Goal: Task Accomplishment & Management: Manage account settings

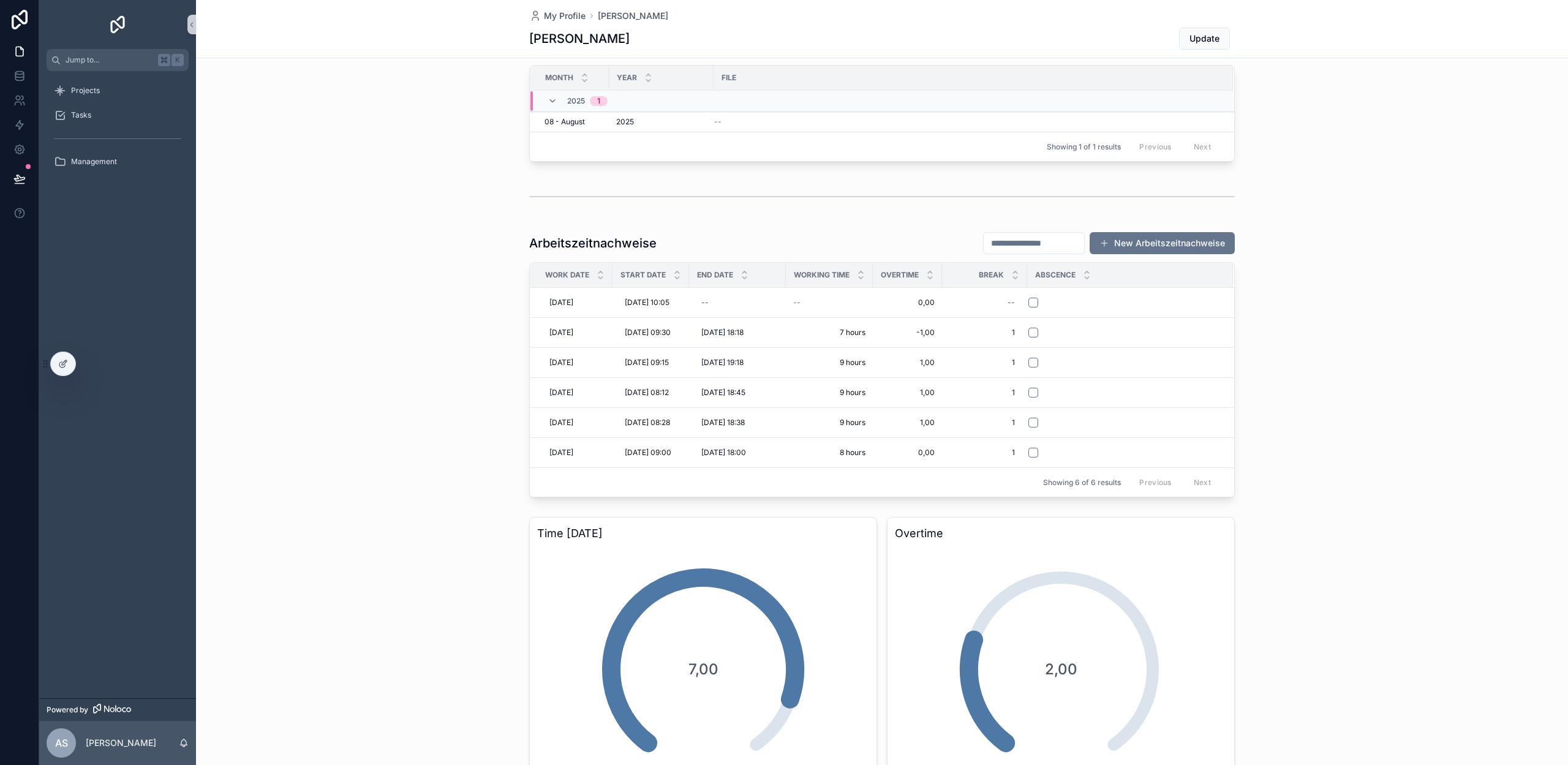
scroll to position [213, 0]
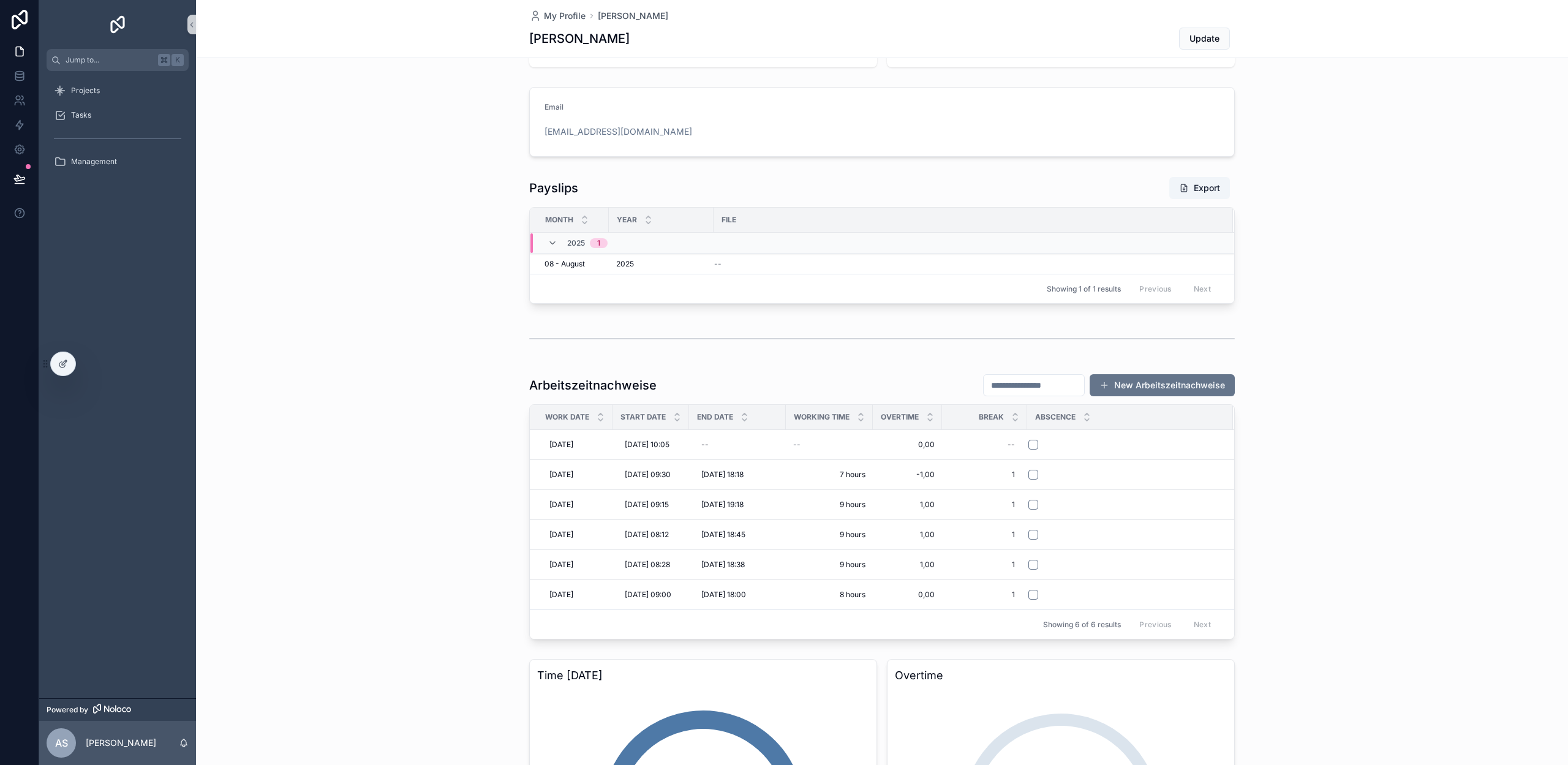
scroll to position [88, 0]
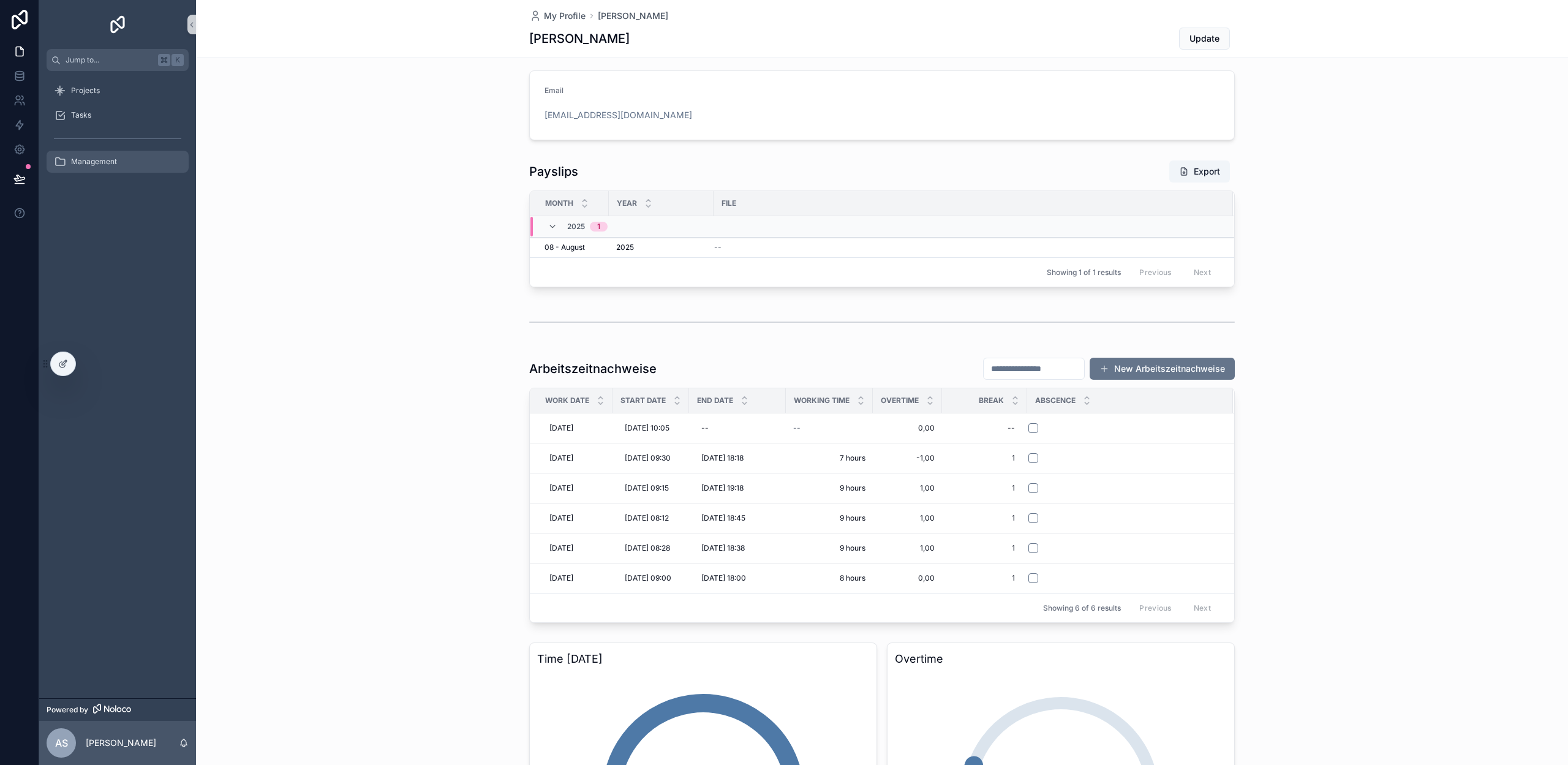
click at [98, 164] on span "Management" at bounding box center [94, 162] width 46 height 10
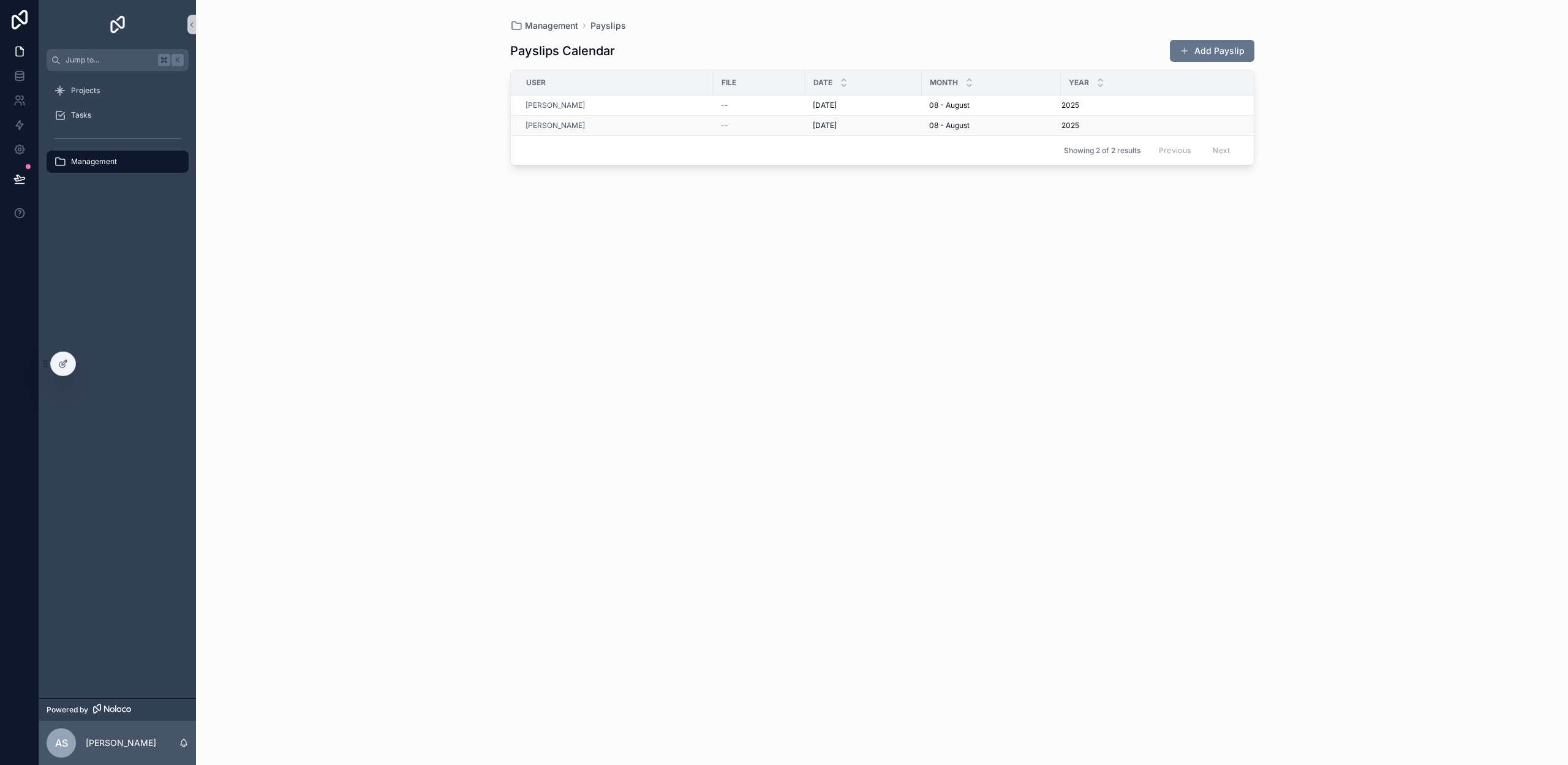
click at [727, 124] on span "--" at bounding box center [724, 126] width 8 height 10
click at [58, 370] on div at bounding box center [63, 363] width 25 height 23
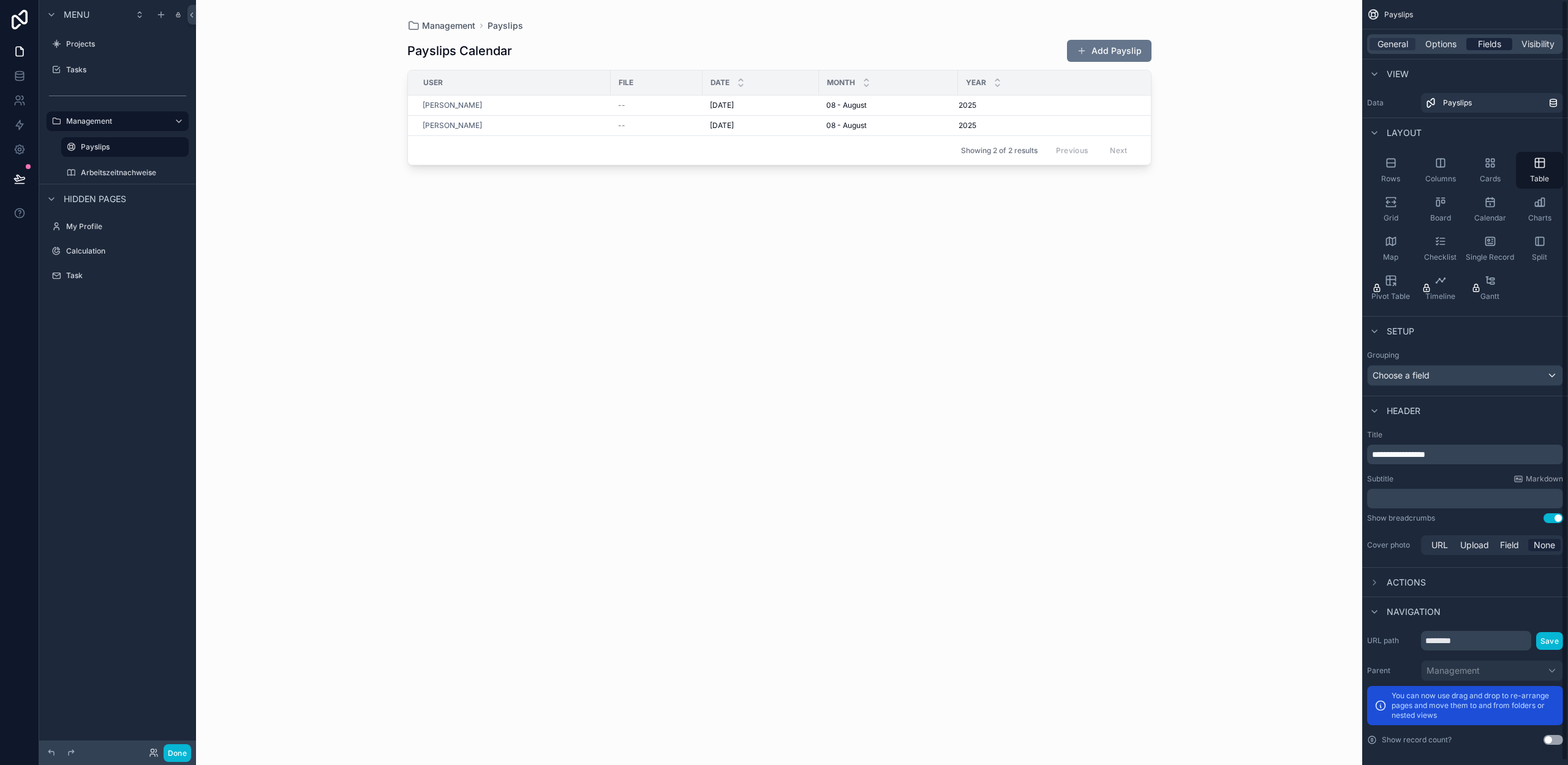
click at [1491, 45] on span "Fields" at bounding box center [1489, 44] width 23 height 12
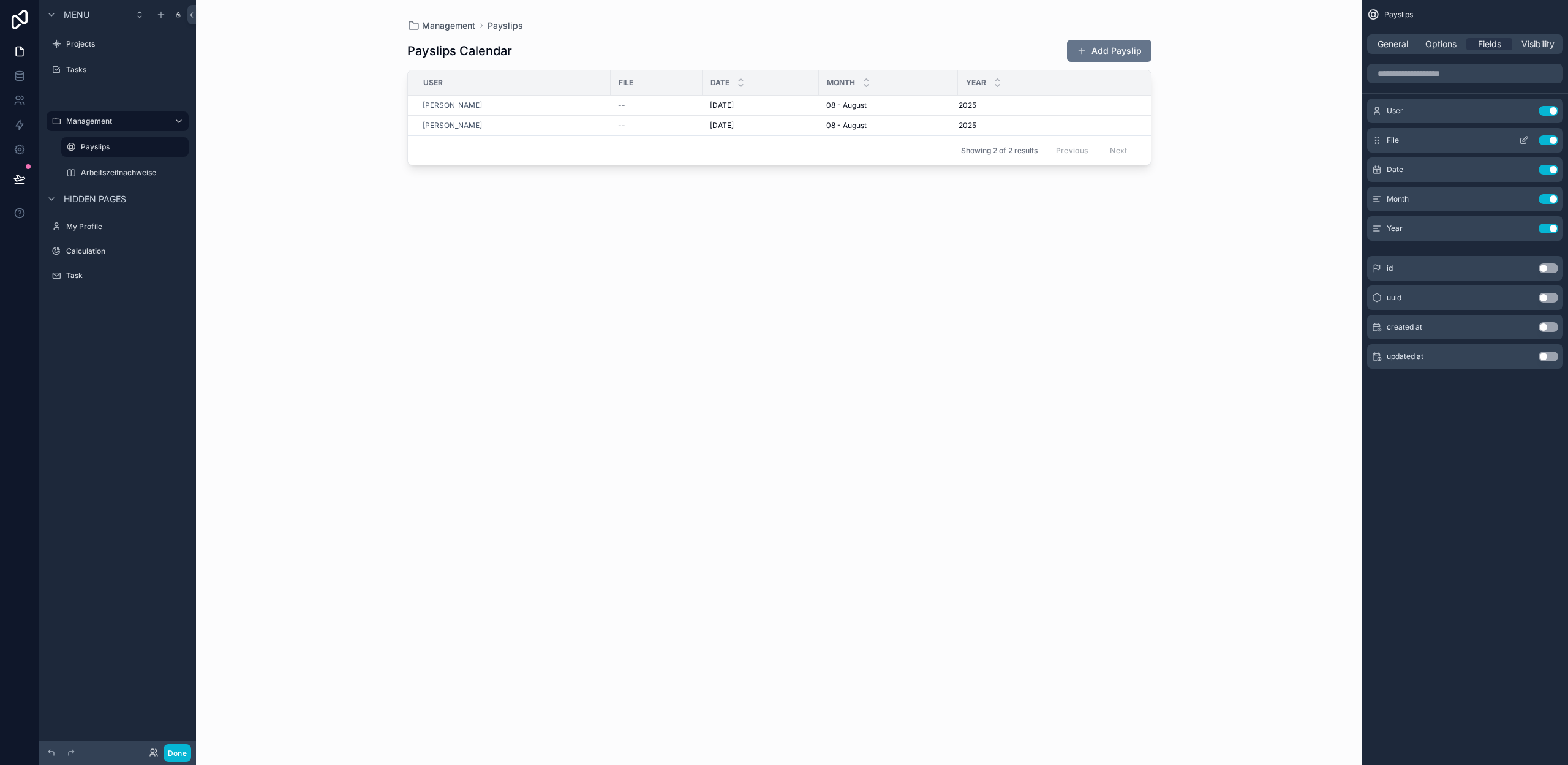
click at [1519, 137] on icon "scrollable content" at bounding box center [1524, 140] width 10 height 10
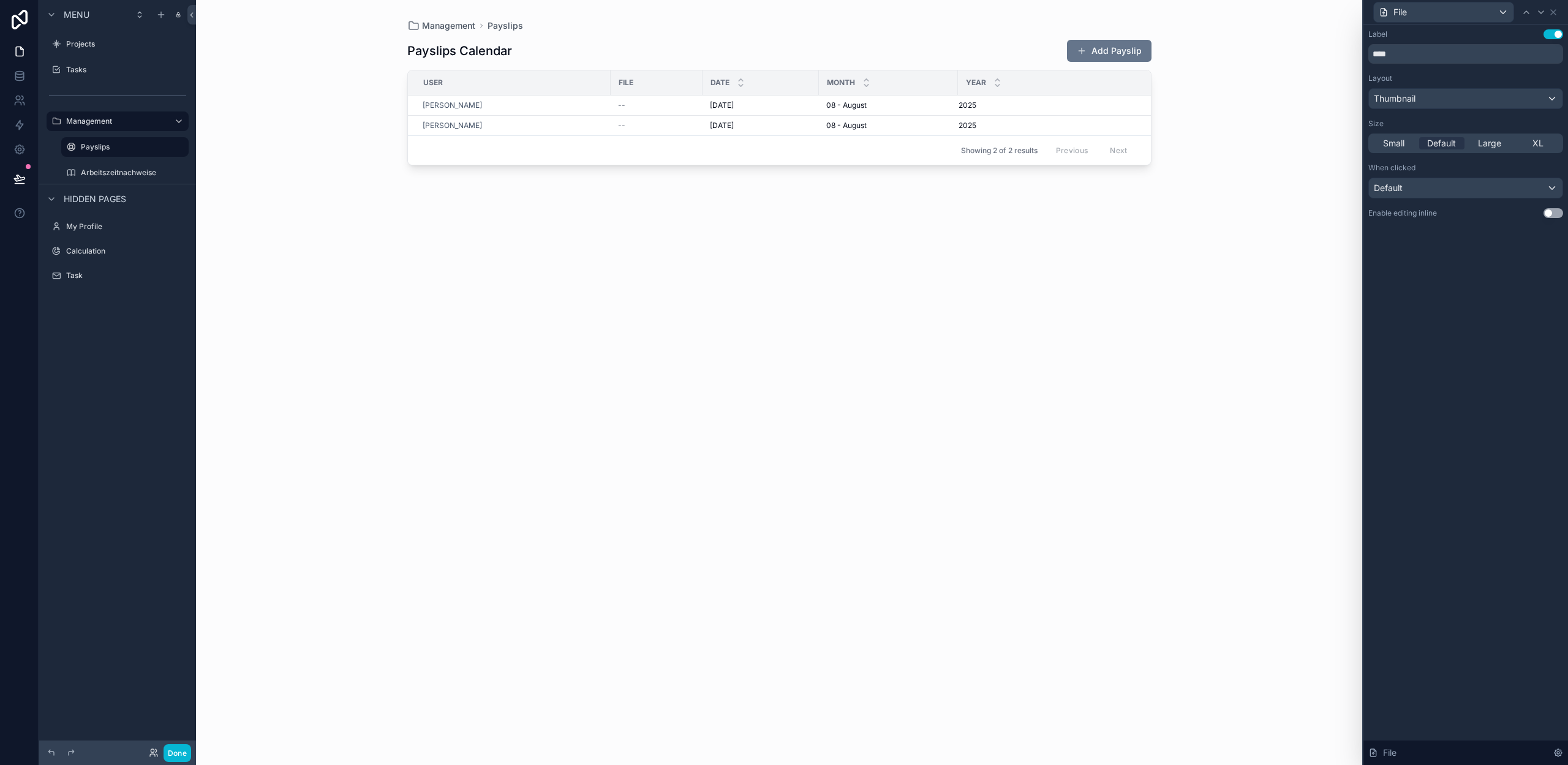
drag, startPoint x: 1550, startPoint y: 212, endPoint x: 1506, endPoint y: 225, distance: 45.9
click at [1549, 213] on button "Use setting" at bounding box center [1553, 214] width 20 height 10
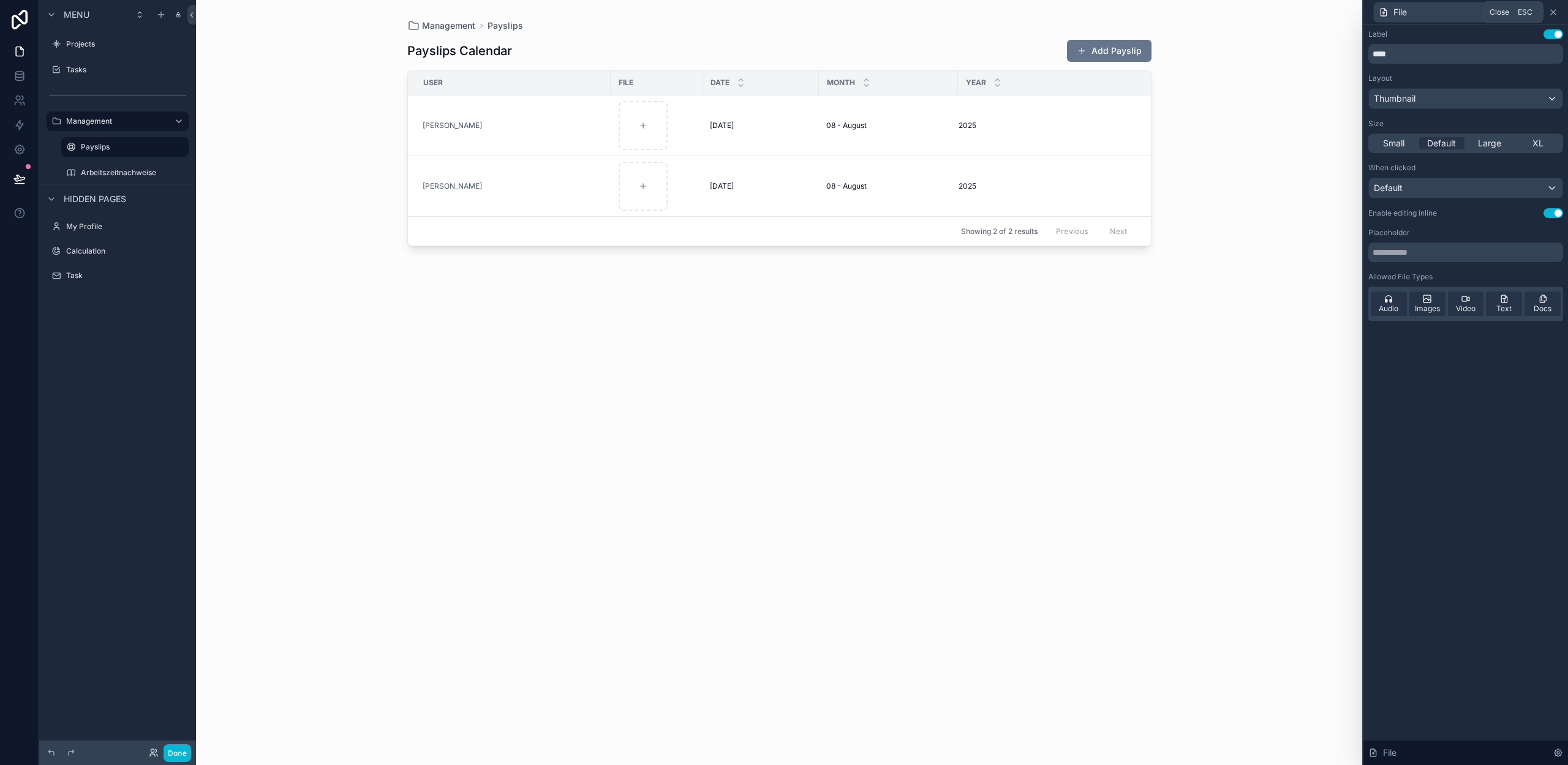
click at [1557, 14] on icon at bounding box center [1554, 13] width 10 height 10
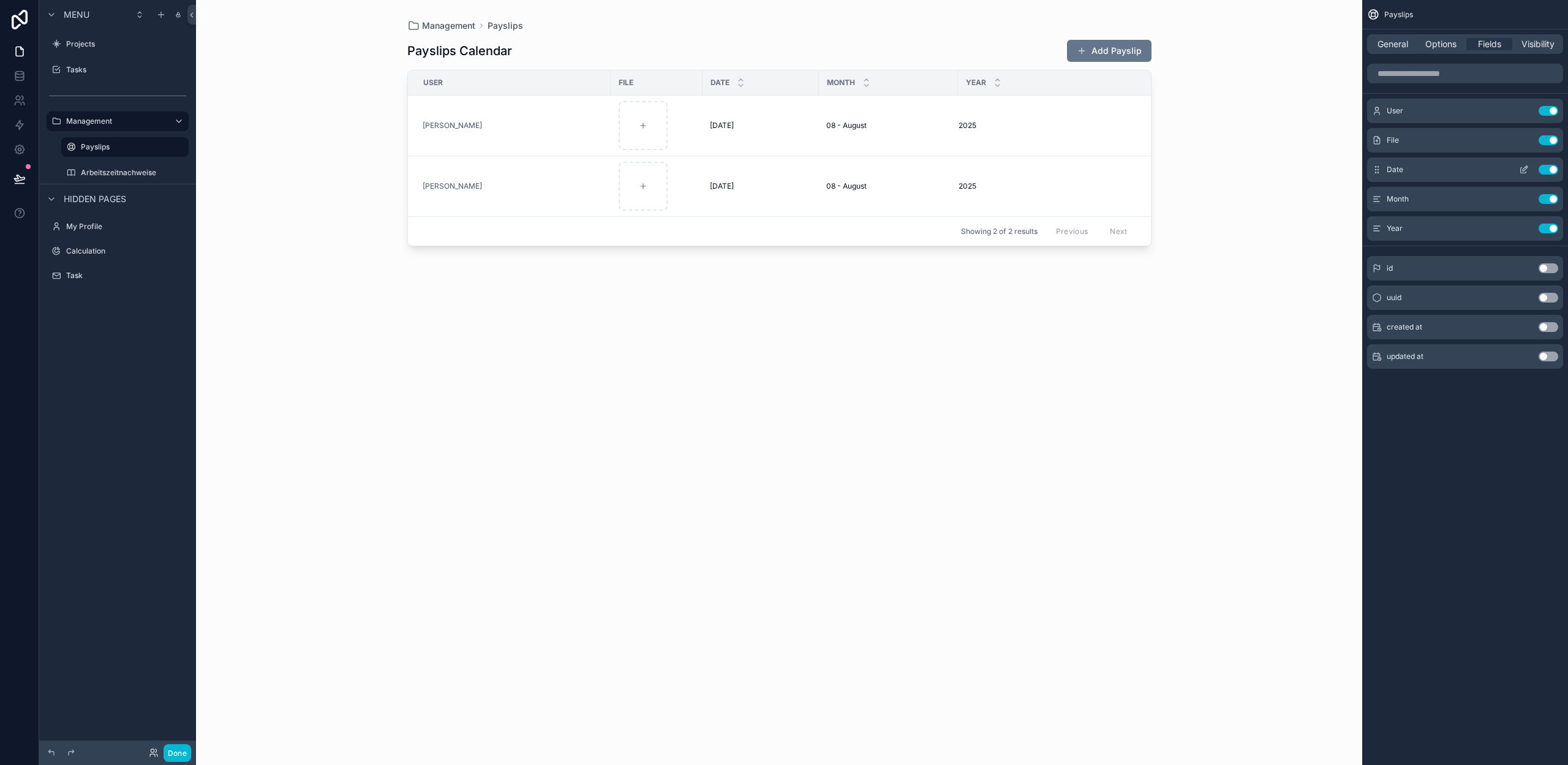
click at [1525, 168] on icon "scrollable content" at bounding box center [1525, 168] width 5 height 5
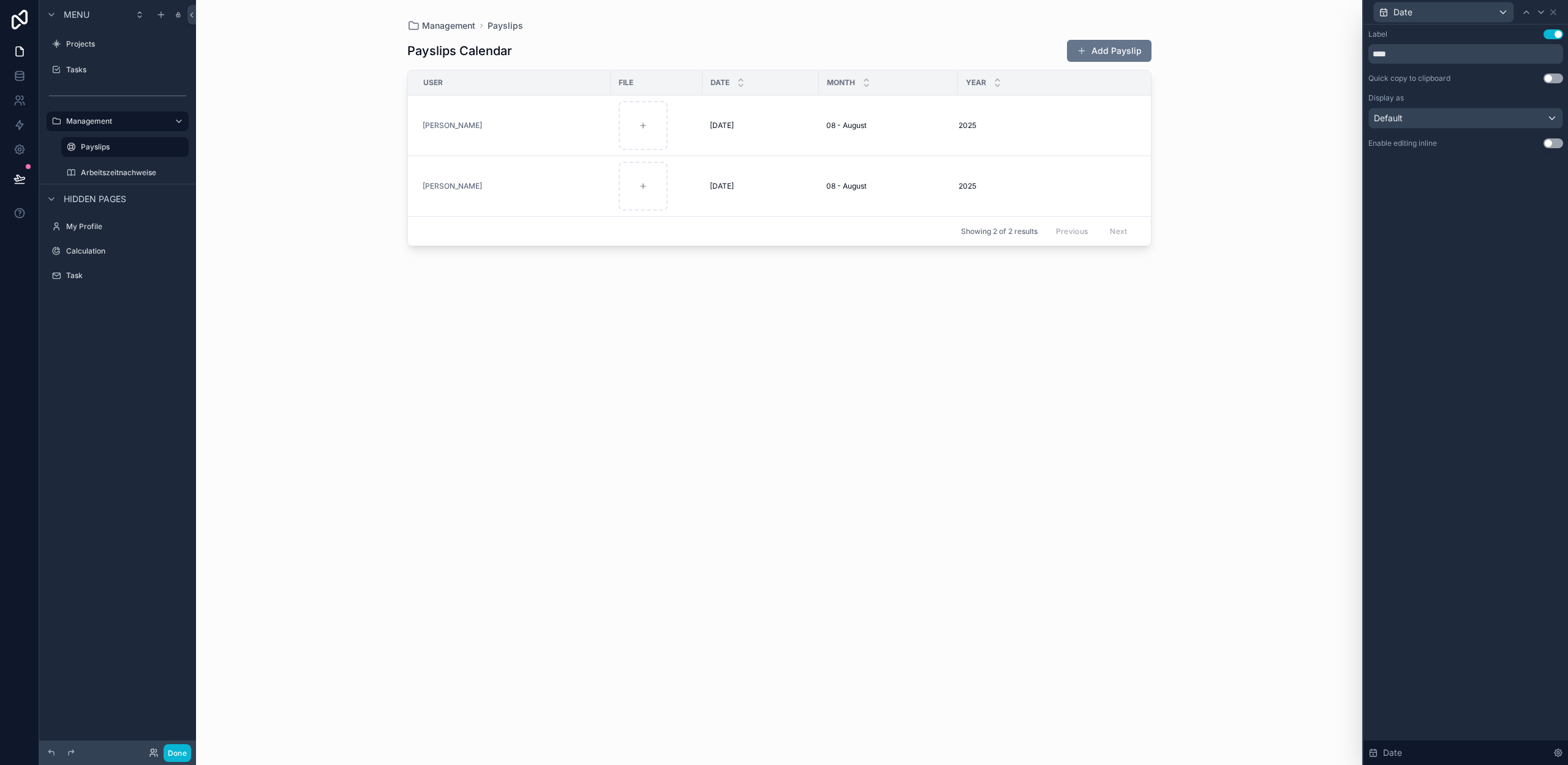
click at [1557, 144] on button "Use setting" at bounding box center [1553, 144] width 20 height 10
click at [1554, 10] on icon at bounding box center [1554, 13] width 5 height 5
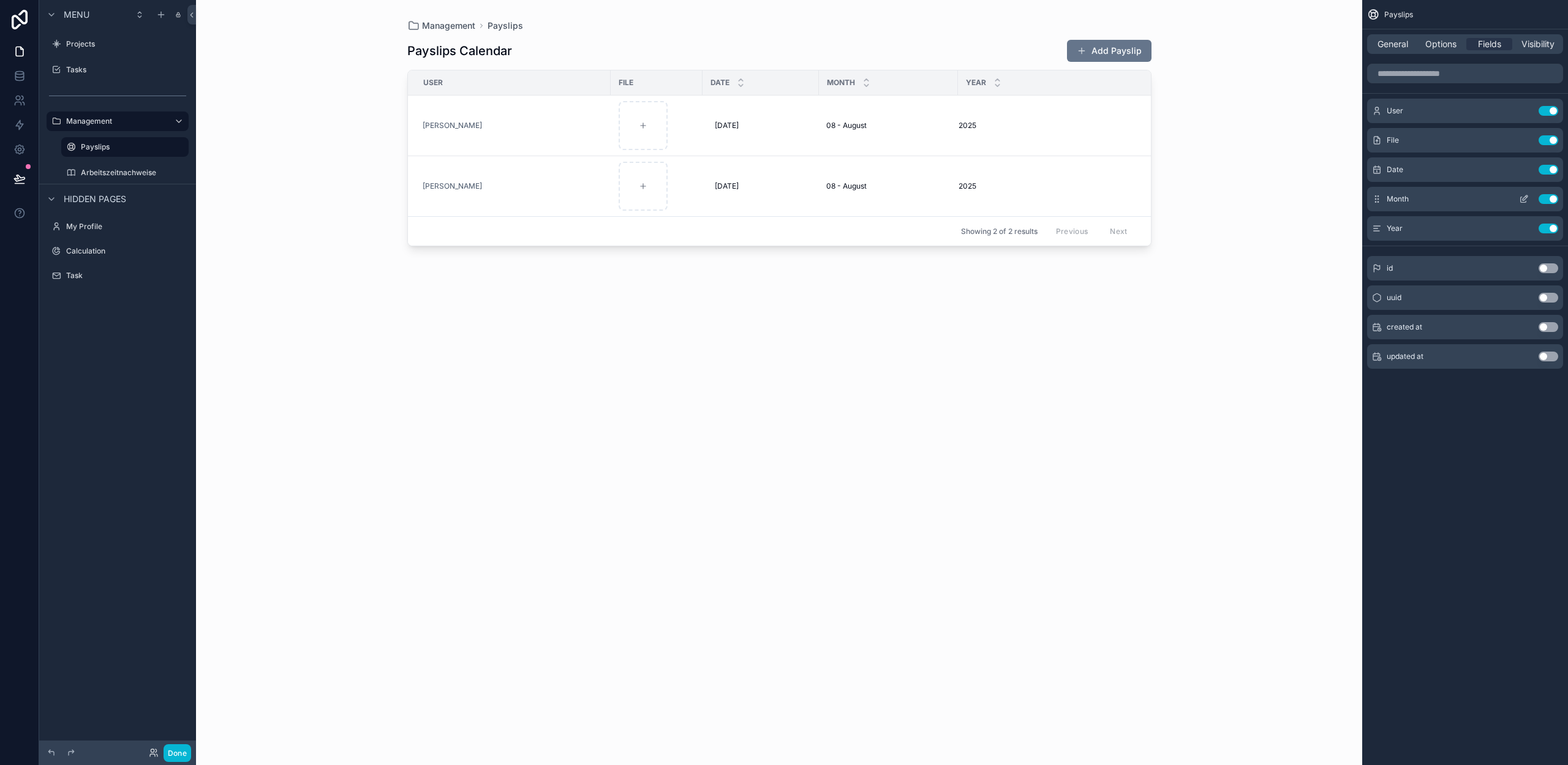
click at [1522, 198] on icon "scrollable content" at bounding box center [1524, 199] width 10 height 10
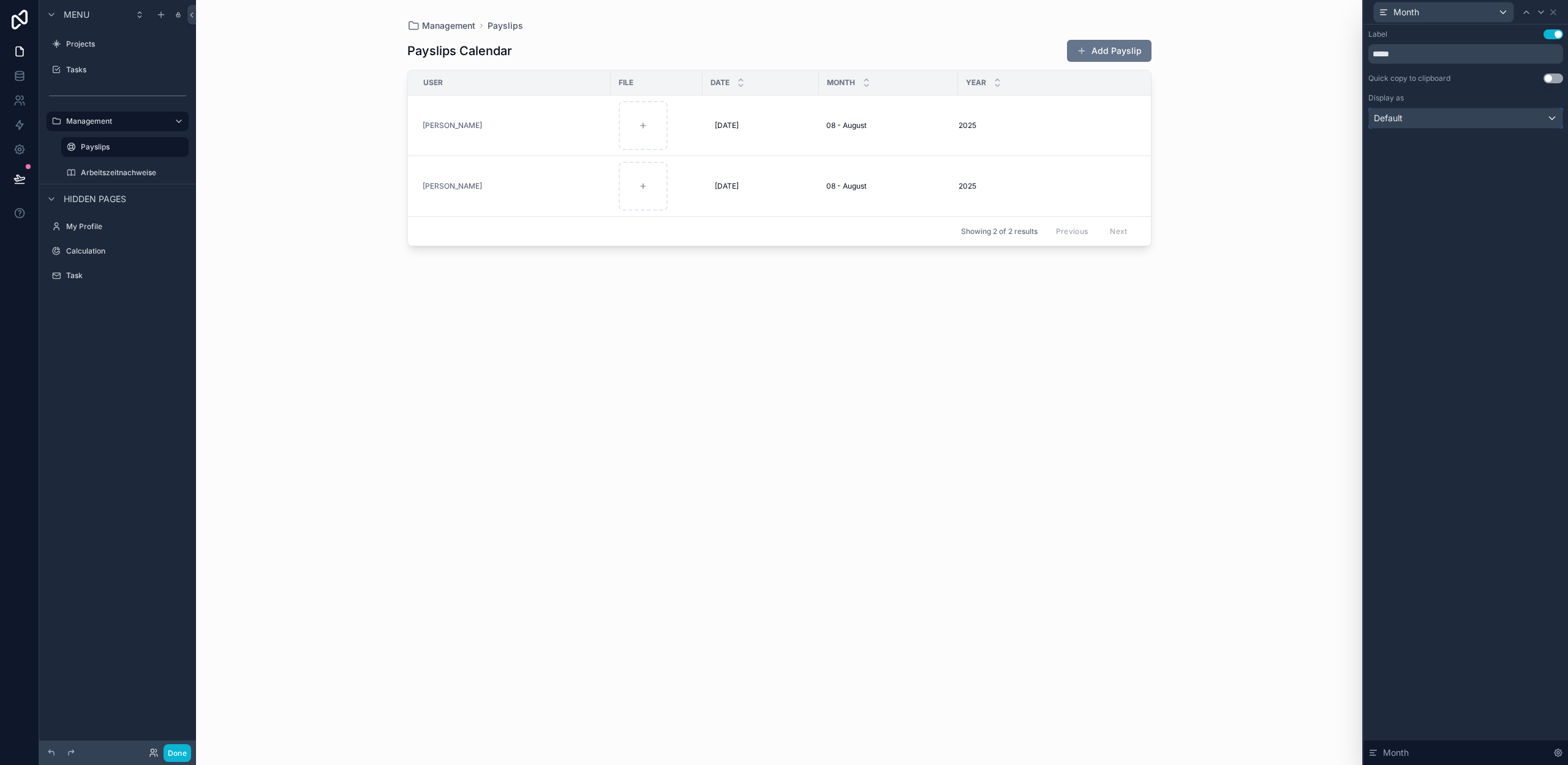
click at [1504, 119] on div "Default" at bounding box center [1465, 117] width 193 height 20
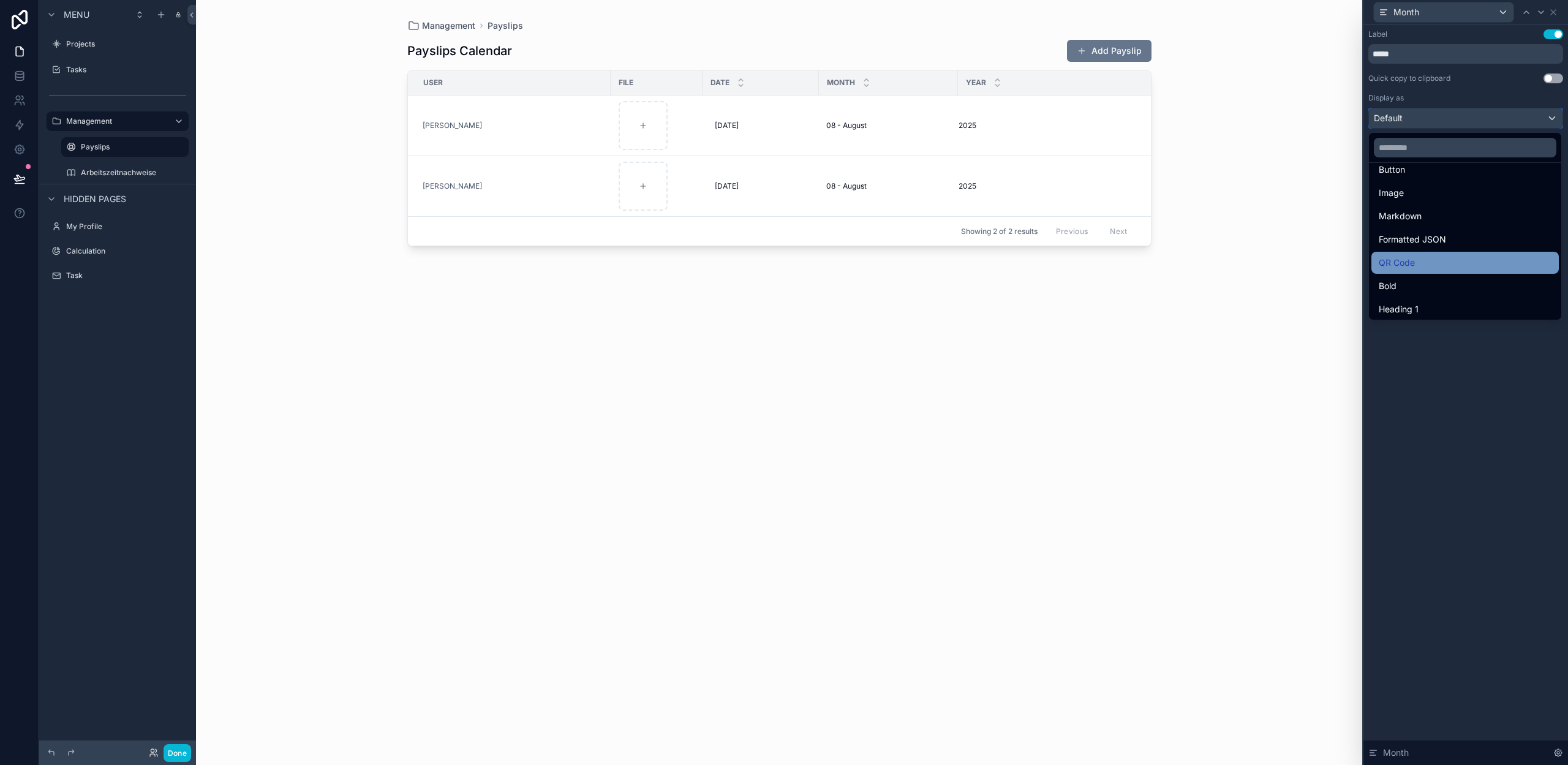
scroll to position [83, 0]
click at [1492, 388] on div at bounding box center [1466, 382] width 204 height 765
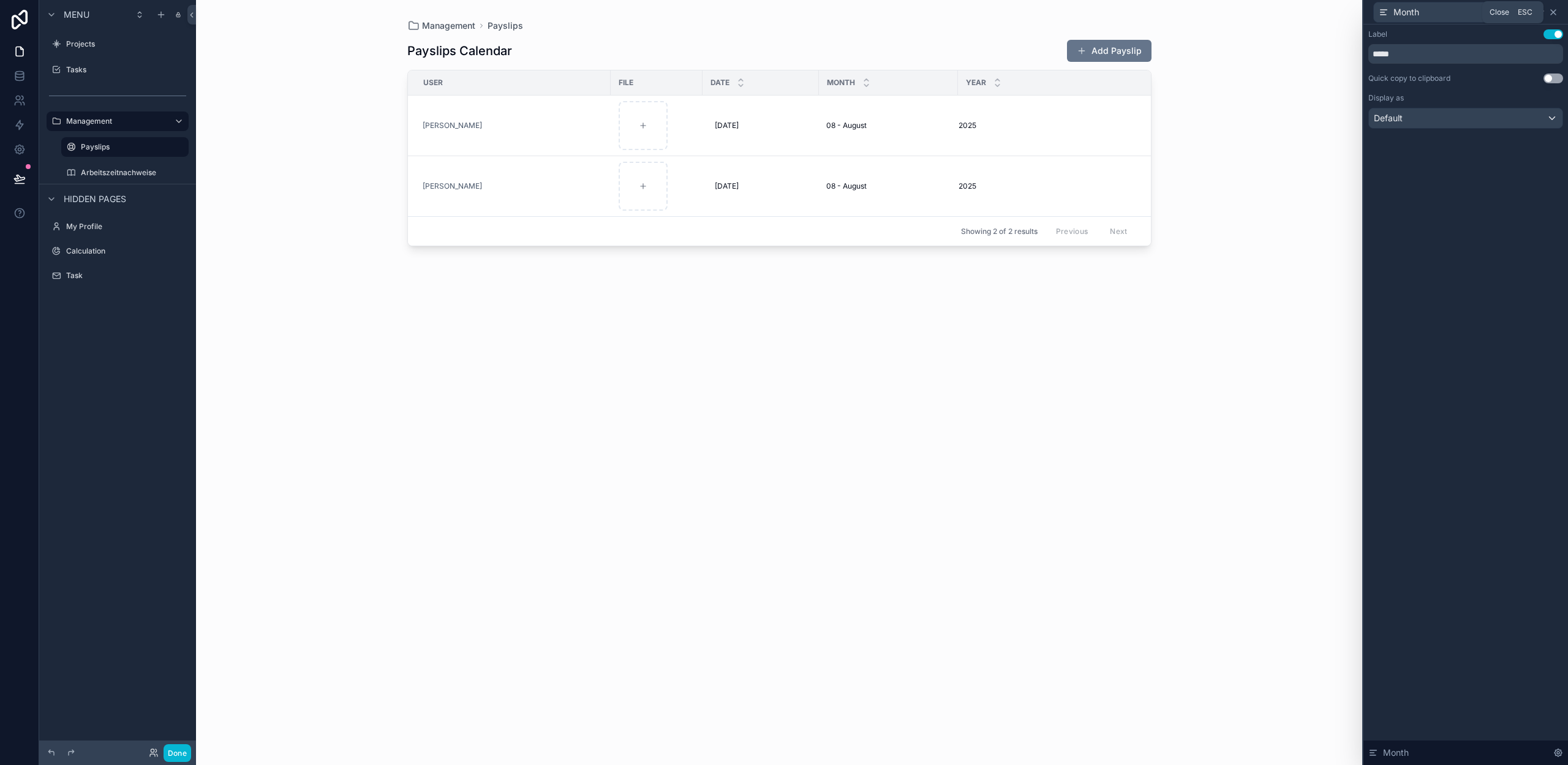
click at [1554, 12] on icon at bounding box center [1554, 13] width 10 height 10
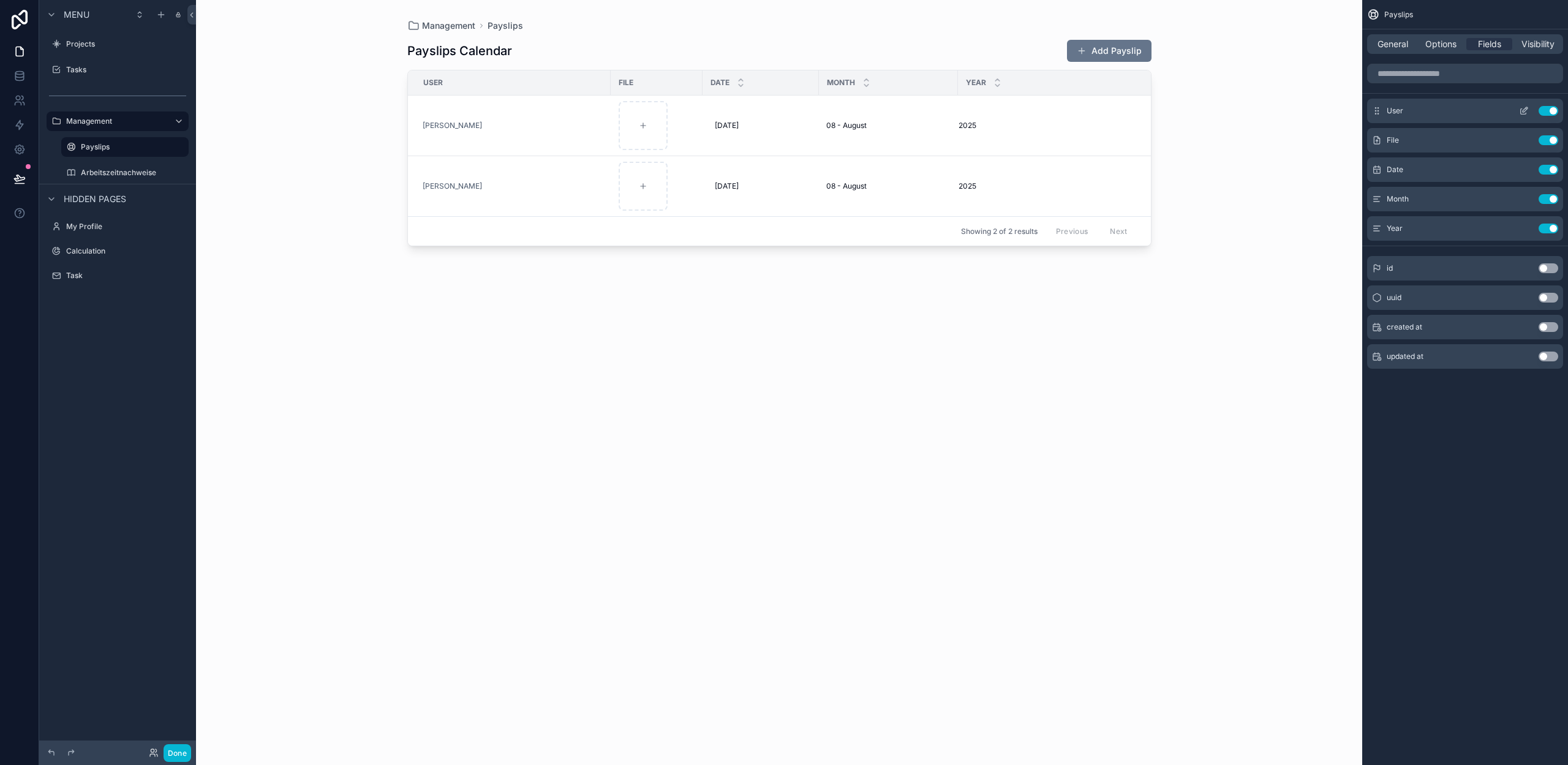
click at [1526, 109] on icon "scrollable content" at bounding box center [1525, 108] width 1 height 1
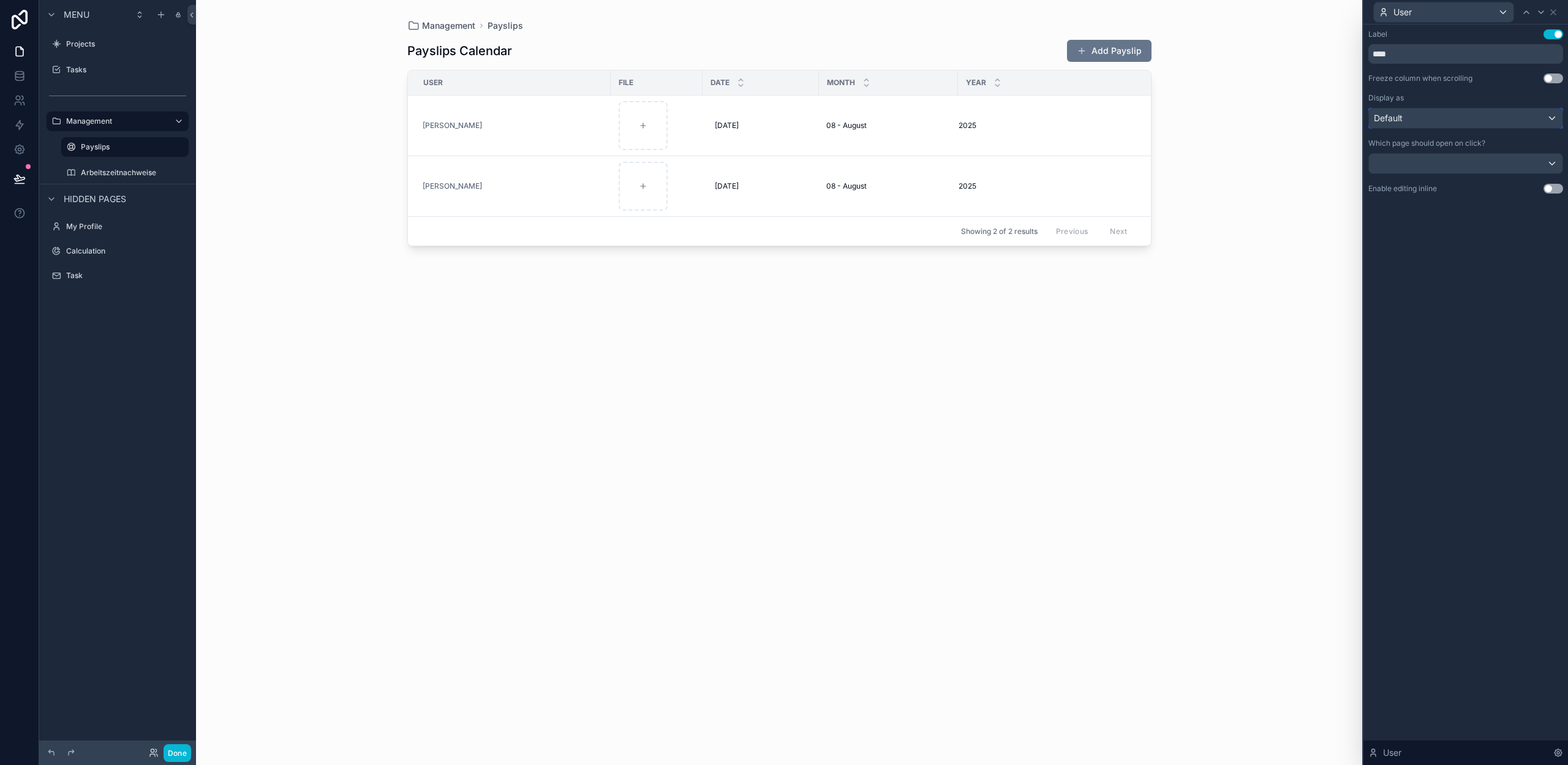
click at [1451, 111] on div "Default" at bounding box center [1465, 117] width 193 height 20
click at [1410, 202] on div "Text" at bounding box center [1465, 207] width 173 height 14
click at [183, 752] on button "Done" at bounding box center [177, 752] width 27 height 18
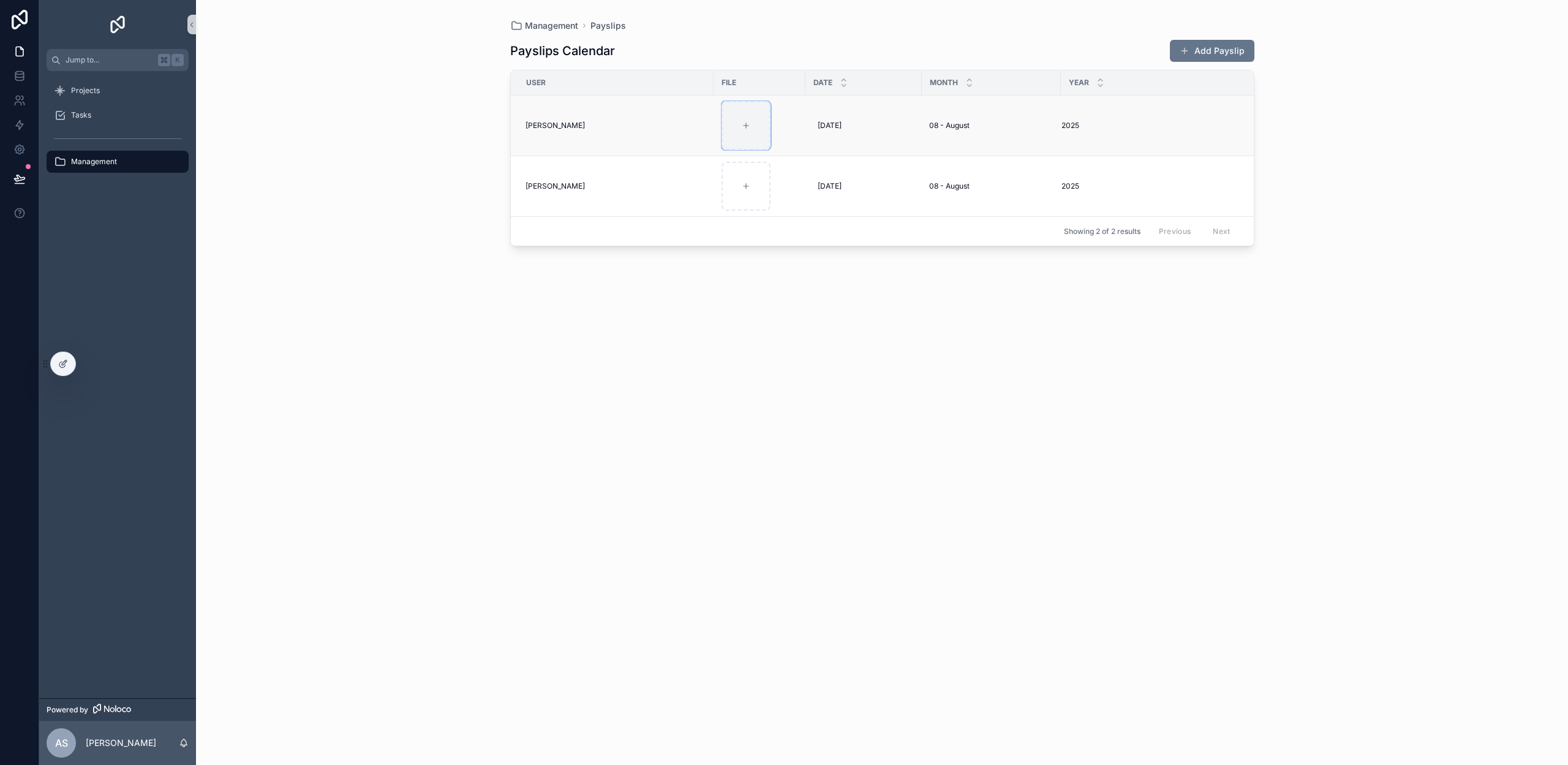
click at [746, 128] on icon "scrollable content" at bounding box center [746, 126] width 0 height 5
click at [90, 88] on span "Projects" at bounding box center [85, 91] width 29 height 10
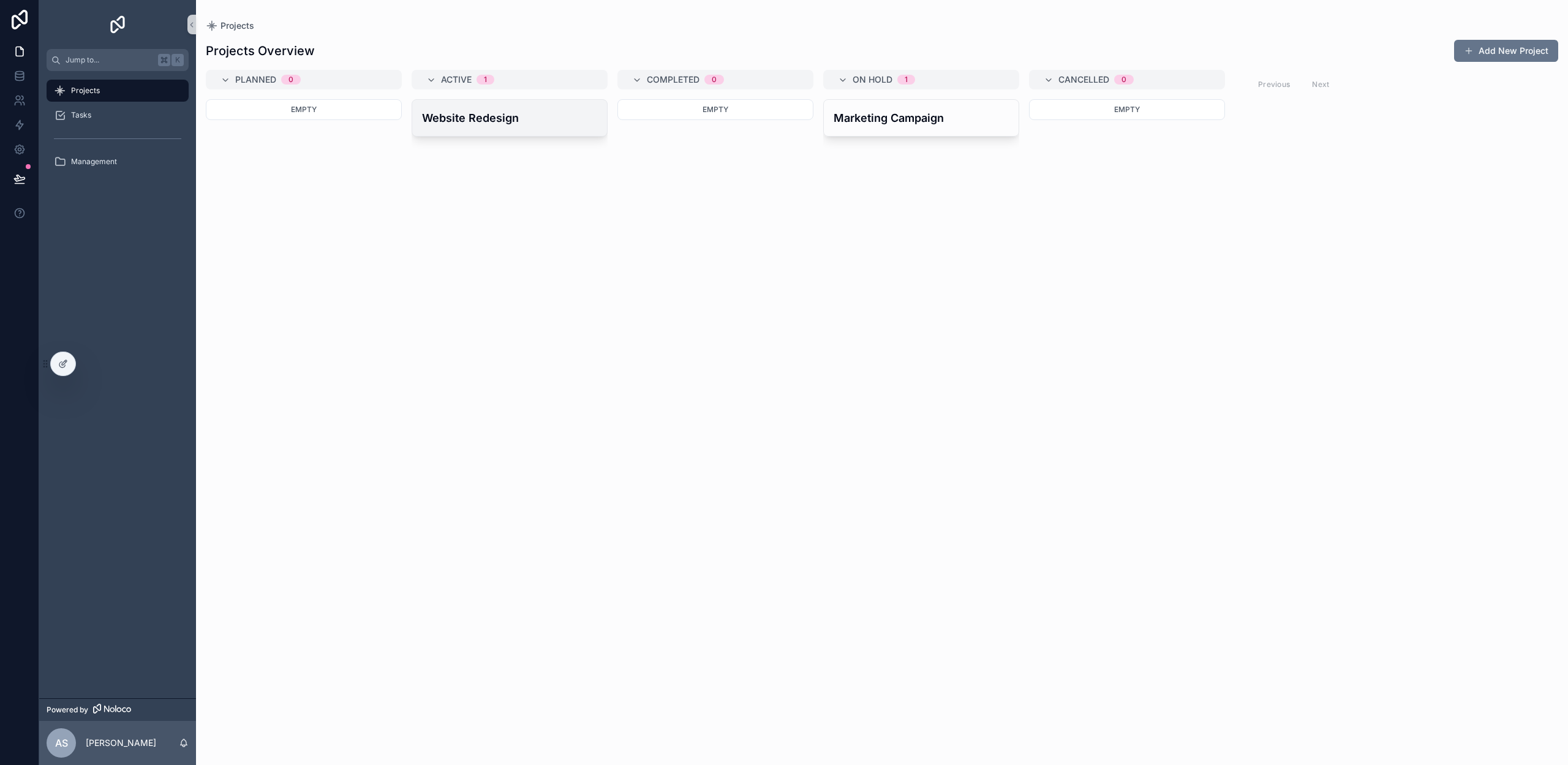
click at [497, 118] on h4 "Website Redesign" at bounding box center [510, 117] width 175 height 16
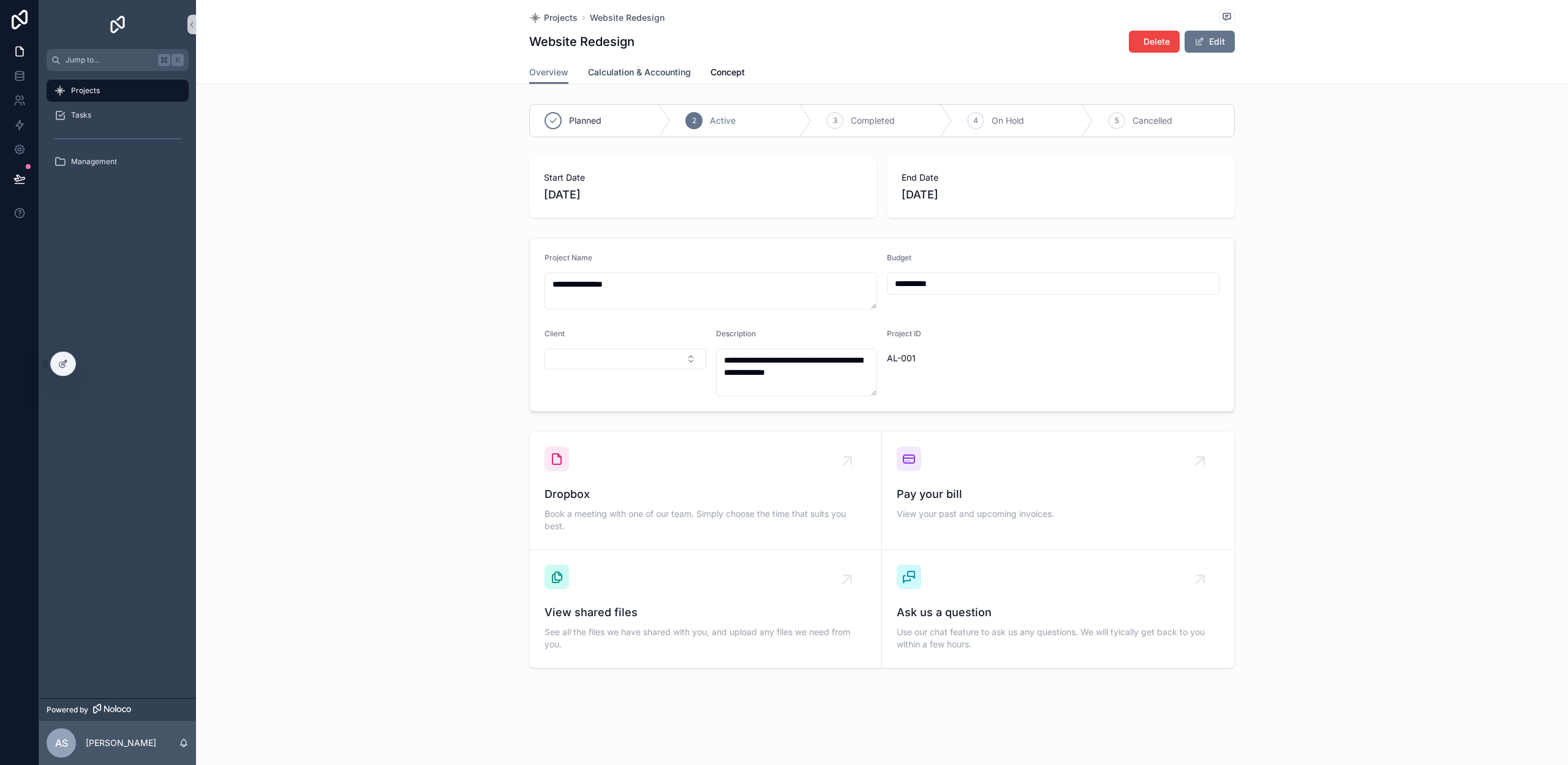
click at [638, 77] on span "Calculation & Accounting" at bounding box center [639, 72] width 103 height 12
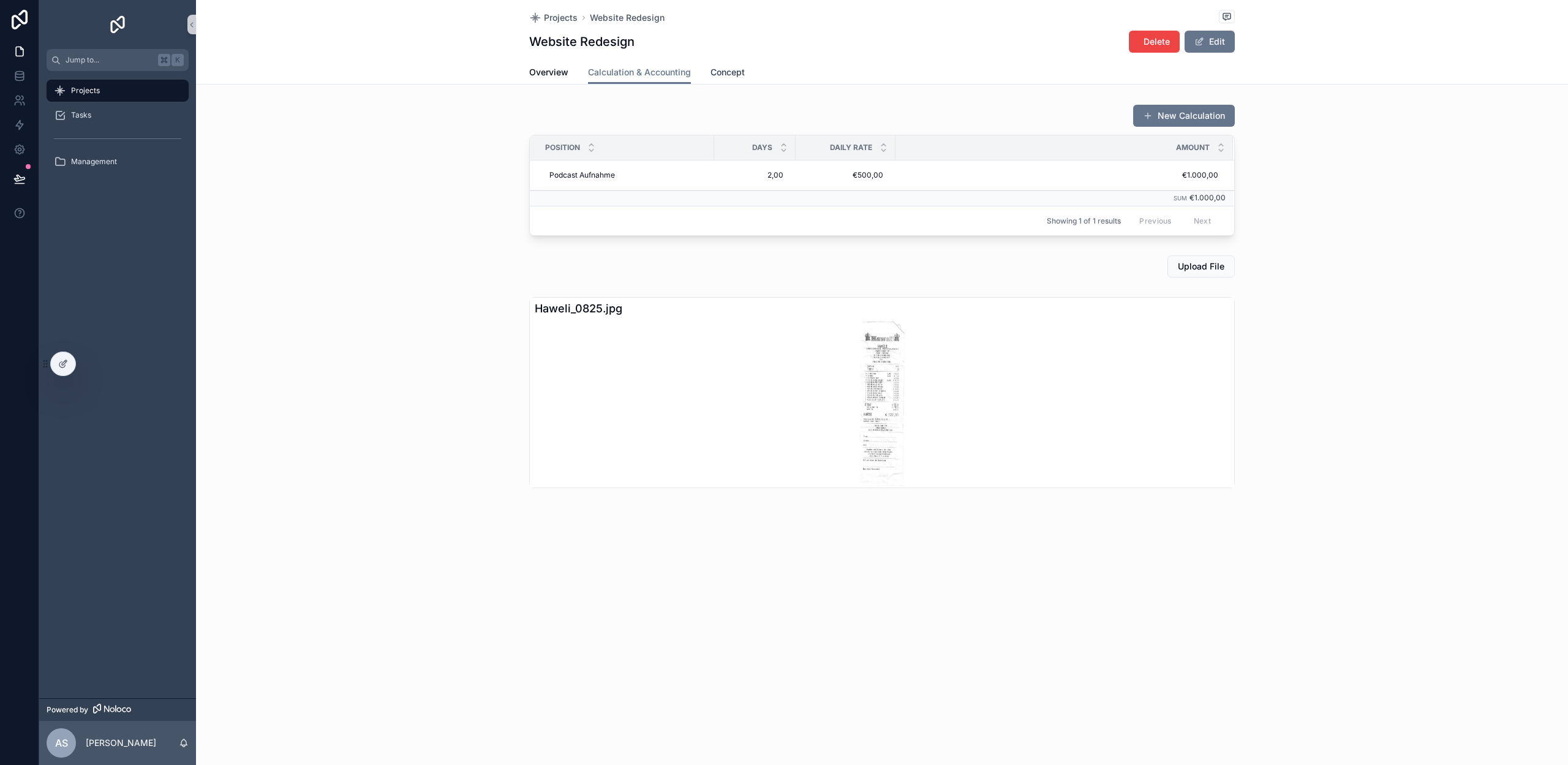
click at [734, 77] on span "Concept" at bounding box center [728, 72] width 34 height 12
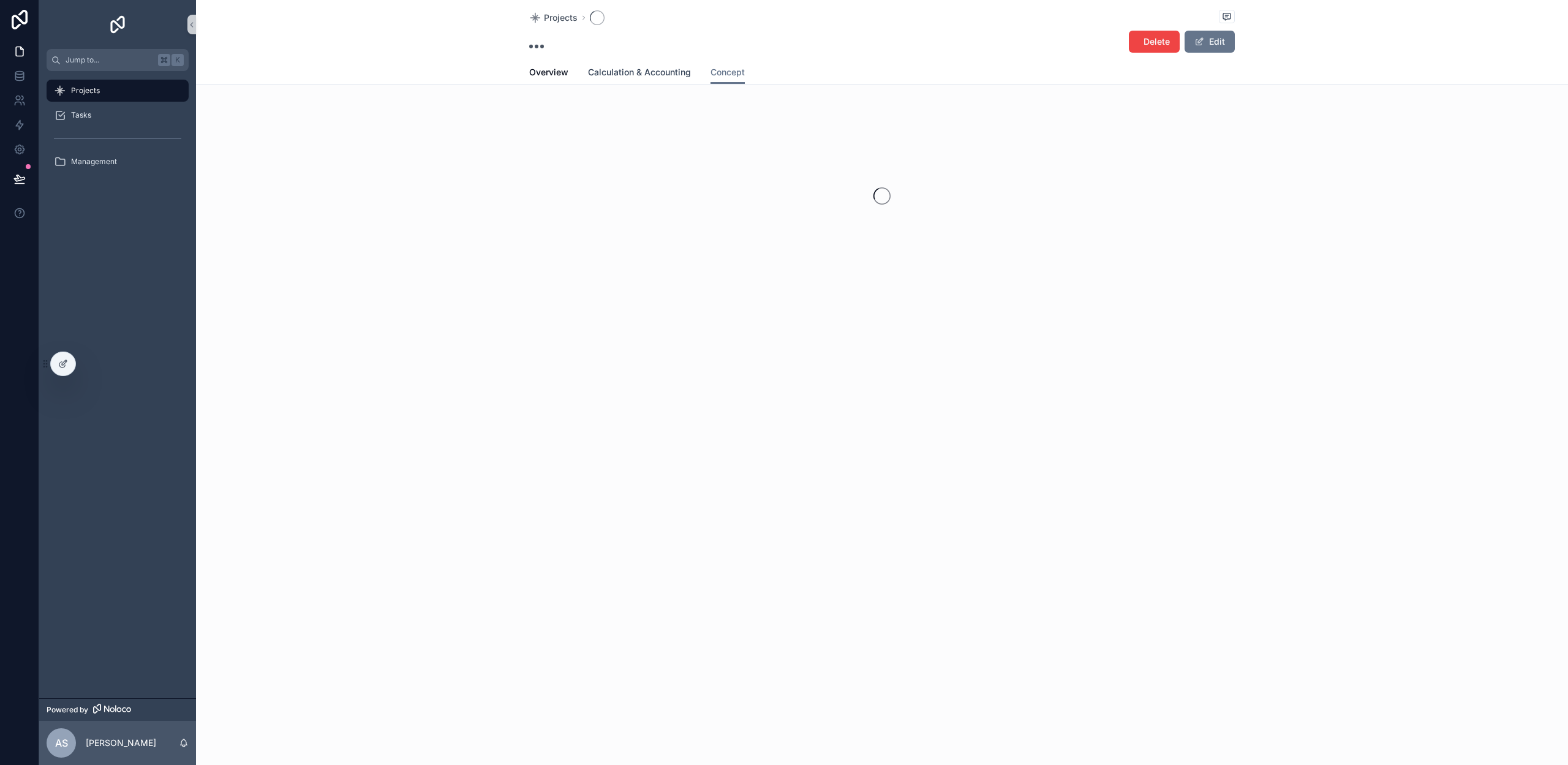
click at [591, 71] on span "Calculation & Accounting" at bounding box center [639, 72] width 103 height 12
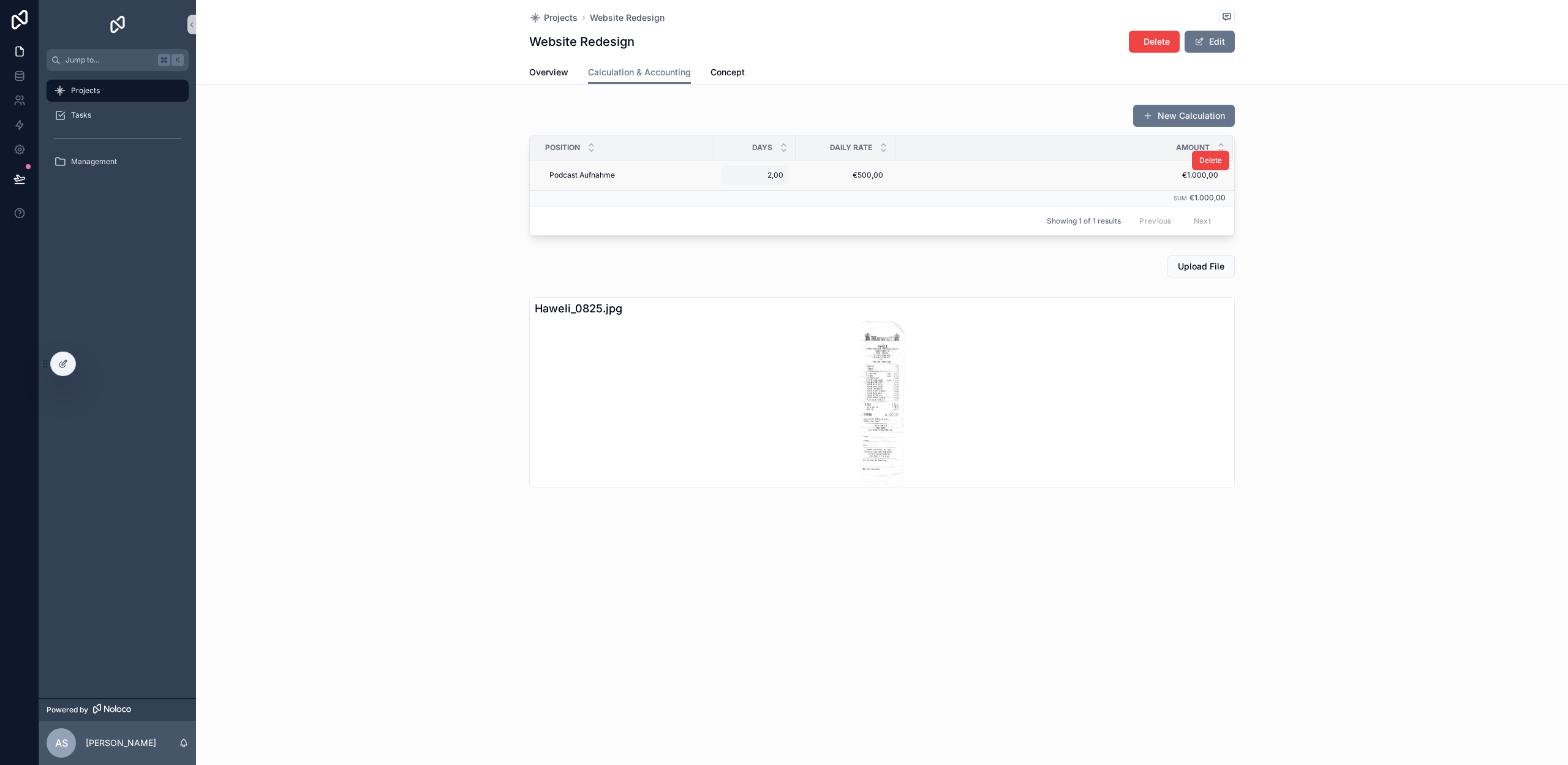
click at [764, 174] on span "2,00" at bounding box center [754, 175] width 57 height 10
drag, startPoint x: 672, startPoint y: 210, endPoint x: 798, endPoint y: 202, distance: 126.3
click at [677, 211] on div "Showing 1 of 1 results Previous Next" at bounding box center [881, 220] width 704 height 30
click at [859, 165] on div "€500,00 €500,00" at bounding box center [845, 174] width 85 height 20
drag, startPoint x: 698, startPoint y: 217, endPoint x: 754, endPoint y: 207, distance: 56.9
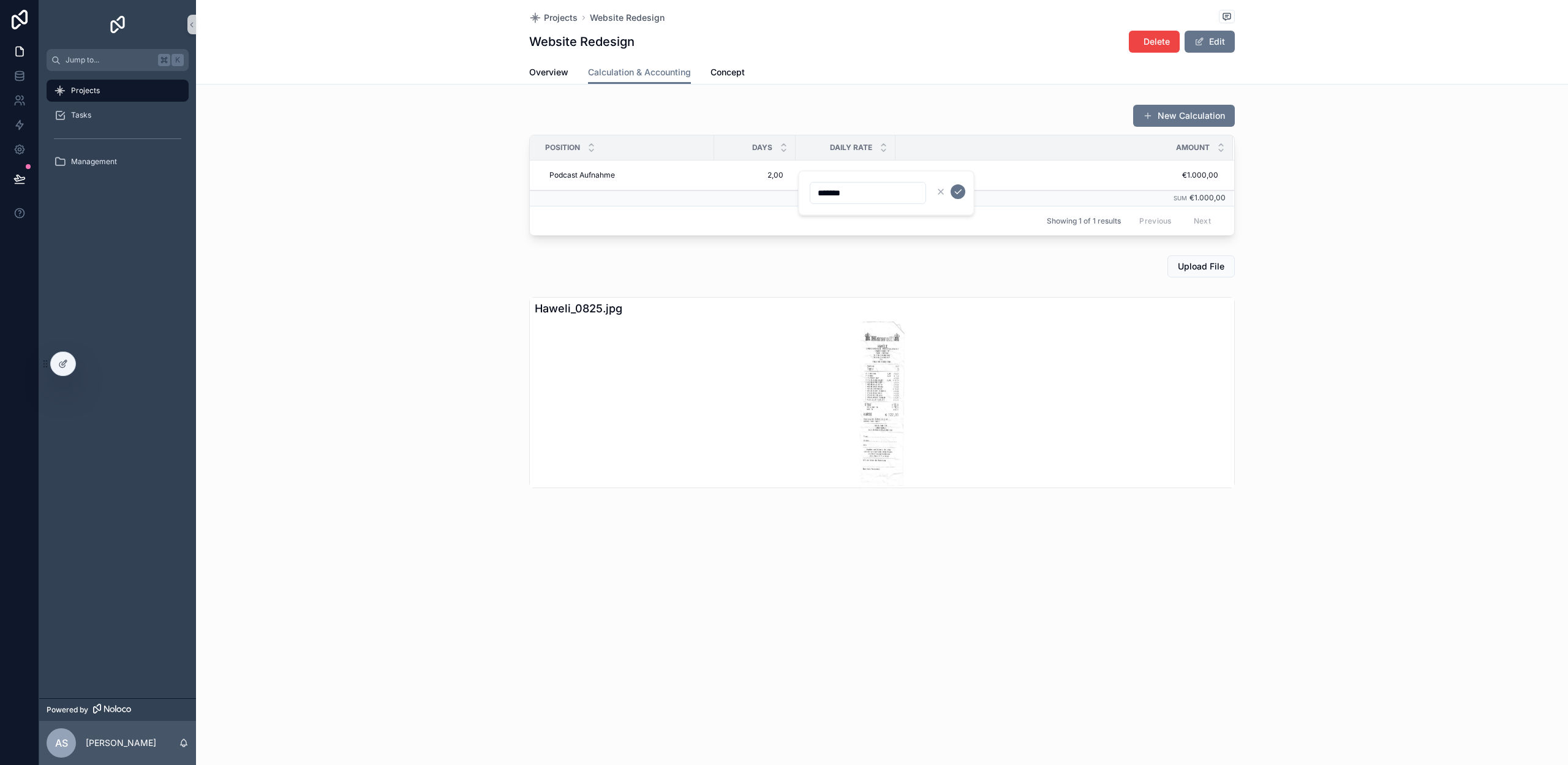
click at [700, 217] on div "Showing 1 of 1 results Previous Next" at bounding box center [881, 220] width 704 height 30
click at [722, 71] on span "Concept" at bounding box center [728, 72] width 34 height 12
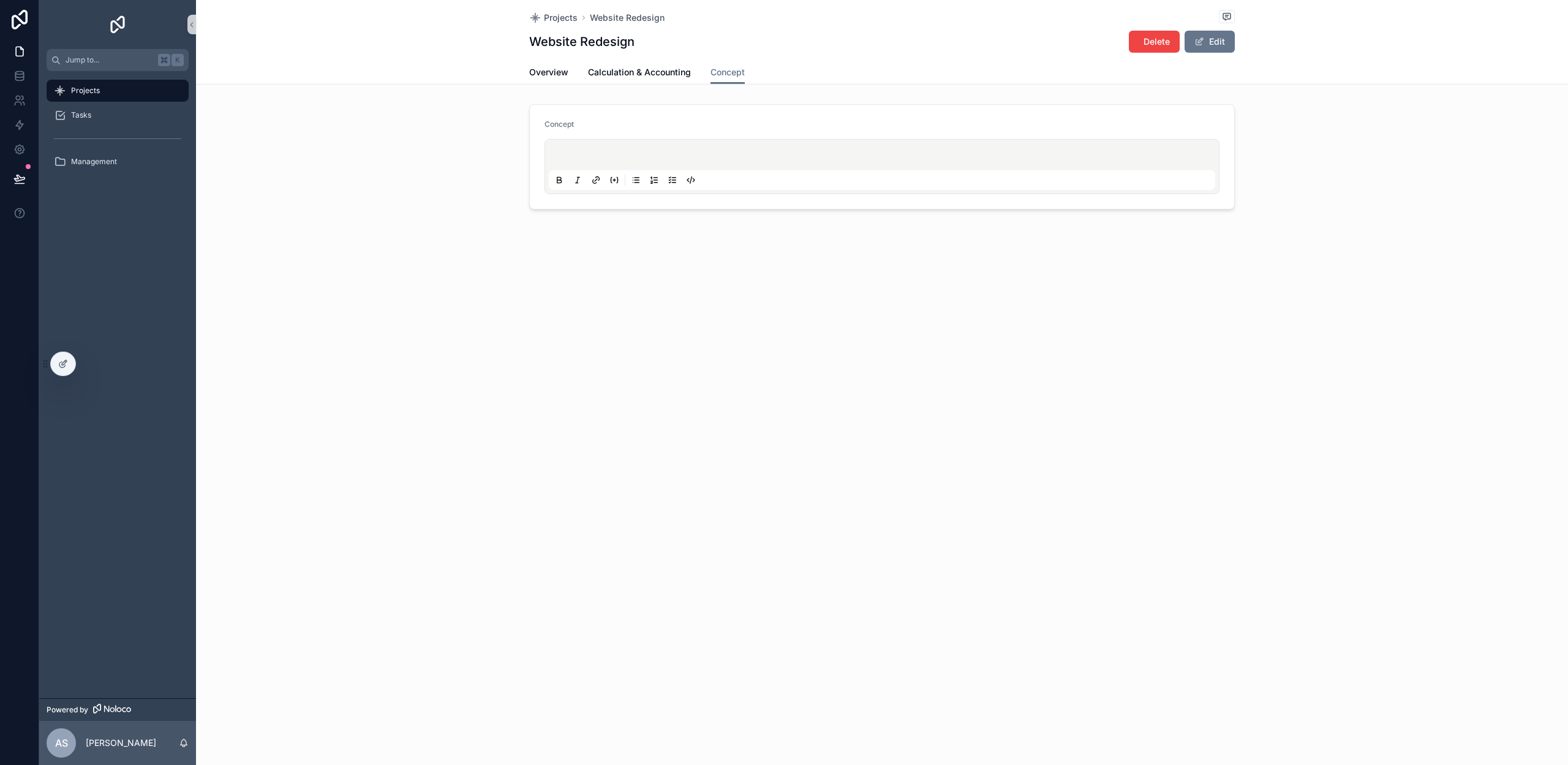
click at [575, 158] on p "scrollable content" at bounding box center [884, 157] width 667 height 12
click at [661, 109] on form "Concept" at bounding box center [881, 157] width 704 height 104
drag, startPoint x: 648, startPoint y: 70, endPoint x: 609, endPoint y: 96, distance: 46.9
click at [648, 70] on span "Calculation & Accounting" at bounding box center [639, 72] width 103 height 12
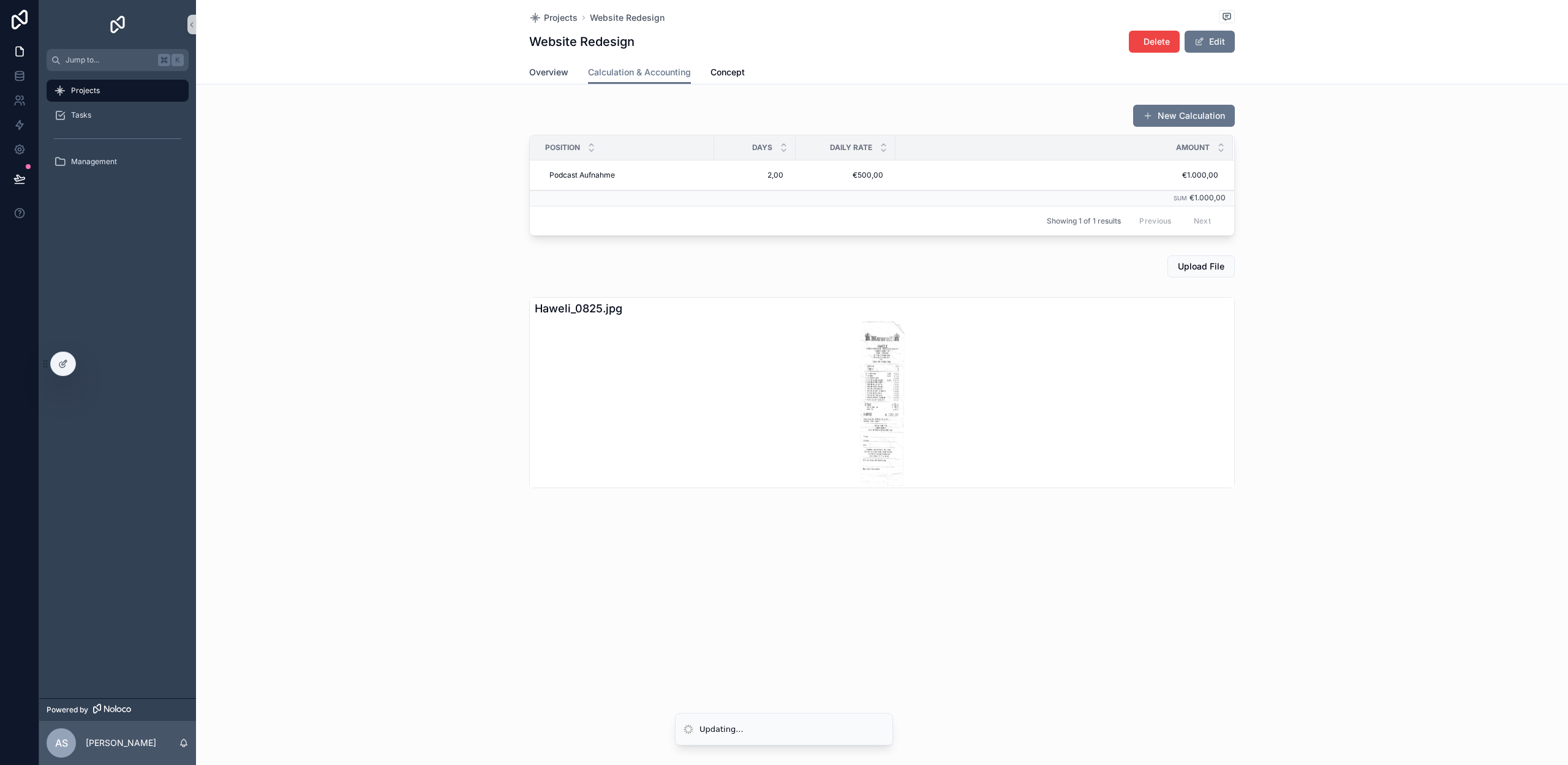
click at [528, 78] on div "Overview Calculation & Accounting Concept" at bounding box center [882, 71] width 1358 height 23
click at [535, 72] on span "Overview" at bounding box center [549, 72] width 39 height 12
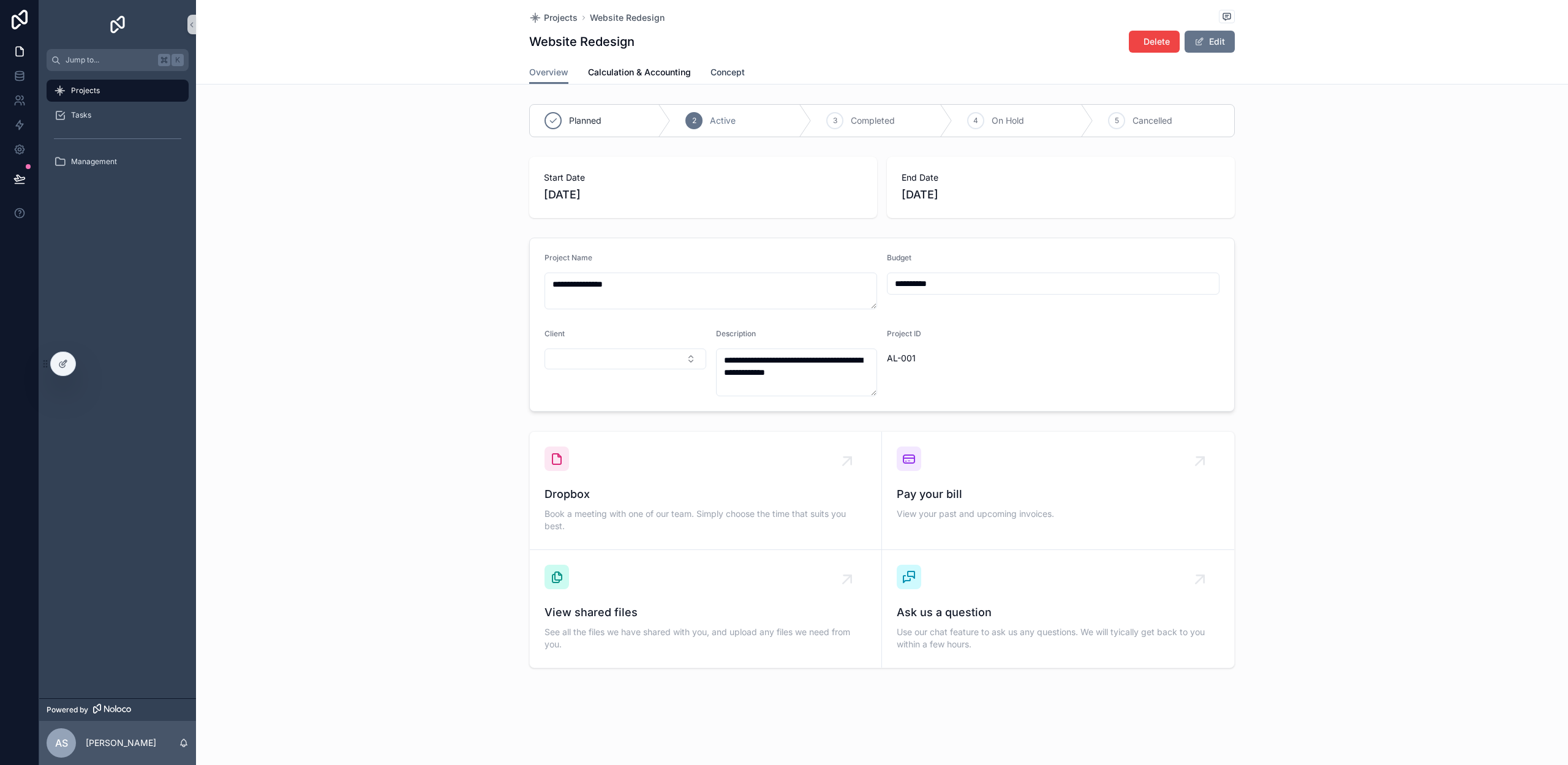
click at [724, 71] on span "Concept" at bounding box center [728, 72] width 34 height 12
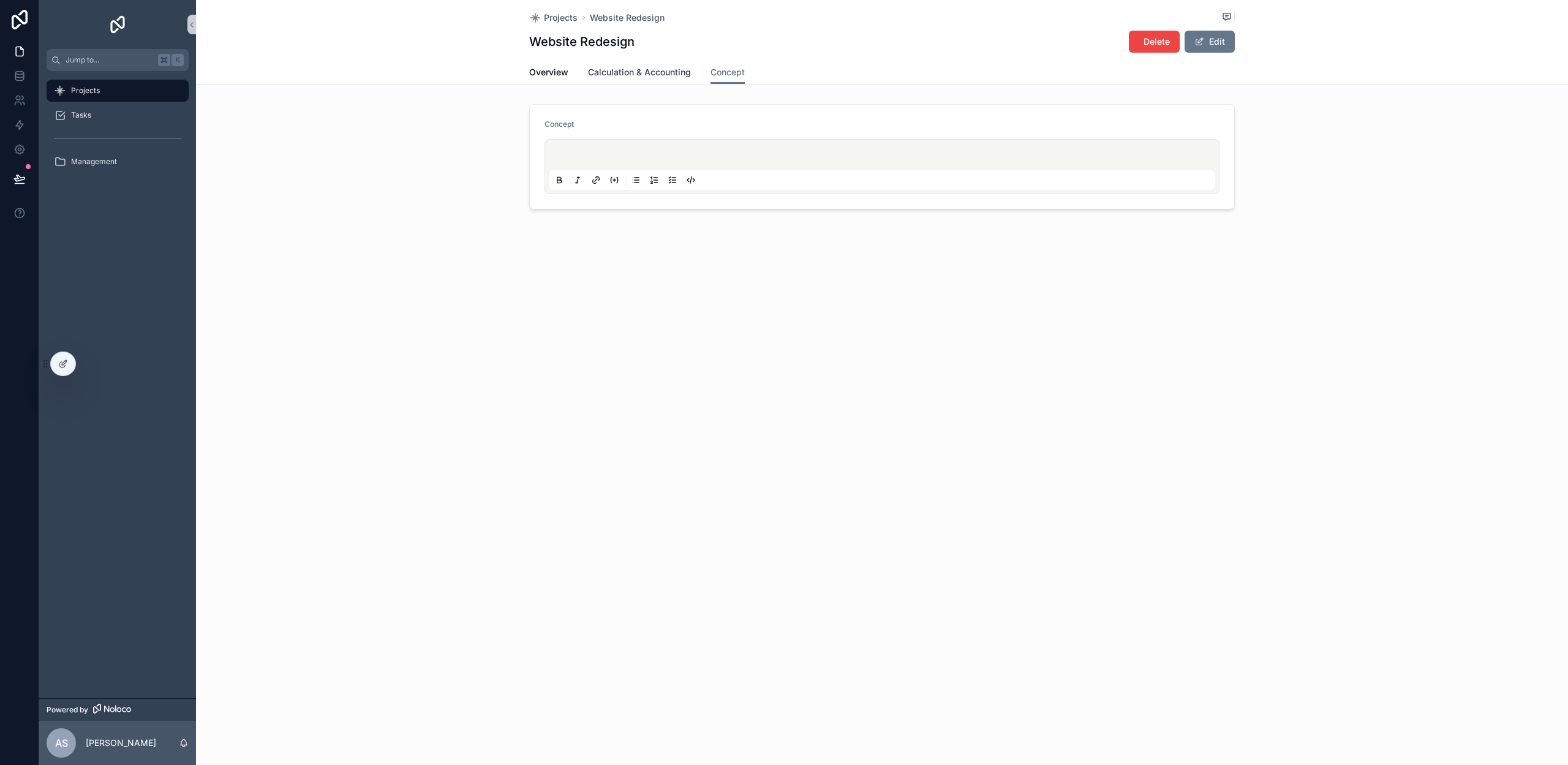
drag, startPoint x: 632, startPoint y: 71, endPoint x: 518, endPoint y: 70, distance: 114.0
click at [631, 71] on span "Calculation & Accounting" at bounding box center [639, 72] width 103 height 12
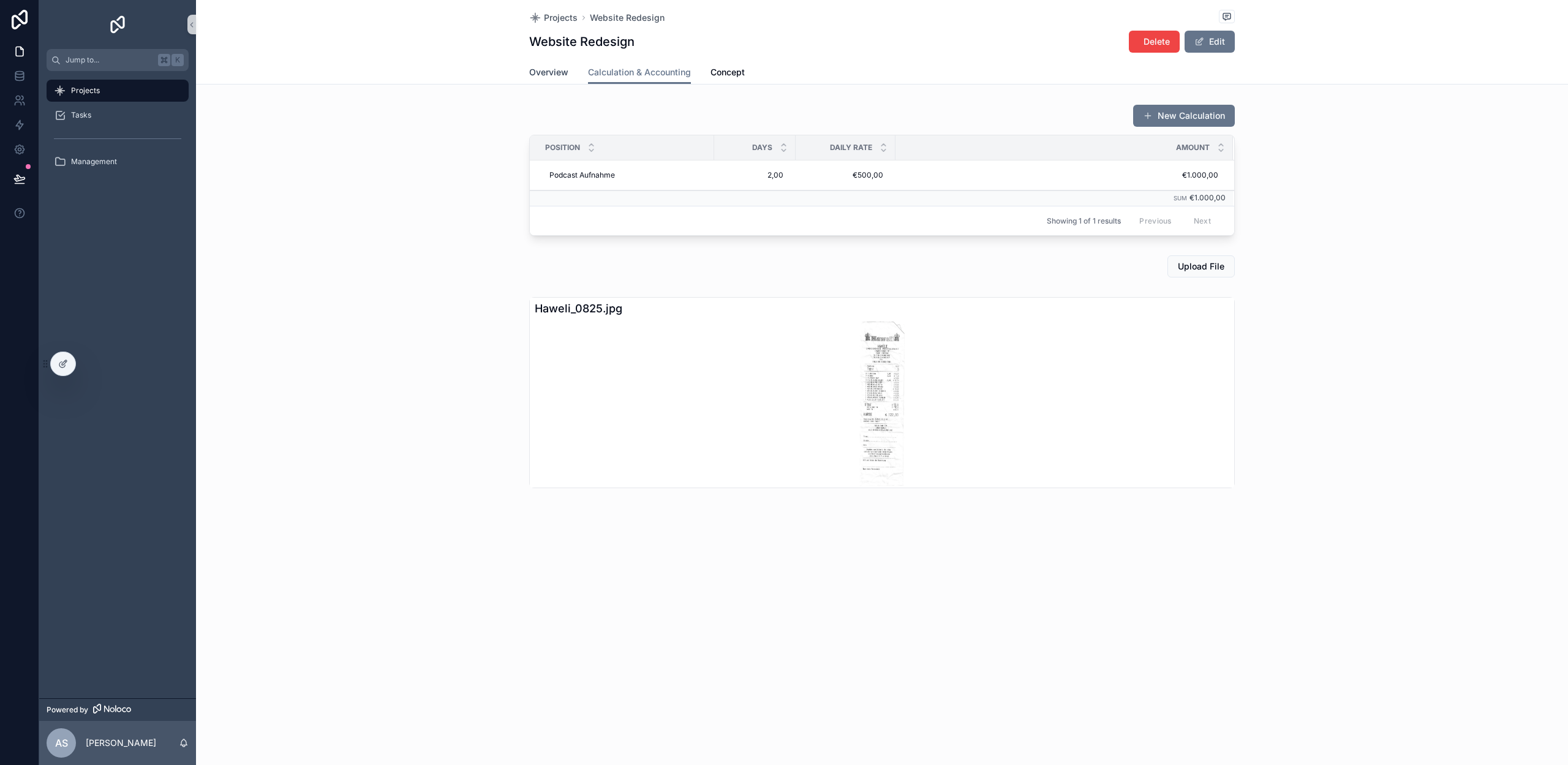
click at [546, 73] on span "Overview" at bounding box center [549, 72] width 39 height 12
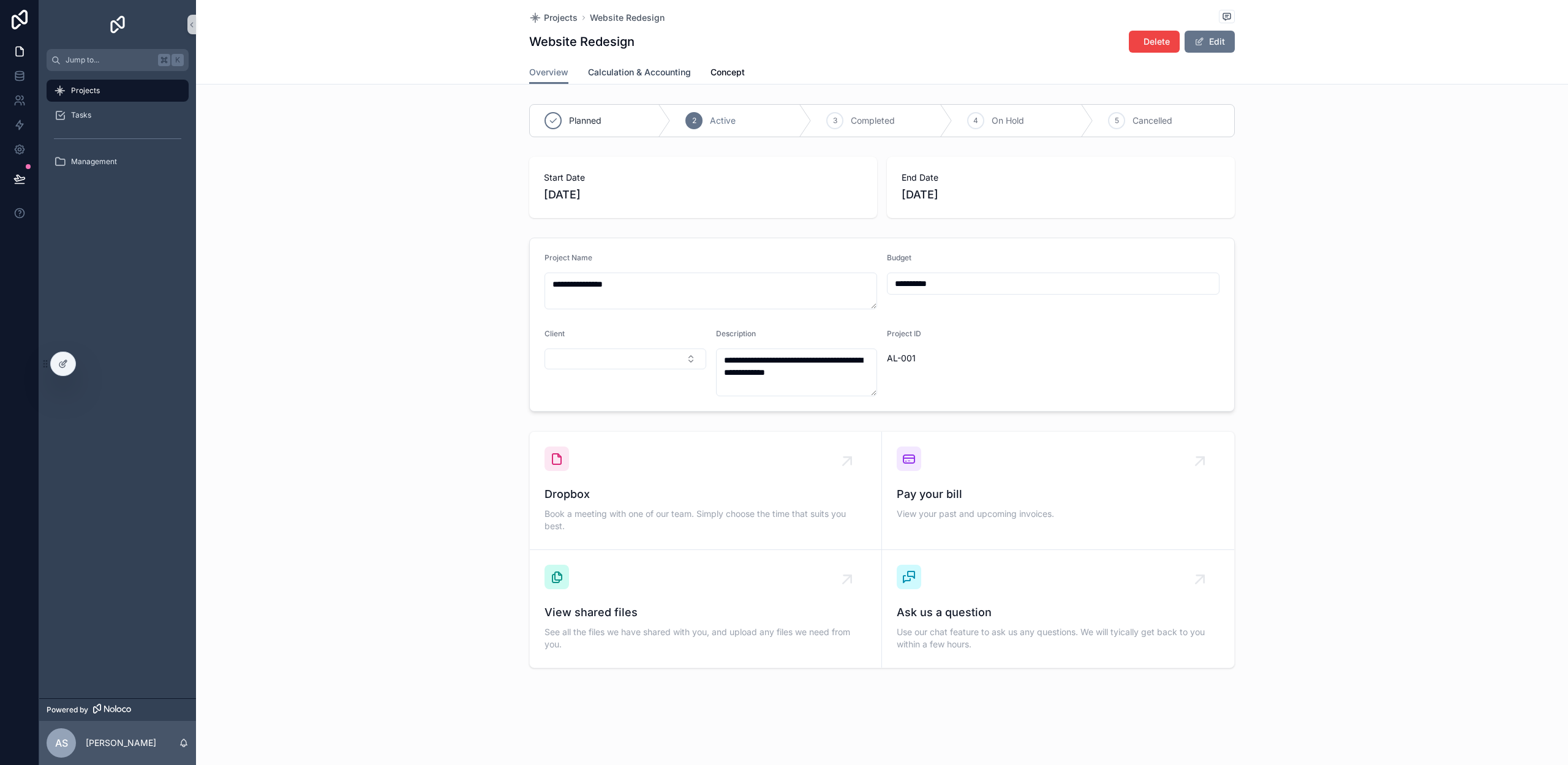
drag, startPoint x: 648, startPoint y: 73, endPoint x: 674, endPoint y: 72, distance: 26.0
click at [648, 73] on span "Calculation & Accounting" at bounding box center [639, 72] width 103 height 12
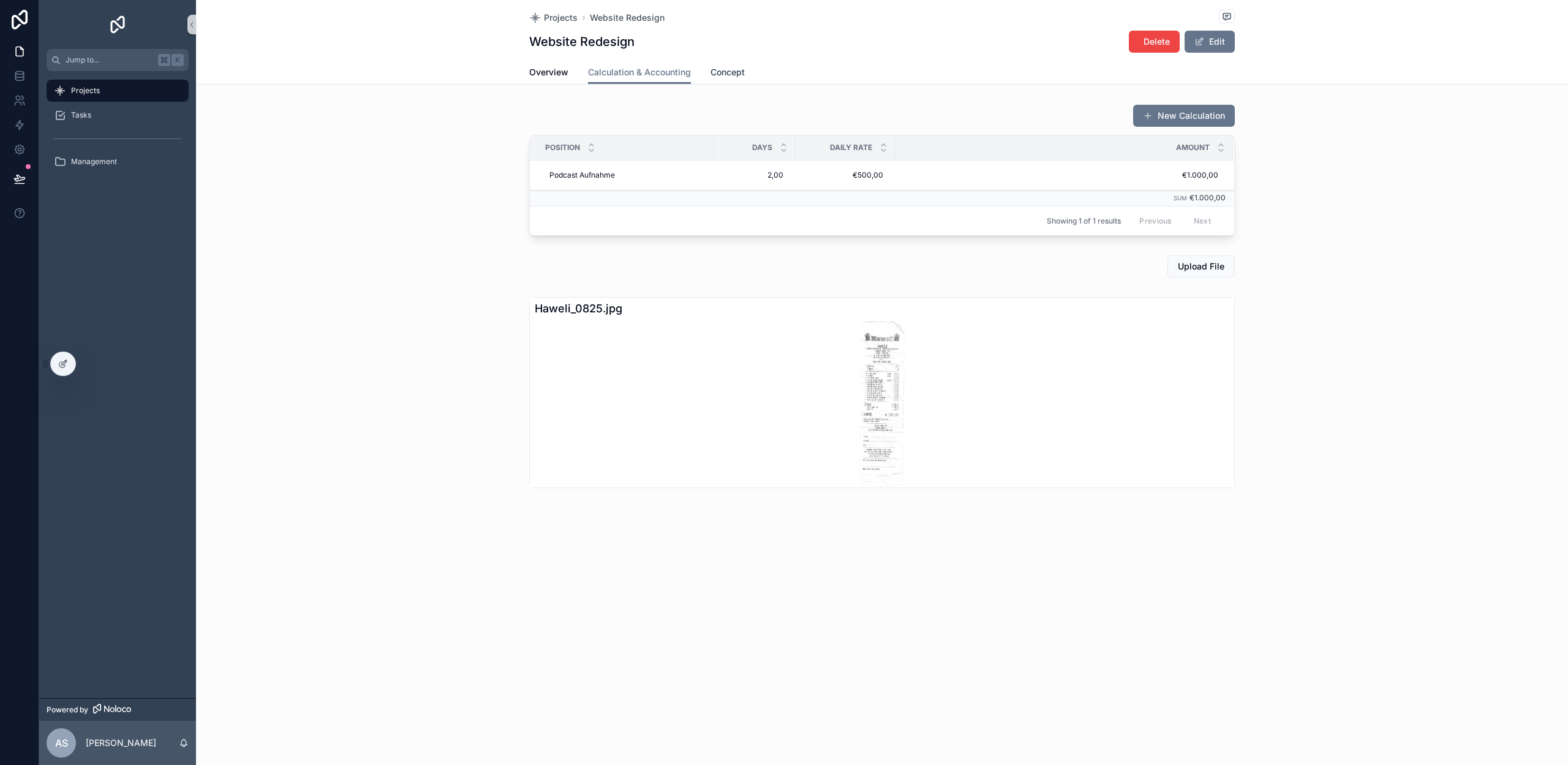
click at [741, 74] on span "Concept" at bounding box center [728, 72] width 34 height 12
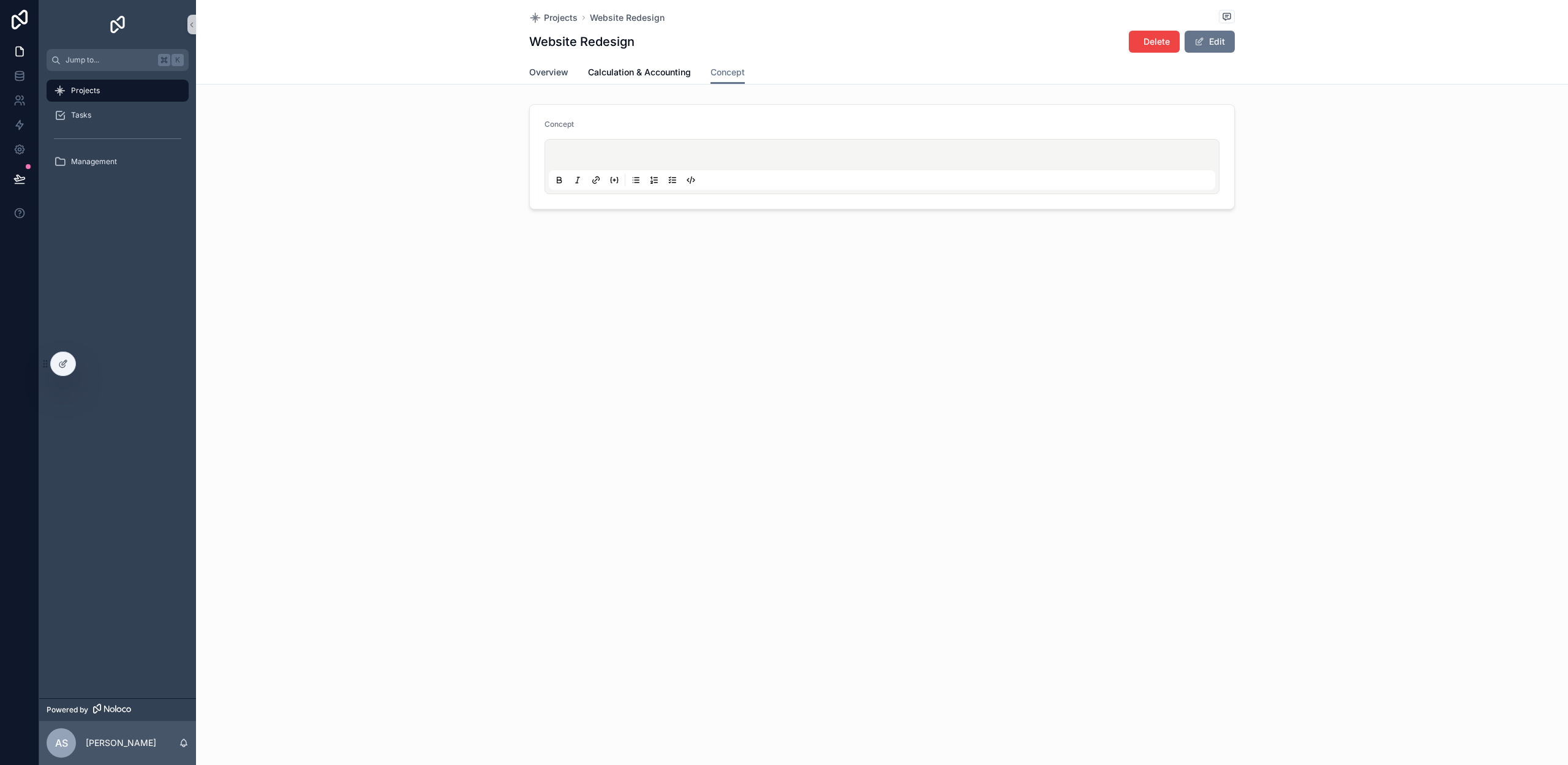
click at [562, 69] on span "Overview" at bounding box center [549, 72] width 39 height 12
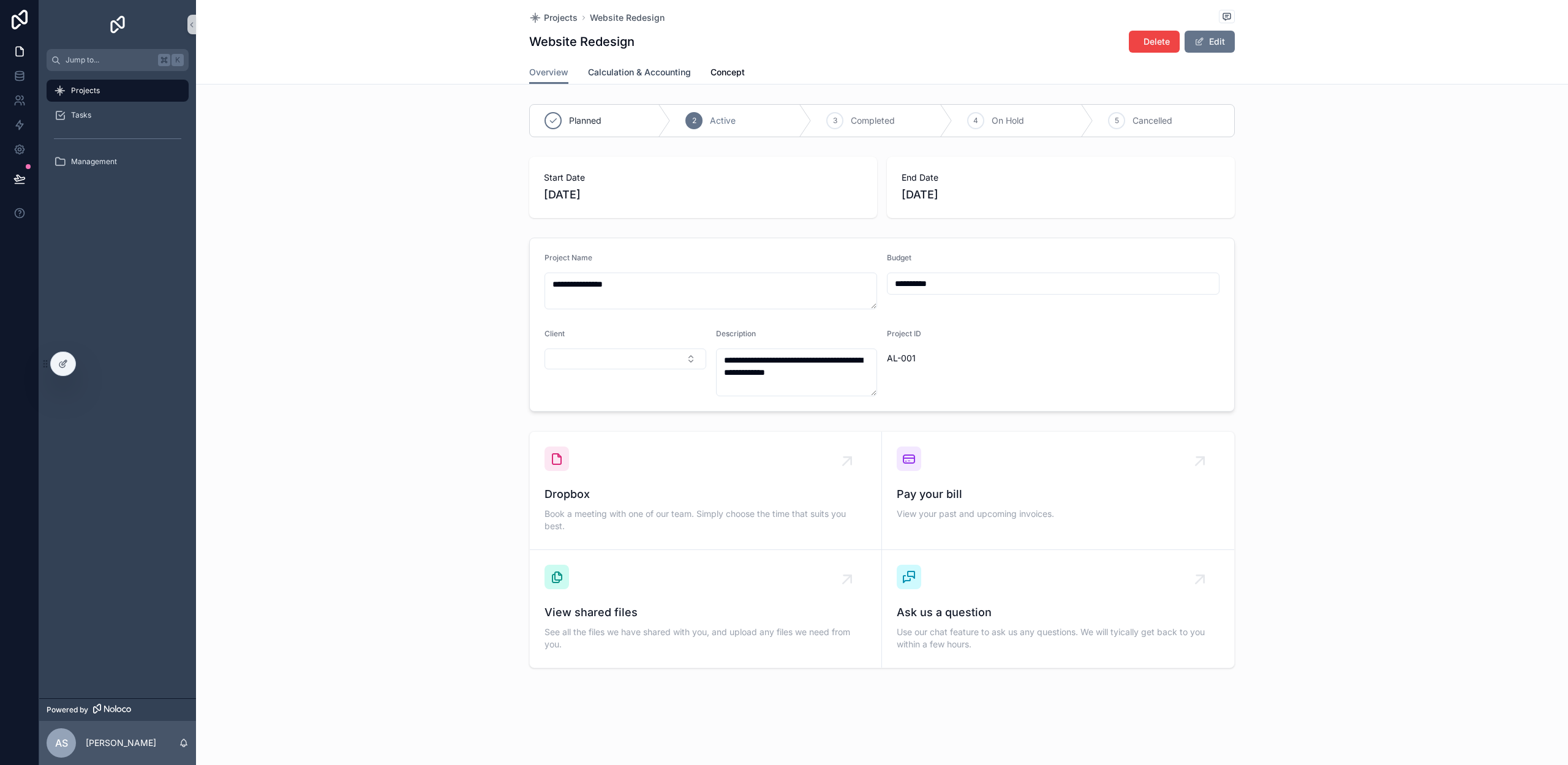
click at [656, 76] on span "Calculation & Accounting" at bounding box center [639, 72] width 103 height 12
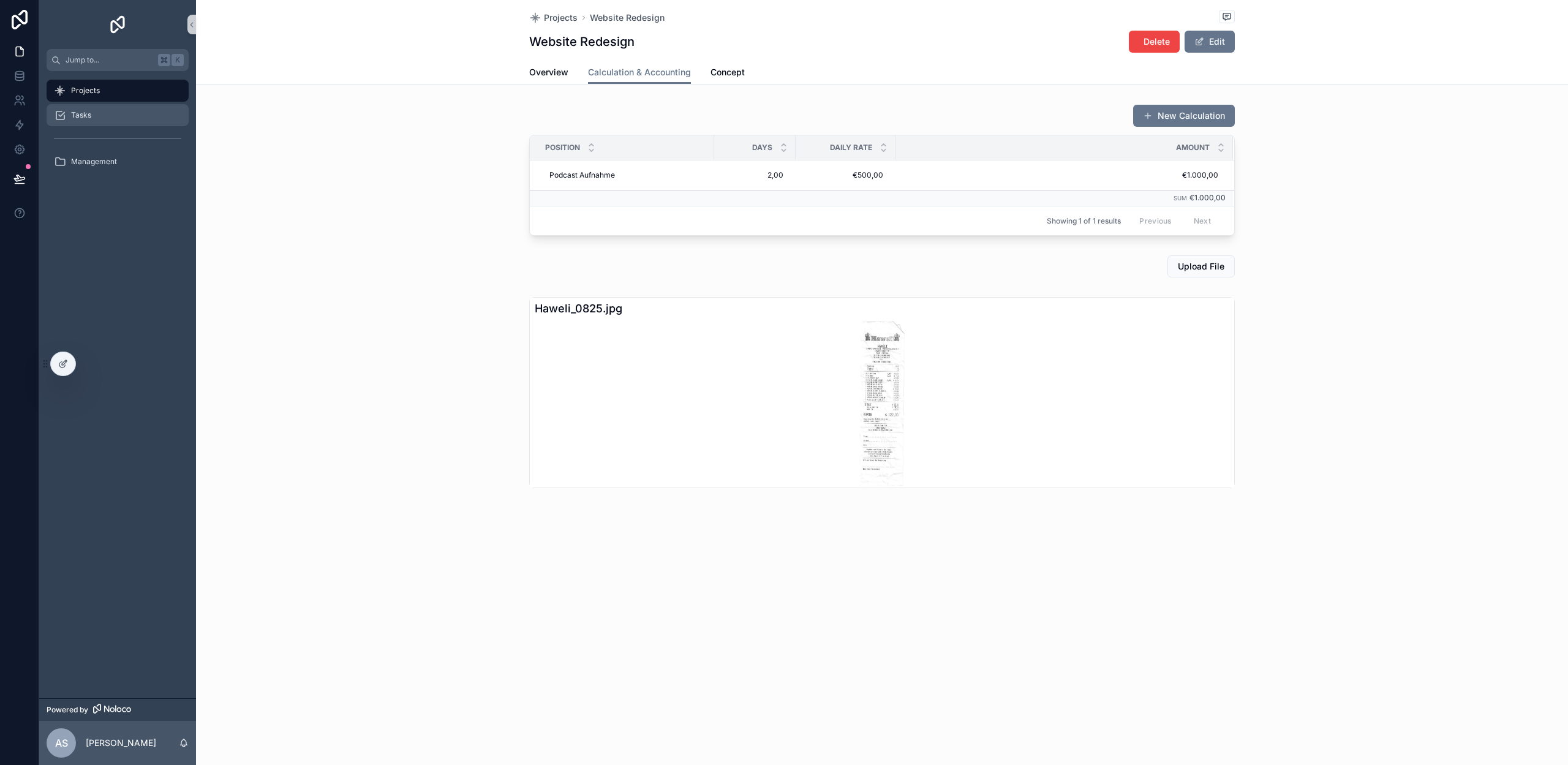
click at [110, 112] on div "Tasks" at bounding box center [117, 115] width 128 height 20
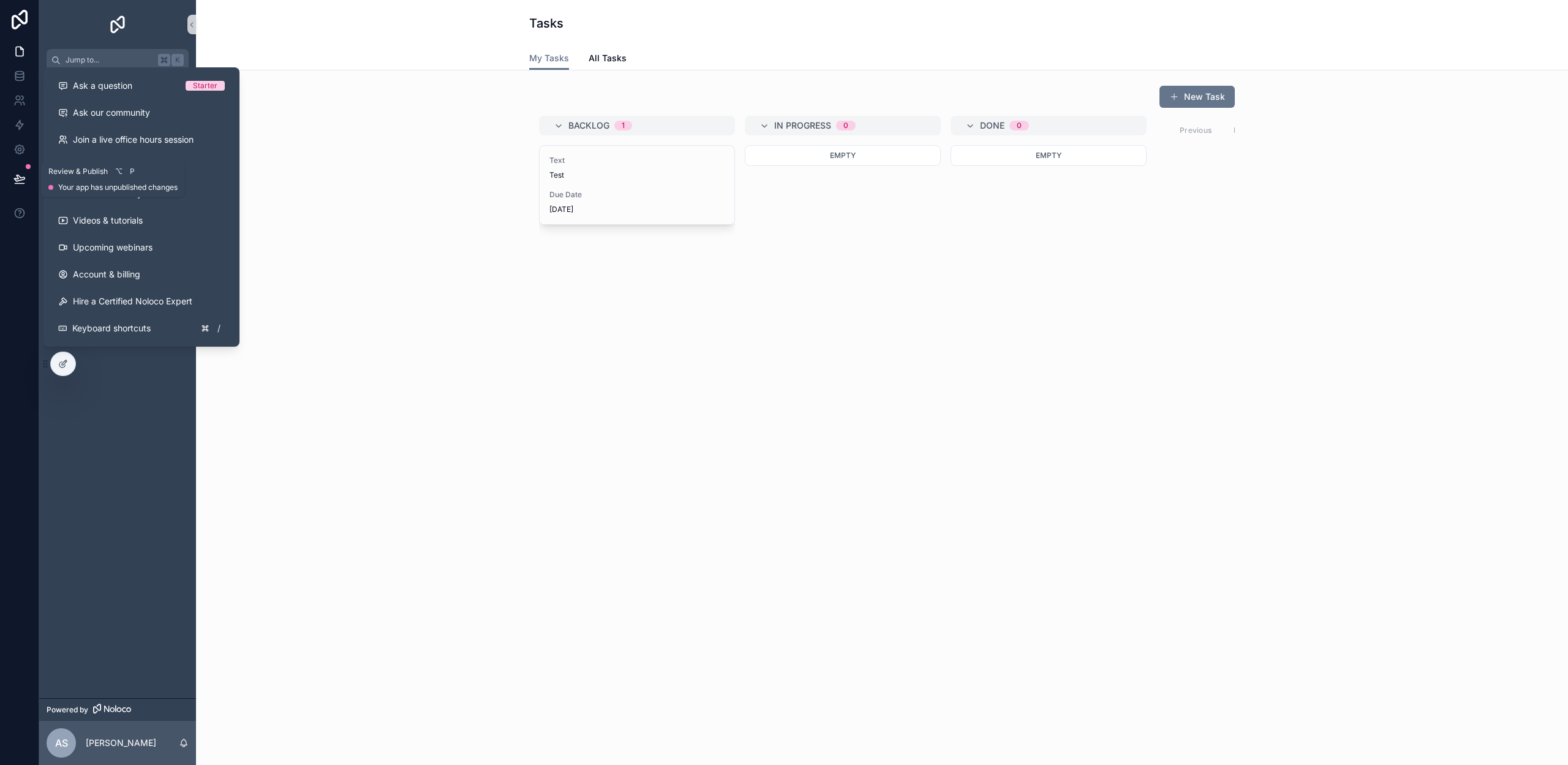
click at [14, 179] on icon at bounding box center [20, 178] width 10 height 6
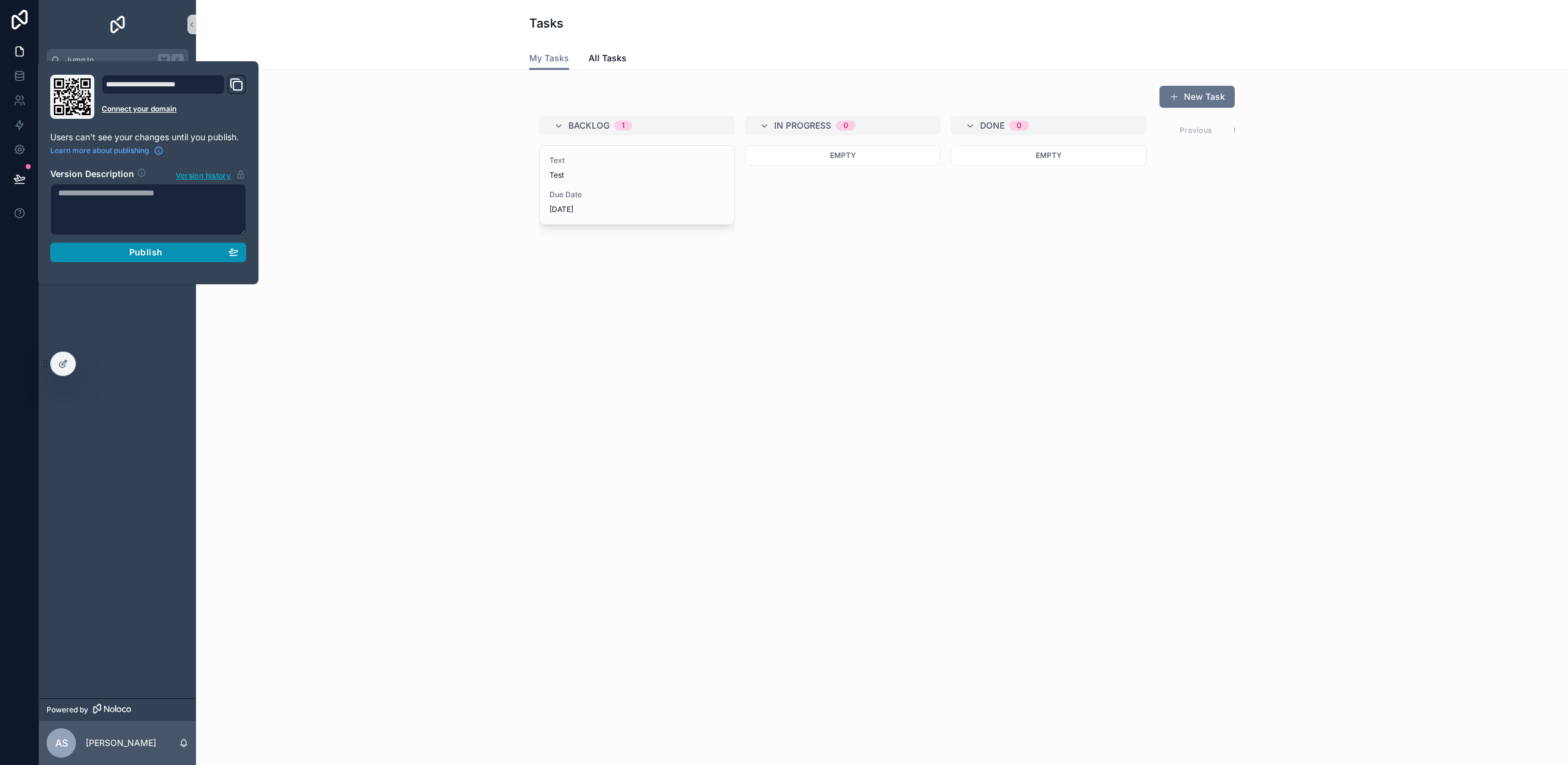
click at [94, 248] on div "Publish" at bounding box center [148, 252] width 180 height 11
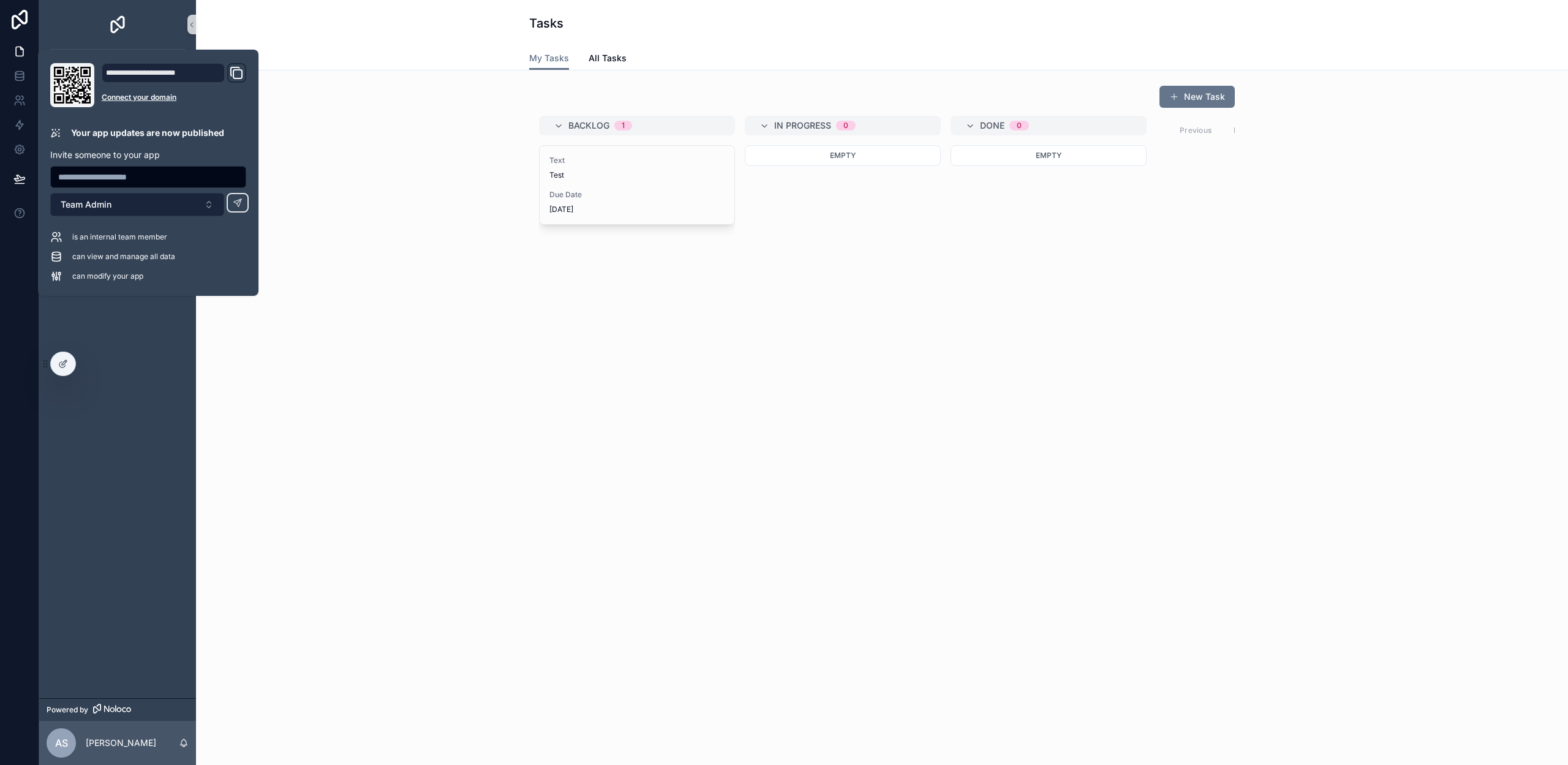
click at [197, 204] on button "Team Admin" at bounding box center [137, 204] width 174 height 23
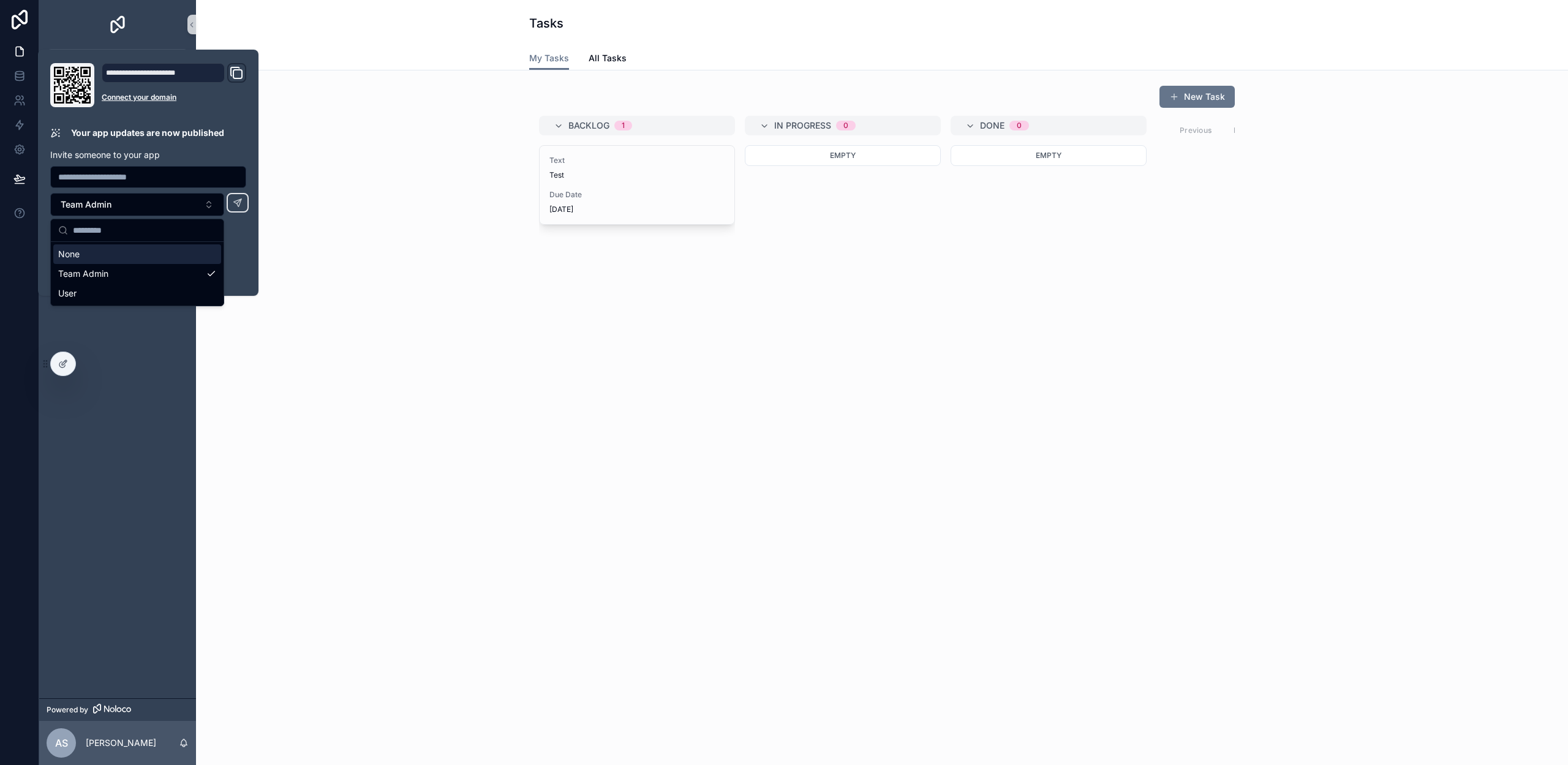
click at [306, 225] on div "New Task Backlog 1 Text Test Due Date [DATE] In Progress 0 Empty Done 0 Empty P…" at bounding box center [882, 232] width 1353 height 305
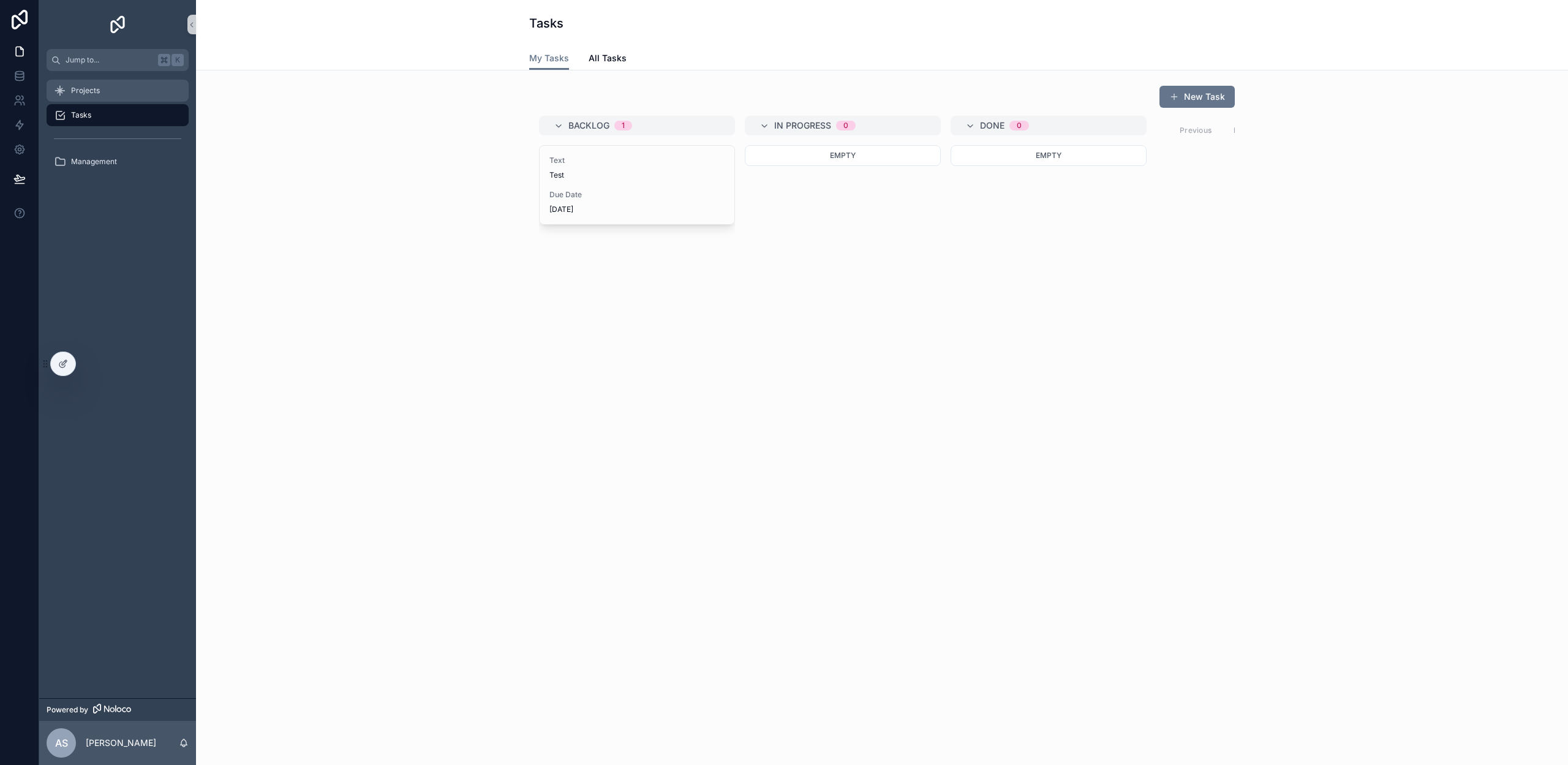
click at [92, 95] on span "Projects" at bounding box center [85, 91] width 29 height 10
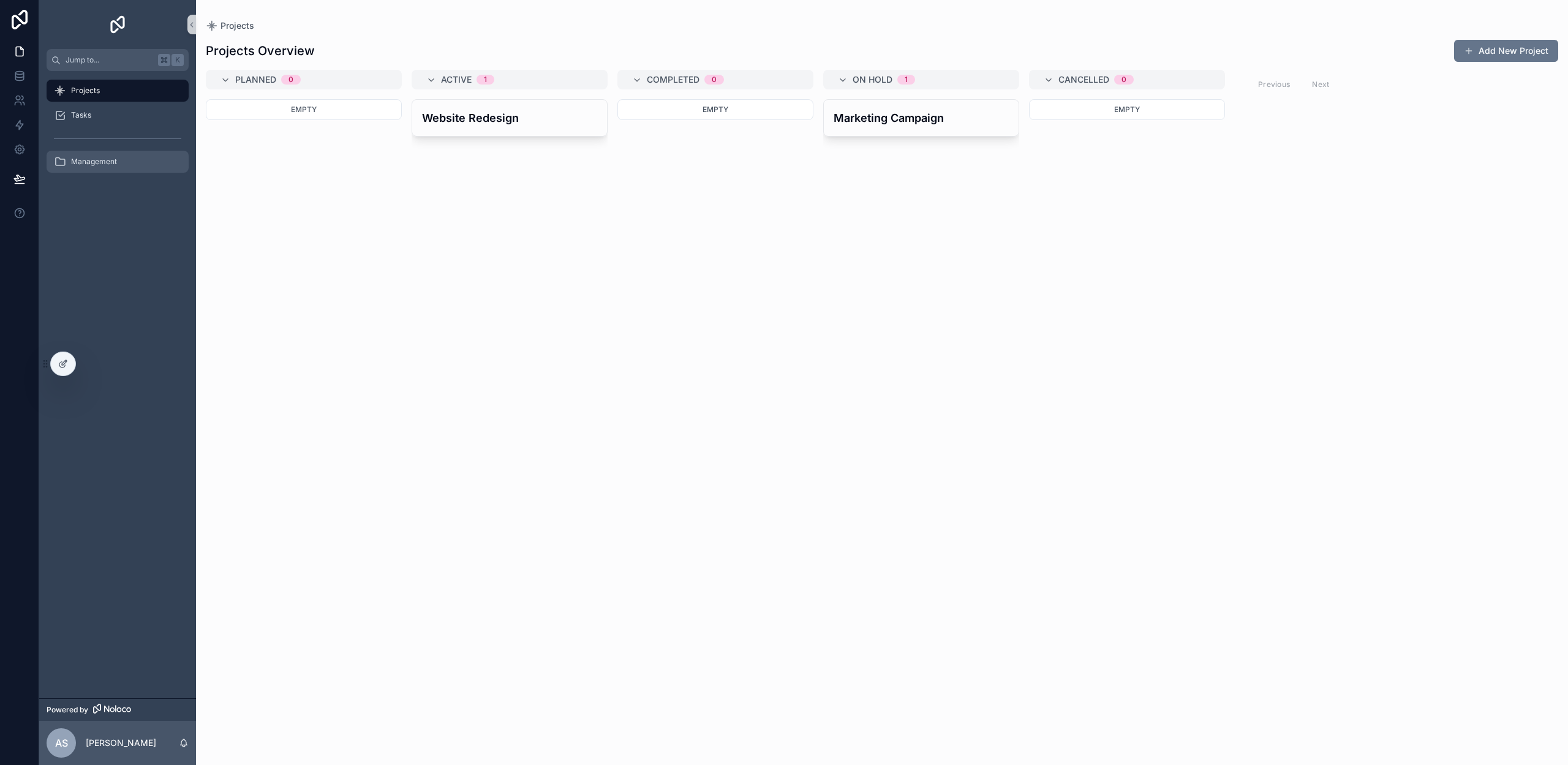
click at [111, 157] on span "Management" at bounding box center [94, 162] width 46 height 10
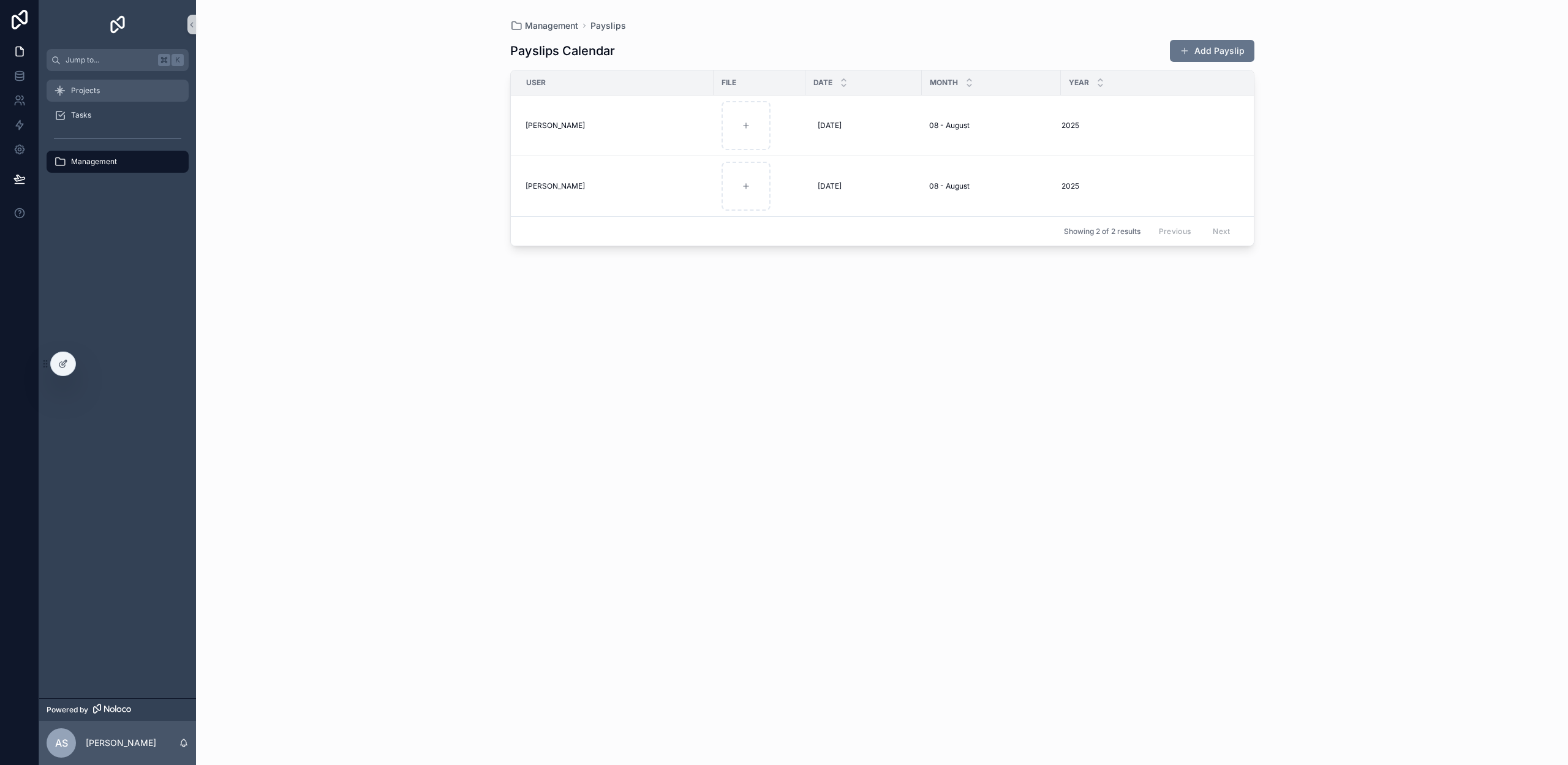
drag, startPoint x: 124, startPoint y: 88, endPoint x: 128, endPoint y: 94, distance: 7.2
click at [123, 88] on div "Projects" at bounding box center [117, 90] width 128 height 20
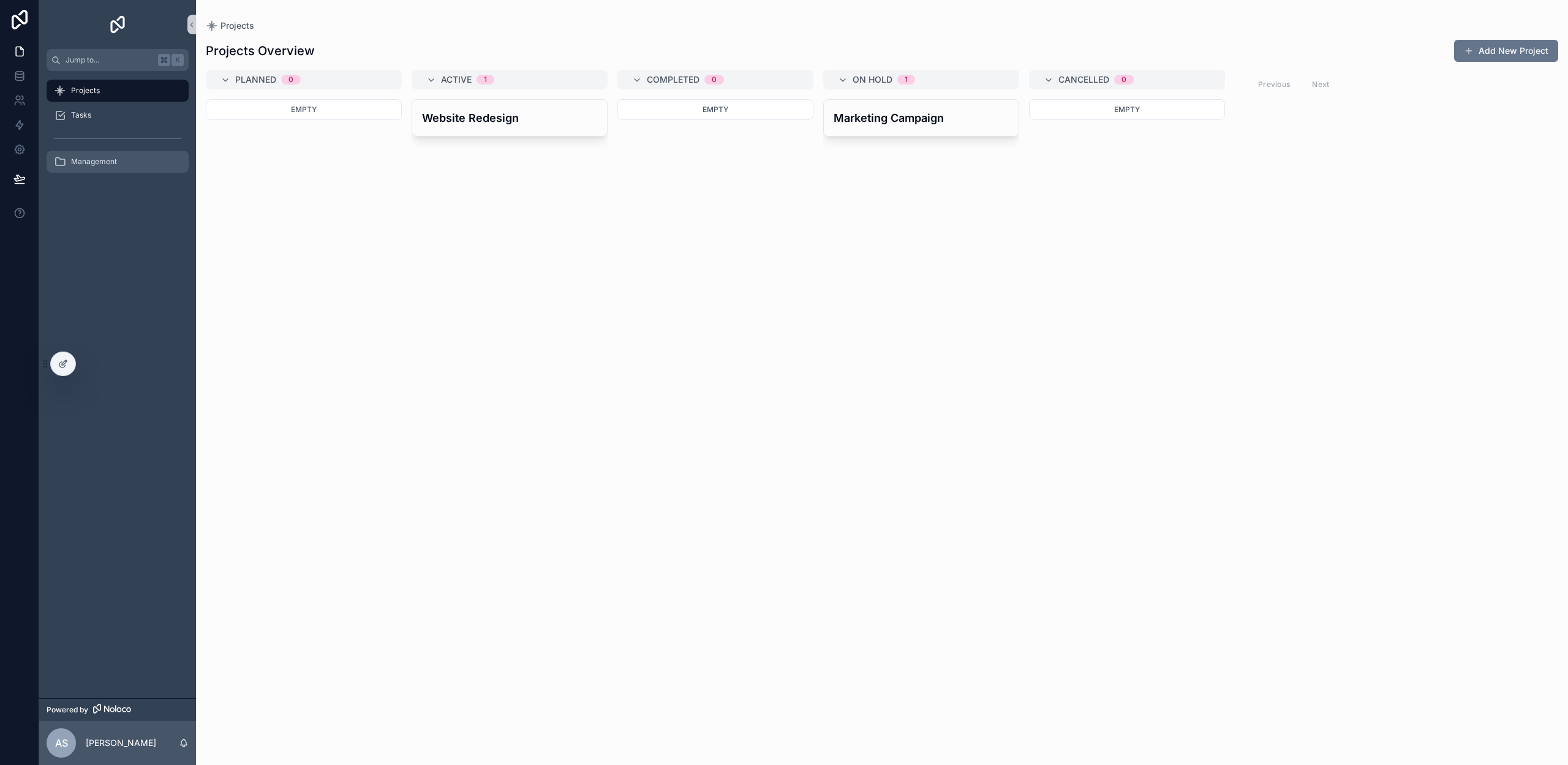
click at [125, 169] on div "Management" at bounding box center [117, 161] width 128 height 20
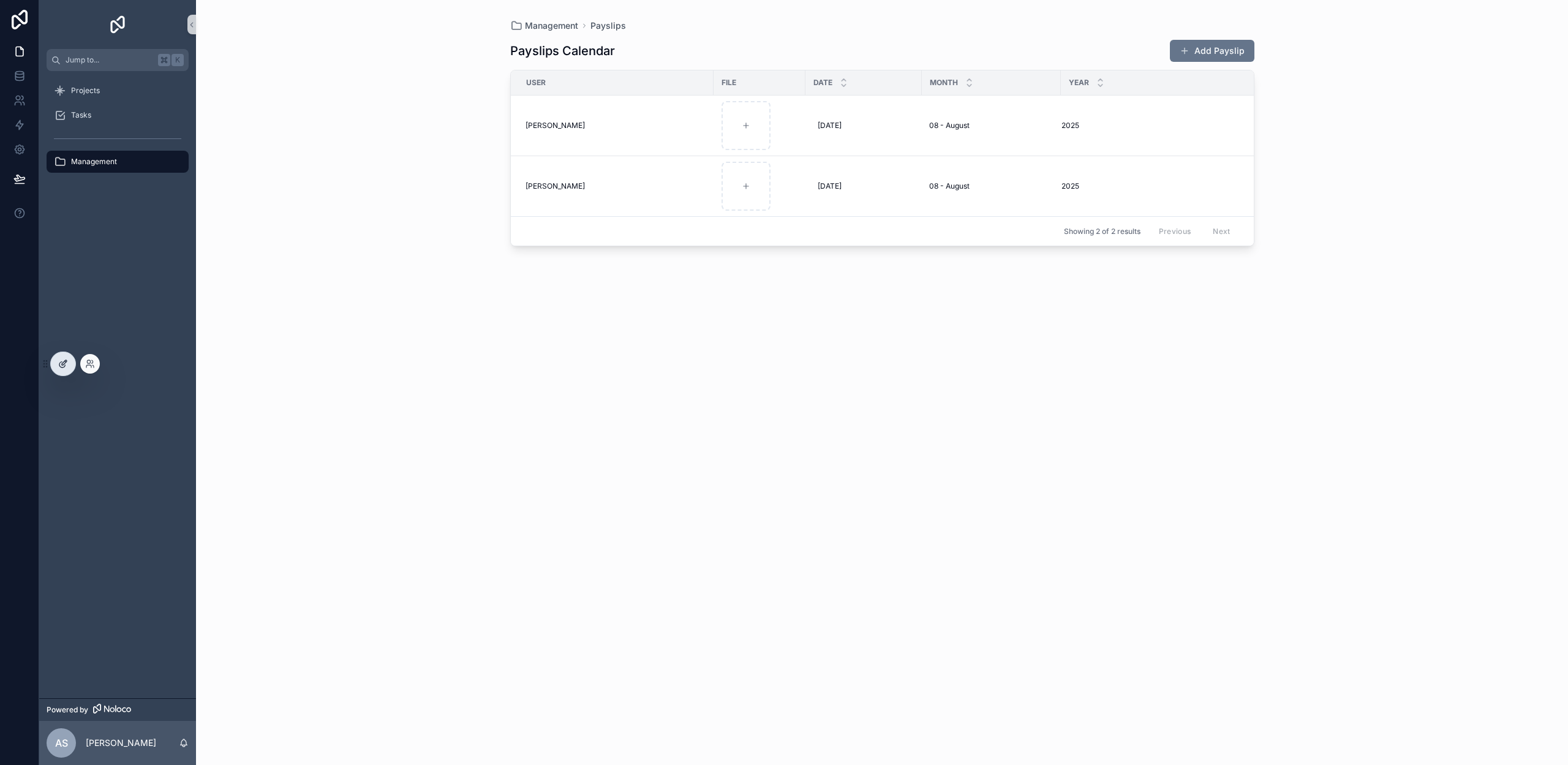
click at [56, 363] on div at bounding box center [63, 363] width 25 height 23
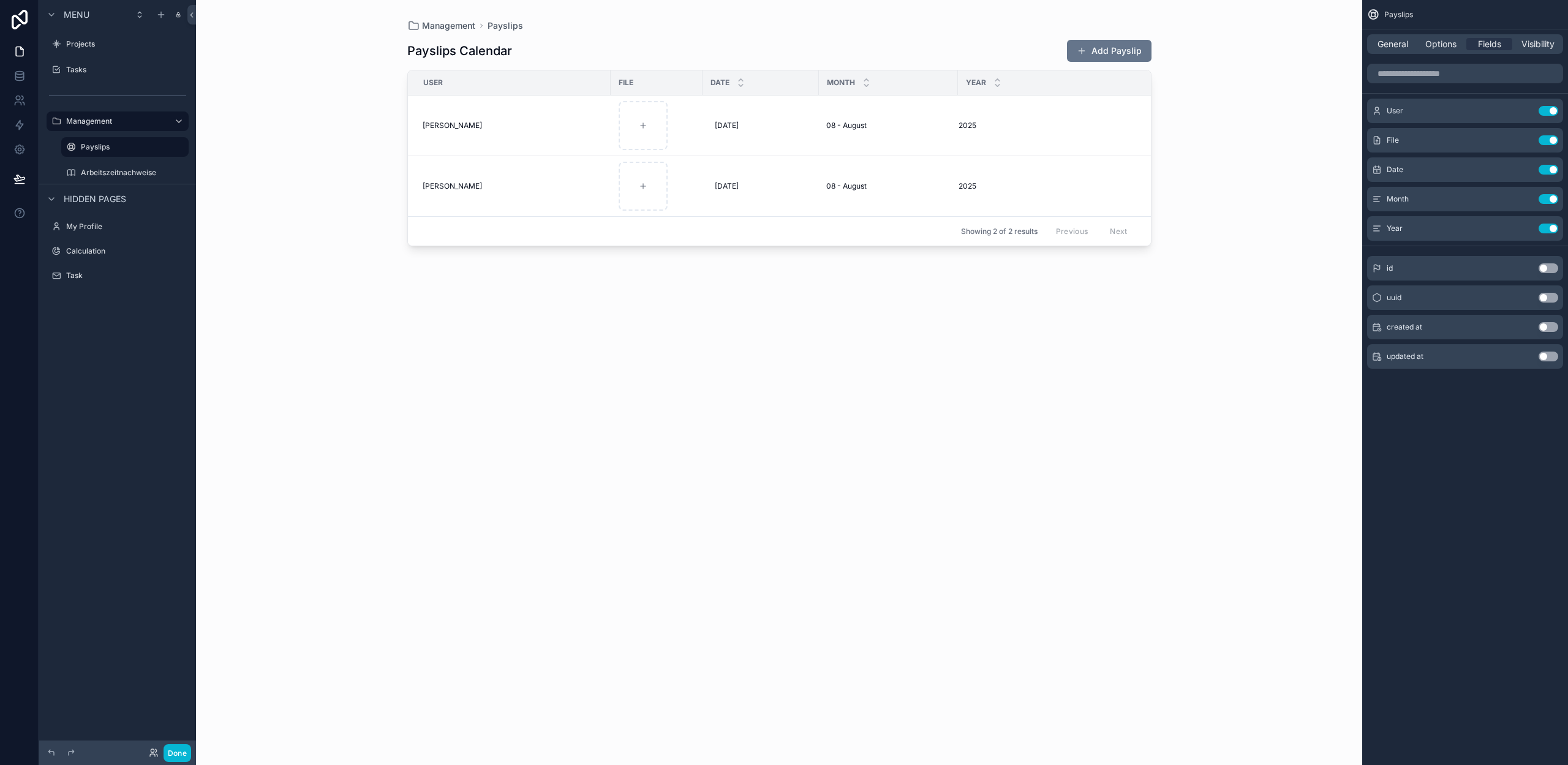
click at [384, 104] on div "Management Payslips Payslips Calendar Add Payslip User File Date Month Year [PE…" at bounding box center [779, 382] width 1166 height 765
click at [1401, 49] on span "General" at bounding box center [1393, 44] width 31 height 12
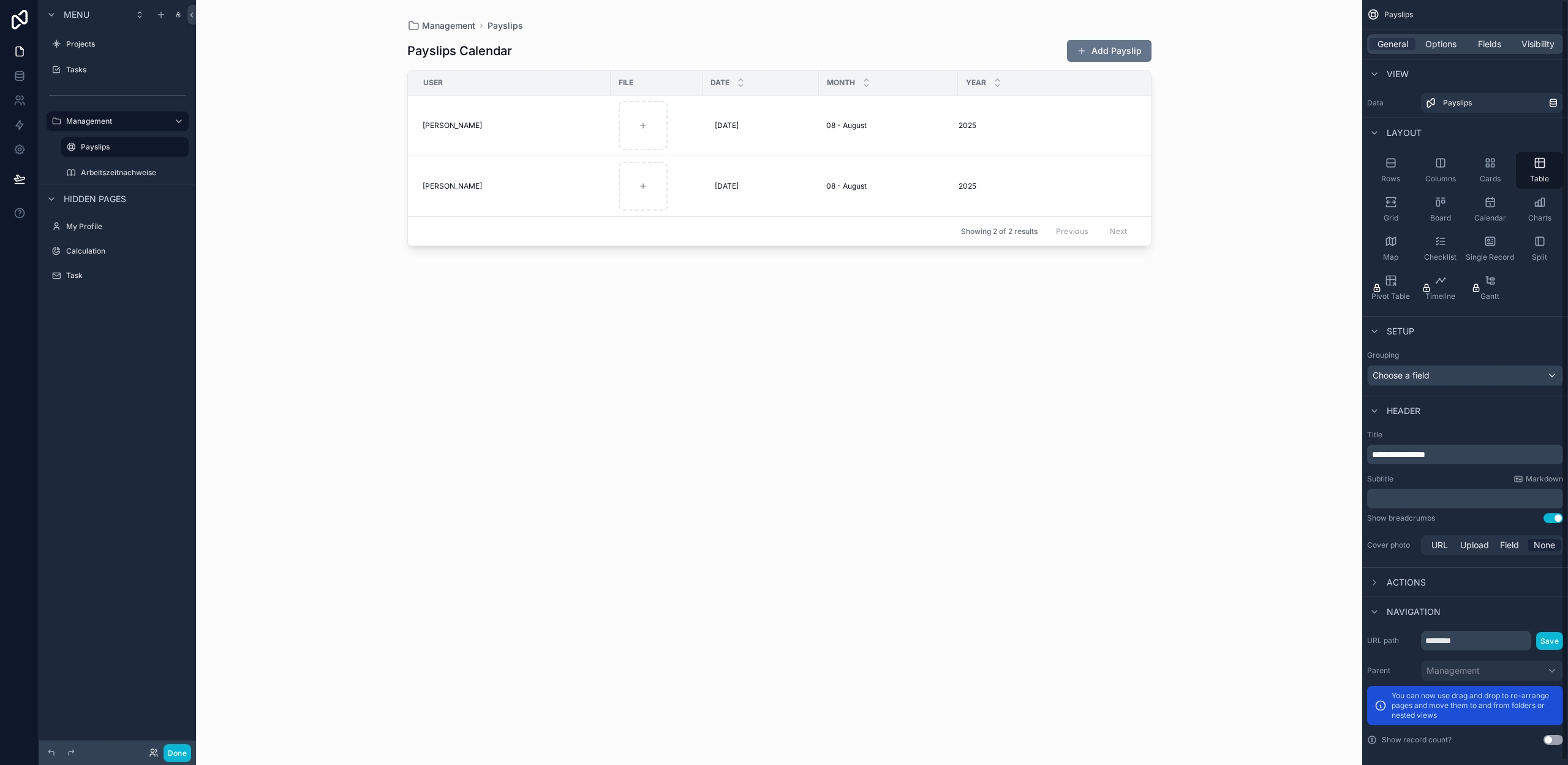
click at [1425, 456] on span "**********" at bounding box center [1399, 454] width 54 height 9
click at [1425, 455] on span "**********" at bounding box center [1399, 454] width 54 height 9
click at [1426, 469] on div "Title ******** Subtitle Markdown ﻿ Show breadcrumbs Use setting Cover photo URL…" at bounding box center [1465, 493] width 206 height 137
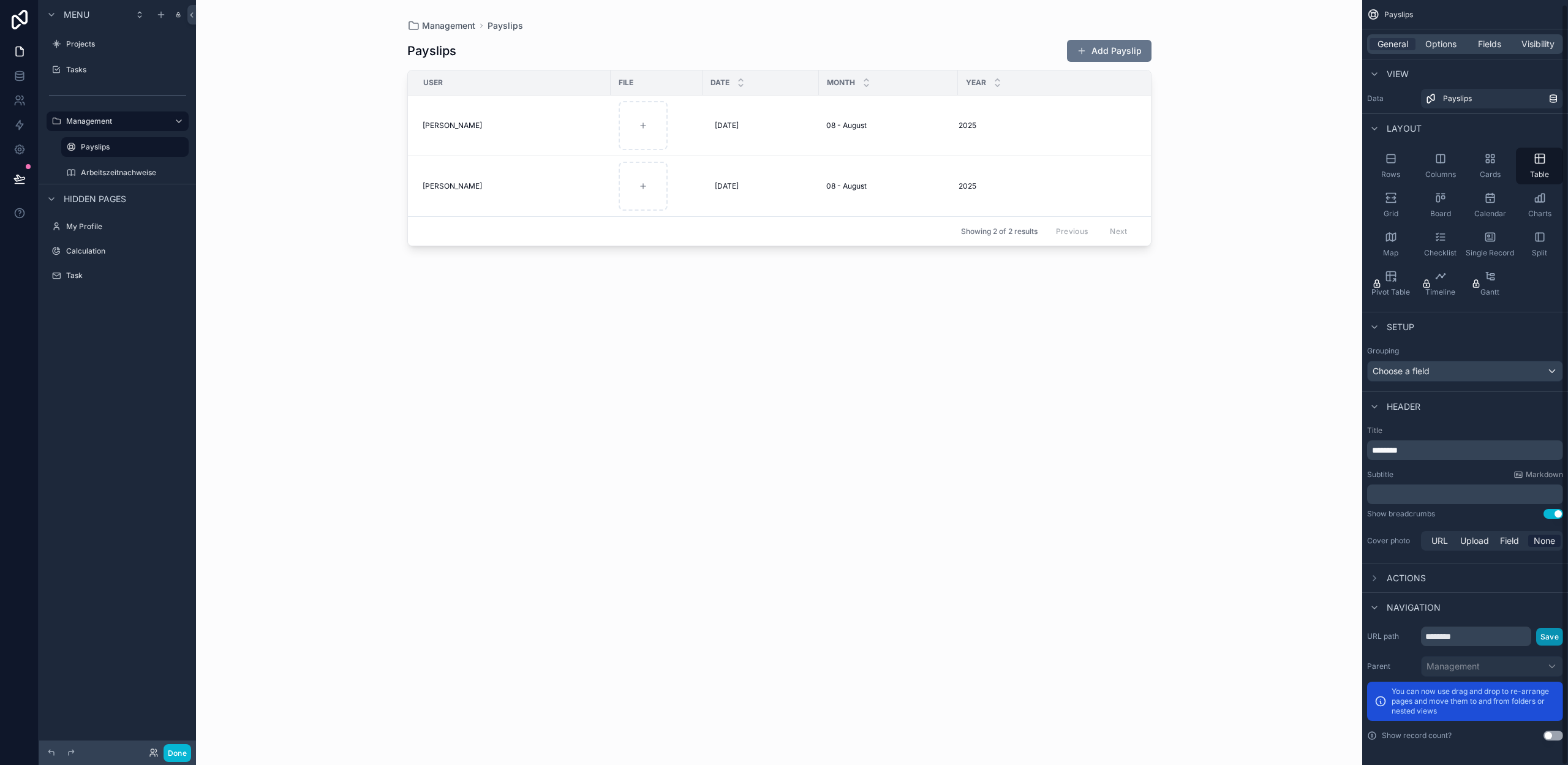
click at [1550, 638] on button "Save" at bounding box center [1550, 637] width 27 height 18
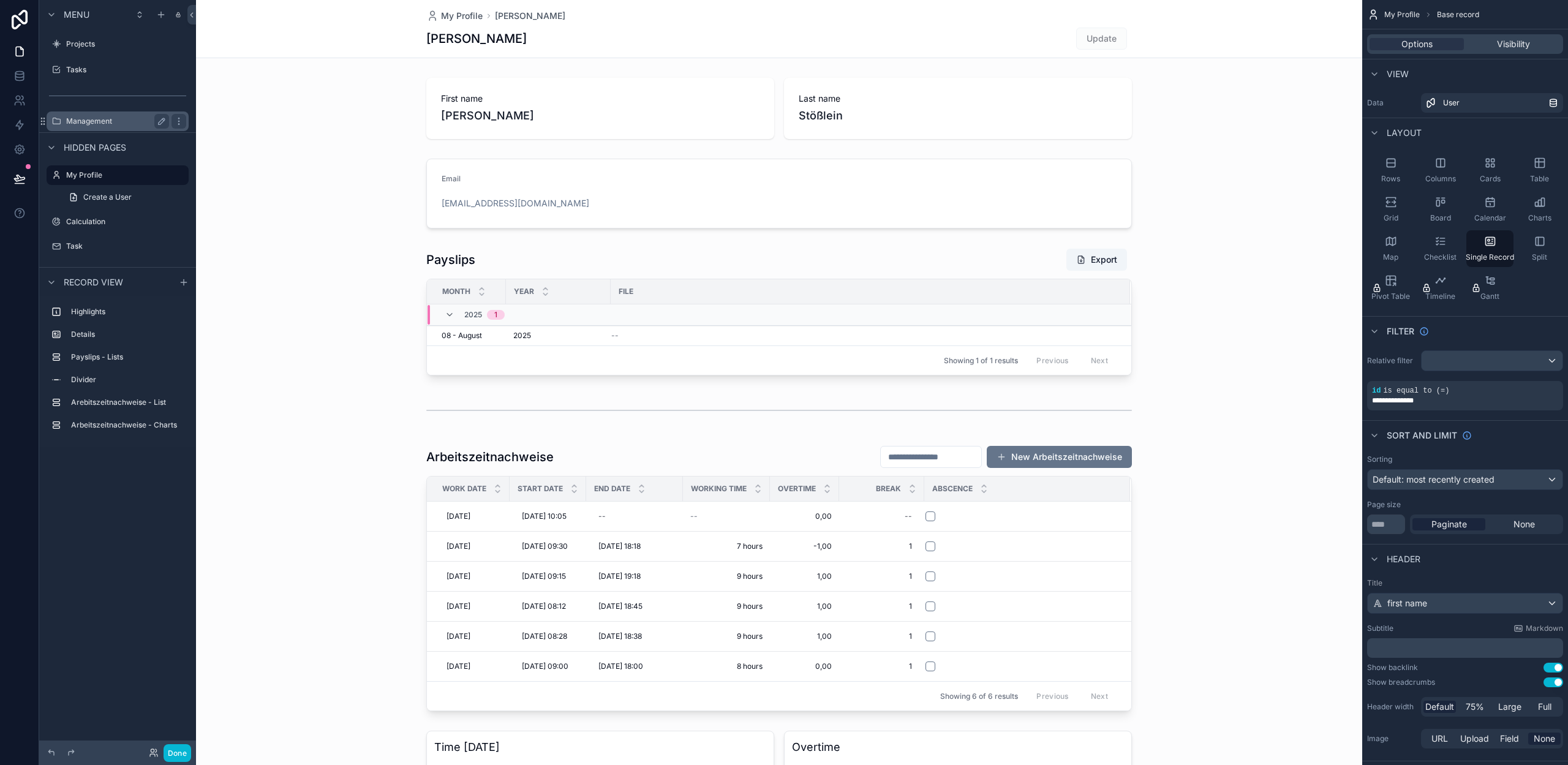
click at [106, 127] on div "Management" at bounding box center [117, 121] width 103 height 14
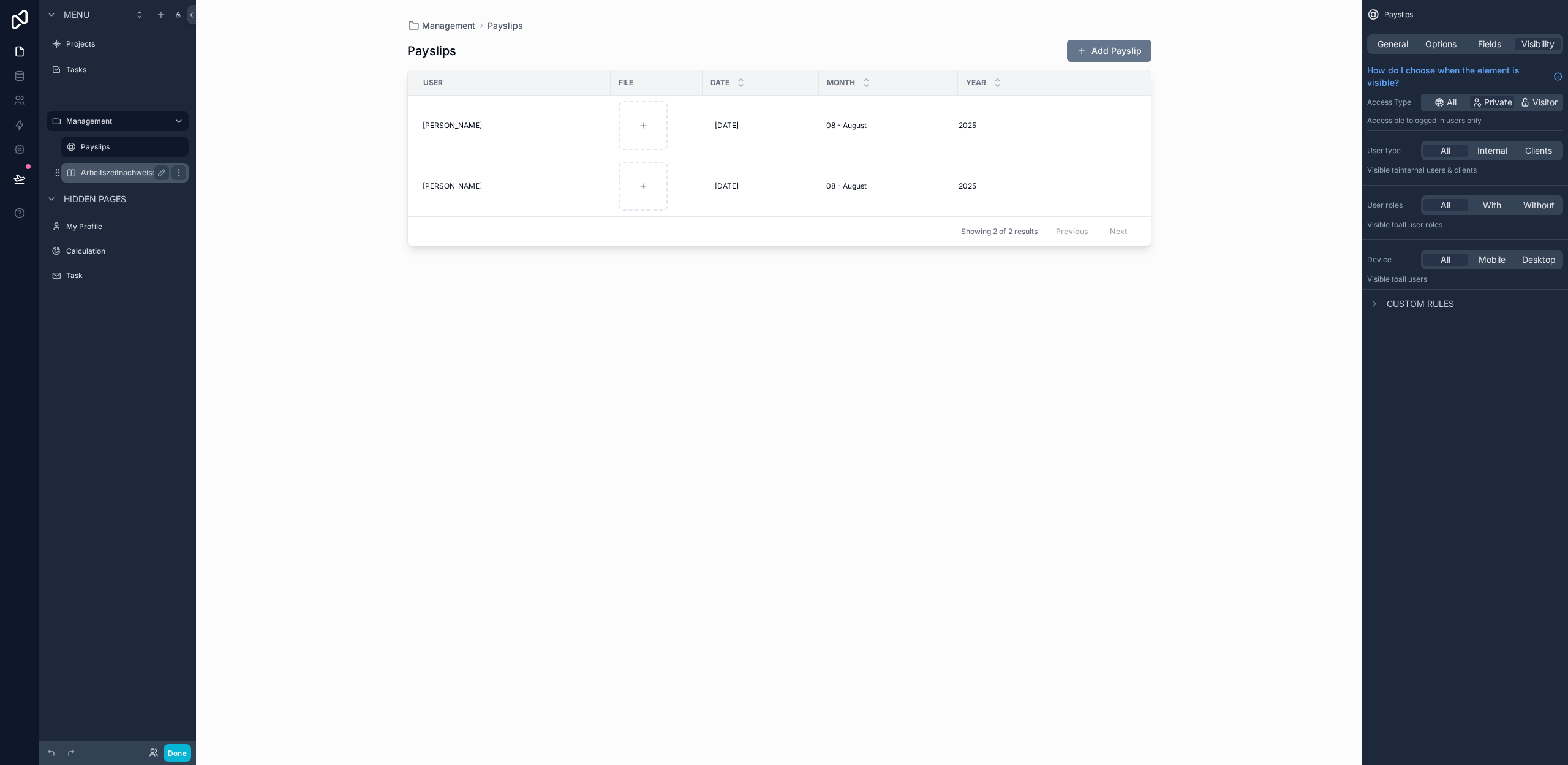
click at [117, 166] on div "Arbeitszeitnachweise" at bounding box center [125, 172] width 89 height 14
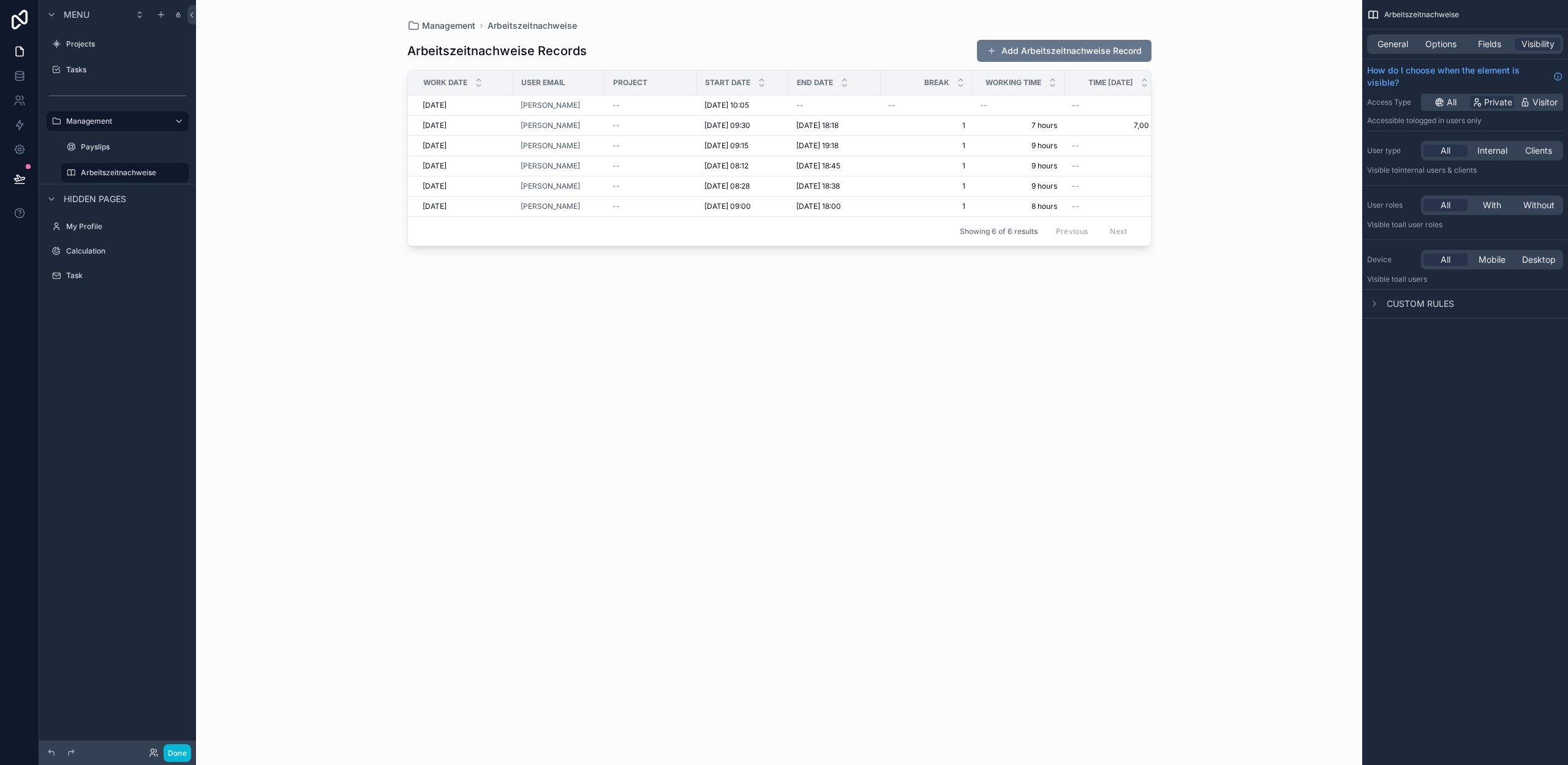
click at [772, 48] on div "scrollable content" at bounding box center [779, 374] width 783 height 750
click at [1386, 50] on div "General Options Fields Visibility" at bounding box center [1465, 43] width 196 height 20
click at [1401, 46] on span "General" at bounding box center [1393, 44] width 31 height 12
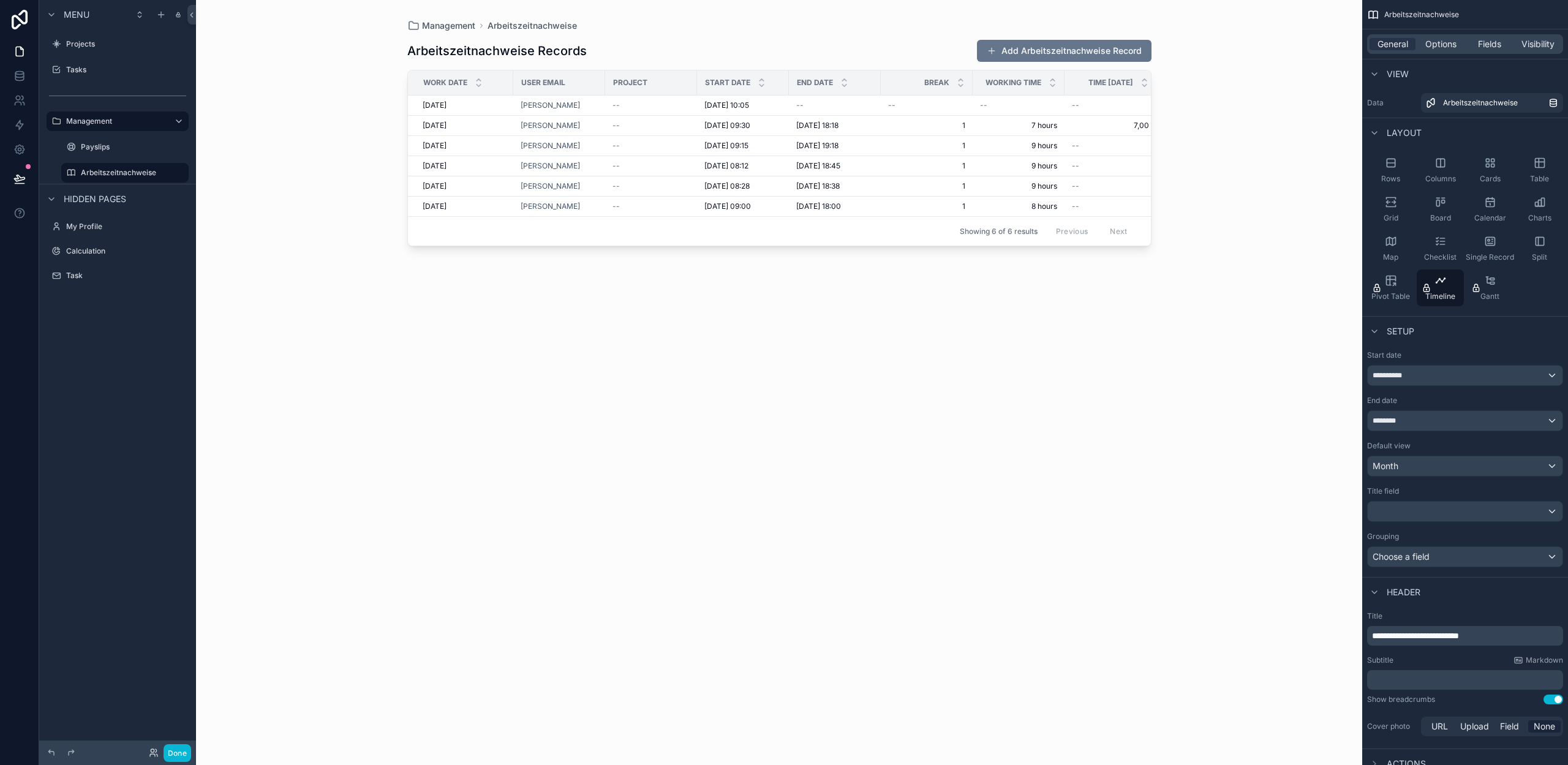
click at [1459, 639] on span "**********" at bounding box center [1416, 636] width 87 height 9
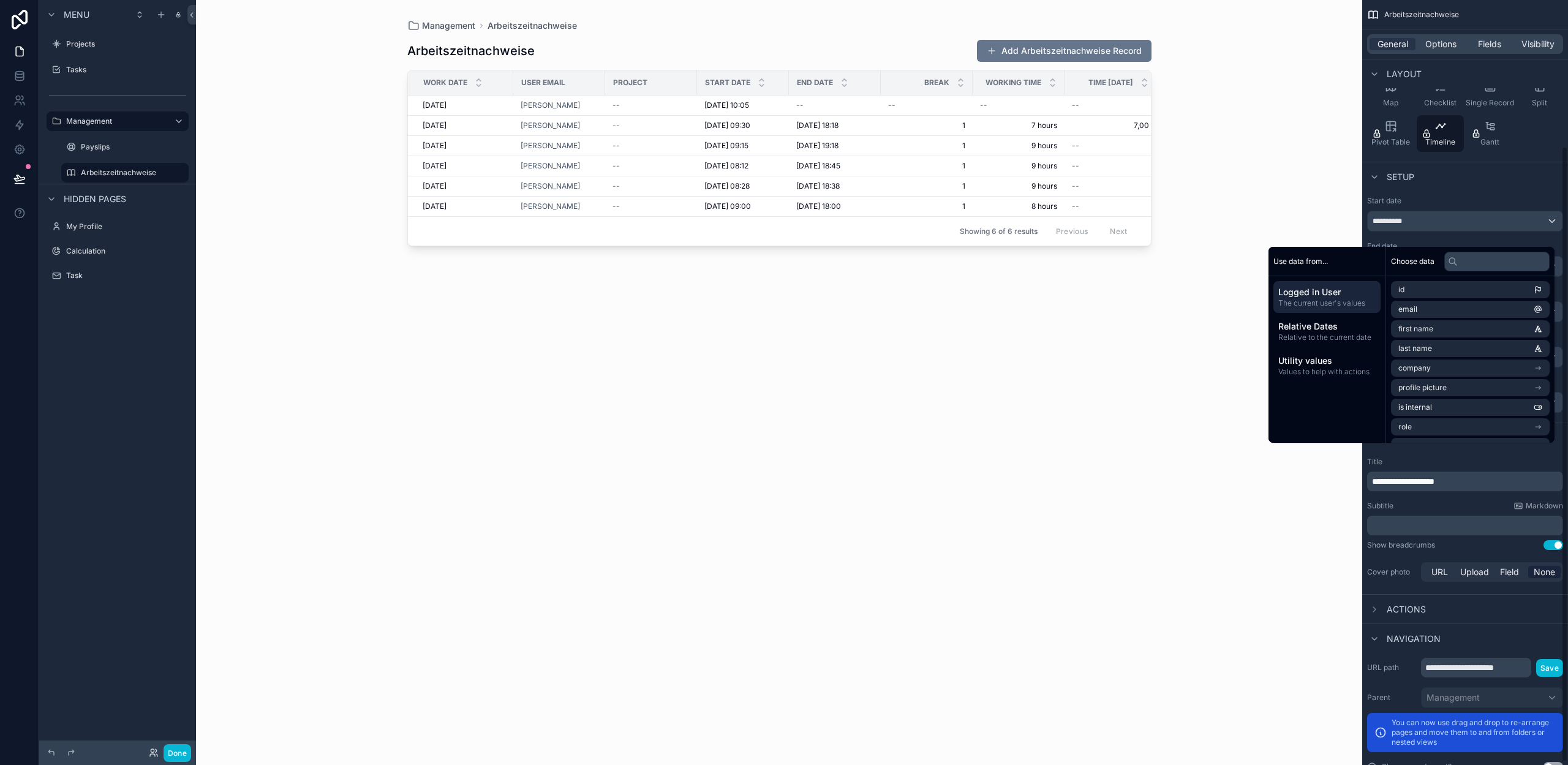
scroll to position [186, 0]
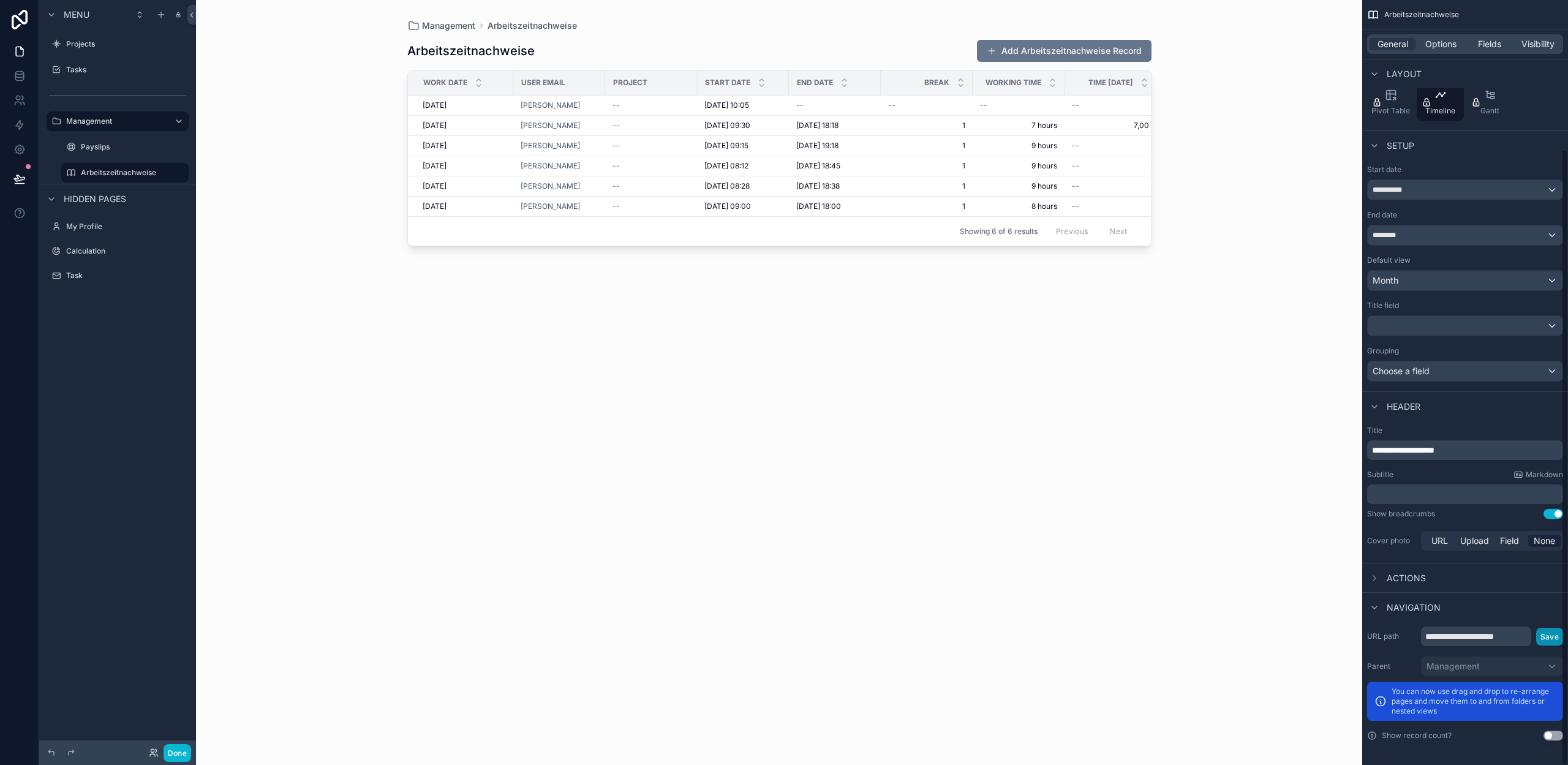
click at [1544, 637] on button "Save" at bounding box center [1550, 637] width 27 height 18
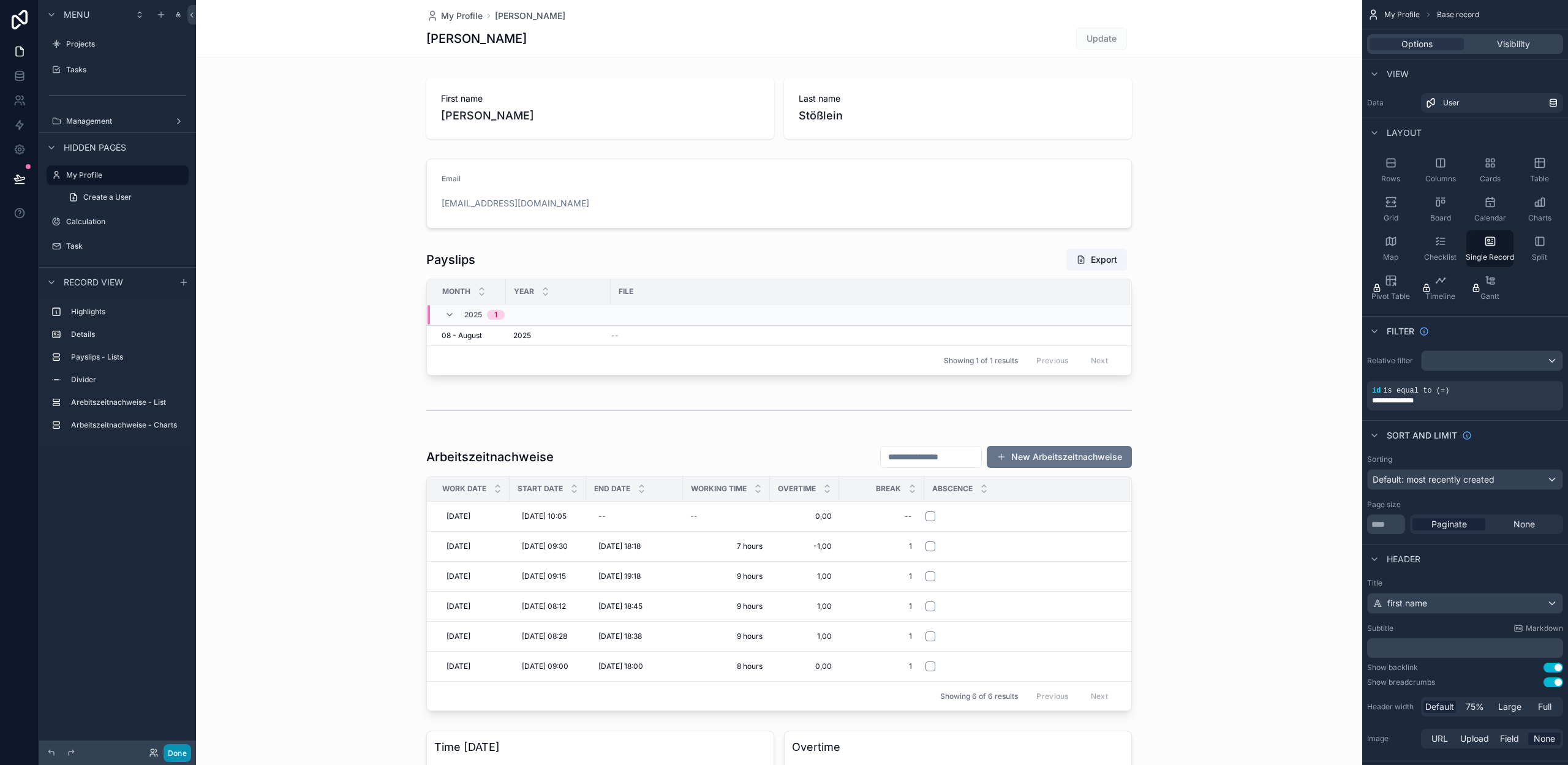
click at [177, 751] on button "Done" at bounding box center [177, 752] width 27 height 18
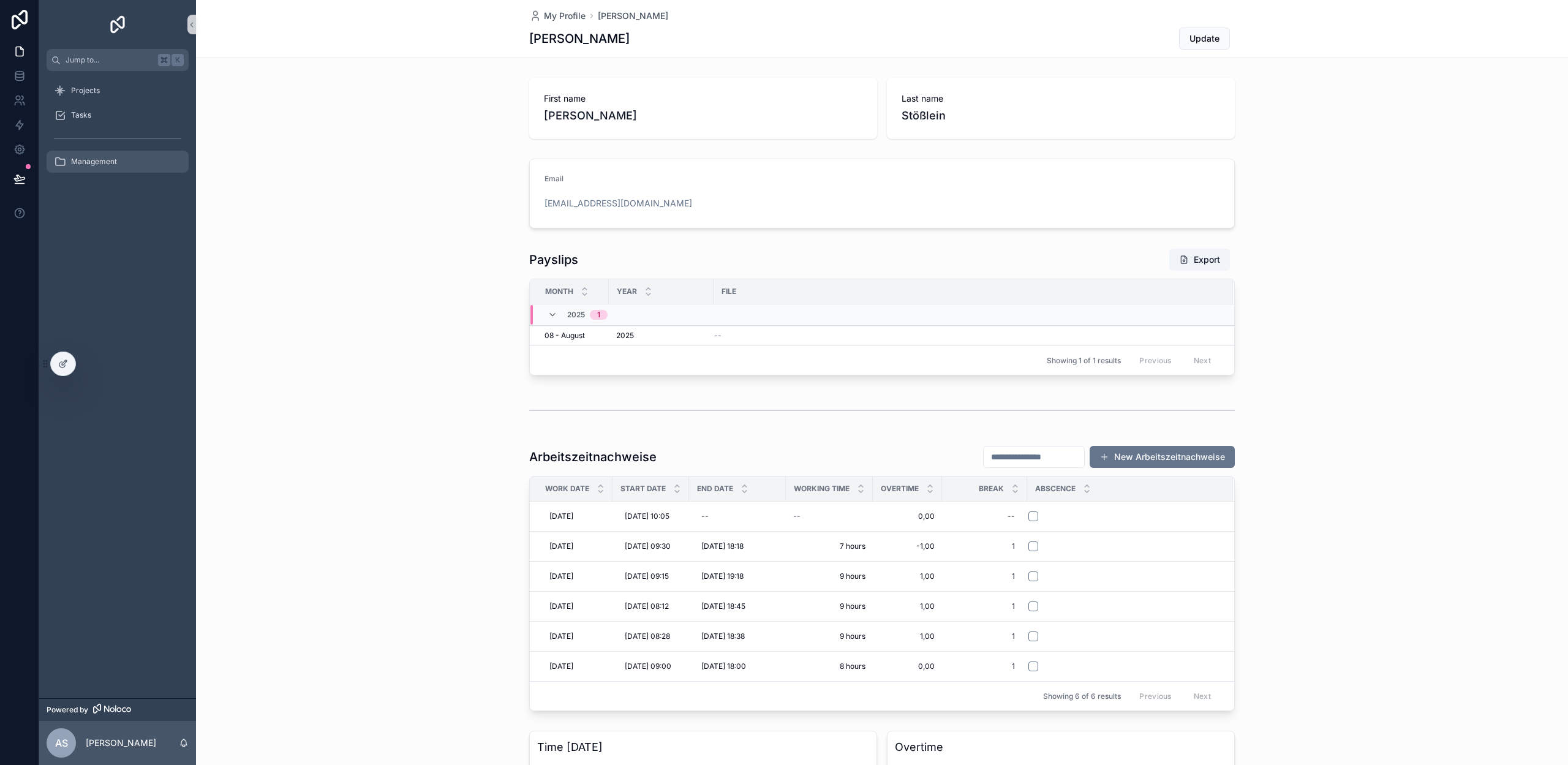
click at [100, 168] on div "Management" at bounding box center [117, 161] width 128 height 20
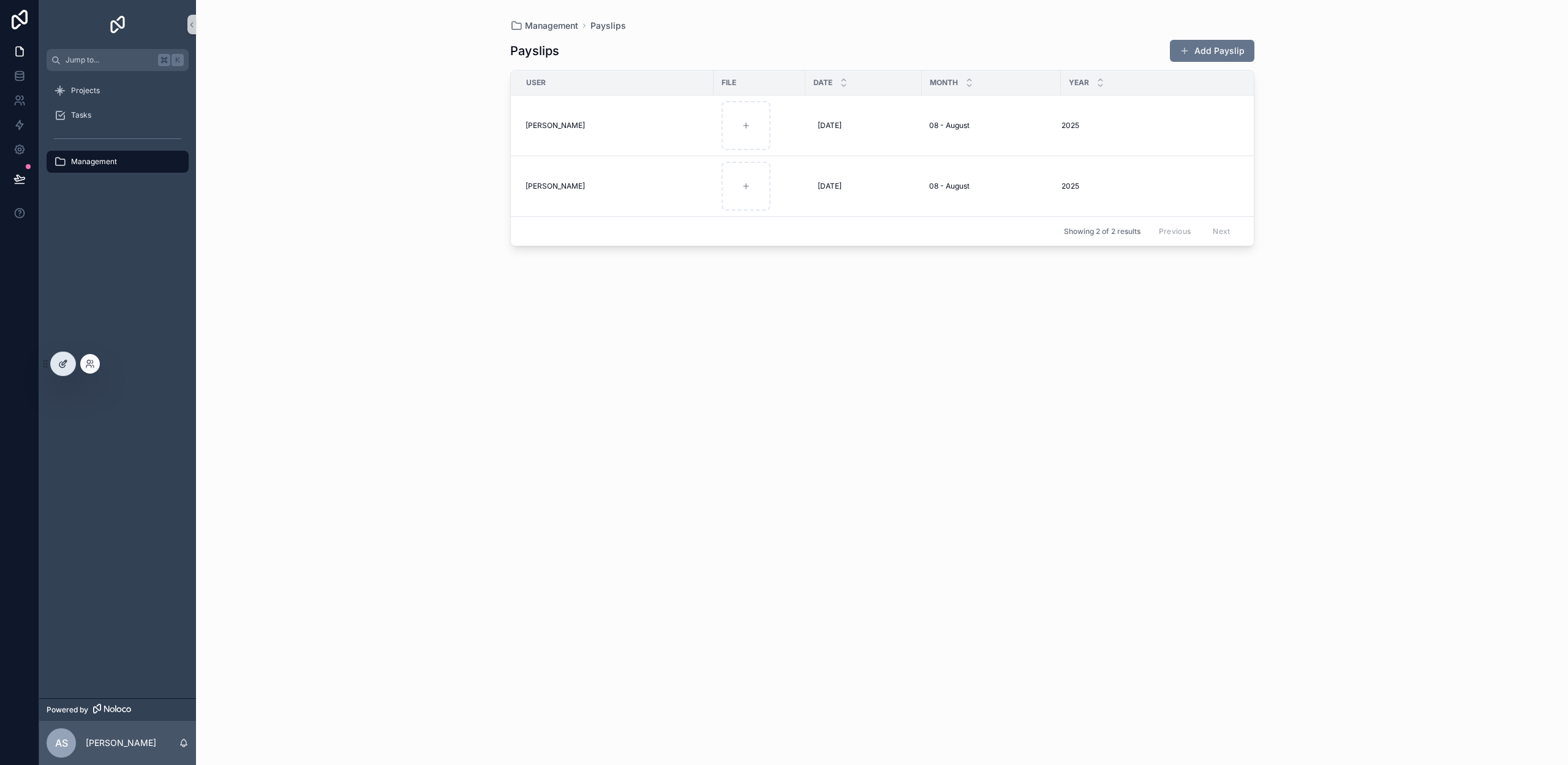
click at [58, 356] on div at bounding box center [63, 363] width 25 height 23
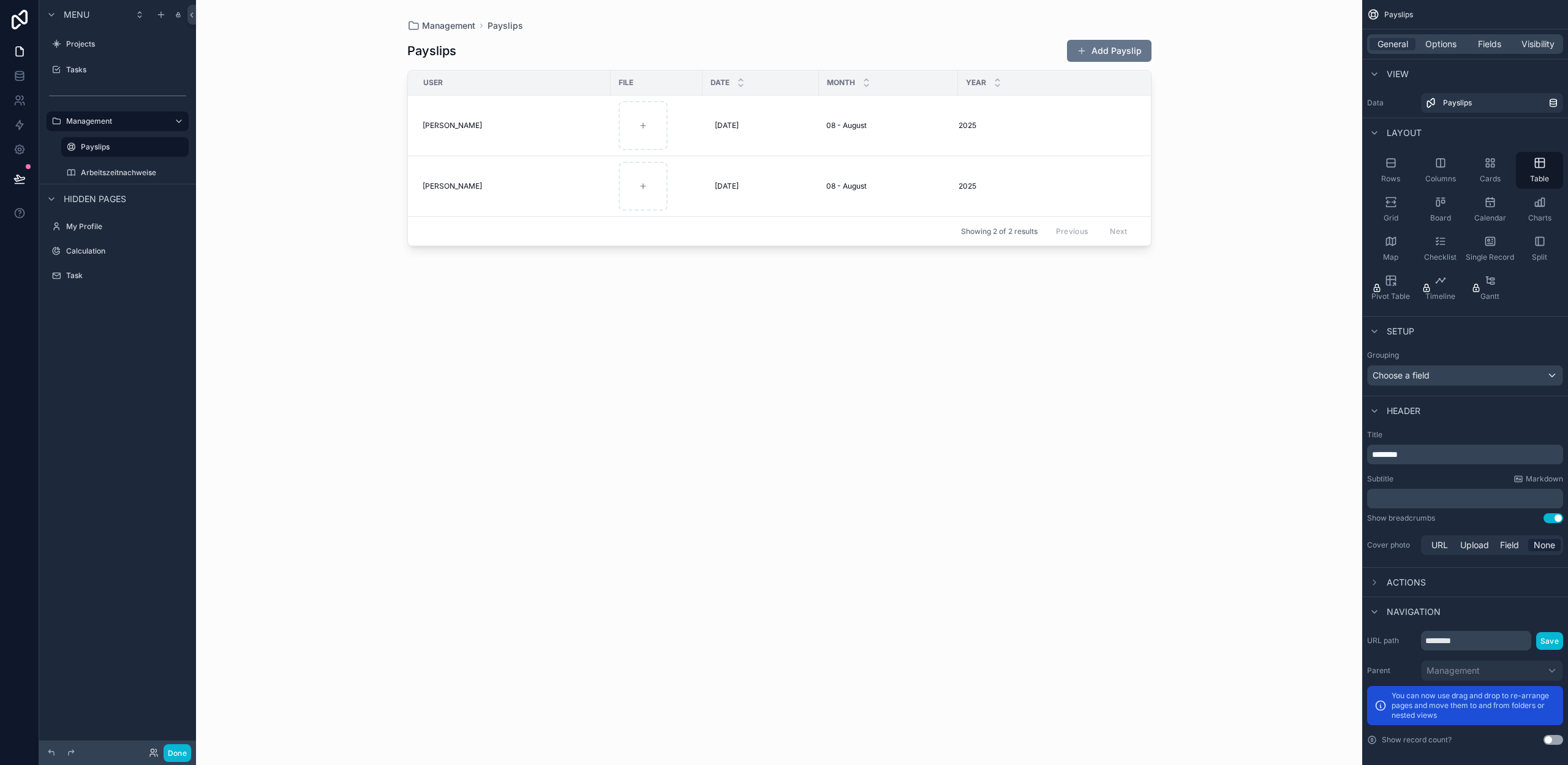
click at [602, 54] on div "scrollable content" at bounding box center [779, 374] width 783 height 750
click at [350, 126] on div "Management Payslips Payslips Add Payslip User File Date Month Year [PERSON_NAME…" at bounding box center [779, 382] width 1166 height 765
click at [360, 144] on div "Management Payslips Payslips Add Payslip User File Date Month Year [PERSON_NAME…" at bounding box center [779, 382] width 1166 height 765
click at [1452, 38] on span "Options" at bounding box center [1440, 44] width 31 height 12
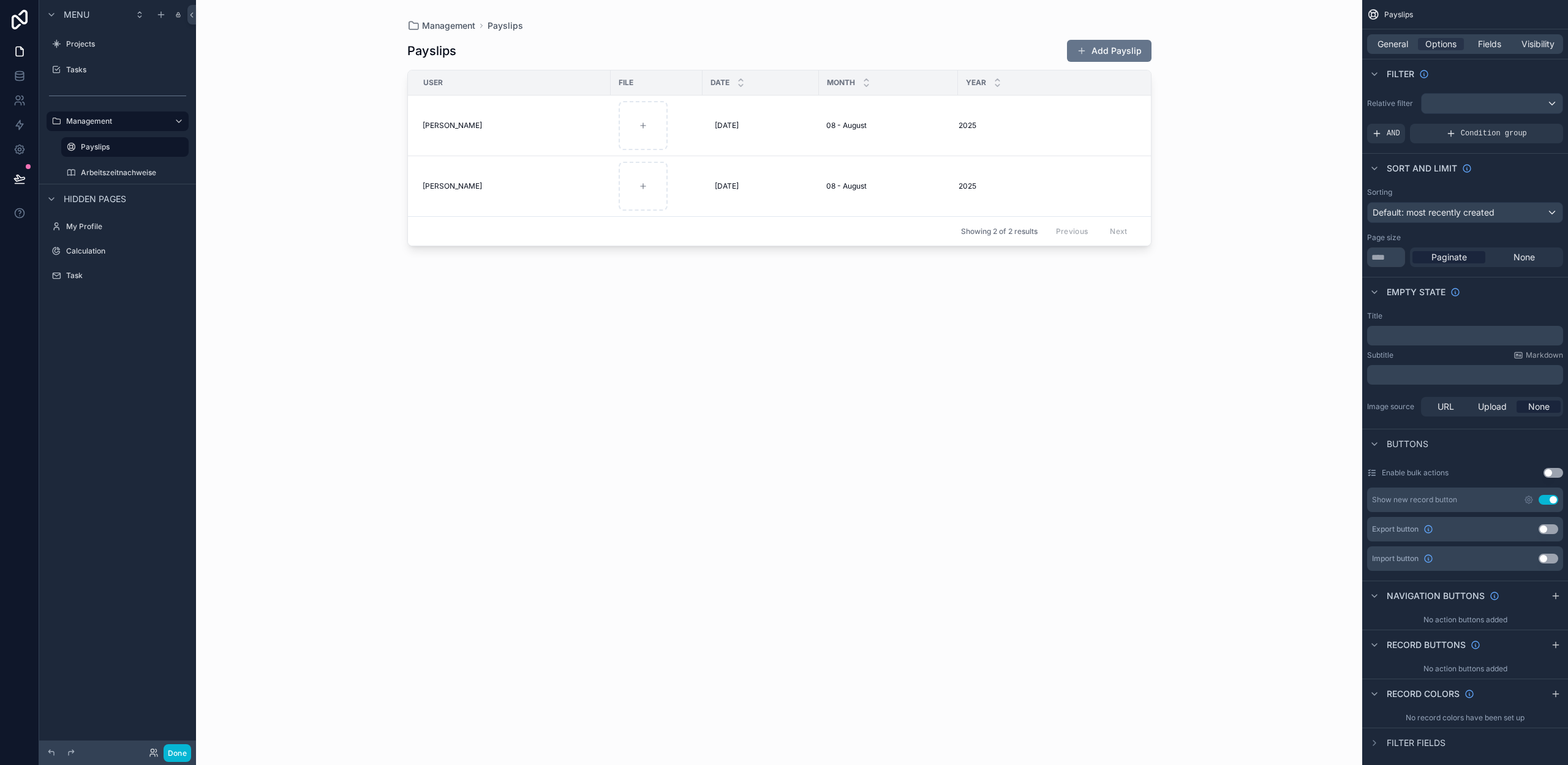
scroll to position [12, 0]
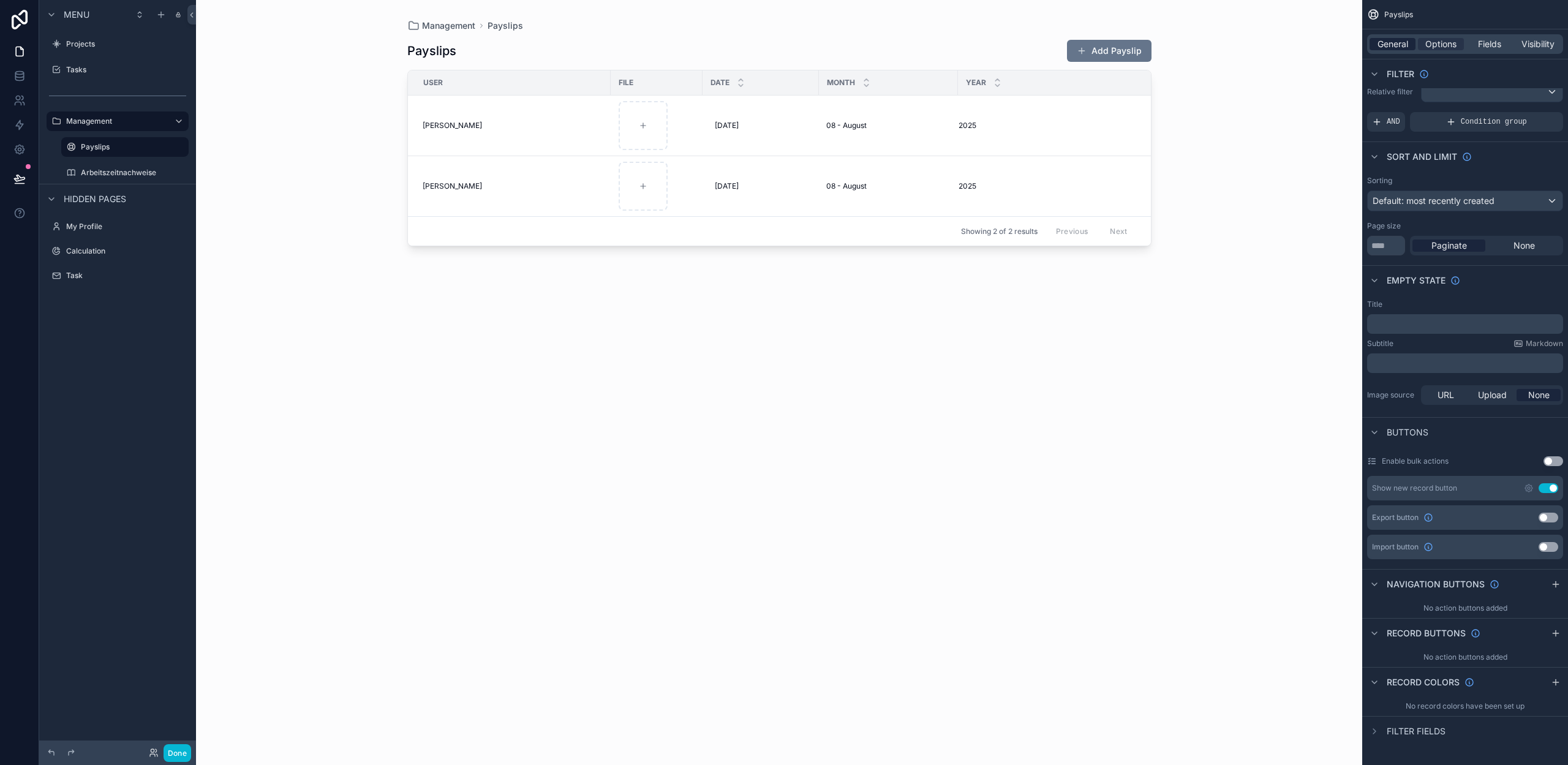
click at [1396, 47] on span "General" at bounding box center [1393, 44] width 31 height 12
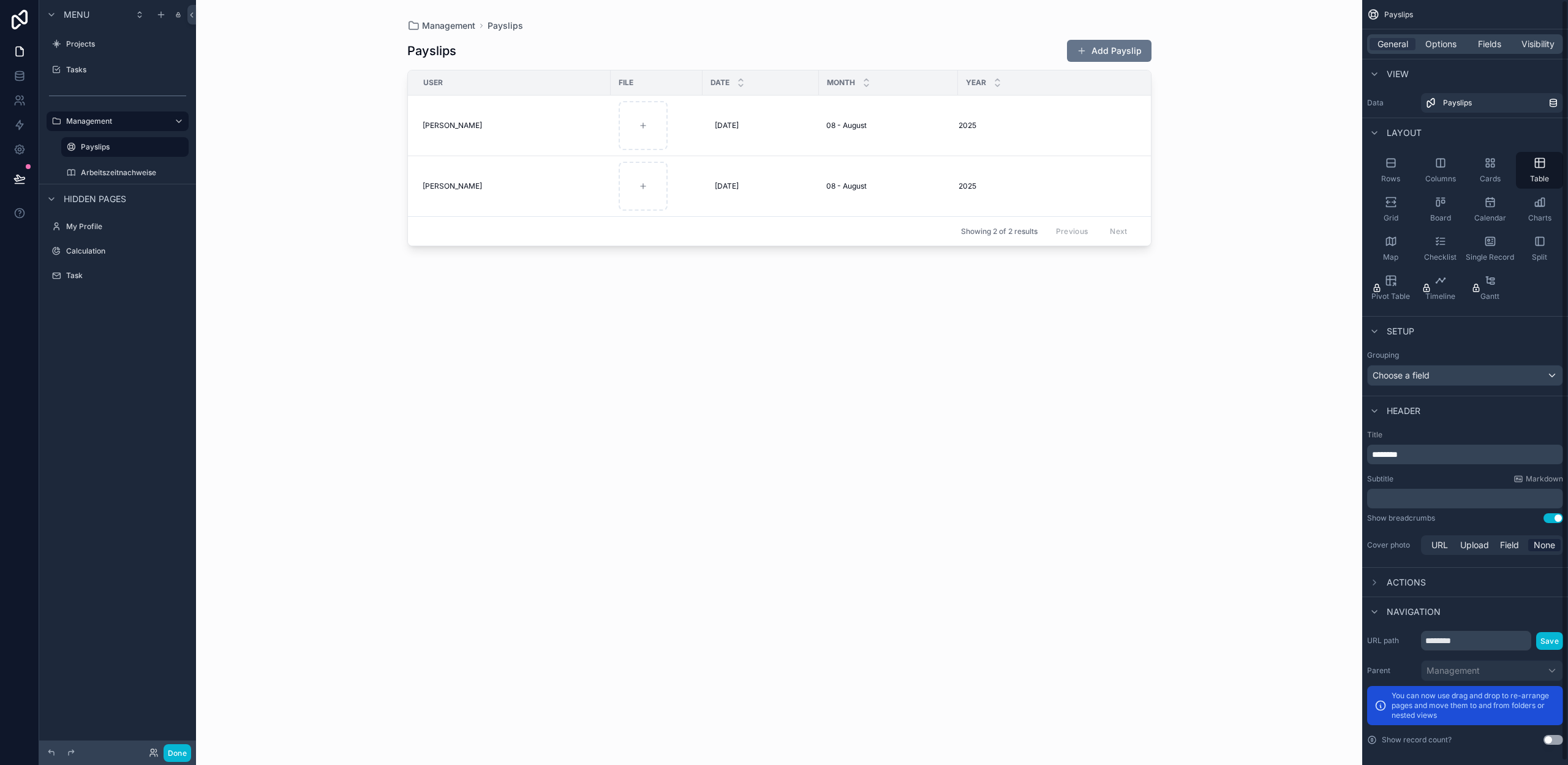
scroll to position [4, 0]
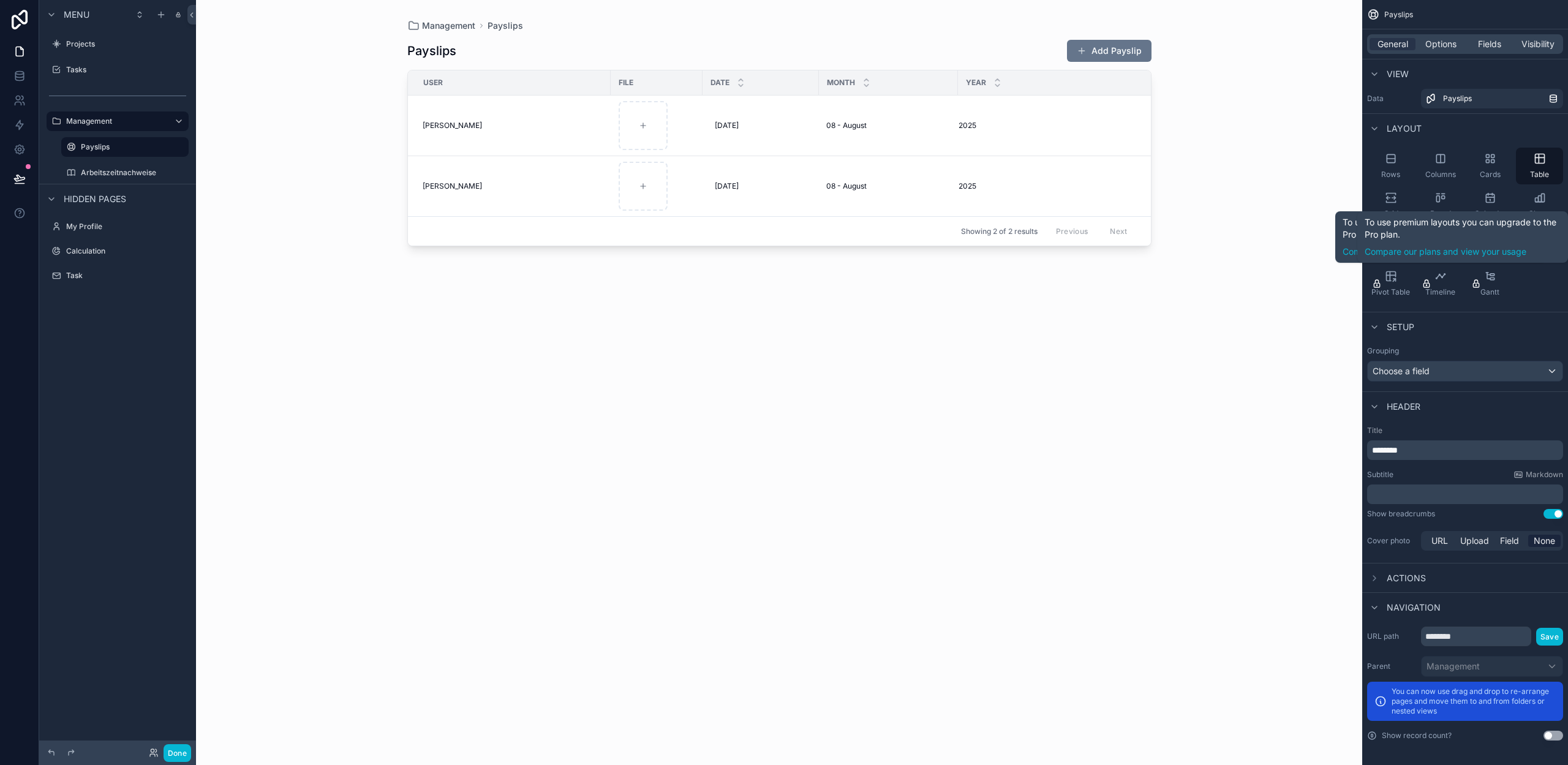
click at [1542, 287] on div "Rows Columns Cards Table Grid Board Calendar Charts Map Checklist Single Record…" at bounding box center [1465, 225] width 206 height 164
click at [1422, 48] on div "Options" at bounding box center [1441, 44] width 46 height 12
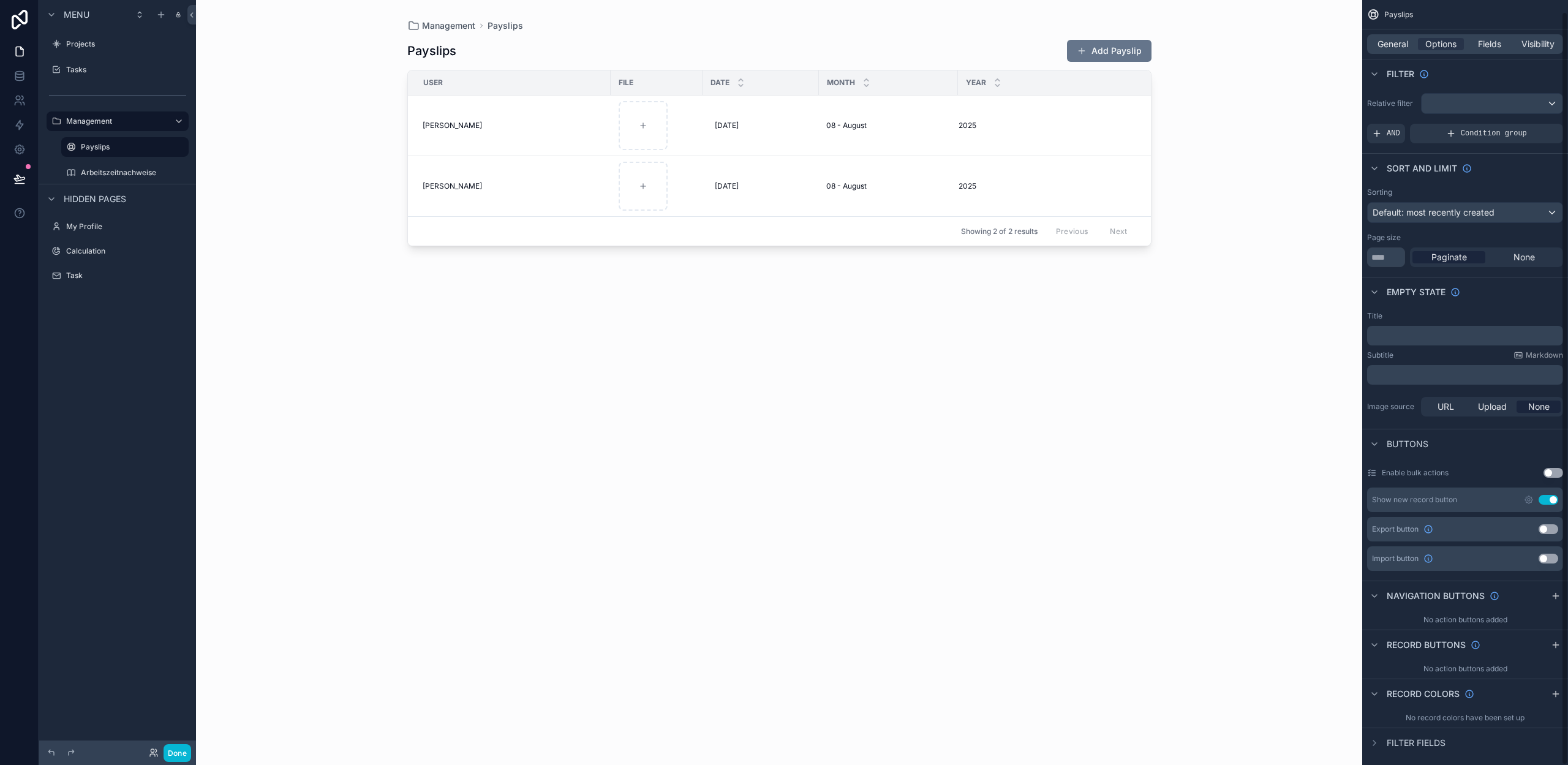
scroll to position [12, 0]
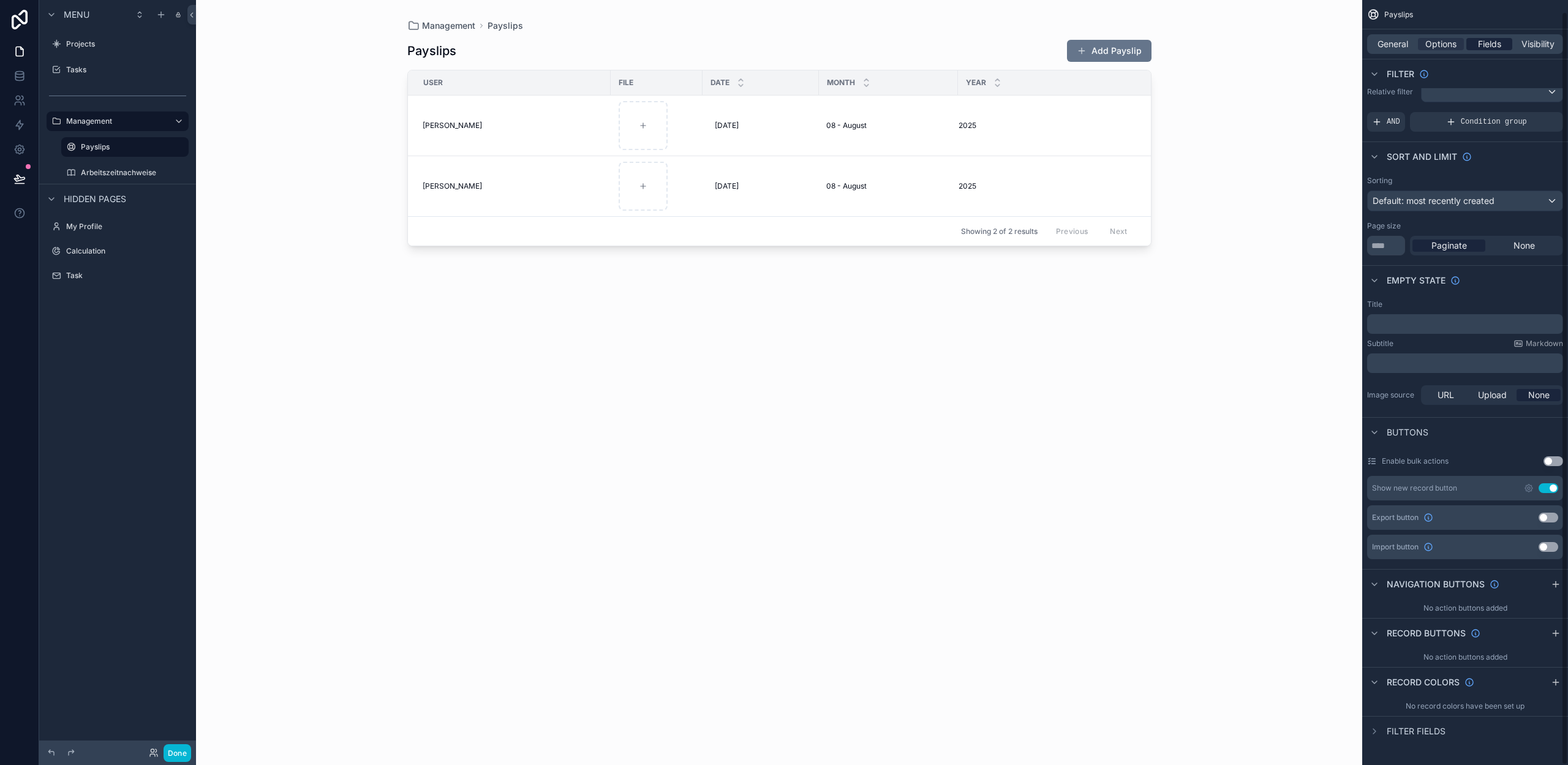
click at [1488, 45] on span "Fields" at bounding box center [1489, 44] width 23 height 12
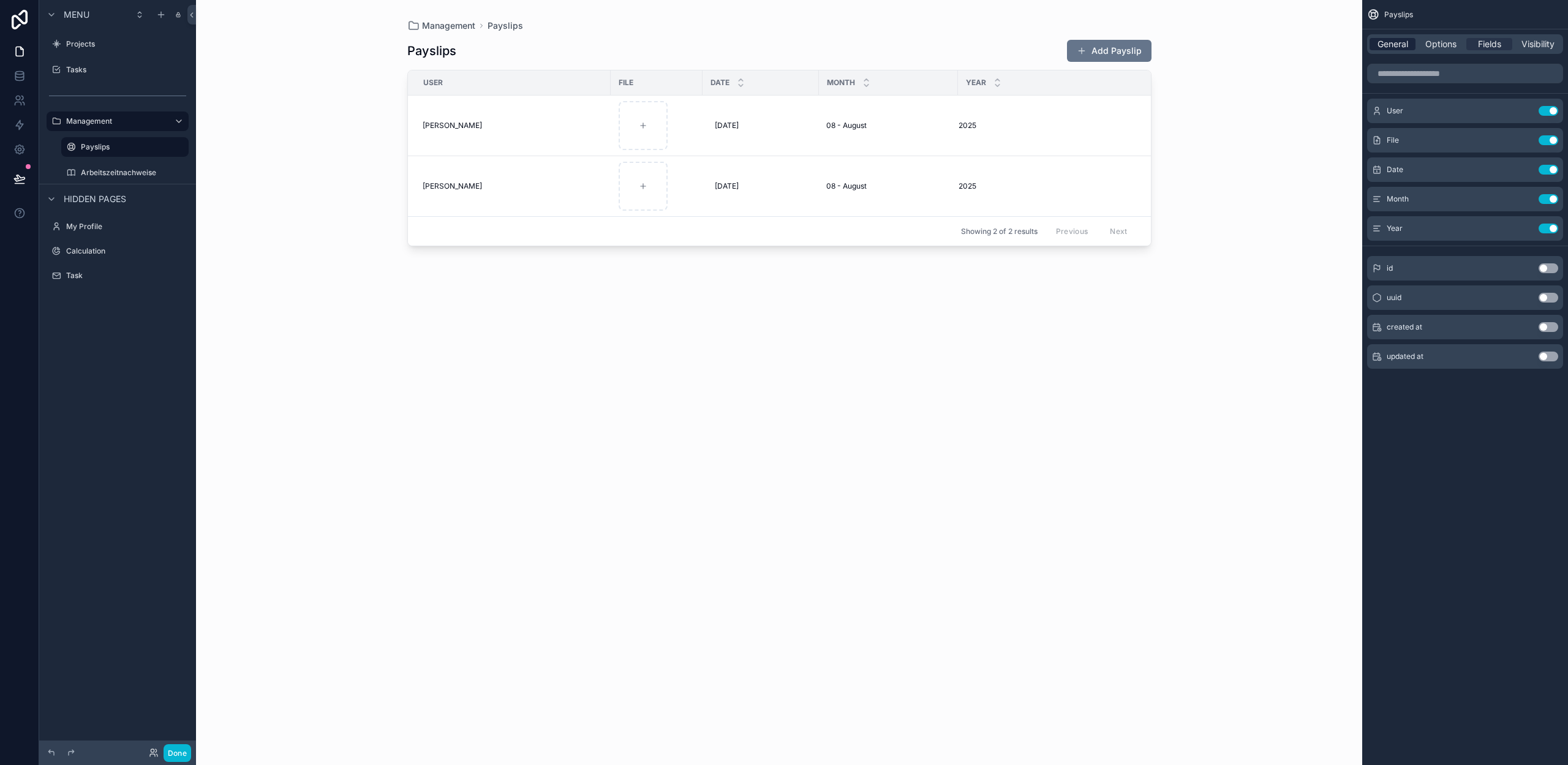
click at [1405, 42] on span "General" at bounding box center [1393, 44] width 31 height 12
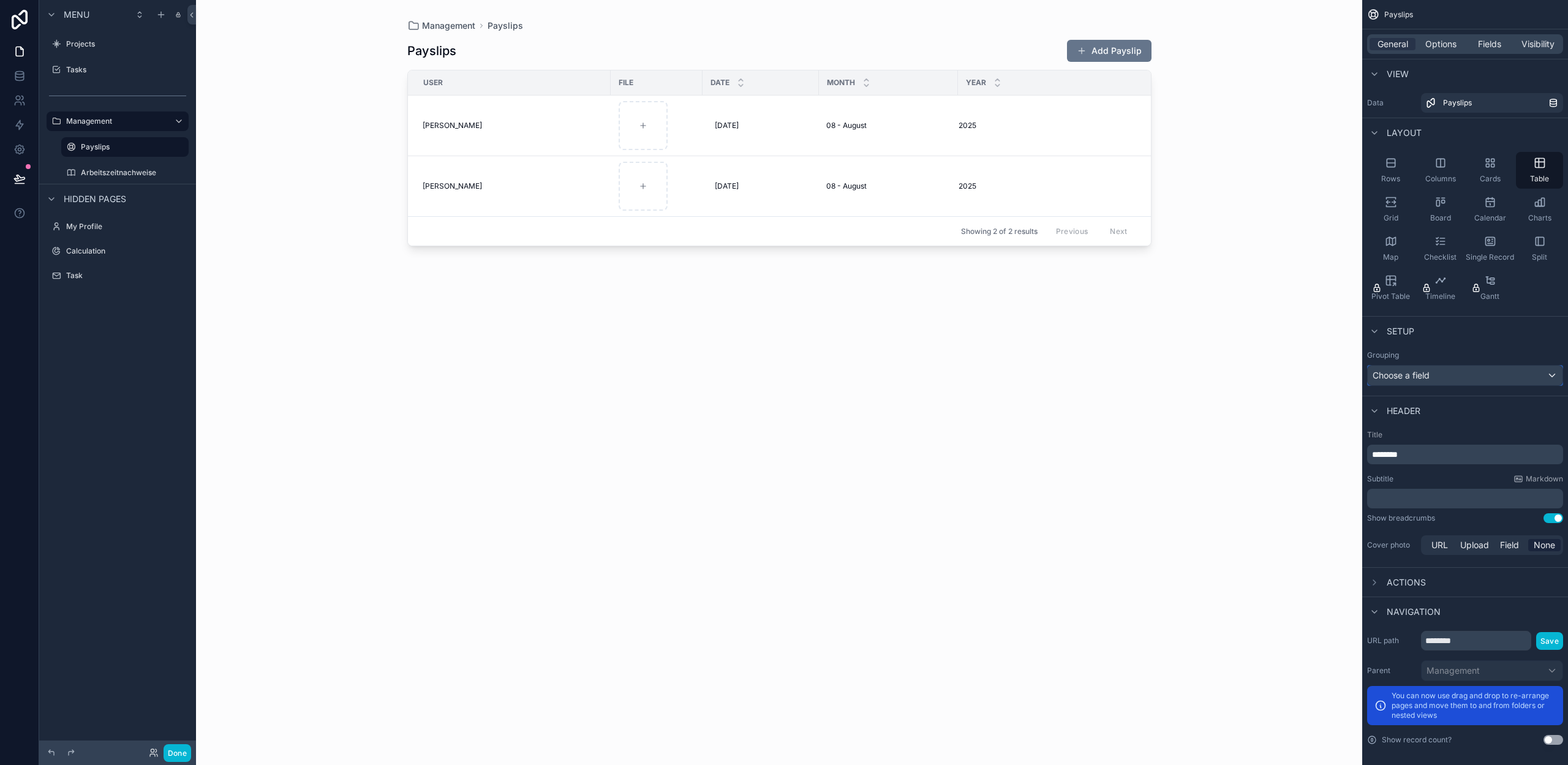
click at [1454, 367] on div "Choose a field" at bounding box center [1465, 375] width 195 height 20
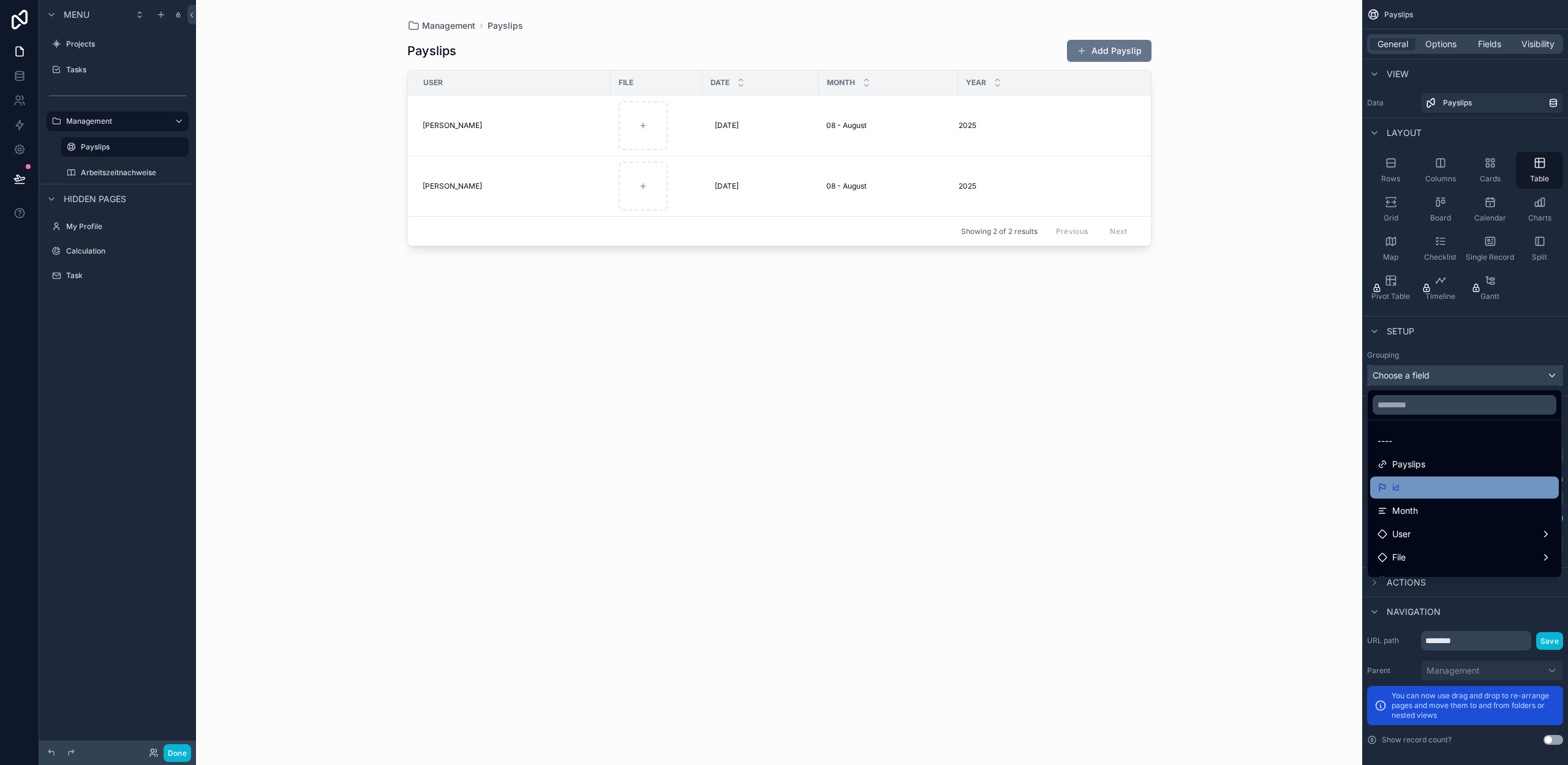
scroll to position [47, 0]
click at [1432, 465] on div "Month" at bounding box center [1464, 464] width 174 height 14
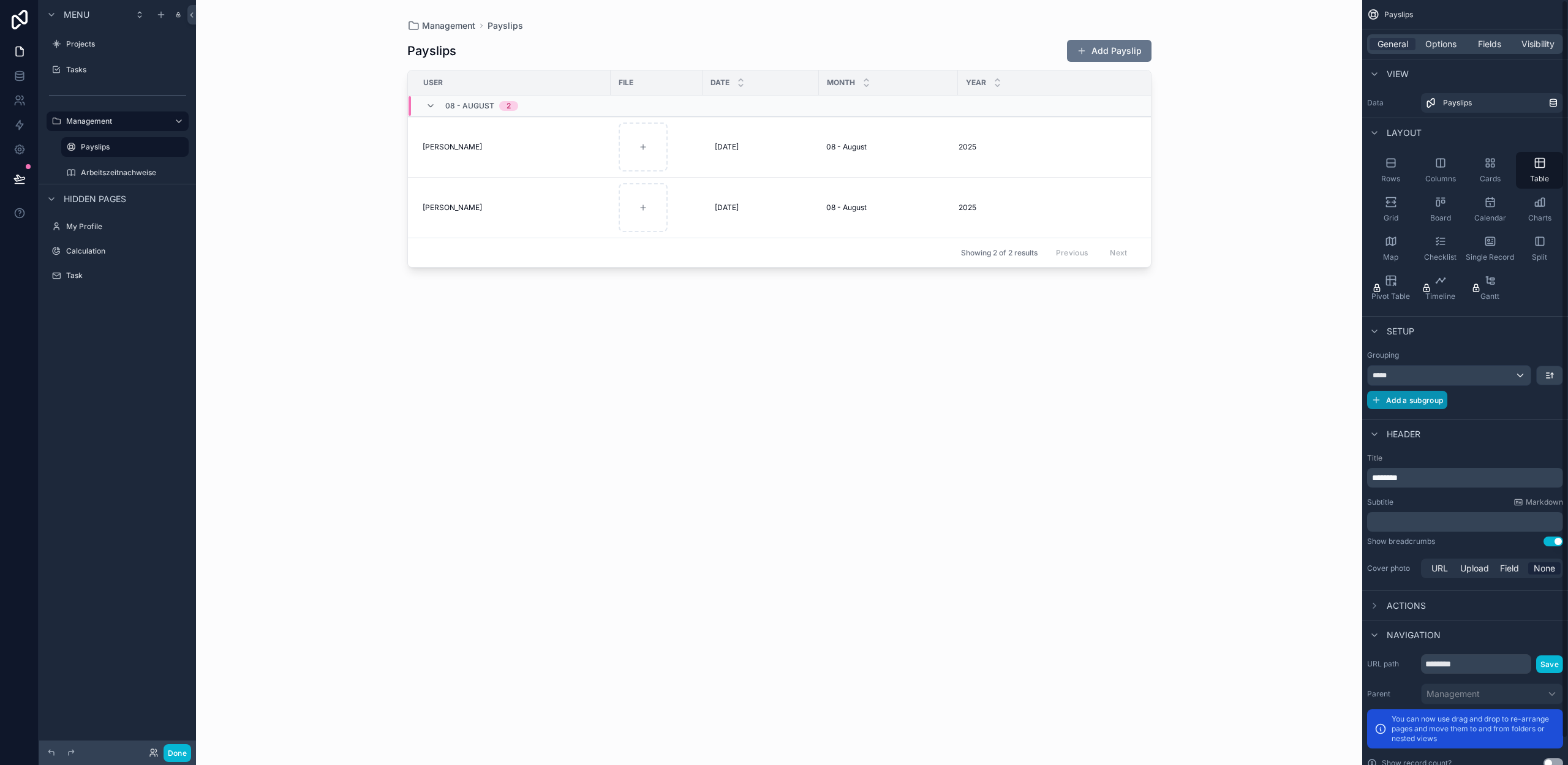
click at [1399, 398] on span "Add a subgroup" at bounding box center [1414, 400] width 57 height 9
click at [1554, 376] on icon "scrollable content" at bounding box center [1550, 375] width 10 height 10
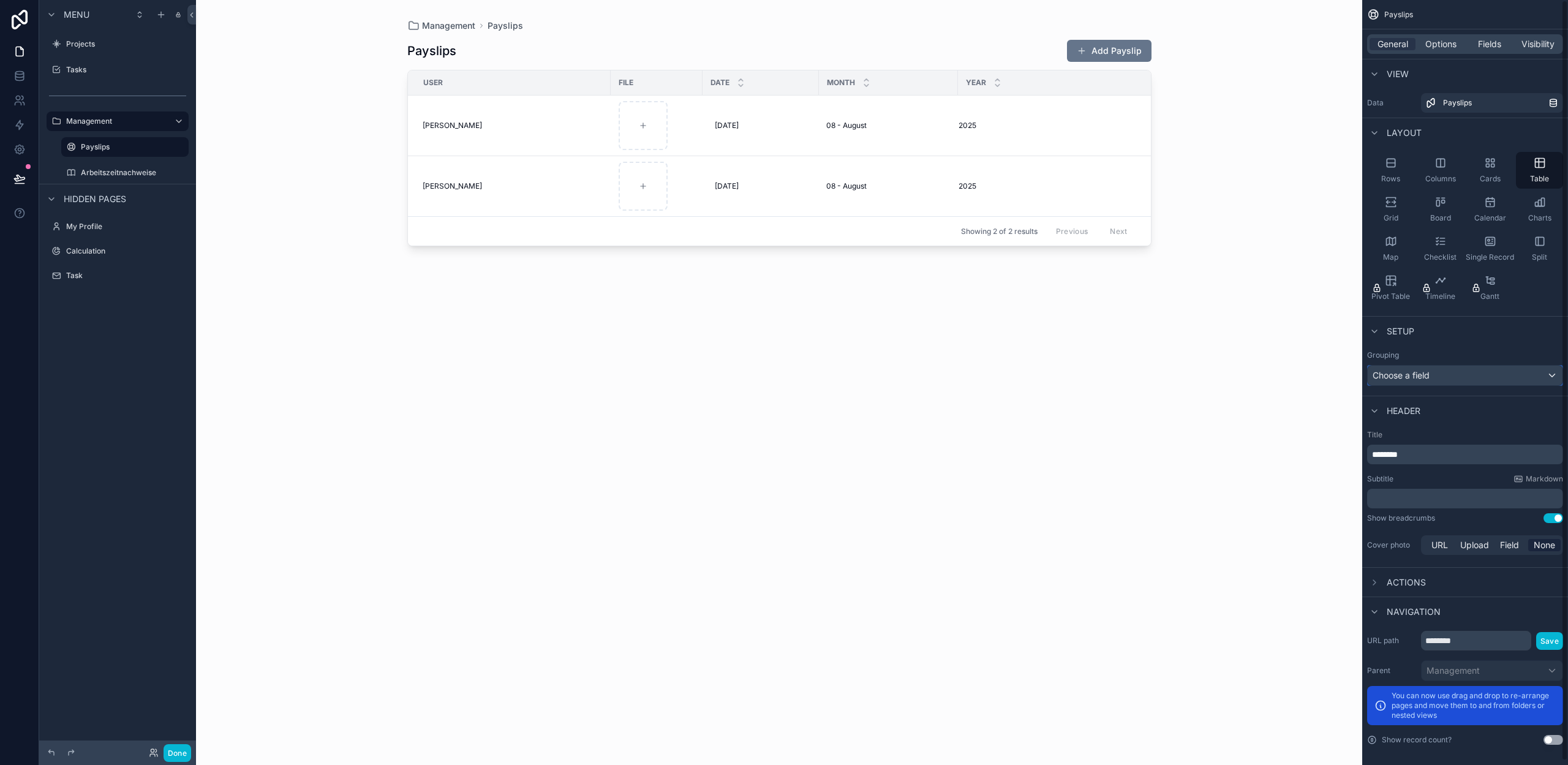
click at [1439, 373] on div "Choose a field" at bounding box center [1465, 375] width 195 height 20
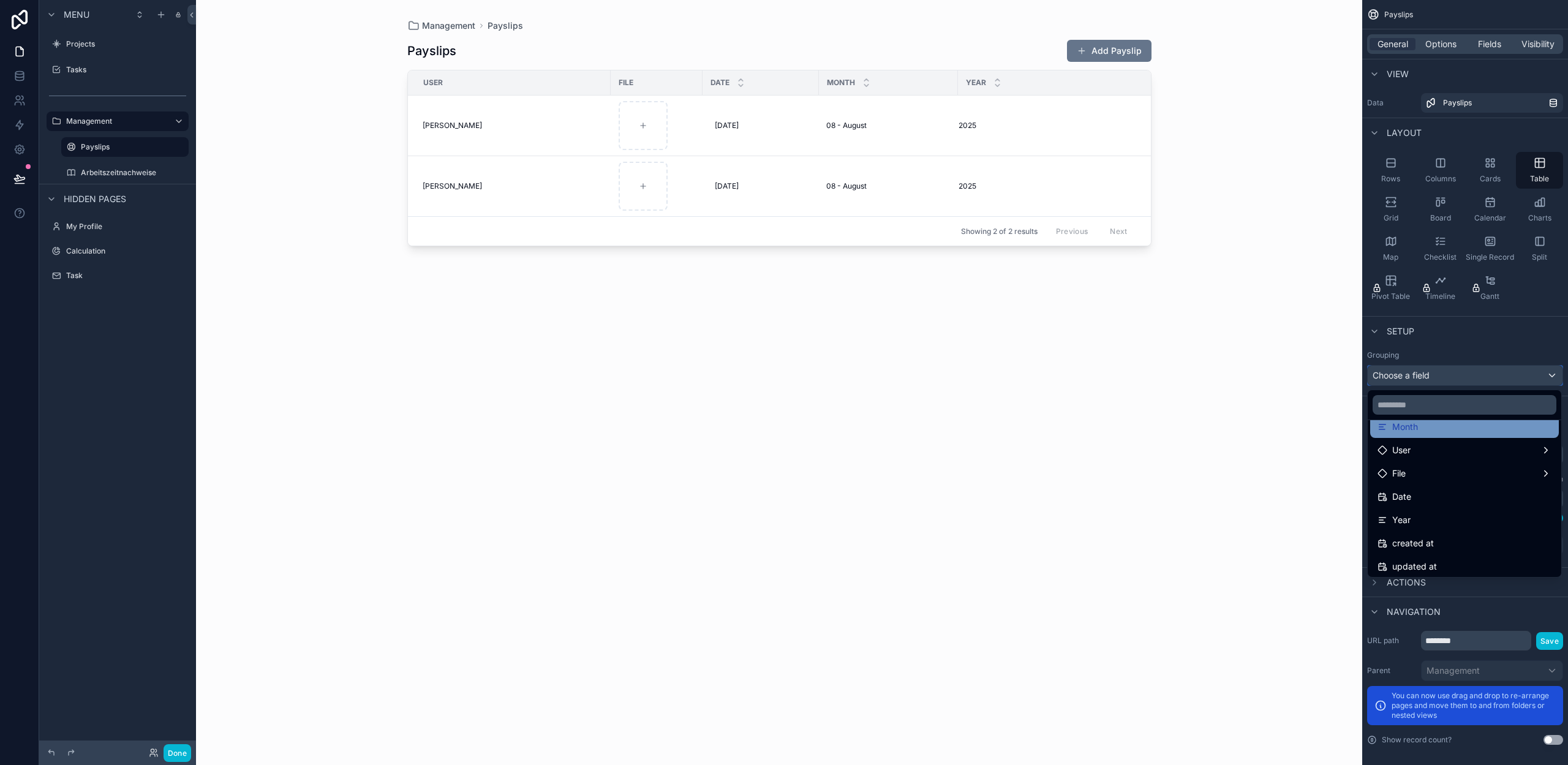
scroll to position [84, 0]
click at [1416, 517] on div "Year" at bounding box center [1464, 519] width 174 height 14
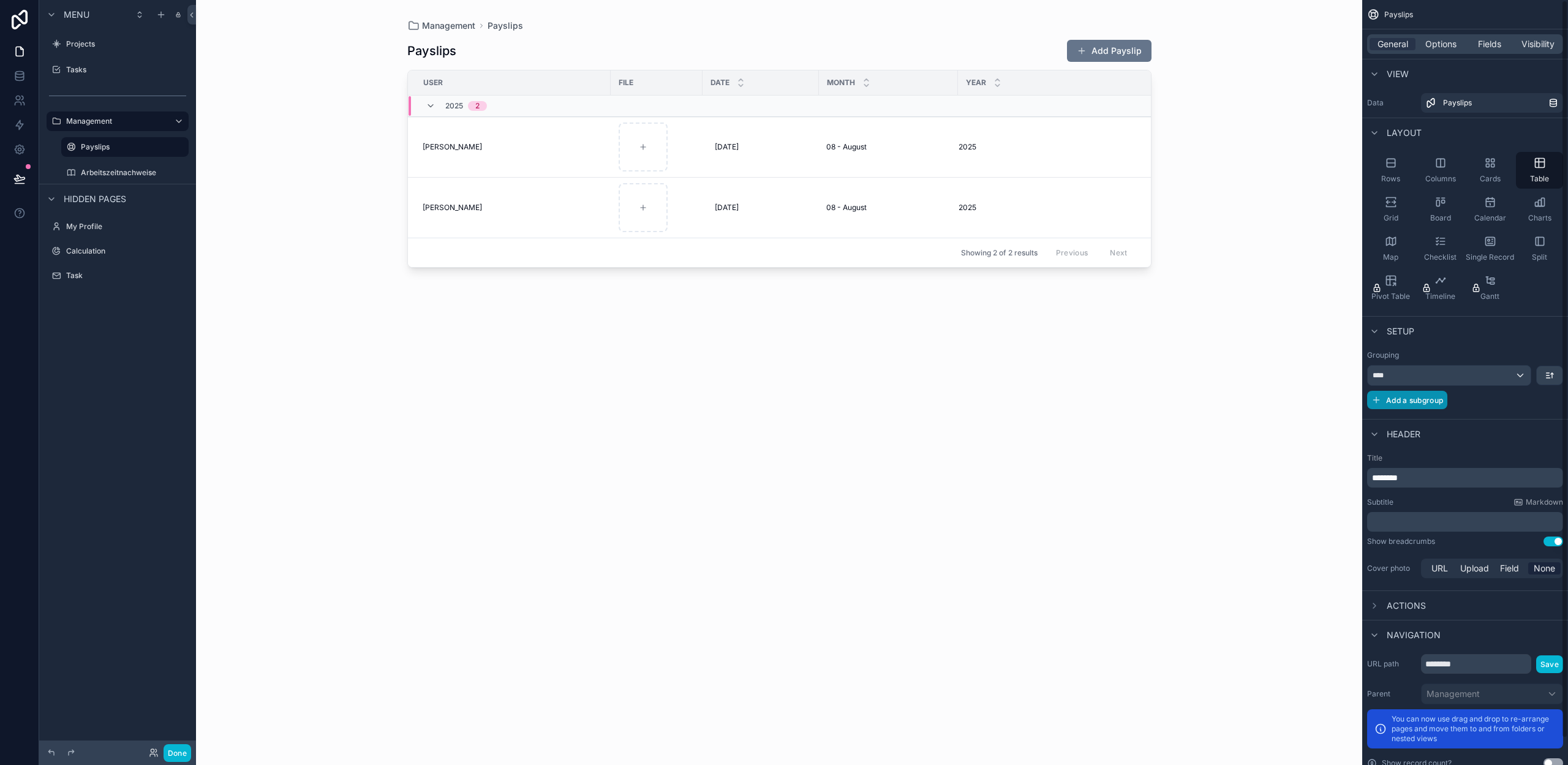
click at [1409, 397] on span "Add a subgroup" at bounding box center [1414, 400] width 57 height 9
click at [1414, 402] on span "Choose a field" at bounding box center [1400, 401] width 57 height 10
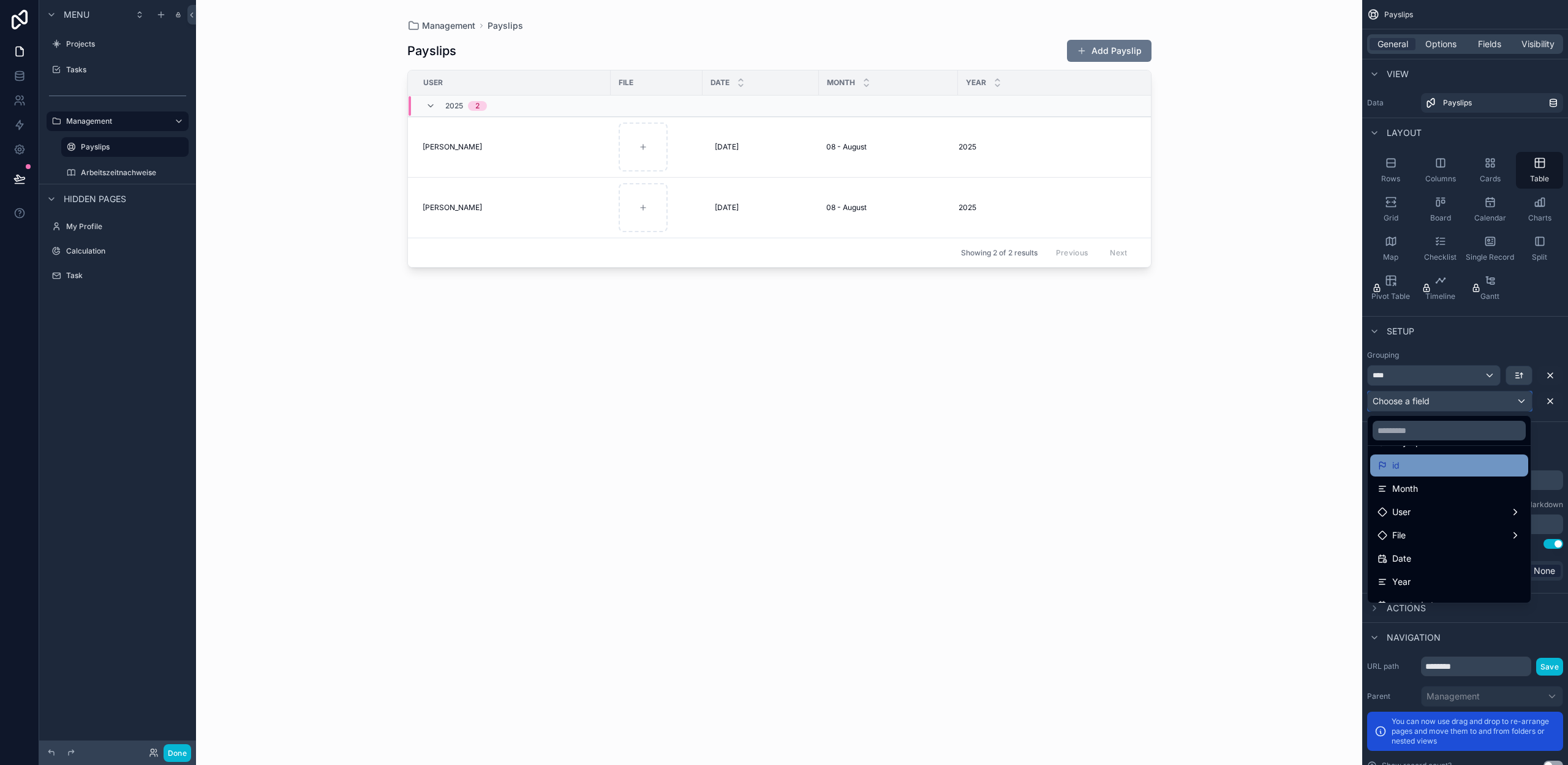
scroll to position [68, 0]
click at [1422, 471] on div "Month" at bounding box center [1449, 468] width 143 height 14
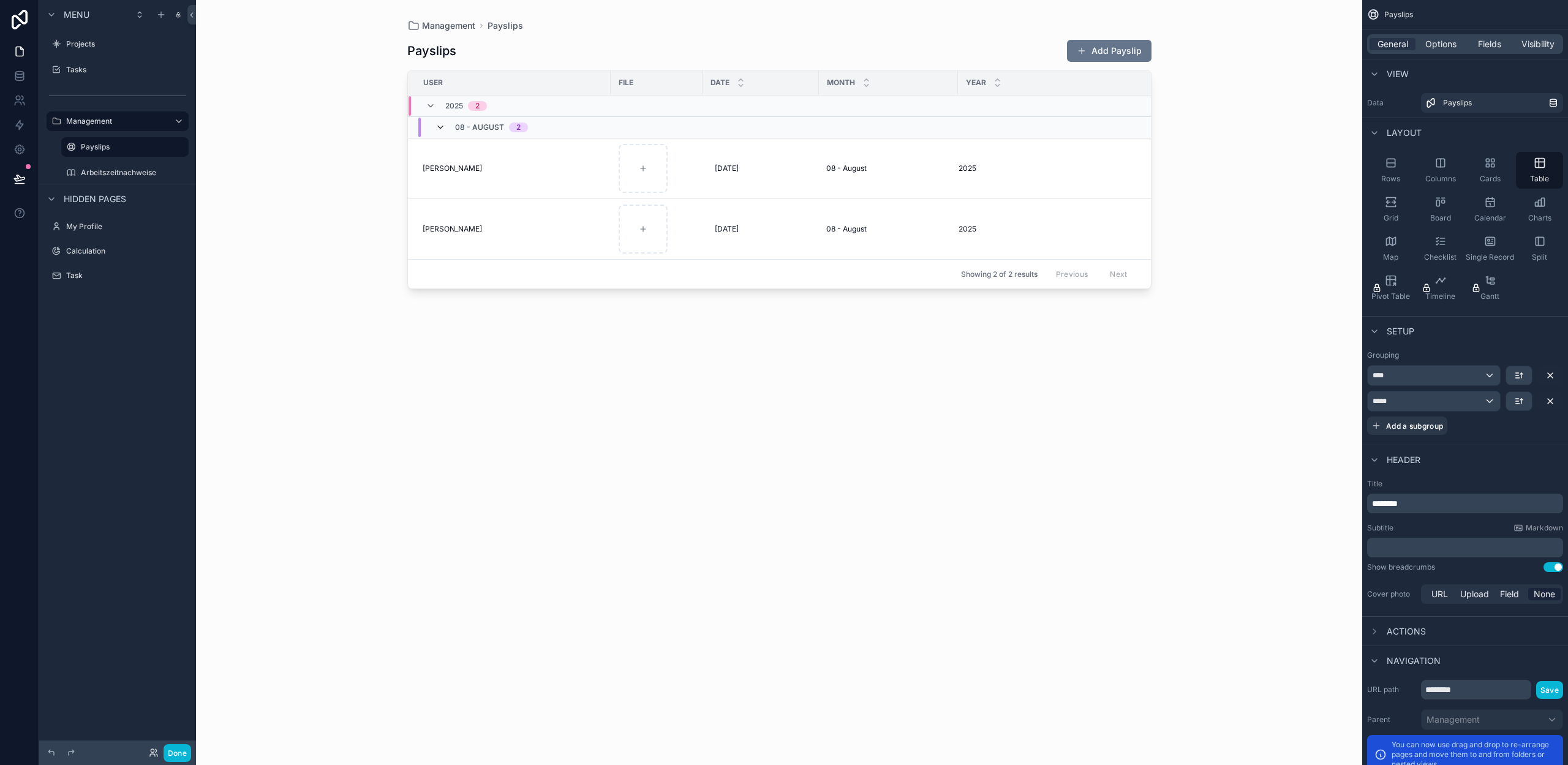
drag, startPoint x: 437, startPoint y: 123, endPoint x: 443, endPoint y: 132, distance: 10.8
click at [437, 123] on icon "scrollable content" at bounding box center [441, 128] width 10 height 10
click at [437, 121] on icon "scrollable content" at bounding box center [441, 123] width 10 height 10
click at [180, 754] on button "Done" at bounding box center [177, 752] width 27 height 18
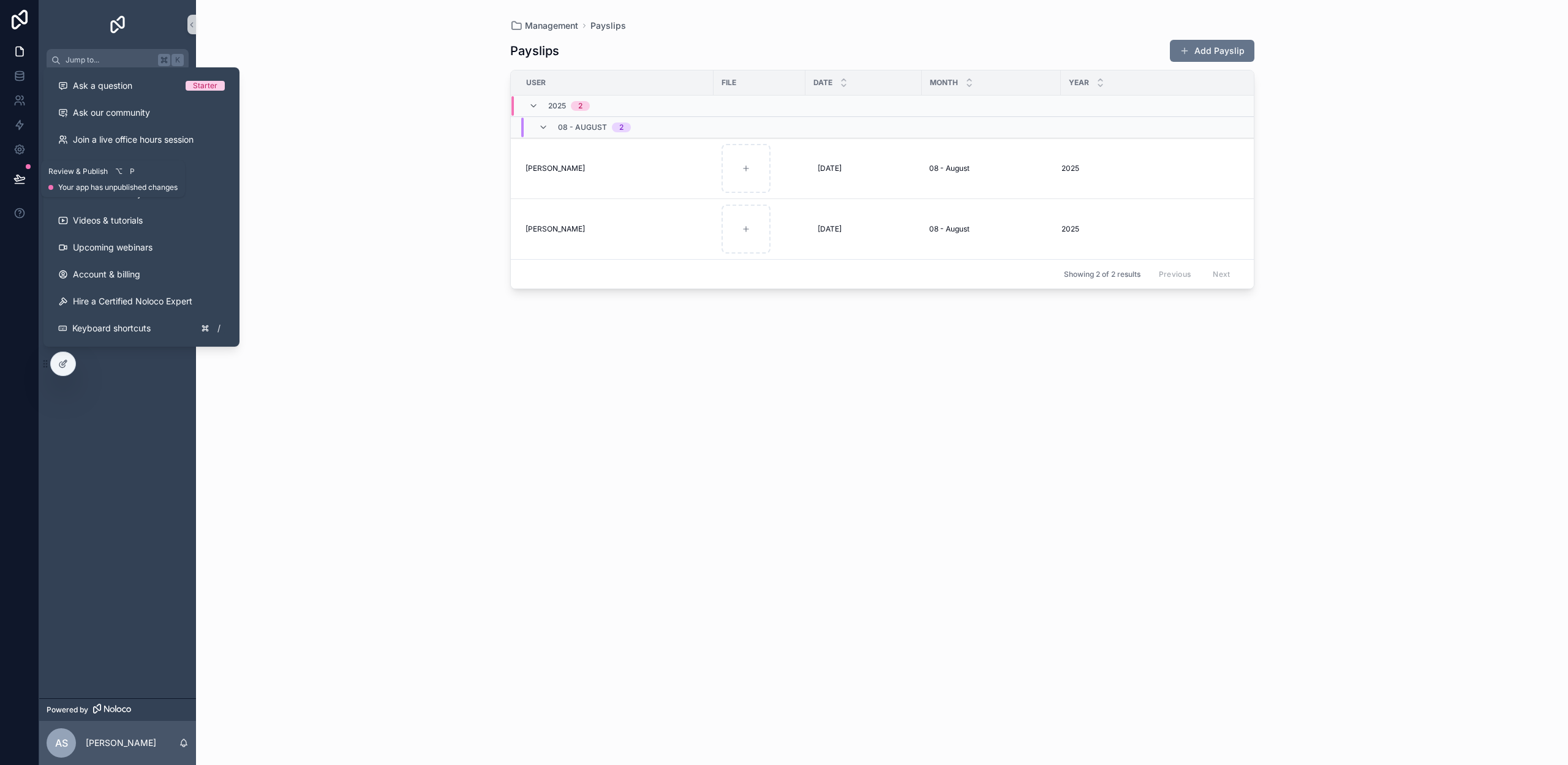
click at [19, 174] on icon at bounding box center [20, 179] width 12 height 12
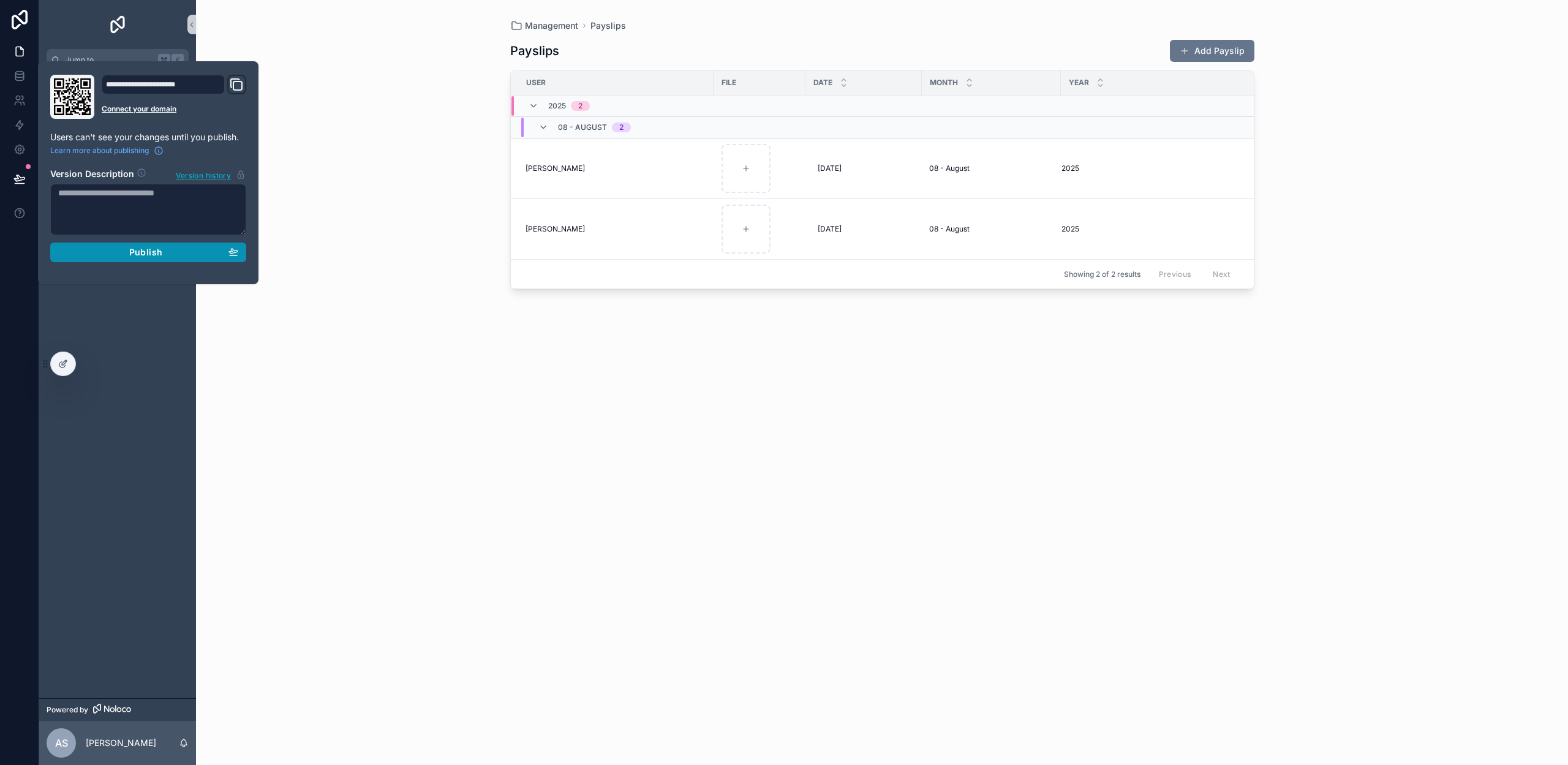
click at [103, 252] on div "Publish" at bounding box center [148, 252] width 180 height 11
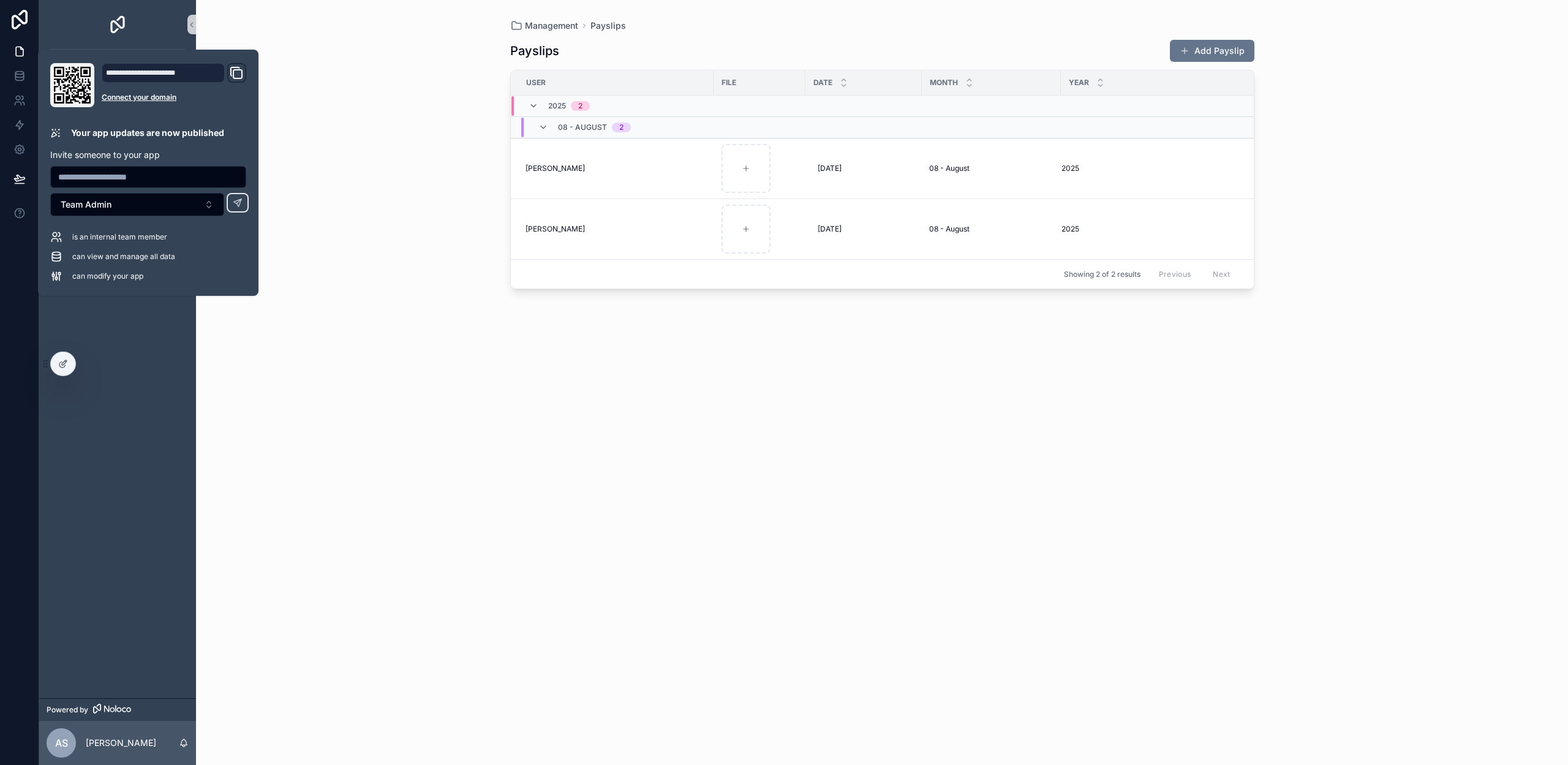
click at [152, 342] on div "Projects Tasks Management" at bounding box center [117, 384] width 157 height 627
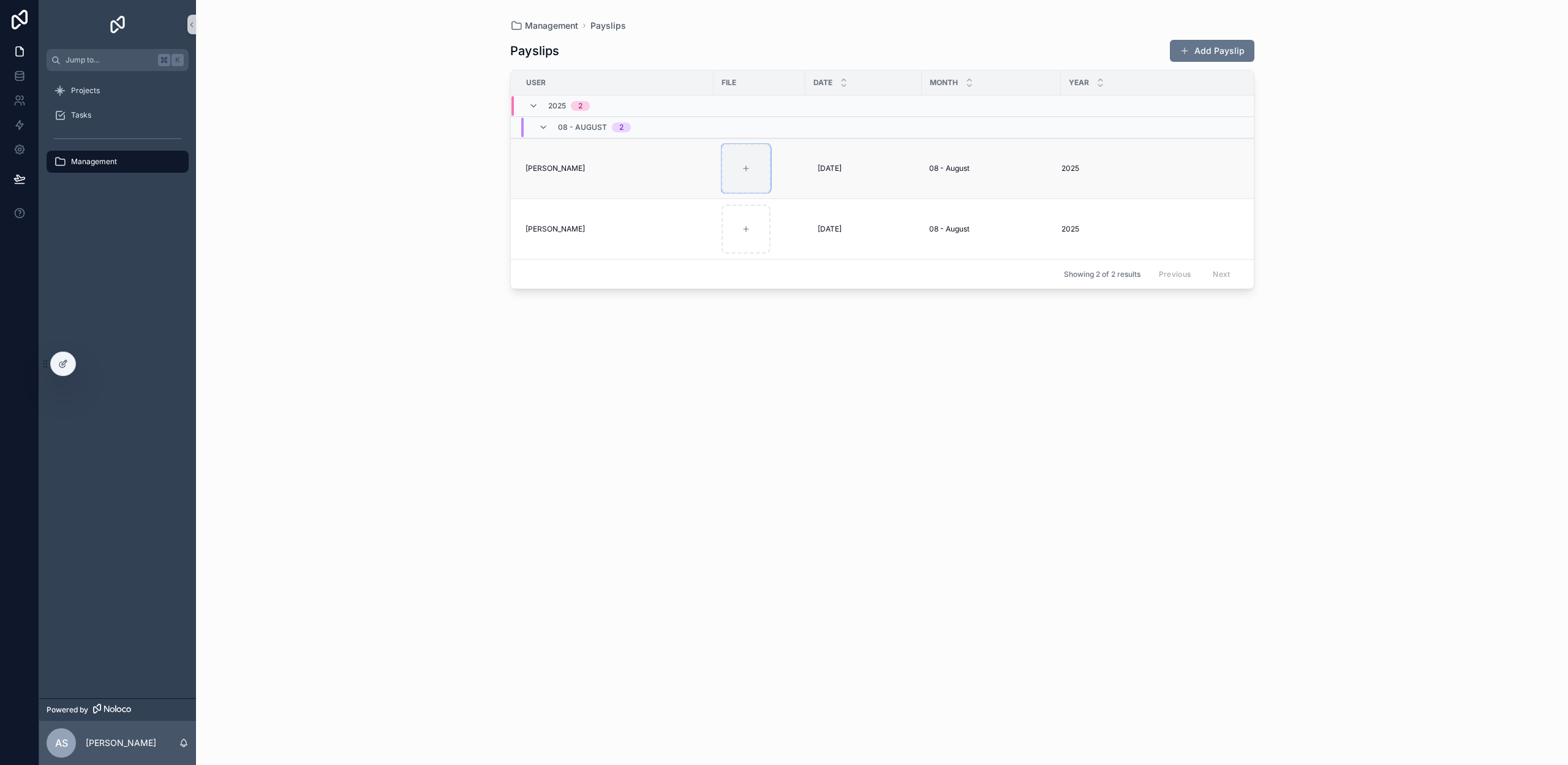
click at [750, 169] on icon "scrollable content" at bounding box center [746, 168] width 9 height 9
click at [735, 167] on div "scrollable content" at bounding box center [747, 168] width 49 height 49
type input "**********"
click at [748, 236] on div "scrollable content" at bounding box center [747, 229] width 49 height 49
type input "**********"
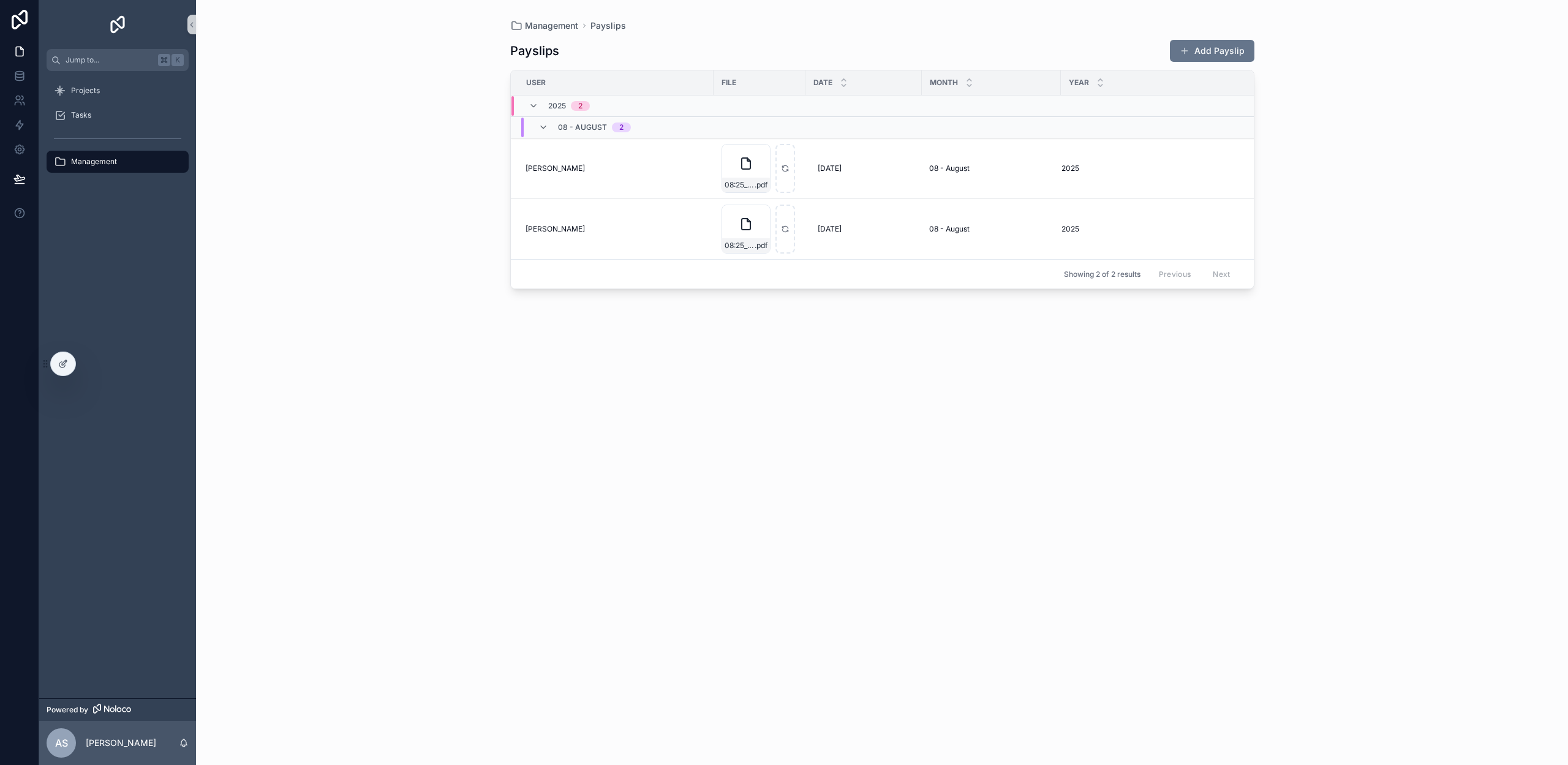
click at [278, 695] on div "Management Payslips Payslips Add Payslip User File Date Month Year [DATE] 2 08 …" at bounding box center [882, 382] width 1372 height 765
click at [121, 741] on p "[PERSON_NAME]" at bounding box center [121, 743] width 71 height 12
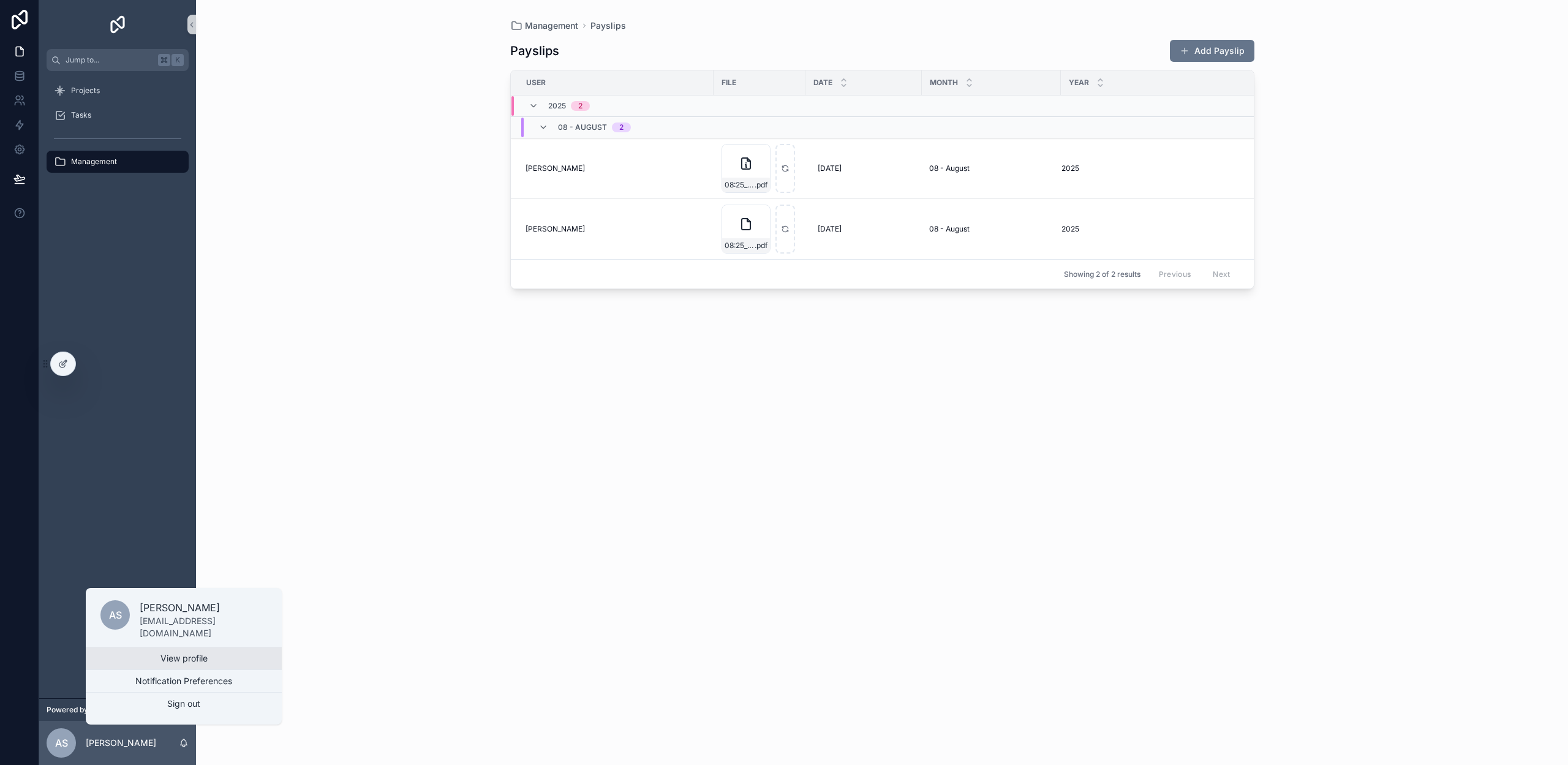
click at [136, 655] on link "View profile" at bounding box center [184, 659] width 196 height 22
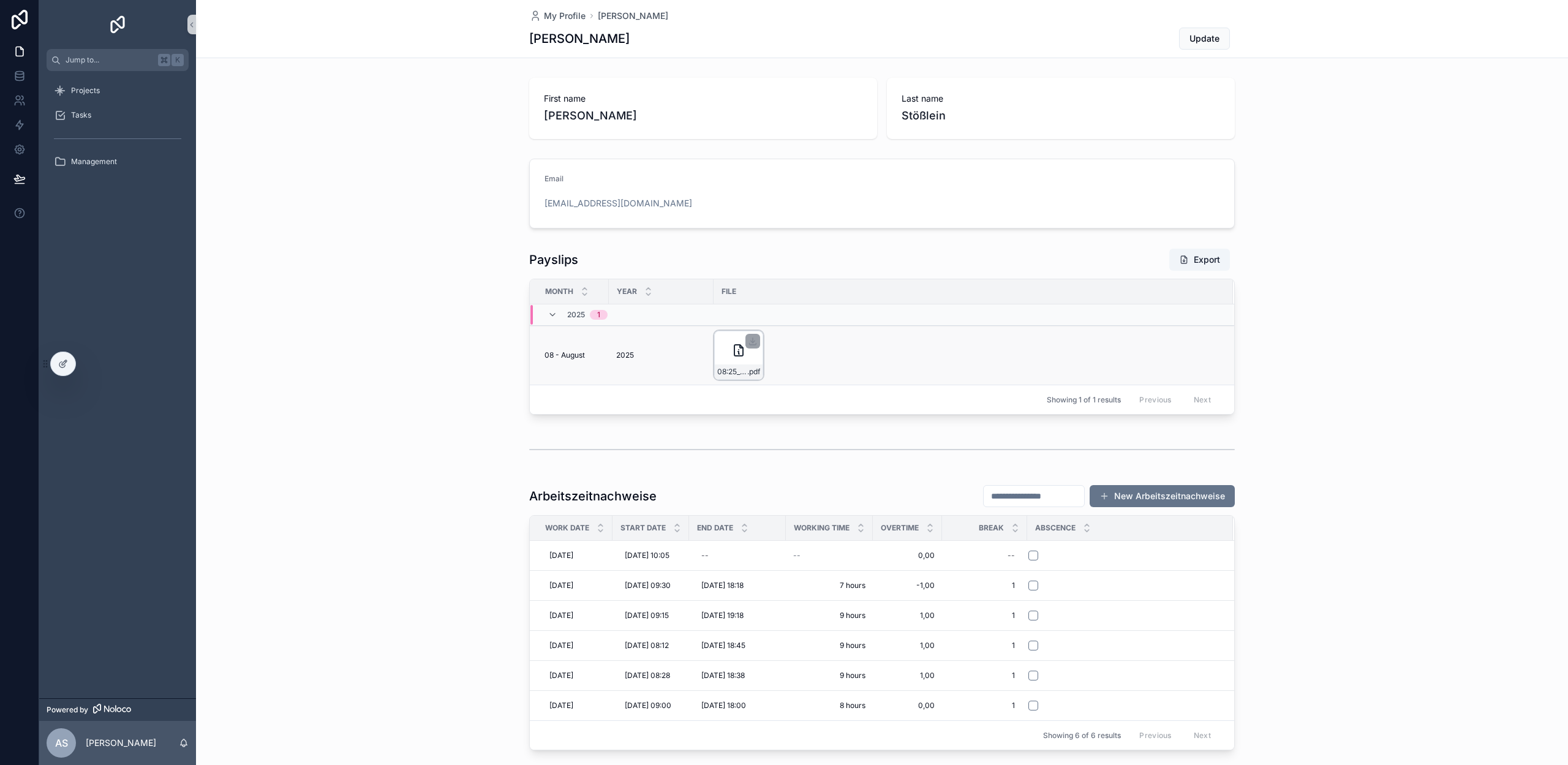
click at [745, 358] on div "08:25_Lohnabrechnung_Alexander-Stößlein .pdf" at bounding box center [739, 356] width 49 height 49
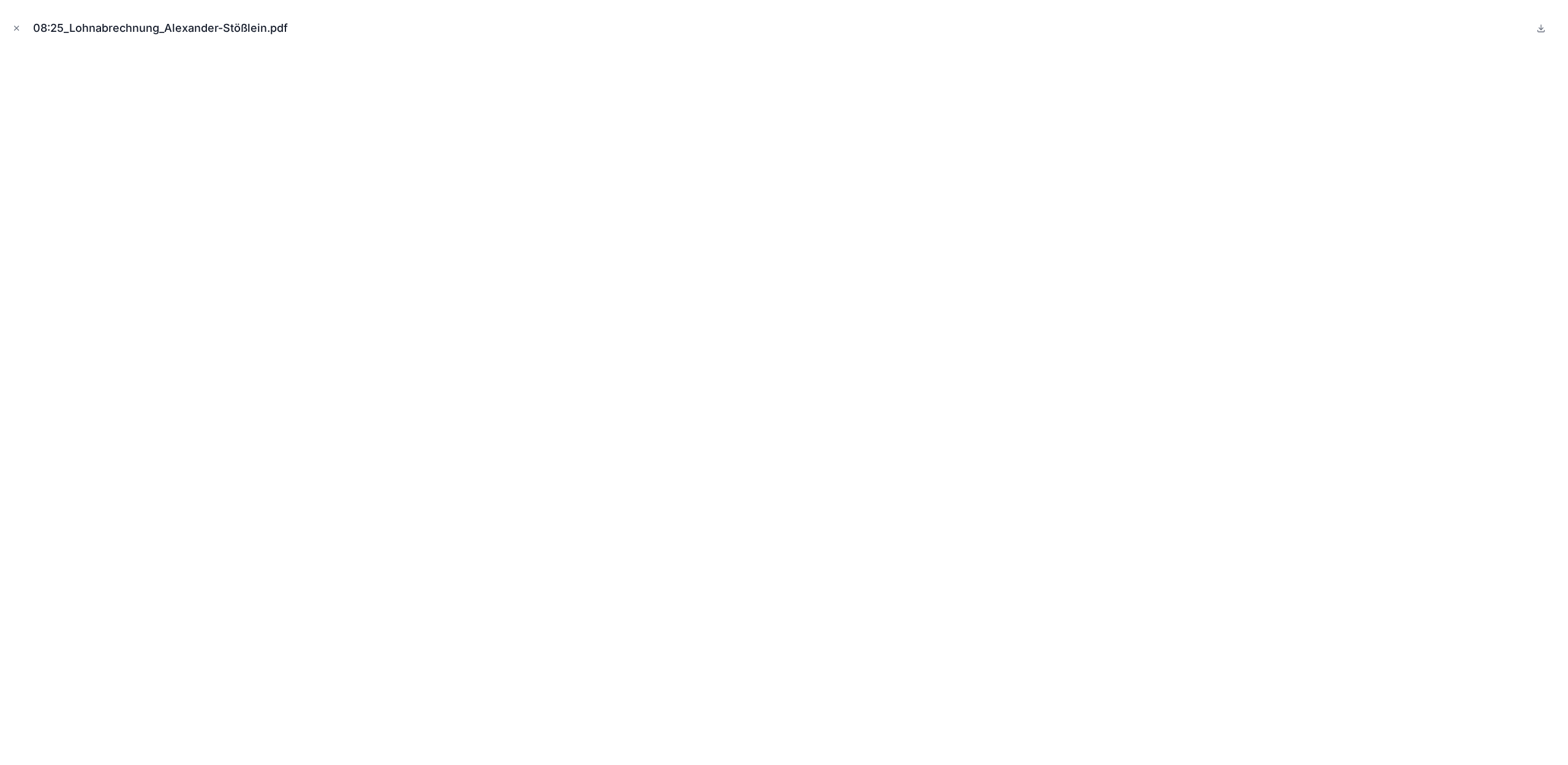
click at [9, 30] on div "08:25_Lohnabrechnung_Alexander-Stößlein.pdf" at bounding box center [784, 382] width 1568 height 765
click at [14, 29] on icon "Close modal" at bounding box center [16, 28] width 9 height 9
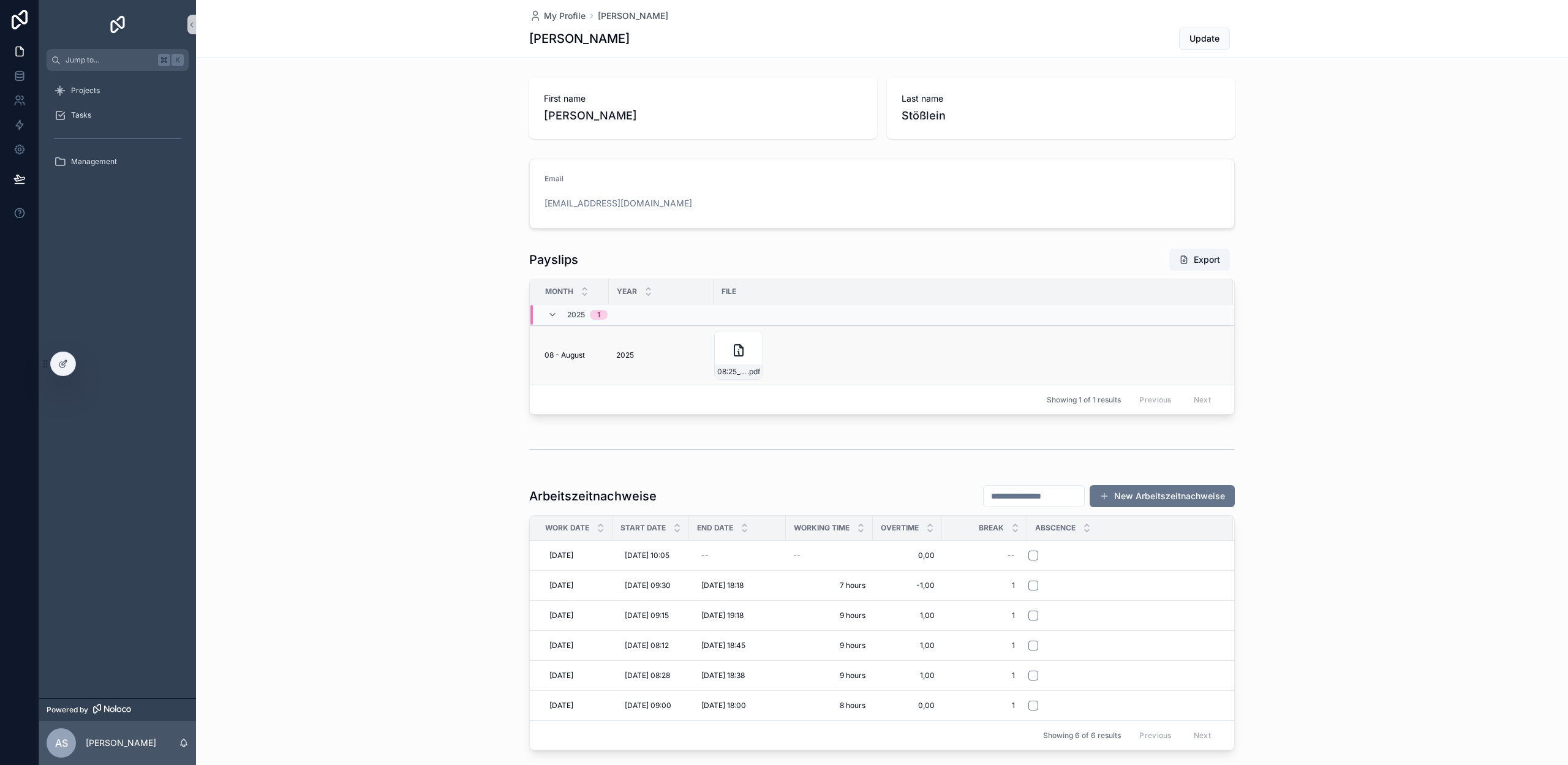
click at [782, 354] on div "08:25_Lohnabrechnung_Alexander-Stößlein .pdf" at bounding box center [966, 356] width 504 height 49
click at [627, 351] on span "2025" at bounding box center [625, 356] width 18 height 10
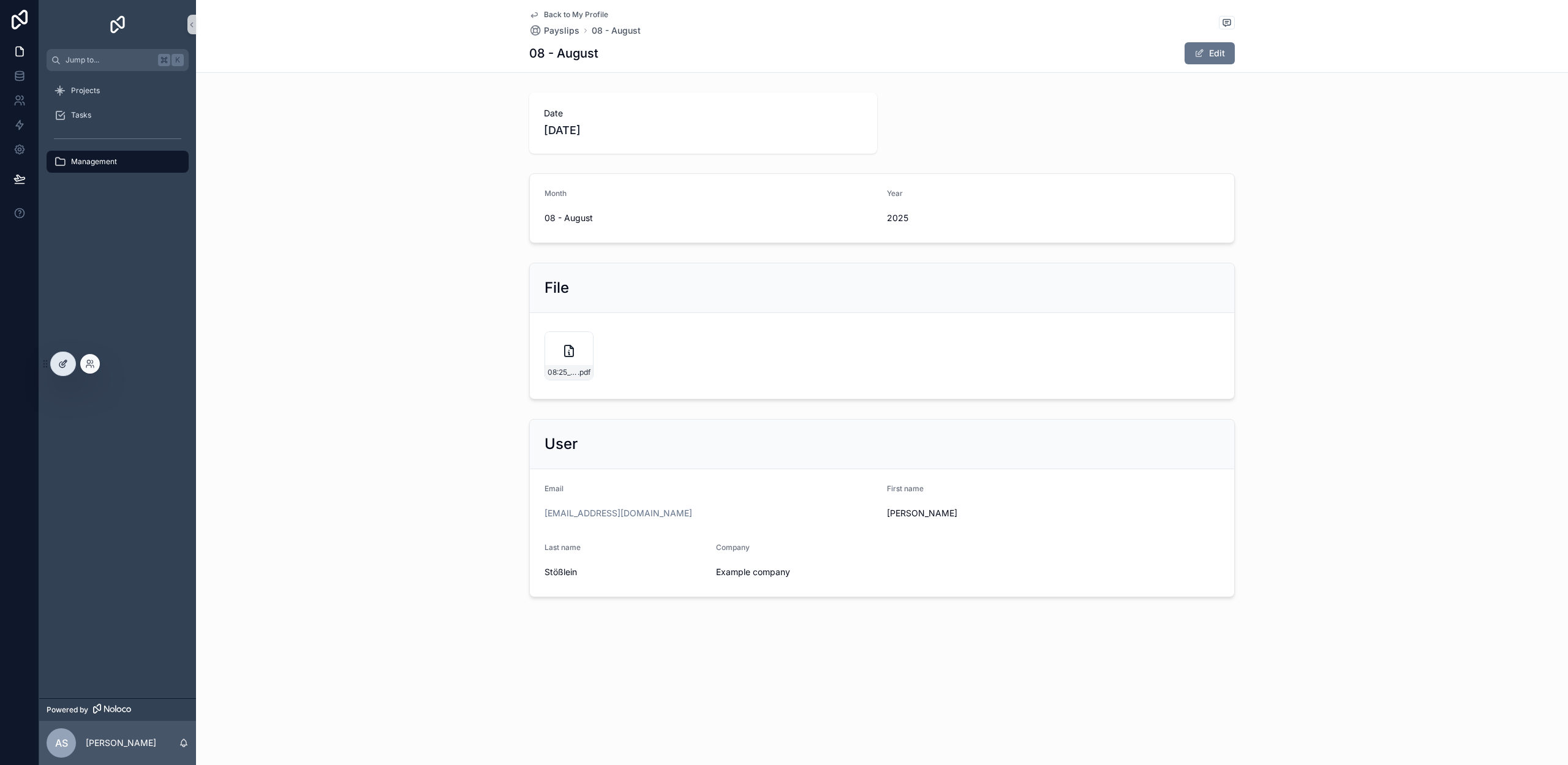
click at [64, 360] on icon at bounding box center [63, 364] width 10 height 10
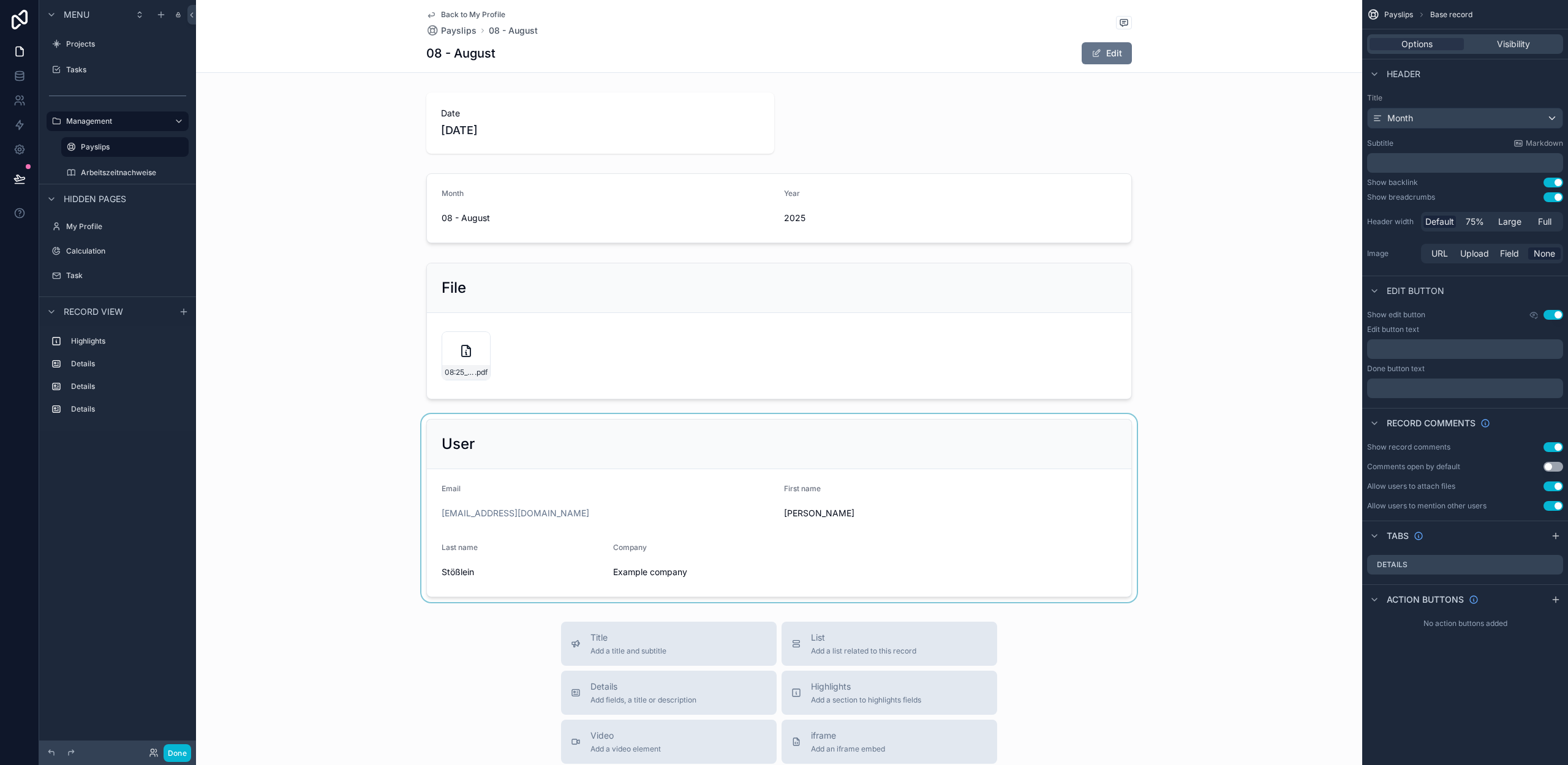
click at [718, 436] on div "scrollable content" at bounding box center [779, 507] width 1166 height 188
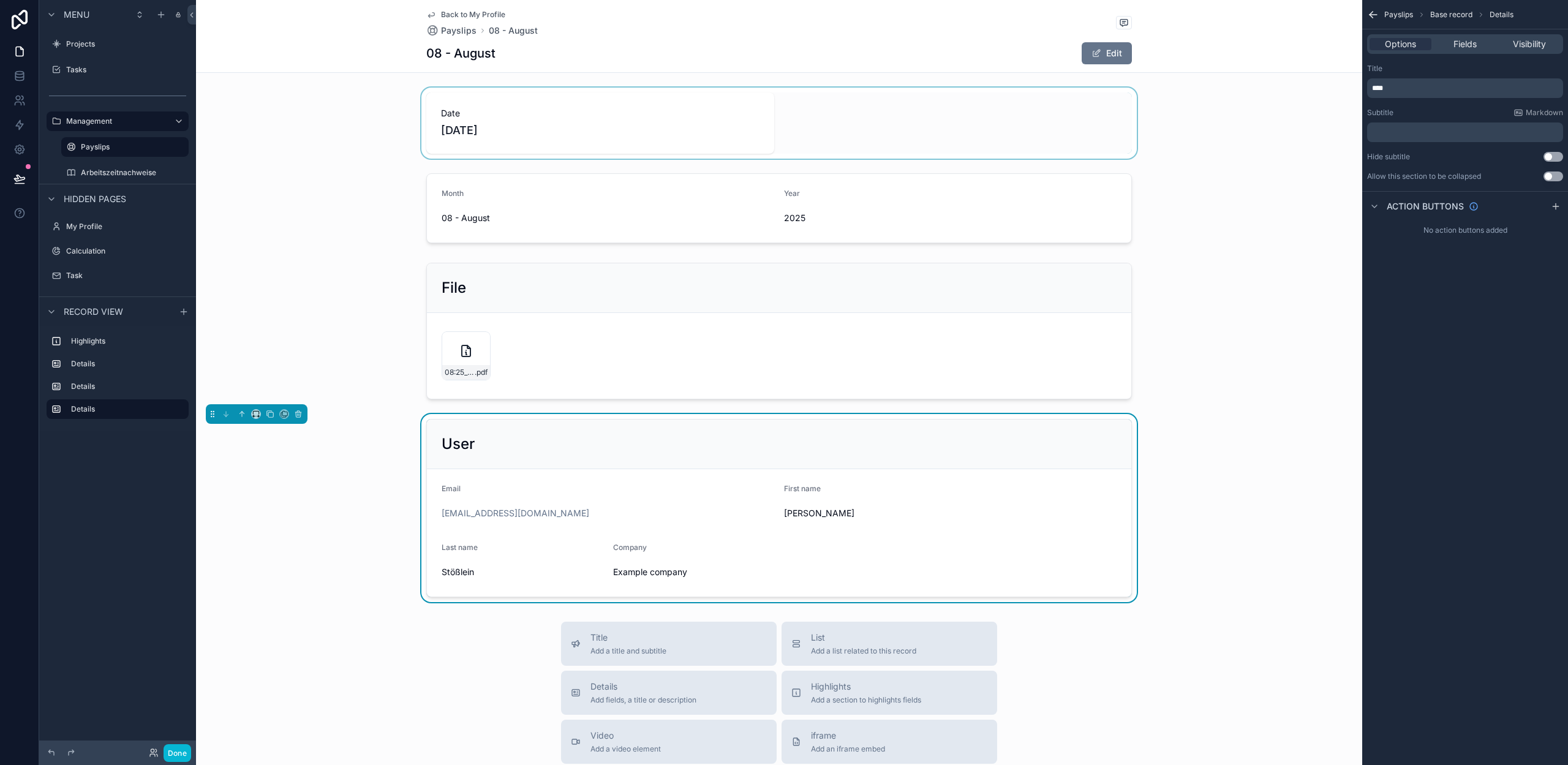
click at [604, 109] on div "scrollable content" at bounding box center [779, 123] width 1166 height 71
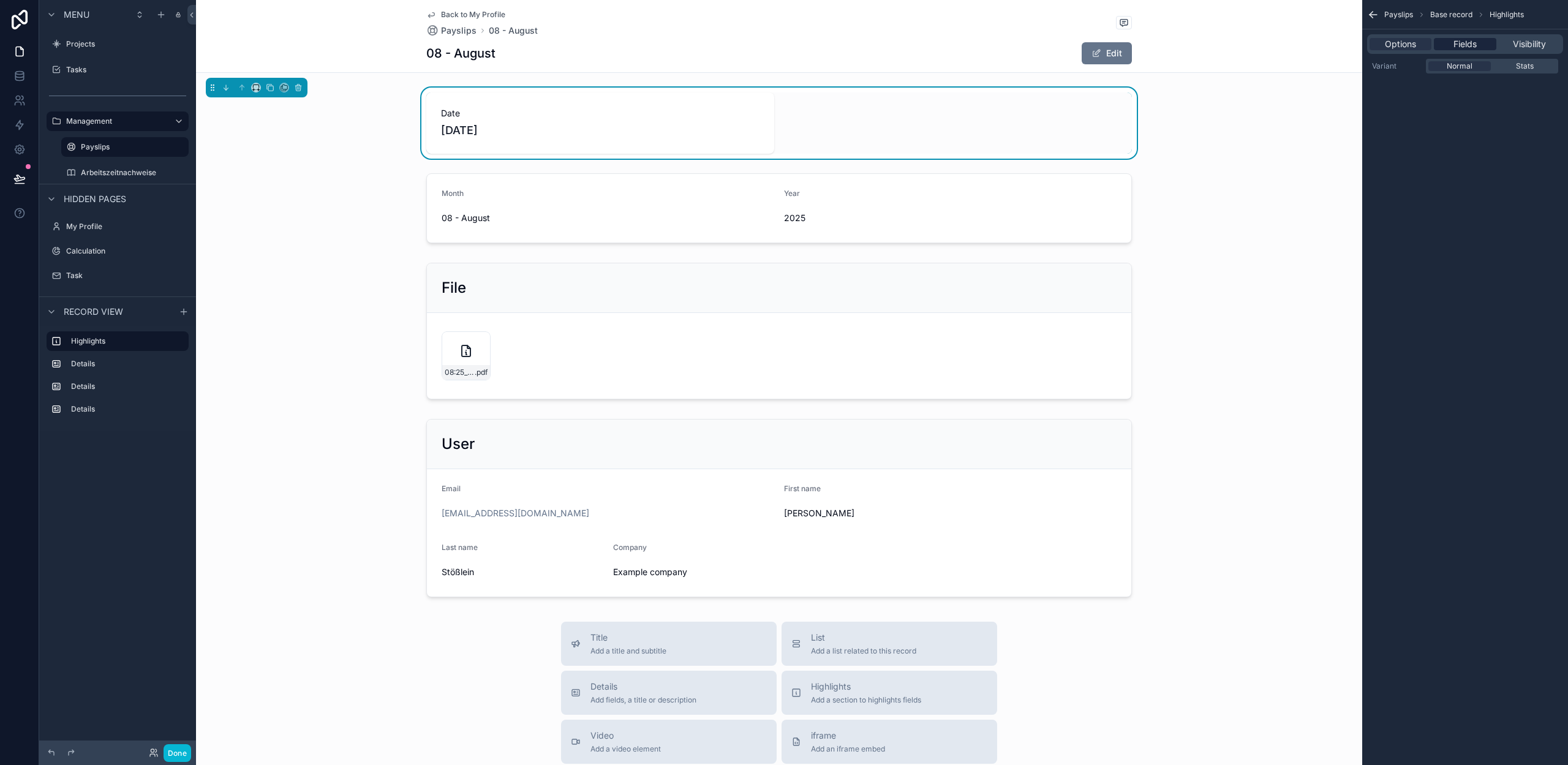
click at [1479, 49] on div "Fields" at bounding box center [1464, 44] width 62 height 12
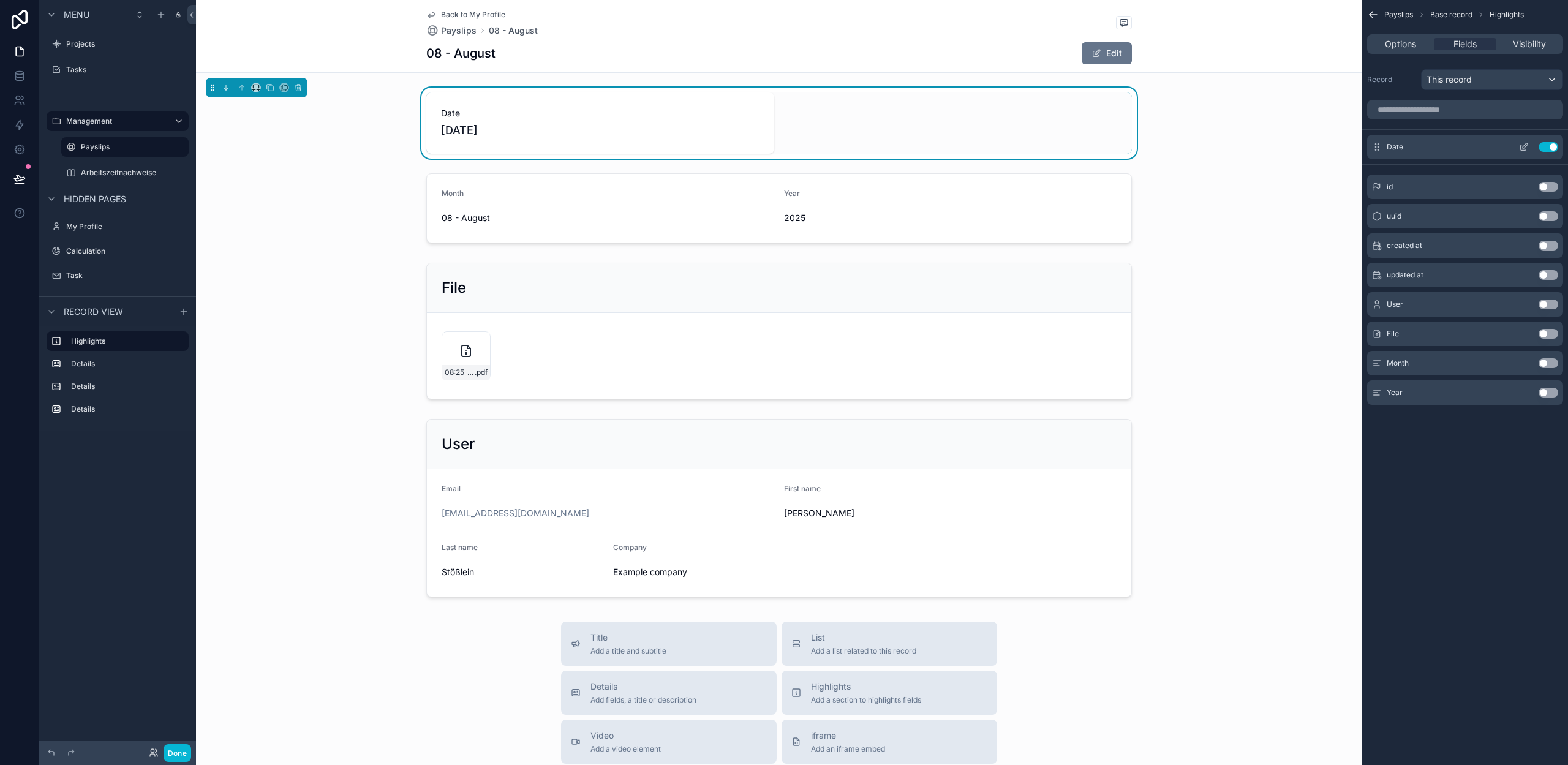
click at [1549, 146] on button "Use setting" at bounding box center [1548, 147] width 20 height 10
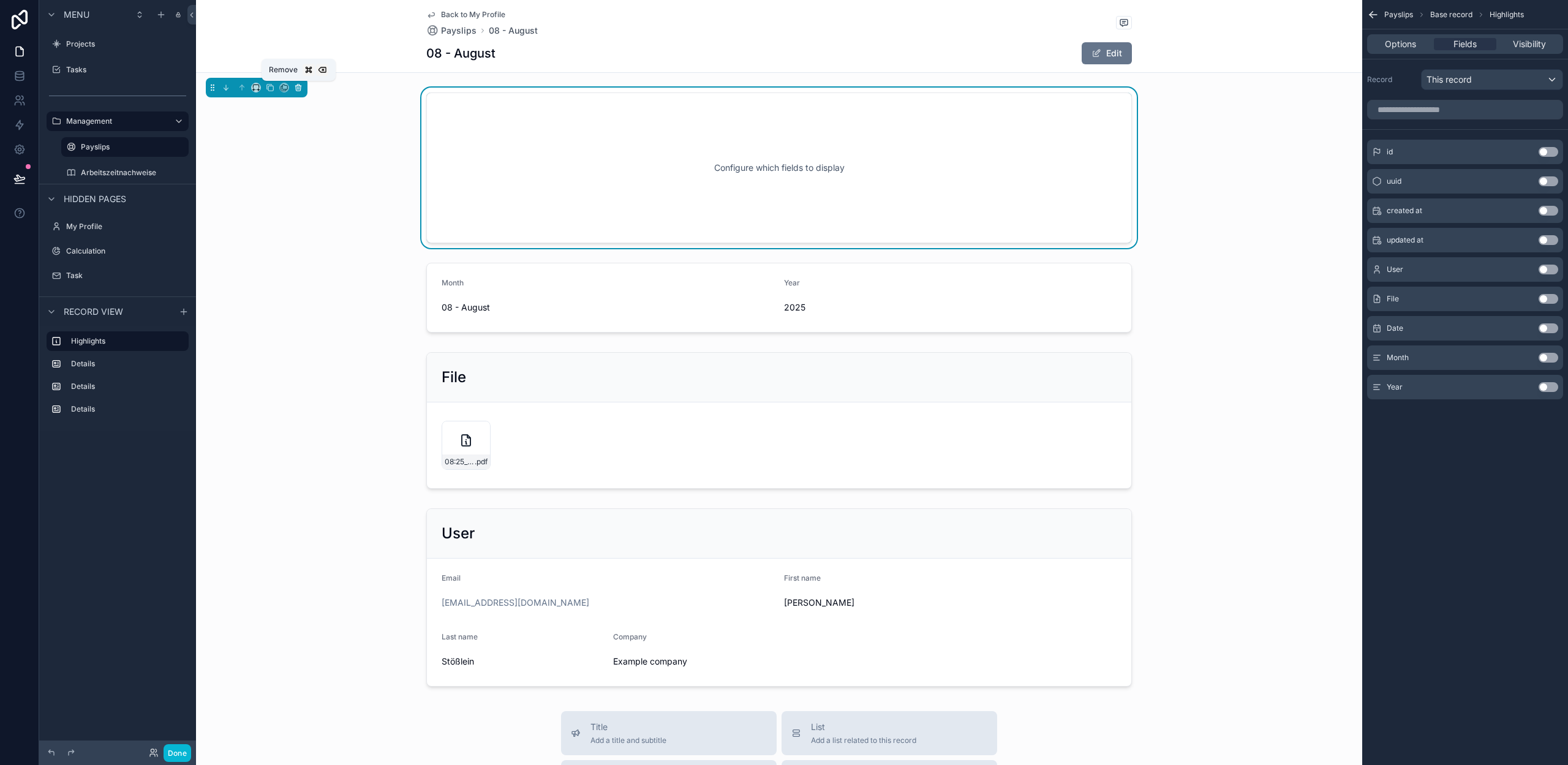
click at [300, 88] on icon "scrollable content" at bounding box center [298, 88] width 9 height 9
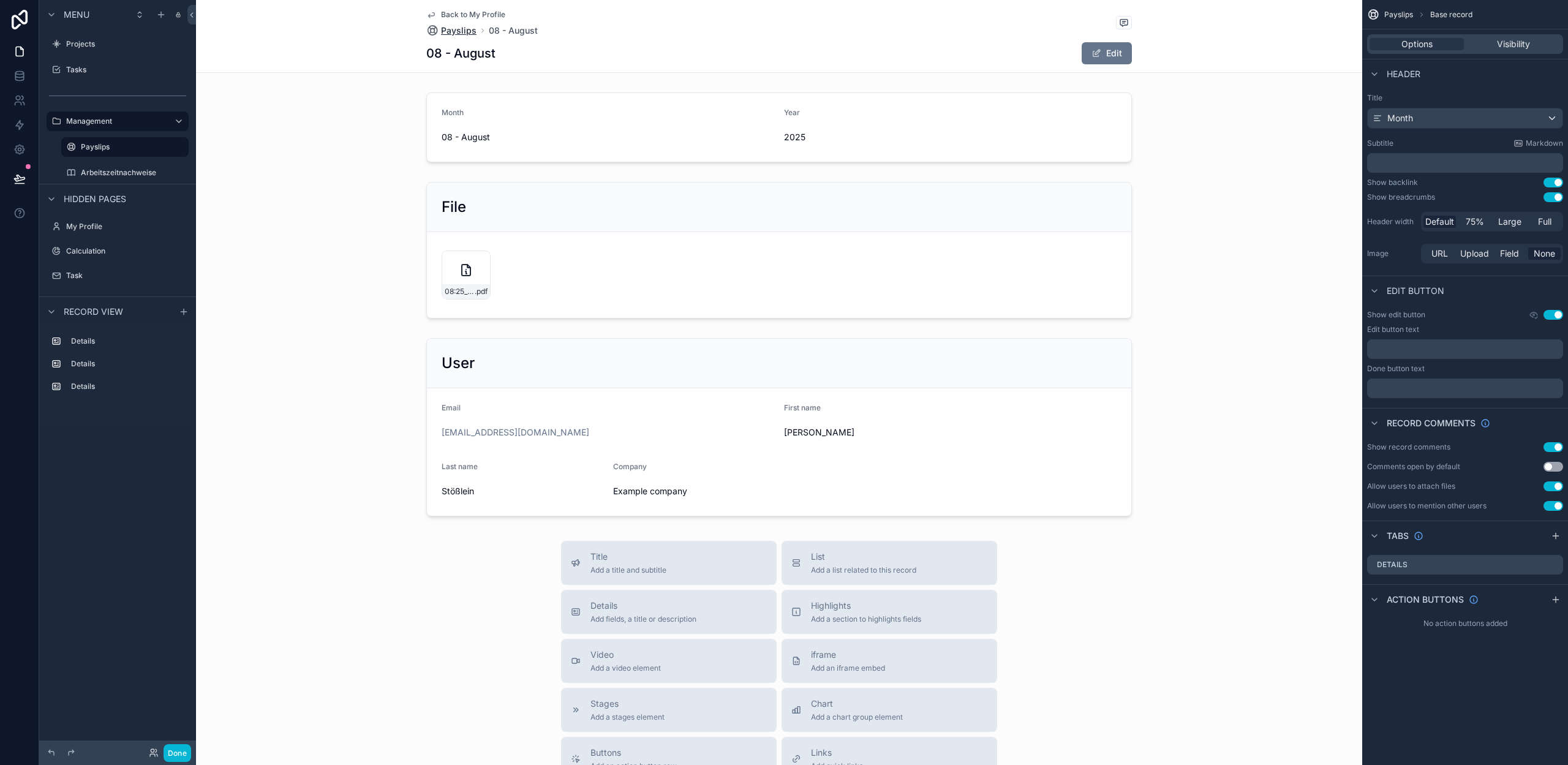
click at [464, 34] on span "Payslips" at bounding box center [459, 31] width 36 height 12
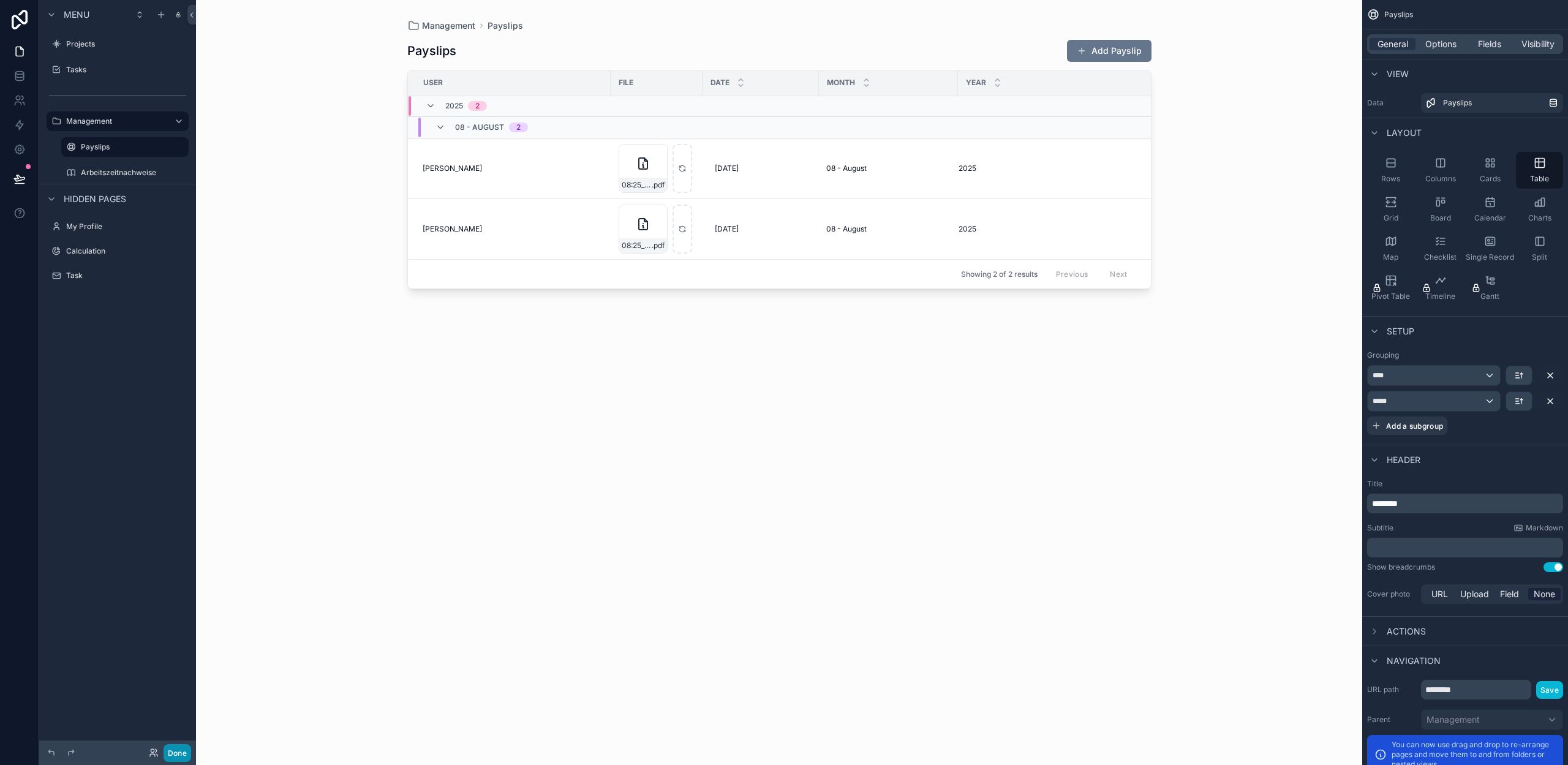
click at [183, 753] on button "Done" at bounding box center [177, 752] width 27 height 18
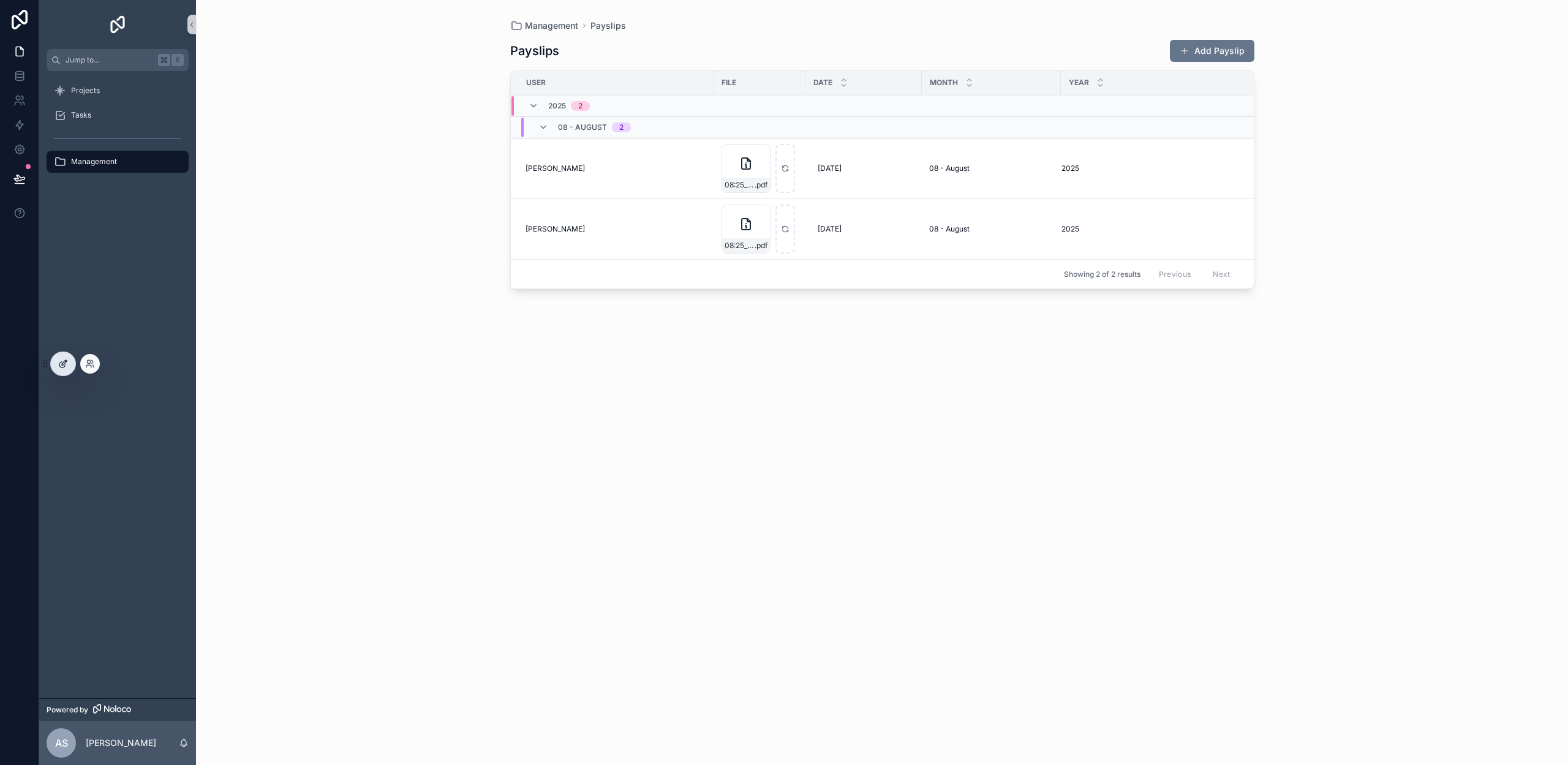
click at [63, 368] on div at bounding box center [63, 363] width 25 height 23
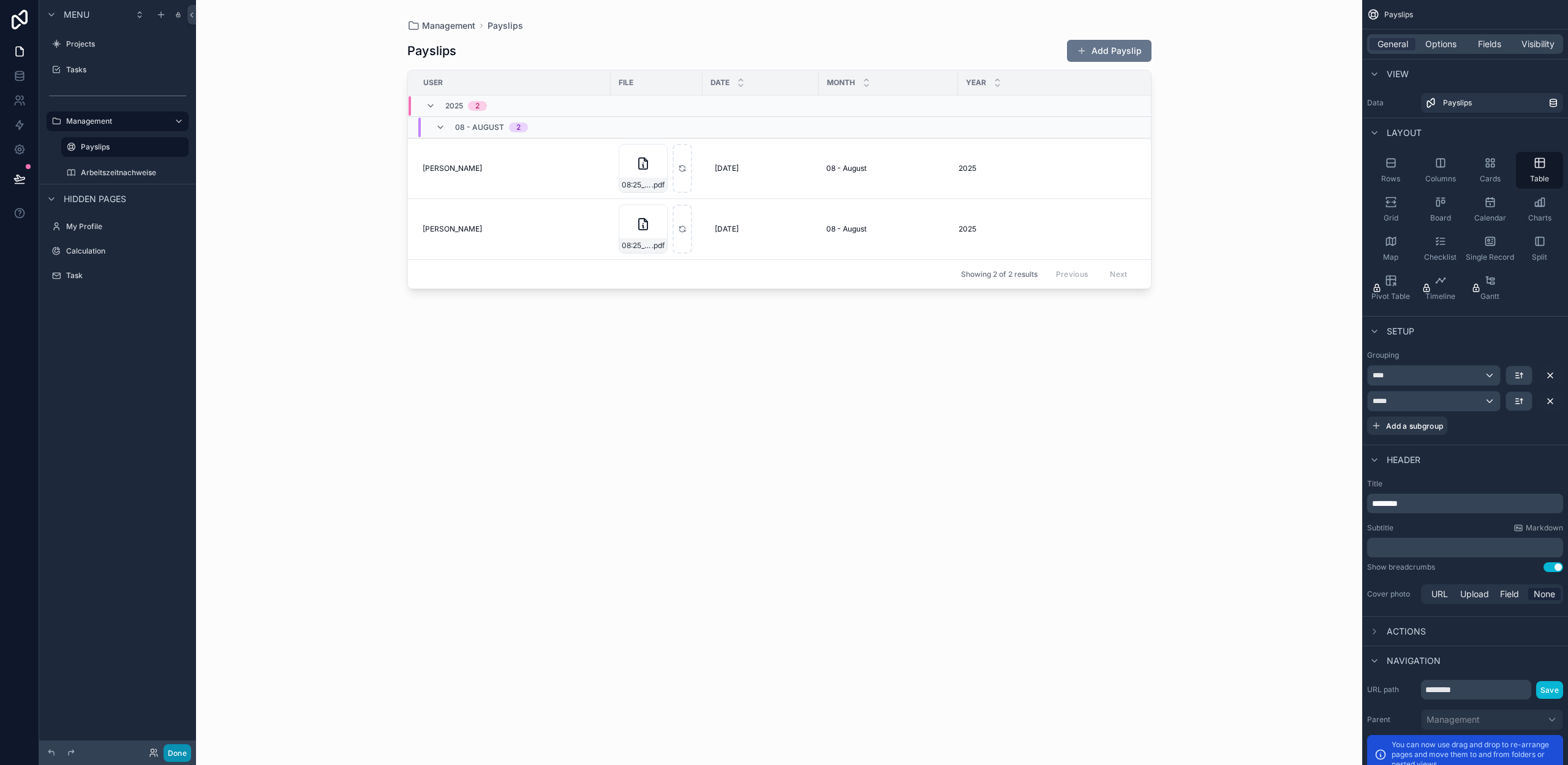
click at [185, 756] on button "Done" at bounding box center [177, 752] width 27 height 18
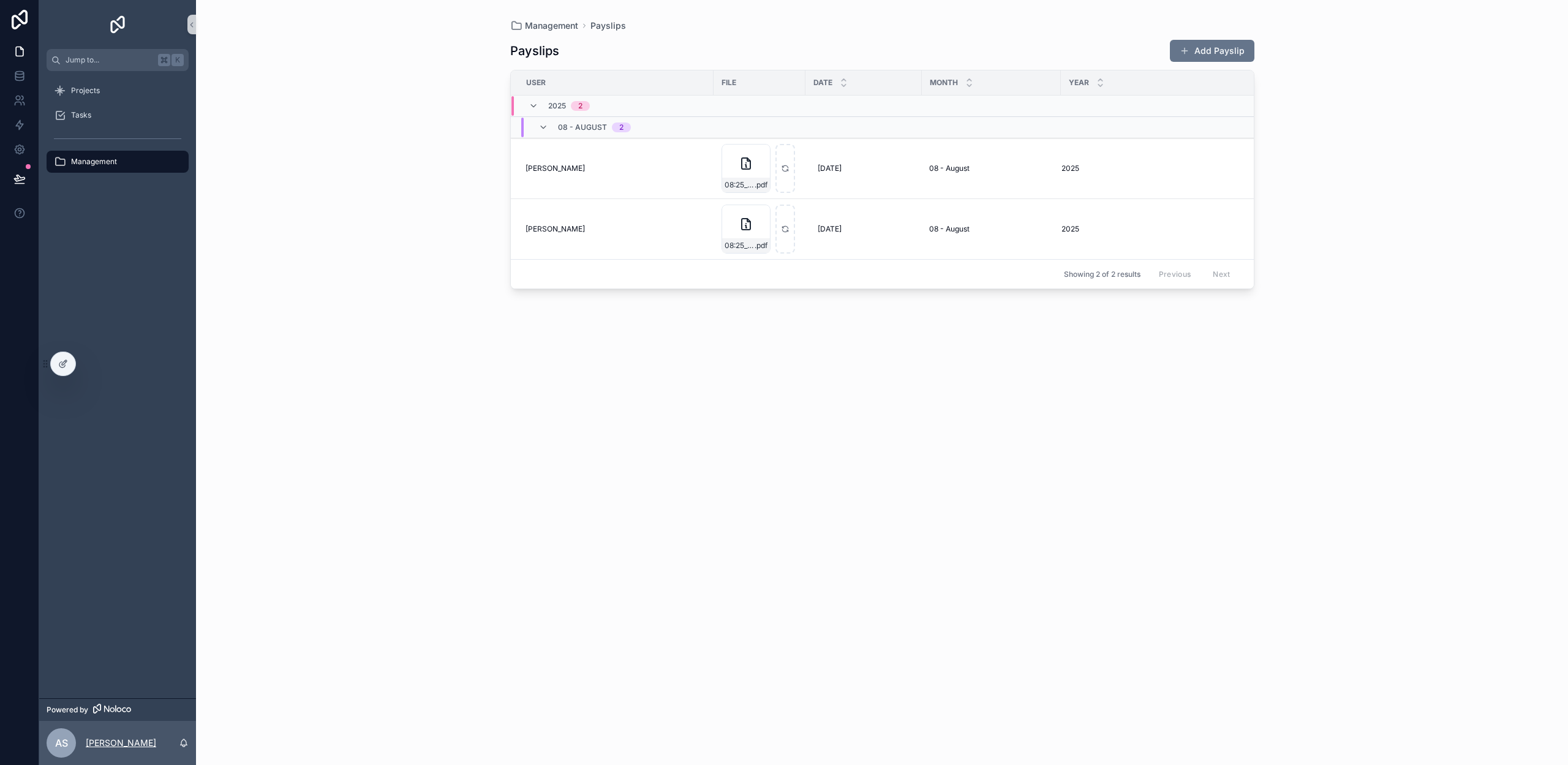
click at [125, 744] on p "[PERSON_NAME]" at bounding box center [121, 743] width 71 height 12
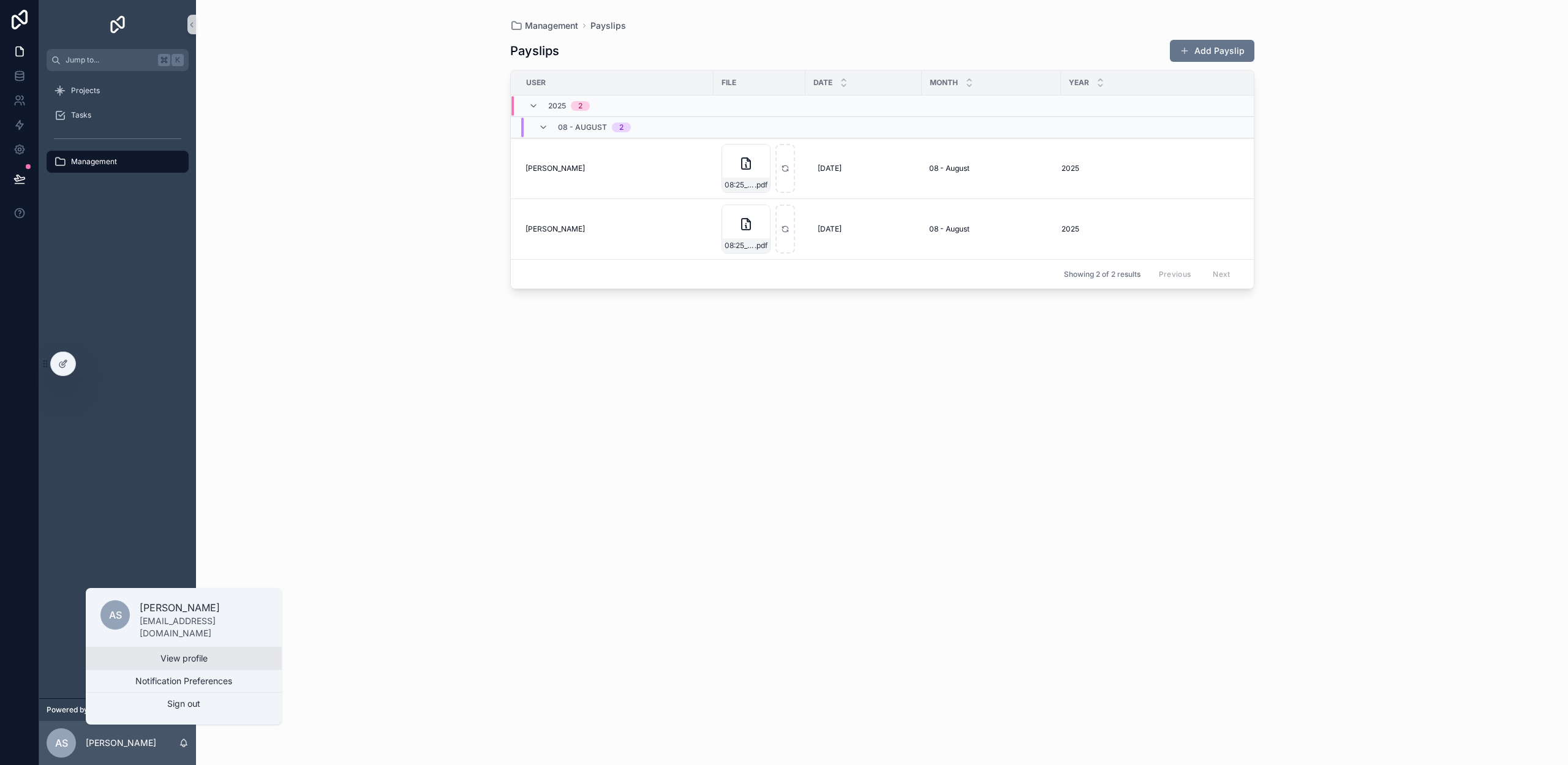
click at [145, 658] on link "View profile" at bounding box center [184, 659] width 196 height 22
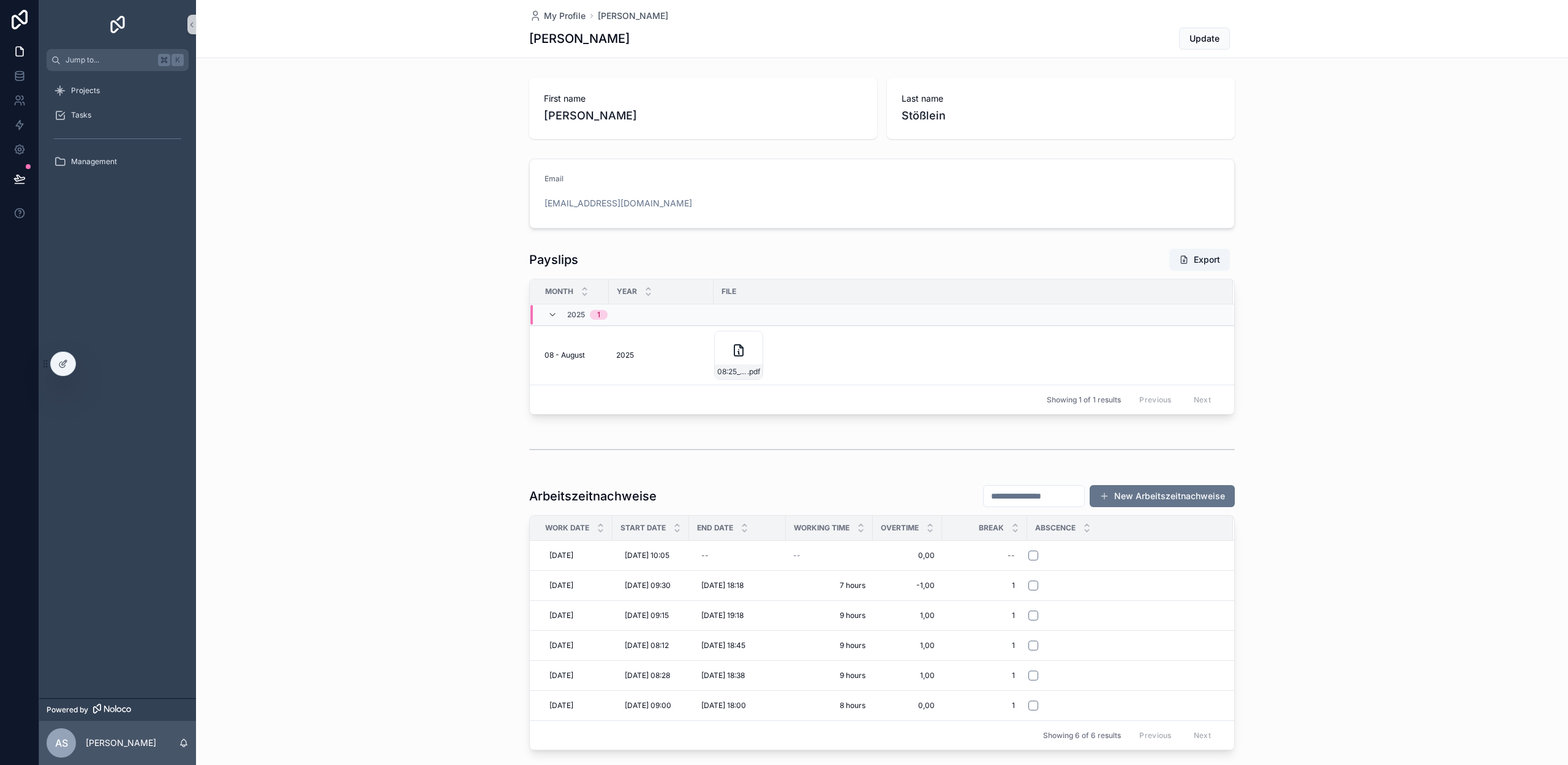
click at [59, 363] on icon at bounding box center [63, 364] width 10 height 10
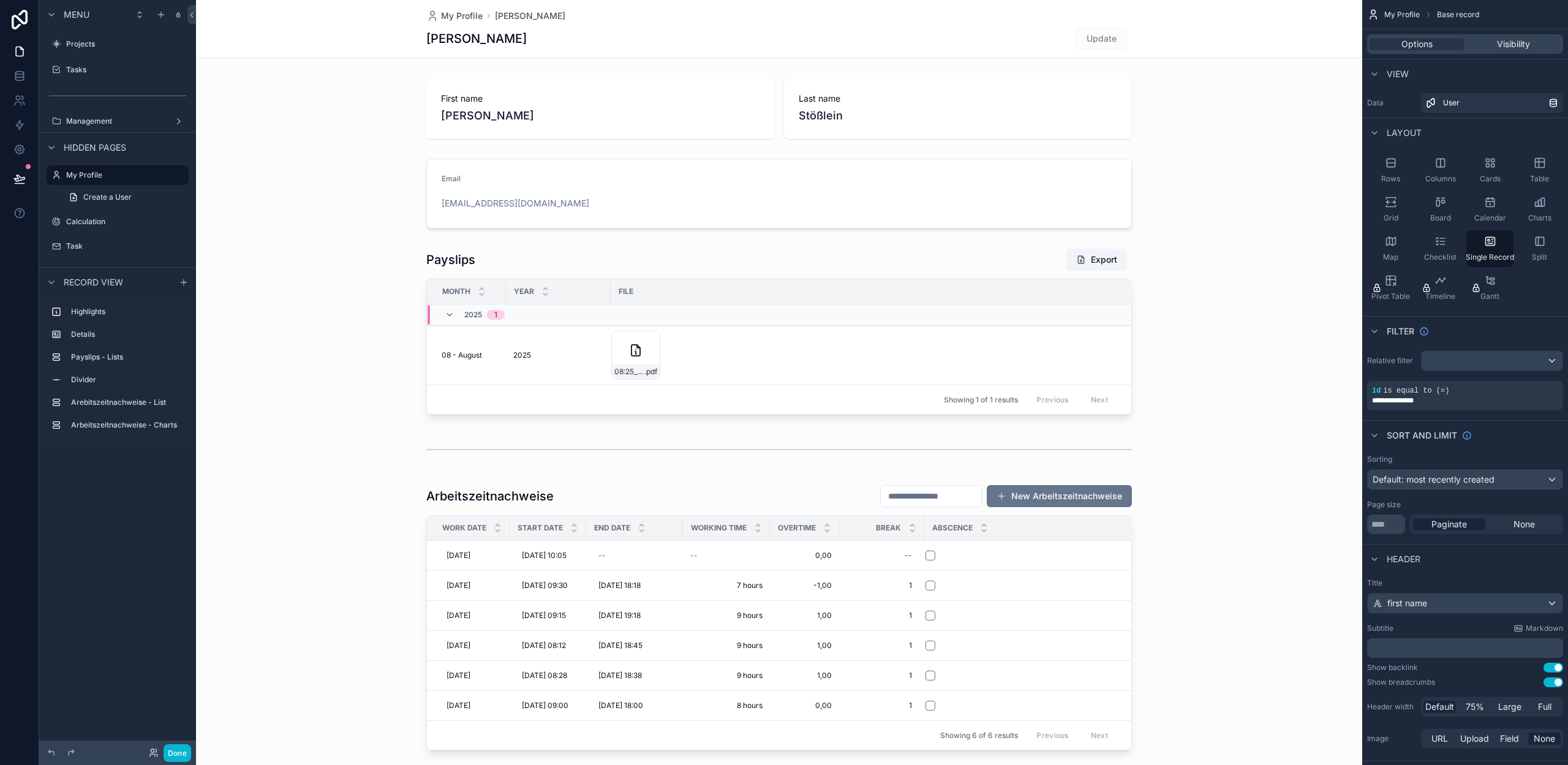
click at [953, 268] on div "scrollable content" at bounding box center [779, 331] width 1166 height 176
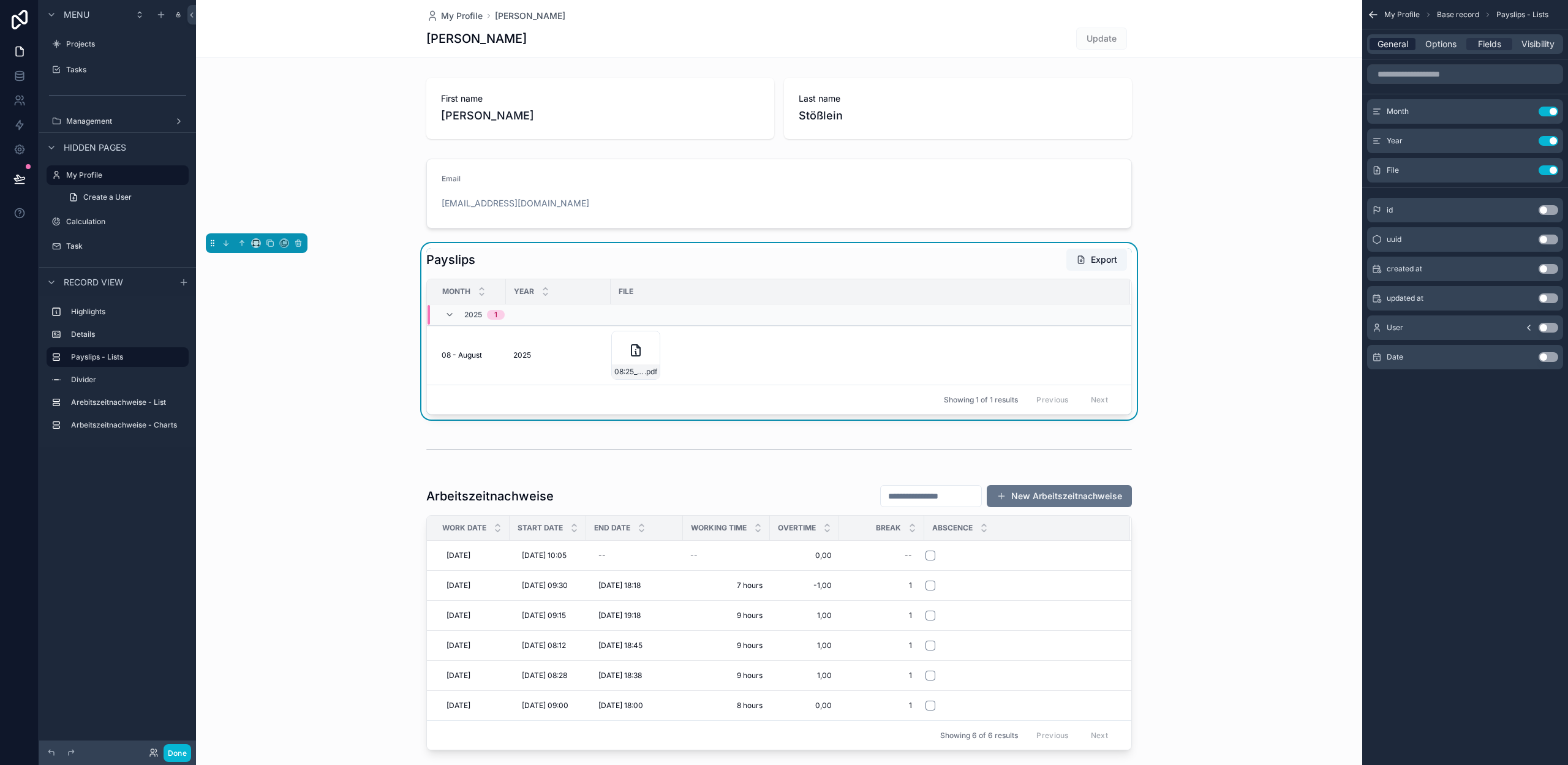
click at [1393, 44] on span "General" at bounding box center [1393, 44] width 31 height 12
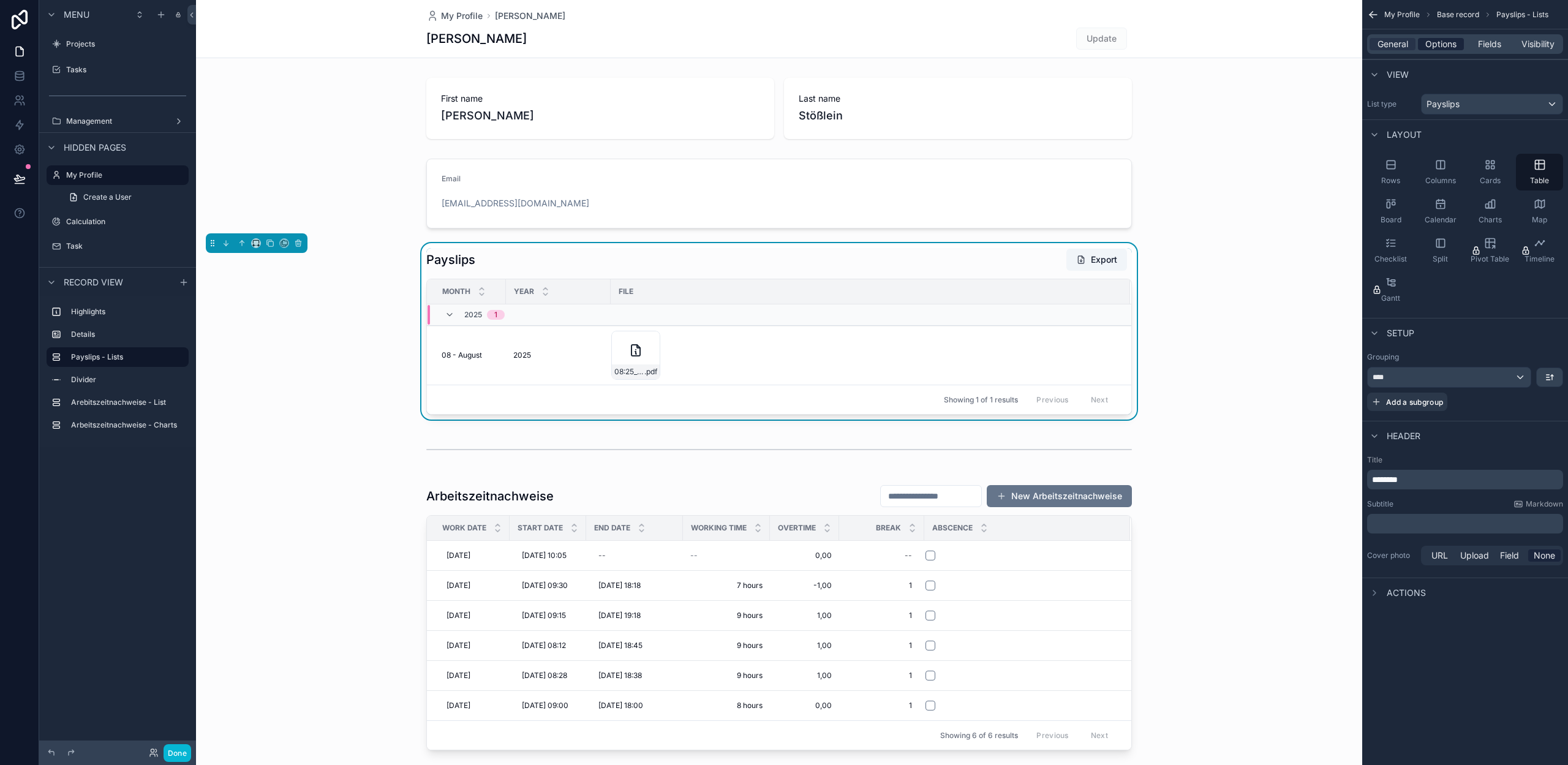
click at [1430, 42] on span "Options" at bounding box center [1440, 44] width 31 height 12
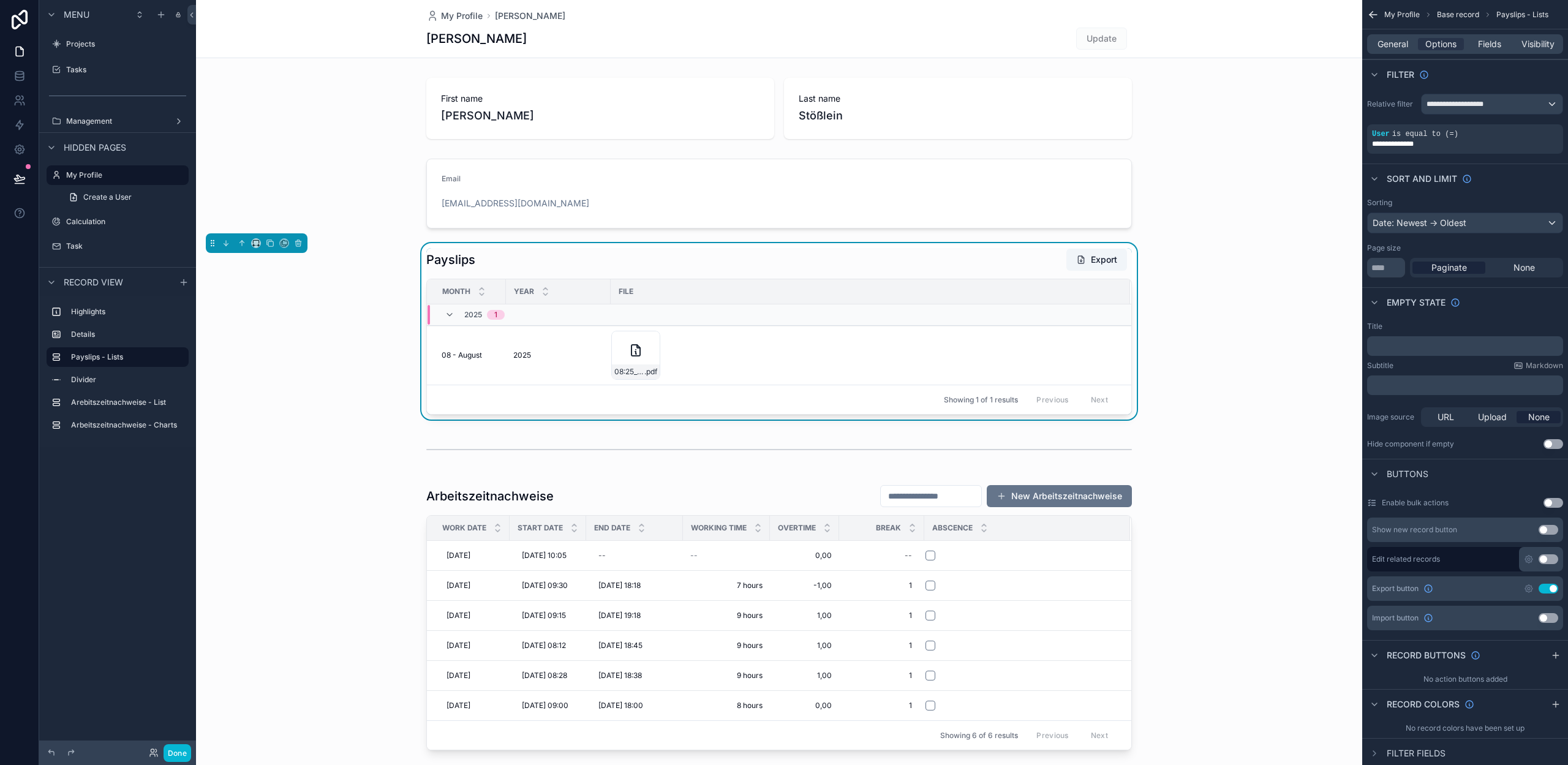
scroll to position [22, 0]
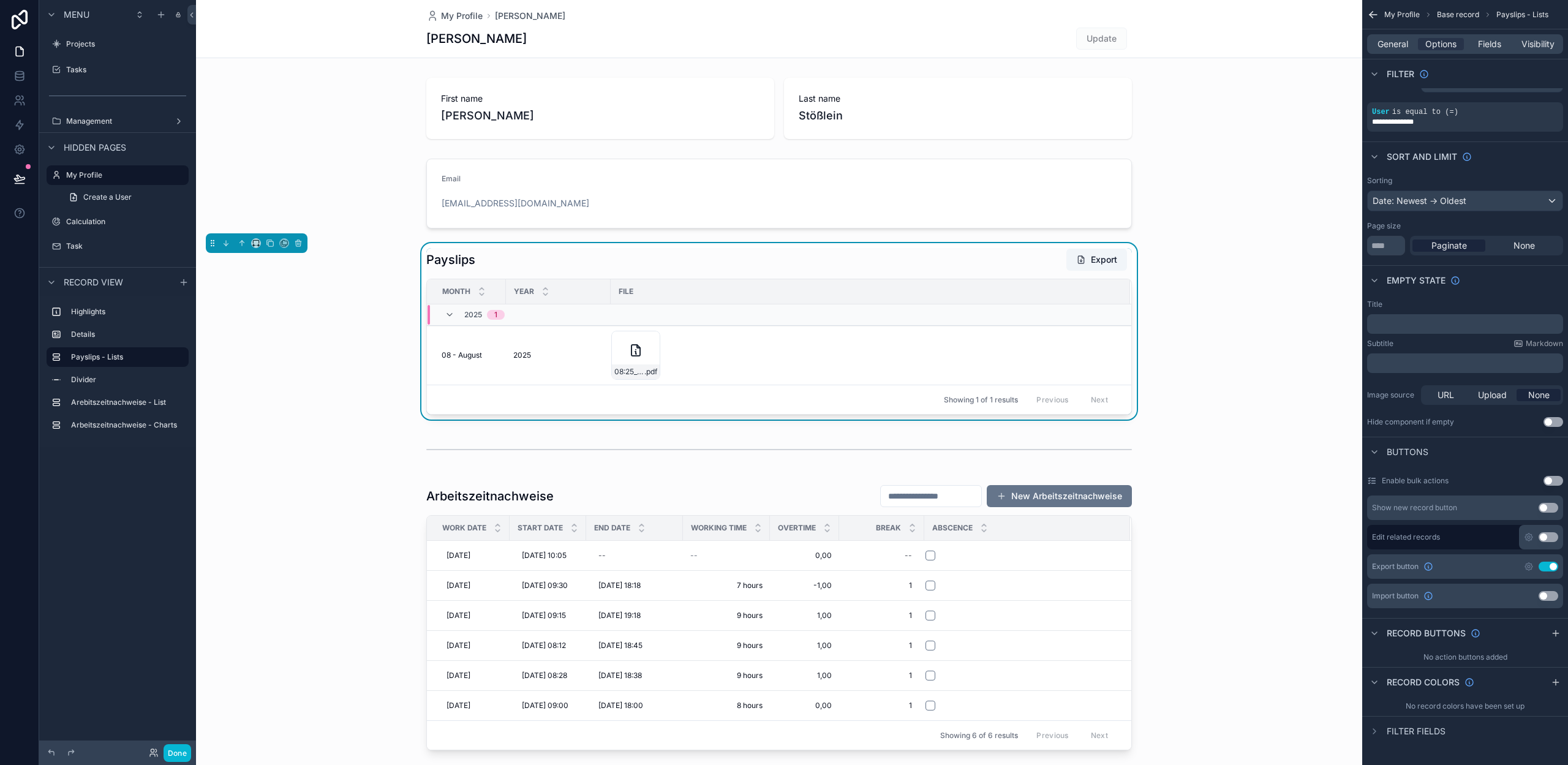
click at [1554, 420] on button "Use setting" at bounding box center [1553, 422] width 20 height 10
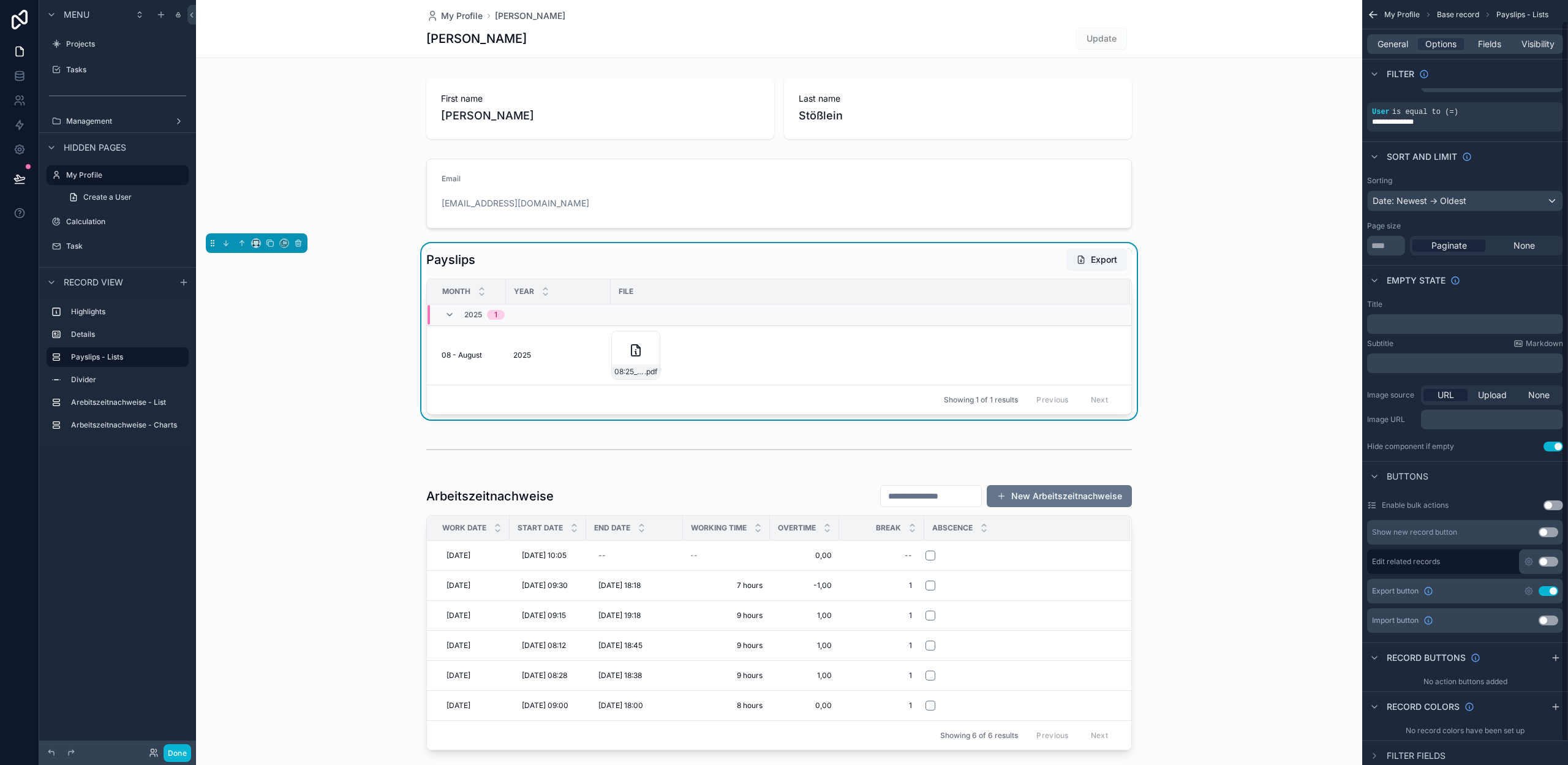
click at [1554, 420] on p "﻿" at bounding box center [1493, 420] width 134 height 10
click at [1555, 445] on button "Use setting" at bounding box center [1553, 447] width 20 height 10
click at [1496, 397] on span "Upload" at bounding box center [1492, 395] width 29 height 12
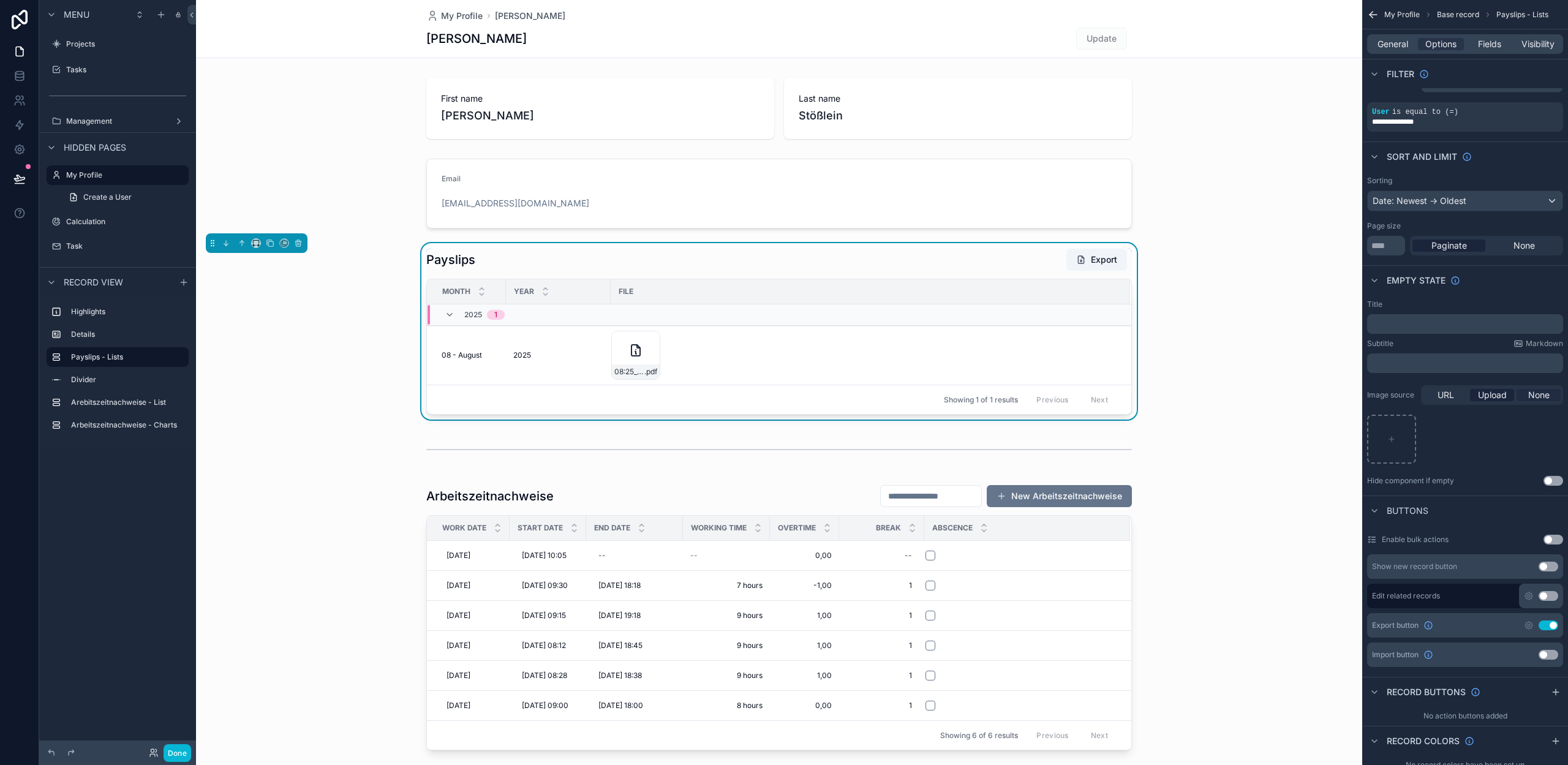
click at [1534, 392] on span "None" at bounding box center [1538, 395] width 21 height 12
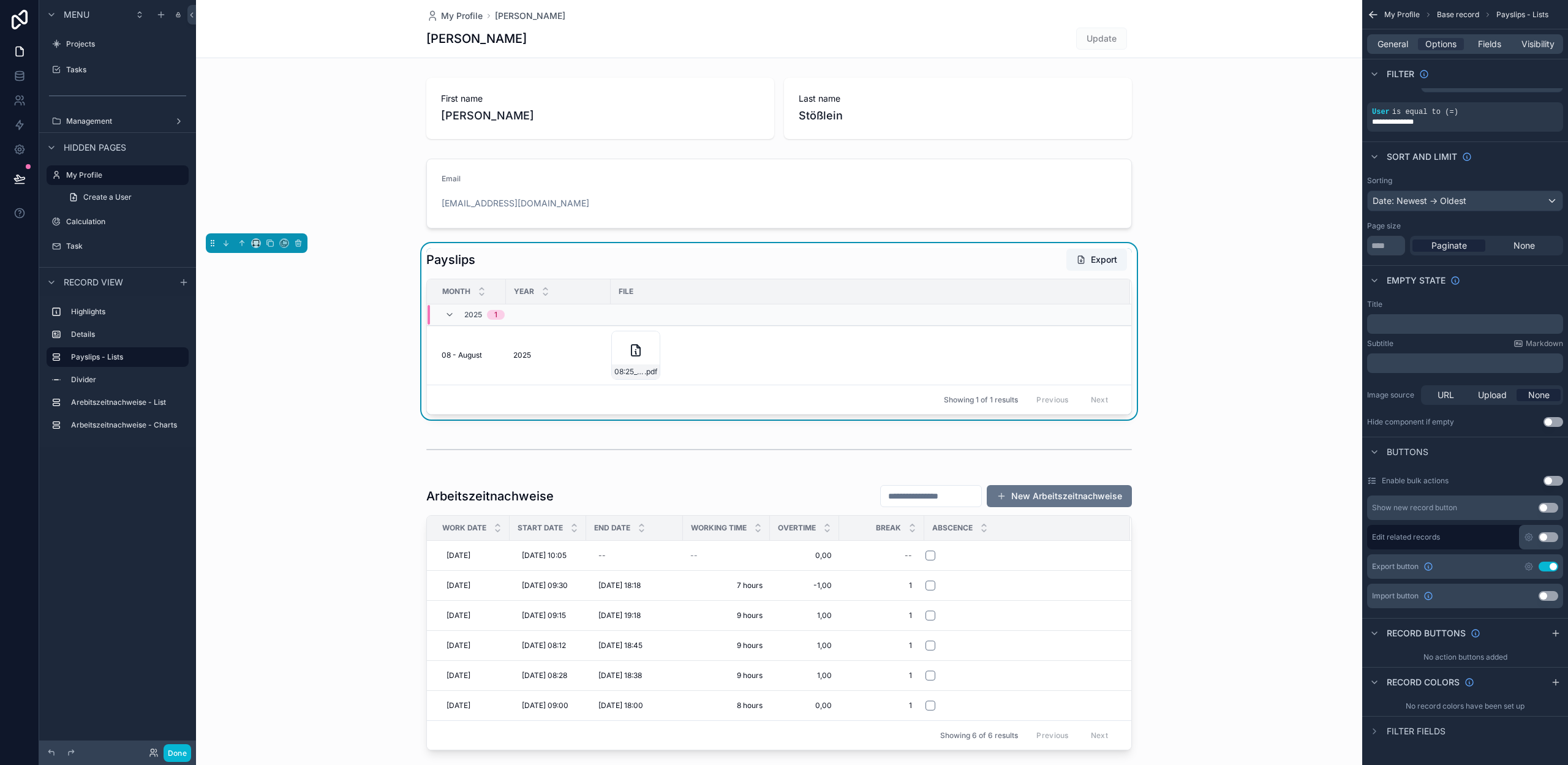
scroll to position [0, 0]
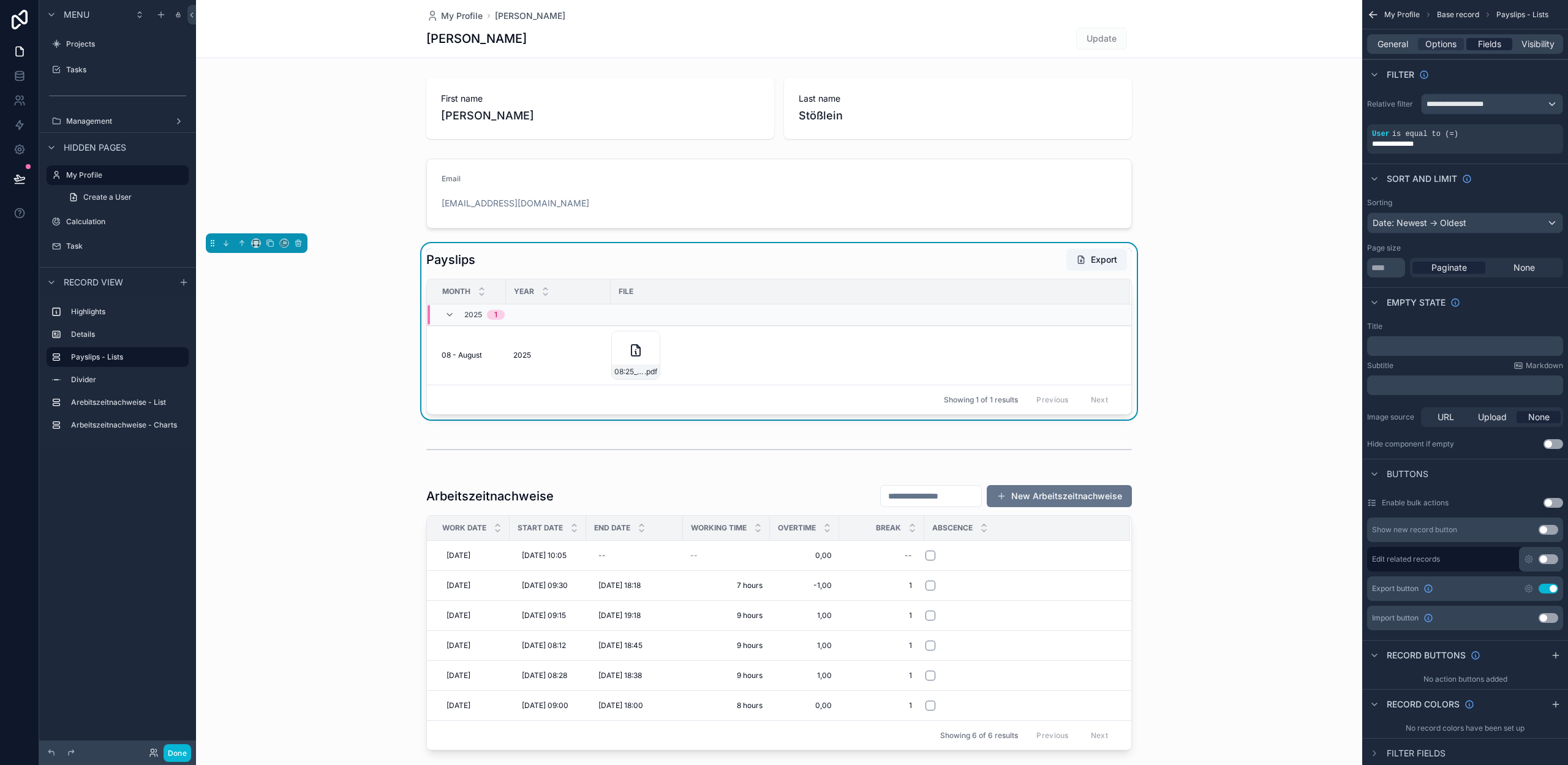
click at [1481, 46] on span "Fields" at bounding box center [1489, 44] width 23 height 12
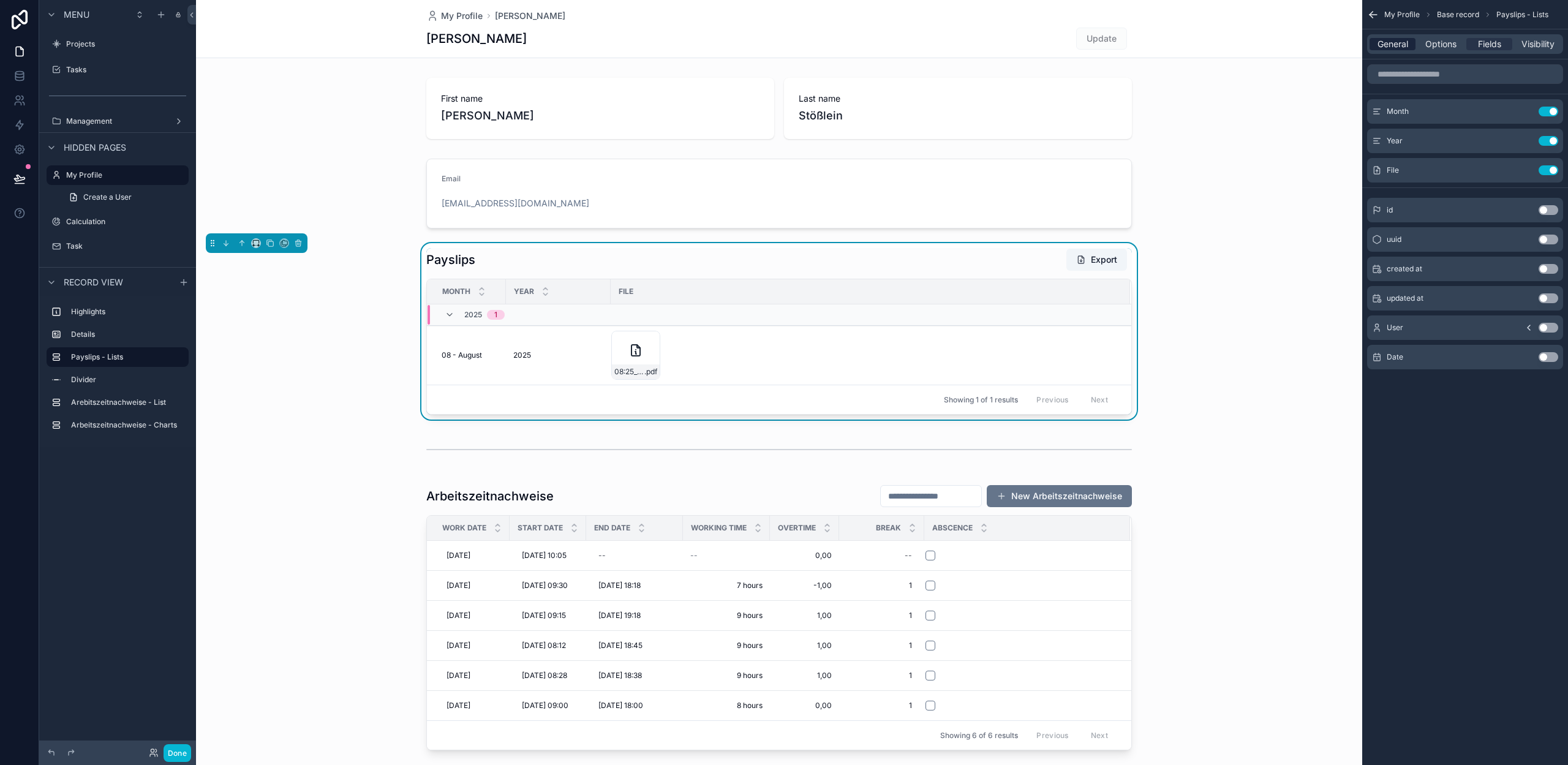
click at [1397, 38] on span "General" at bounding box center [1393, 44] width 31 height 12
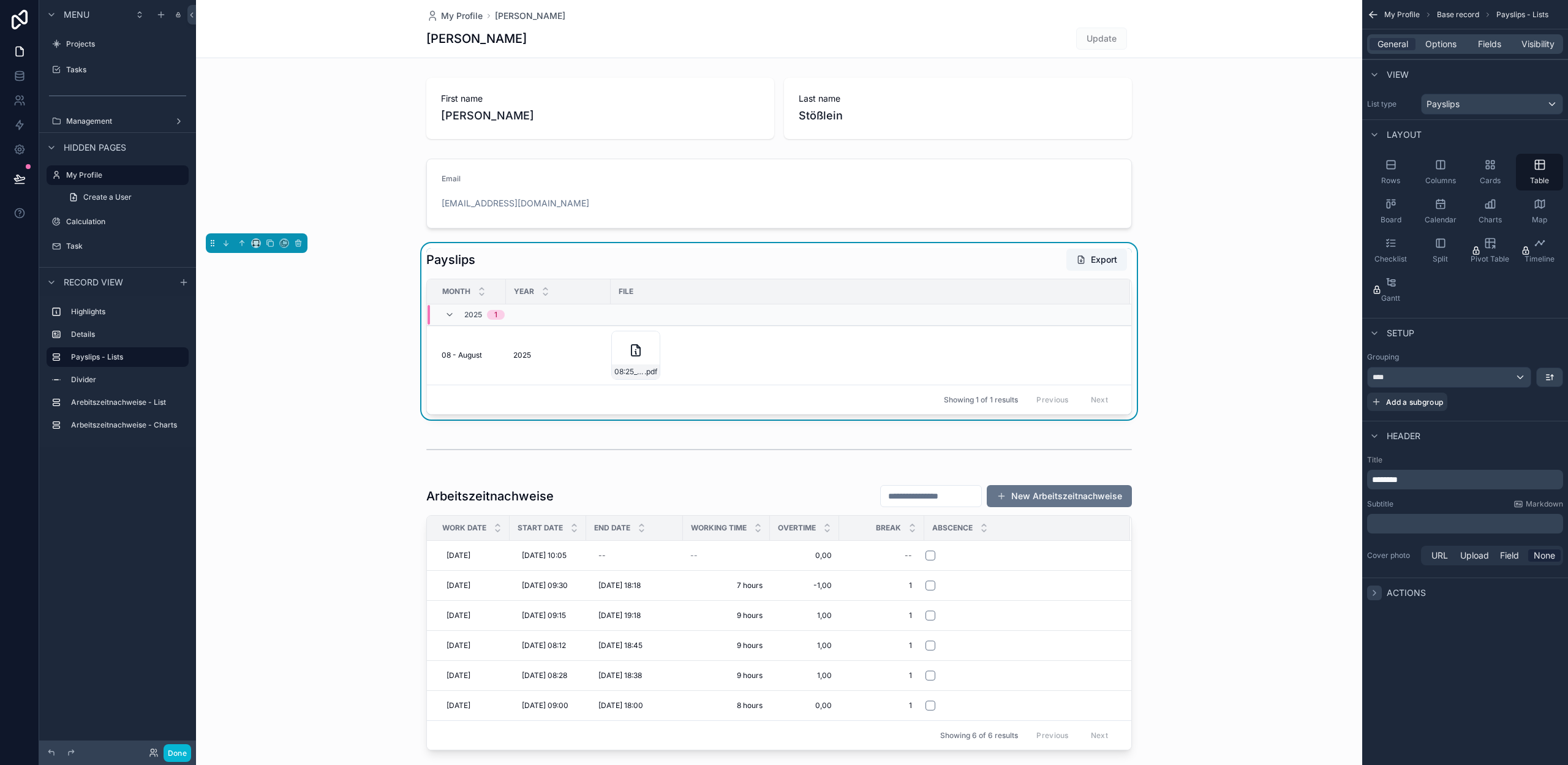
click at [1375, 597] on icon "scrollable content" at bounding box center [1375, 593] width 10 height 10
click at [1525, 658] on div "scrollable content" at bounding box center [1465, 656] width 195 height 20
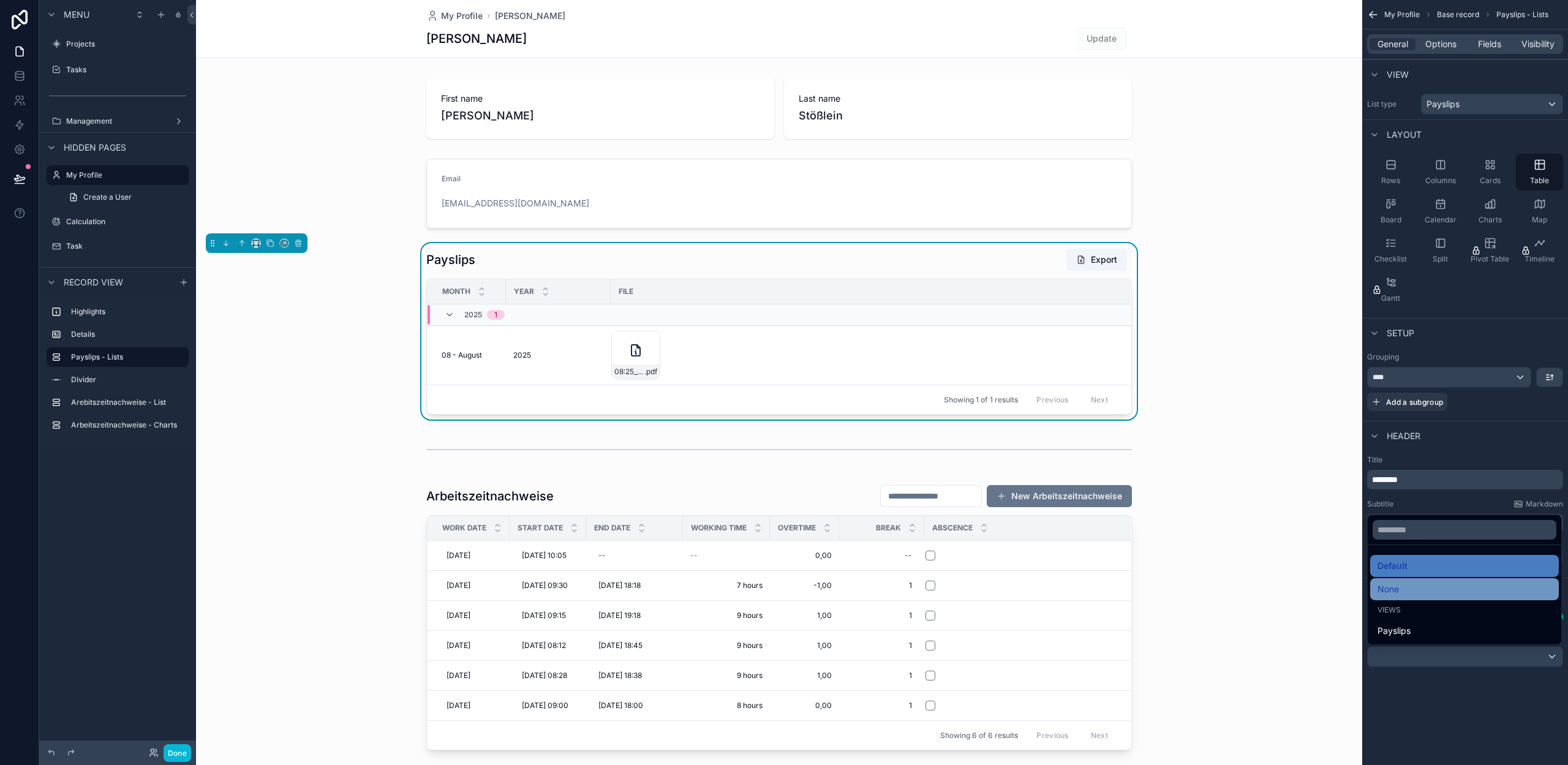
click at [1461, 595] on div "None" at bounding box center [1464, 589] width 174 height 14
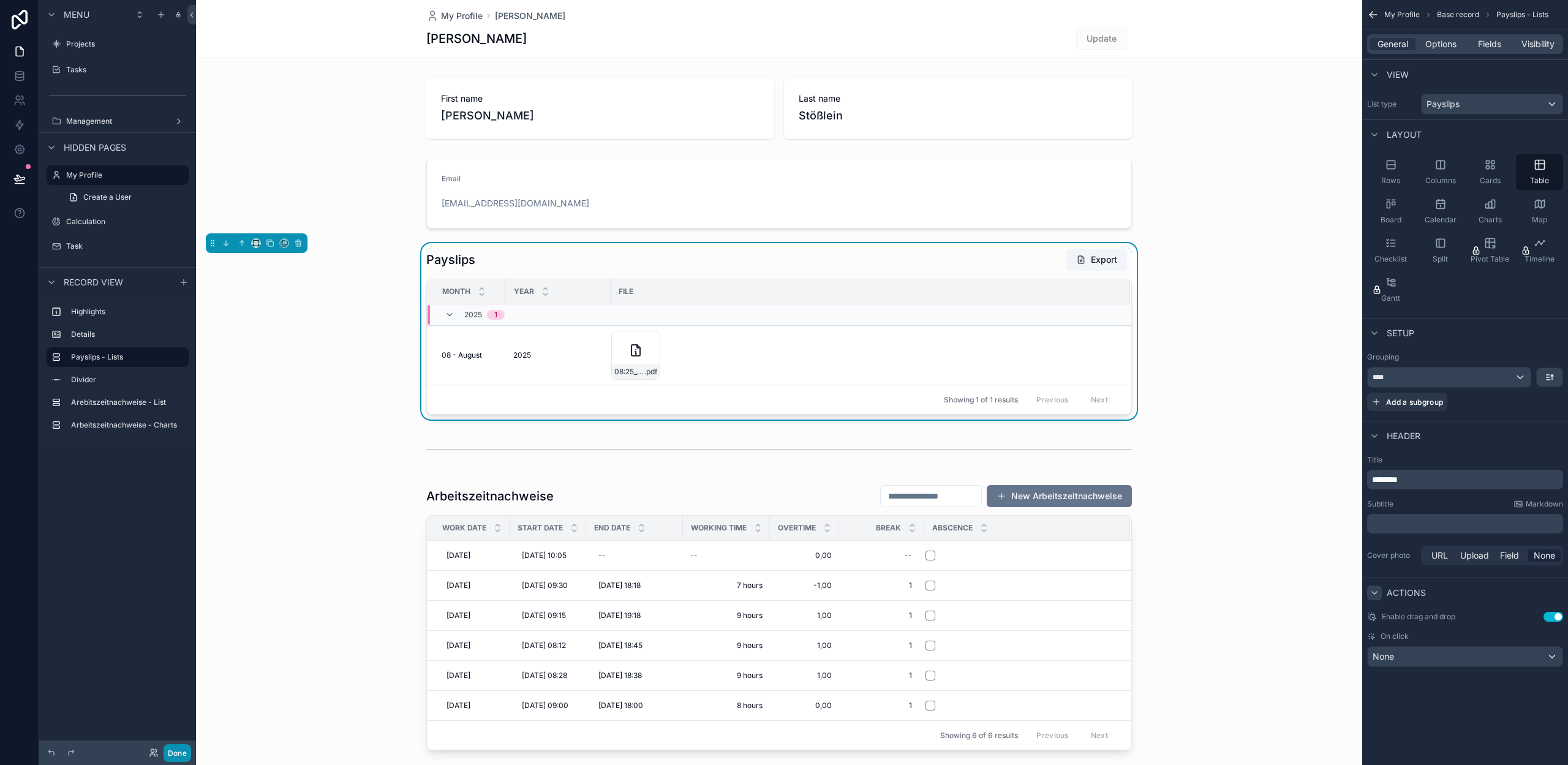
click at [178, 750] on button "Done" at bounding box center [177, 752] width 27 height 18
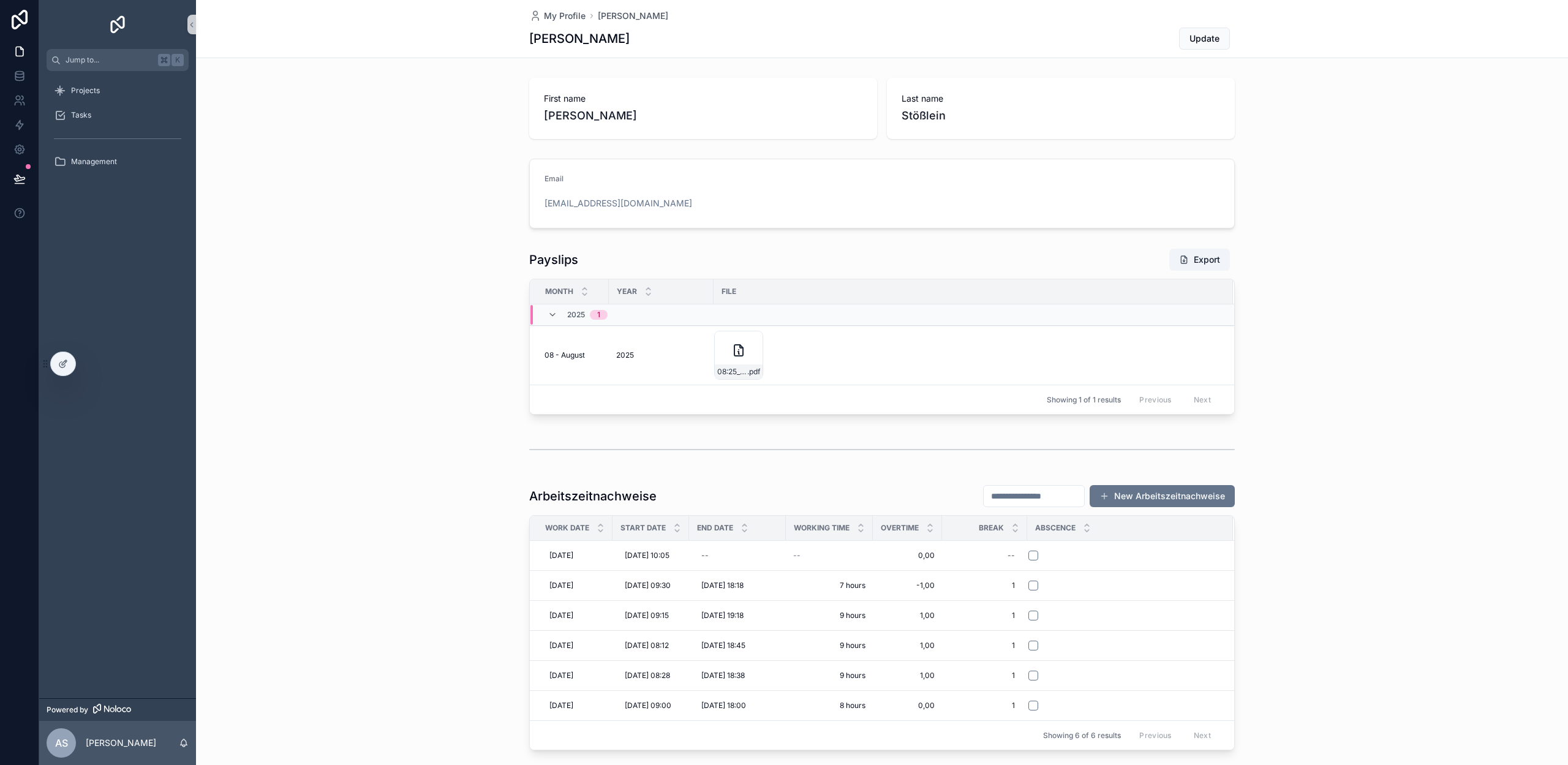
click at [661, 357] on div "2025 2025" at bounding box center [661, 356] width 90 height 10
click at [834, 357] on div "08:25_Lohnabrechnung_Alexander-Stößlein .pdf" at bounding box center [966, 356] width 504 height 49
click at [71, 371] on div at bounding box center [63, 363] width 25 height 23
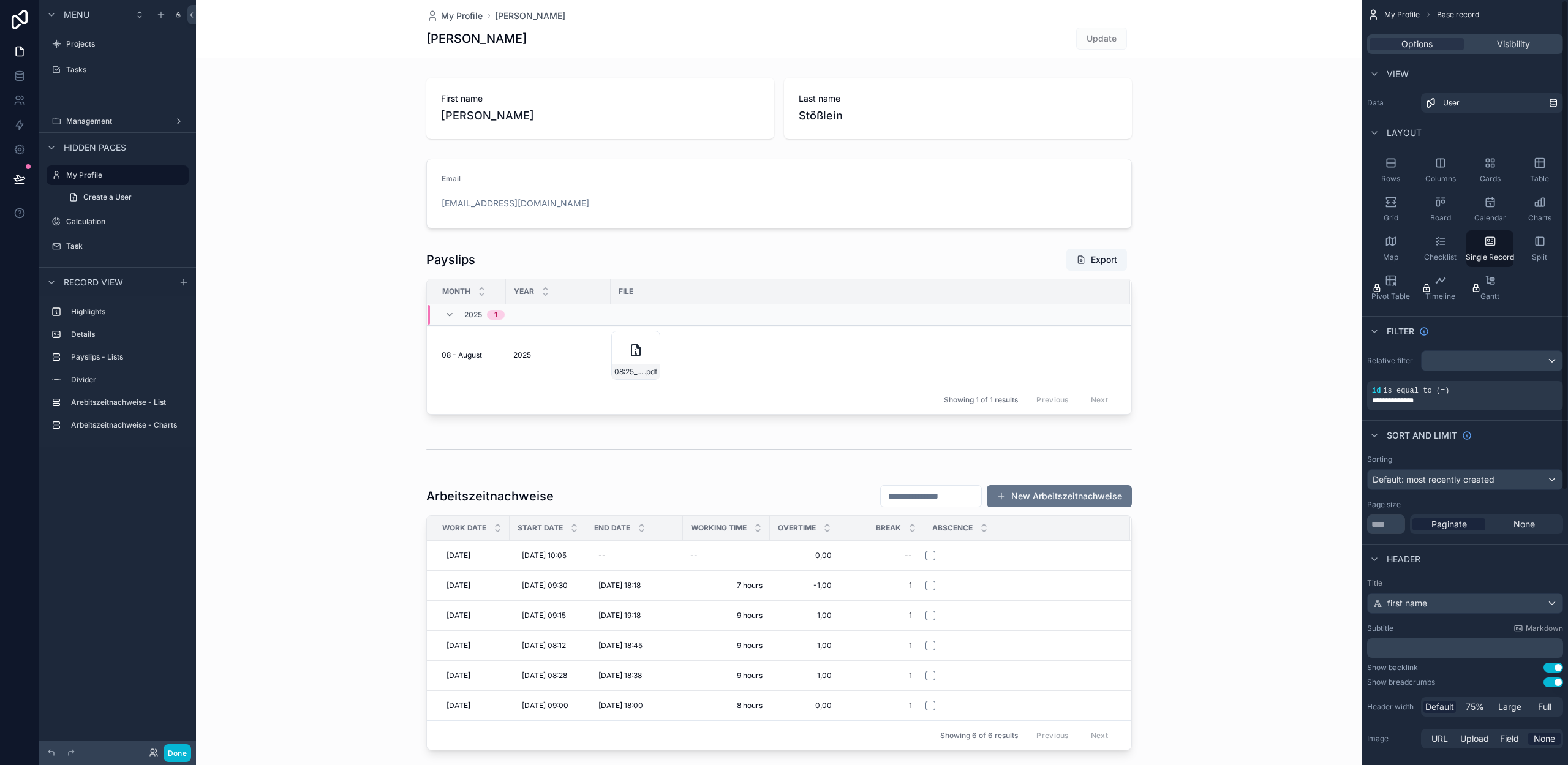
click at [775, 272] on div "scrollable content" at bounding box center [779, 331] width 1166 height 176
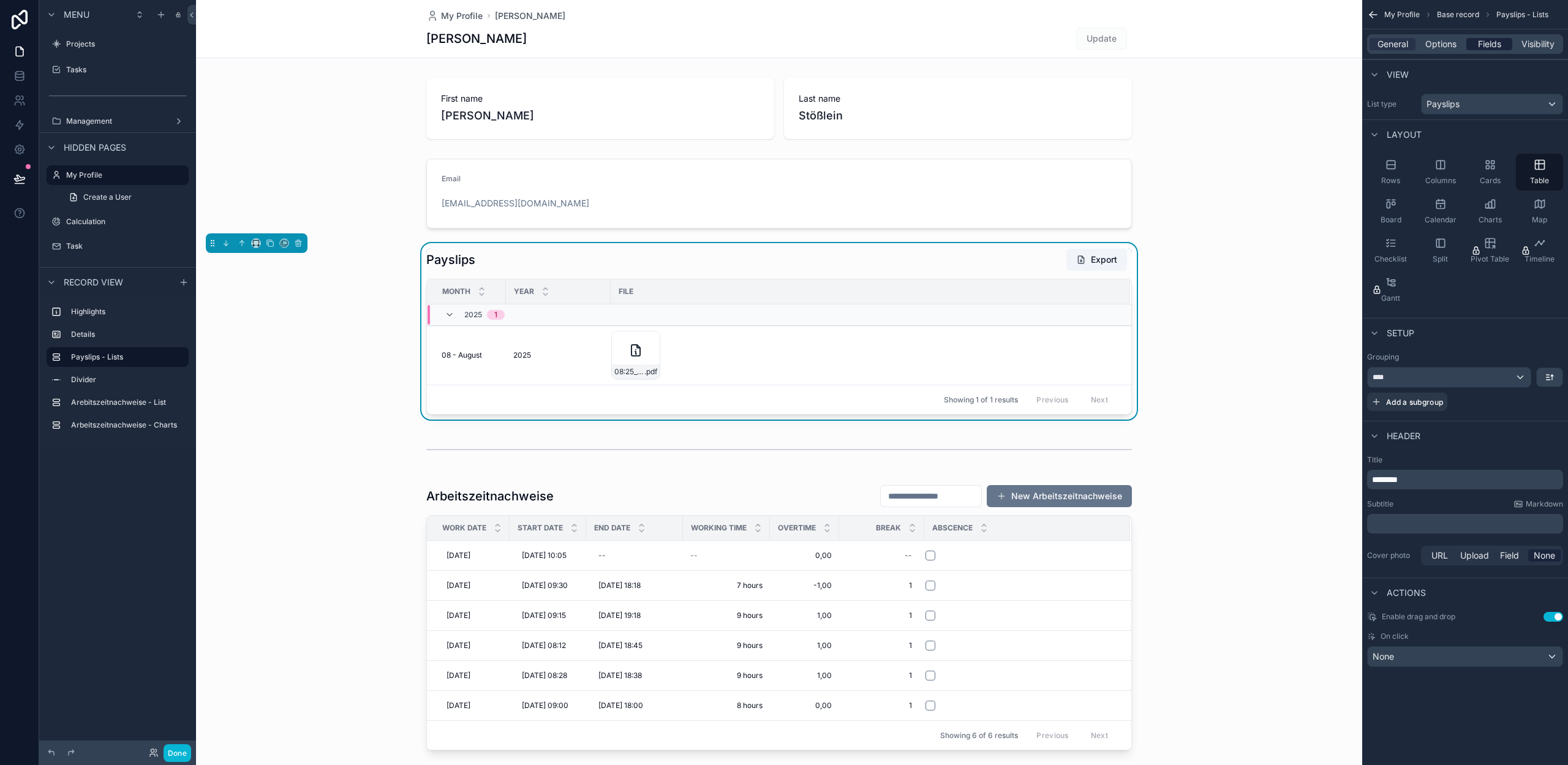
click at [1492, 42] on span "Fields" at bounding box center [1489, 44] width 23 height 12
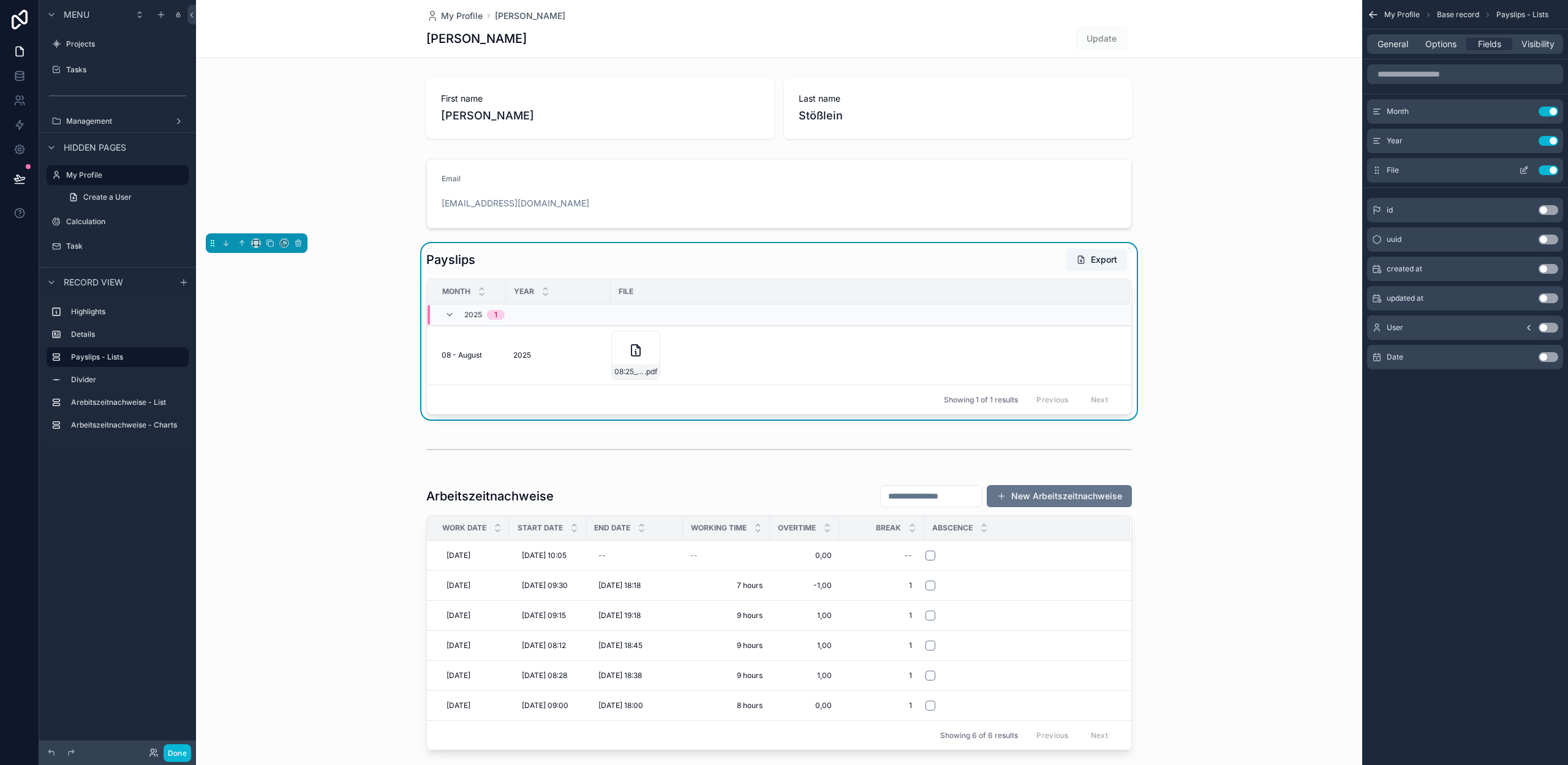
click at [1527, 168] on icon "scrollable content" at bounding box center [1525, 167] width 1 height 1
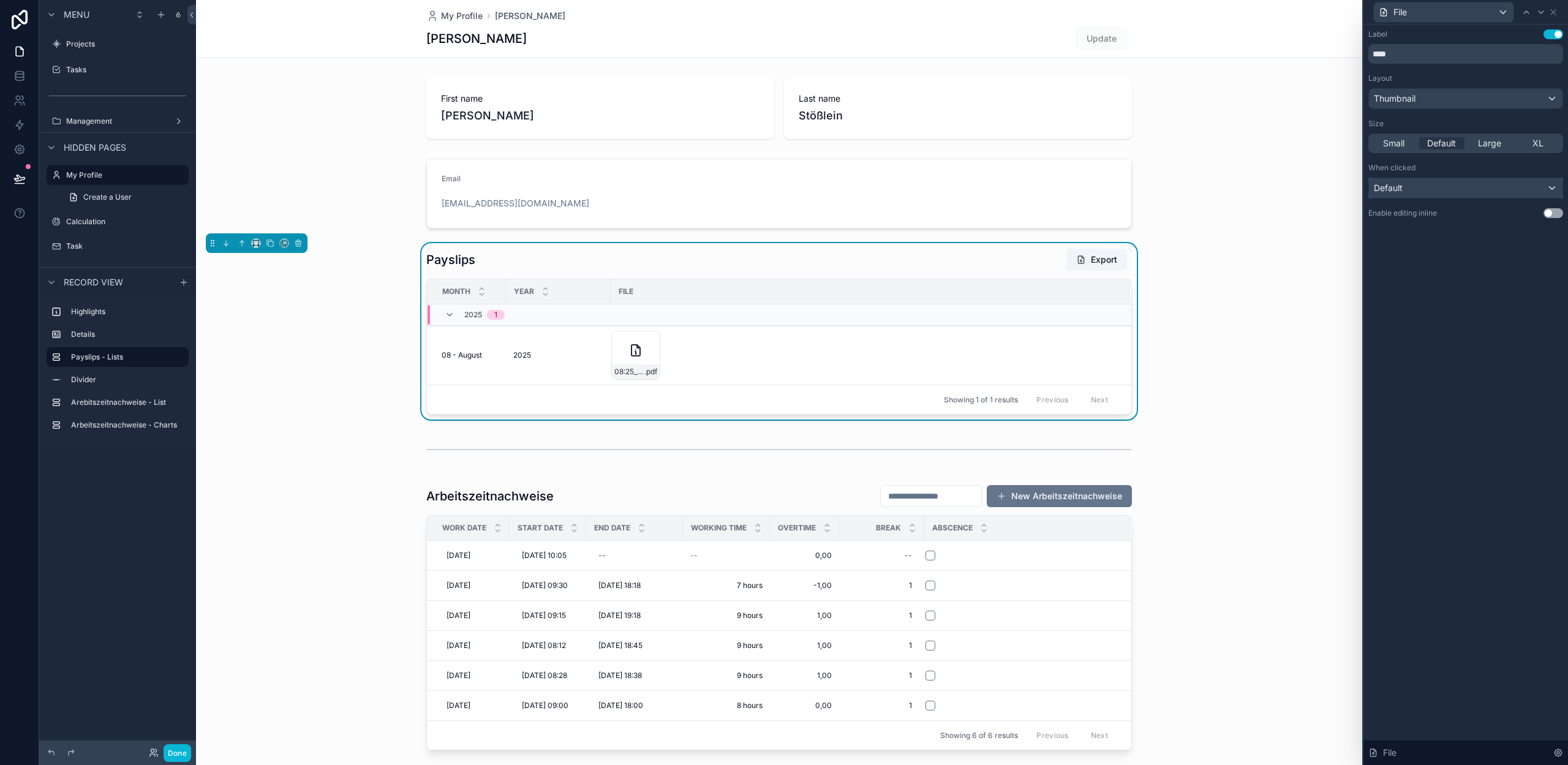
click at [1475, 186] on div "Default" at bounding box center [1465, 187] width 193 height 20
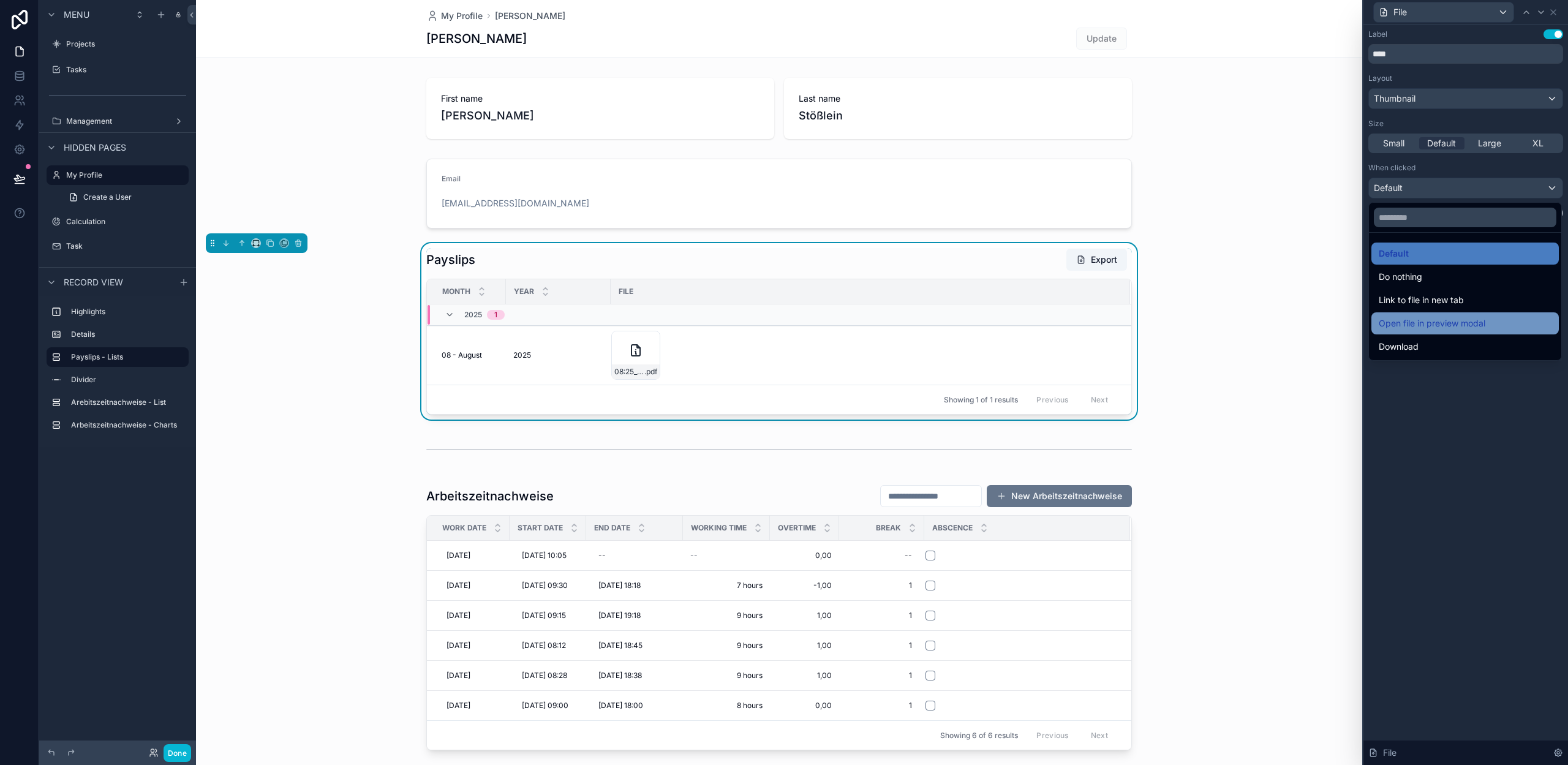
click at [1455, 318] on span "Open file in preview modal" at bounding box center [1432, 323] width 106 height 14
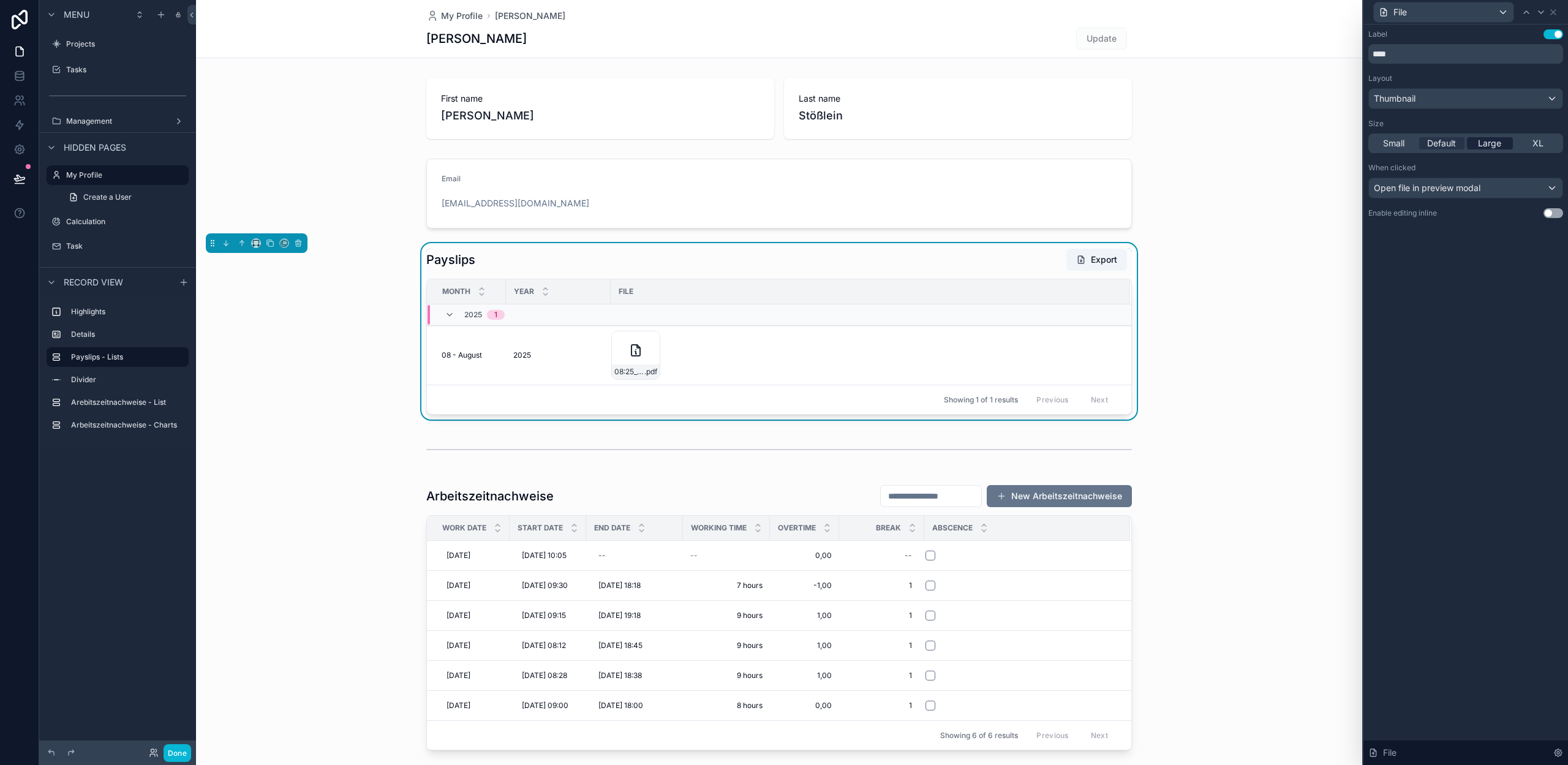
click at [1487, 146] on span "Large" at bounding box center [1489, 143] width 23 height 12
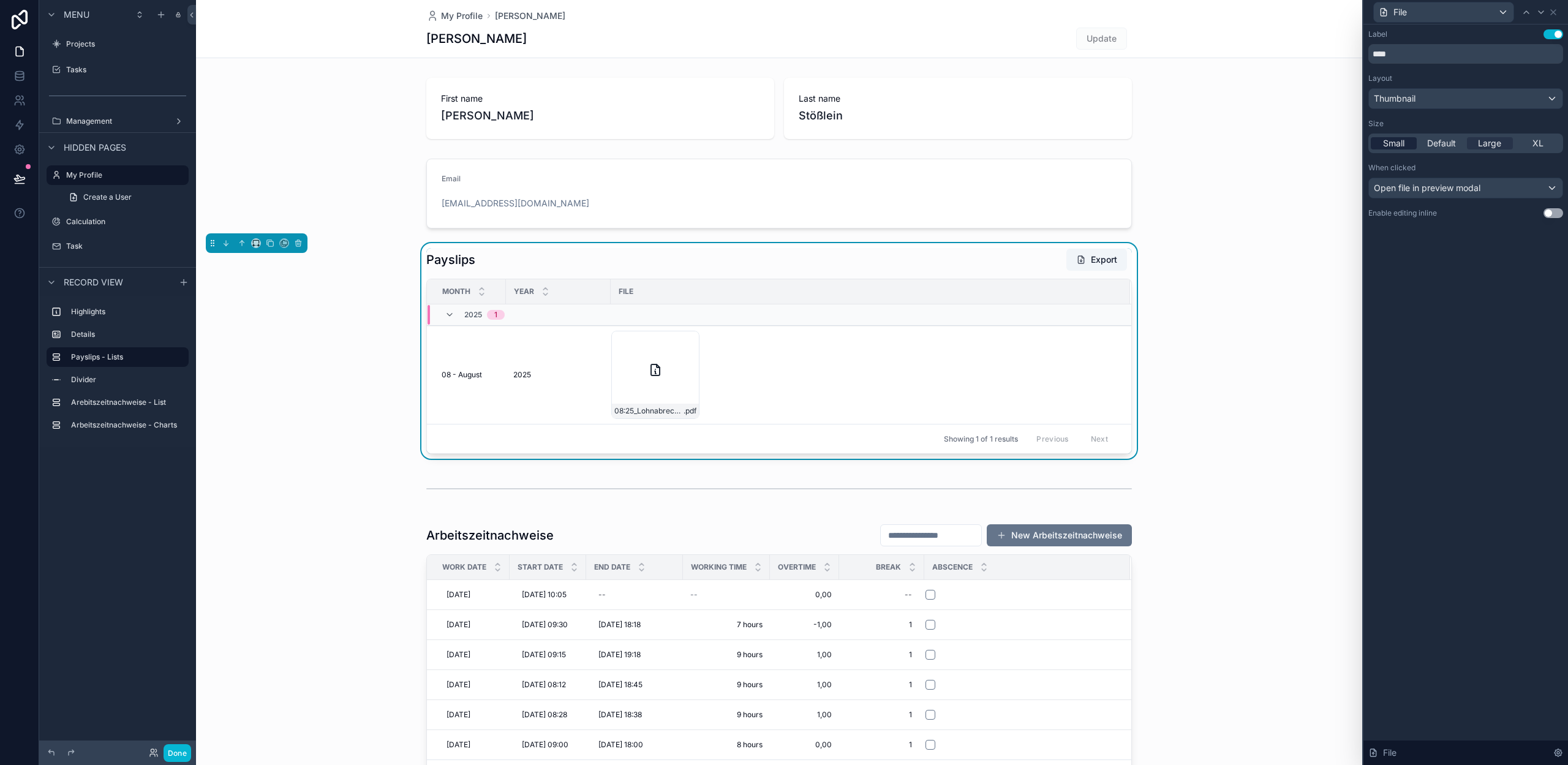
click at [1403, 141] on span "Small" at bounding box center [1393, 143] width 21 height 12
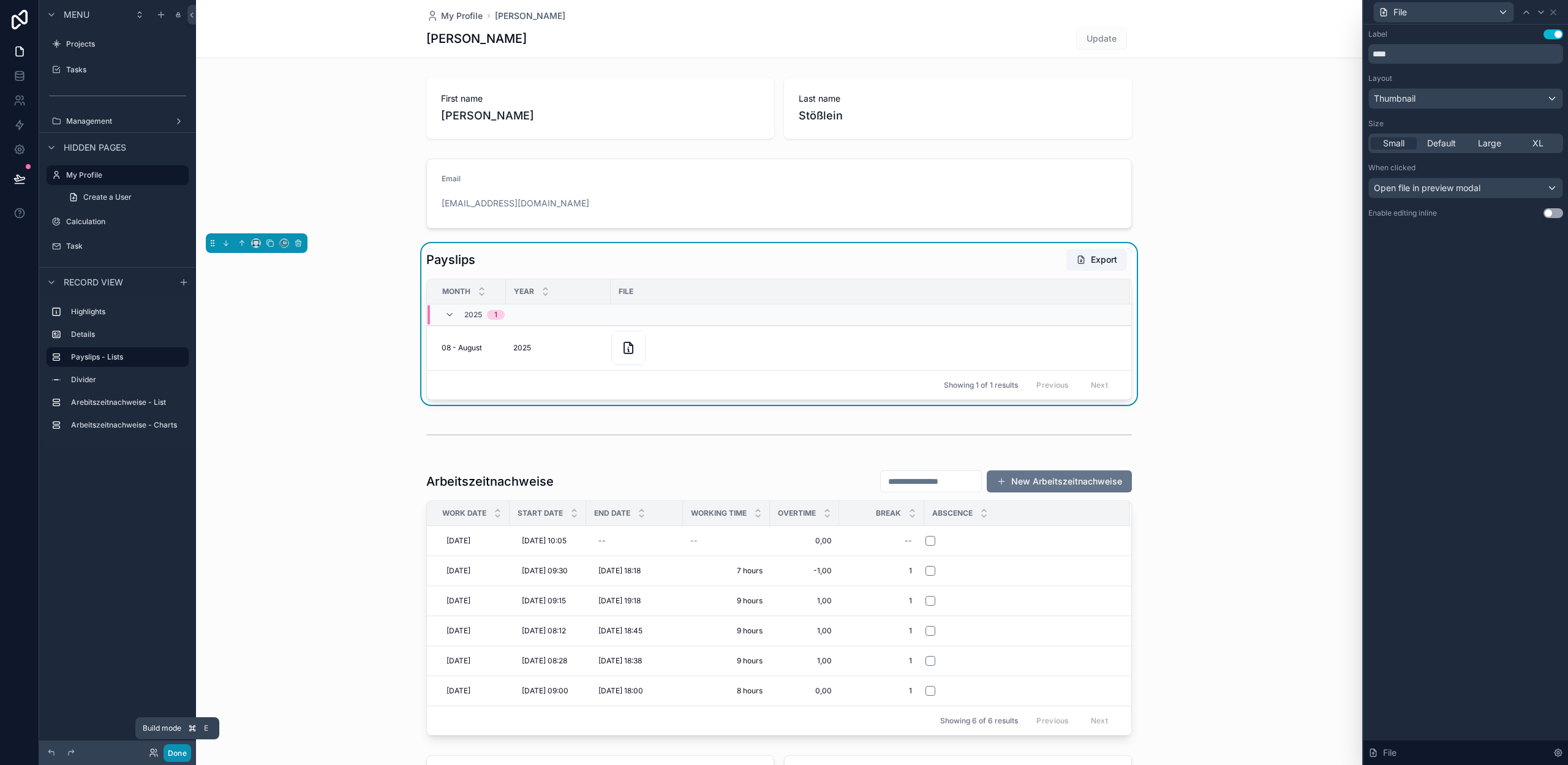
click at [174, 750] on button "Done" at bounding box center [177, 752] width 27 height 18
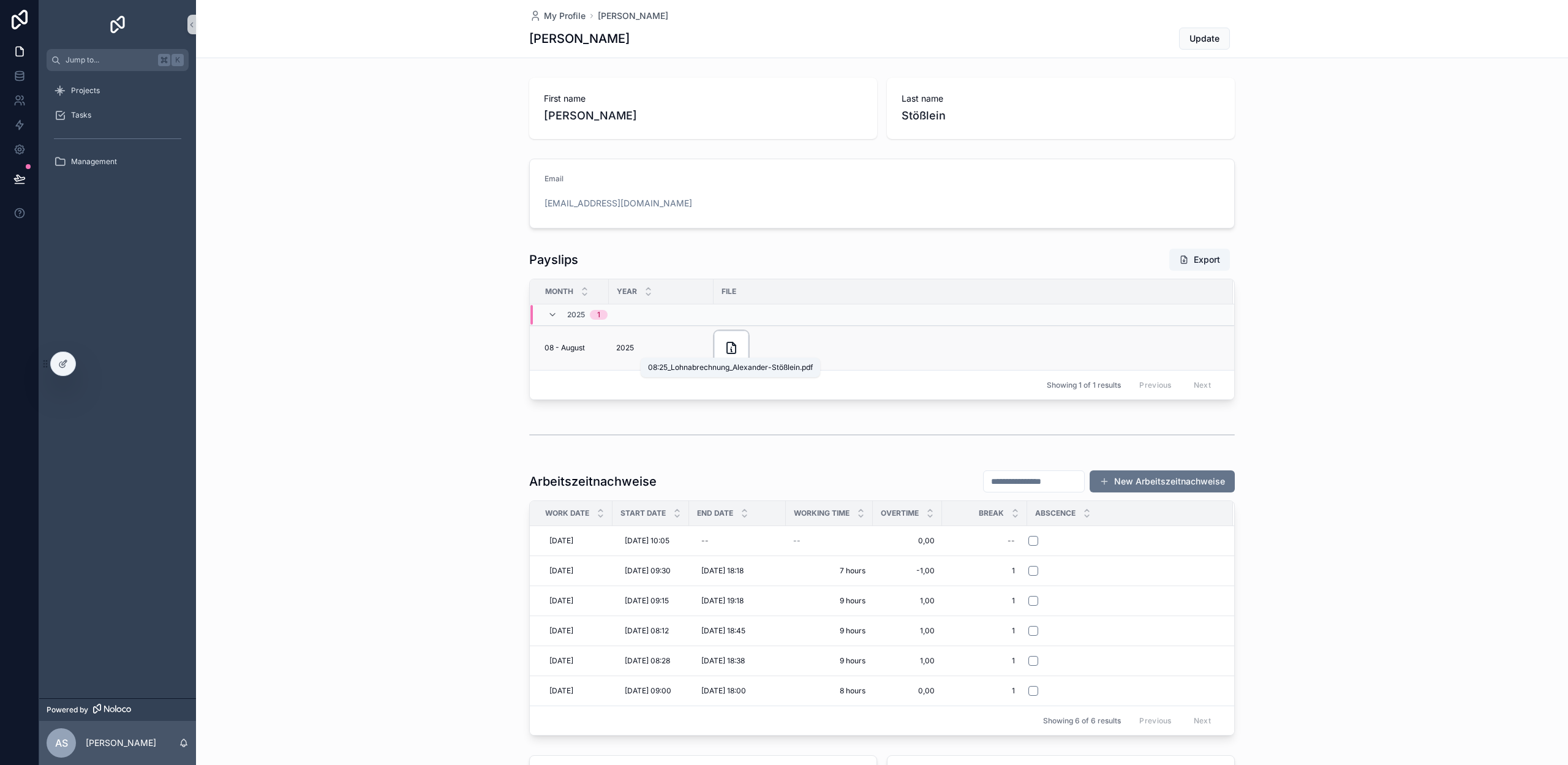
click at [733, 351] on icon "scrollable content" at bounding box center [731, 347] width 14 height 14
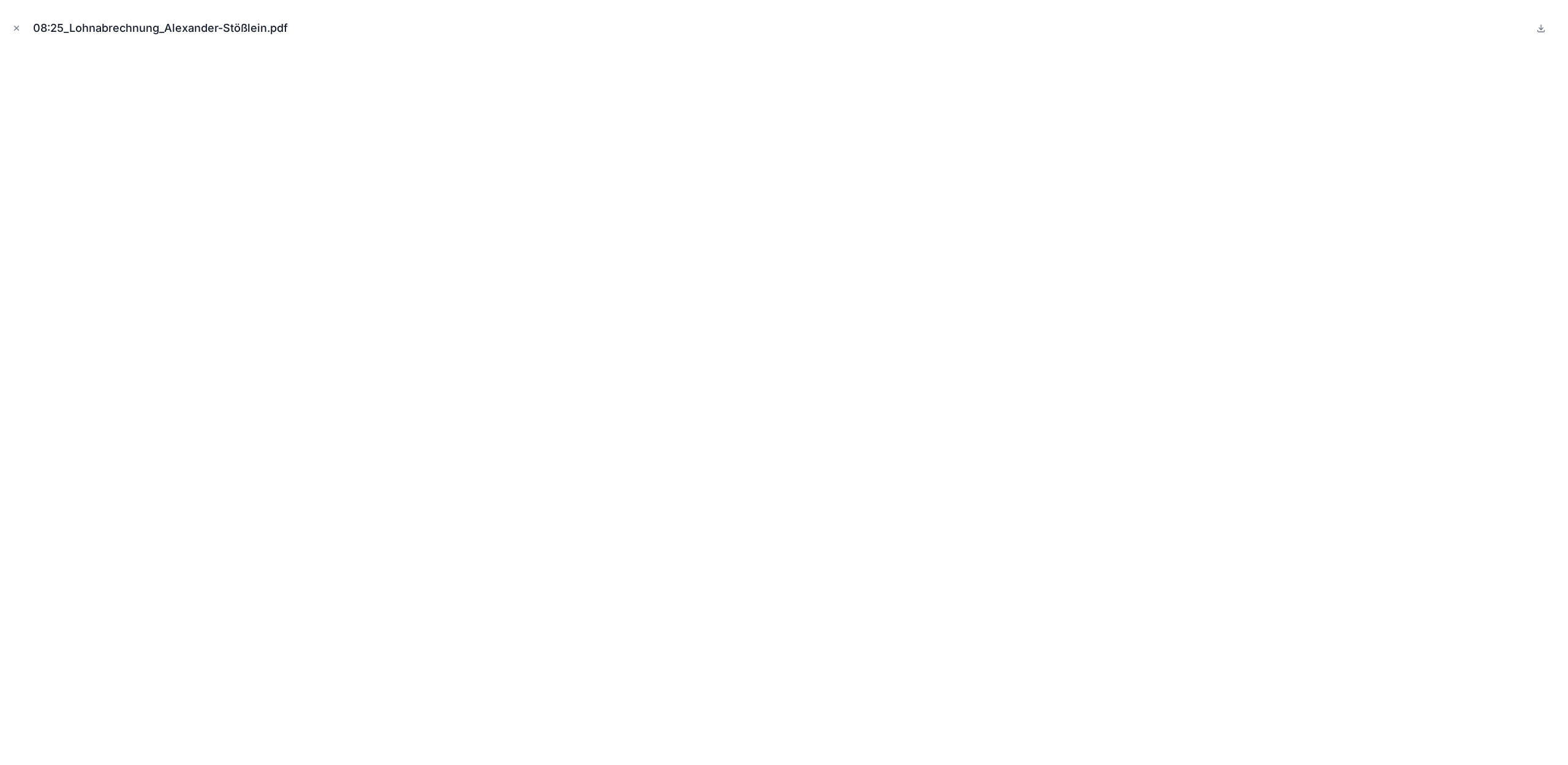
click at [16, 28] on icon "Close modal" at bounding box center [16, 28] width 9 height 9
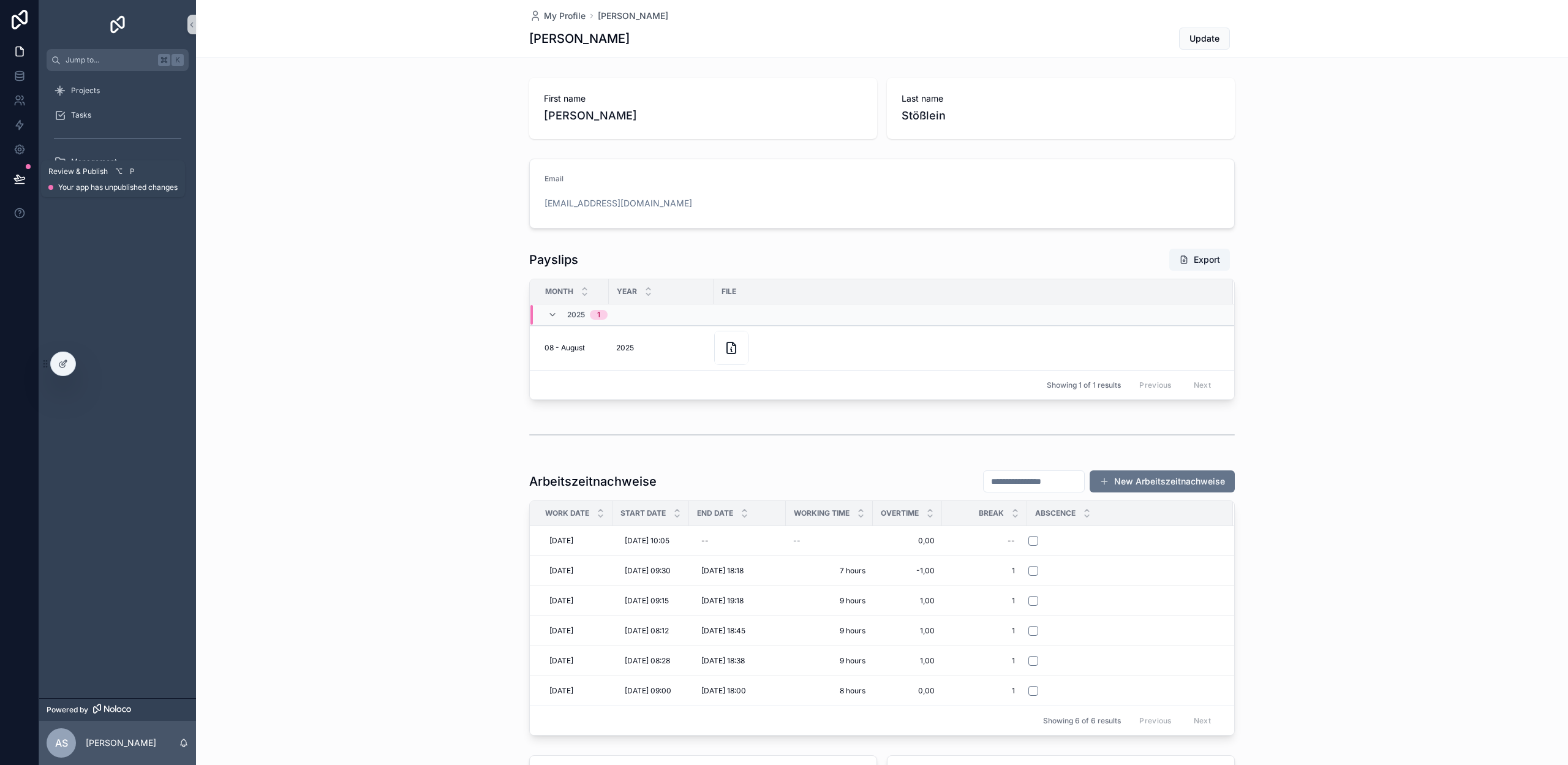
click at [20, 179] on icon at bounding box center [20, 179] width 12 height 12
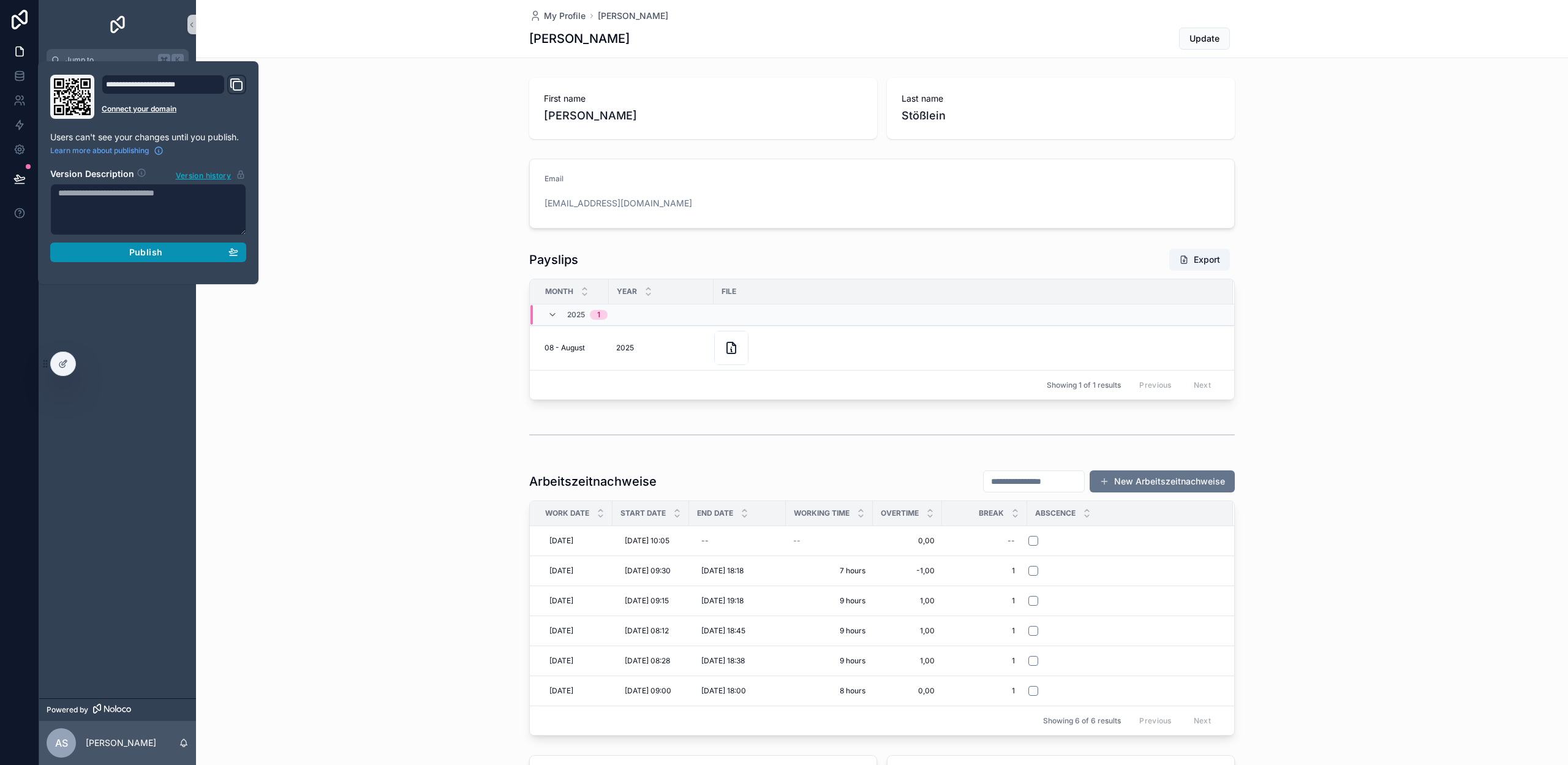
click at [108, 256] on div "Publish" at bounding box center [148, 252] width 180 height 11
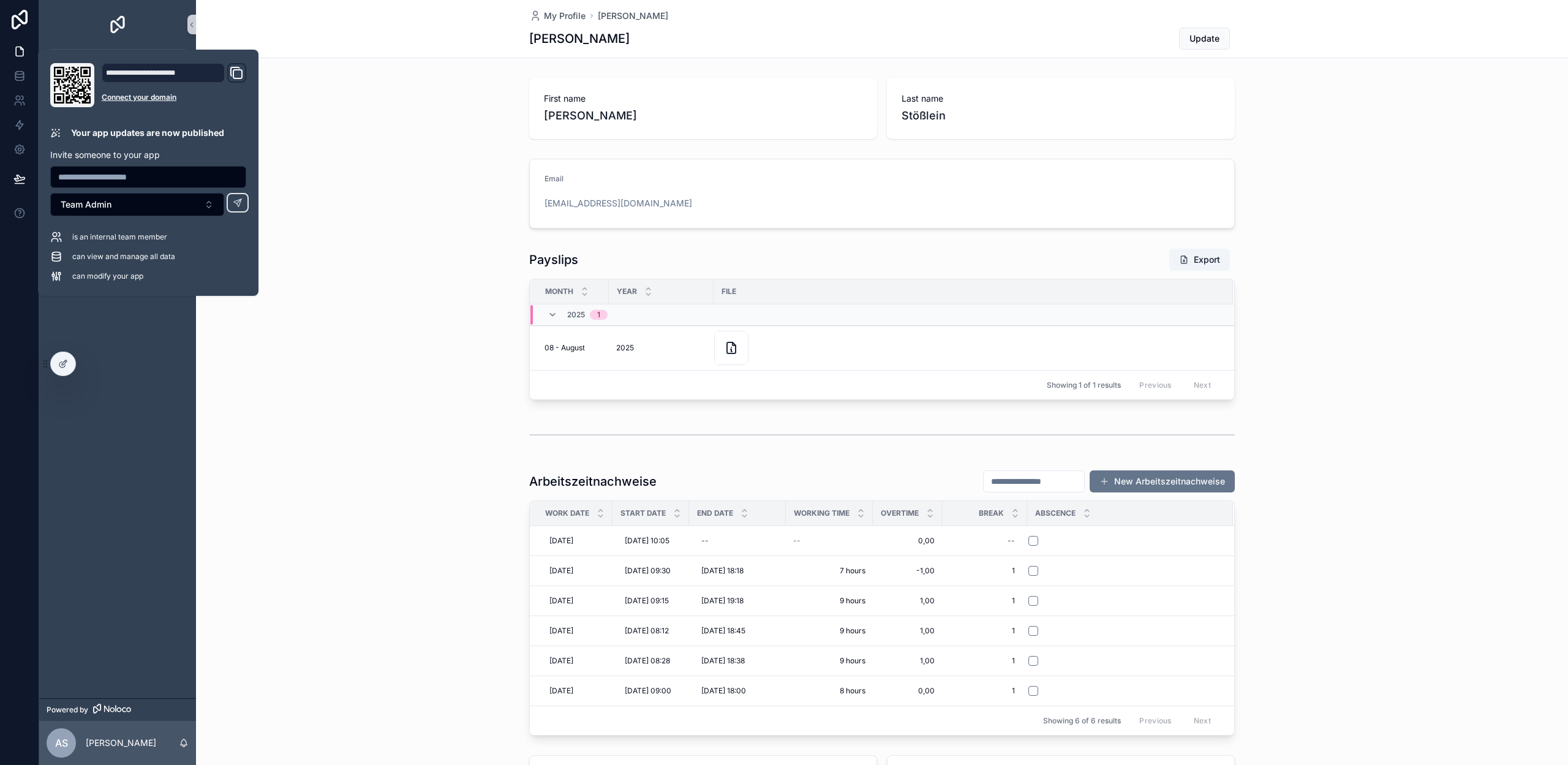
click at [344, 303] on div "Payslips Export Month Year File 2025 1 08 - August [DATE] 2025 Showing 1 of 1 r…" at bounding box center [882, 324] width 1372 height 162
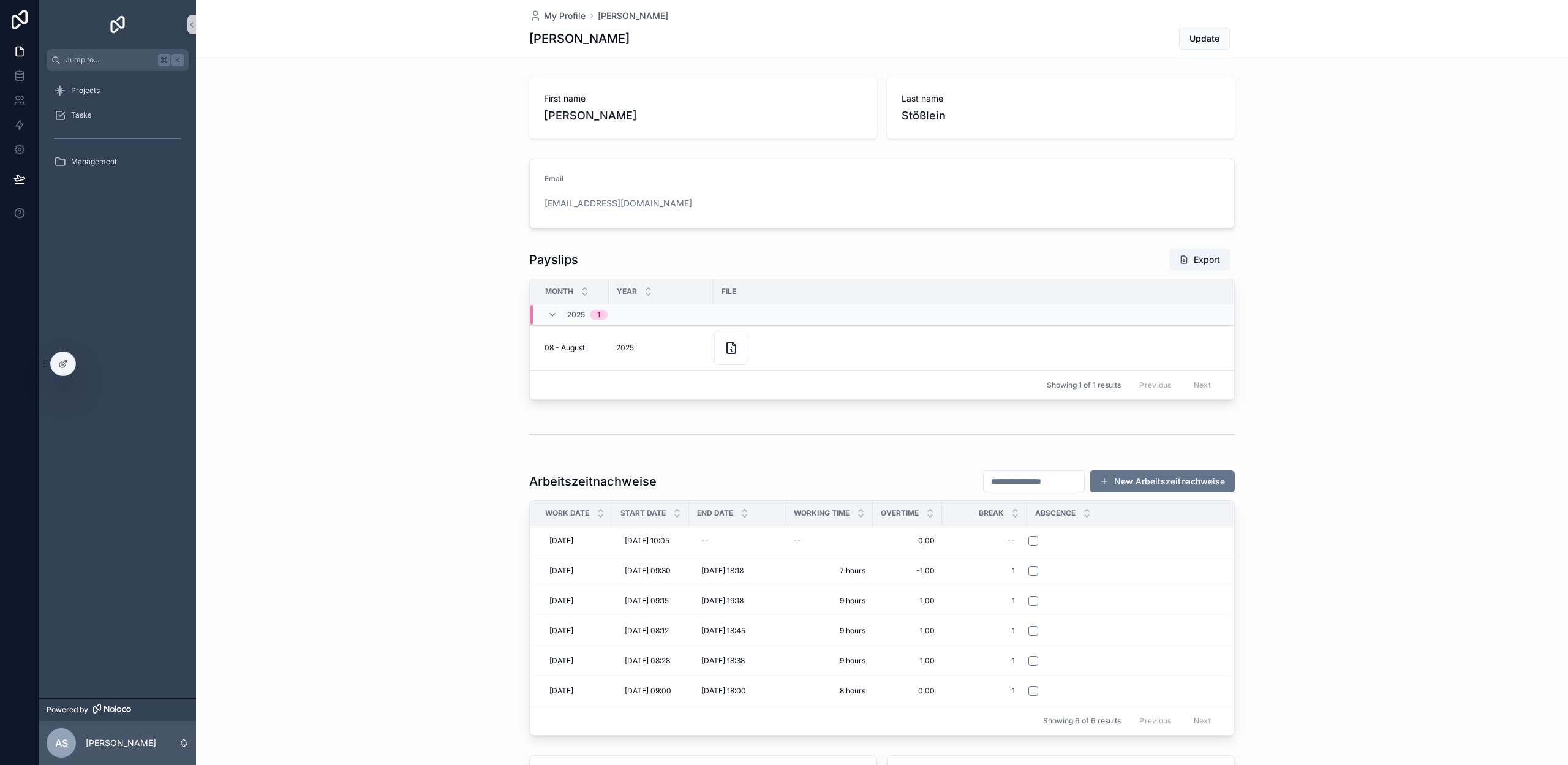
click at [106, 743] on p "[PERSON_NAME]" at bounding box center [121, 743] width 71 height 12
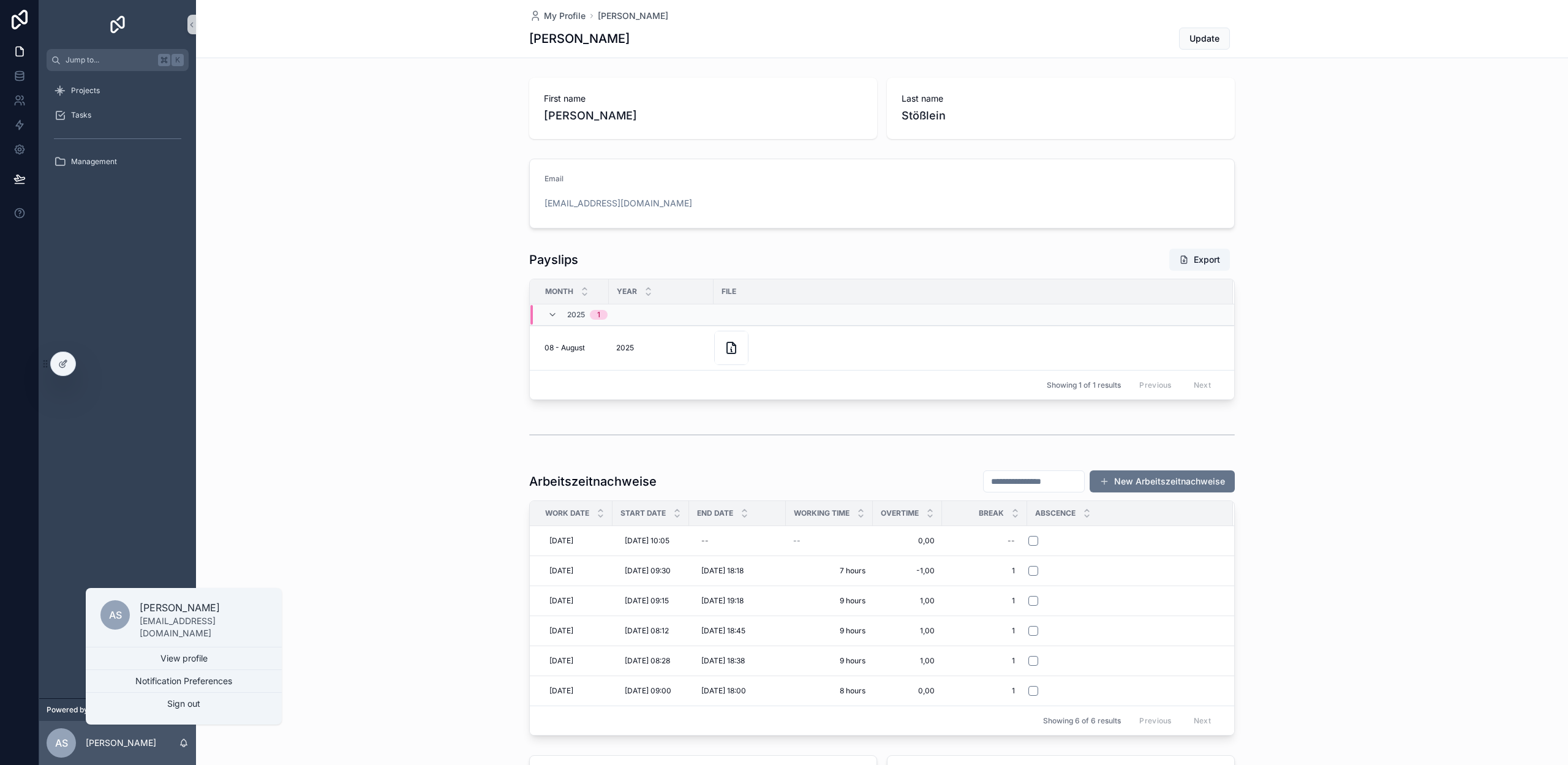
click at [146, 656] on link "View profile" at bounding box center [184, 659] width 196 height 22
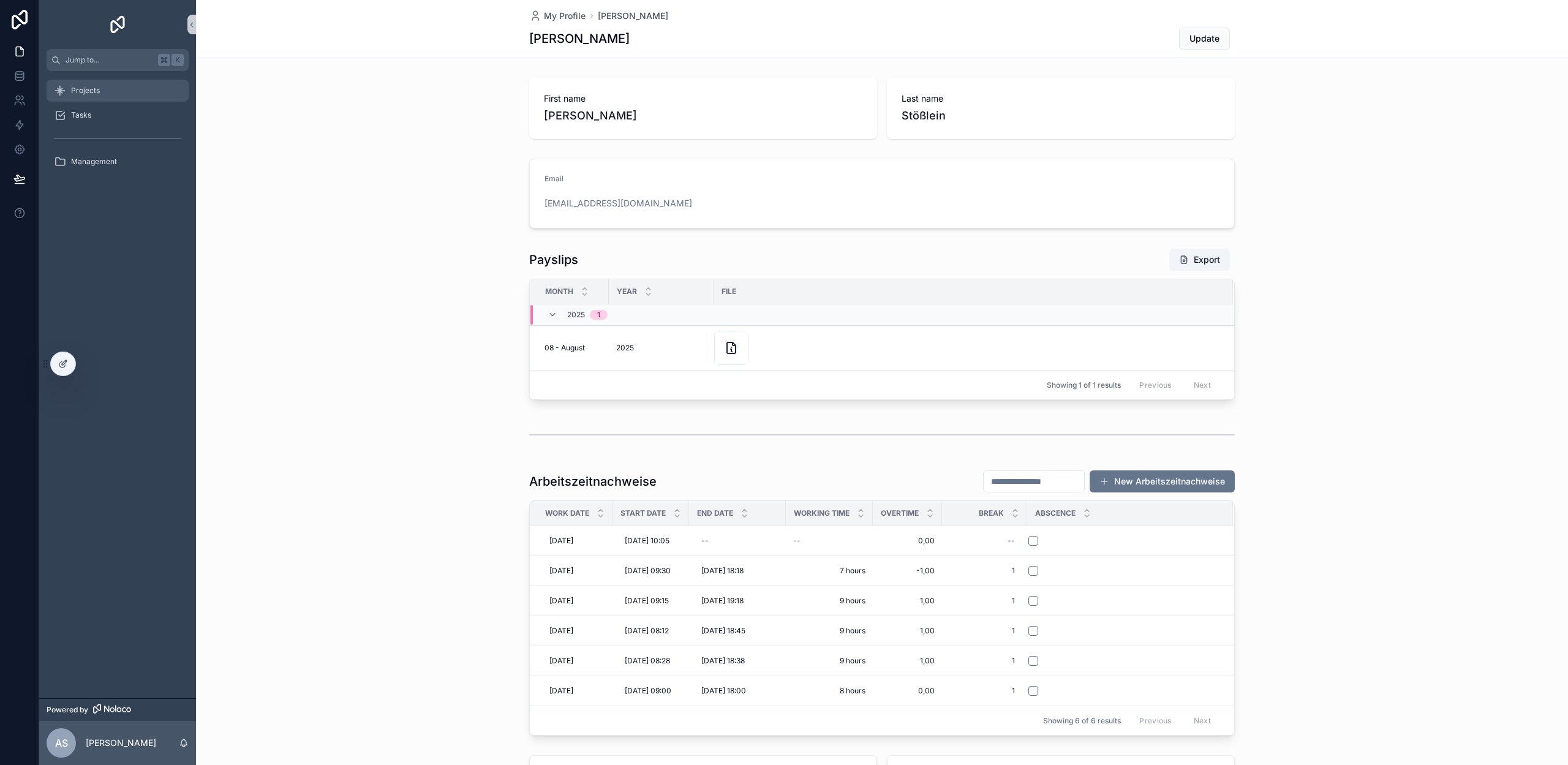
click at [116, 100] on div "Projects" at bounding box center [117, 90] width 128 height 20
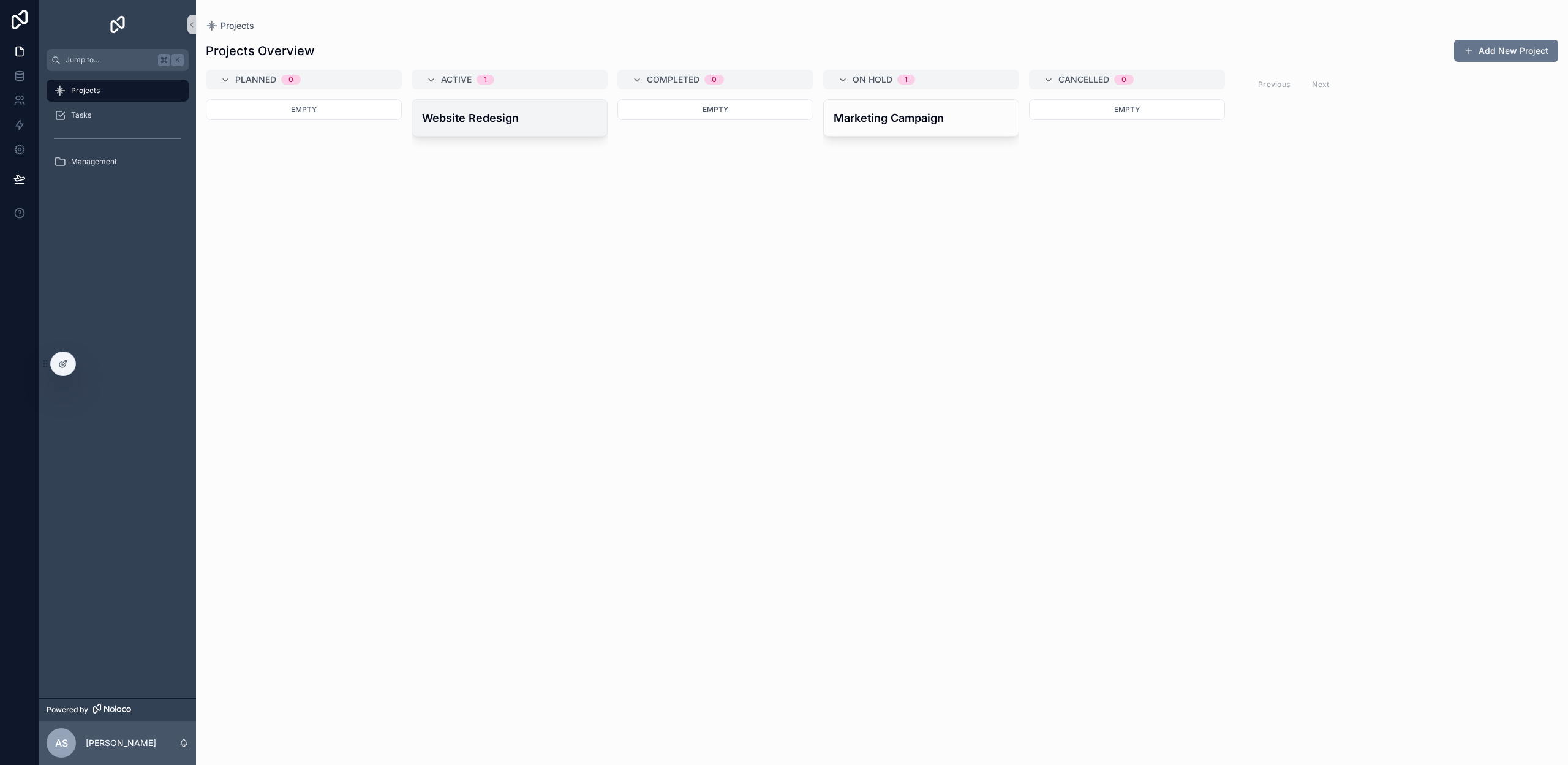
click at [521, 132] on div "Website Redesign" at bounding box center [509, 117] width 195 height 36
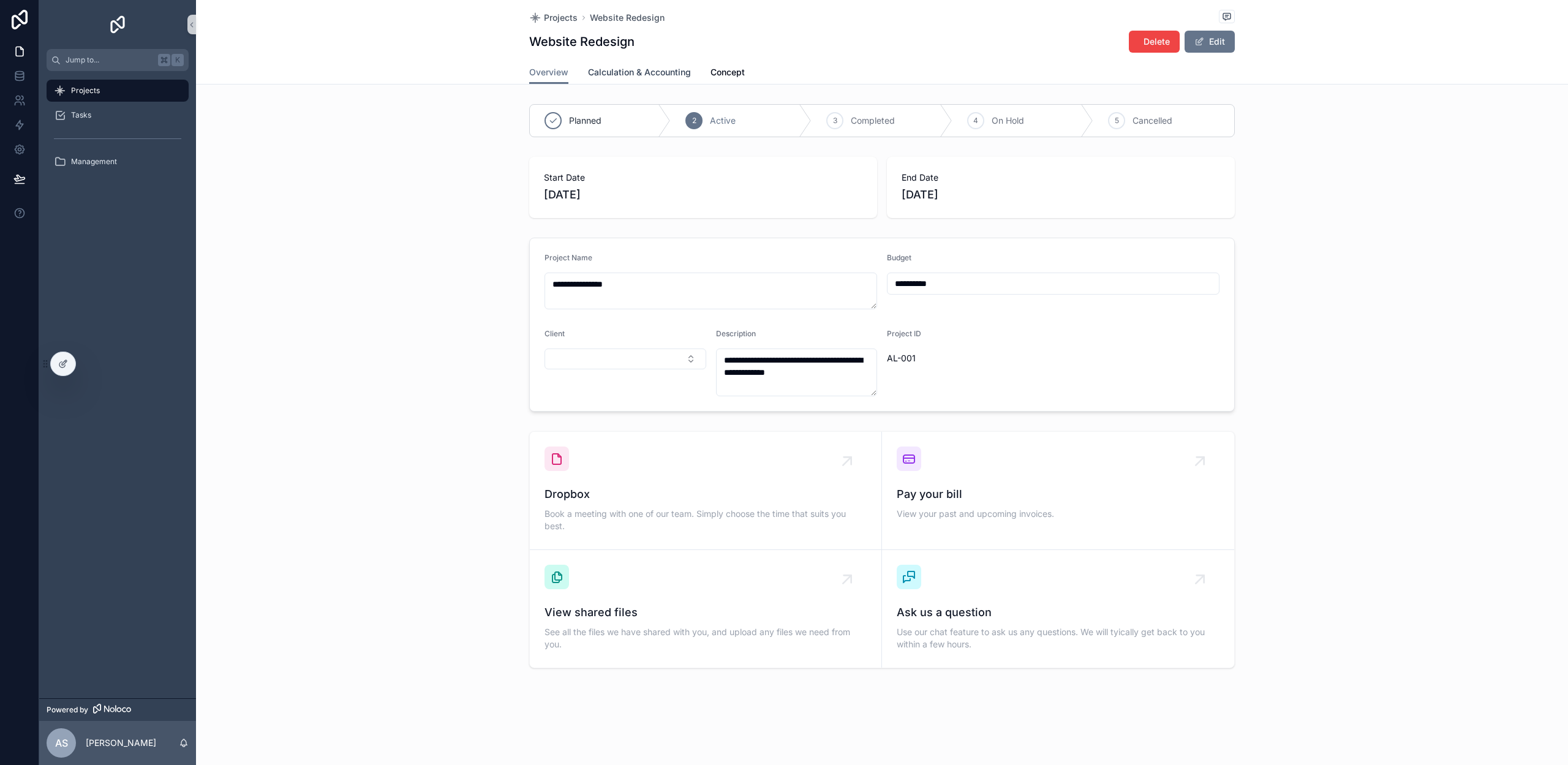
click at [623, 66] on span "Calculation & Accounting" at bounding box center [639, 72] width 103 height 12
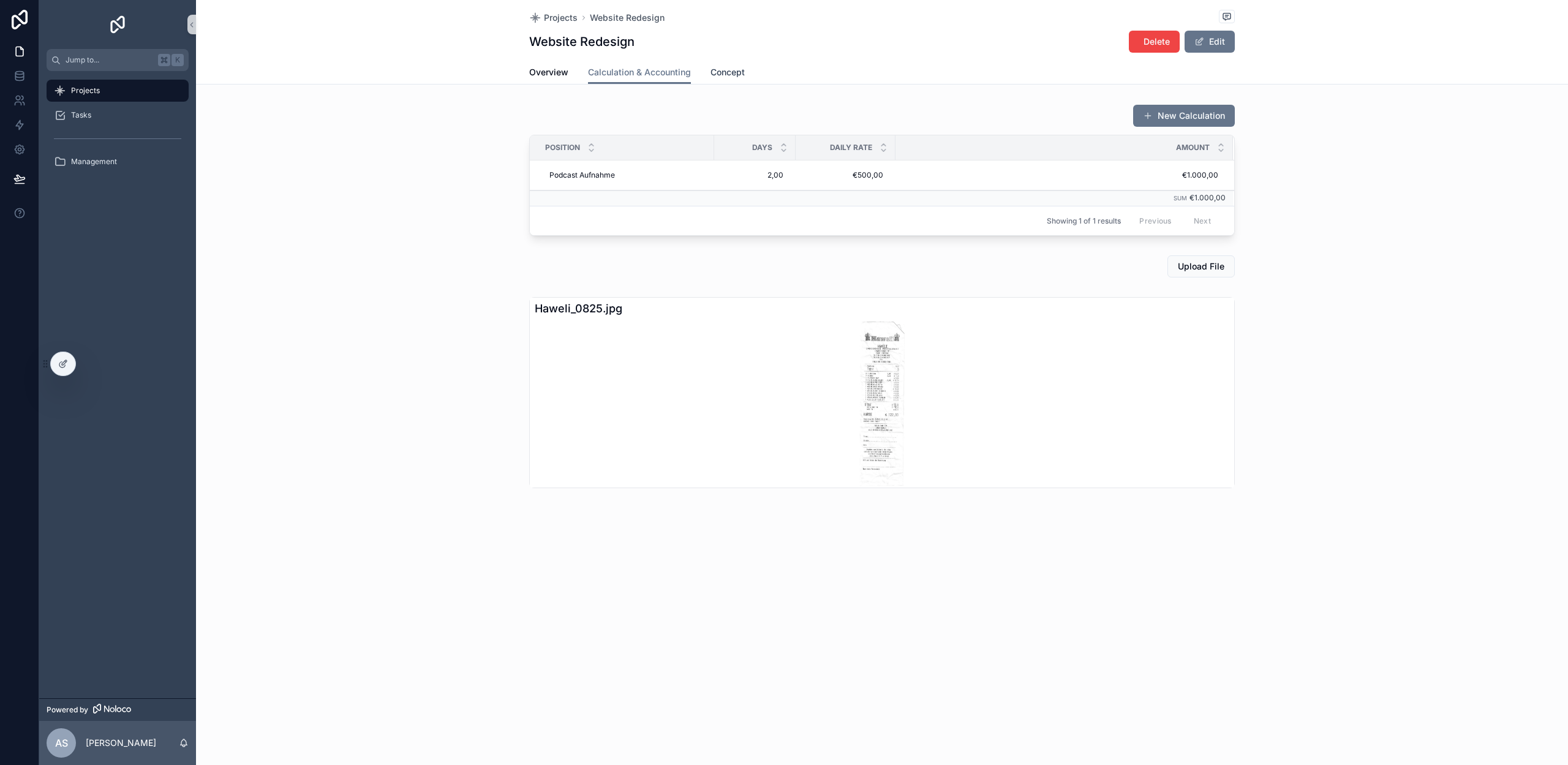
drag, startPoint x: 724, startPoint y: 72, endPoint x: 707, endPoint y: 81, distance: 19.2
click at [724, 72] on span "Concept" at bounding box center [728, 72] width 34 height 12
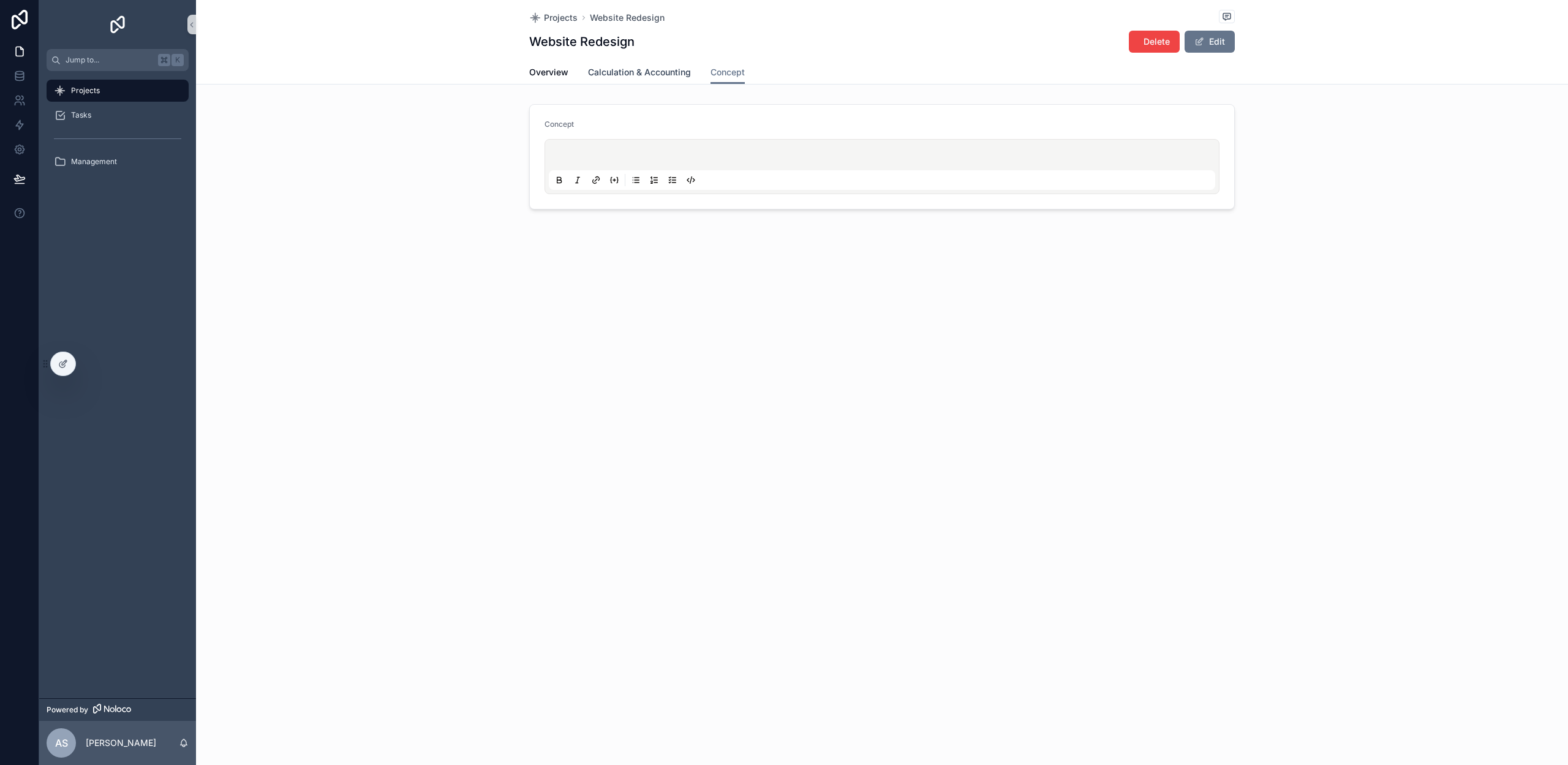
click at [643, 73] on span "Calculation & Accounting" at bounding box center [639, 72] width 103 height 12
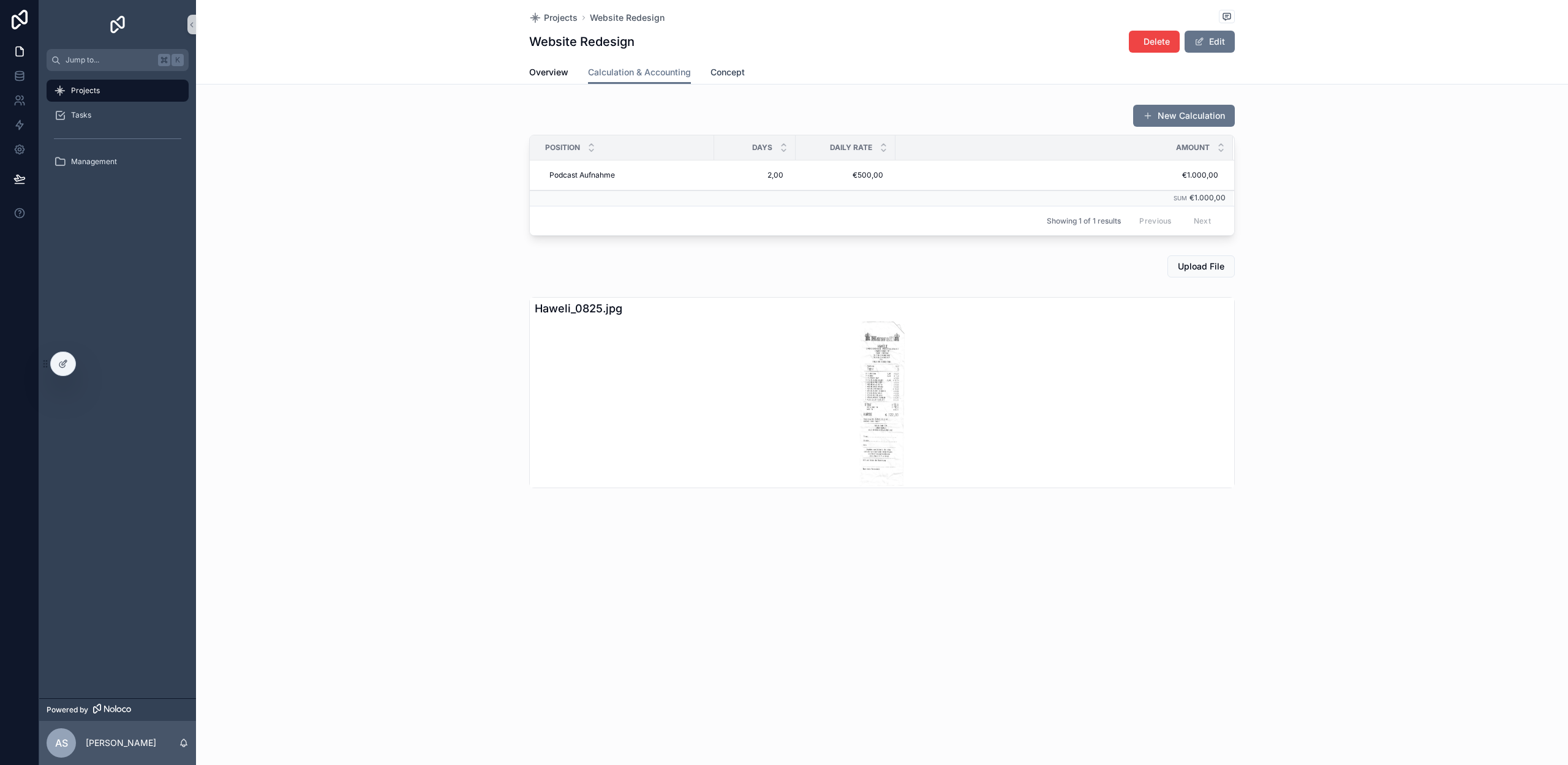
click at [724, 69] on span "Concept" at bounding box center [728, 72] width 34 height 12
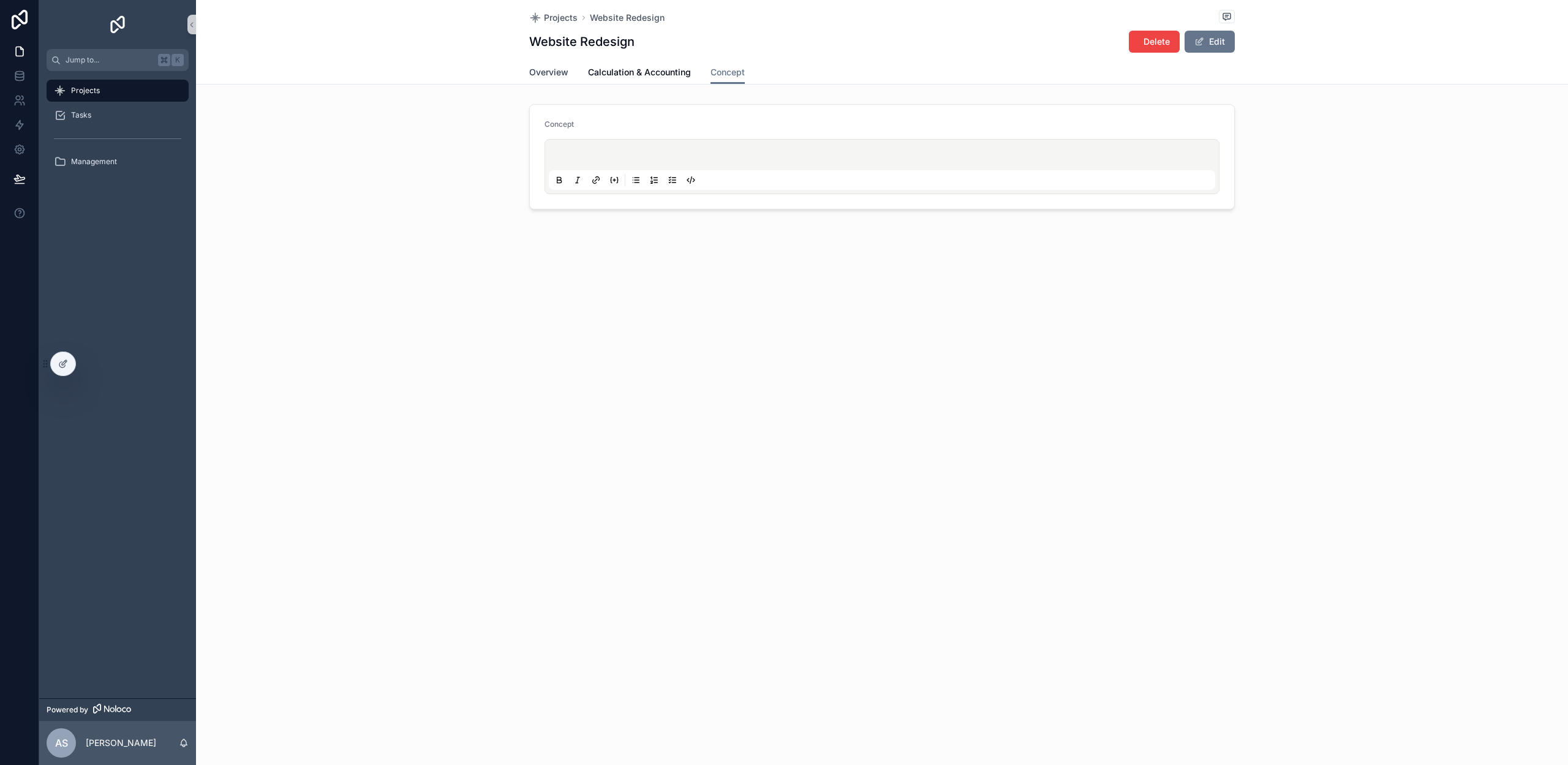
click at [549, 73] on span "Overview" at bounding box center [549, 72] width 39 height 12
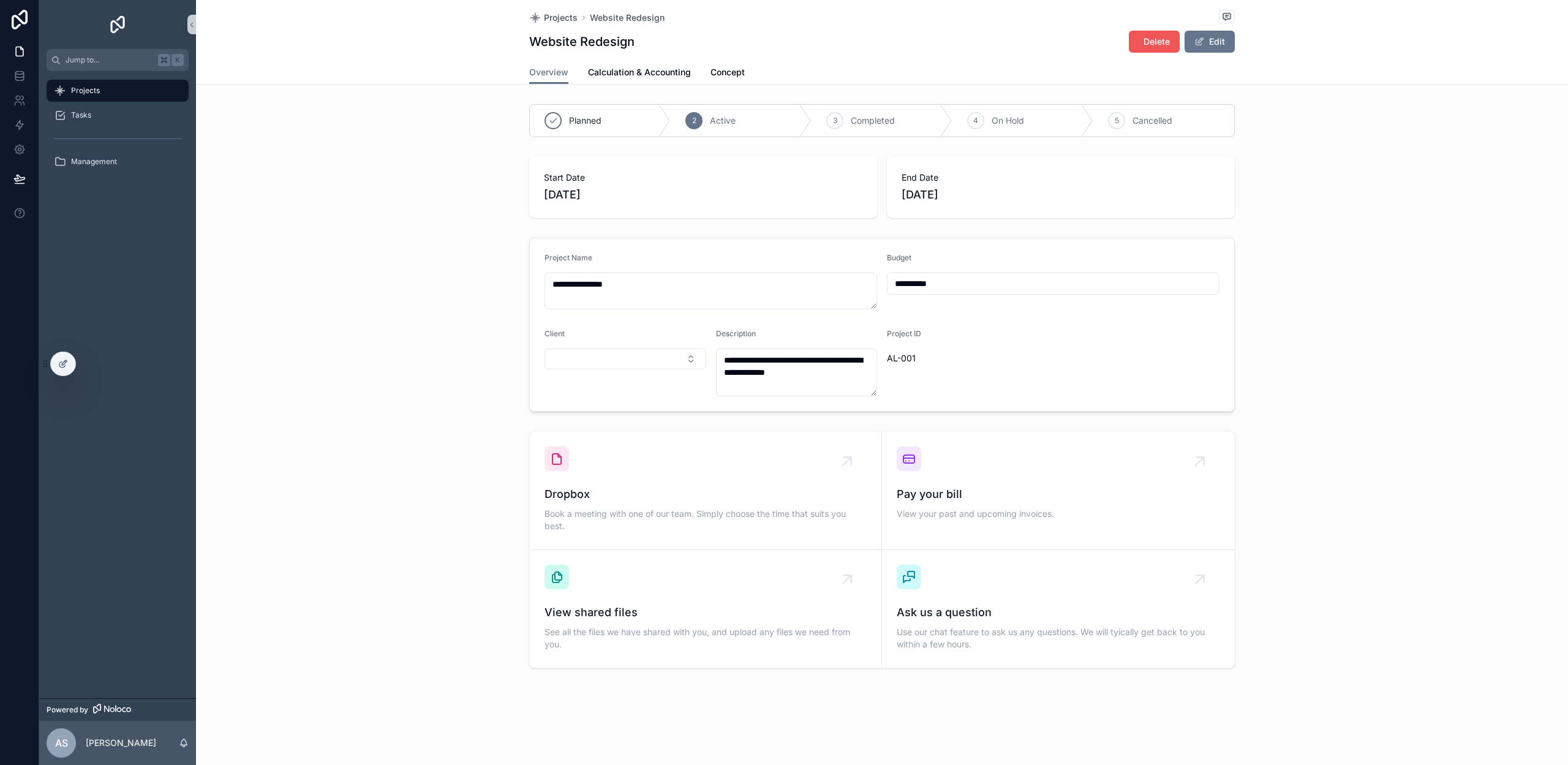
click at [1149, 43] on span "Delete" at bounding box center [1156, 42] width 26 height 12
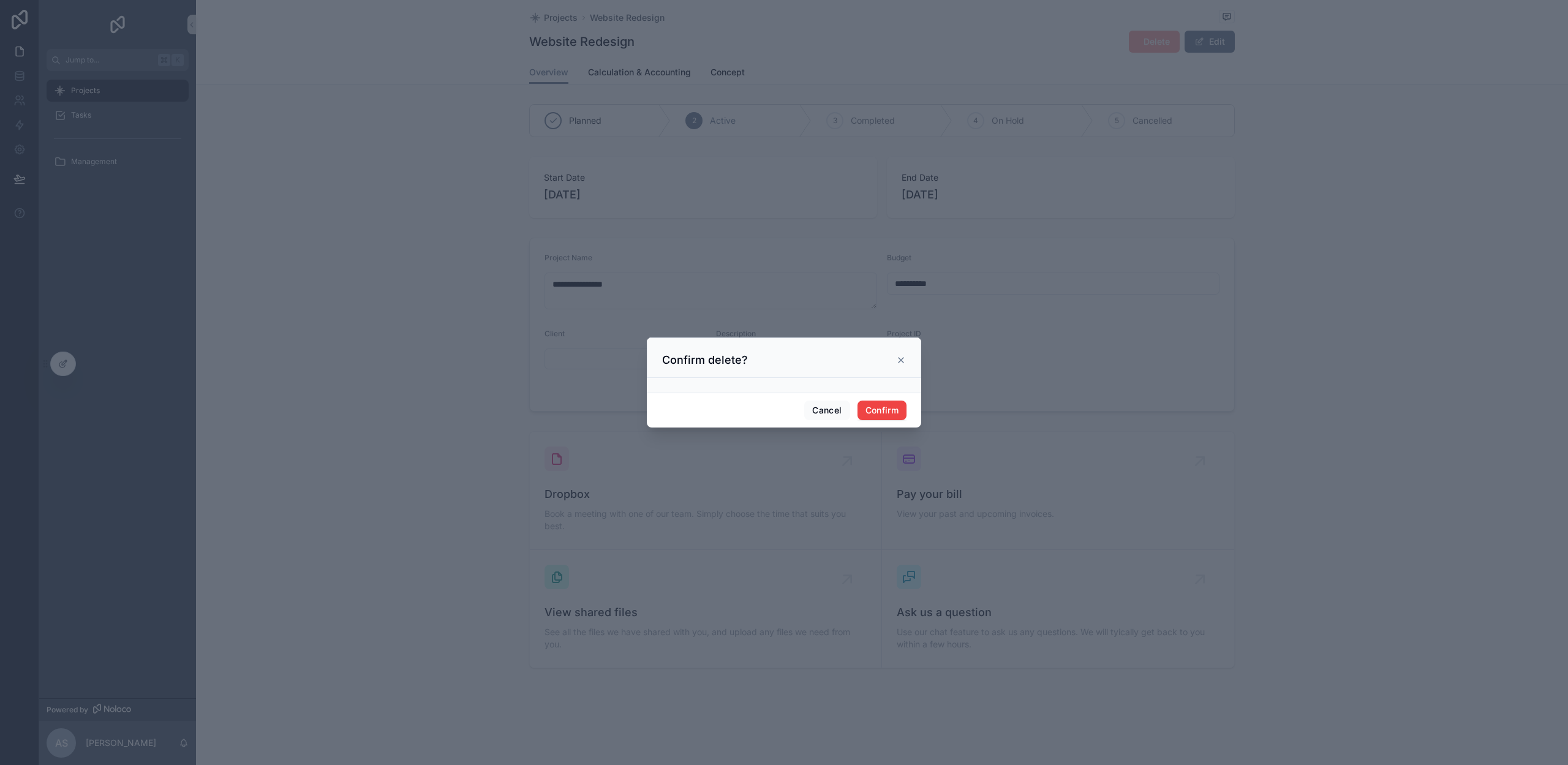
click at [901, 357] on icon at bounding box center [901, 360] width 10 height 10
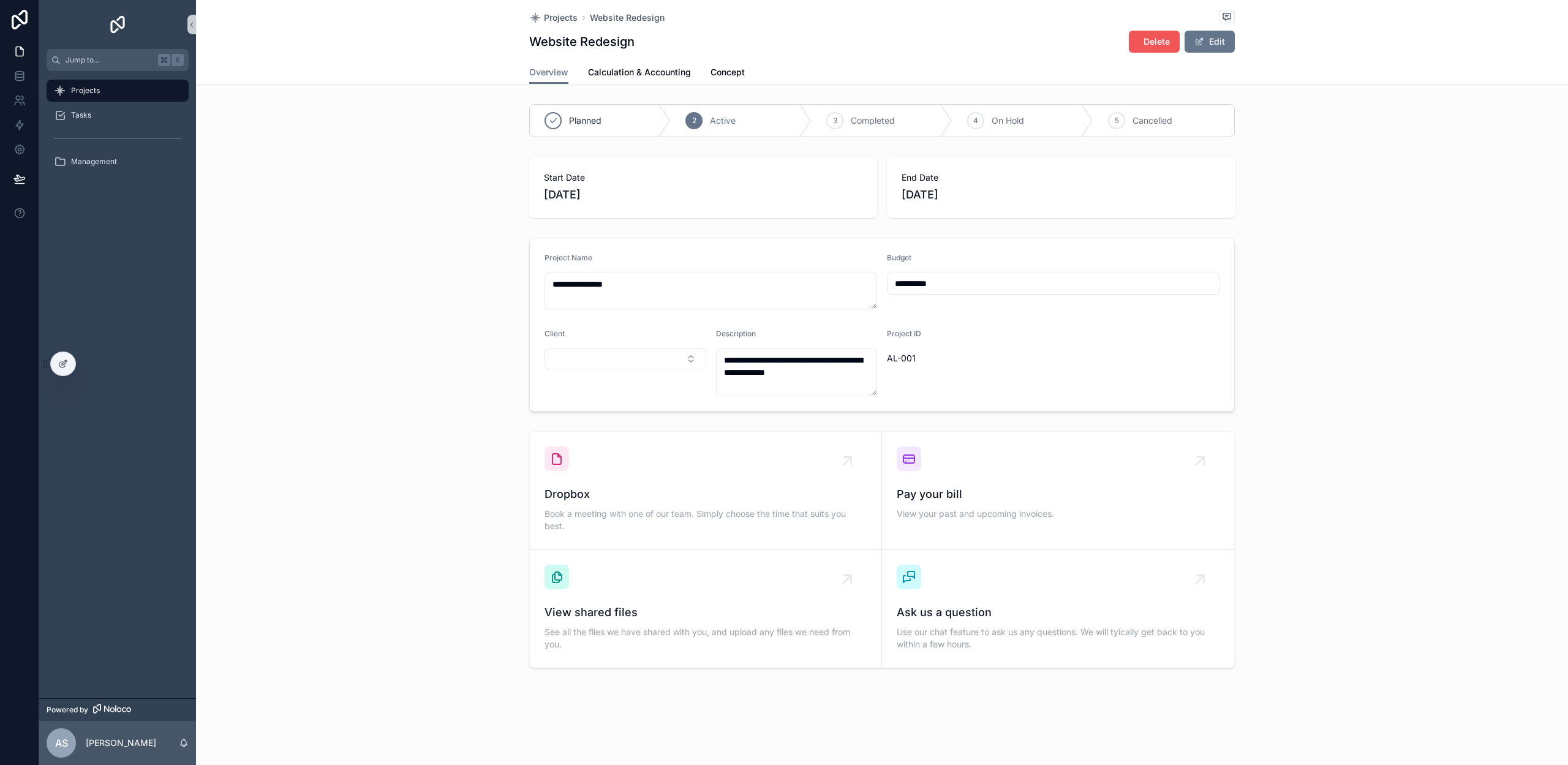
click at [1138, 41] on button "Delete" at bounding box center [1154, 42] width 51 height 22
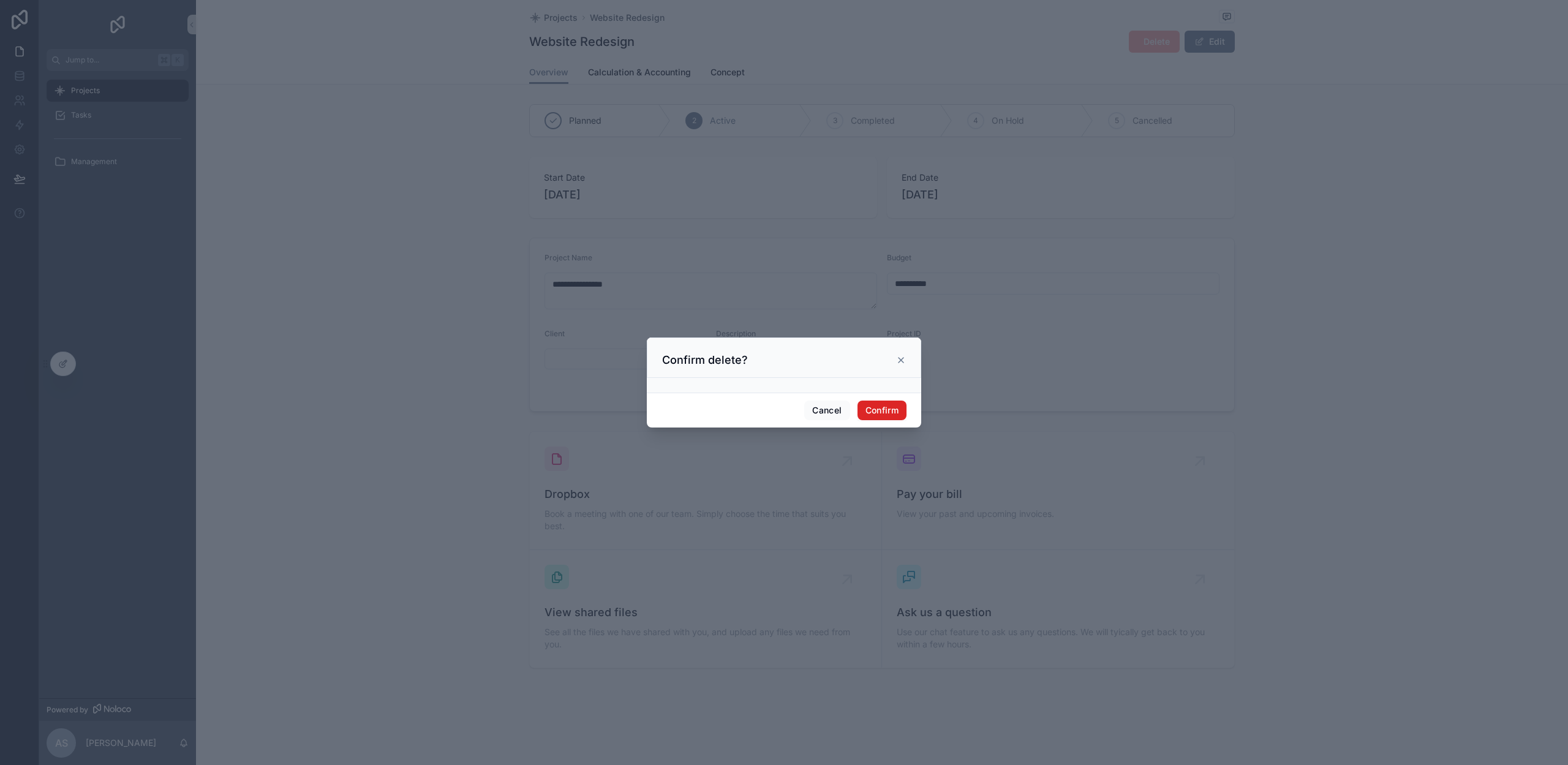
click at [875, 416] on button "Confirm" at bounding box center [882, 410] width 49 height 20
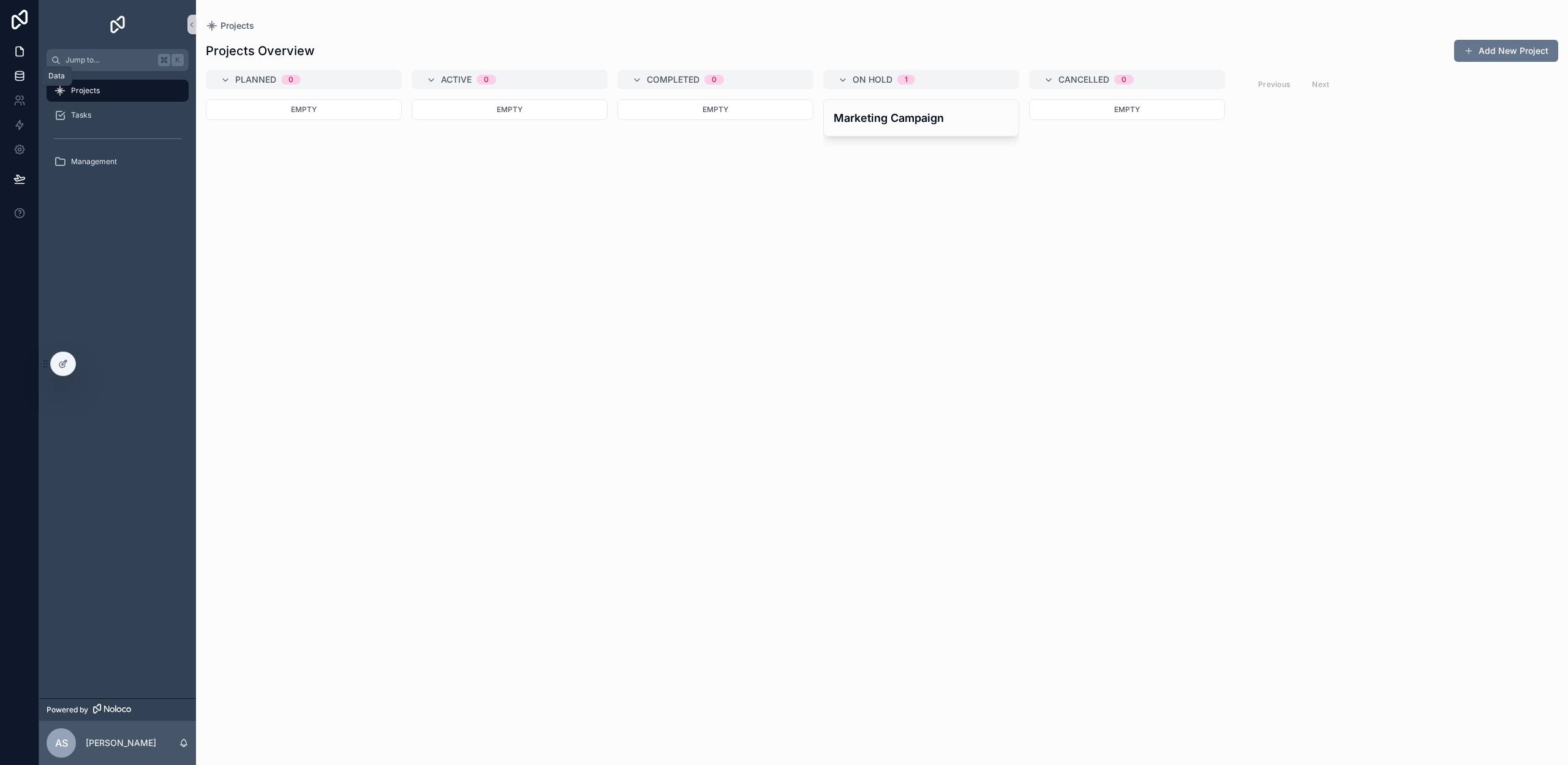
click at [23, 79] on icon at bounding box center [19, 78] width 8 height 5
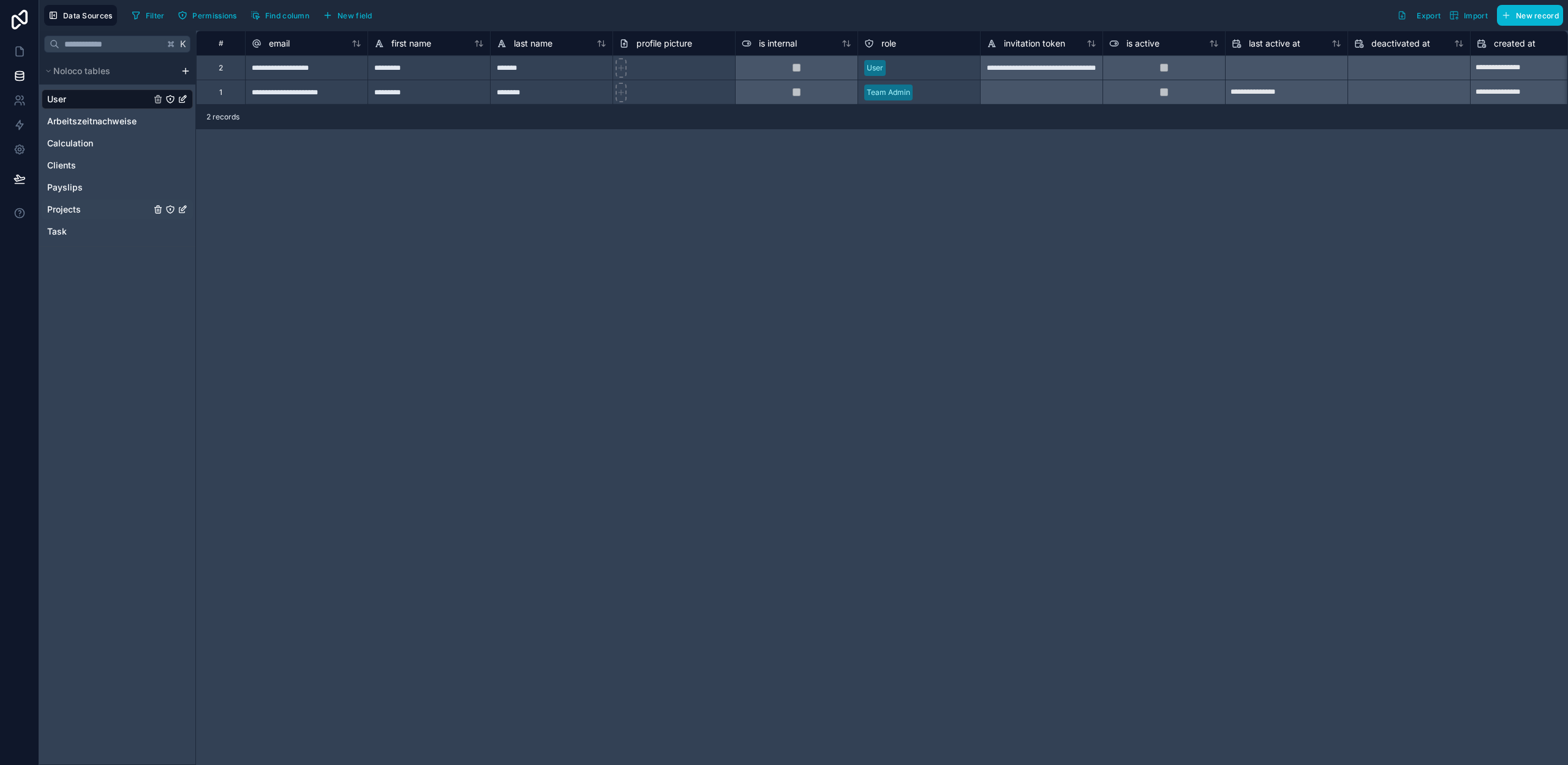
click at [77, 211] on span "Projects" at bounding box center [64, 209] width 34 height 12
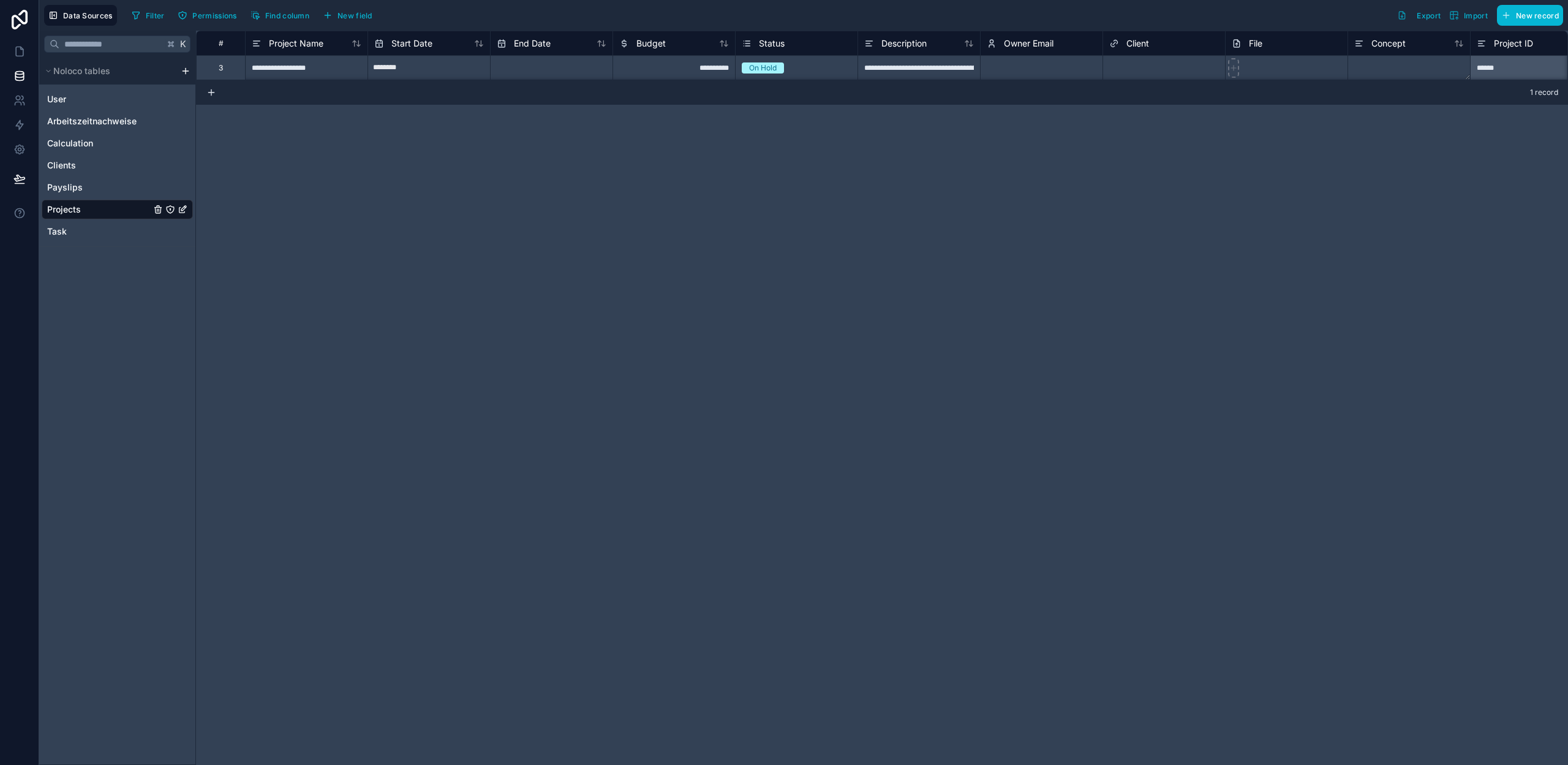
click at [766, 41] on span "Status" at bounding box center [772, 43] width 26 height 12
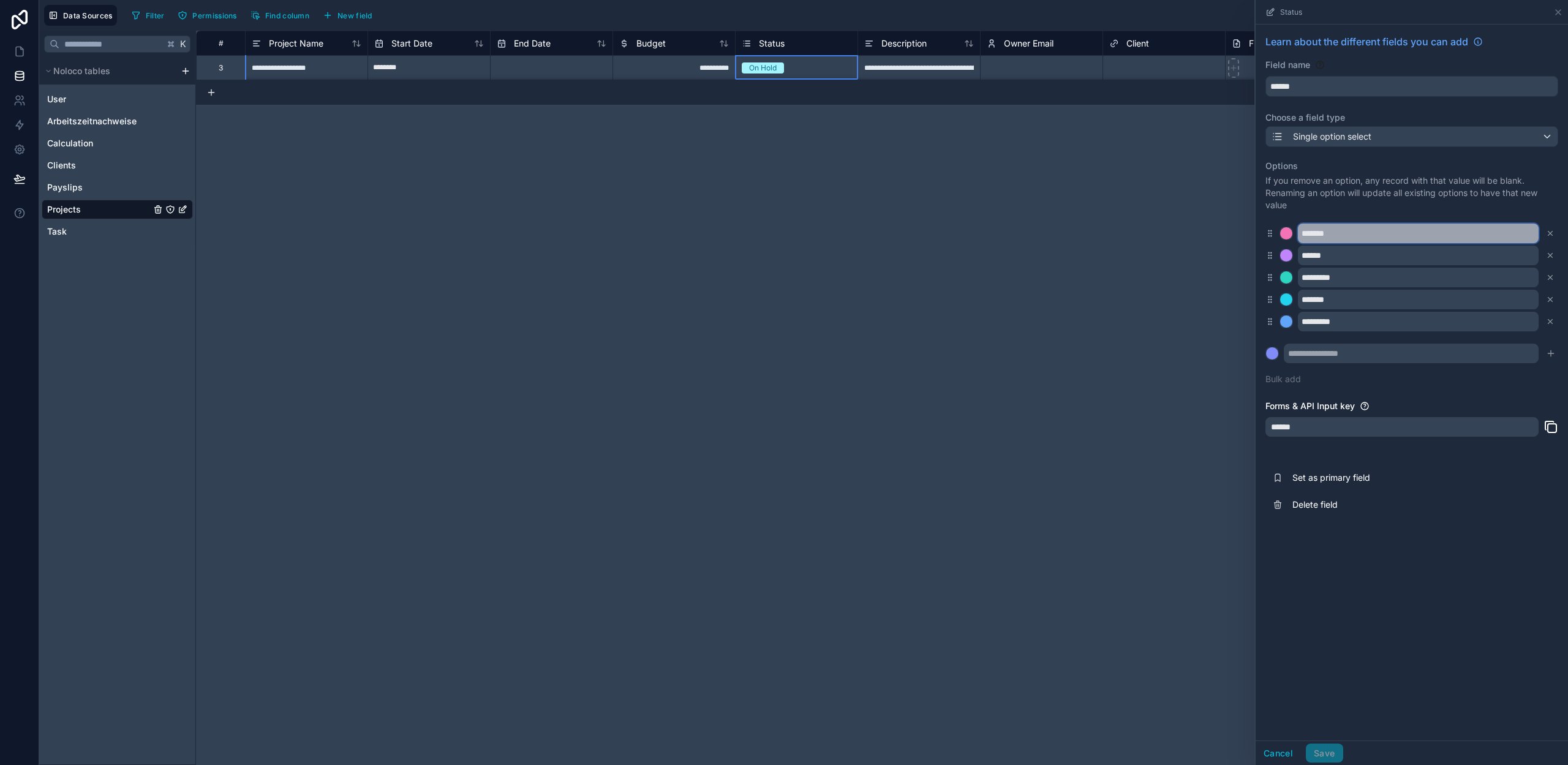
click at [1327, 237] on input "*******" at bounding box center [1418, 233] width 241 height 20
click at [1311, 232] on input "*********" at bounding box center [1418, 233] width 241 height 20
type input "*********"
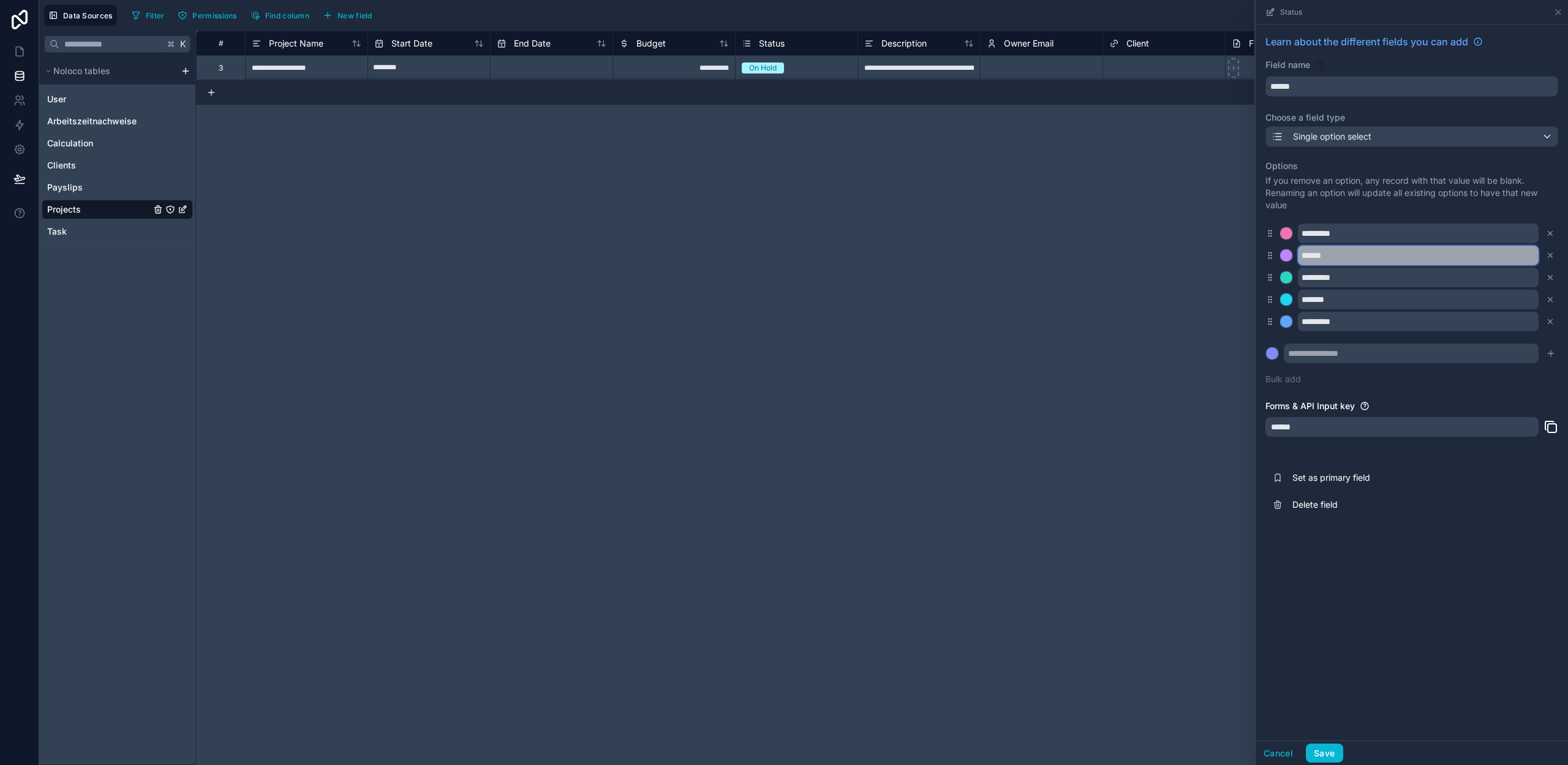
click at [1319, 255] on input "******" at bounding box center [1418, 255] width 241 height 20
type input "*********"
click at [1289, 228] on div at bounding box center [1286, 233] width 12 height 12
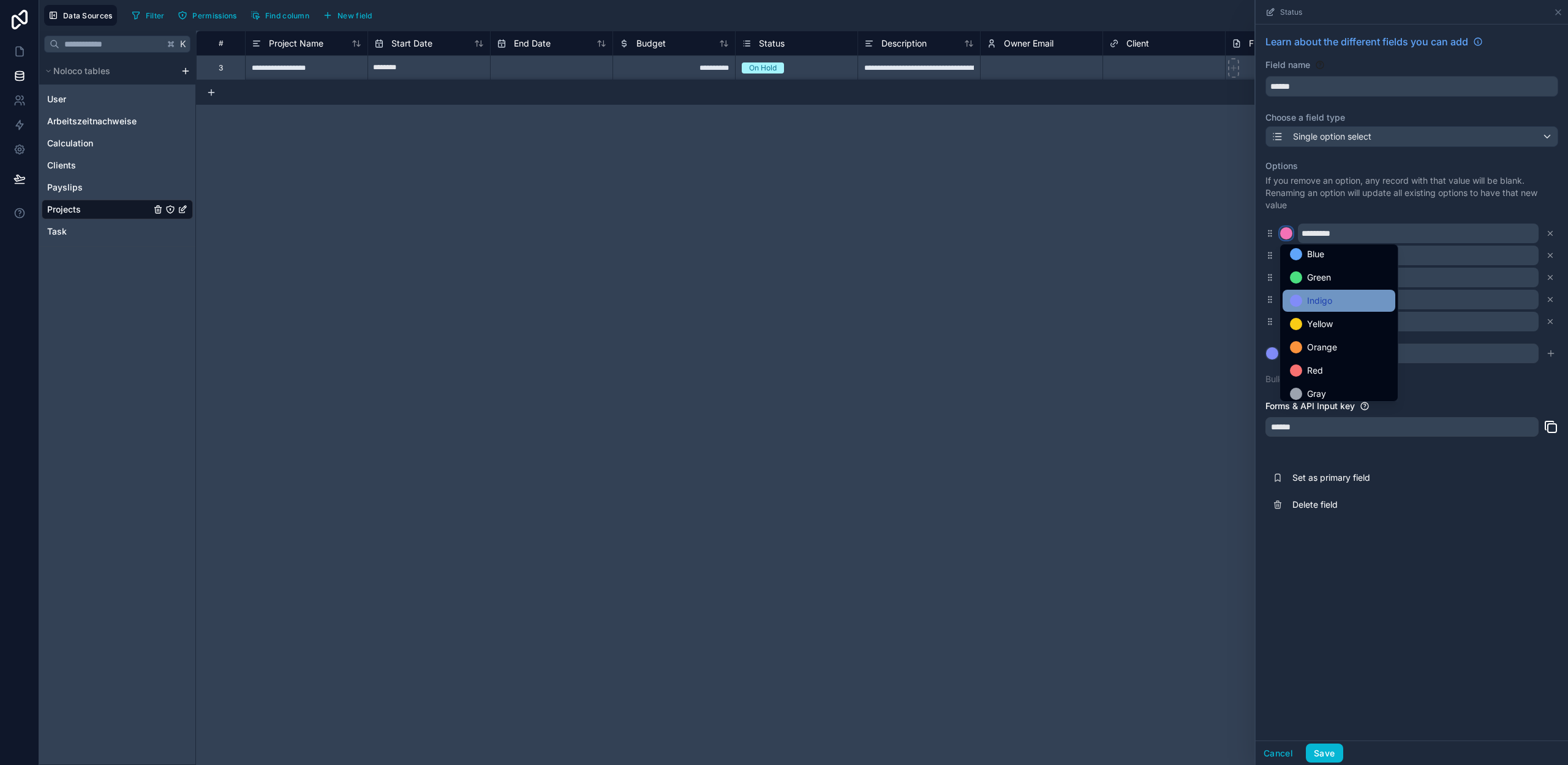
scroll to position [103, 0]
drag, startPoint x: 1316, startPoint y: 383, endPoint x: 1338, endPoint y: 351, distance: 38.8
click at [1316, 383] on span "Gray" at bounding box center [1317, 387] width 19 height 14
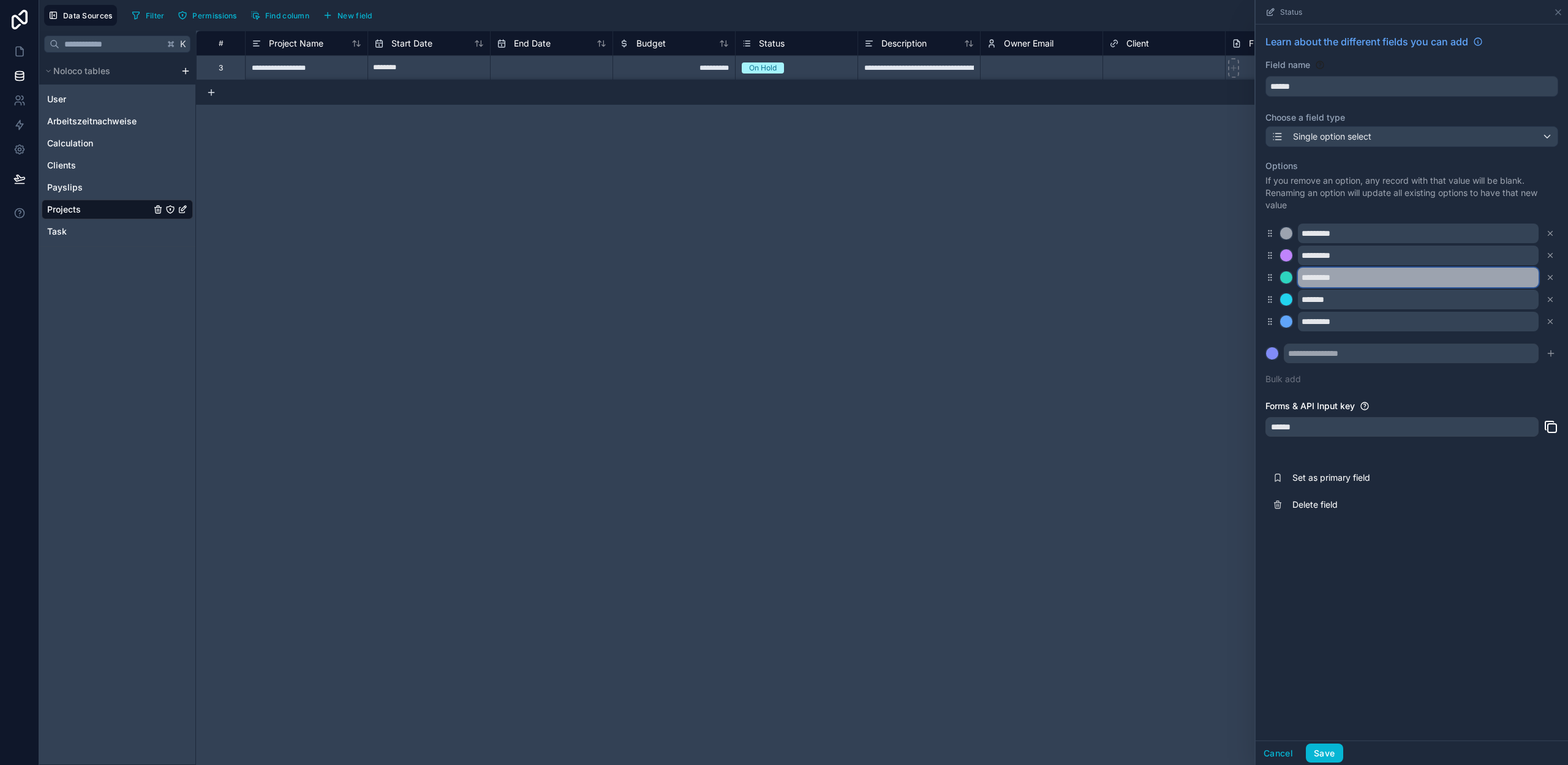
click at [1327, 277] on input "*********" at bounding box center [1418, 277] width 241 height 20
type input "******"
click at [1287, 278] on div at bounding box center [1286, 277] width 12 height 12
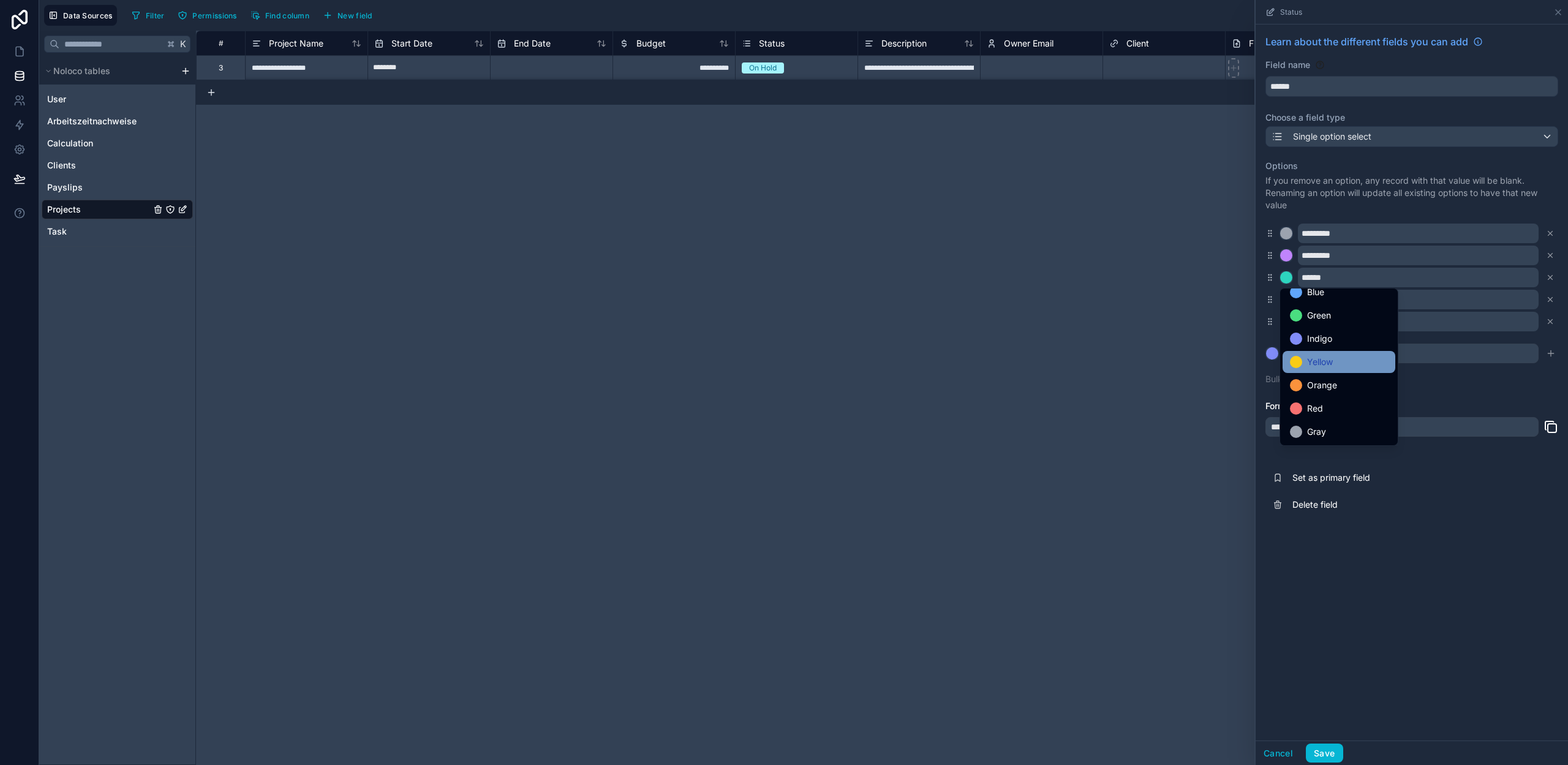
click at [1327, 363] on span "Yellow" at bounding box center [1320, 362] width 26 height 14
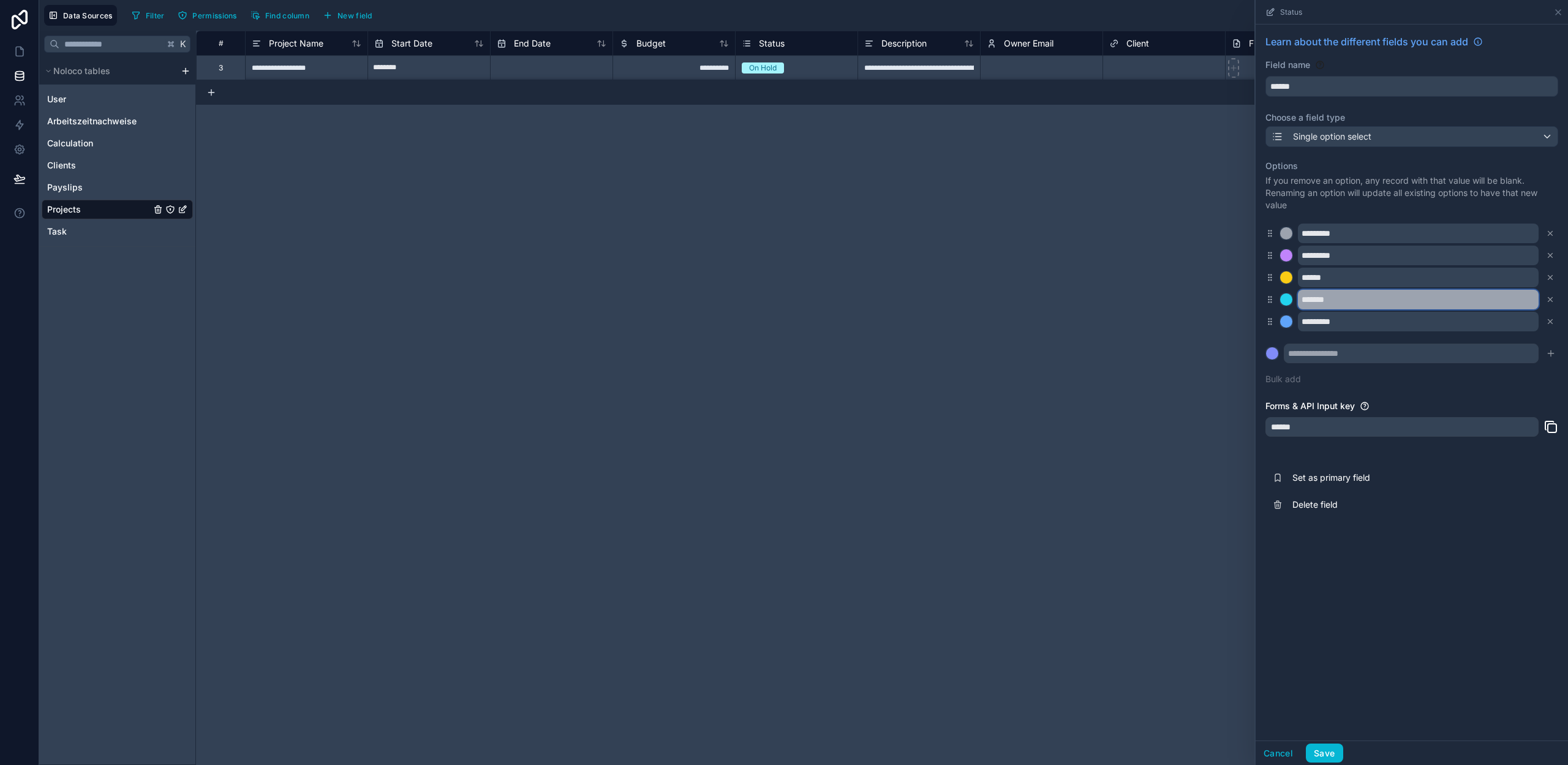
click at [1320, 301] on input "*******" at bounding box center [1418, 299] width 241 height 20
click at [1322, 301] on input "*******" at bounding box center [1418, 299] width 241 height 20
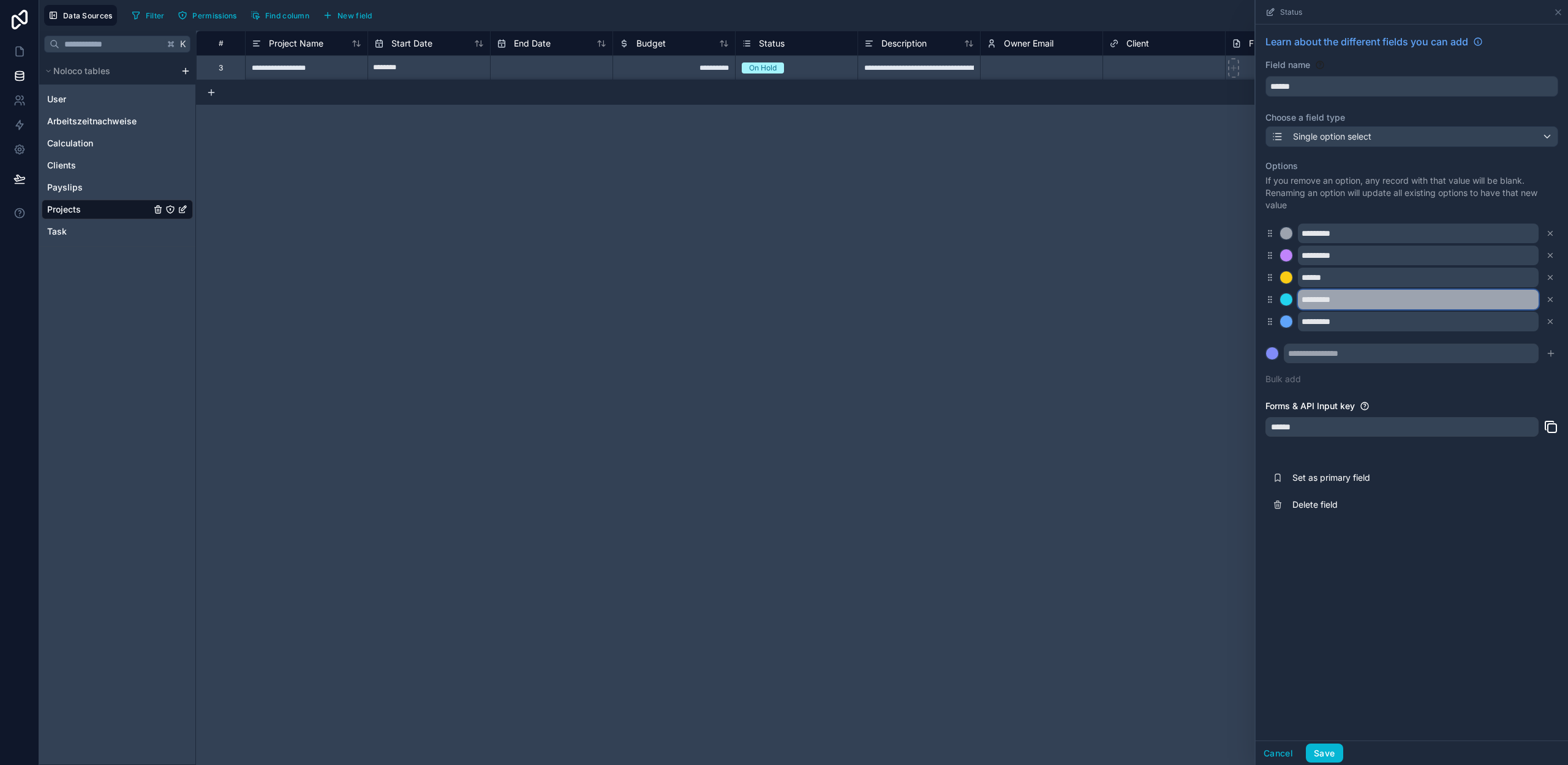
type input "*********"
click at [1292, 300] on div at bounding box center [1286, 300] width 12 height 12
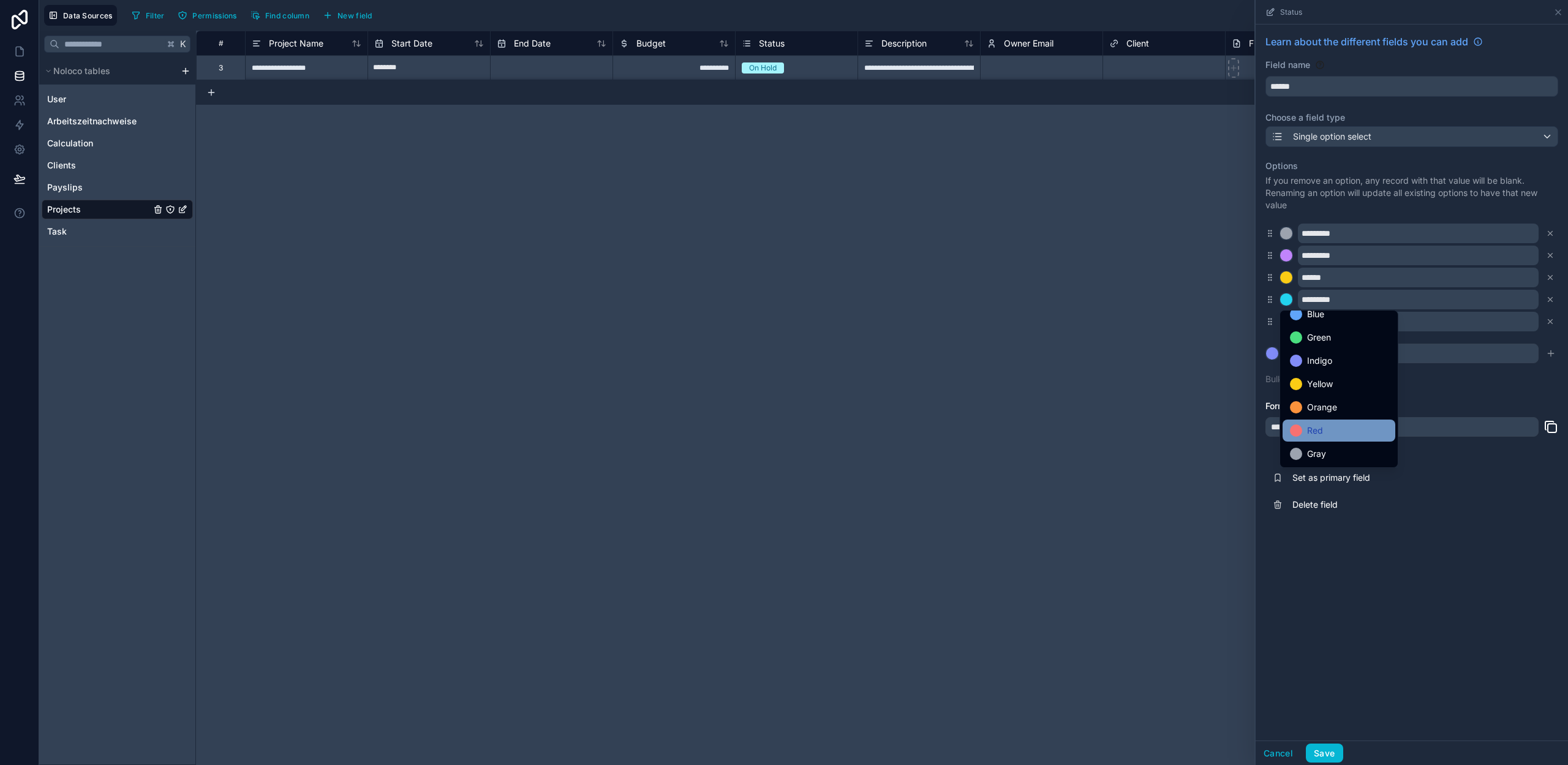
click at [1312, 431] on span "Red" at bounding box center [1315, 430] width 16 height 14
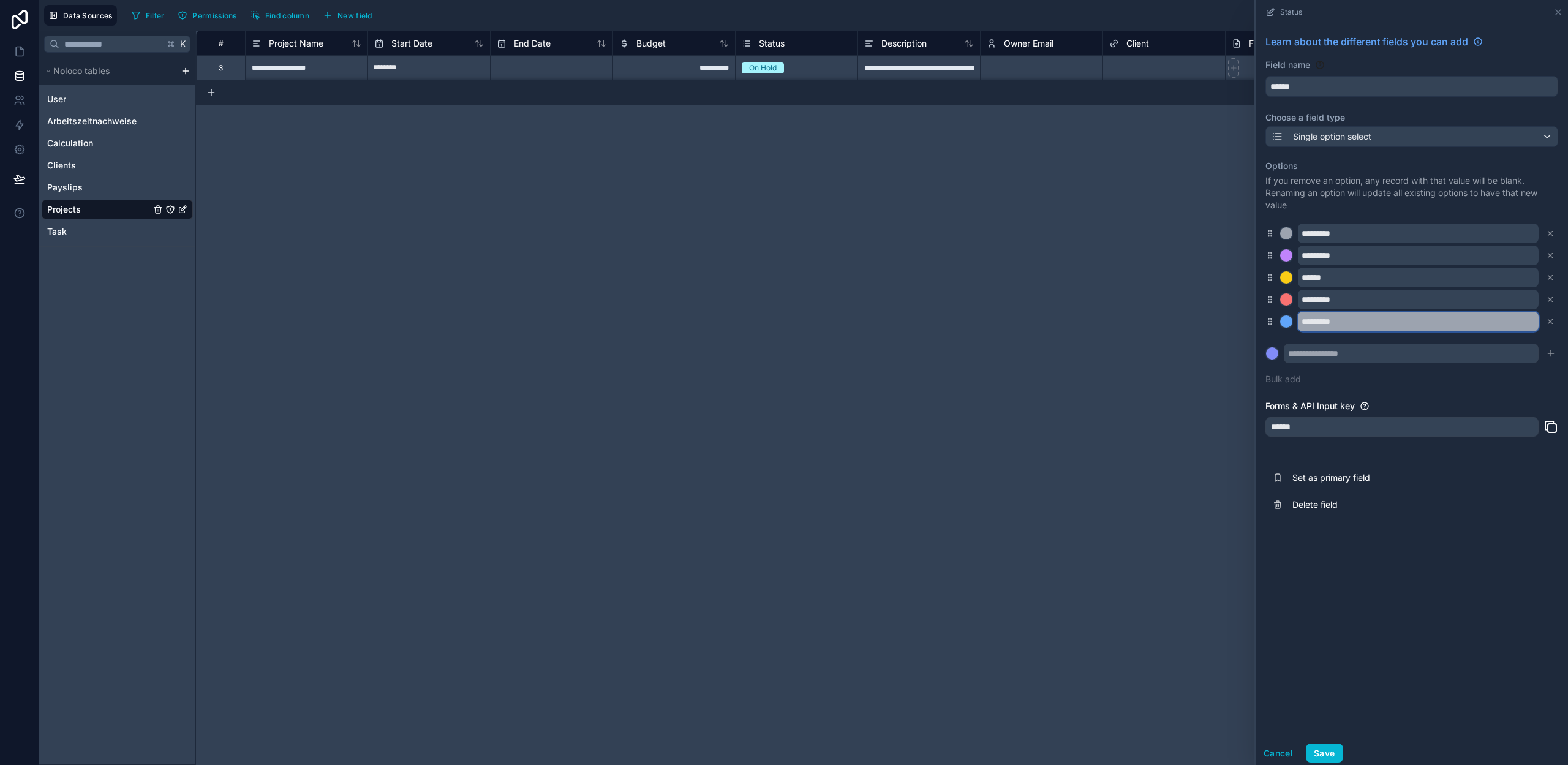
click at [1318, 320] on input "*********" at bounding box center [1418, 321] width 241 height 20
type input "**********"
click at [1287, 323] on div at bounding box center [1286, 322] width 12 height 12
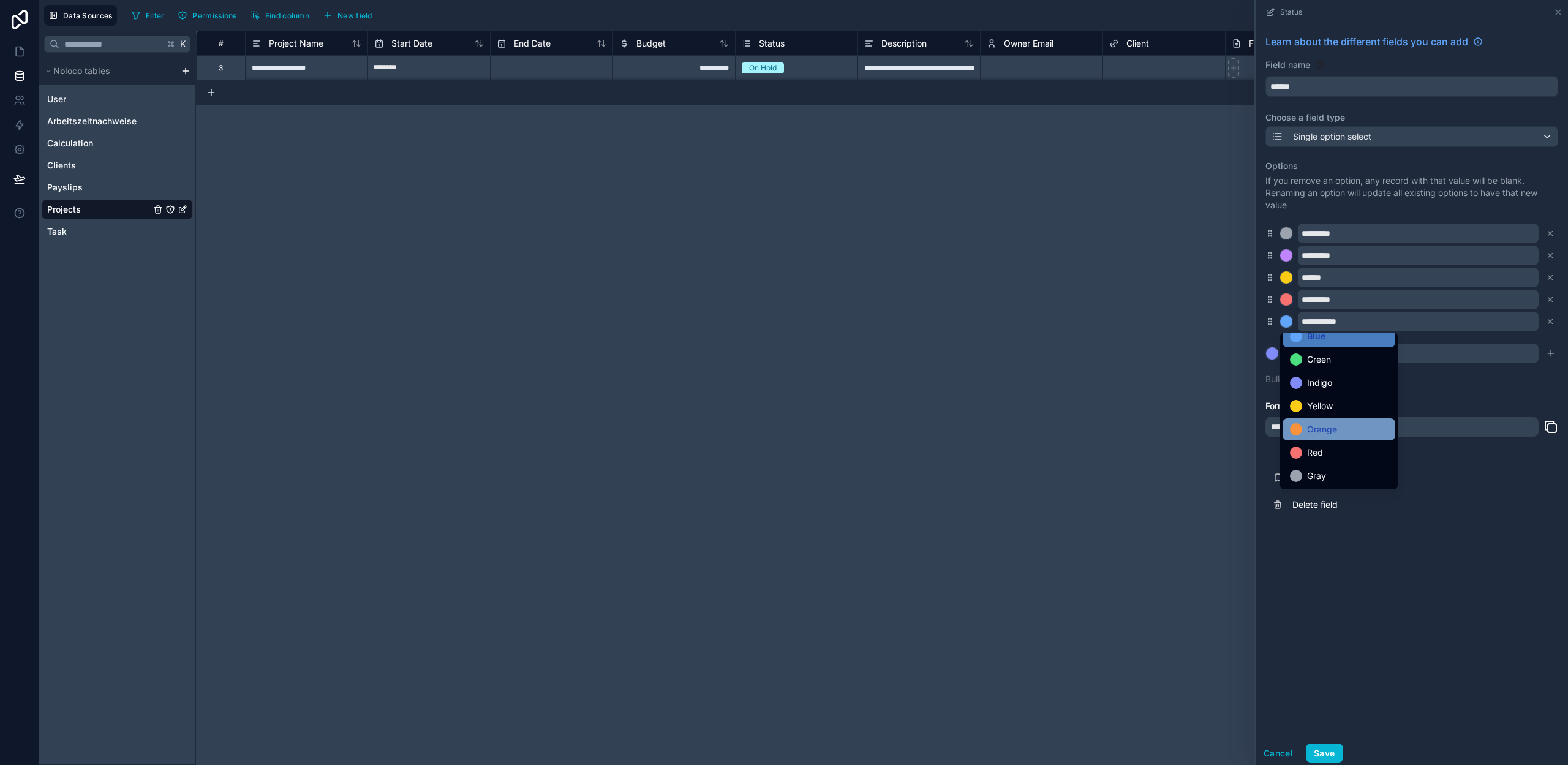
click at [1324, 431] on span "Orange" at bounding box center [1322, 429] width 30 height 14
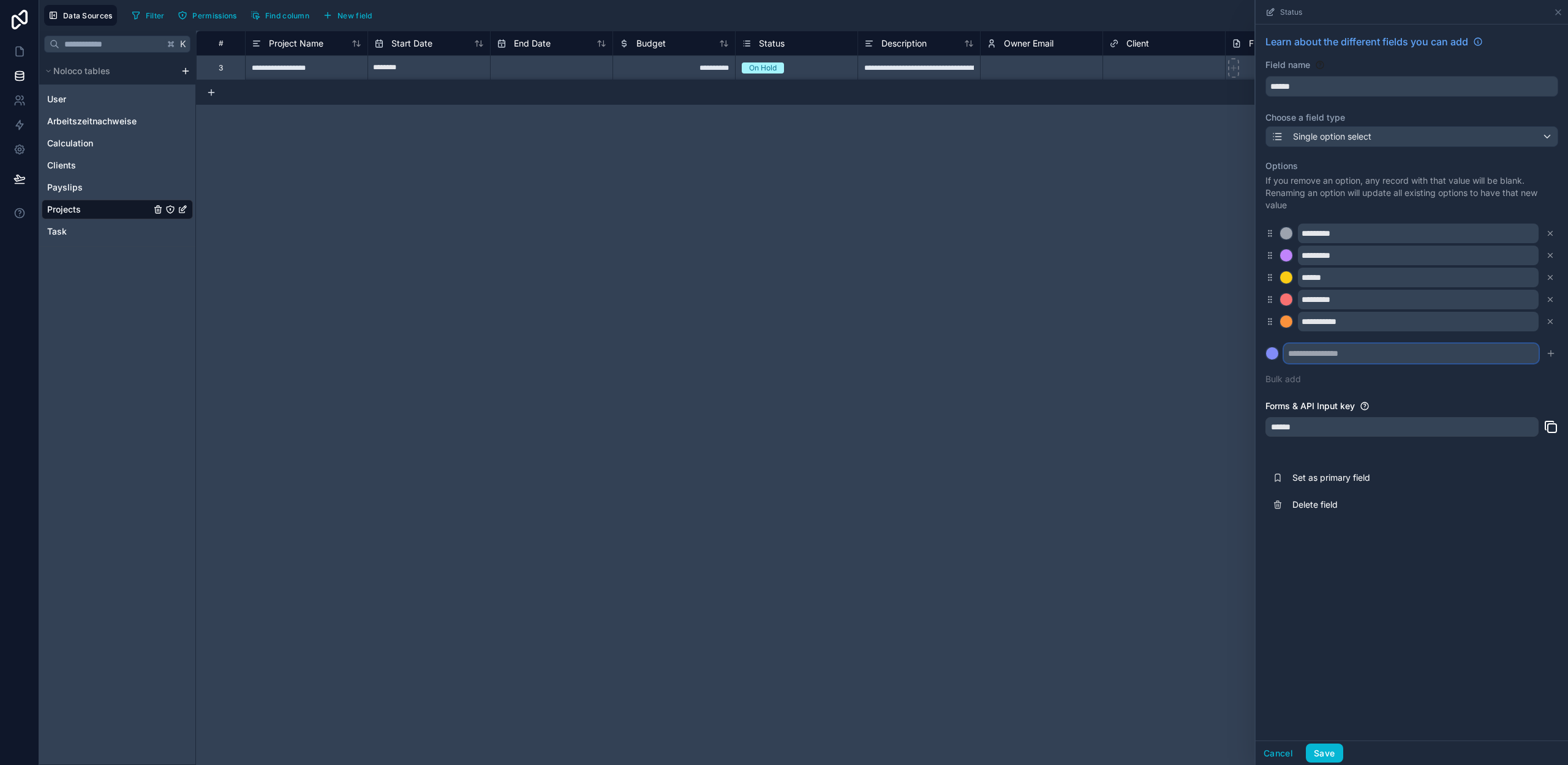
click at [1320, 357] on input "text" at bounding box center [1411, 353] width 255 height 20
click at [1291, 351] on input "**********" at bounding box center [1411, 353] width 255 height 20
type input "**********"
click at [1342, 382] on div "**********" at bounding box center [1412, 272] width 293 height 240
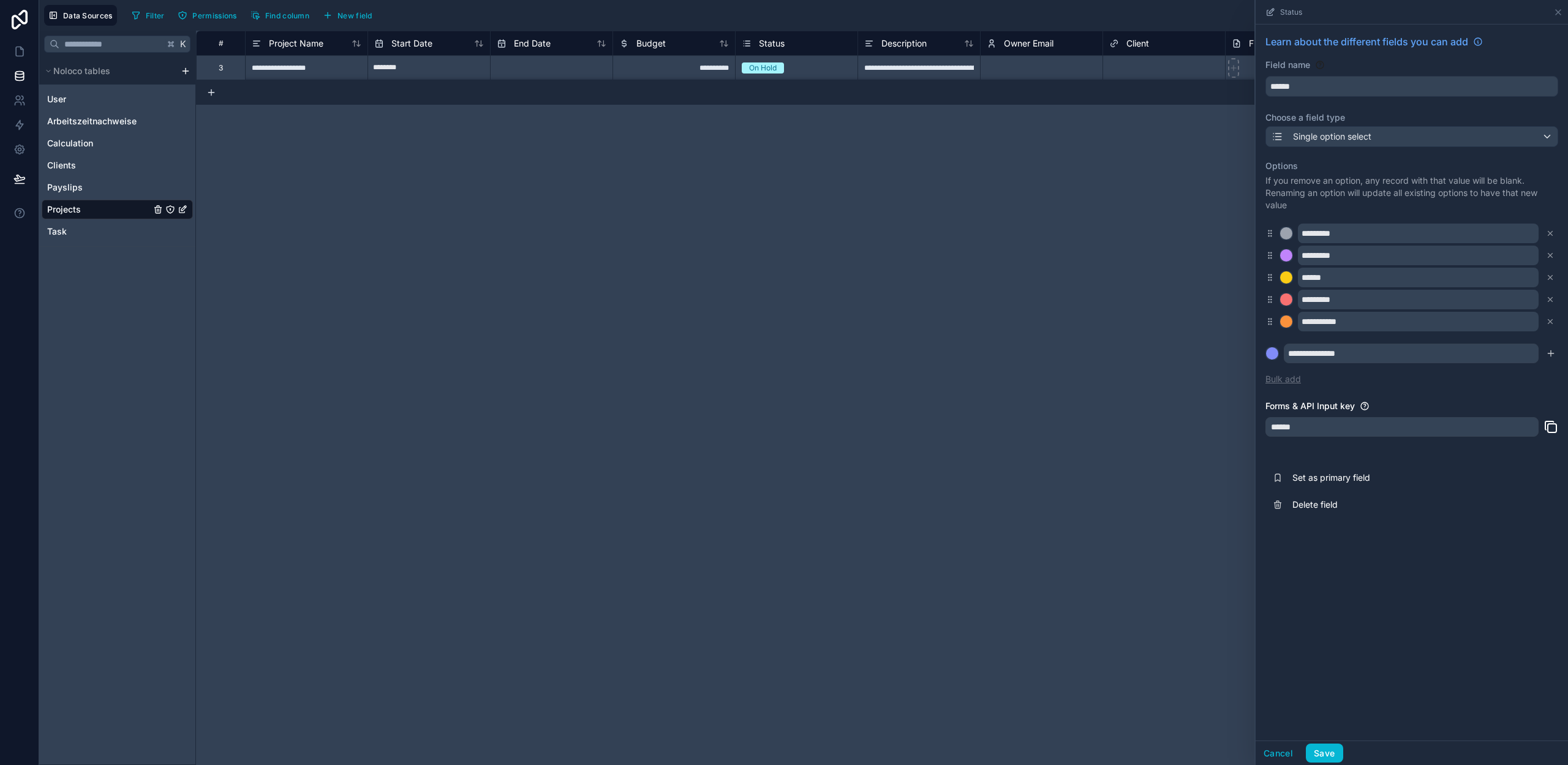
click at [1280, 378] on button "Bulk add" at bounding box center [1284, 379] width 36 height 12
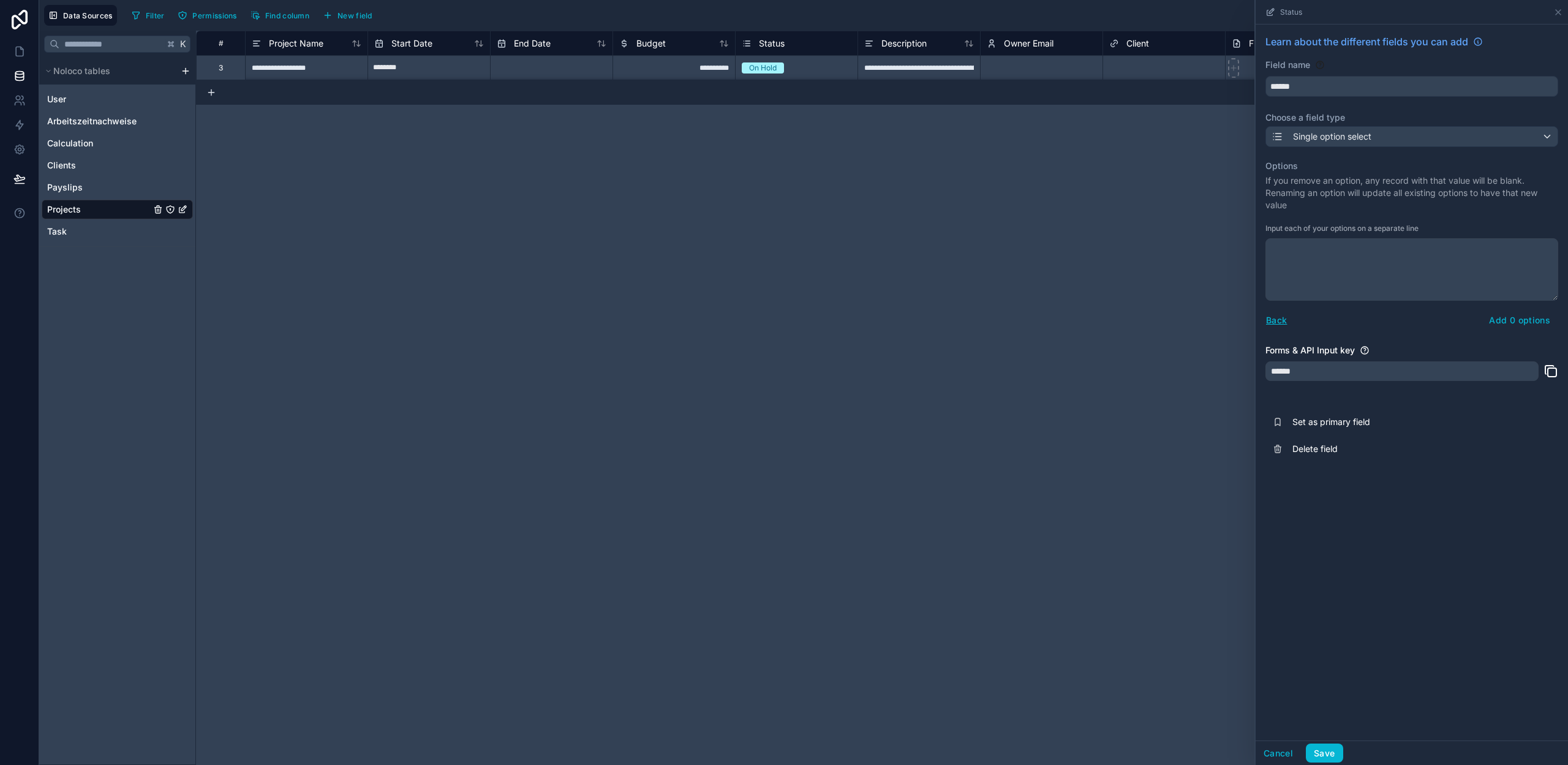
click at [1388, 197] on p "If you remove an option, any record with that value will be blank. Renaming an …" at bounding box center [1412, 192] width 293 height 37
click at [1281, 317] on button "Back" at bounding box center [1277, 320] width 22 height 14
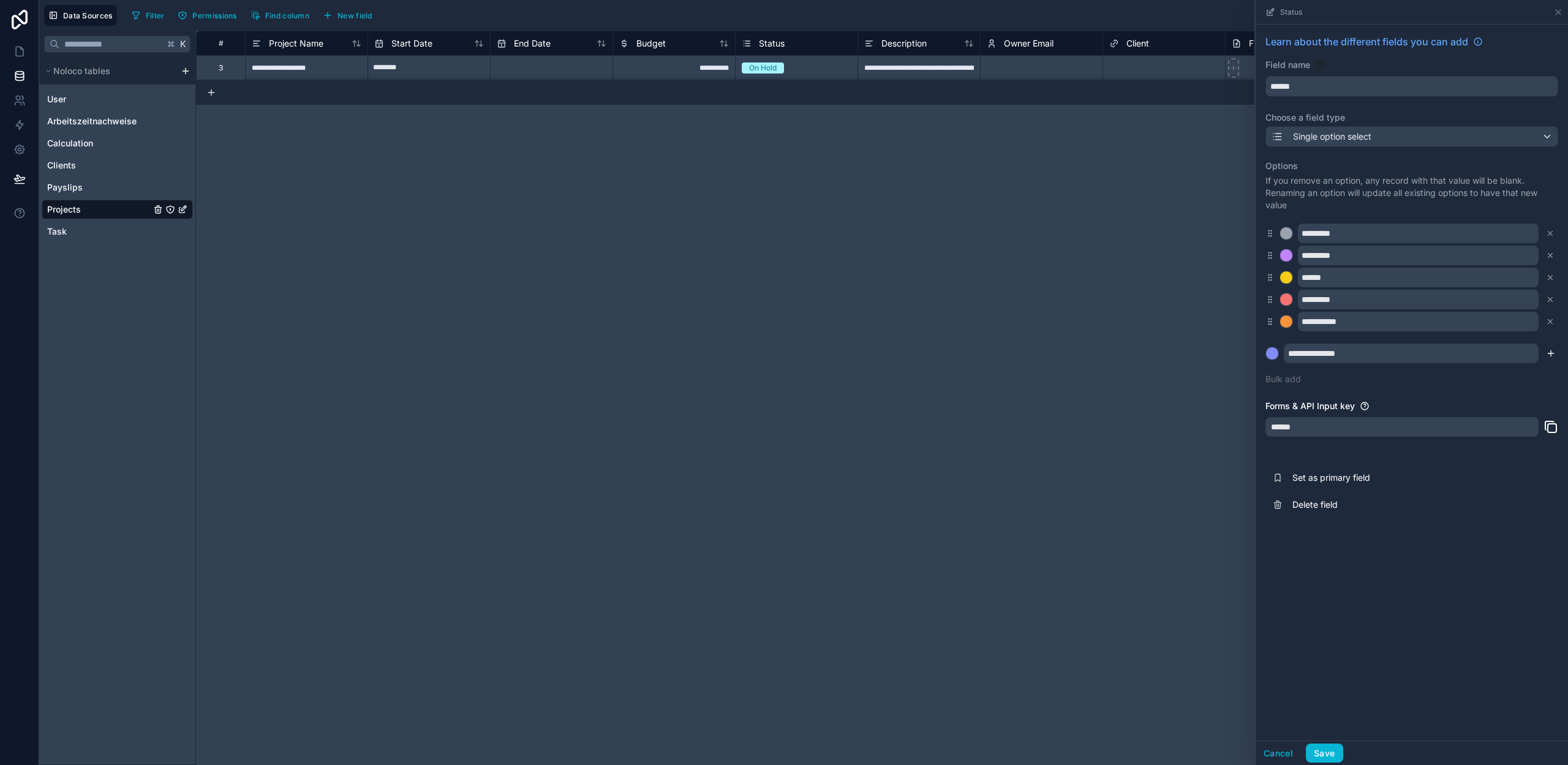
click at [1549, 351] on icon "submit" at bounding box center [1551, 353] width 10 height 10
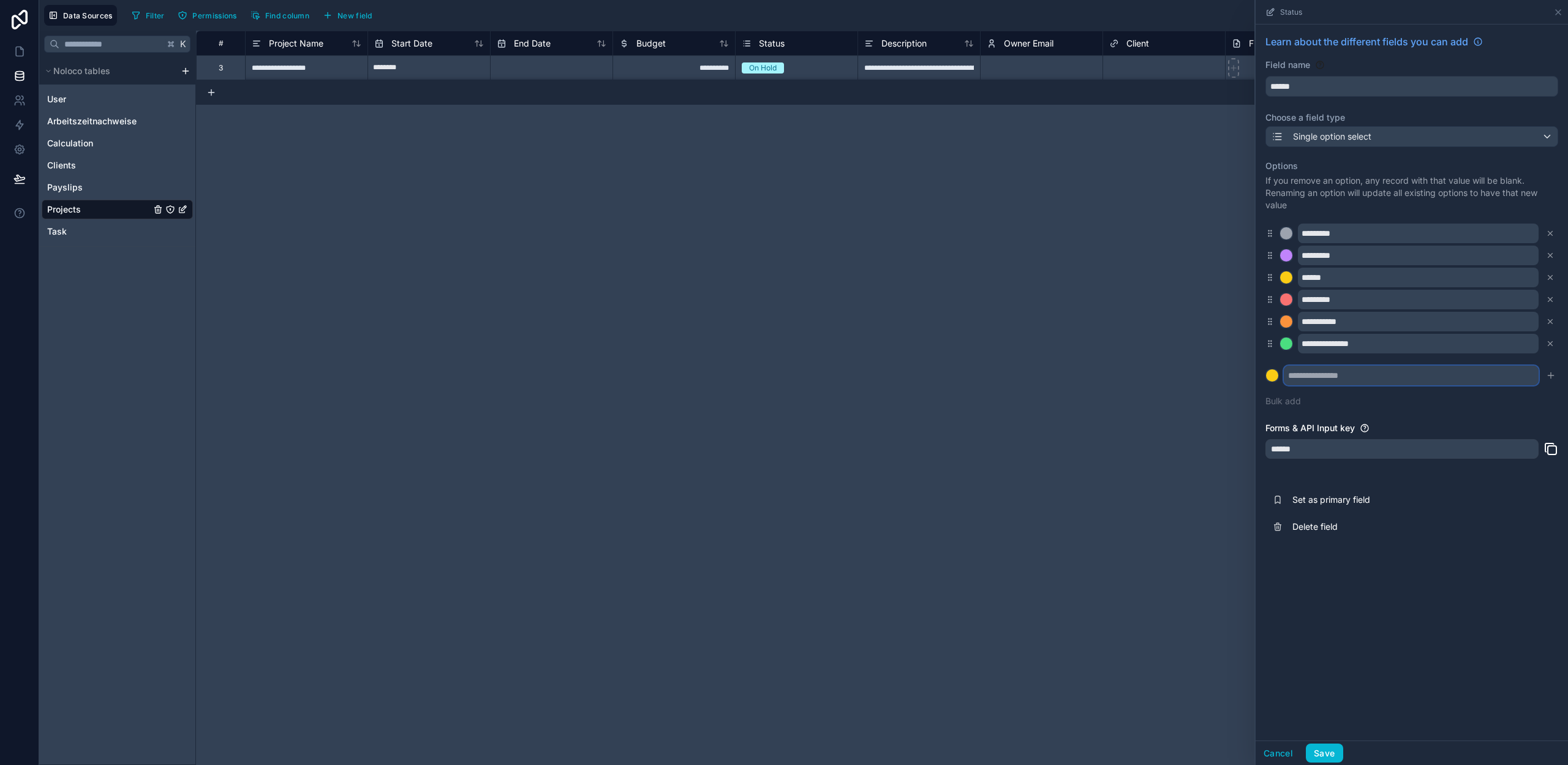
click at [1308, 374] on input "text" at bounding box center [1411, 375] width 255 height 20
click at [1286, 345] on div at bounding box center [1286, 343] width 12 height 12
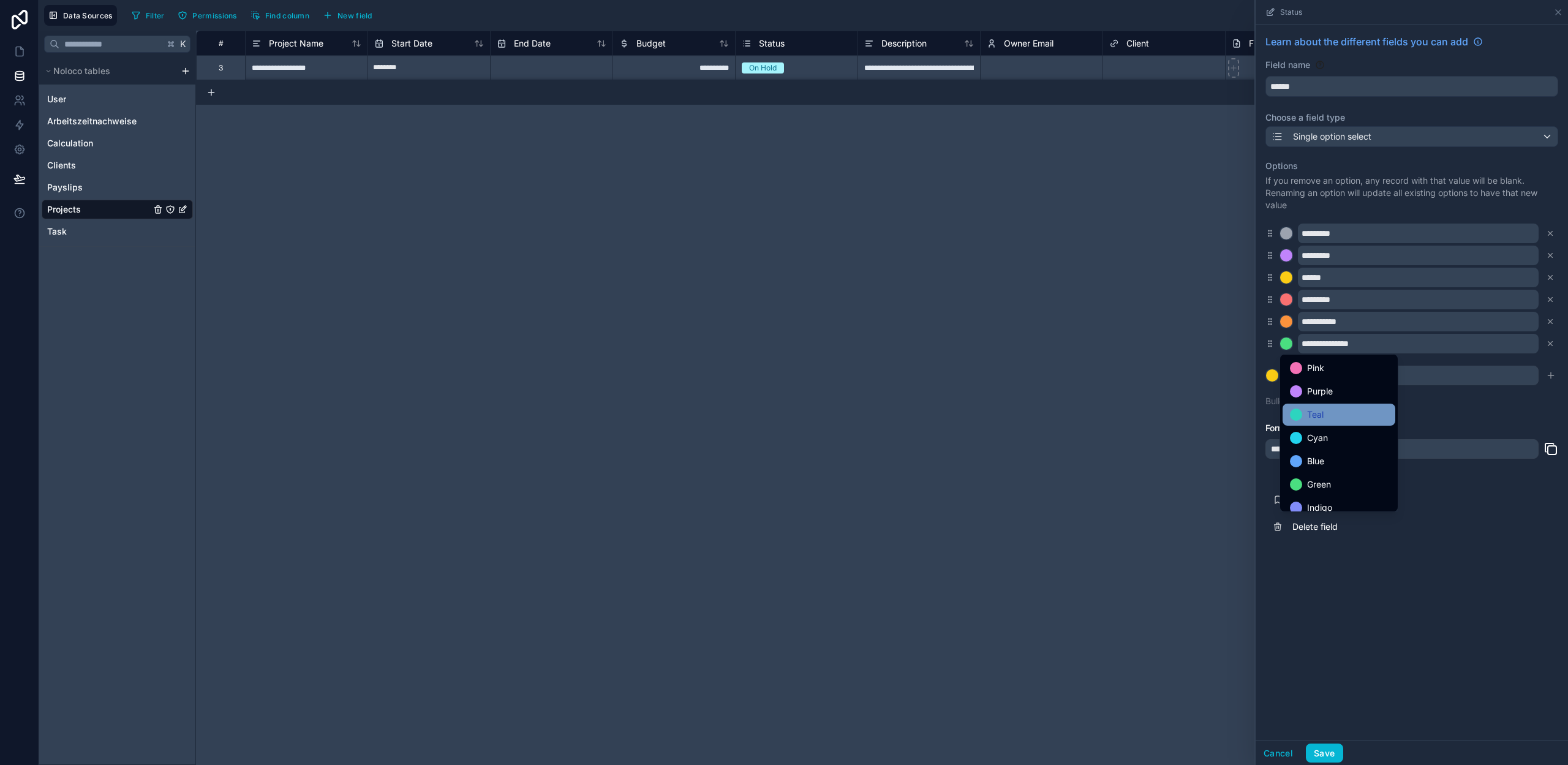
click at [1319, 416] on span "Teal" at bounding box center [1315, 414] width 16 height 14
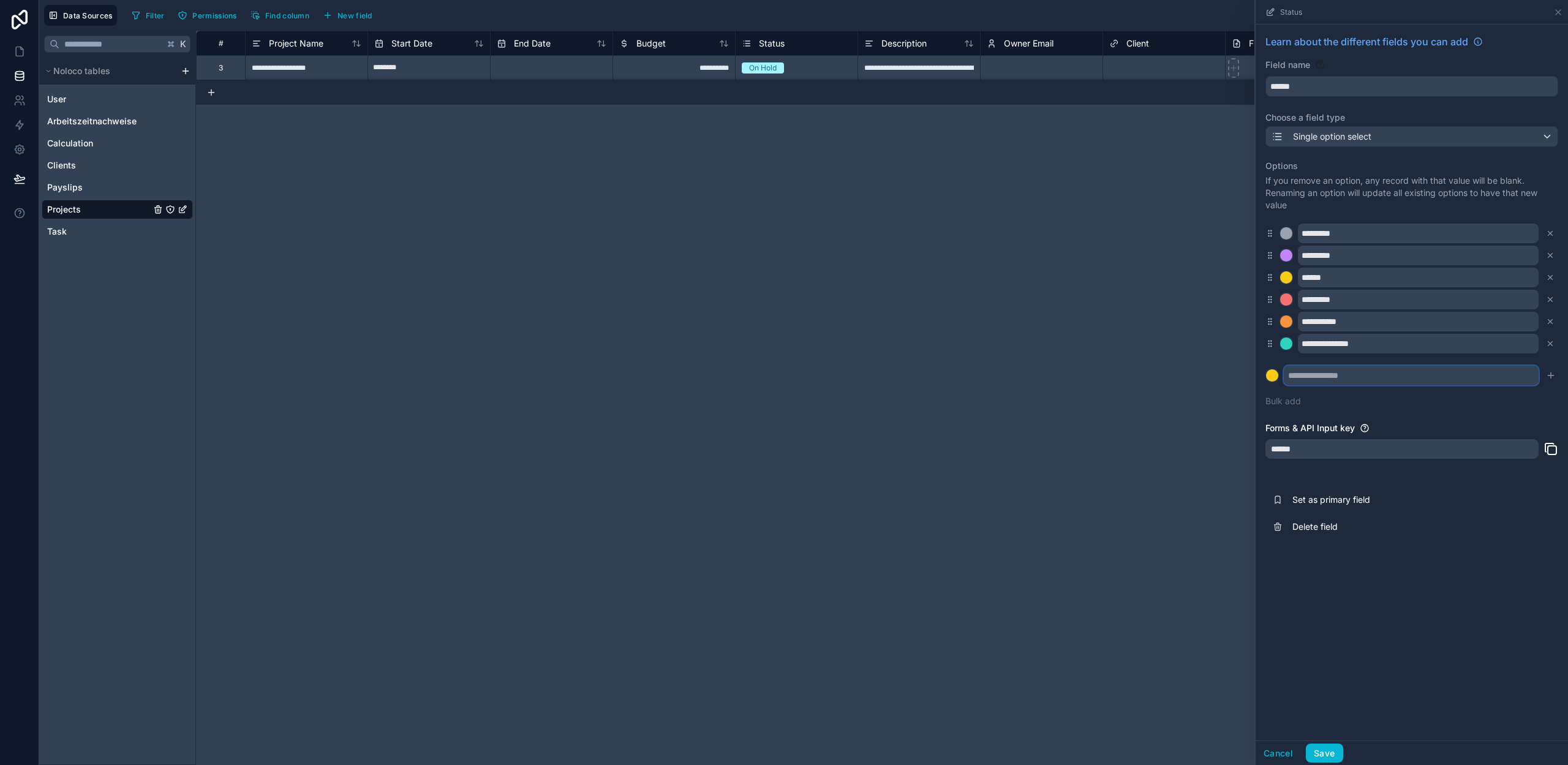
click at [1319, 376] on input "text" at bounding box center [1411, 375] width 255 height 20
type input "********"
click at [1277, 373] on div at bounding box center [1272, 375] width 12 height 12
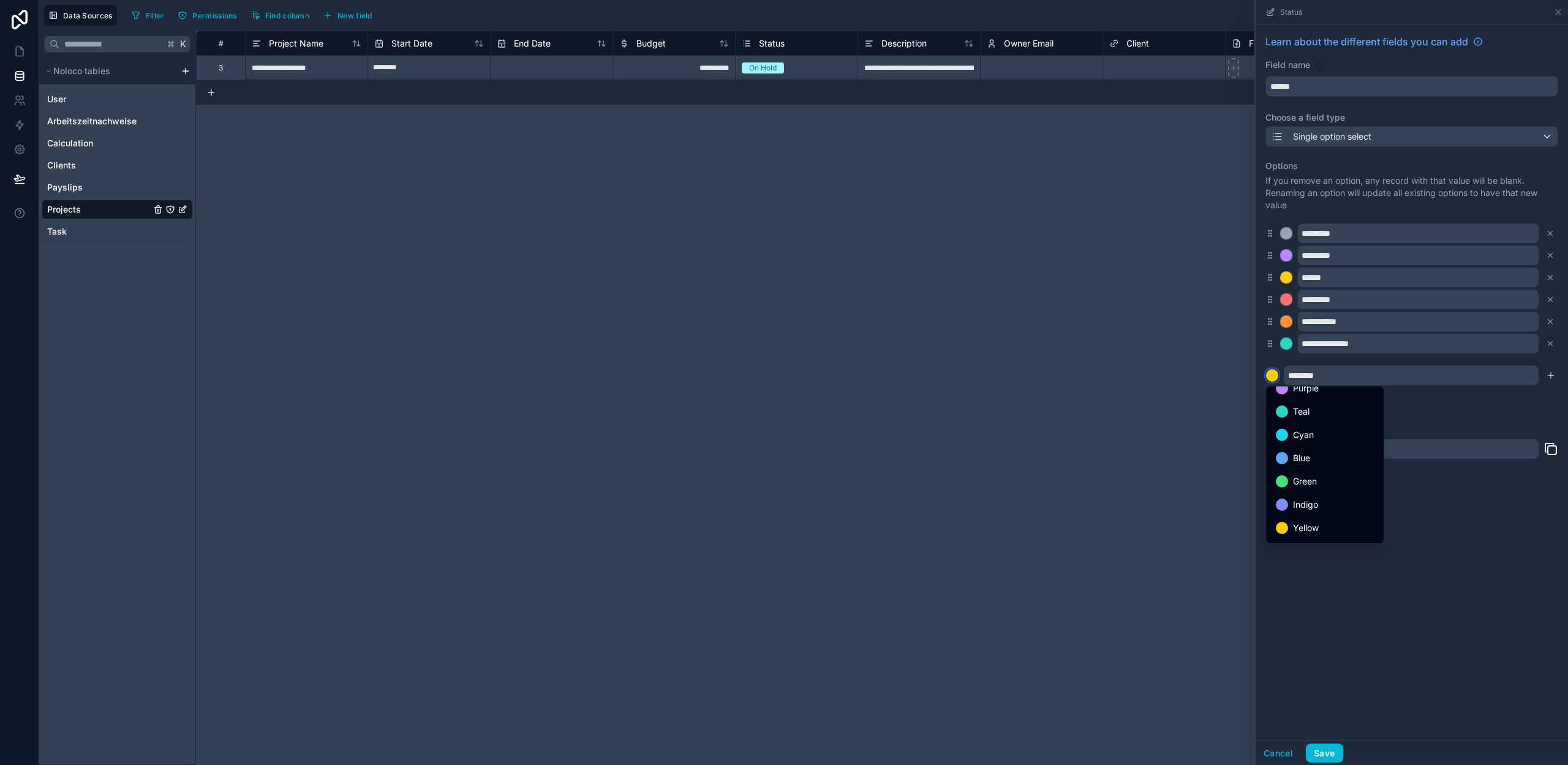
scroll to position [0, 0]
click at [1308, 398] on span "Pink" at bounding box center [1302, 399] width 17 height 14
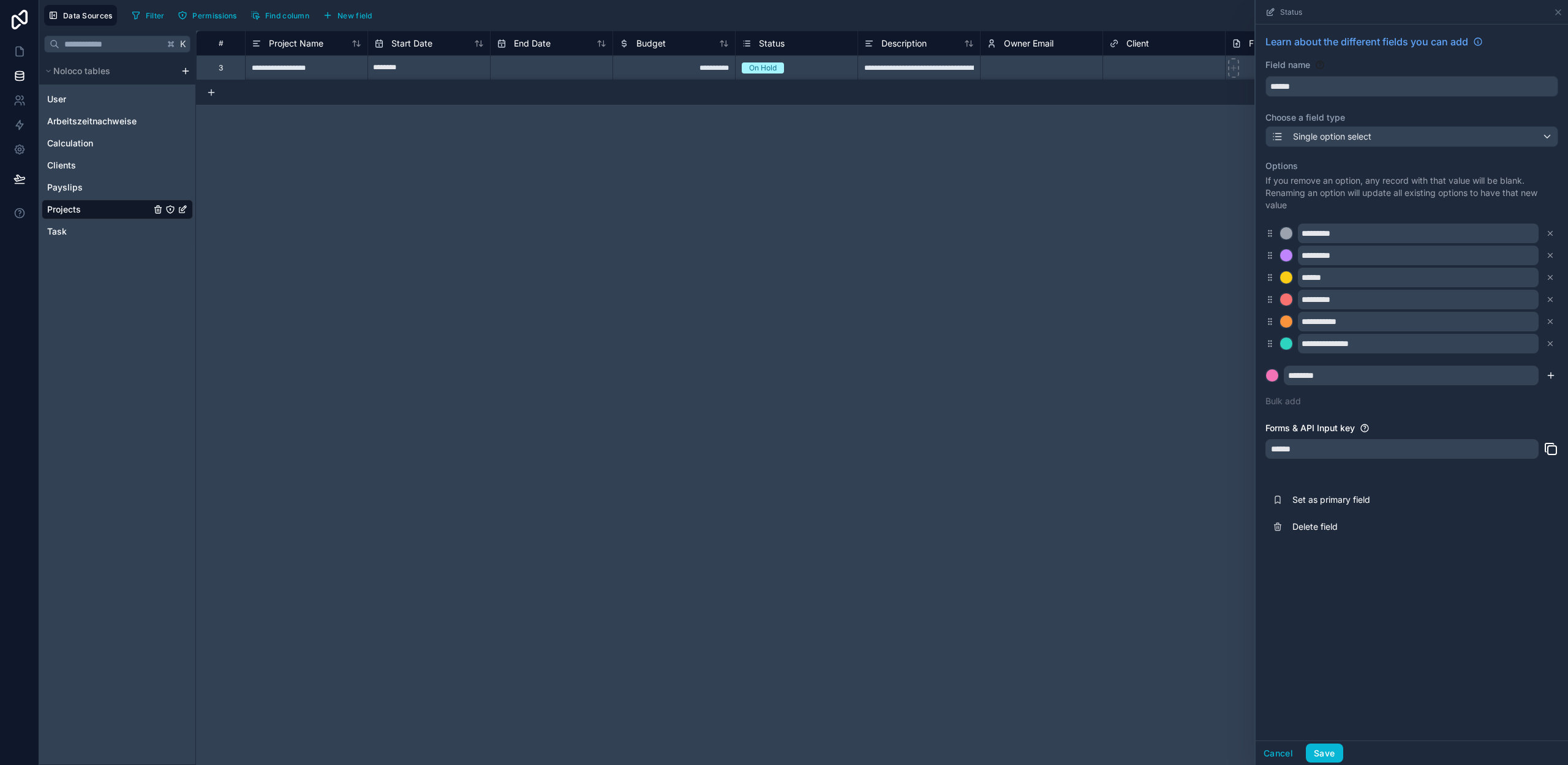
click at [1554, 374] on icon "submit" at bounding box center [1551, 375] width 10 height 10
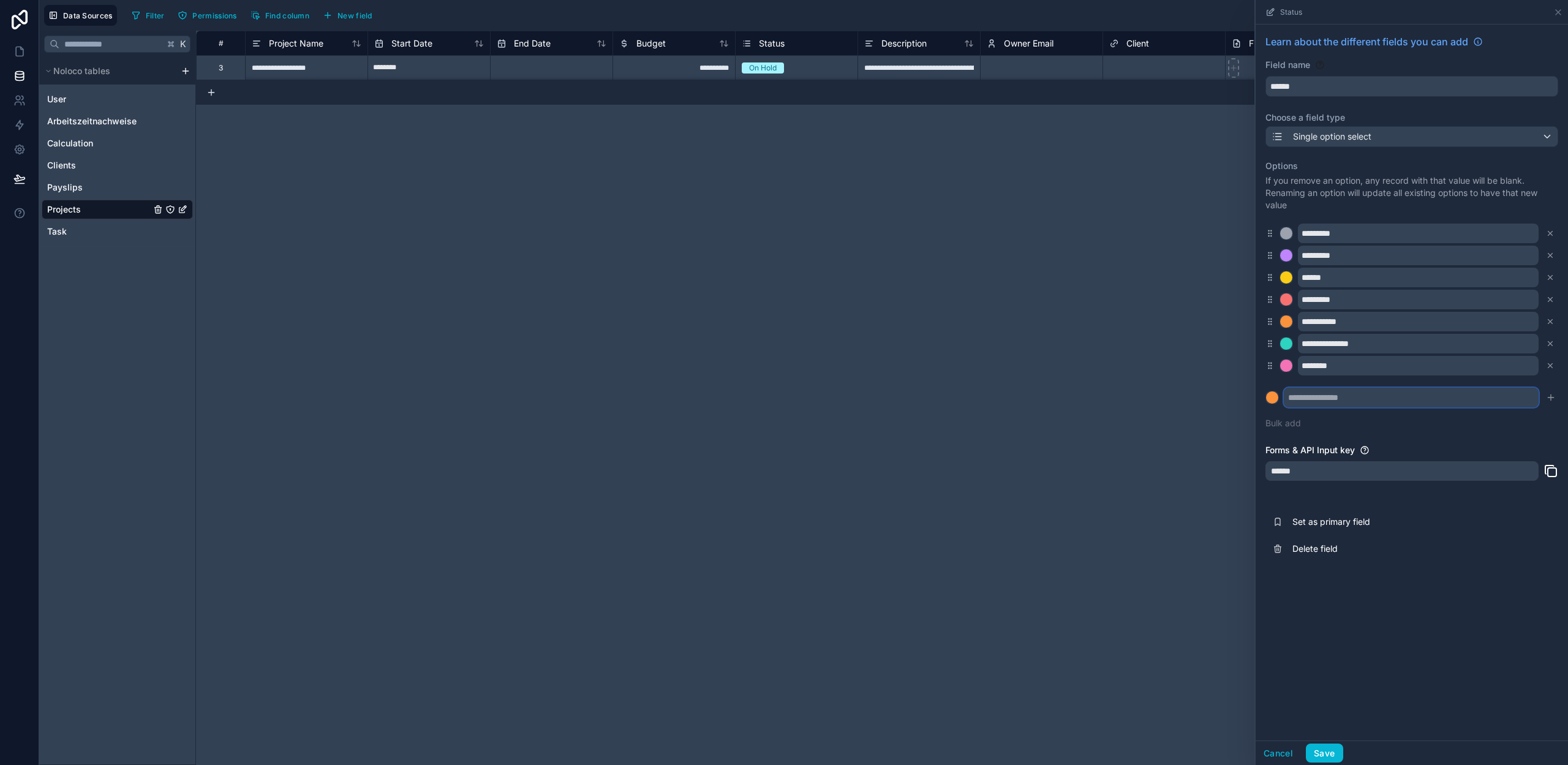
click at [1315, 398] on input "text" at bounding box center [1411, 397] width 255 height 20
type input "**********"
click at [1266, 391] on button at bounding box center [1273, 397] width 14 height 14
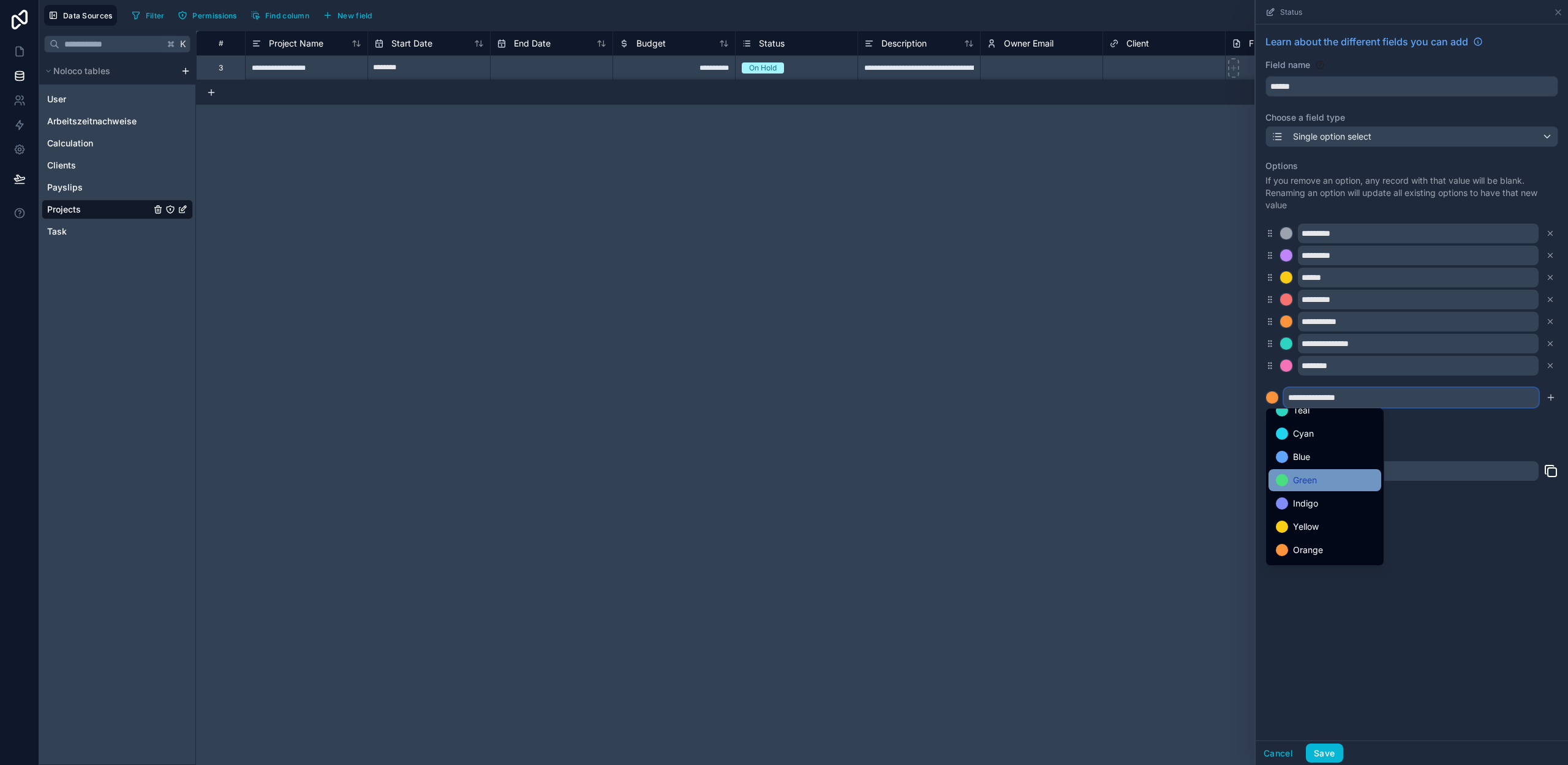
scroll to position [103, 0]
click at [1311, 503] on span "Orange" at bounding box center [1308, 505] width 30 height 14
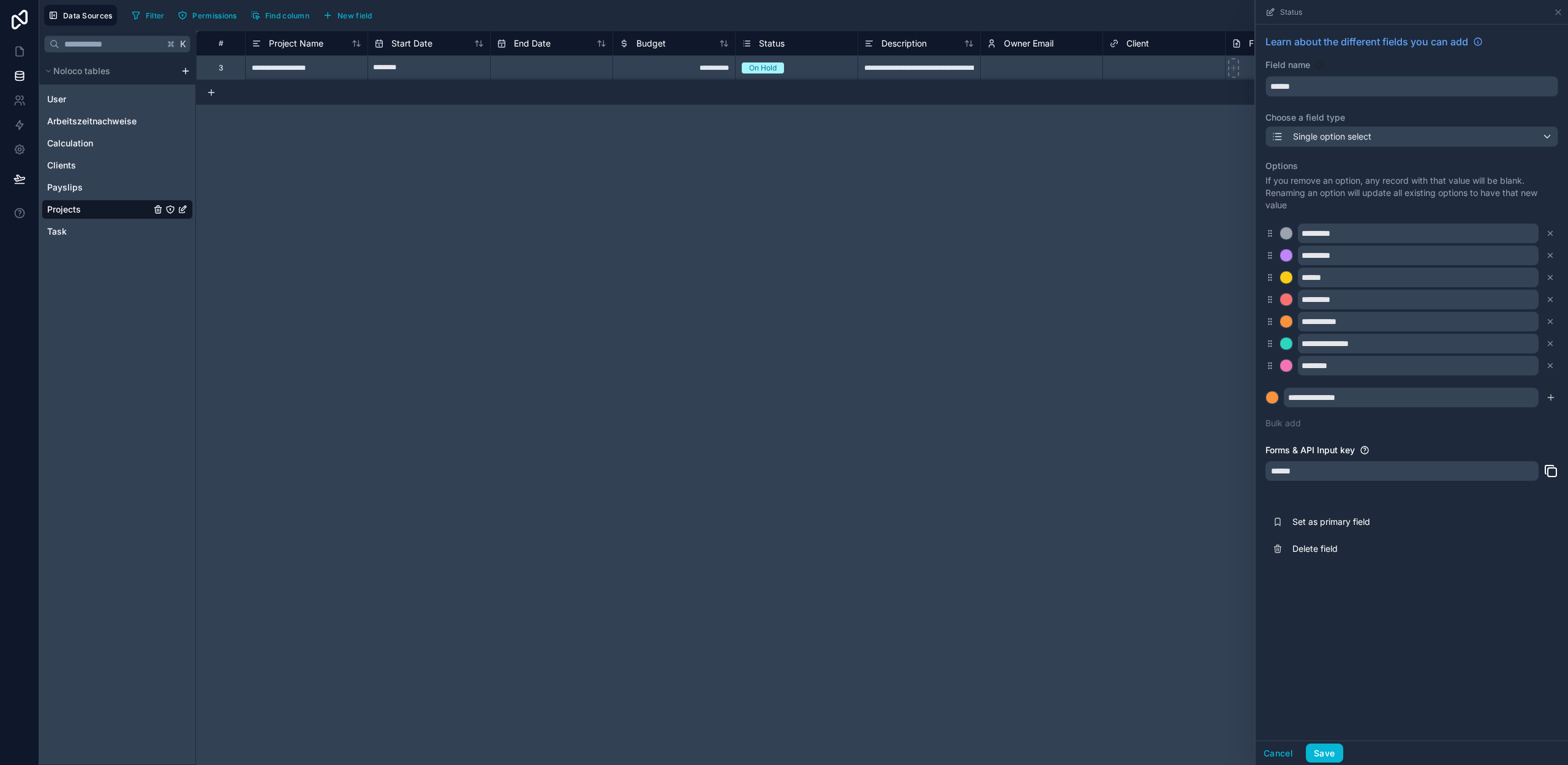
drag, startPoint x: 1551, startPoint y: 397, endPoint x: 1394, endPoint y: 417, distance: 158.3
click at [1551, 397] on icon "submit" at bounding box center [1551, 397] width 0 height 5
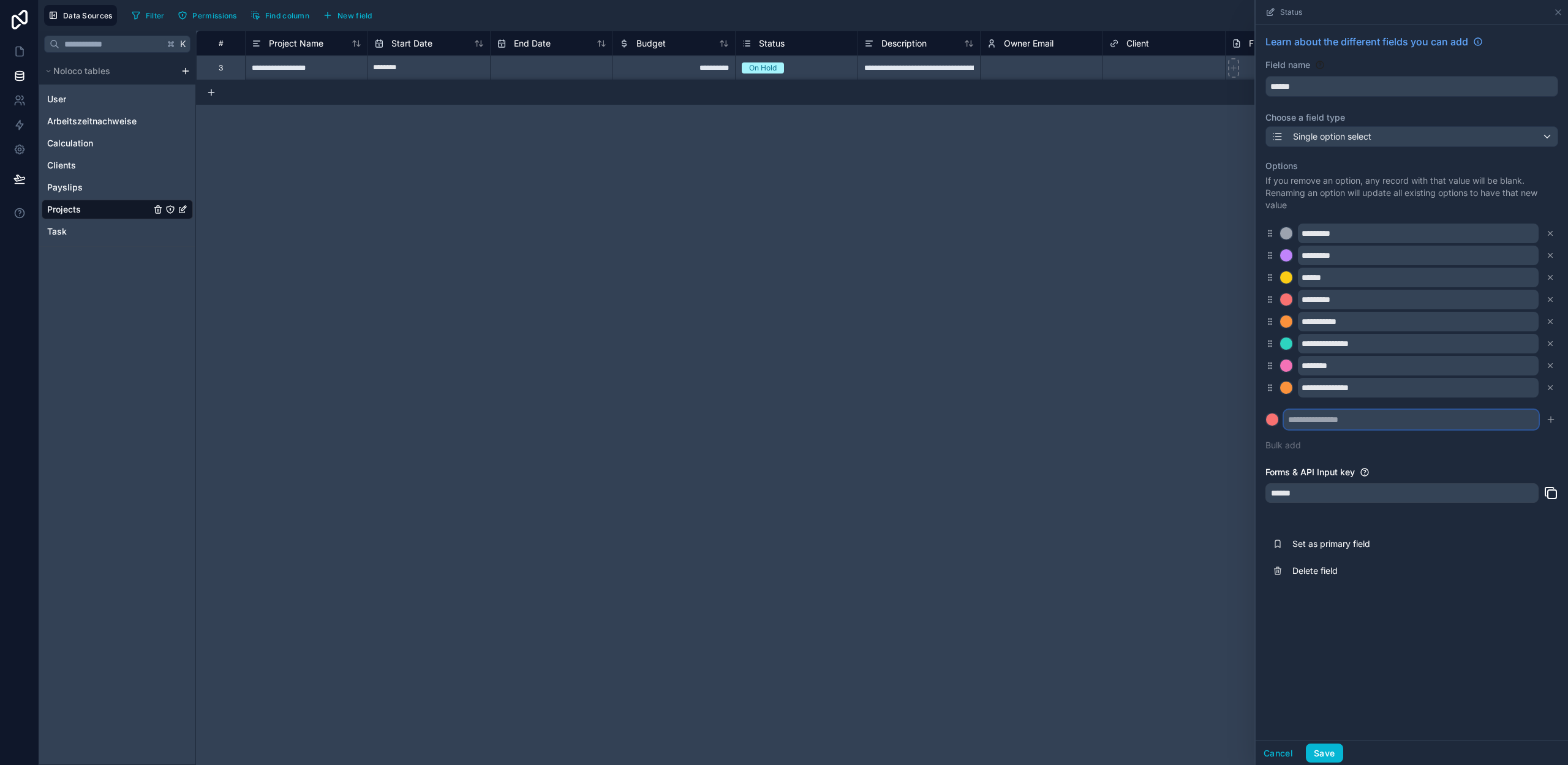
click at [1318, 422] on input "text" at bounding box center [1411, 419] width 255 height 20
type input "****"
click at [1272, 419] on div at bounding box center [1272, 420] width 12 height 12
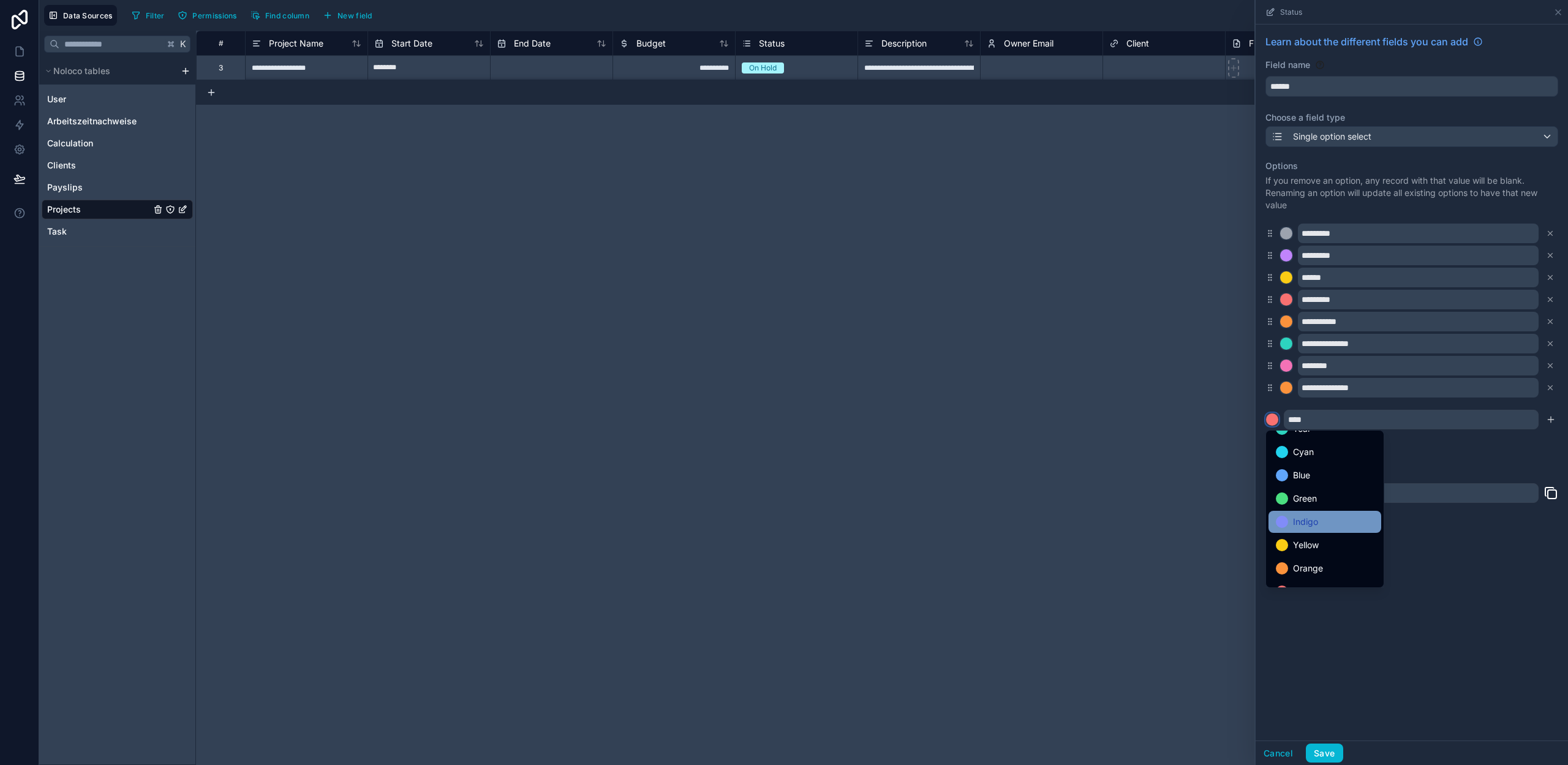
scroll to position [64, 0]
click at [1309, 502] on span "Green" at bounding box center [1305, 496] width 24 height 14
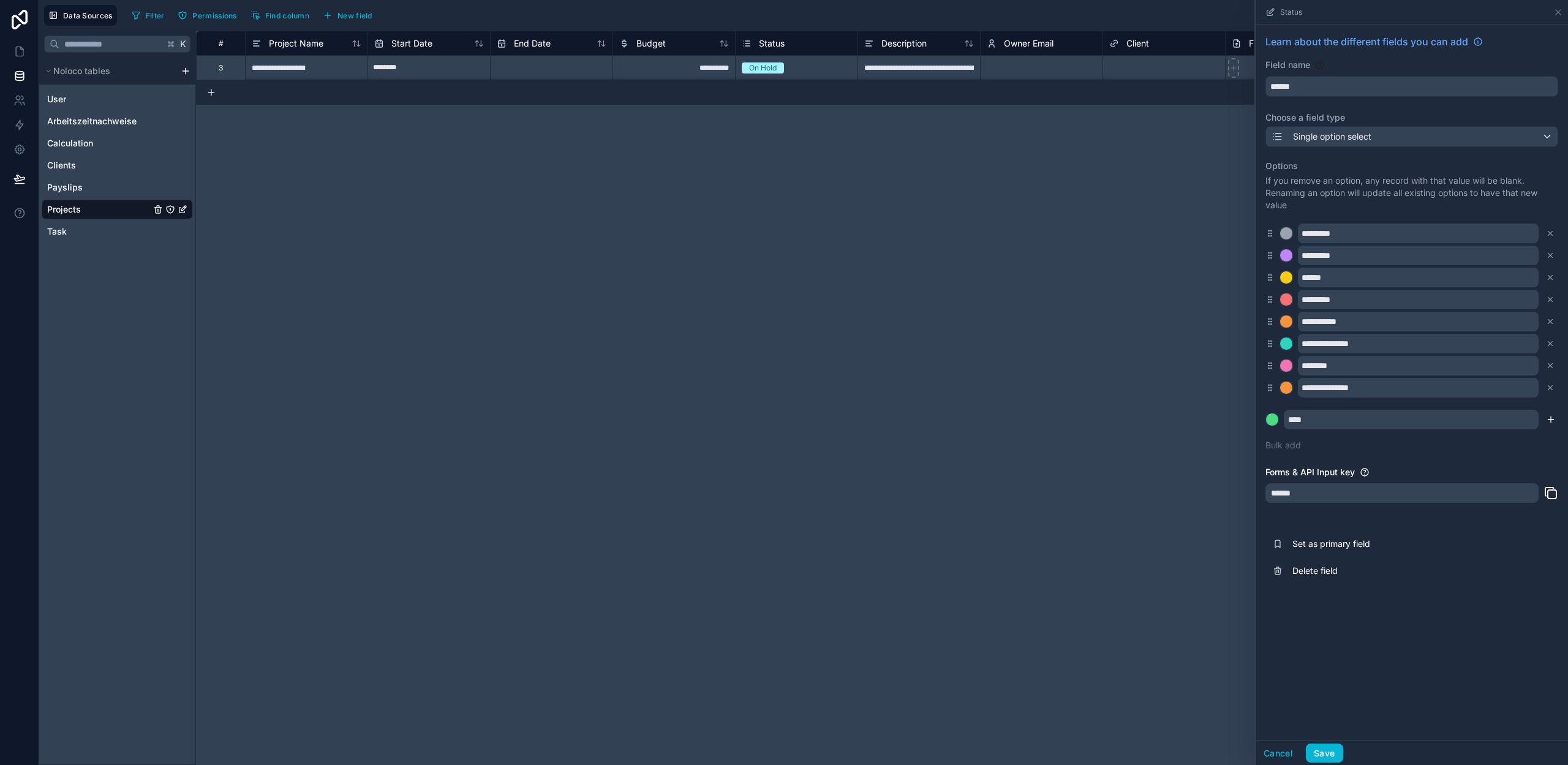
click at [1549, 422] on icon "submit" at bounding box center [1551, 420] width 10 height 10
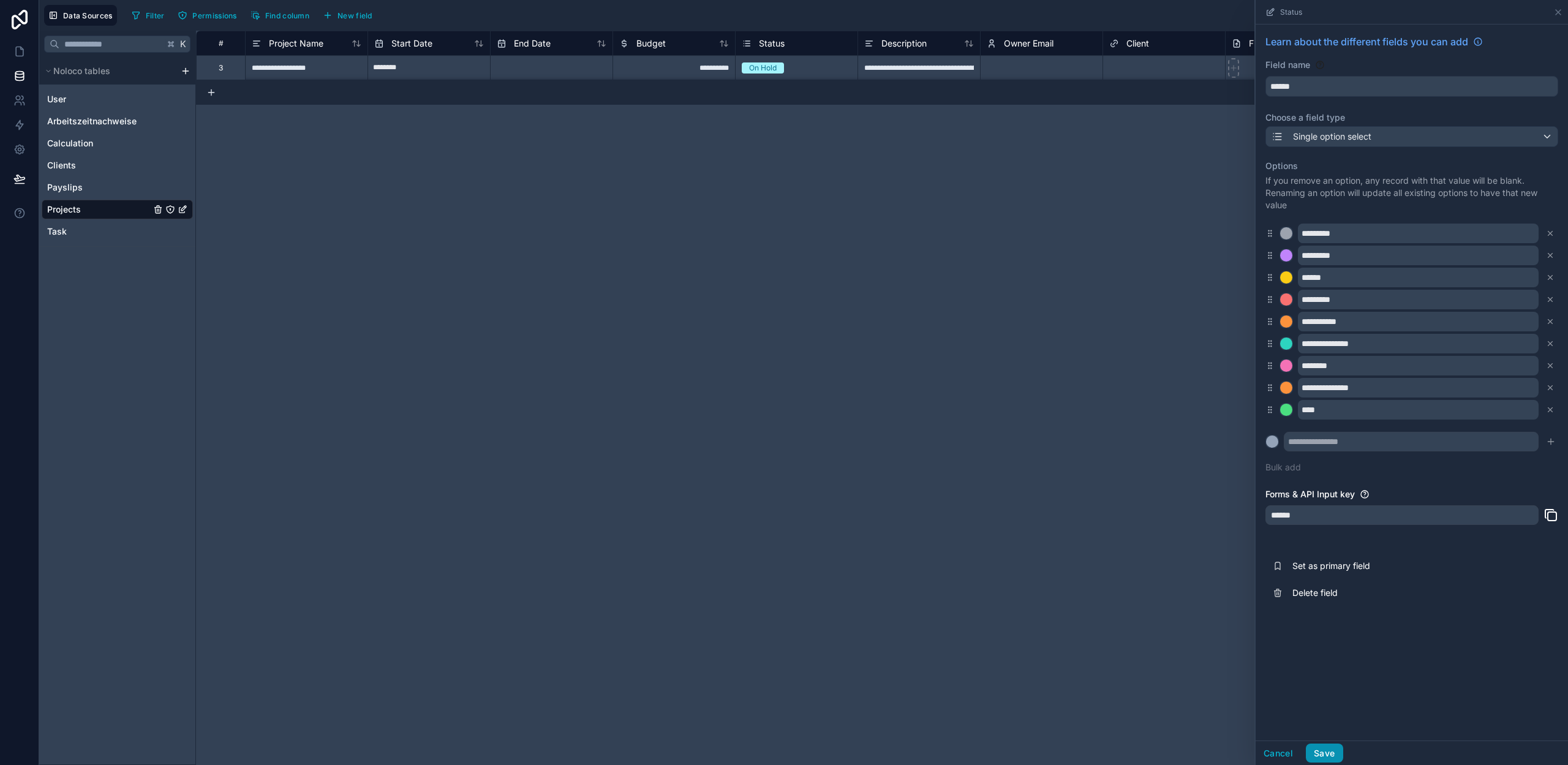
click at [1324, 748] on button "Save" at bounding box center [1324, 753] width 37 height 20
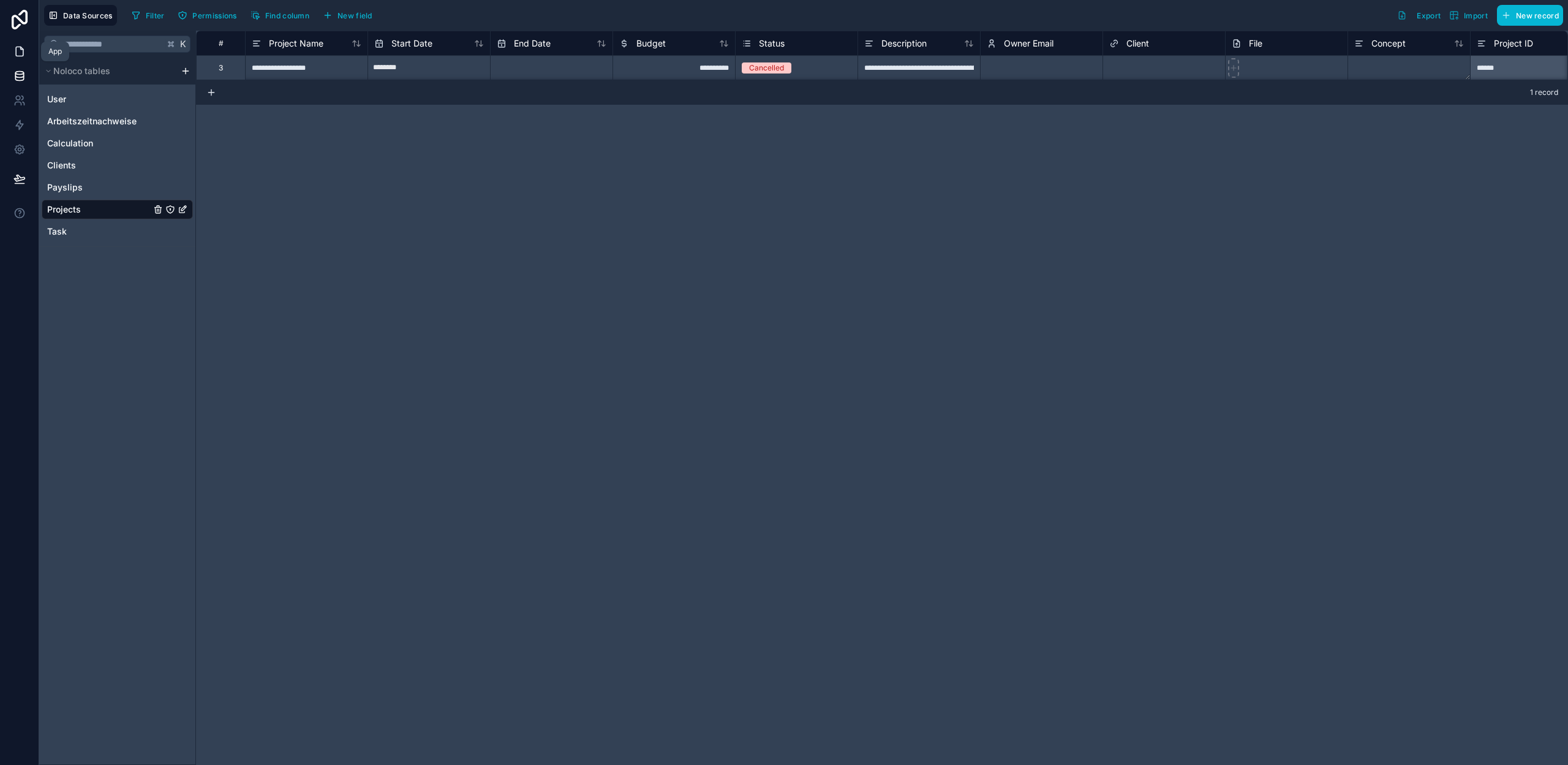
click at [20, 54] on icon at bounding box center [20, 51] width 12 height 12
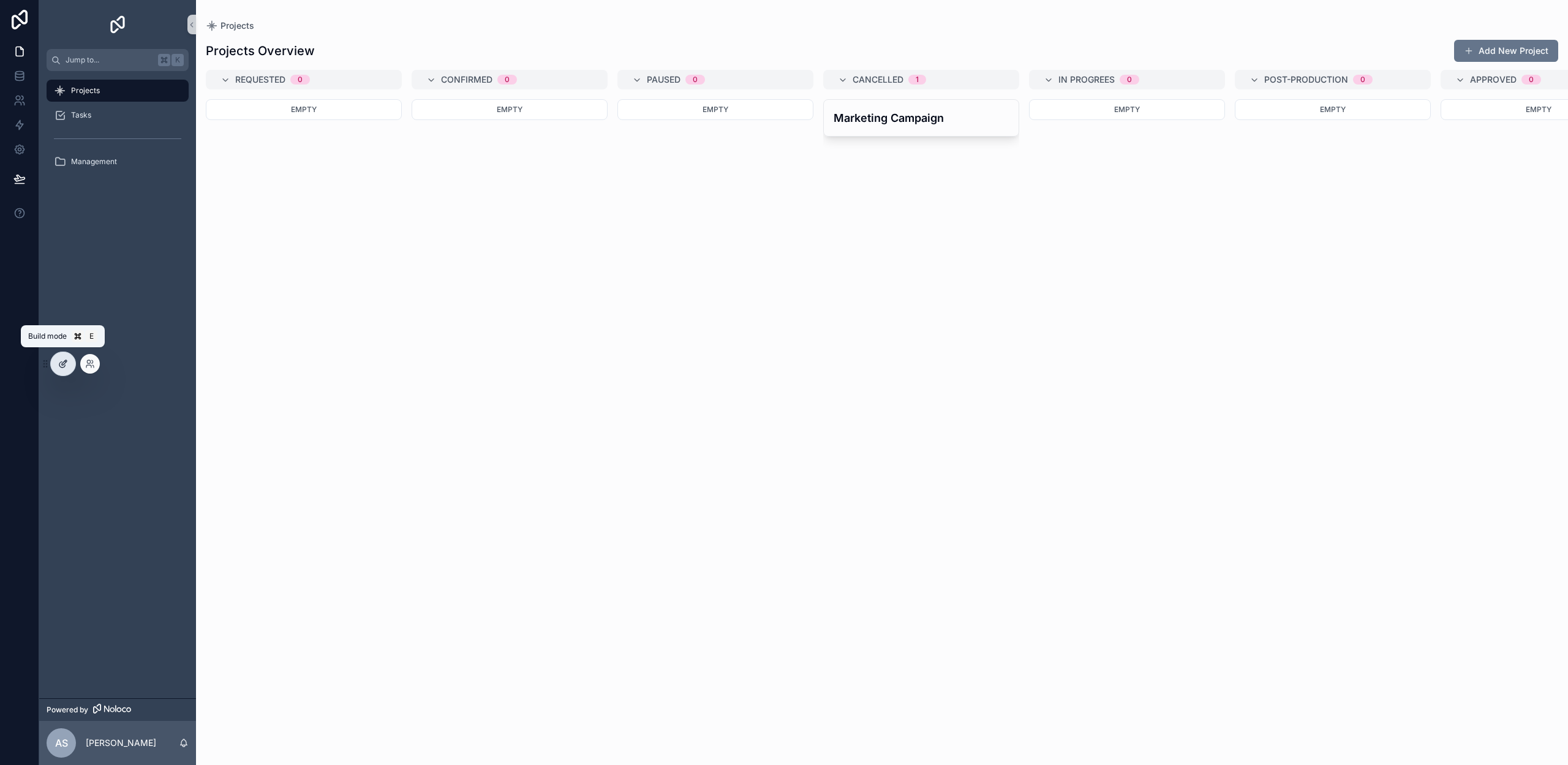
click at [60, 367] on icon at bounding box center [62, 364] width 5 height 5
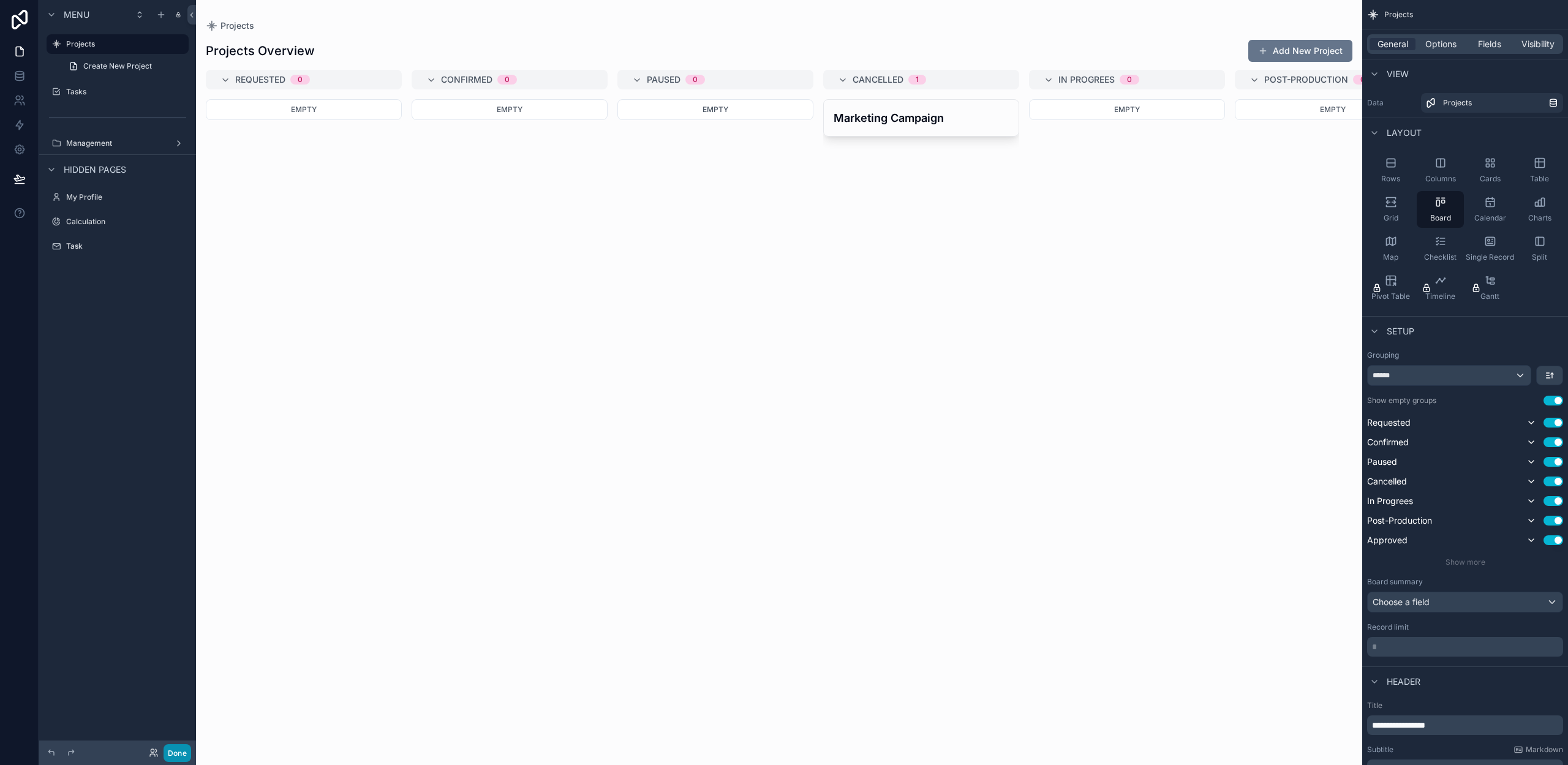
click at [178, 757] on button "Done" at bounding box center [177, 752] width 27 height 18
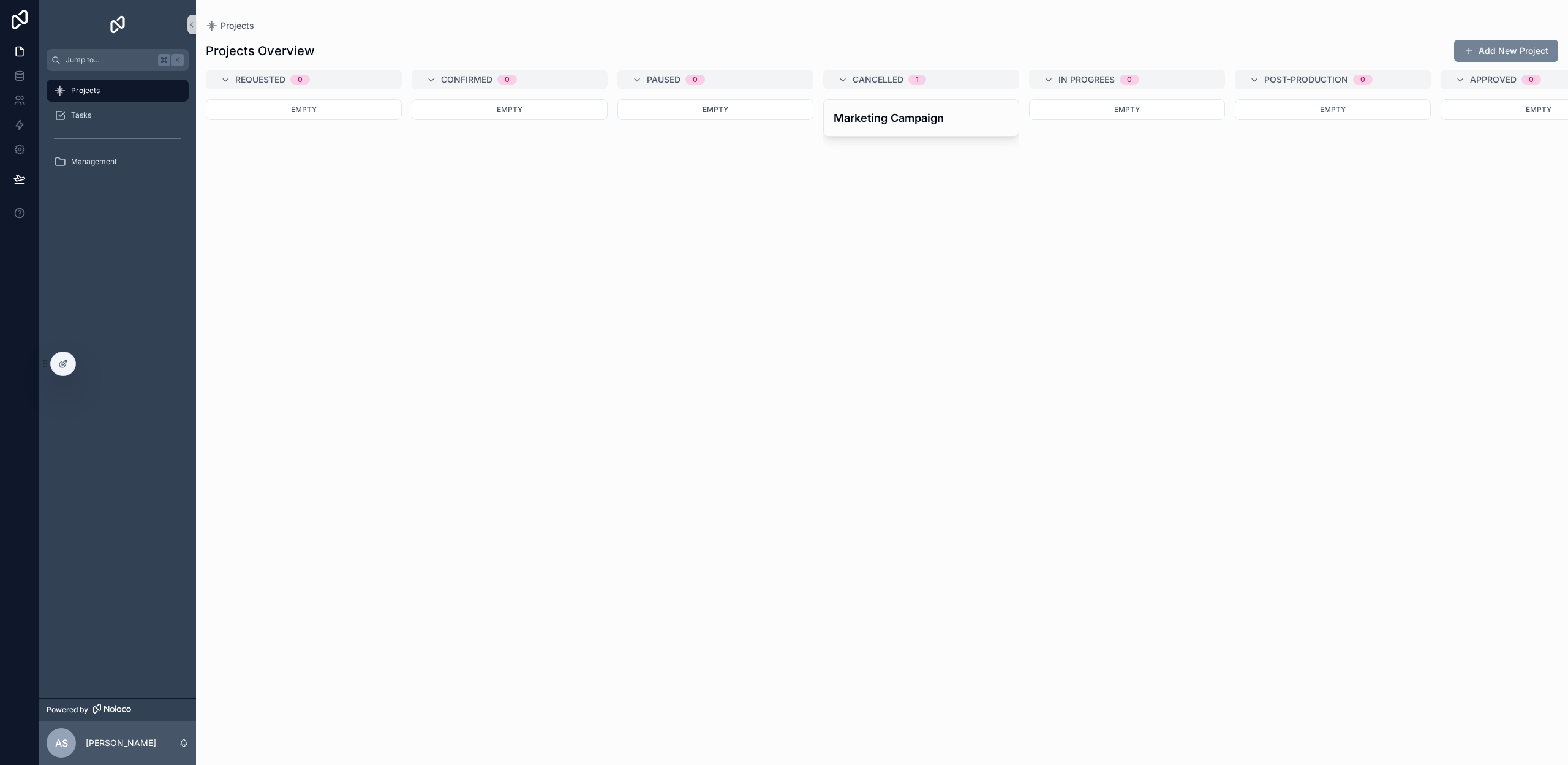
click at [1514, 52] on button "Add New Project" at bounding box center [1506, 51] width 104 height 22
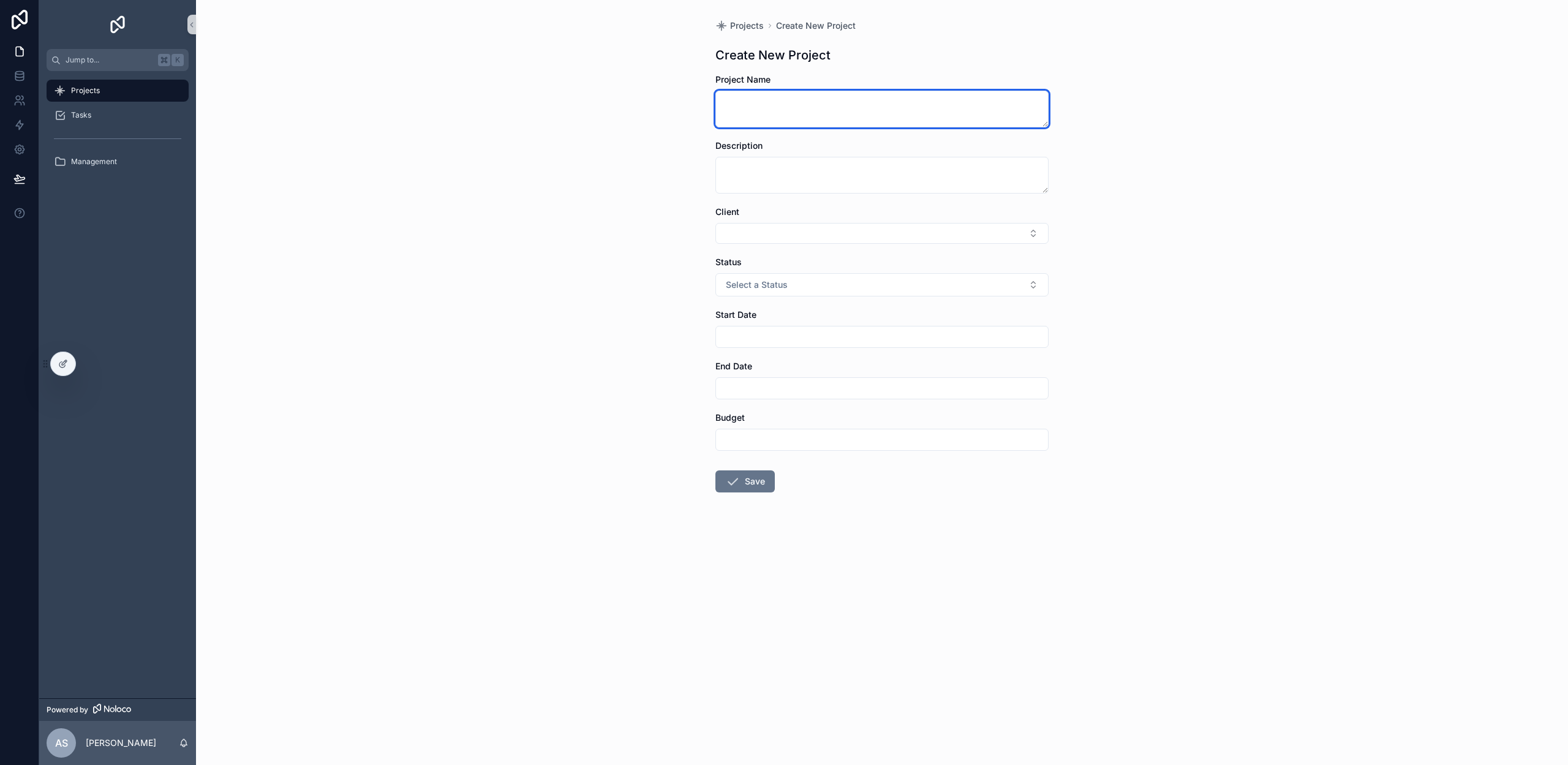
click at [787, 106] on textarea "scrollable content" at bounding box center [881, 108] width 333 height 37
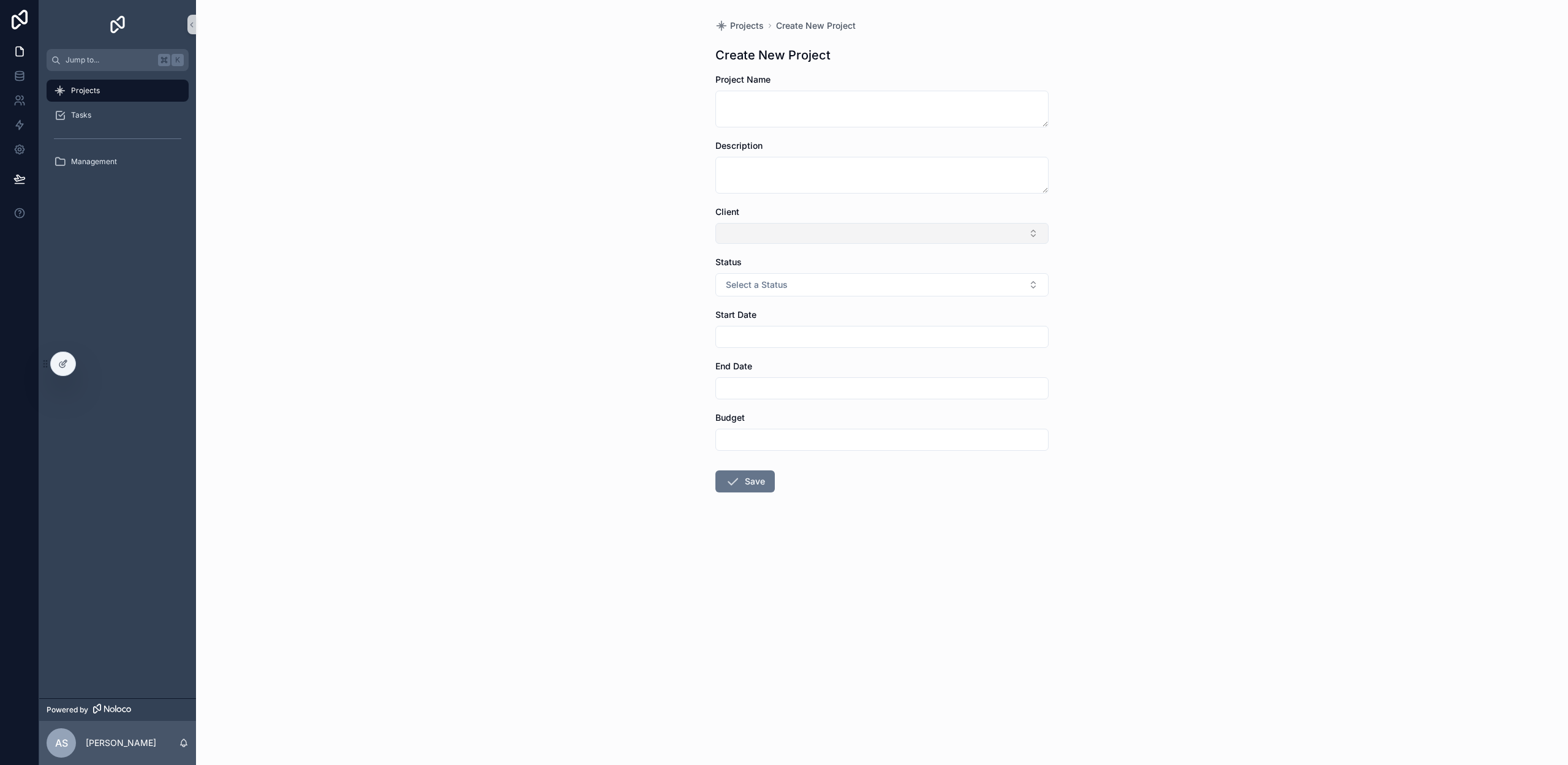
click at [771, 237] on button "Select Button" at bounding box center [881, 233] width 333 height 20
drag, startPoint x: 591, startPoint y: 260, endPoint x: 859, endPoint y: 156, distance: 287.5
click at [615, 255] on div "Projects Create New Project Create New Project Project Name Description Client …" at bounding box center [882, 382] width 1372 height 765
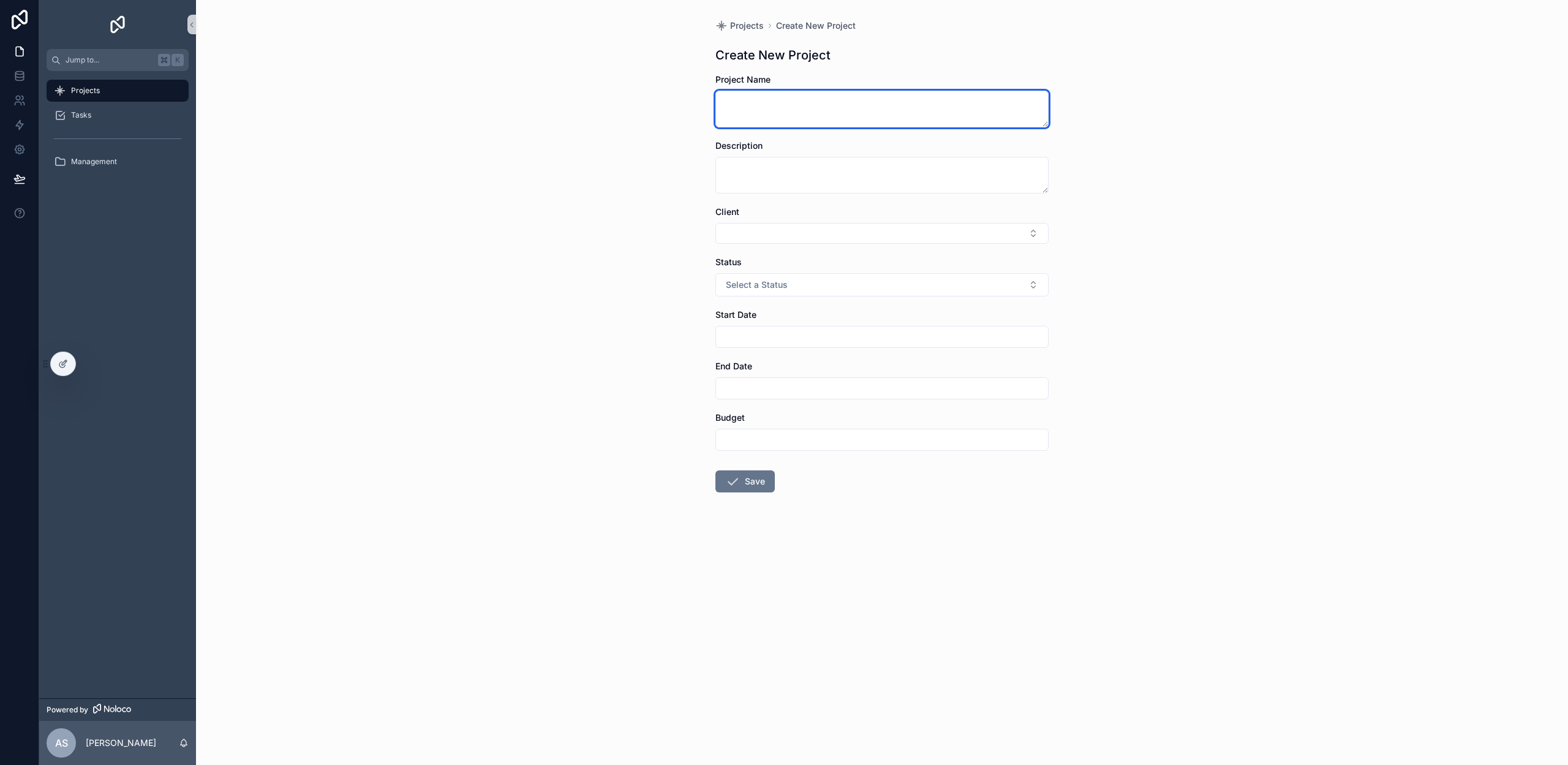
click at [790, 104] on textarea "scrollable content" at bounding box center [881, 108] width 333 height 37
click at [753, 335] on input "scrollable content" at bounding box center [882, 337] width 332 height 17
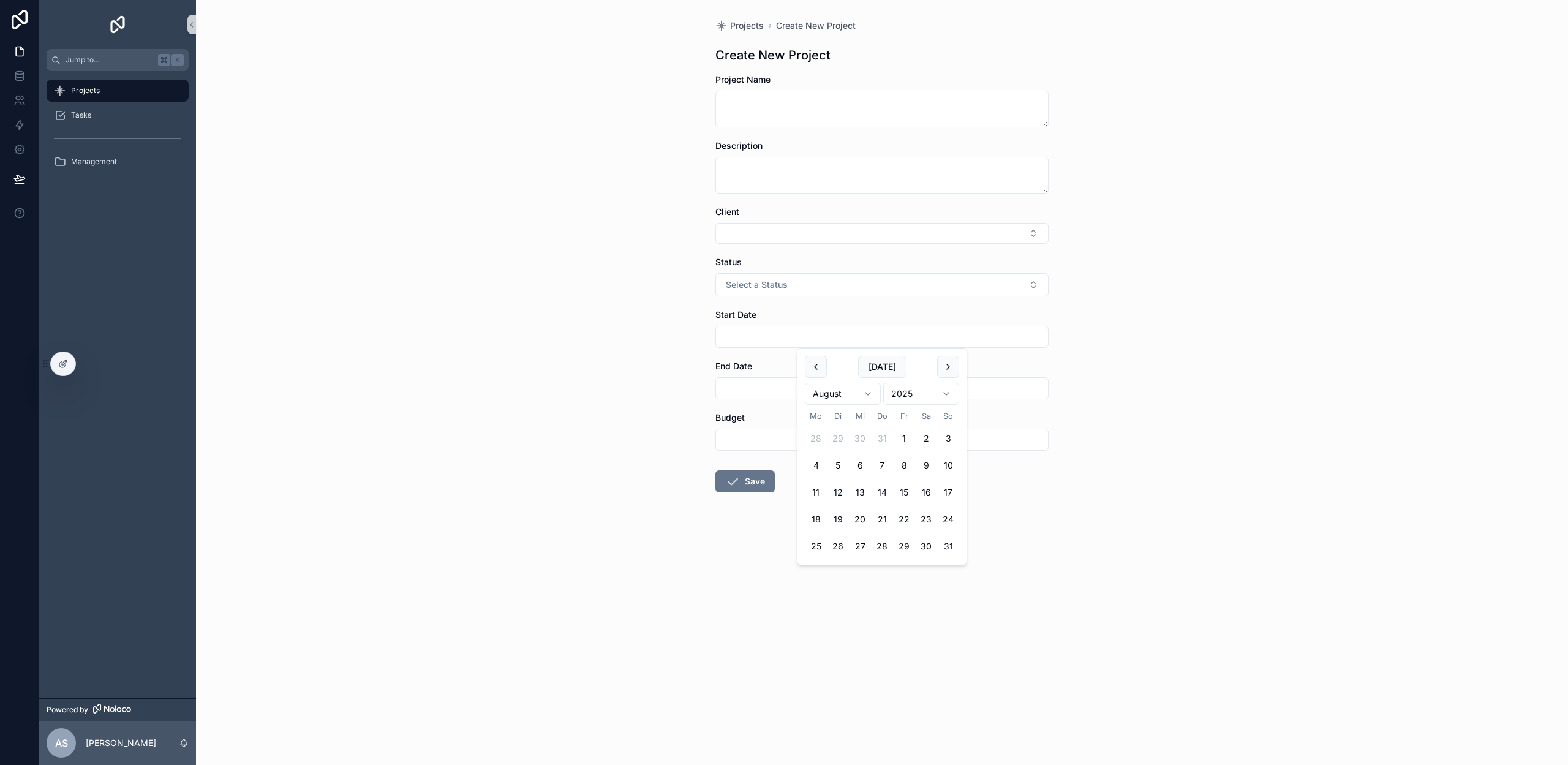
click at [636, 317] on div "Projects Create New Project Create New Project Project Name Description Client …" at bounding box center [882, 382] width 1372 height 765
click at [60, 368] on div at bounding box center [63, 363] width 25 height 23
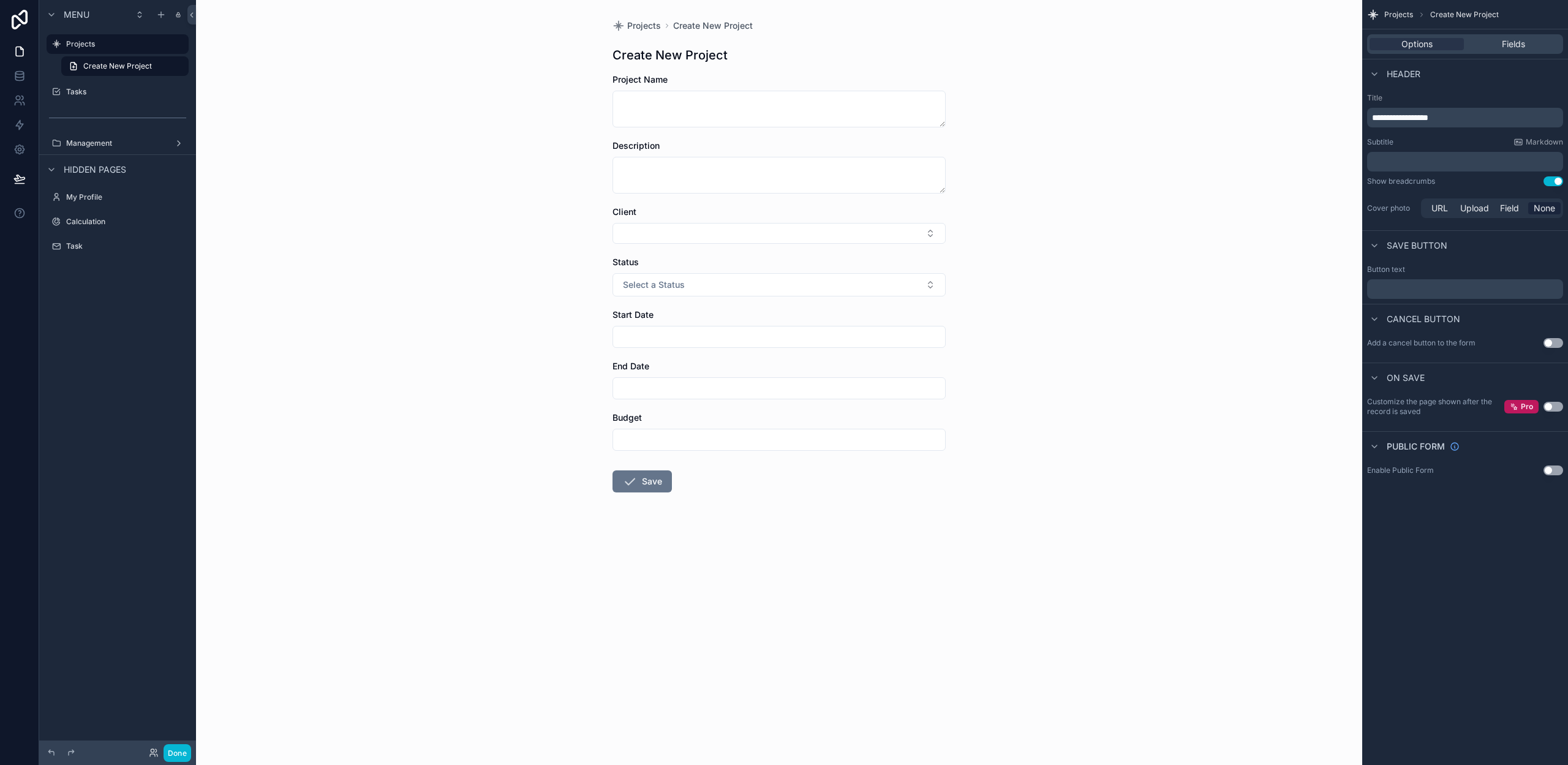
click at [495, 390] on div "Projects Create New Project Create New Project Project Name Description Client …" at bounding box center [779, 382] width 1166 height 765
click at [1549, 343] on button "Use setting" at bounding box center [1553, 343] width 20 height 10
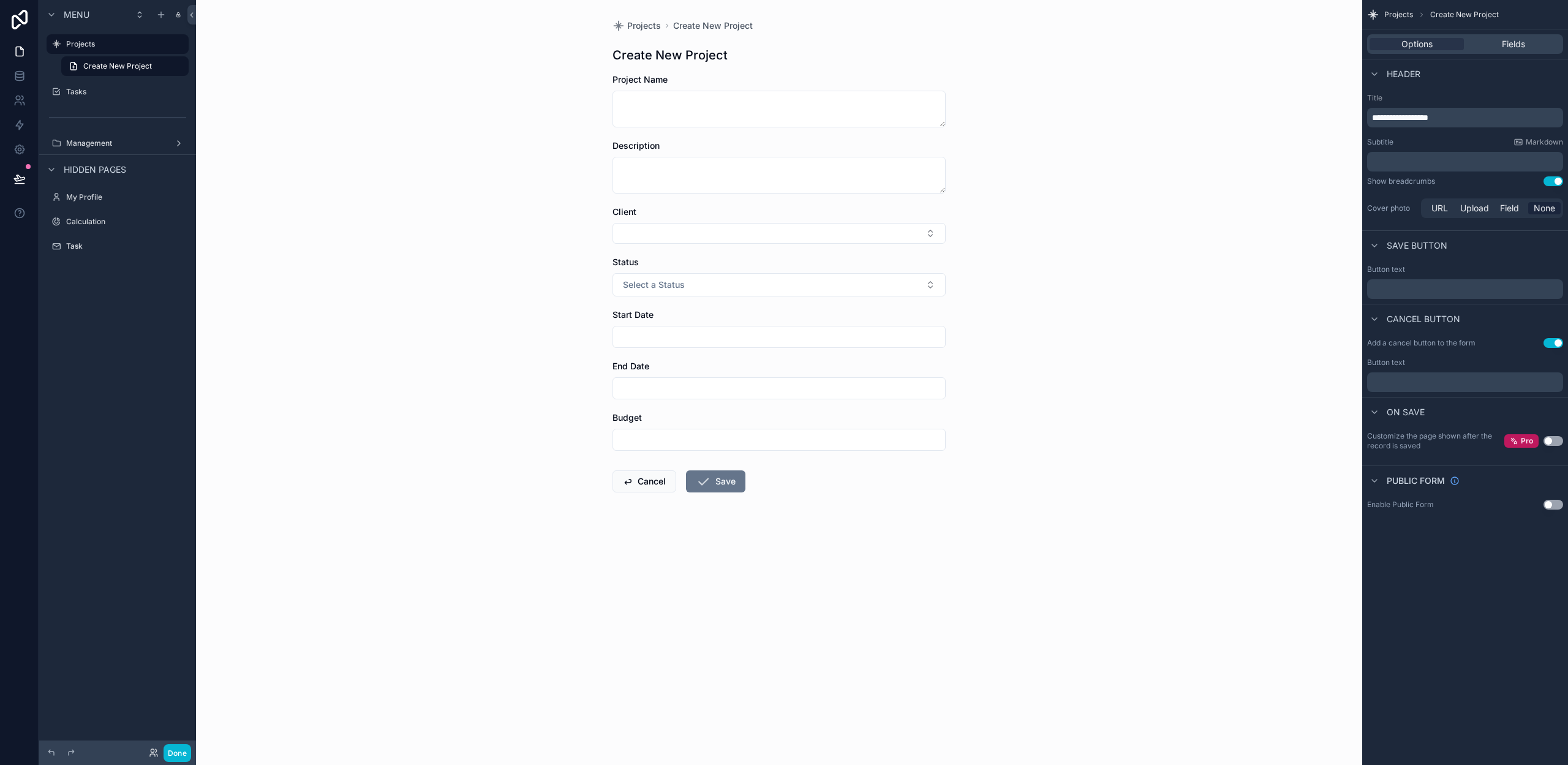
click at [1410, 381] on p "﻿" at bounding box center [1467, 382] width 189 height 10
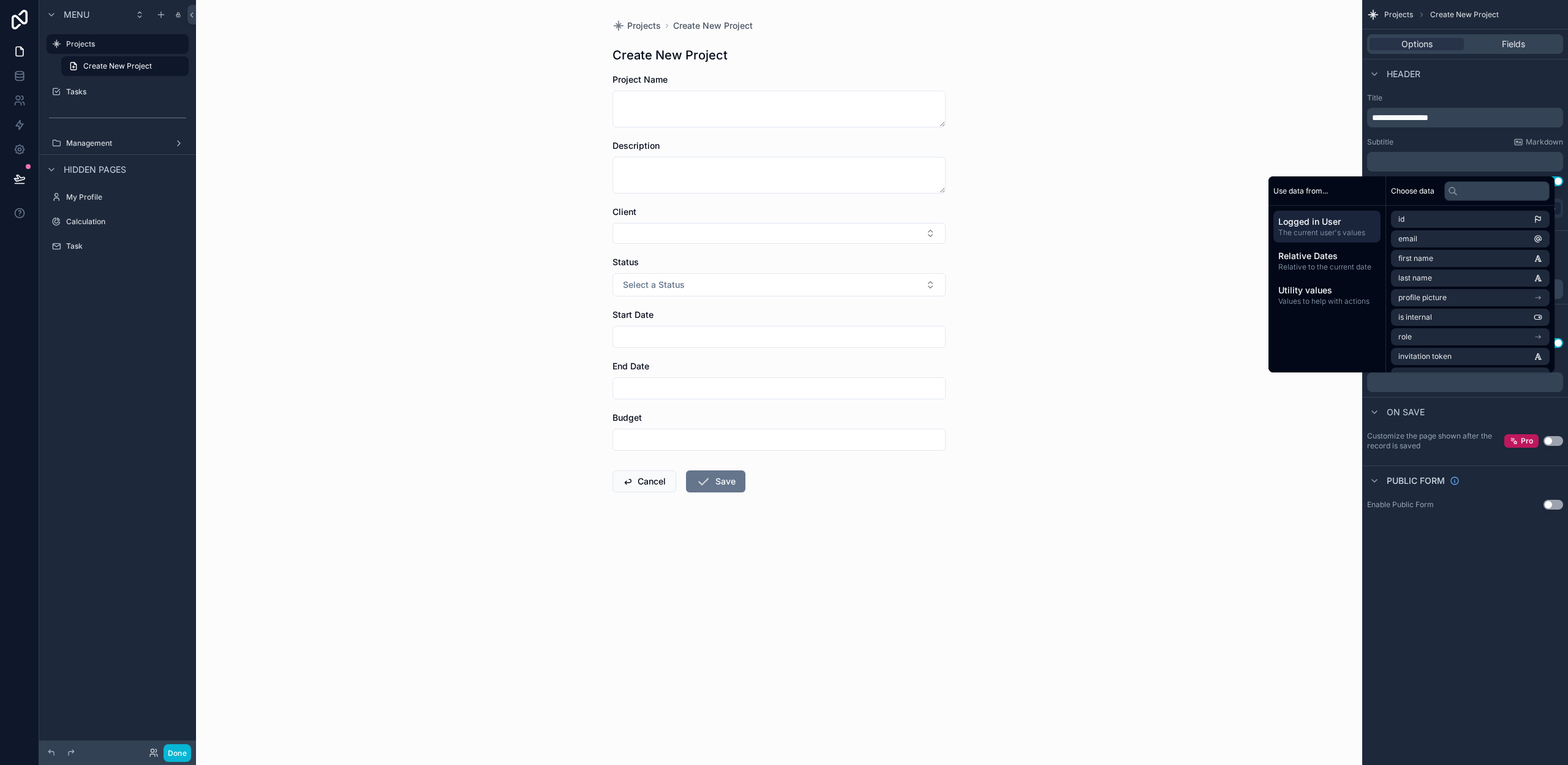
click at [1279, 406] on div "Projects Create New Project Create New Project Project Name Description Client …" at bounding box center [779, 382] width 1166 height 765
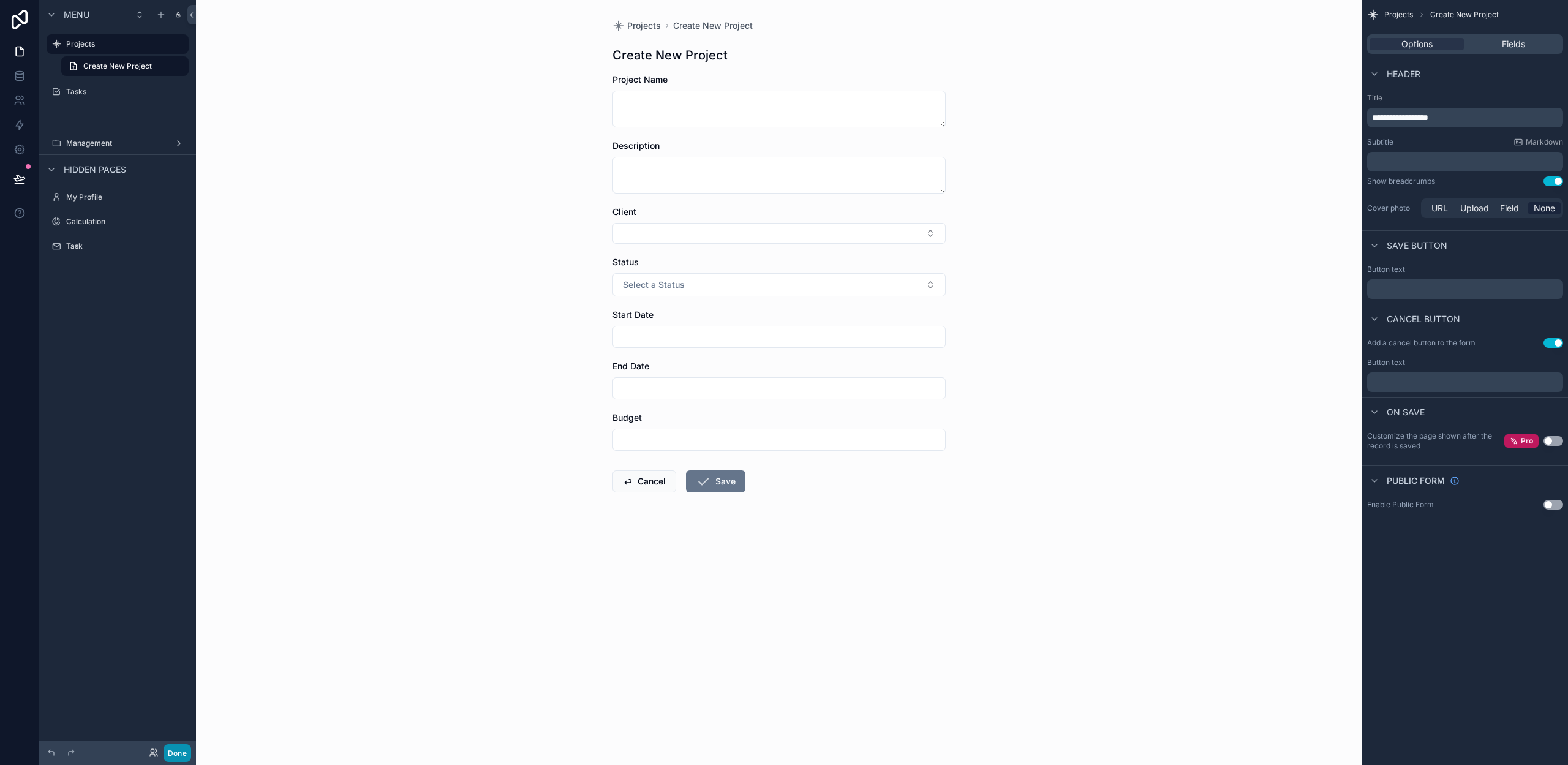
click at [177, 744] on button "Done" at bounding box center [177, 752] width 27 height 18
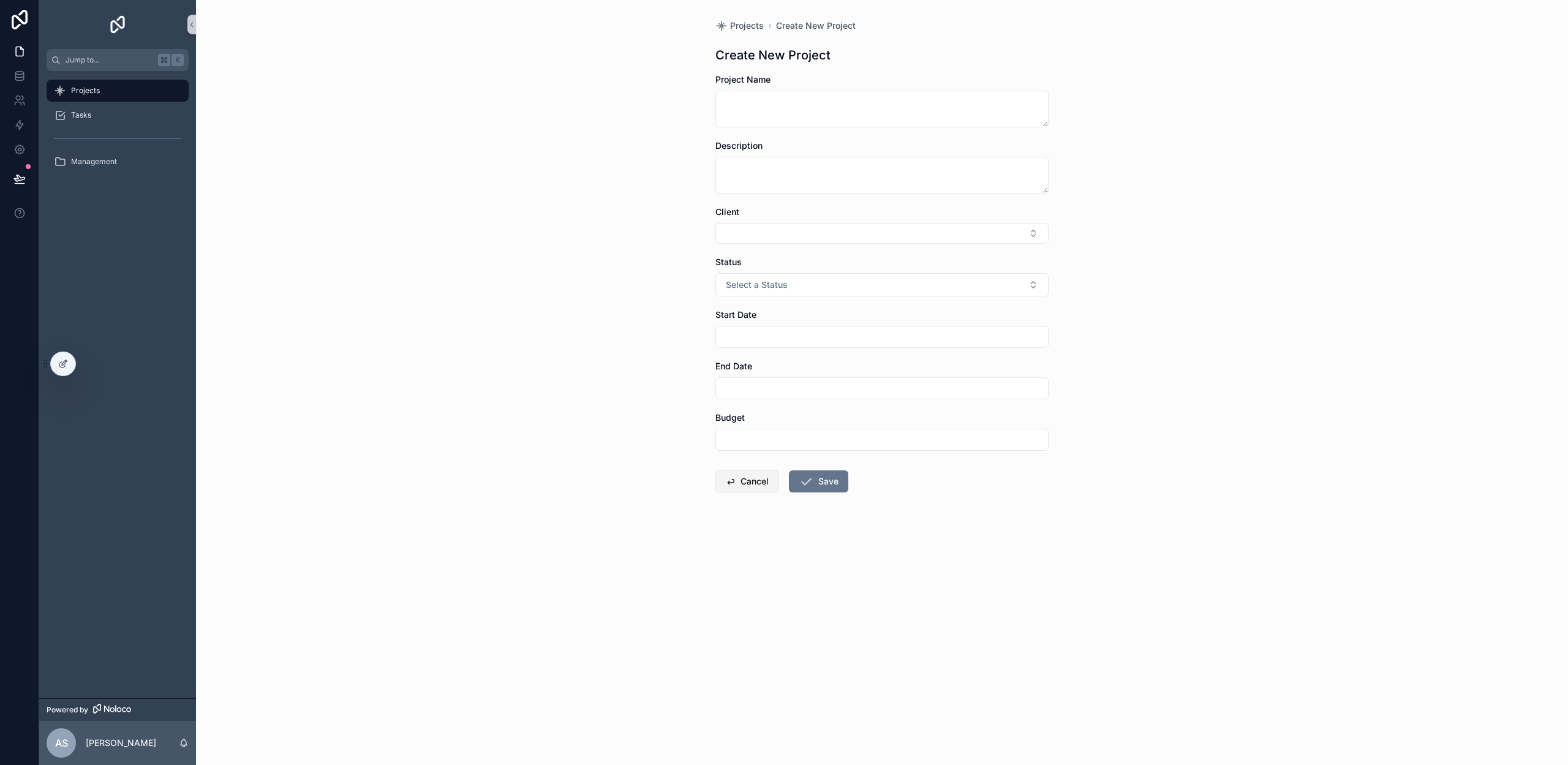
click at [746, 485] on button "Cancel" at bounding box center [747, 482] width 64 height 22
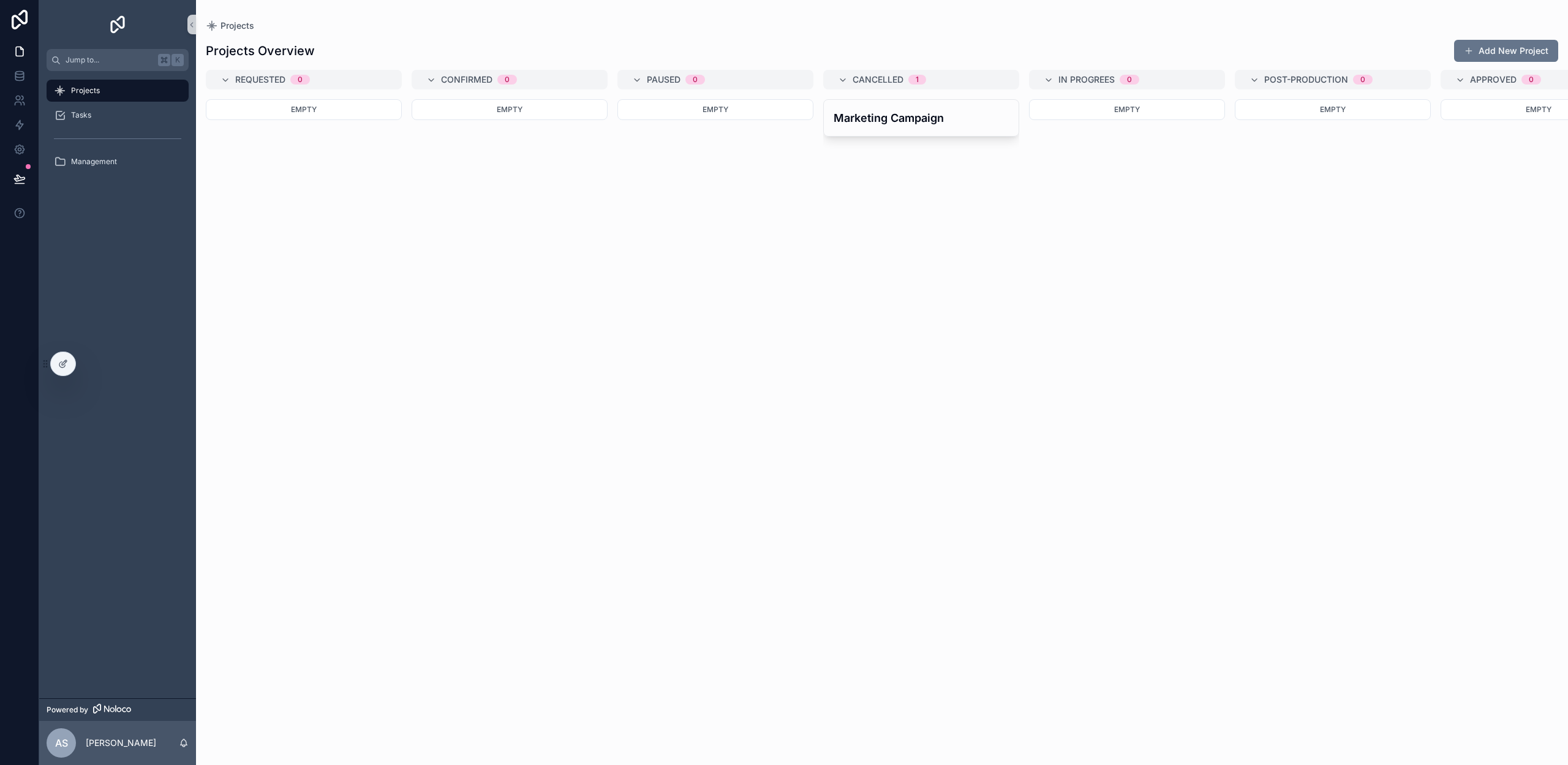
scroll to position [0, 3]
click at [870, 123] on h4 "Marketing Campaign" at bounding box center [918, 117] width 175 height 16
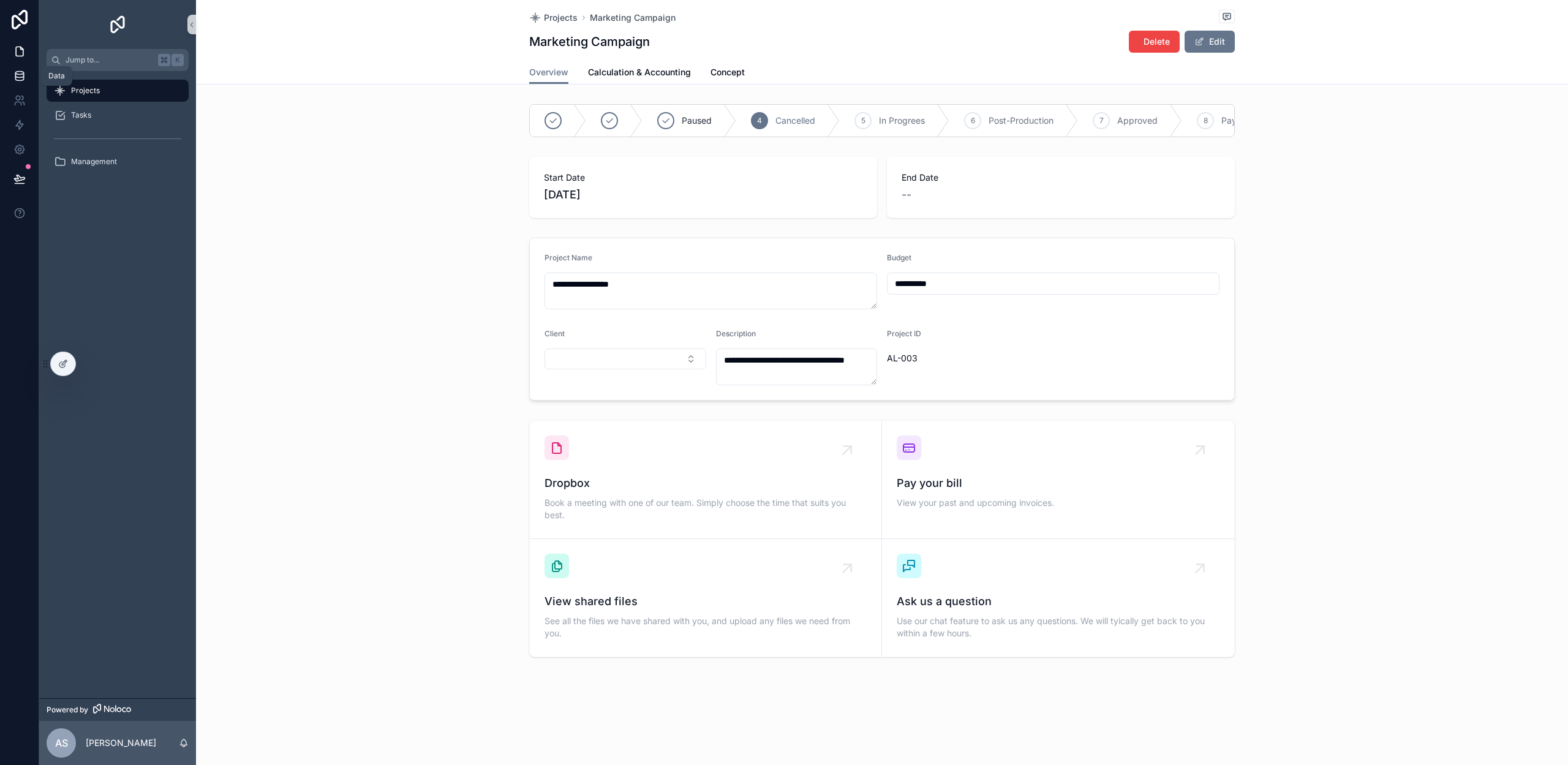
click at [18, 80] on icon at bounding box center [20, 76] width 12 height 12
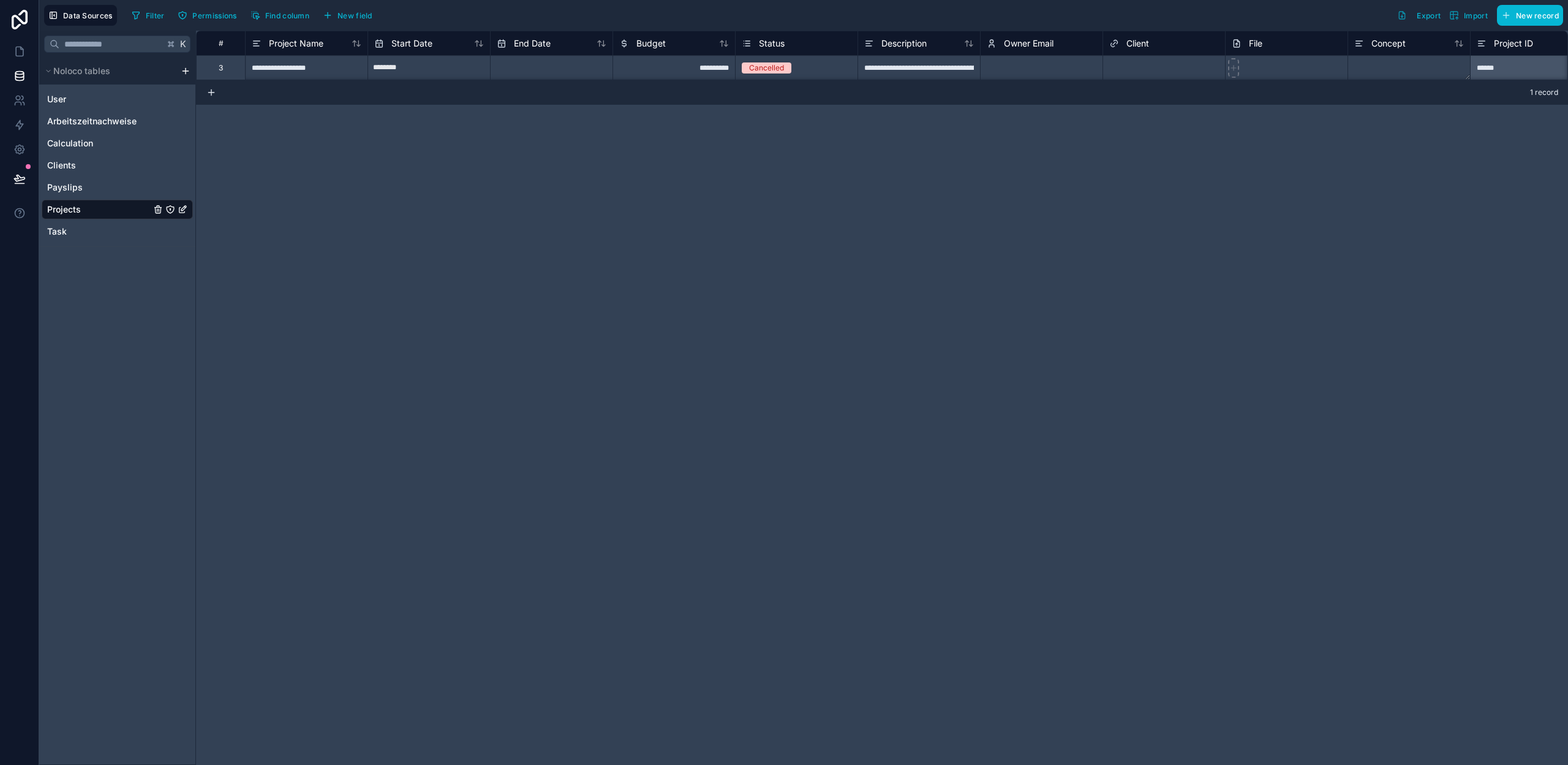
click at [787, 43] on div "Status" at bounding box center [796, 43] width 110 height 14
click at [774, 43] on span "Status" at bounding box center [772, 43] width 26 height 12
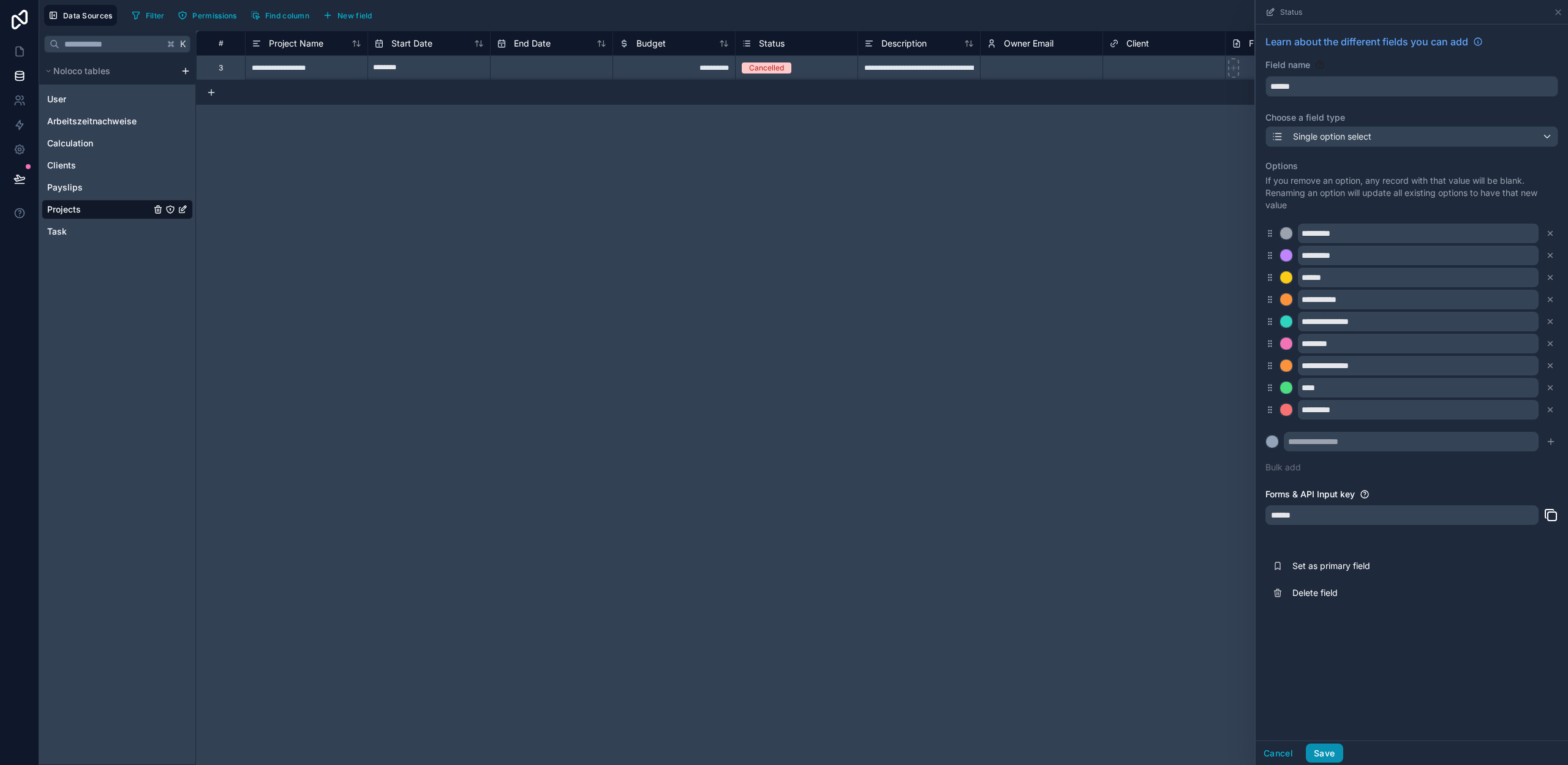
click at [1326, 748] on button "Save" at bounding box center [1324, 753] width 37 height 20
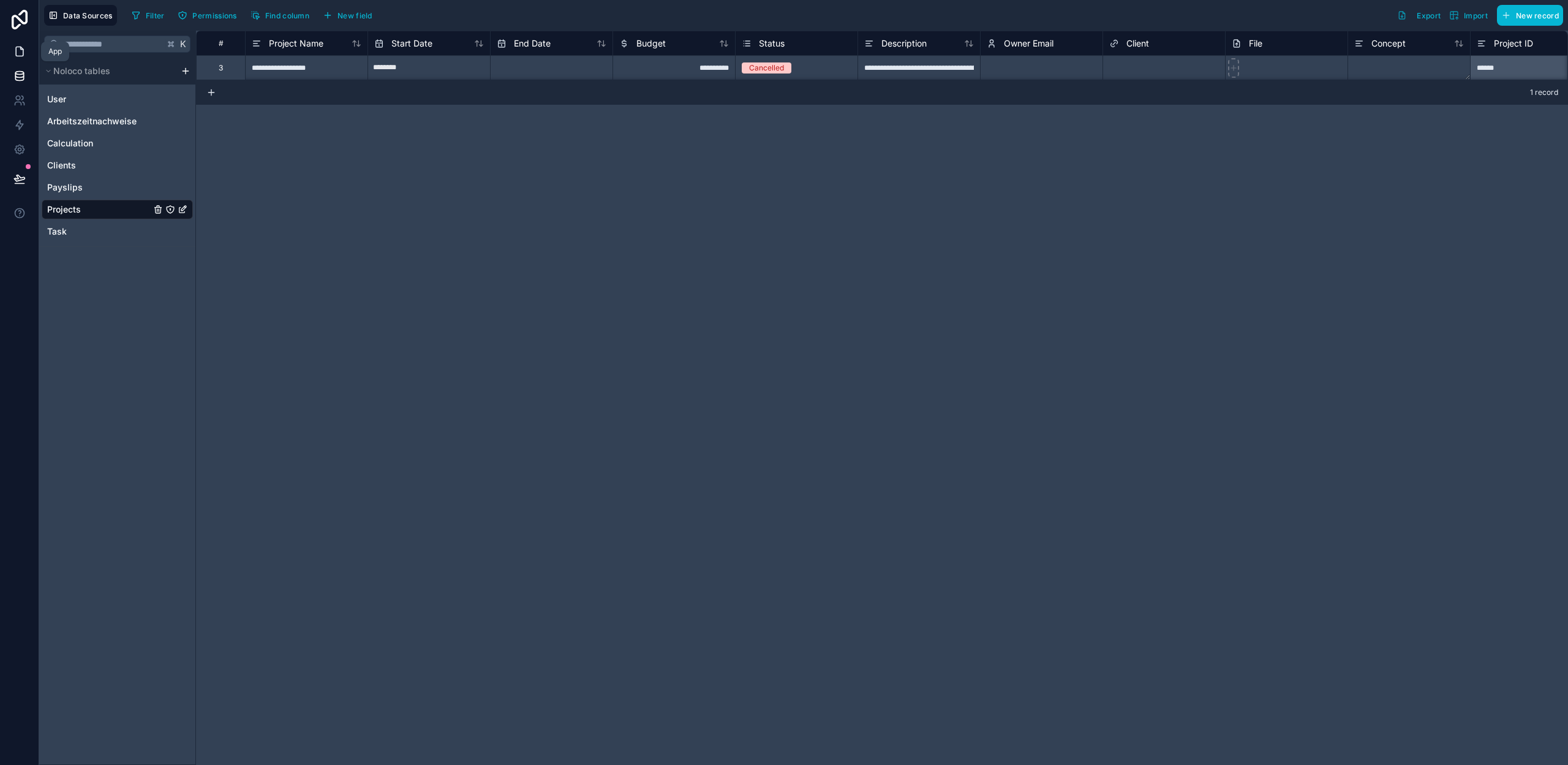
click at [20, 47] on icon at bounding box center [20, 51] width 8 height 9
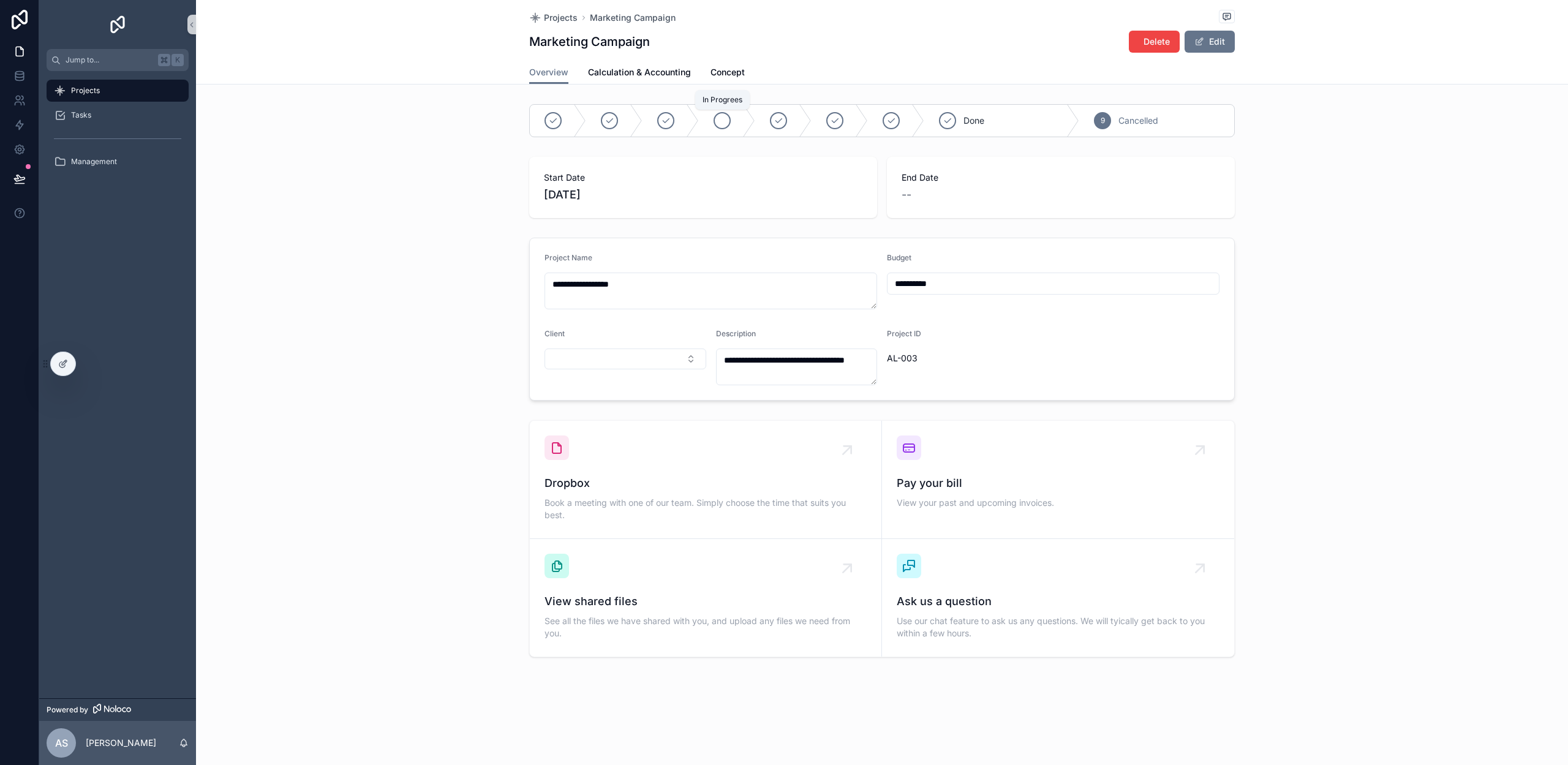
click at [730, 121] on div "scrollable content" at bounding box center [722, 121] width 17 height 17
click at [101, 113] on div "Tasks" at bounding box center [117, 115] width 128 height 20
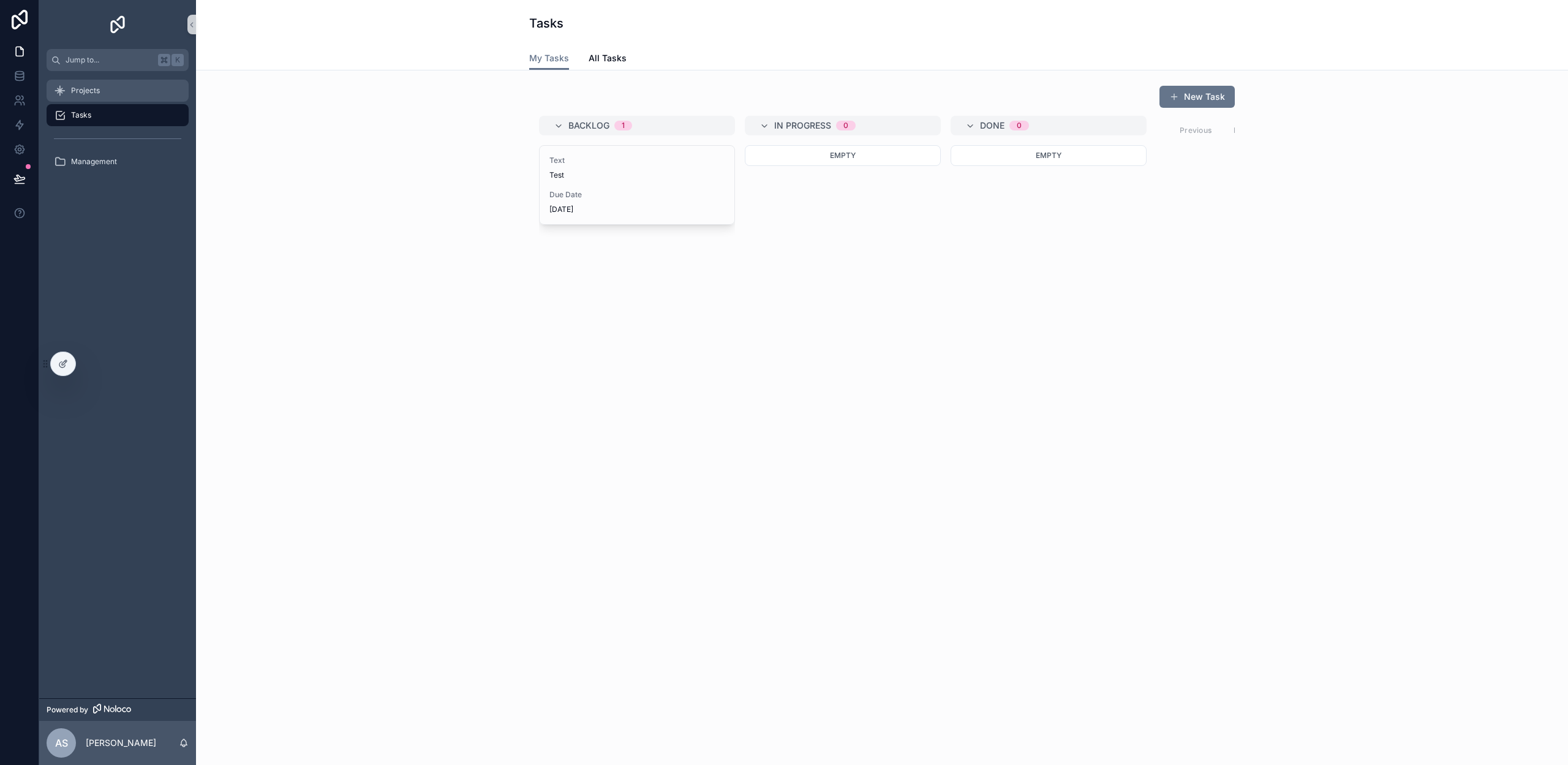
click at [101, 88] on div "Projects" at bounding box center [117, 90] width 128 height 20
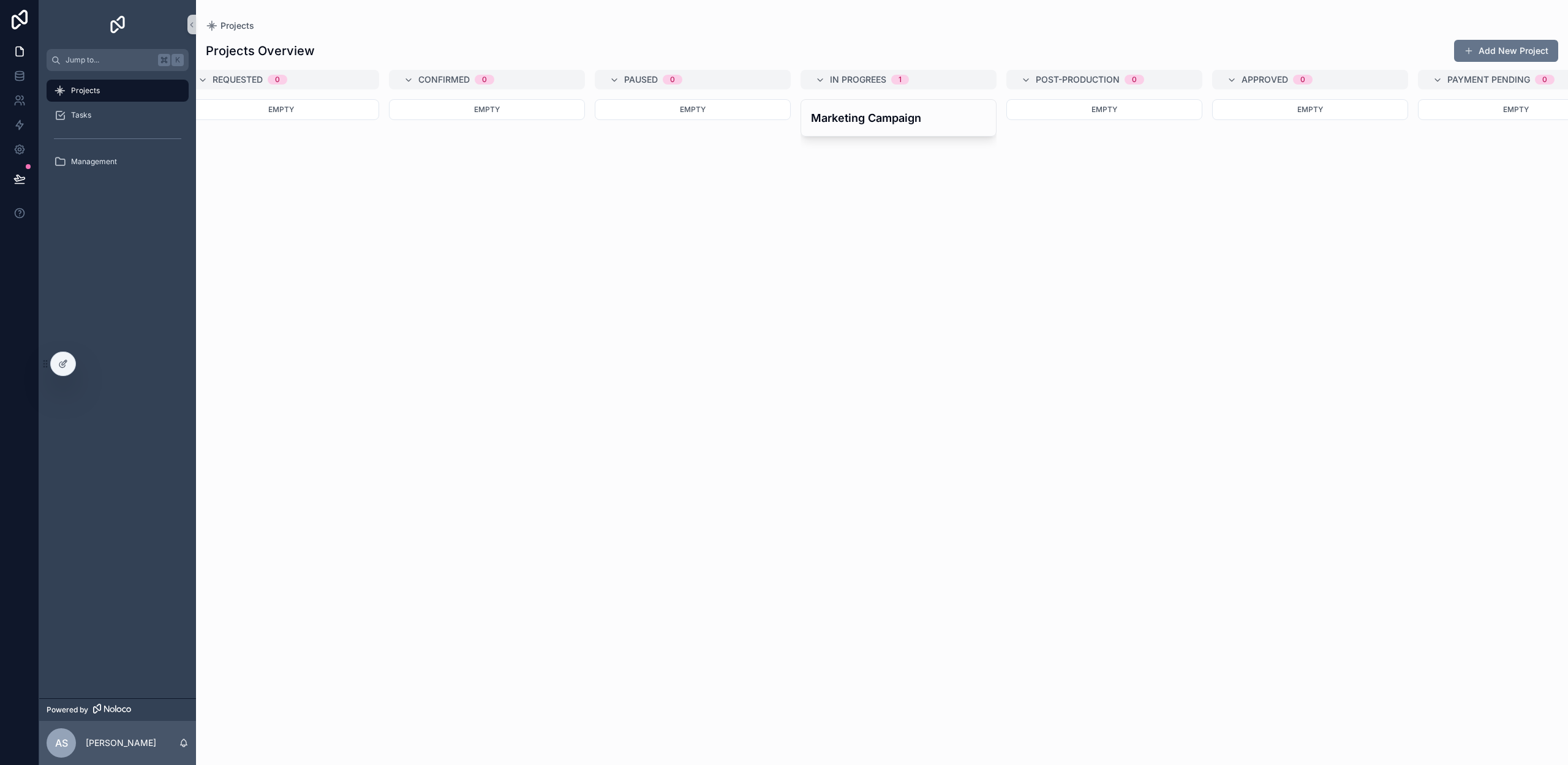
scroll to position [0, 21]
click at [867, 120] on h4 "Marketing Campaign" at bounding box center [900, 117] width 175 height 16
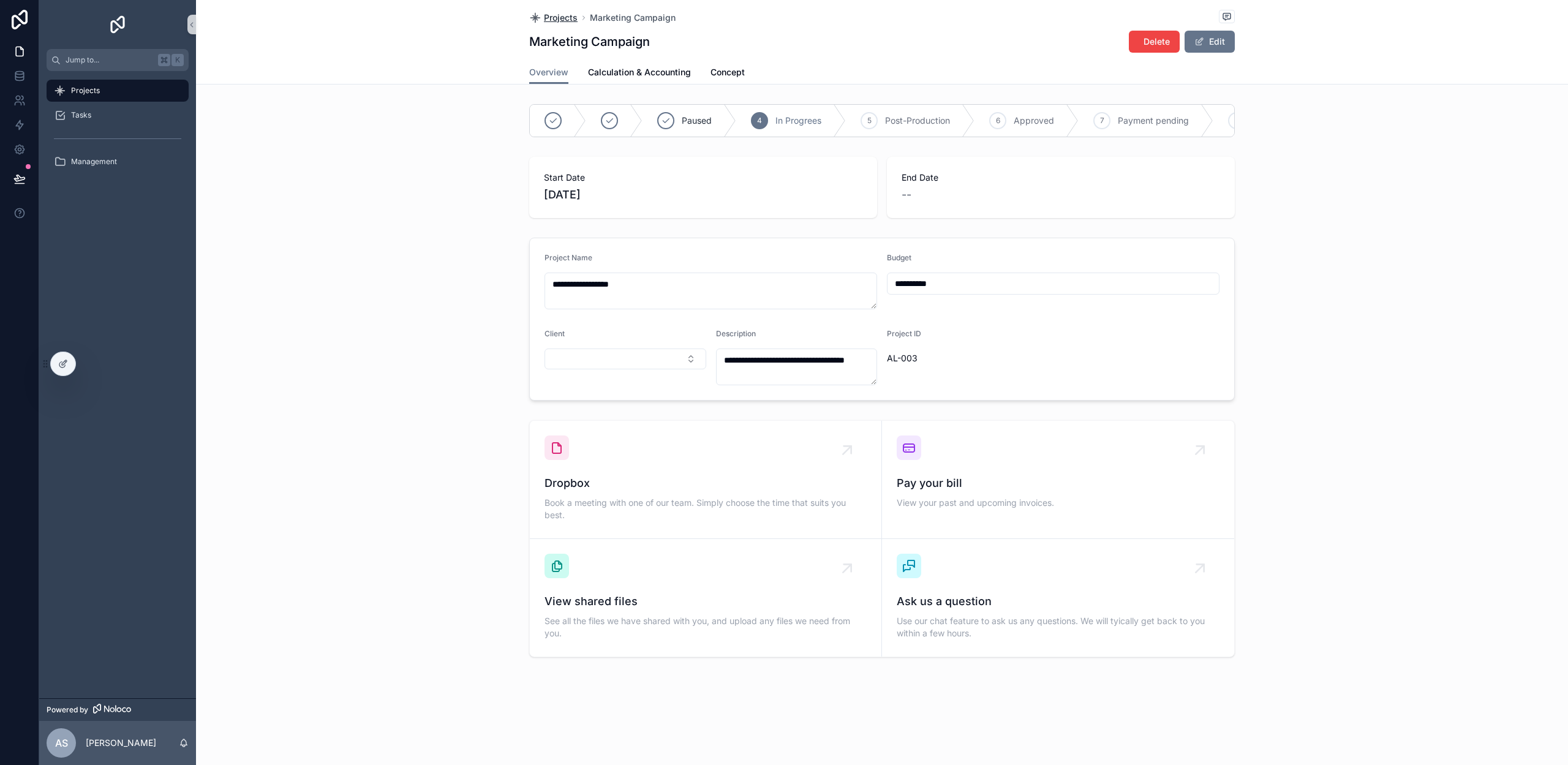
click at [551, 17] on span "Projects" at bounding box center [561, 18] width 34 height 12
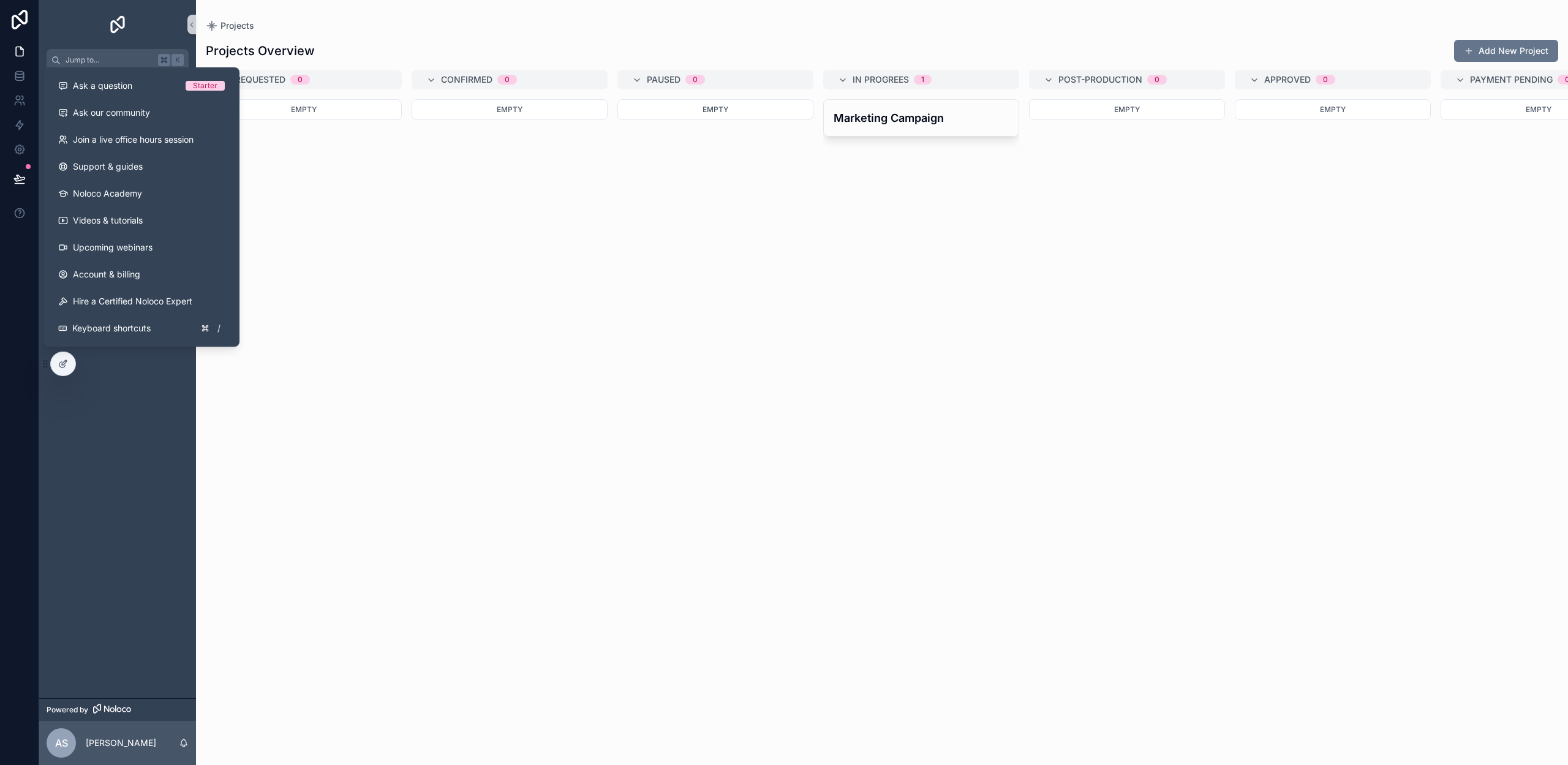
drag, startPoint x: 477, startPoint y: 289, endPoint x: 414, endPoint y: 275, distance: 64.5
click at [474, 289] on div "Empty" at bounding box center [510, 425] width 196 height 651
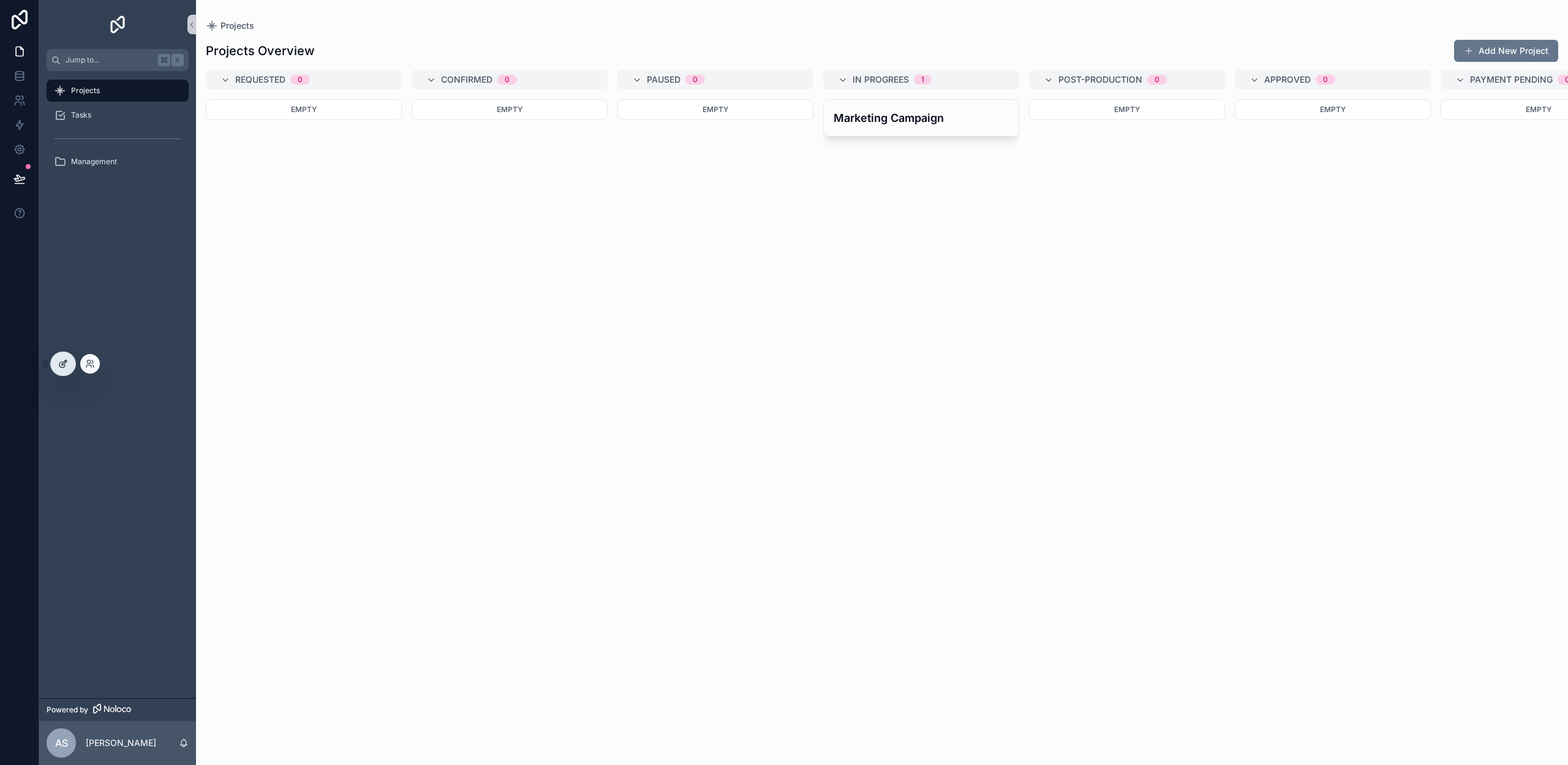
click at [62, 370] on div at bounding box center [63, 363] width 25 height 23
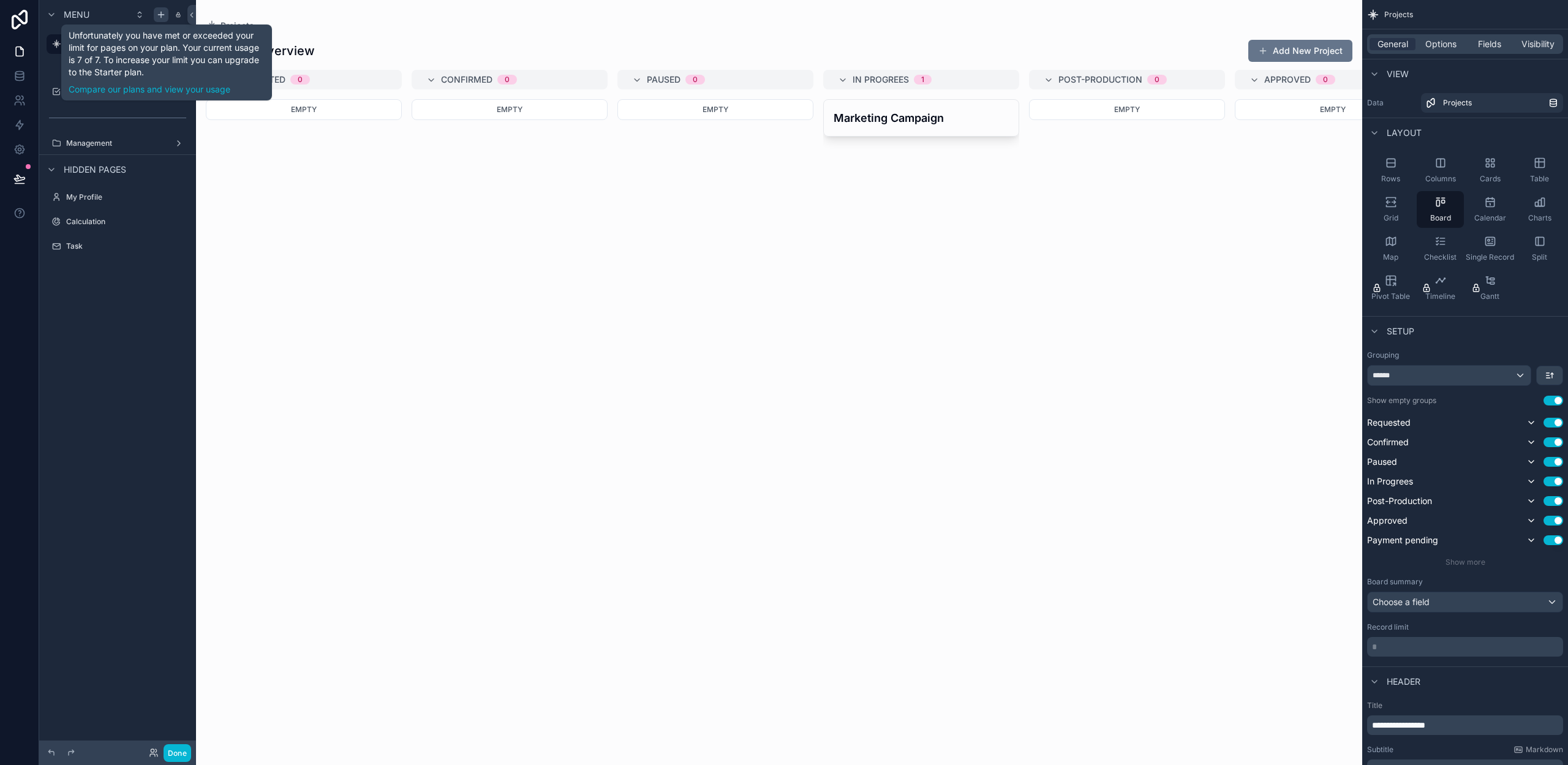
click at [156, 12] on icon "scrollable content" at bounding box center [161, 15] width 10 height 10
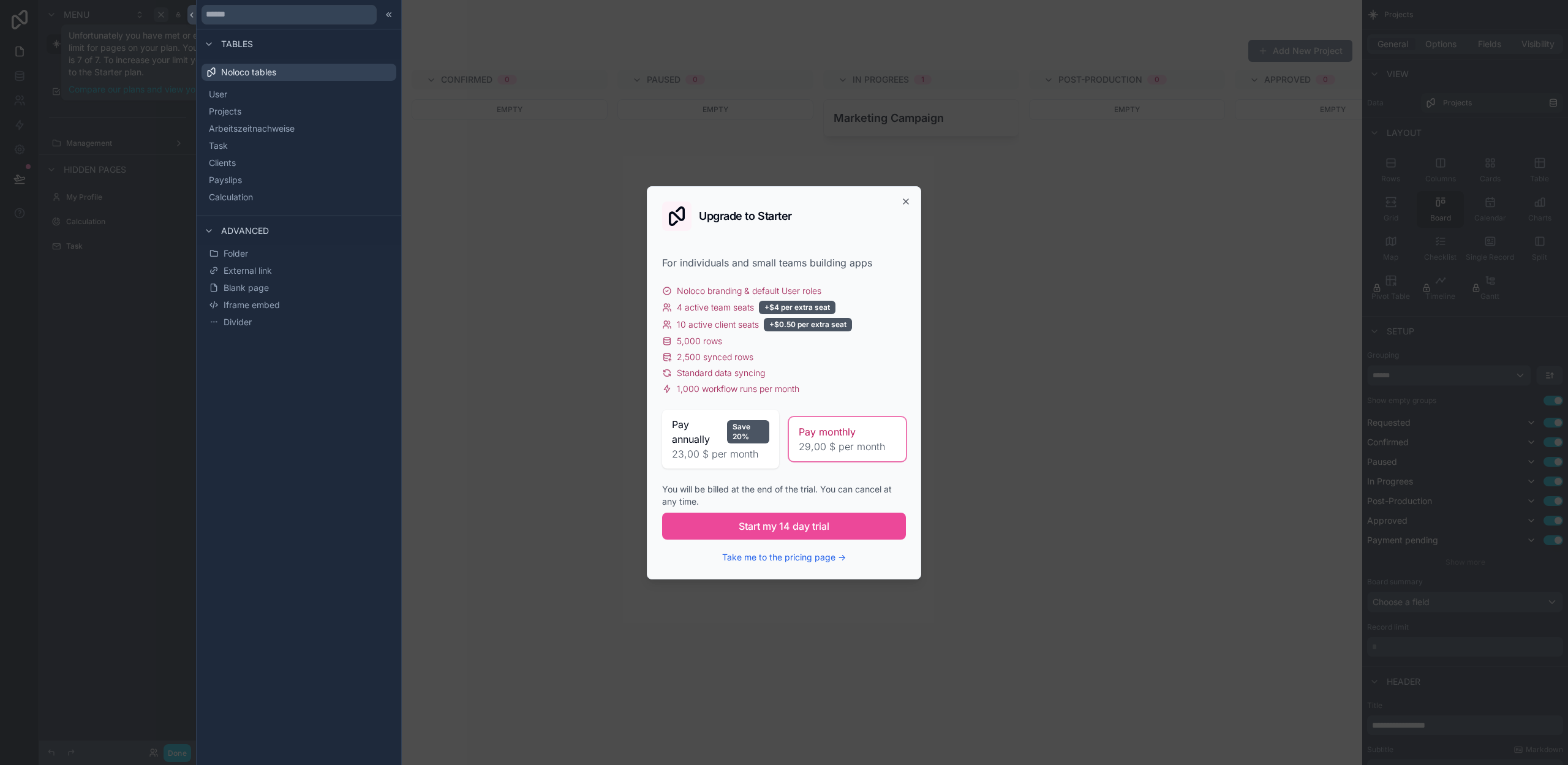
click at [751, 206] on div "Upgrade to Starter" at bounding box center [784, 216] width 243 height 30
click at [902, 200] on icon "button" at bounding box center [906, 202] width 10 height 10
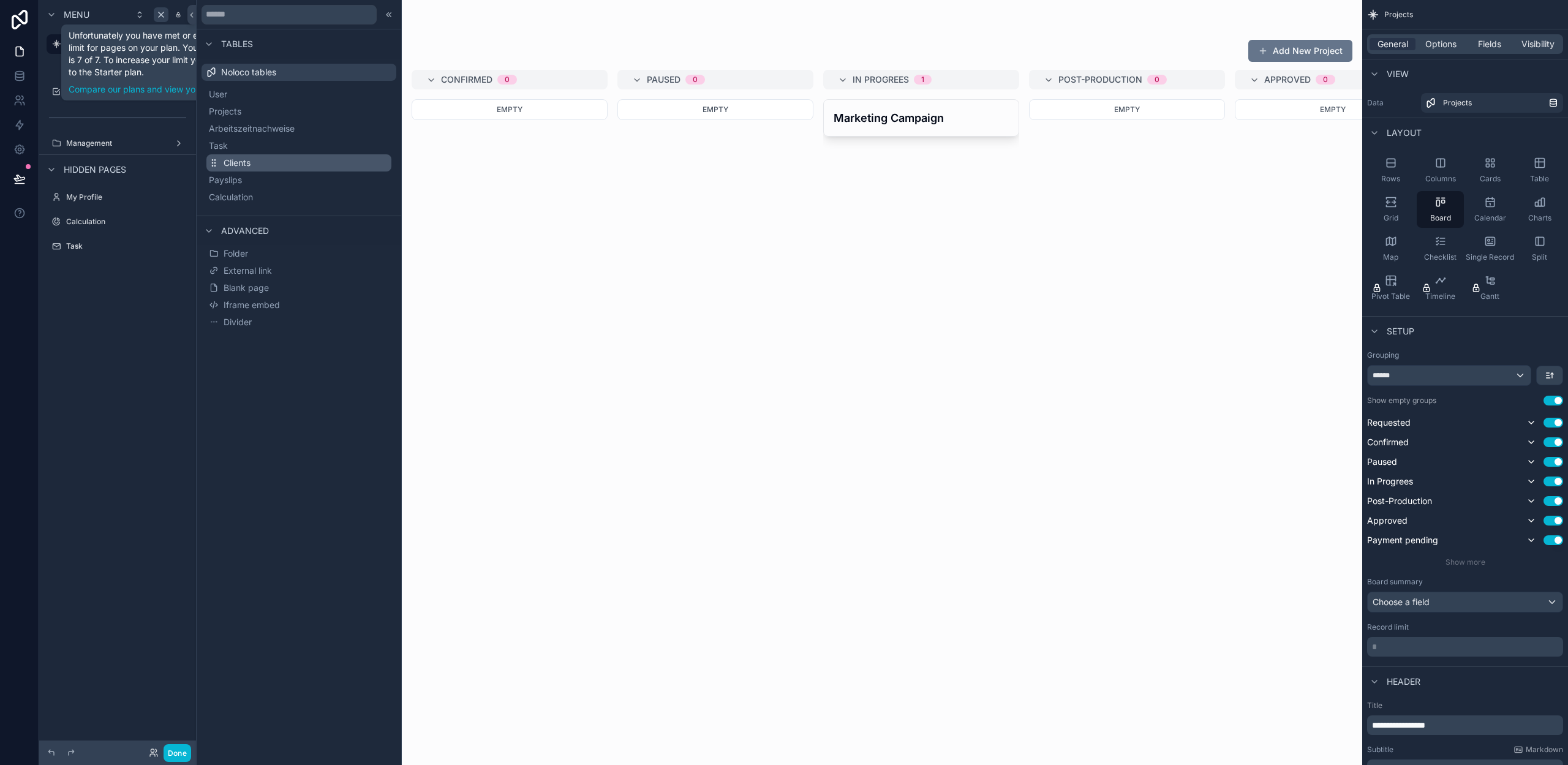
click at [234, 163] on span "Clients" at bounding box center [237, 163] width 27 height 12
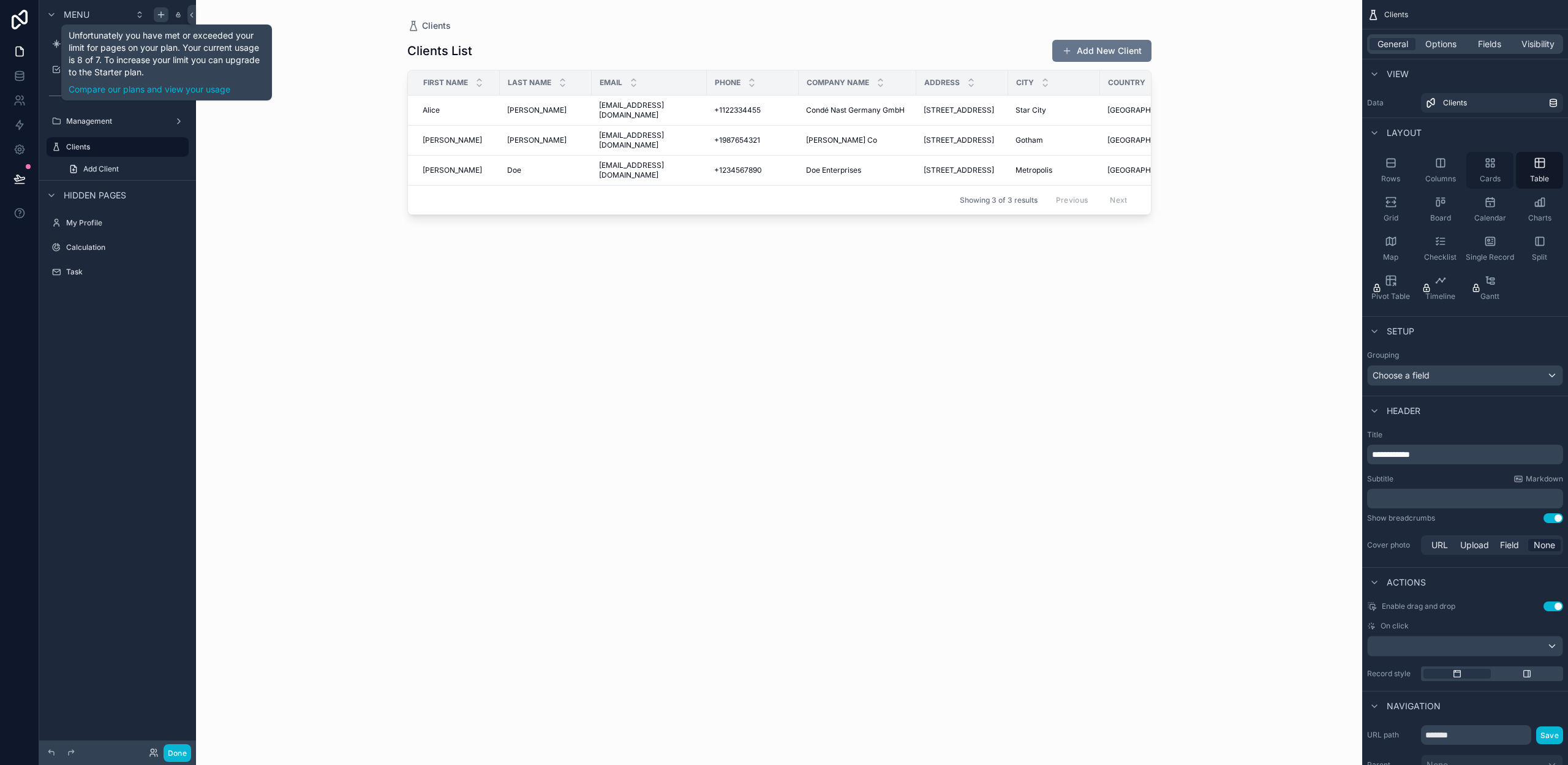
click at [1490, 168] on icon "scrollable content" at bounding box center [1490, 163] width 12 height 12
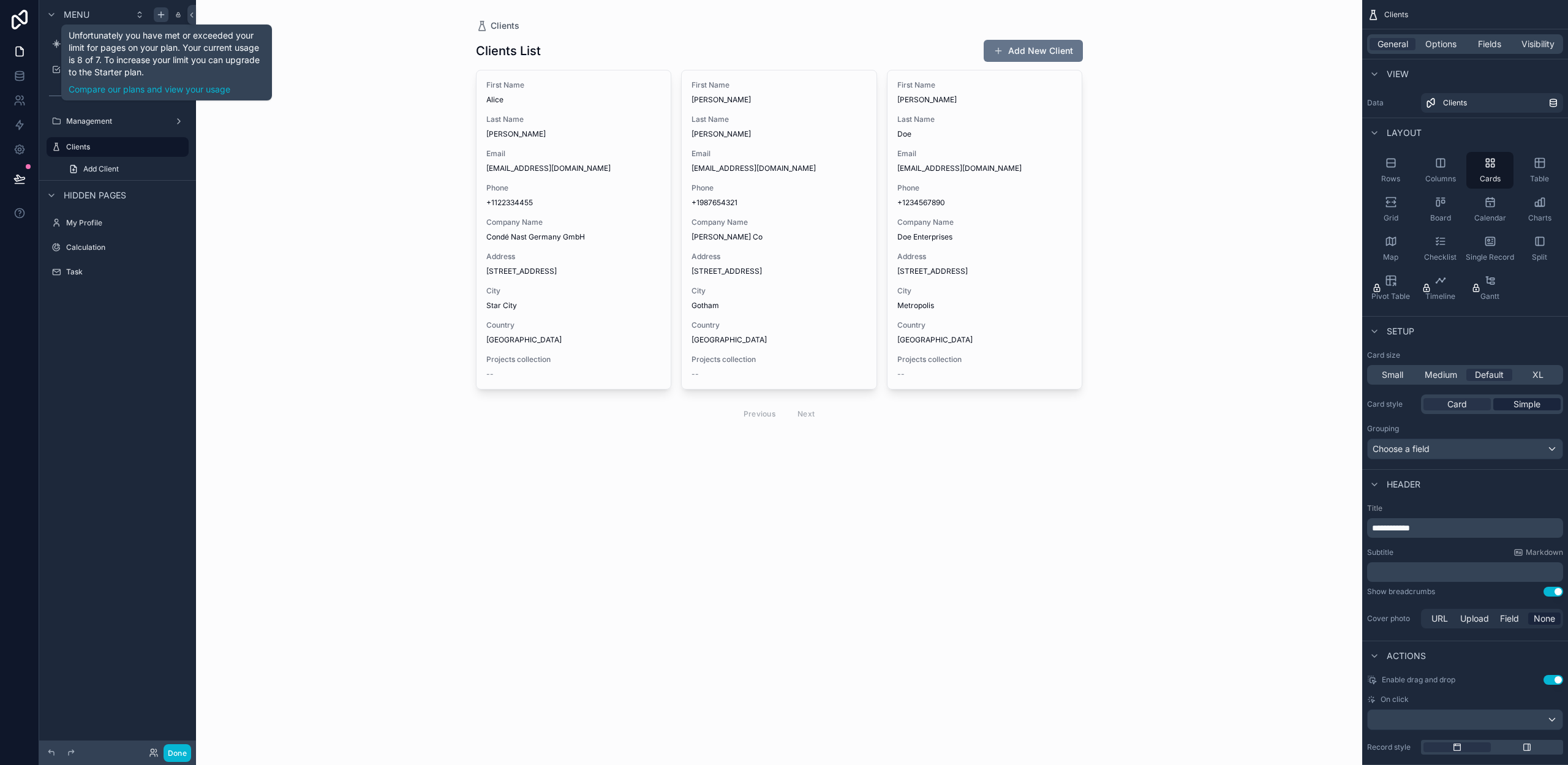
click at [1524, 403] on span "Simple" at bounding box center [1527, 404] width 27 height 12
click at [1475, 404] on div "Card" at bounding box center [1456, 404] width 67 height 12
click at [1439, 447] on div "Choose a field" at bounding box center [1465, 448] width 195 height 20
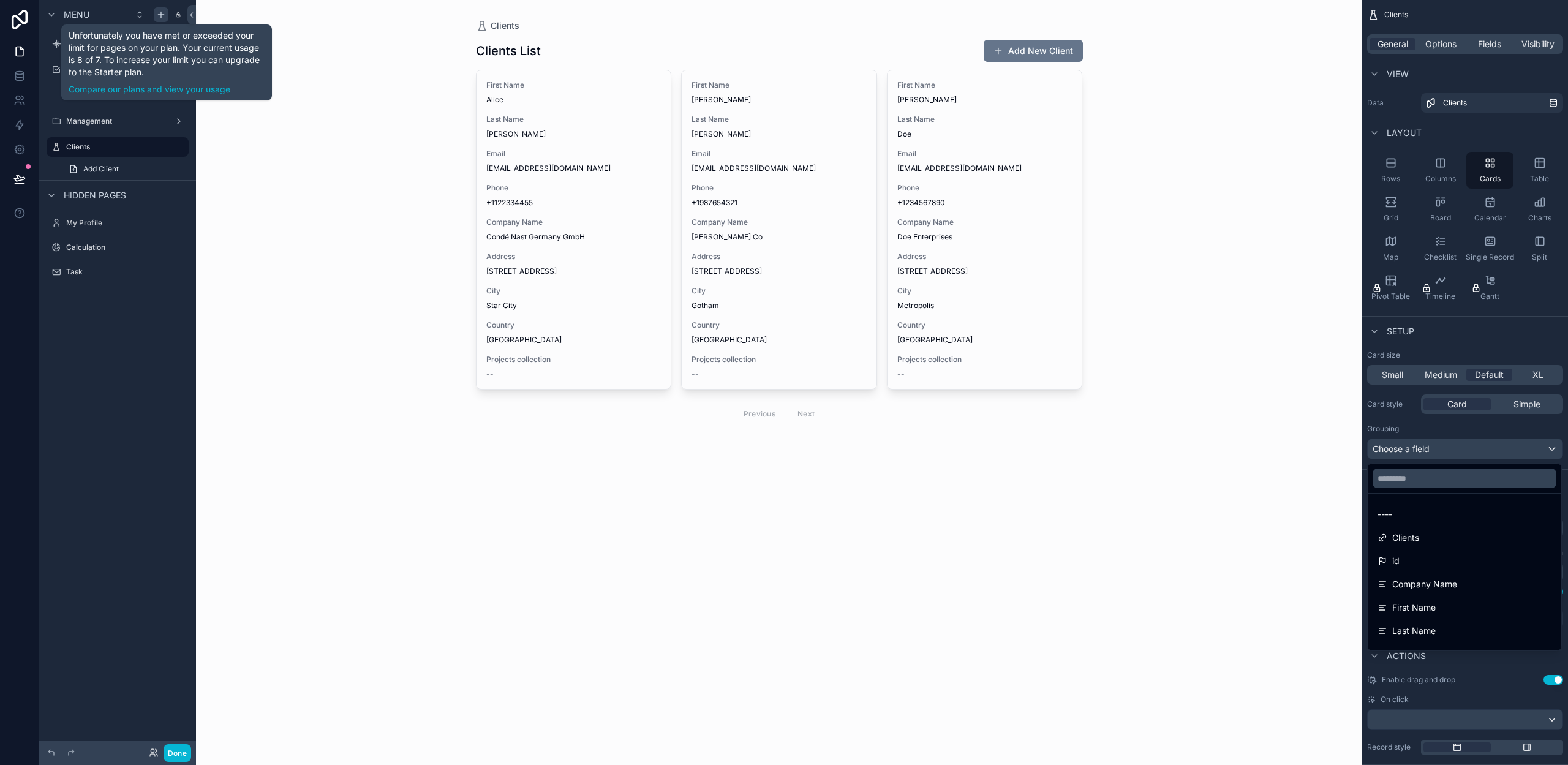
click at [1435, 448] on div "scrollable content" at bounding box center [784, 382] width 1568 height 765
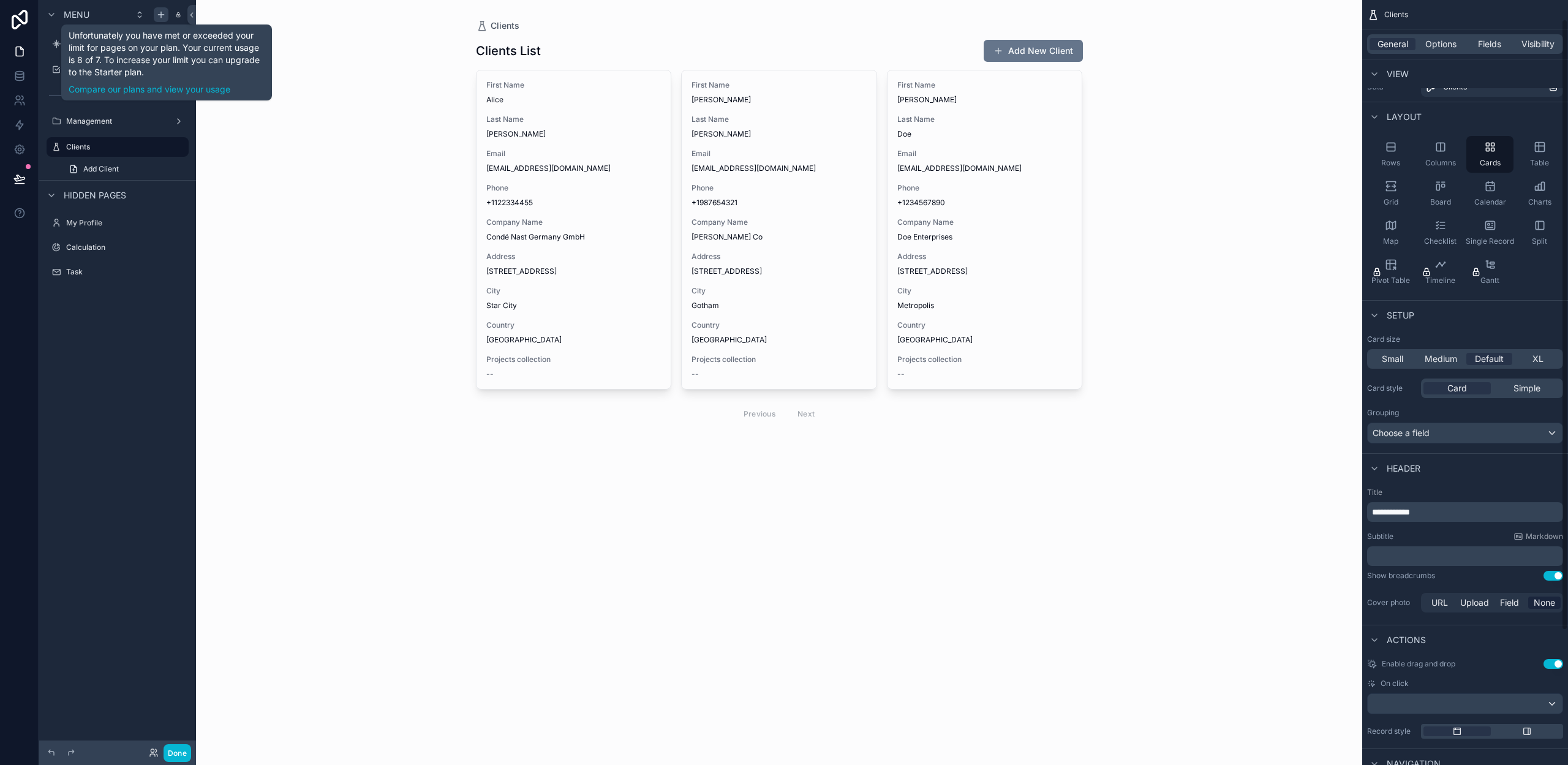
scroll to position [14, 0]
click at [1404, 510] on span "**********" at bounding box center [1391, 513] width 38 height 9
click at [1405, 510] on span "**********" at bounding box center [1391, 513] width 38 height 9
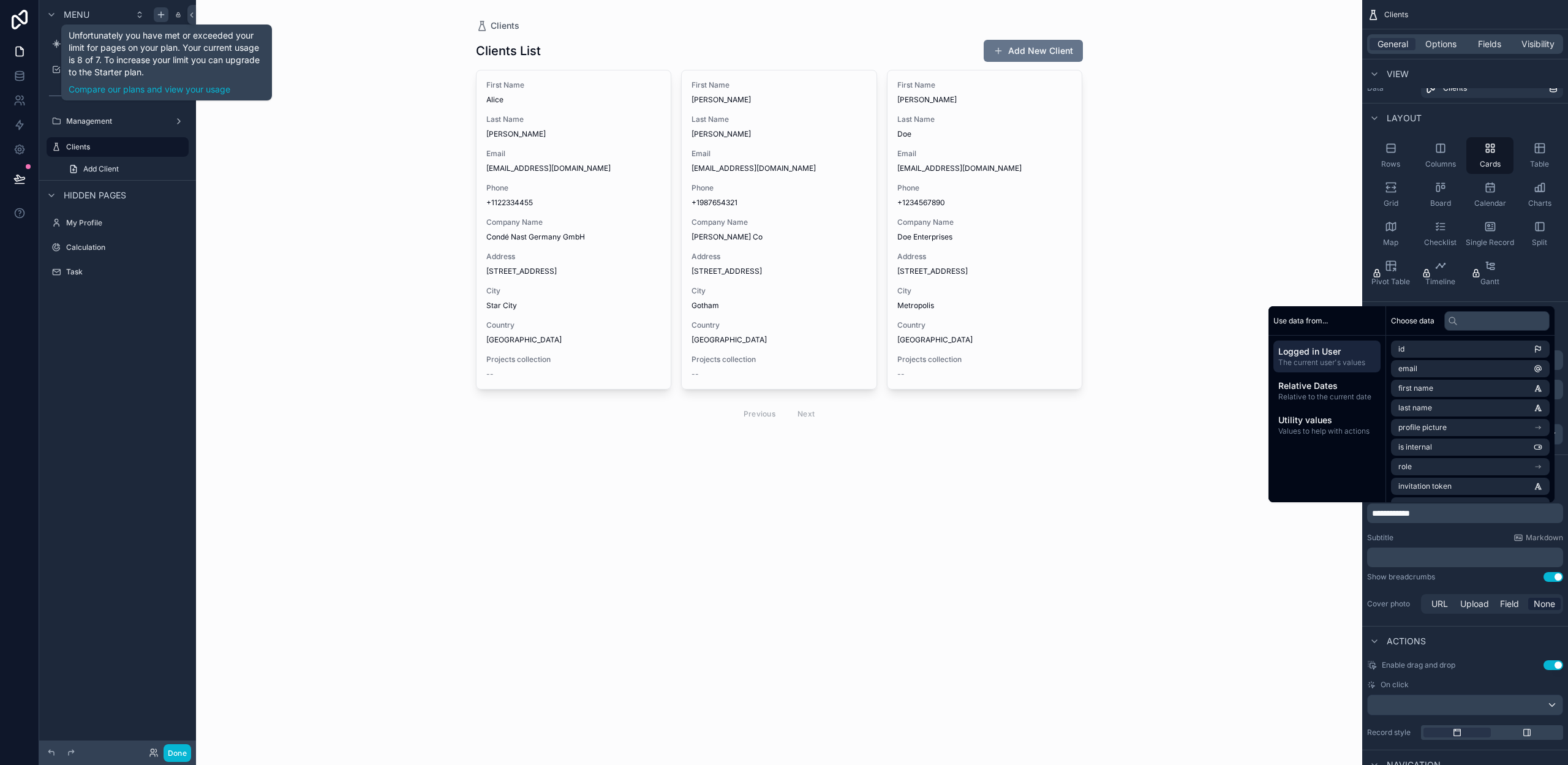
click at [1410, 513] on span "**********" at bounding box center [1391, 513] width 38 height 9
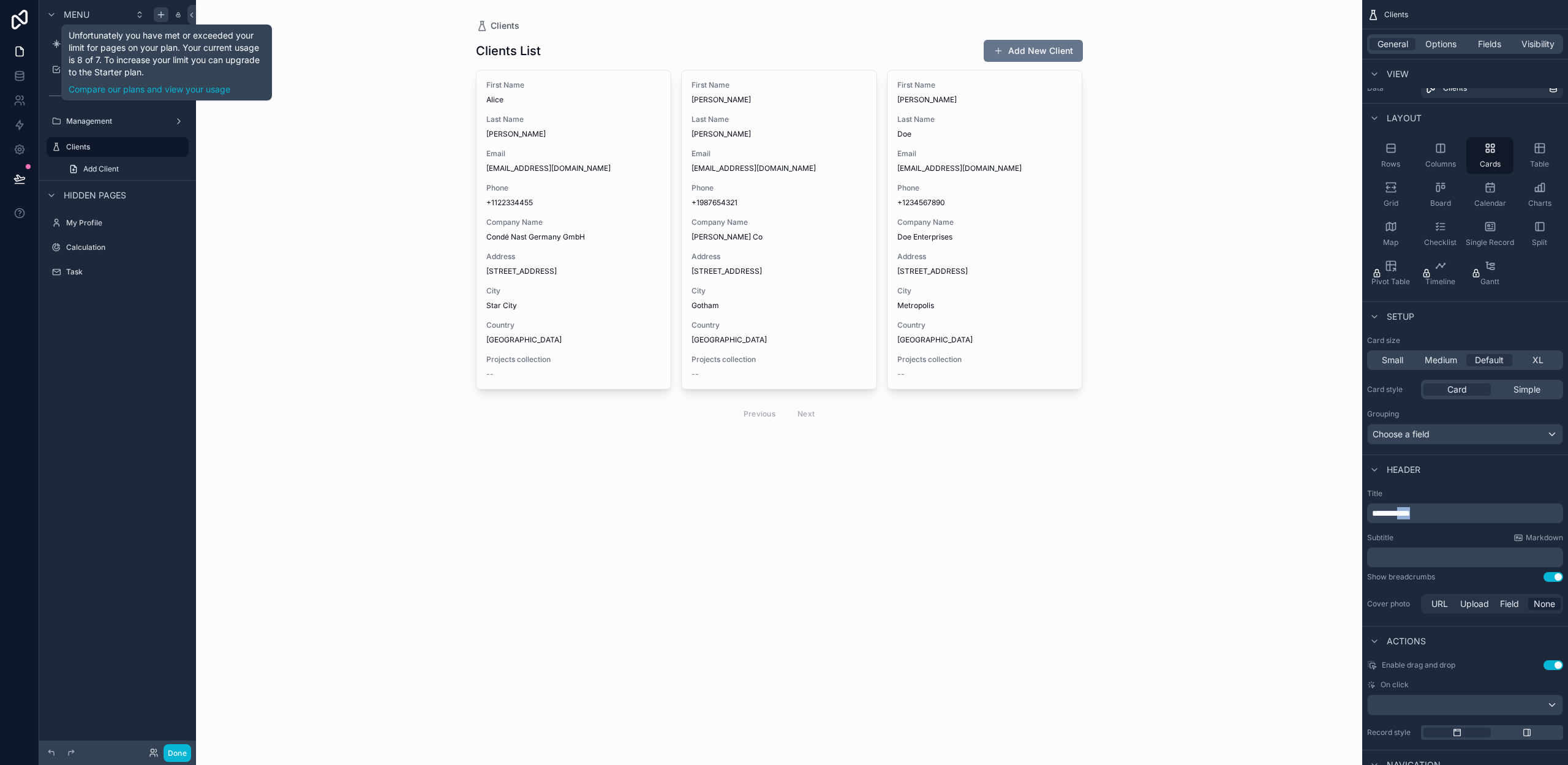
click at [1410, 513] on span "**********" at bounding box center [1391, 513] width 38 height 9
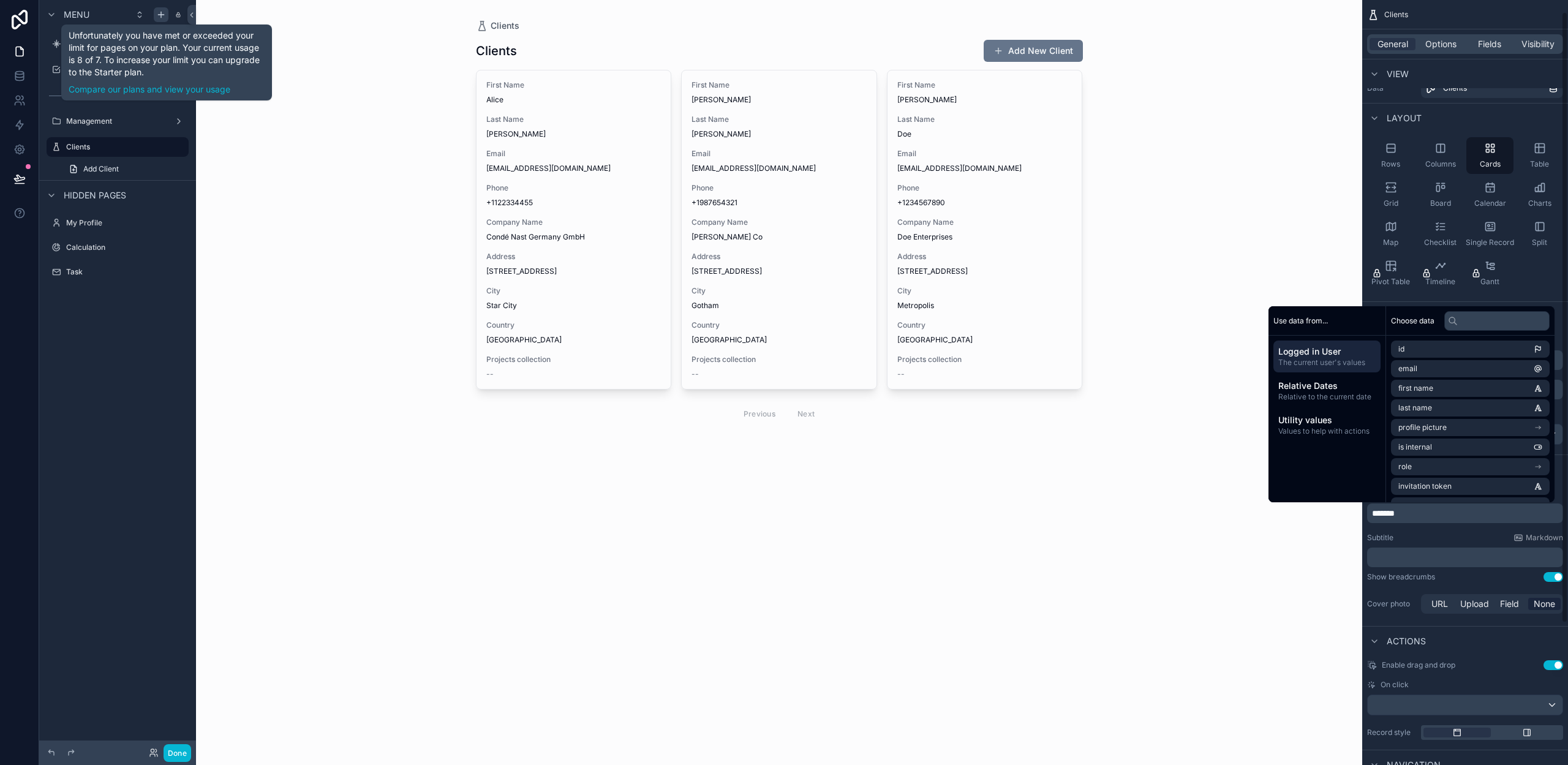
click at [1429, 531] on div "Title ******* Subtitle Markdown ﻿ Show breadcrumbs Use setting Cover photo URL …" at bounding box center [1465, 551] width 206 height 137
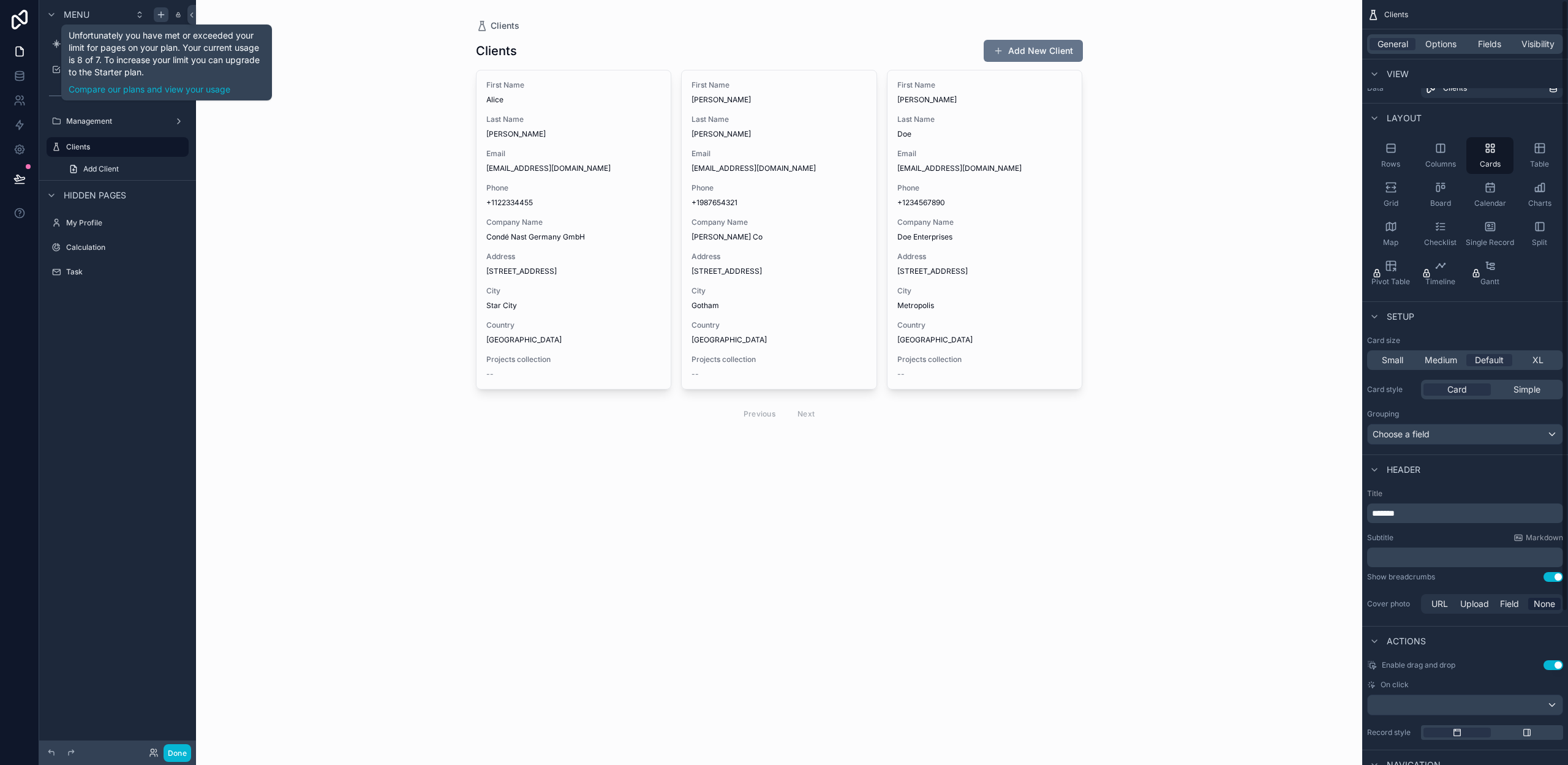
scroll to position [0, 0]
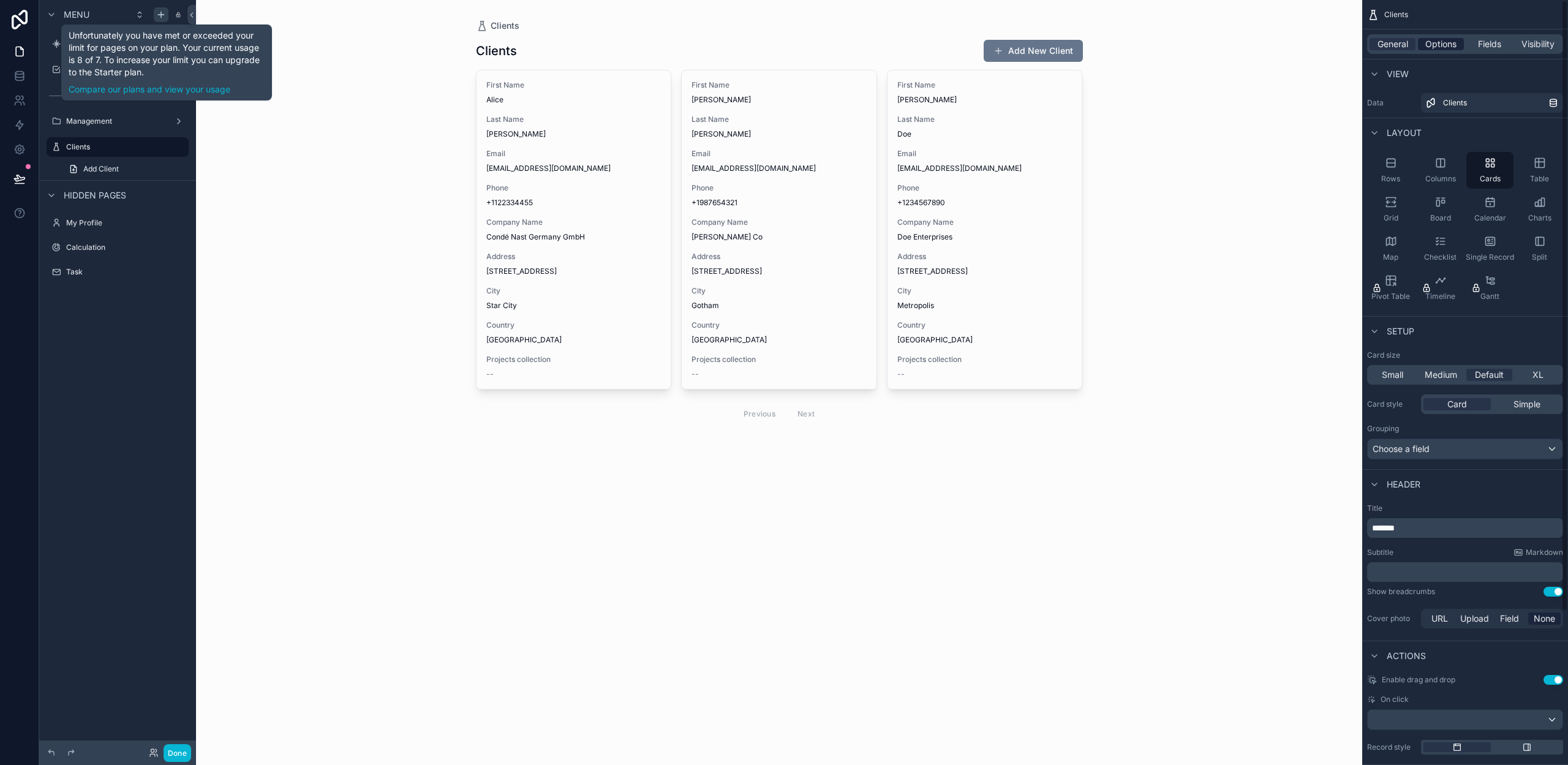
click at [1449, 45] on span "Options" at bounding box center [1440, 44] width 31 height 12
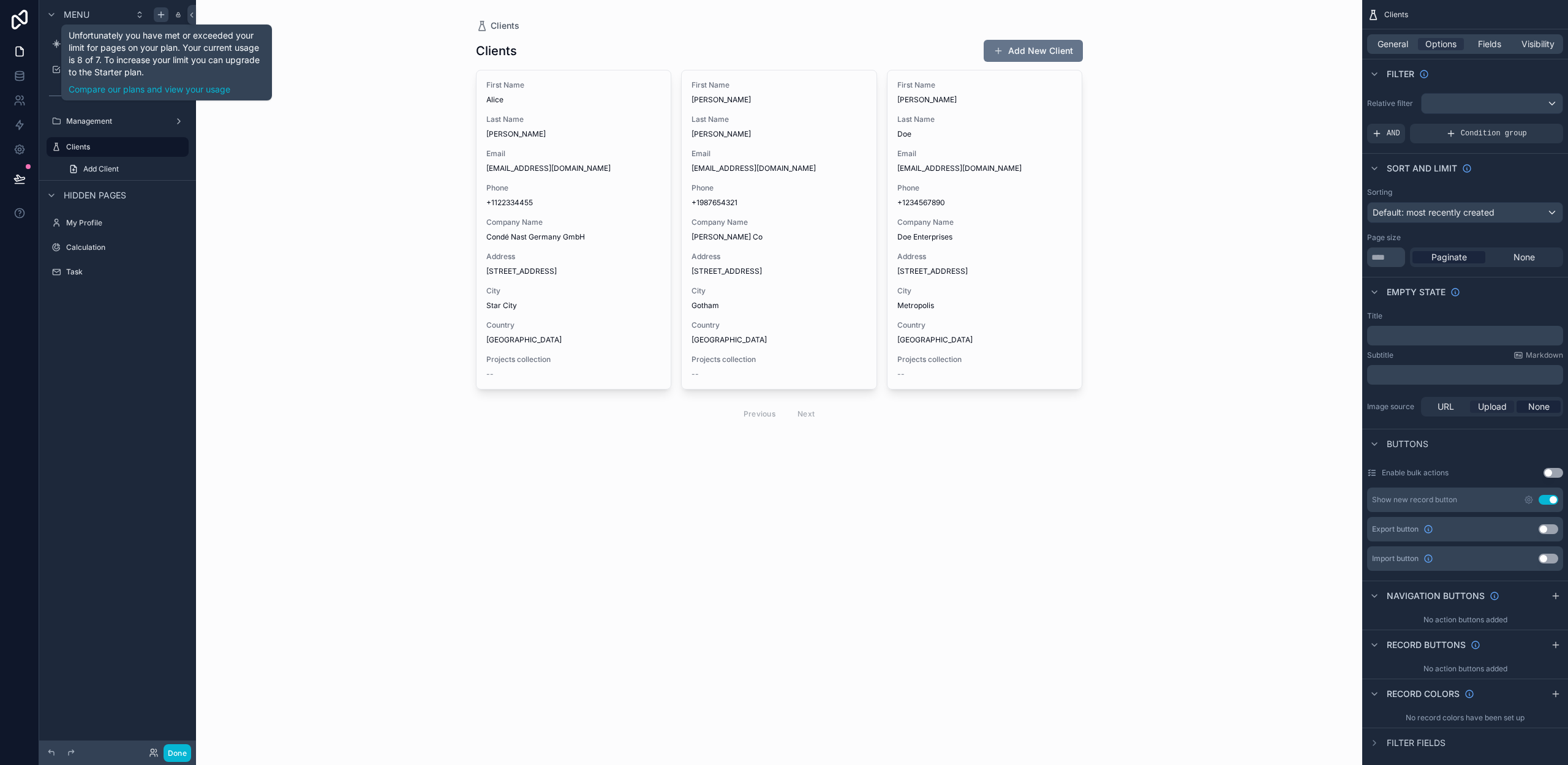
click at [1487, 404] on span "Upload" at bounding box center [1492, 407] width 29 height 12
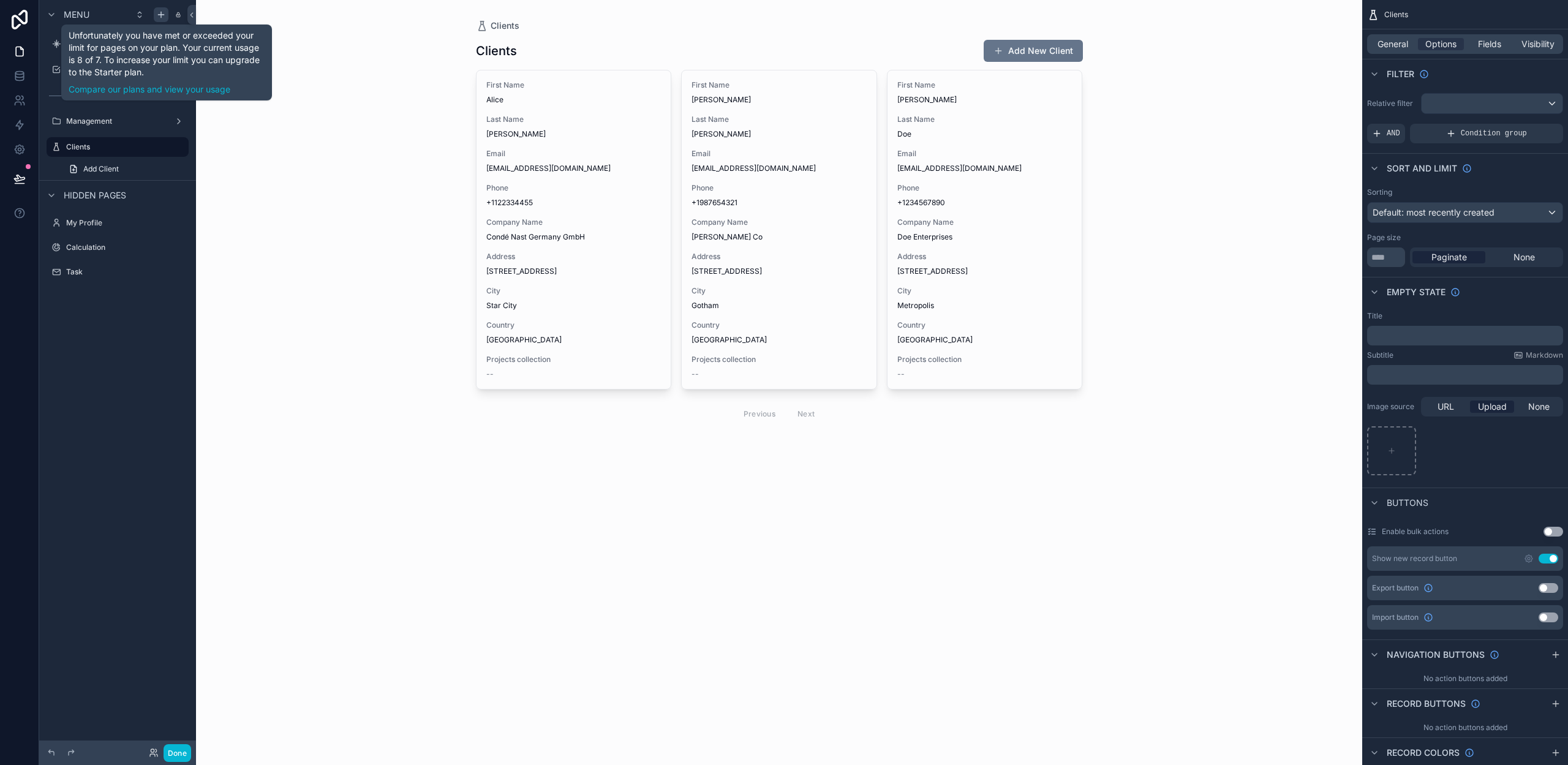
drag, startPoint x: 1541, startPoint y: 408, endPoint x: 1516, endPoint y: 415, distance: 26.0
click at [1541, 408] on span "None" at bounding box center [1538, 407] width 21 height 12
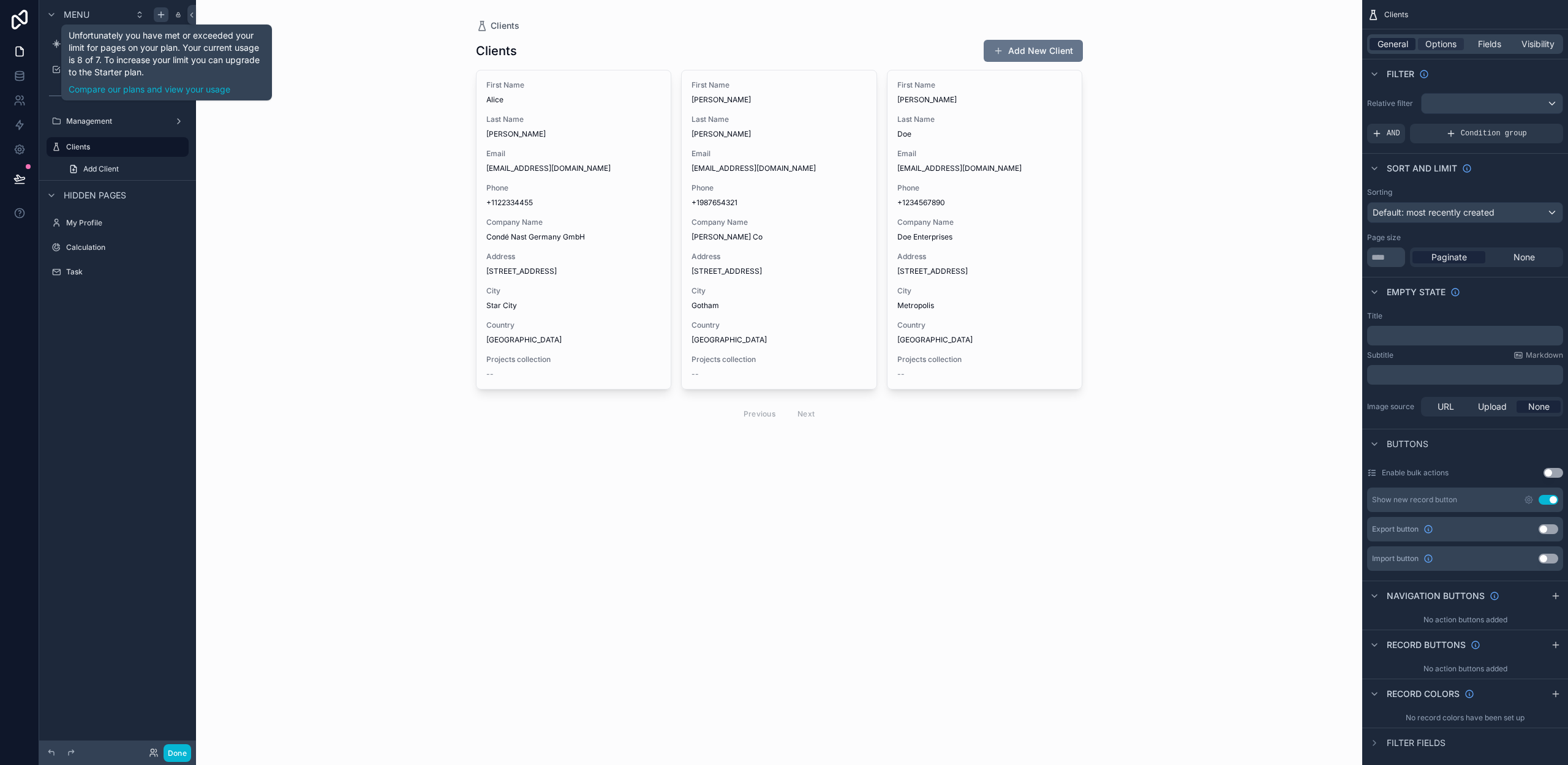
click at [1388, 43] on span "General" at bounding box center [1393, 44] width 31 height 12
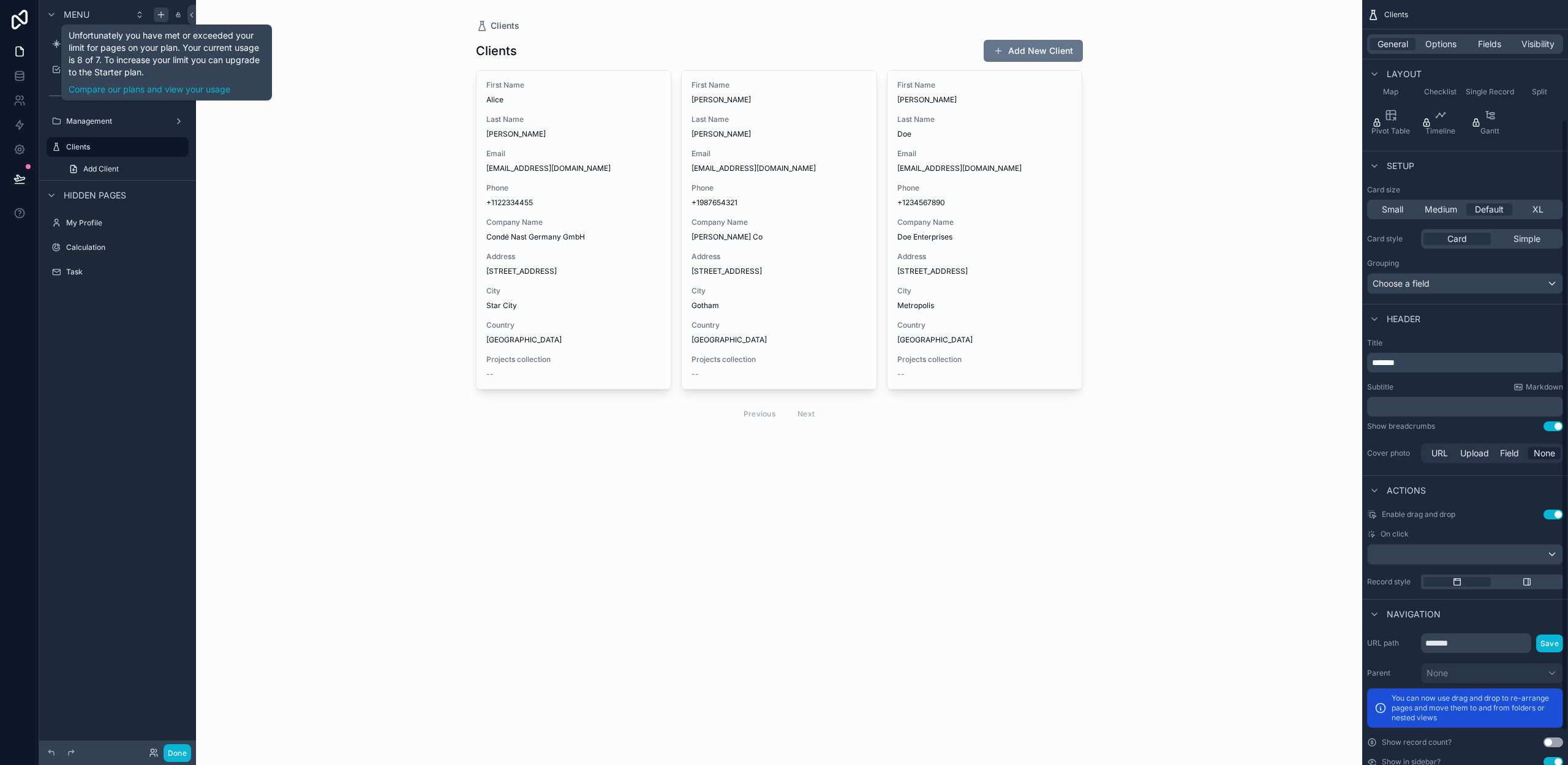
scroll to position [191, 0]
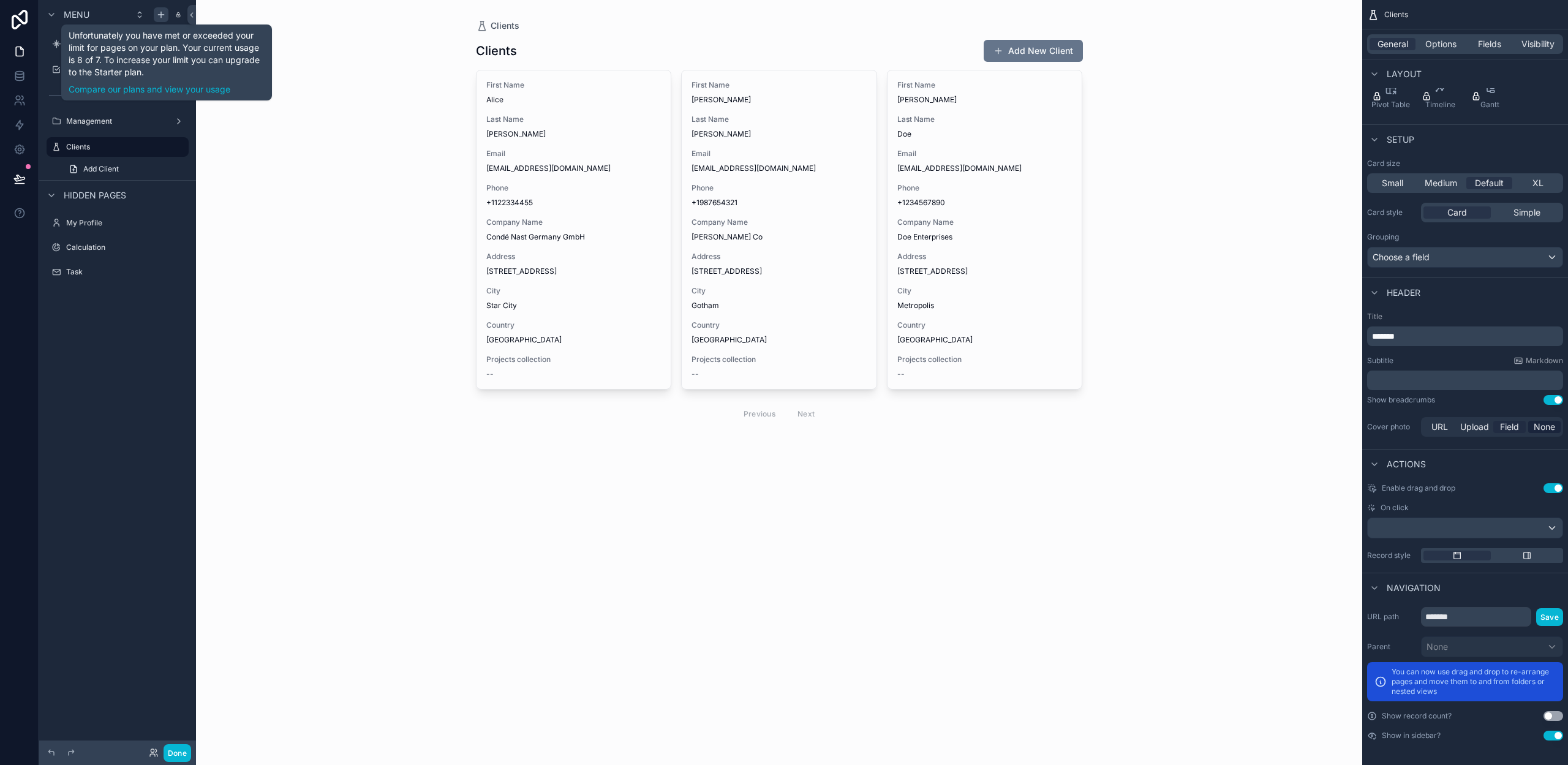
click at [1502, 426] on span "Field" at bounding box center [1509, 426] width 19 height 12
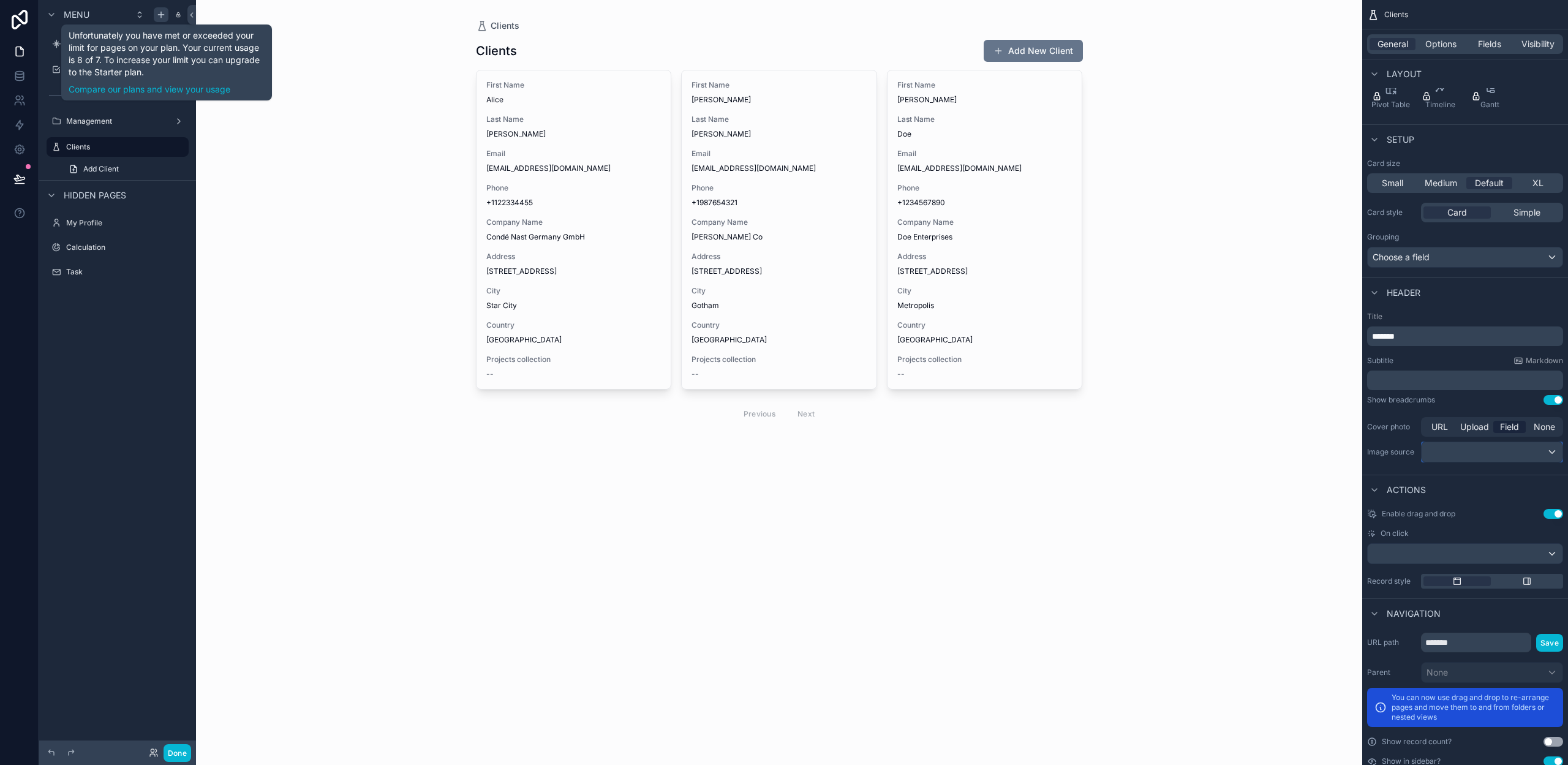
click at [1443, 453] on div "scrollable content" at bounding box center [1491, 452] width 140 height 20
click at [1488, 455] on div "scrollable content" at bounding box center [784, 382] width 1568 height 765
click at [177, 749] on button "Done" at bounding box center [177, 752] width 27 height 18
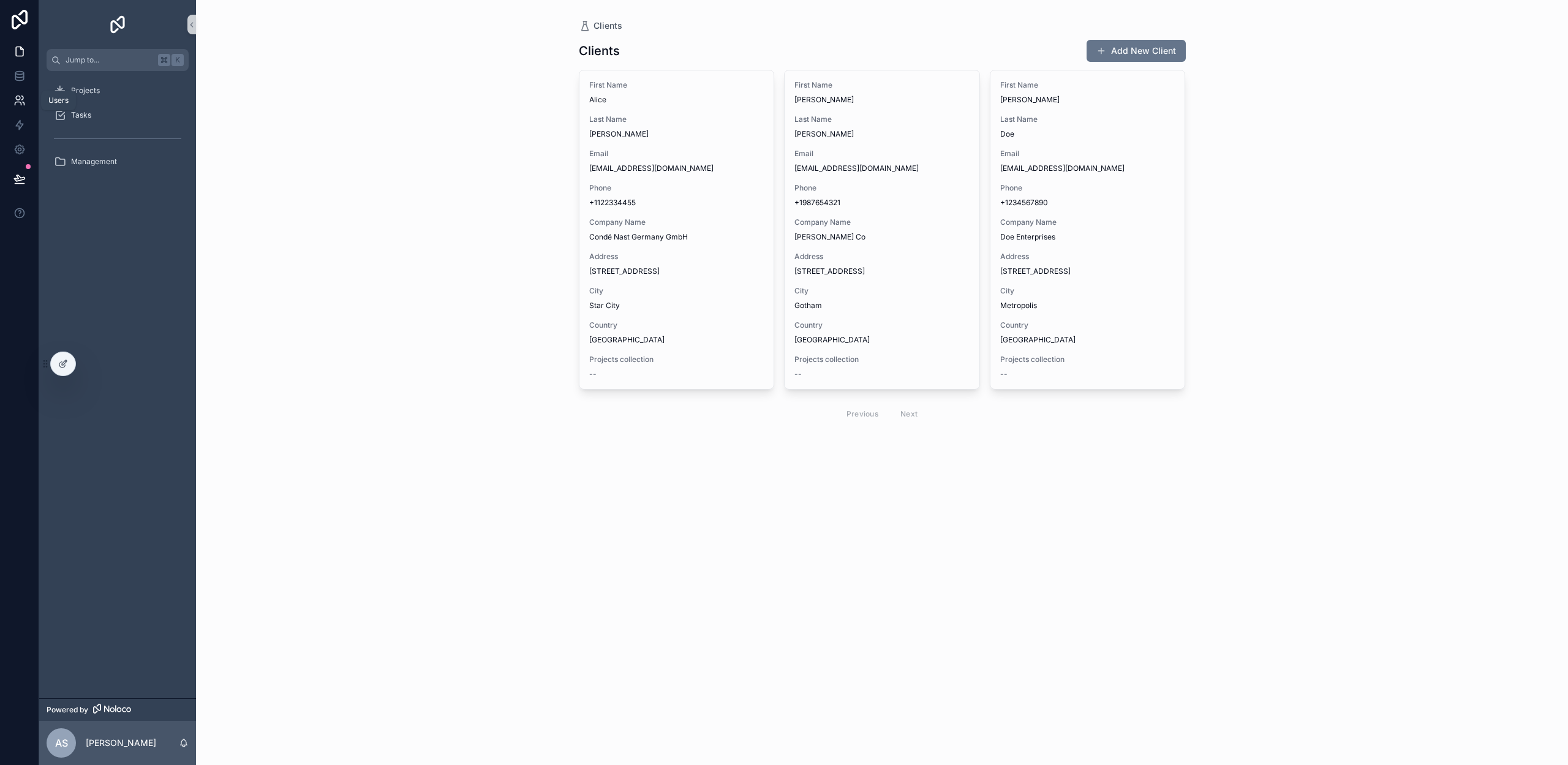
click at [20, 101] on icon at bounding box center [20, 100] width 12 height 12
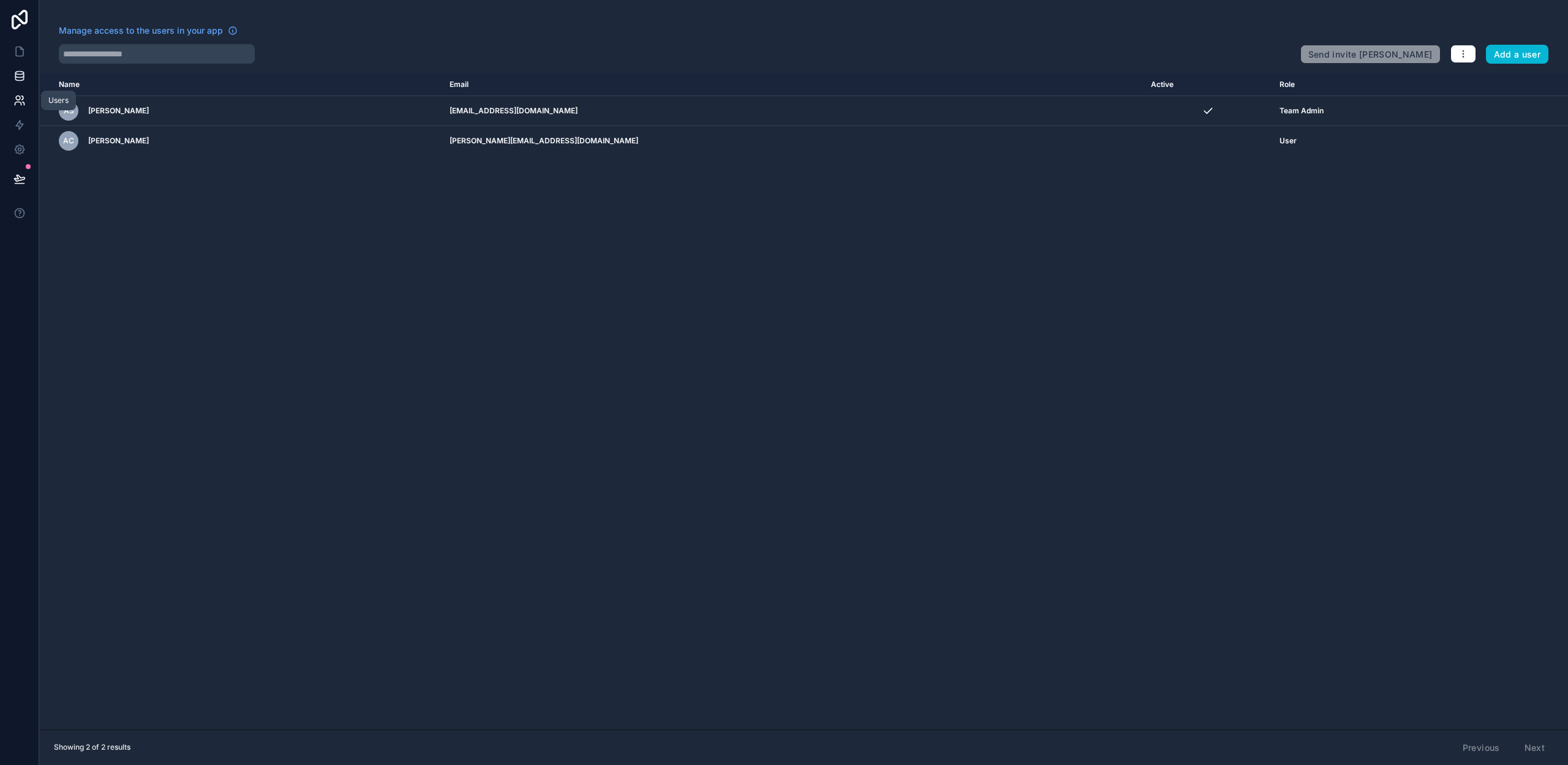
click at [20, 70] on icon at bounding box center [20, 76] width 12 height 12
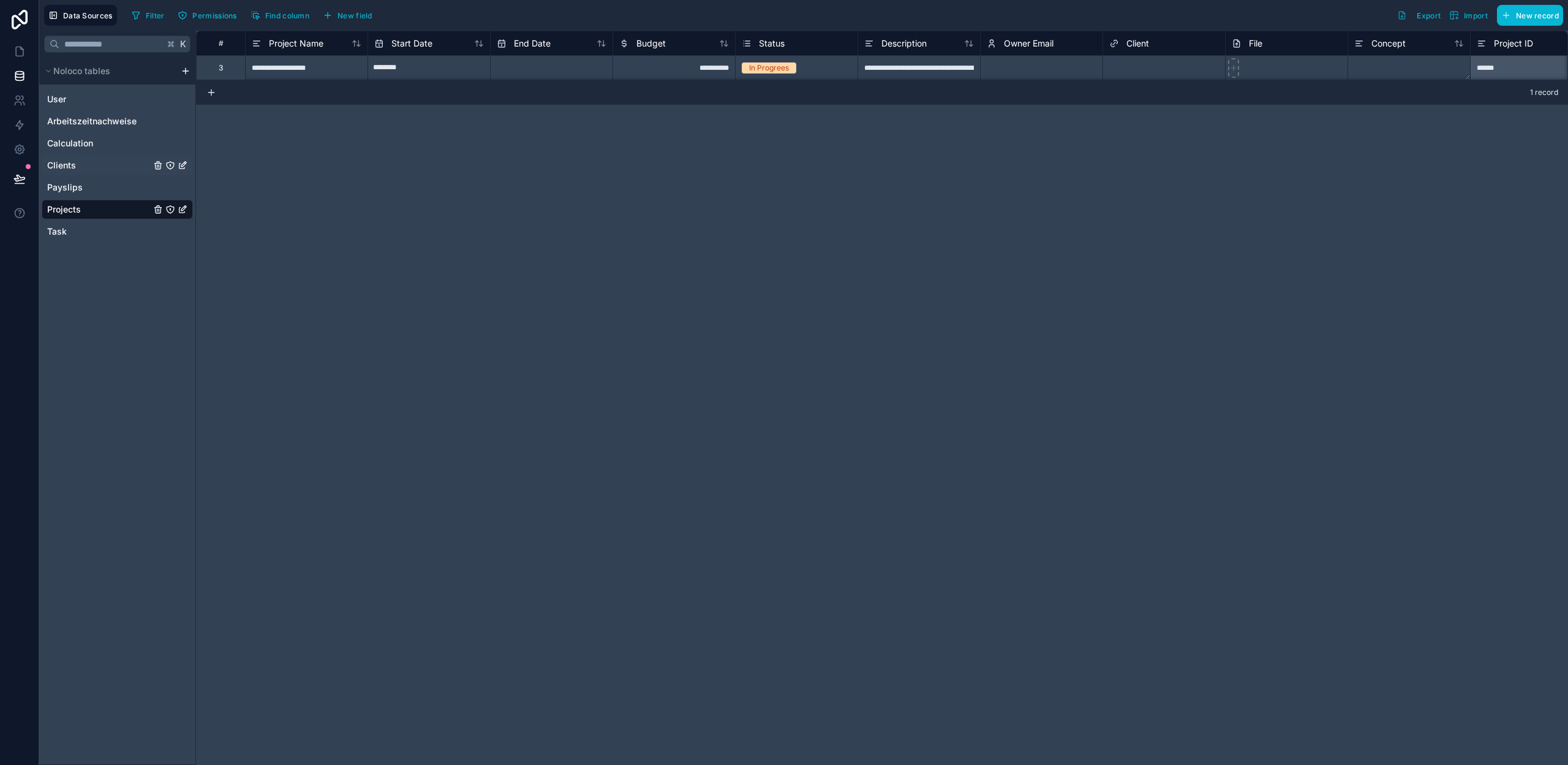
click at [82, 161] on div "Clients" at bounding box center [117, 165] width 152 height 20
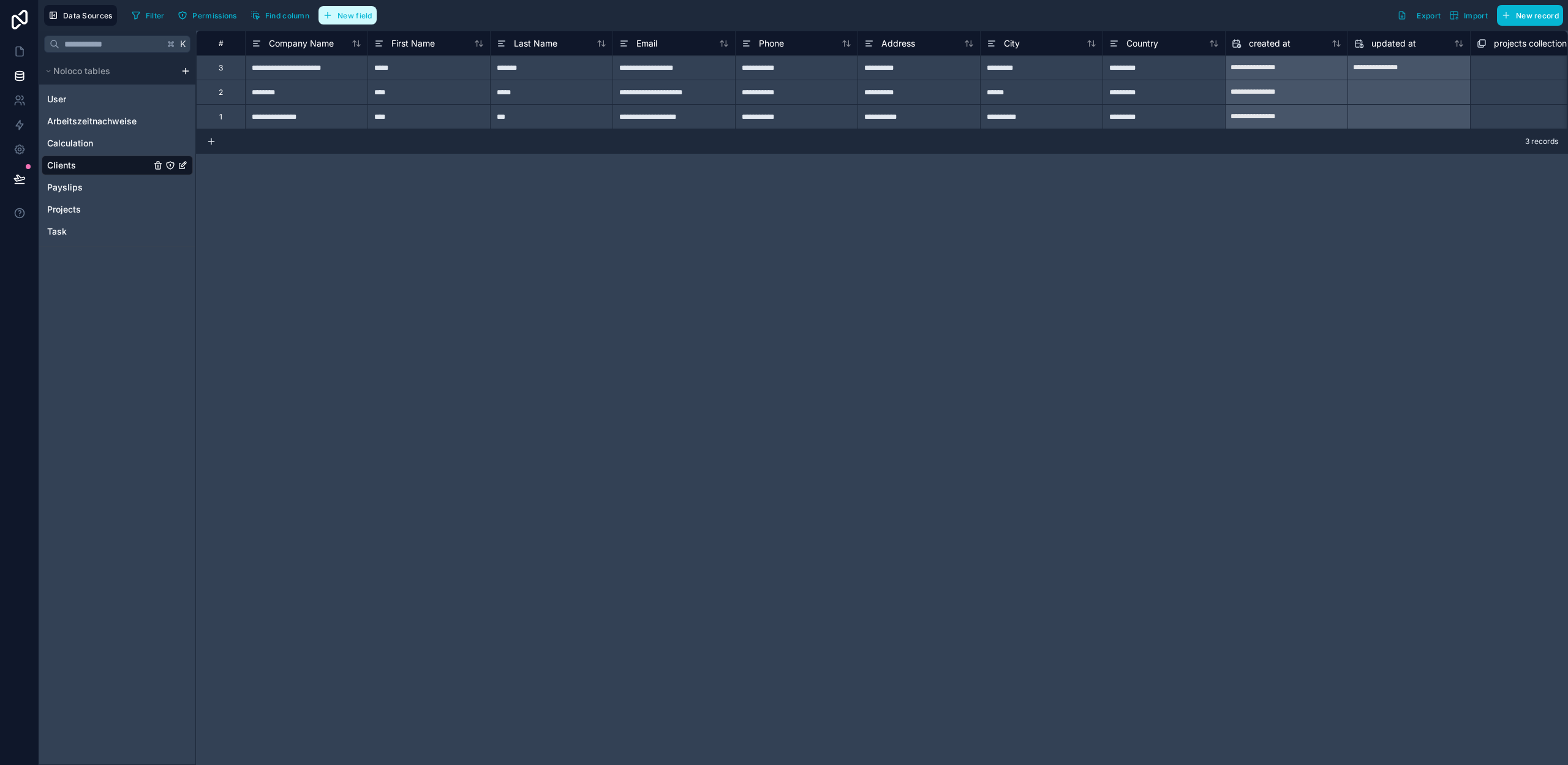
drag, startPoint x: 355, startPoint y: 12, endPoint x: 354, endPoint y: 24, distance: 12.0
click at [355, 13] on span "New field" at bounding box center [354, 15] width 35 height 9
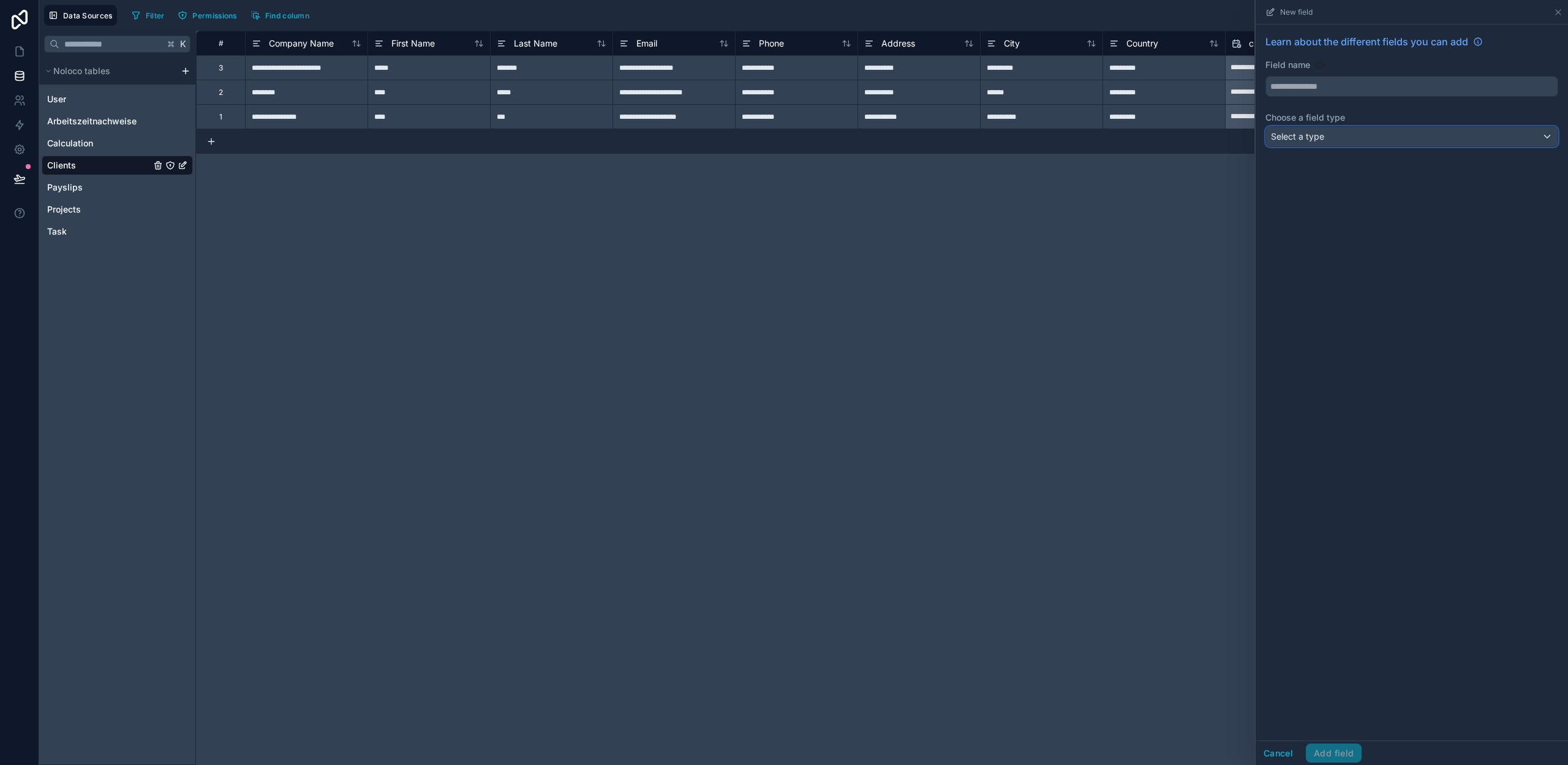
click at [1325, 128] on div "Select a type" at bounding box center [1411, 136] width 292 height 20
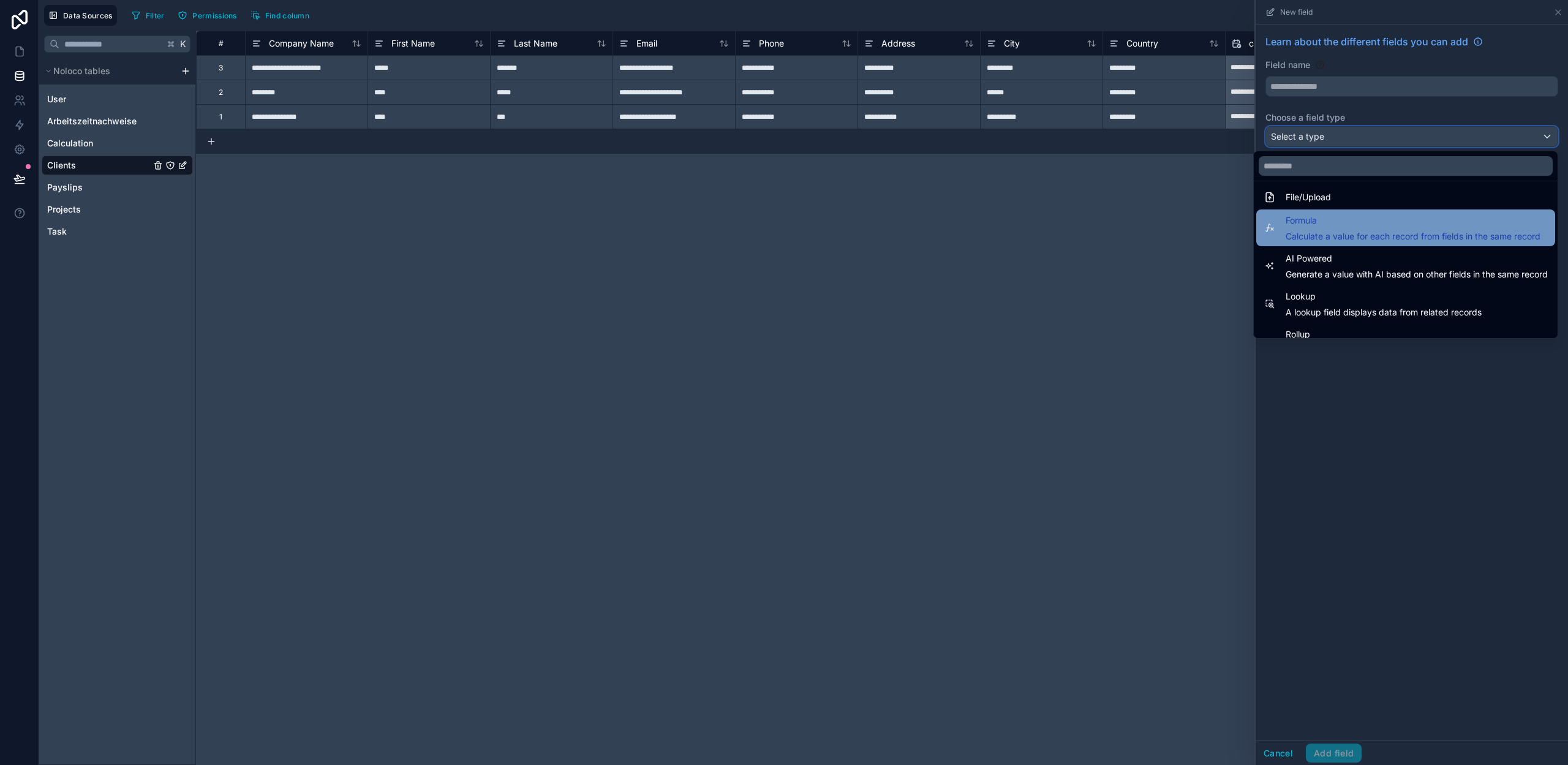
scroll to position [309, 0]
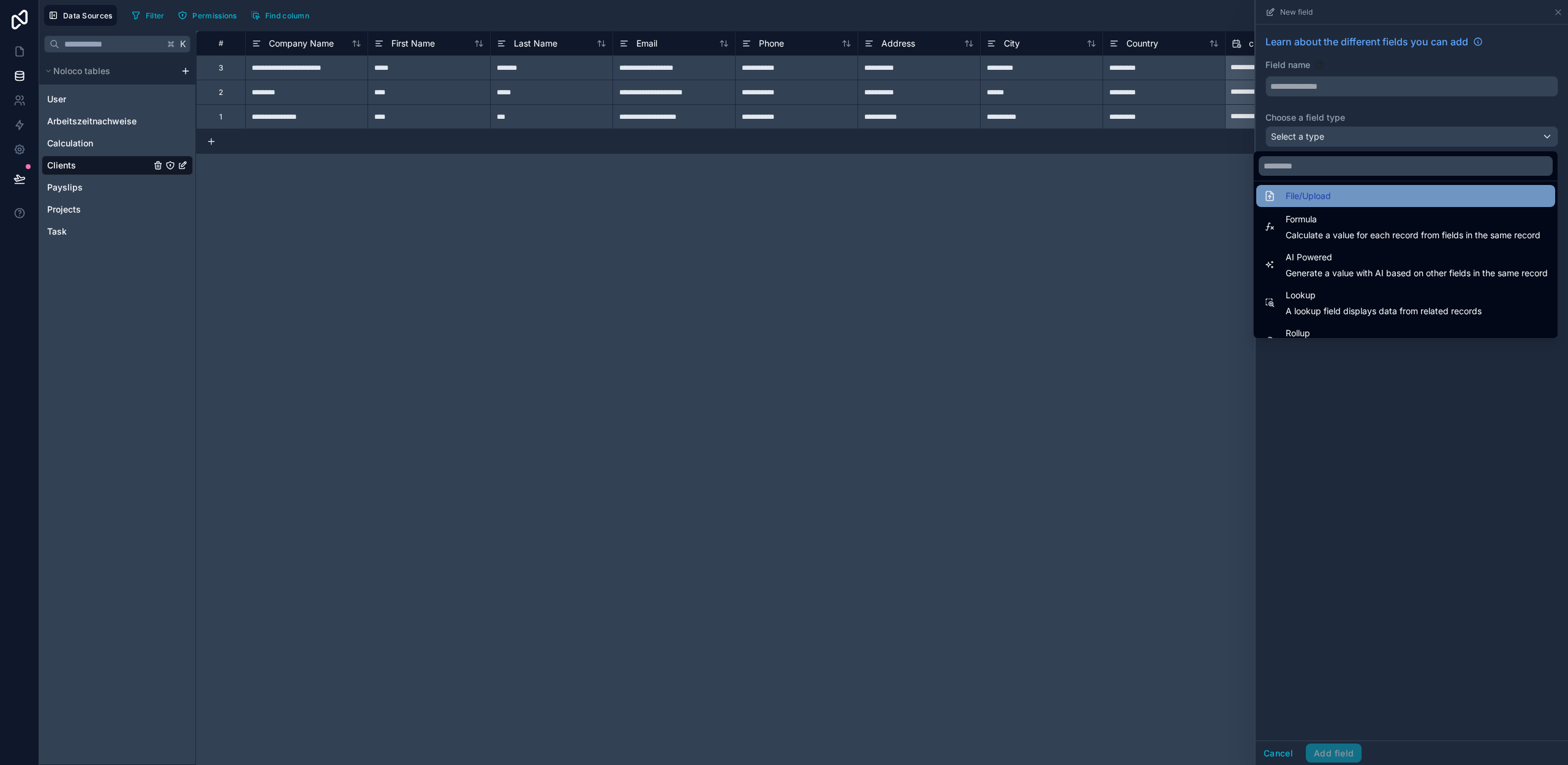
click at [1316, 197] on span "File/Upload" at bounding box center [1308, 196] width 45 height 14
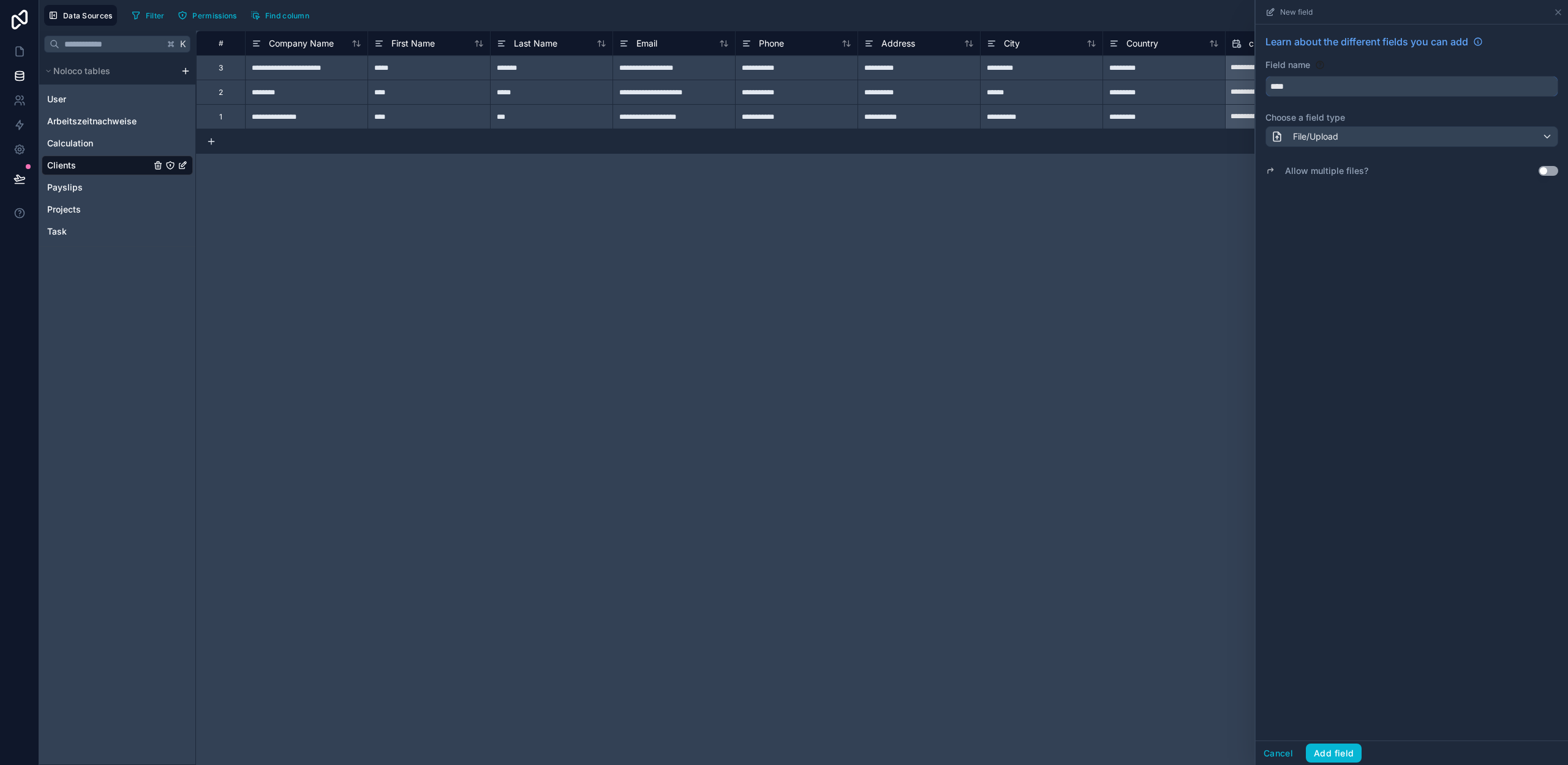
click at [1315, 85] on input "****" at bounding box center [1411, 86] width 292 height 20
type input "****"
click at [1299, 114] on div "Logo" at bounding box center [1411, 114] width 271 height 14
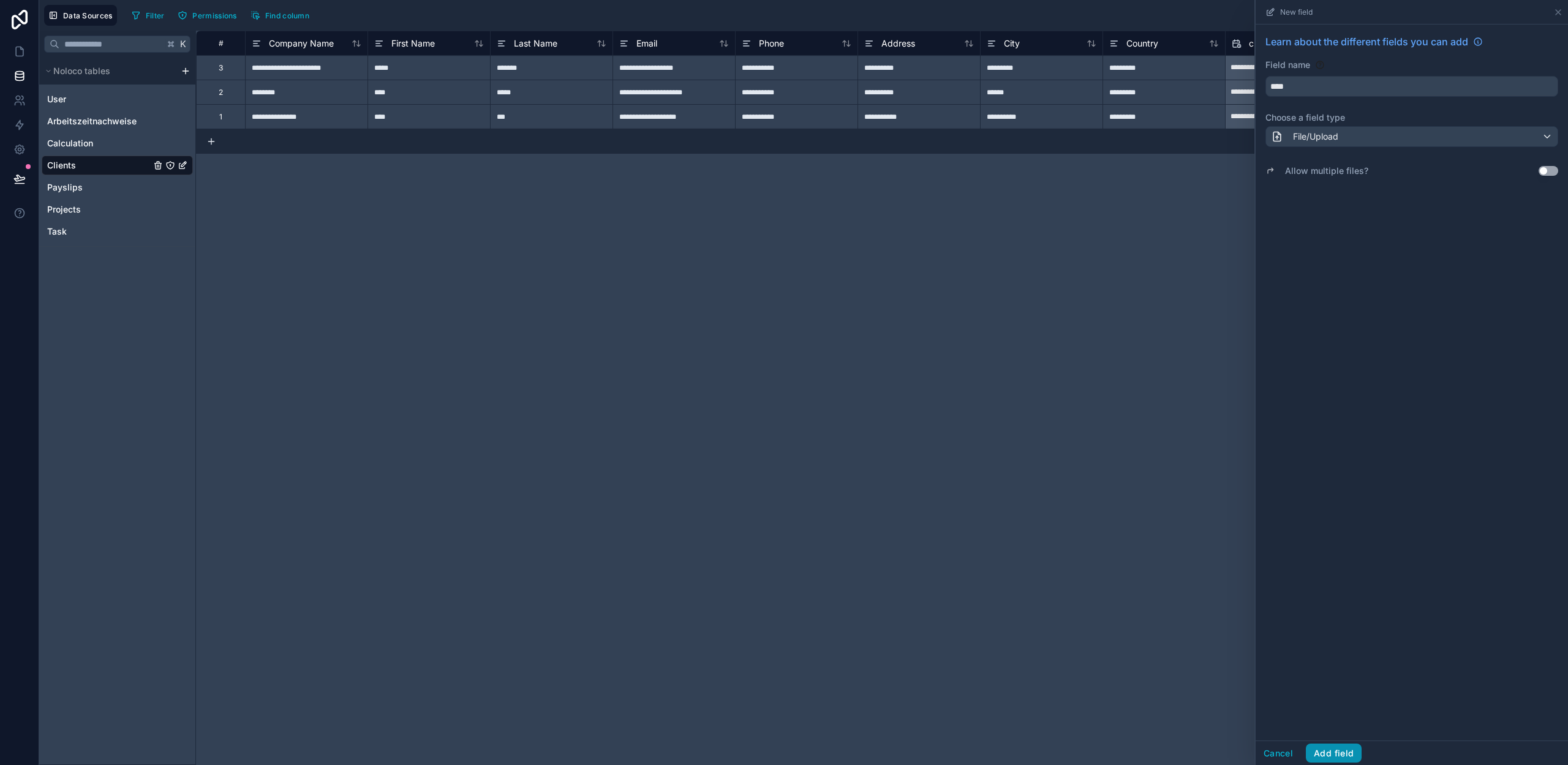
click at [1336, 748] on button "Add field" at bounding box center [1333, 753] width 55 height 20
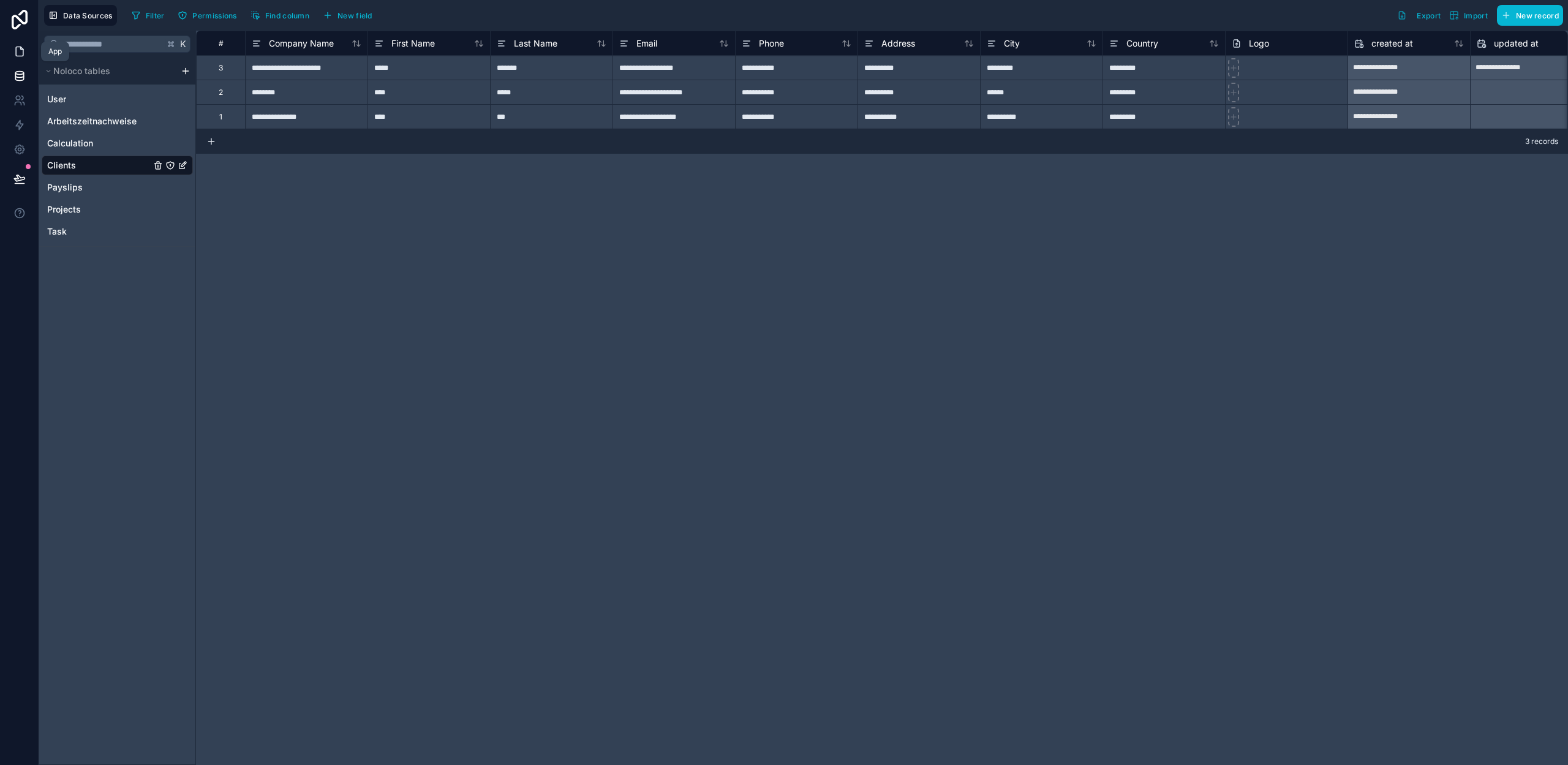
click at [17, 51] on icon at bounding box center [20, 51] width 12 height 12
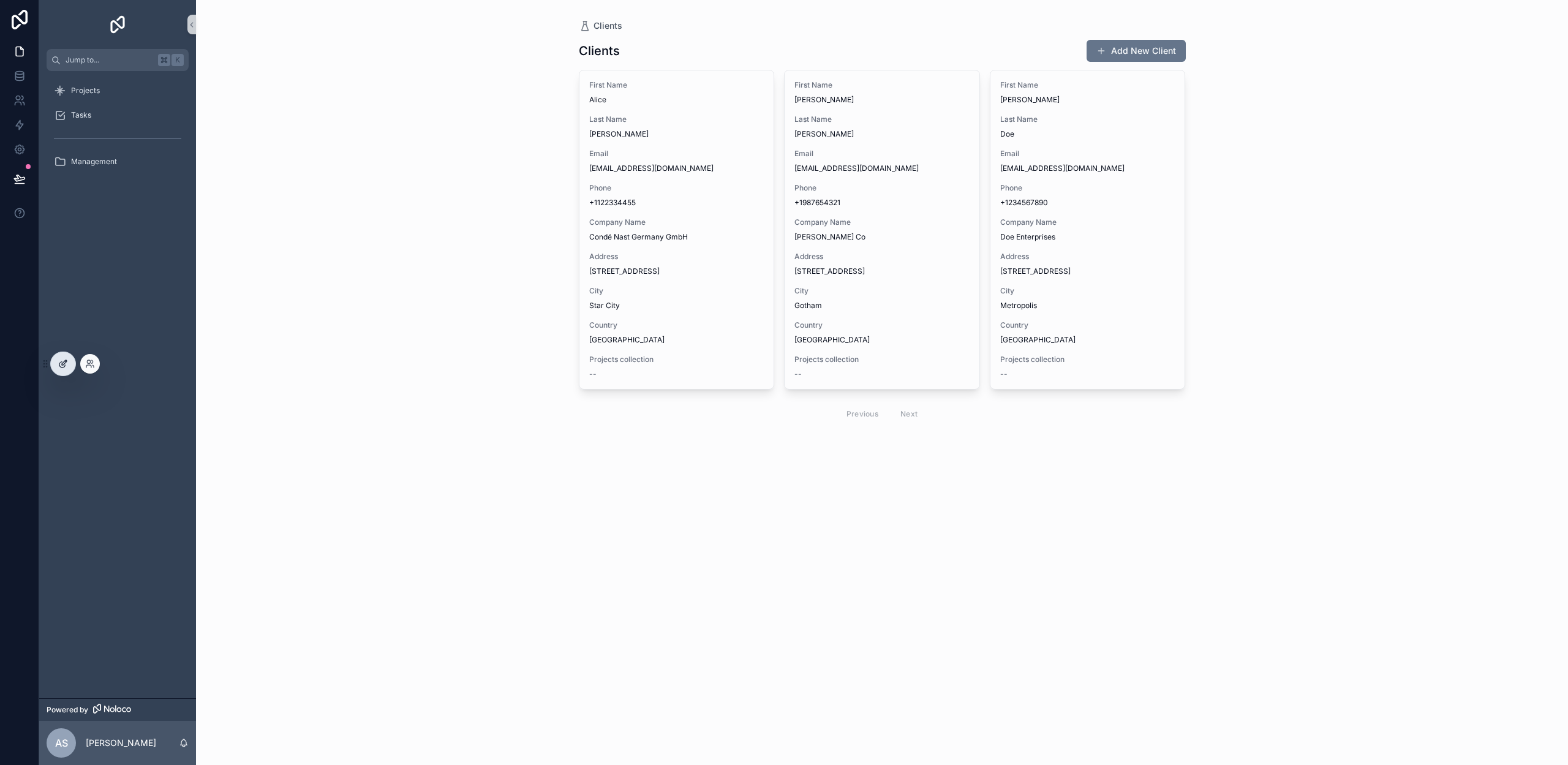
click at [65, 366] on icon at bounding box center [62, 364] width 5 height 5
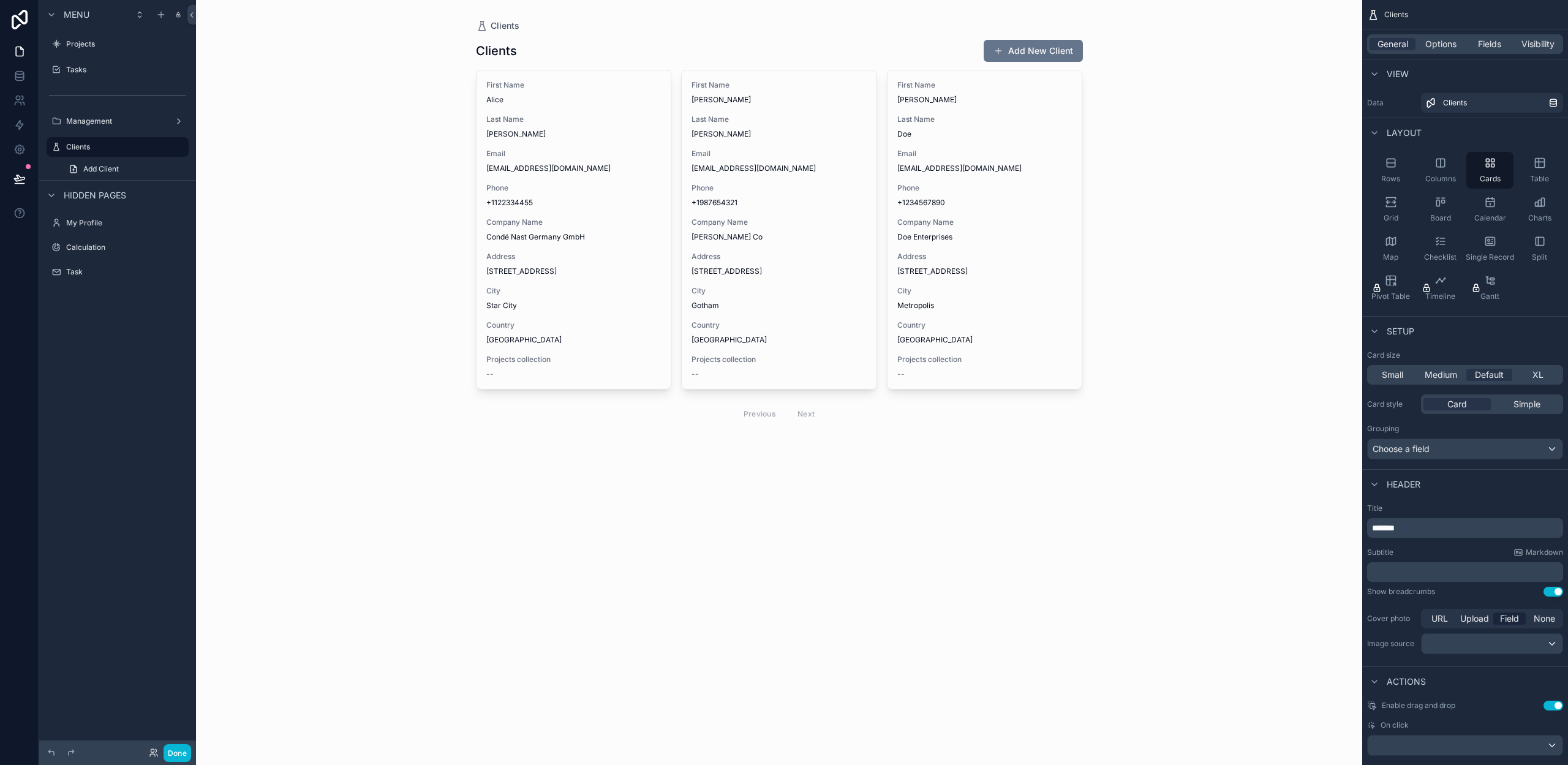
click at [615, 448] on div "scrollable content" at bounding box center [780, 233] width 627 height 467
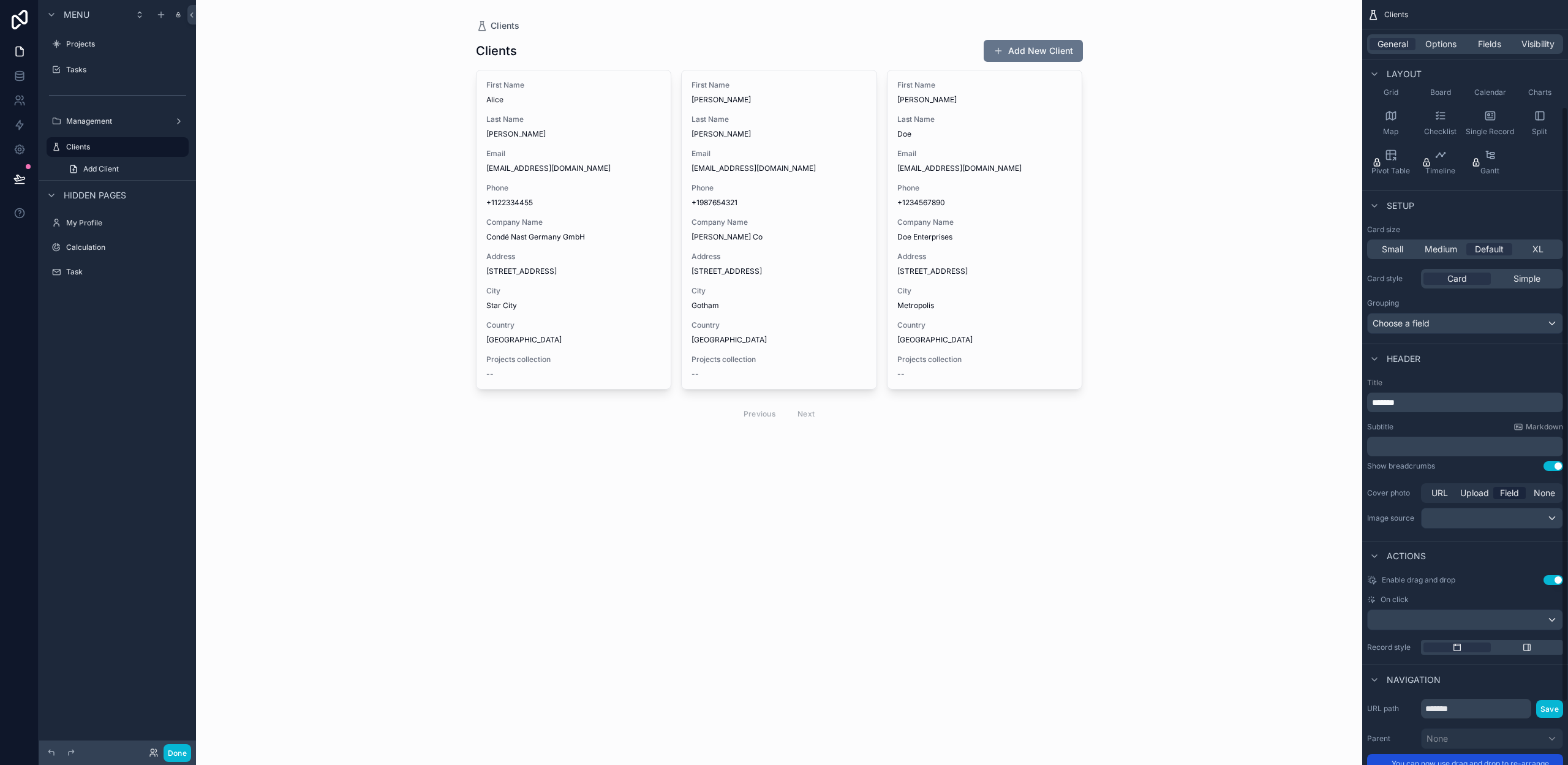
scroll to position [137, 0]
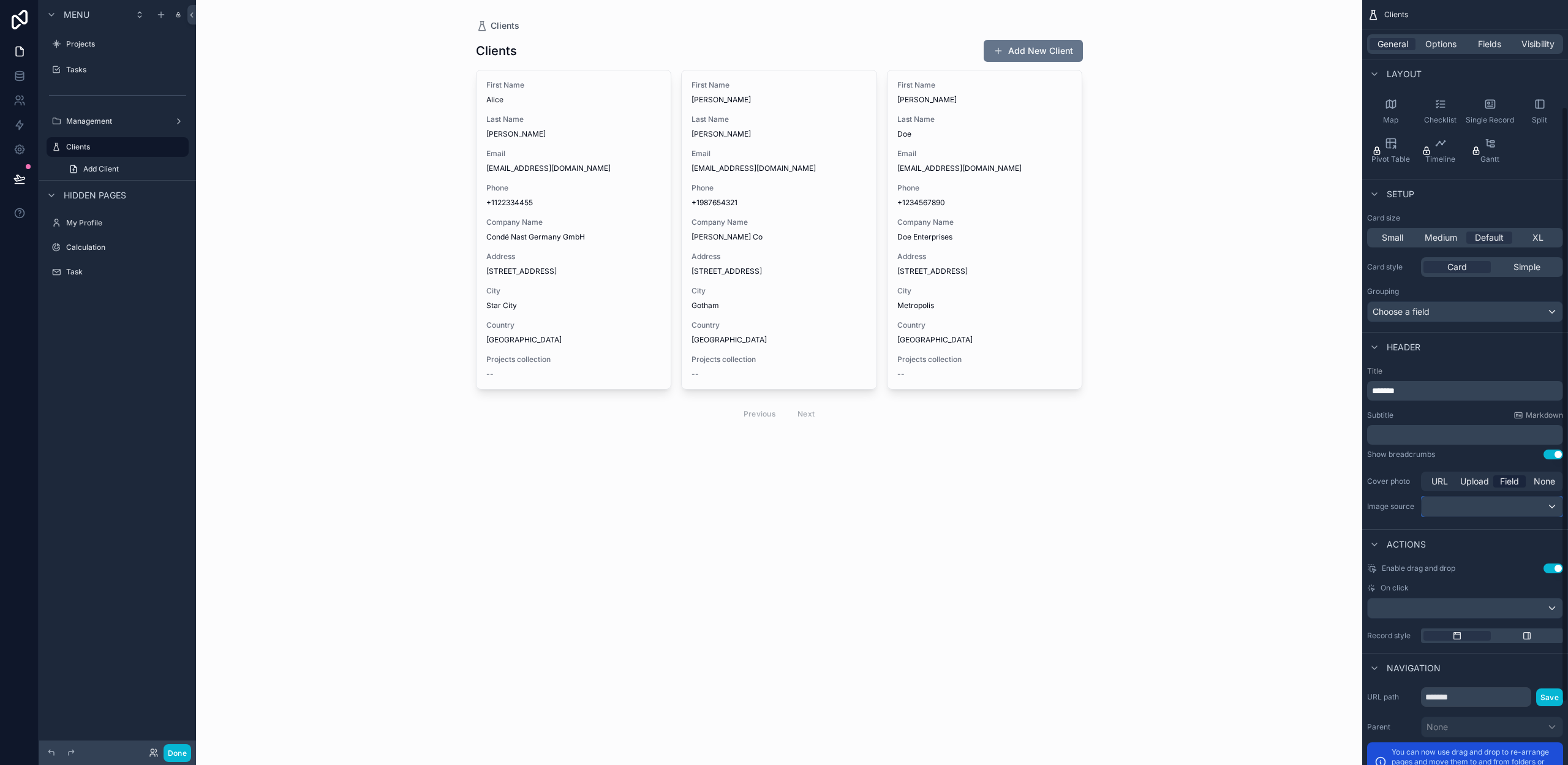
click at [1459, 506] on div "scrollable content" at bounding box center [1491, 506] width 140 height 20
click at [1370, 521] on div "Logo" at bounding box center [1365, 526] width 150 height 14
click at [175, 751] on button "Done" at bounding box center [177, 752] width 27 height 18
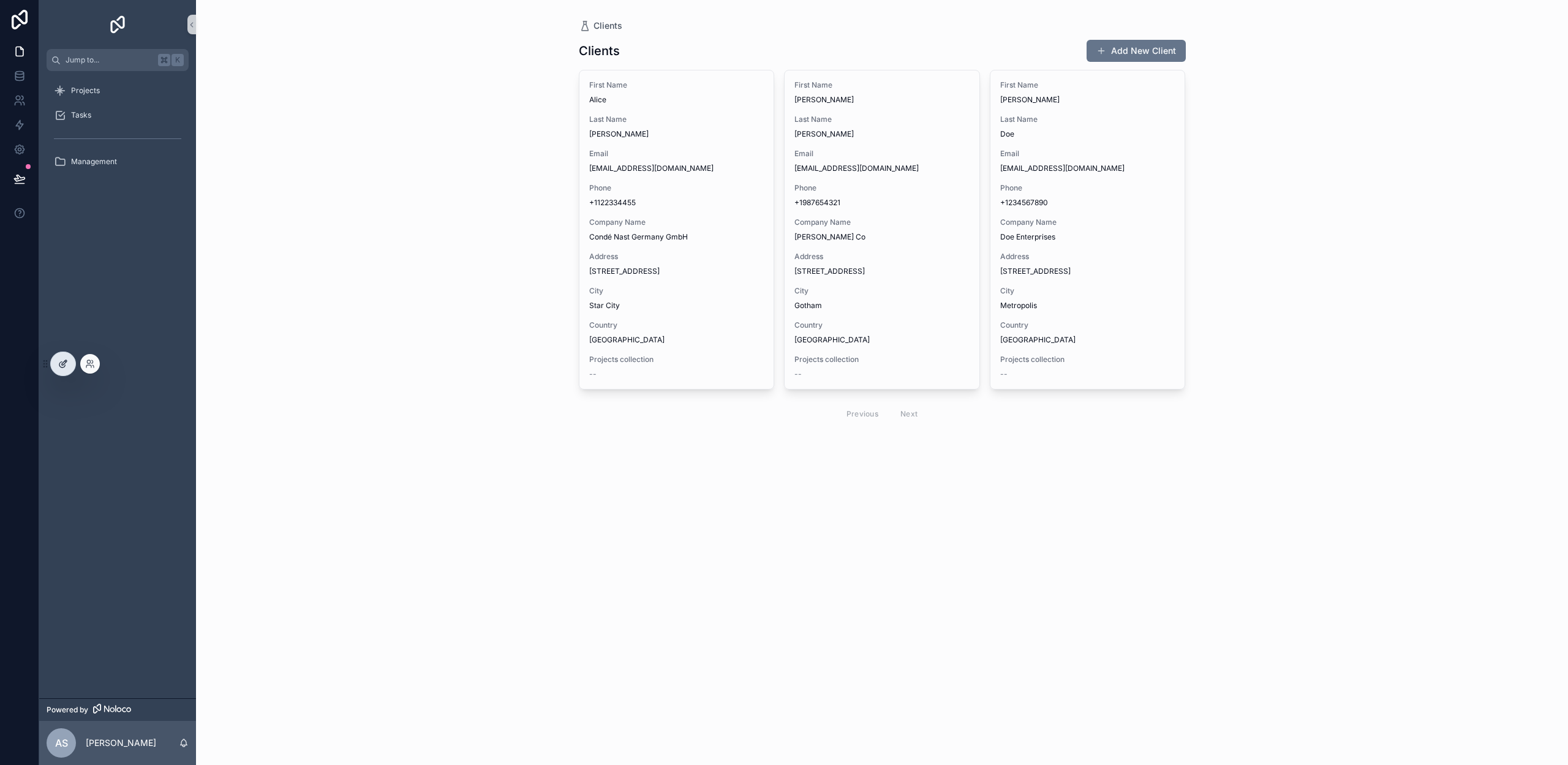
click at [66, 365] on icon at bounding box center [63, 364] width 10 height 10
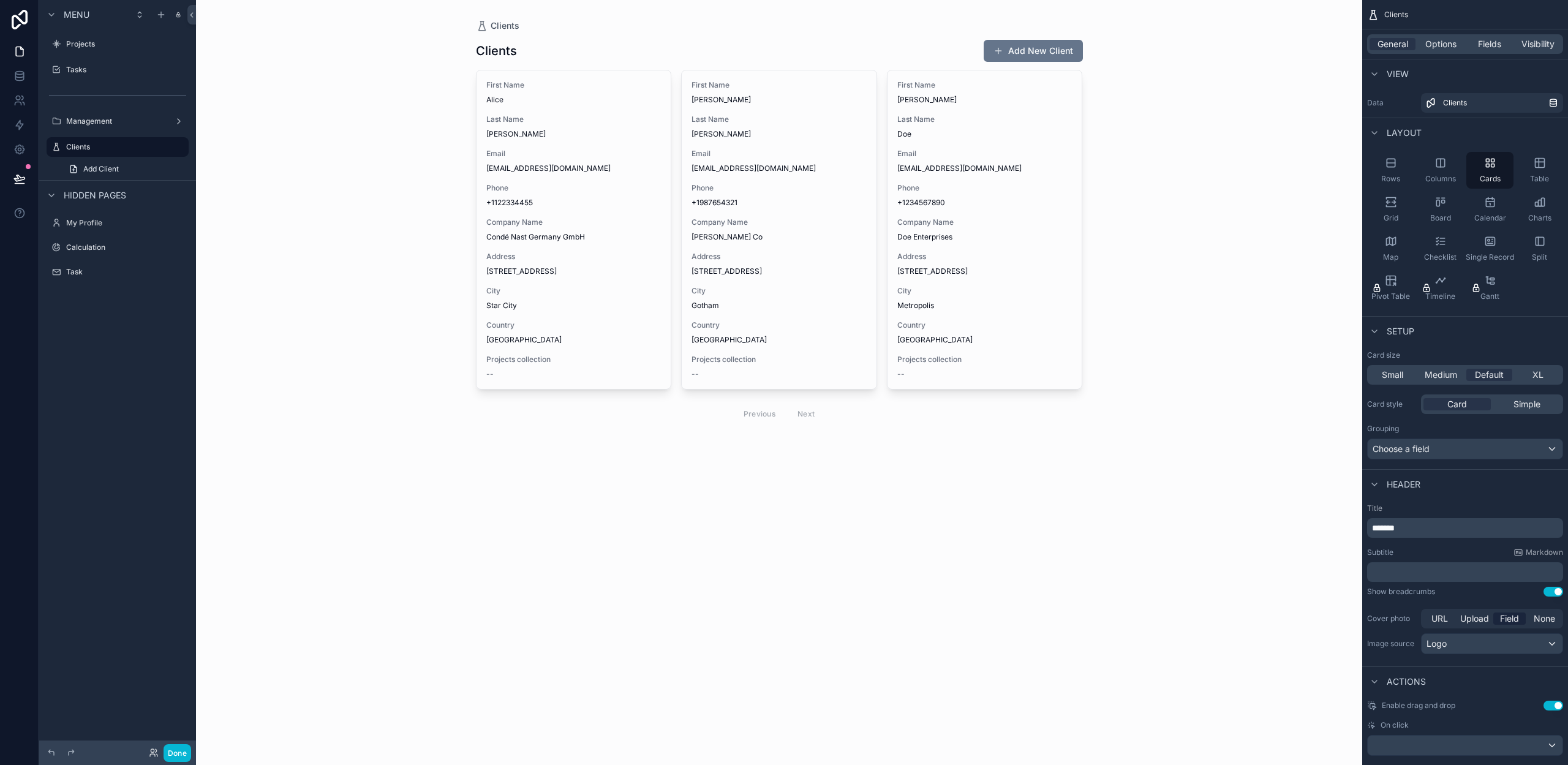
click at [425, 322] on div "Clients Clients Add New Client First Name [PERSON_NAME] Last Name [PERSON_NAME]…" at bounding box center [779, 382] width 1166 height 765
click at [1439, 375] on span "Medium" at bounding box center [1441, 374] width 32 height 12
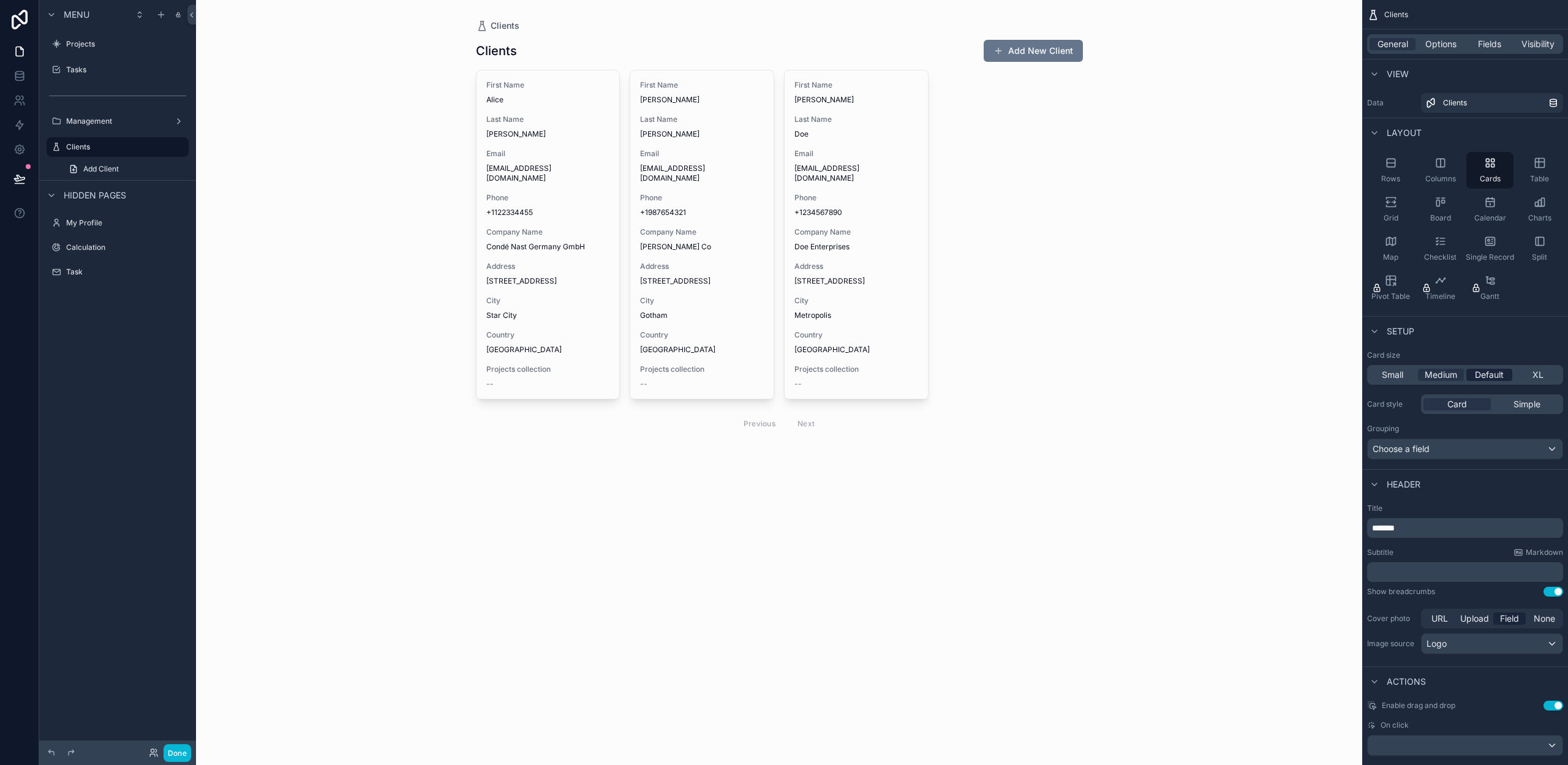
click at [1491, 374] on span "Default" at bounding box center [1490, 374] width 29 height 12
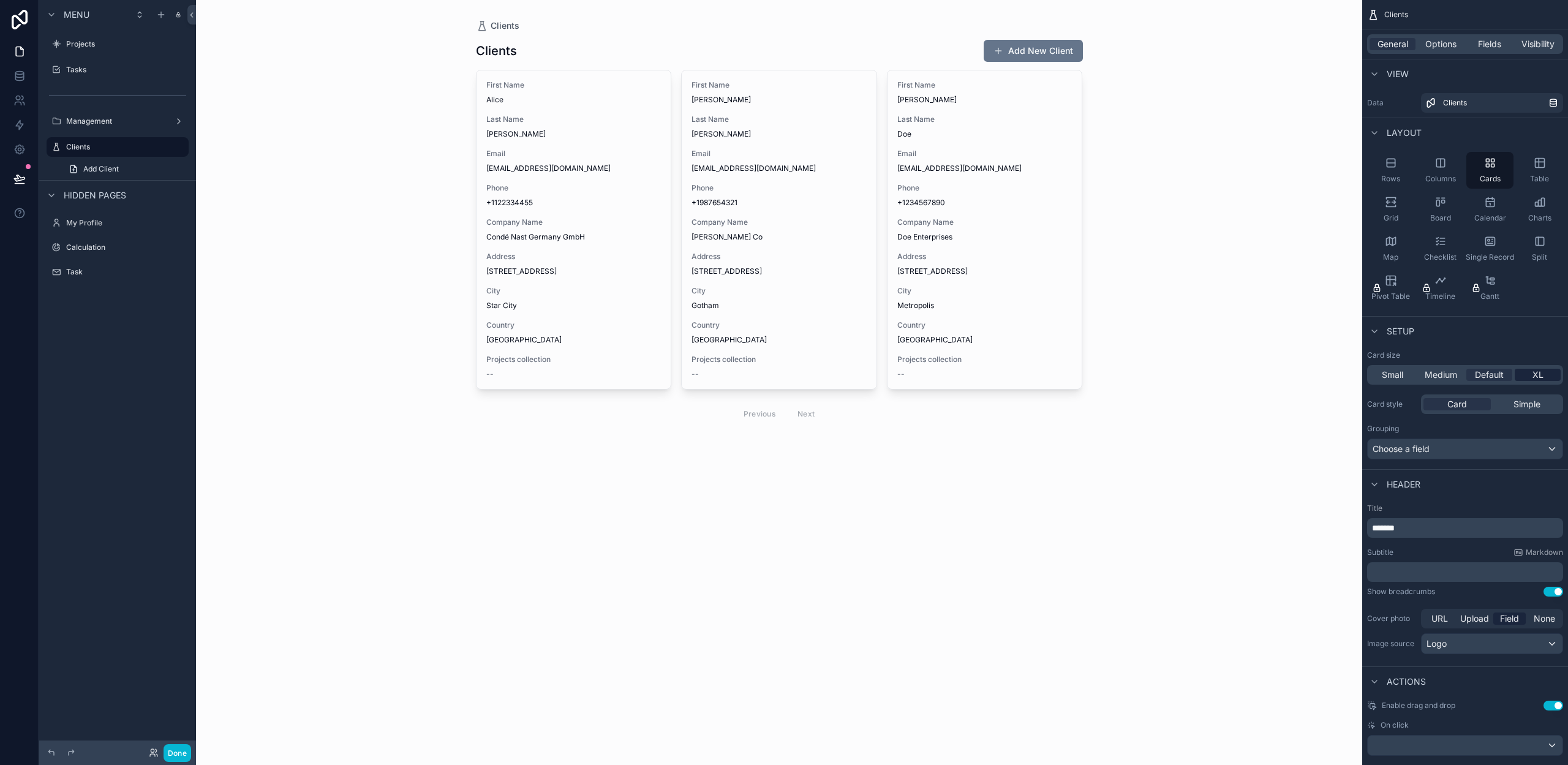
click at [1529, 375] on div "XL" at bounding box center [1537, 374] width 46 height 12
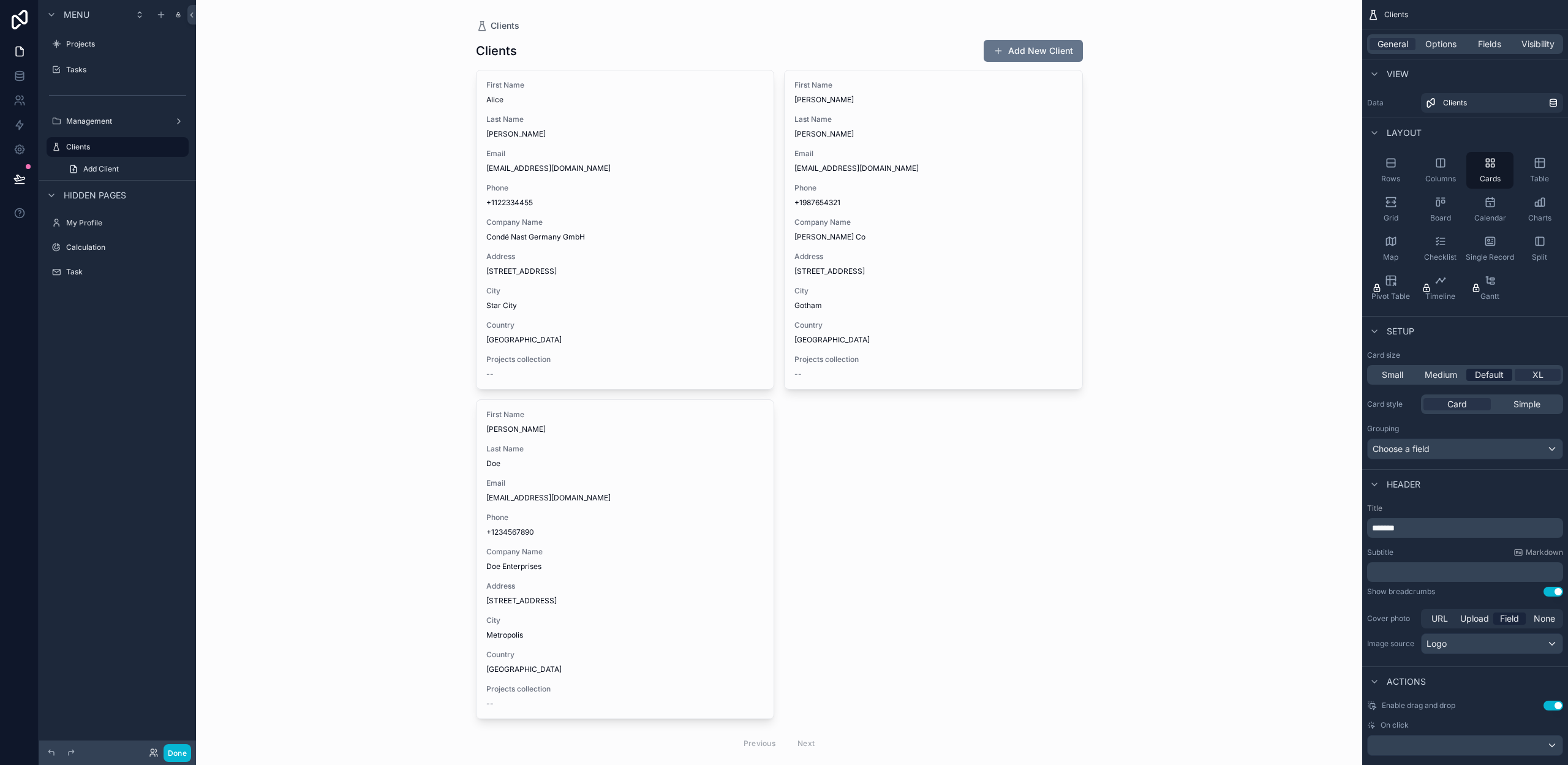
click at [1487, 374] on span "Default" at bounding box center [1490, 374] width 29 height 12
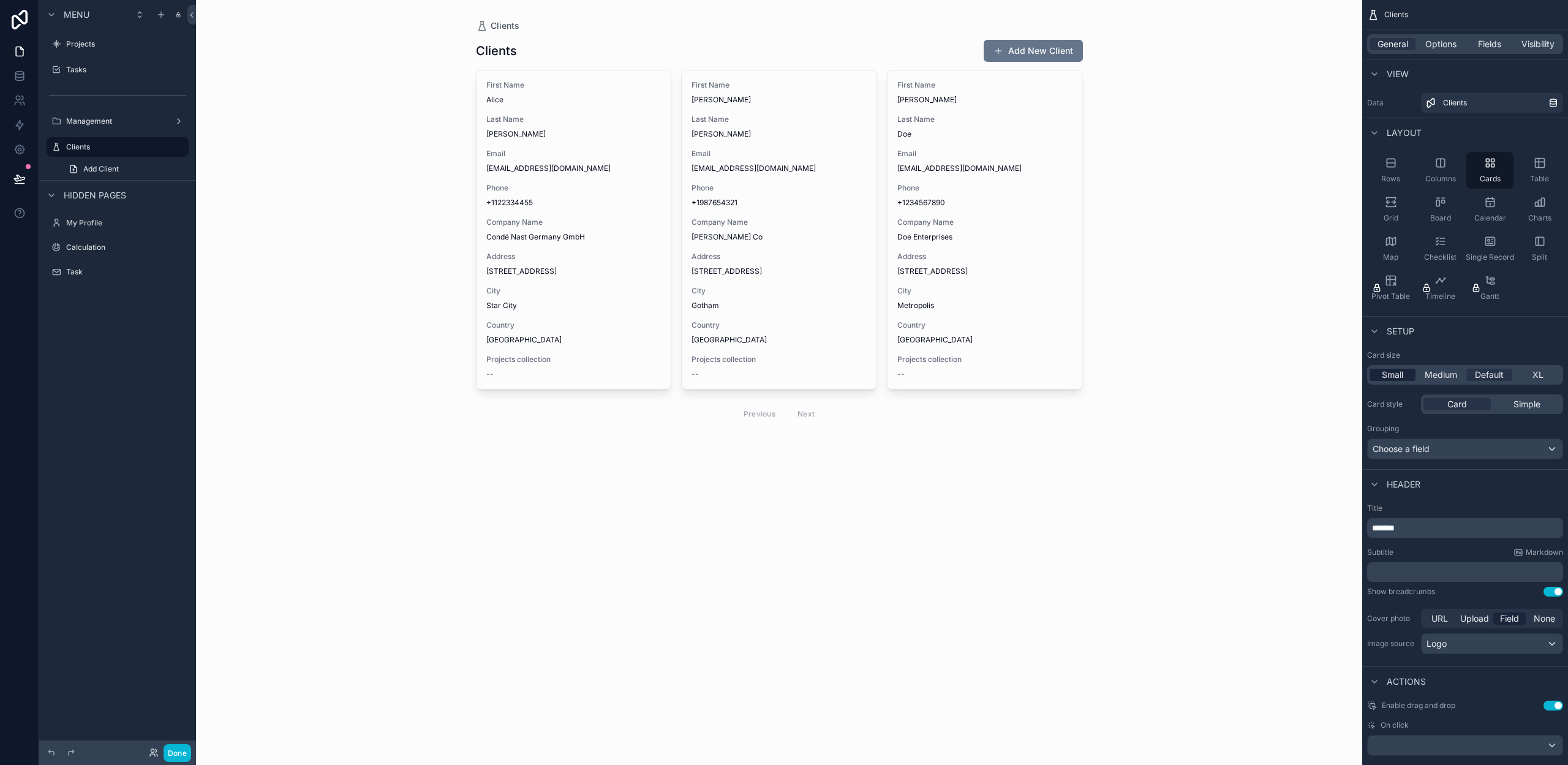
click at [1405, 372] on div "Small" at bounding box center [1393, 374] width 46 height 12
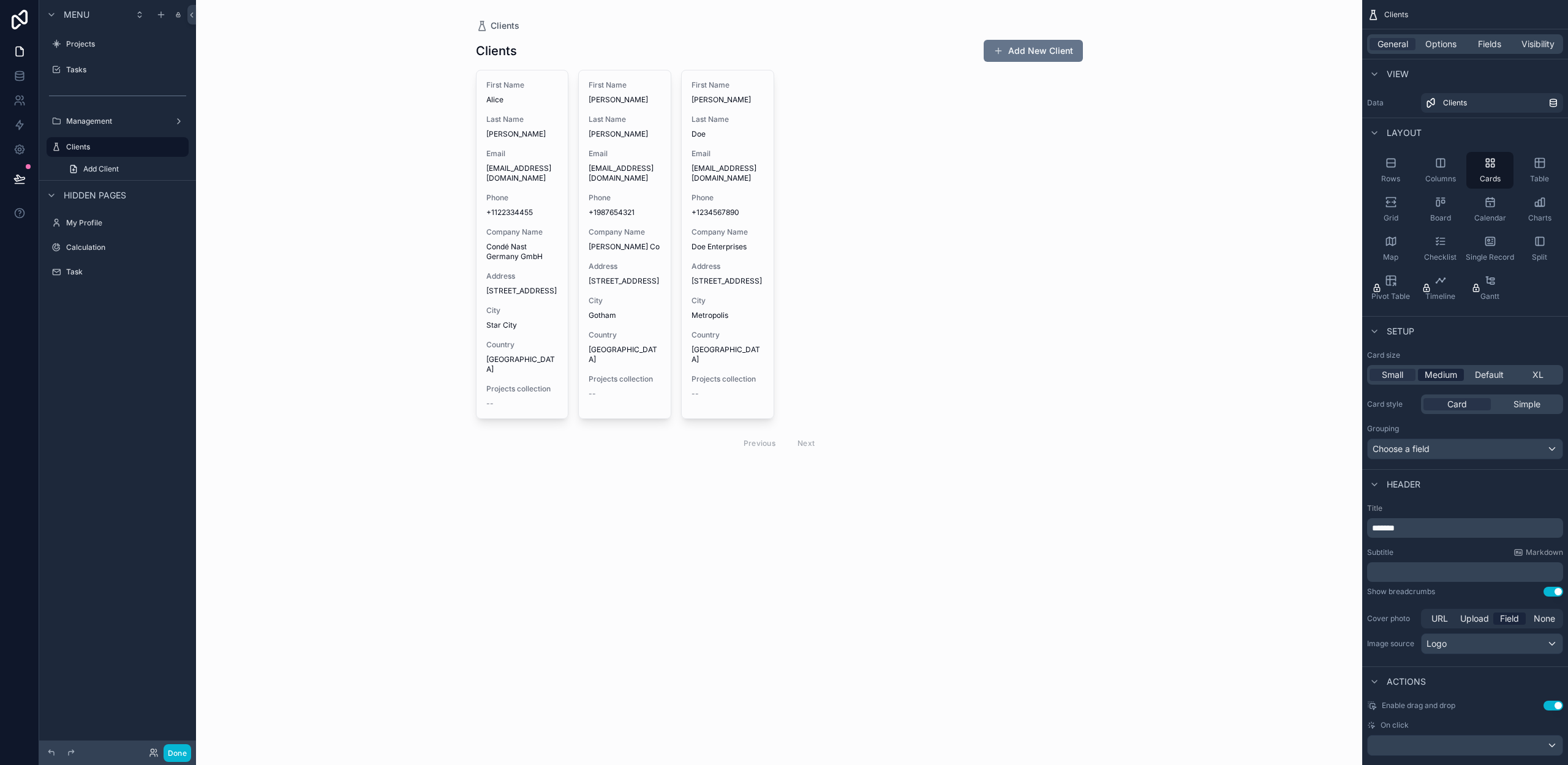
click at [1439, 374] on span "Medium" at bounding box center [1441, 374] width 32 height 12
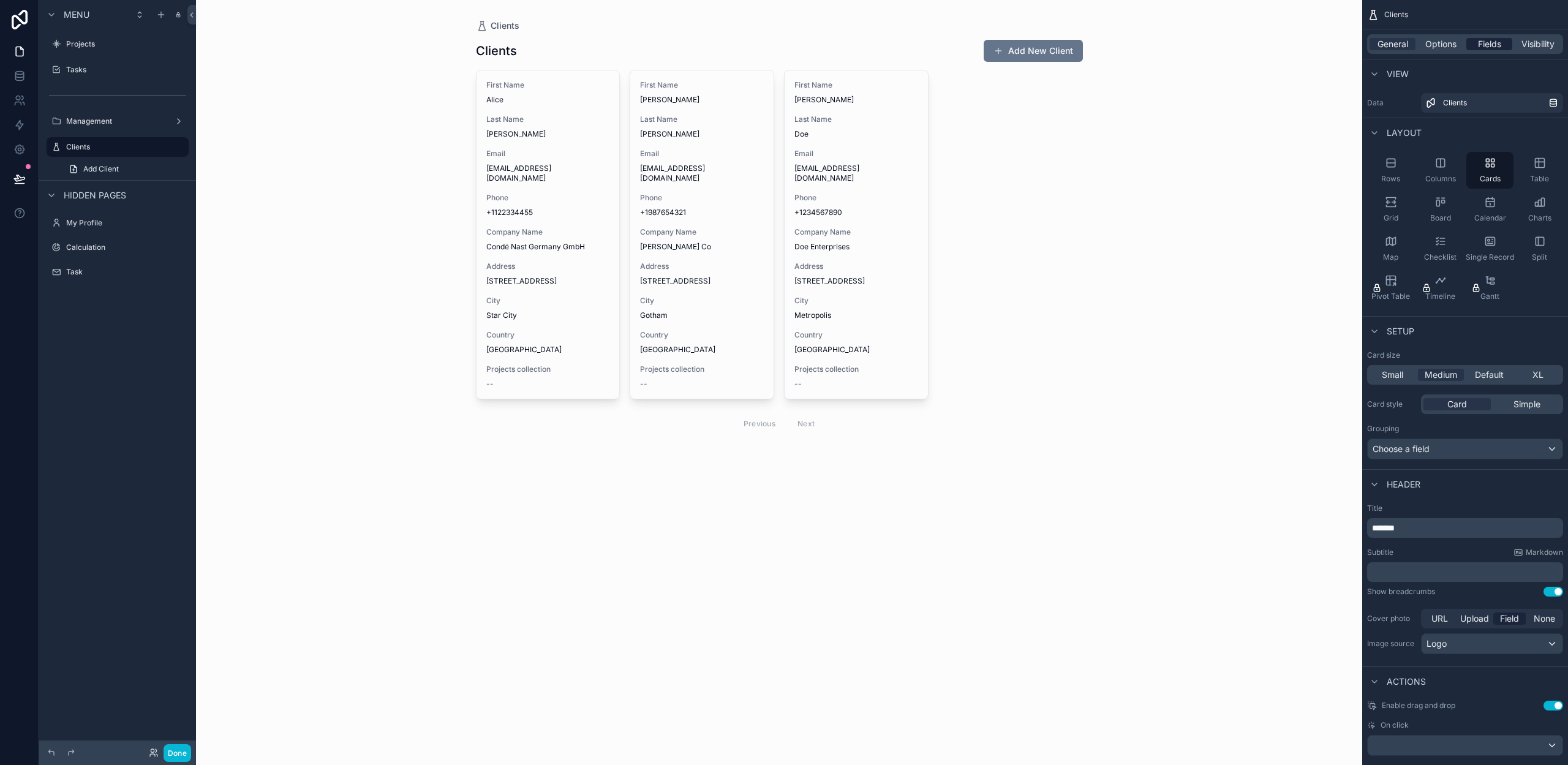
click at [1493, 45] on span "Fields" at bounding box center [1489, 44] width 23 height 12
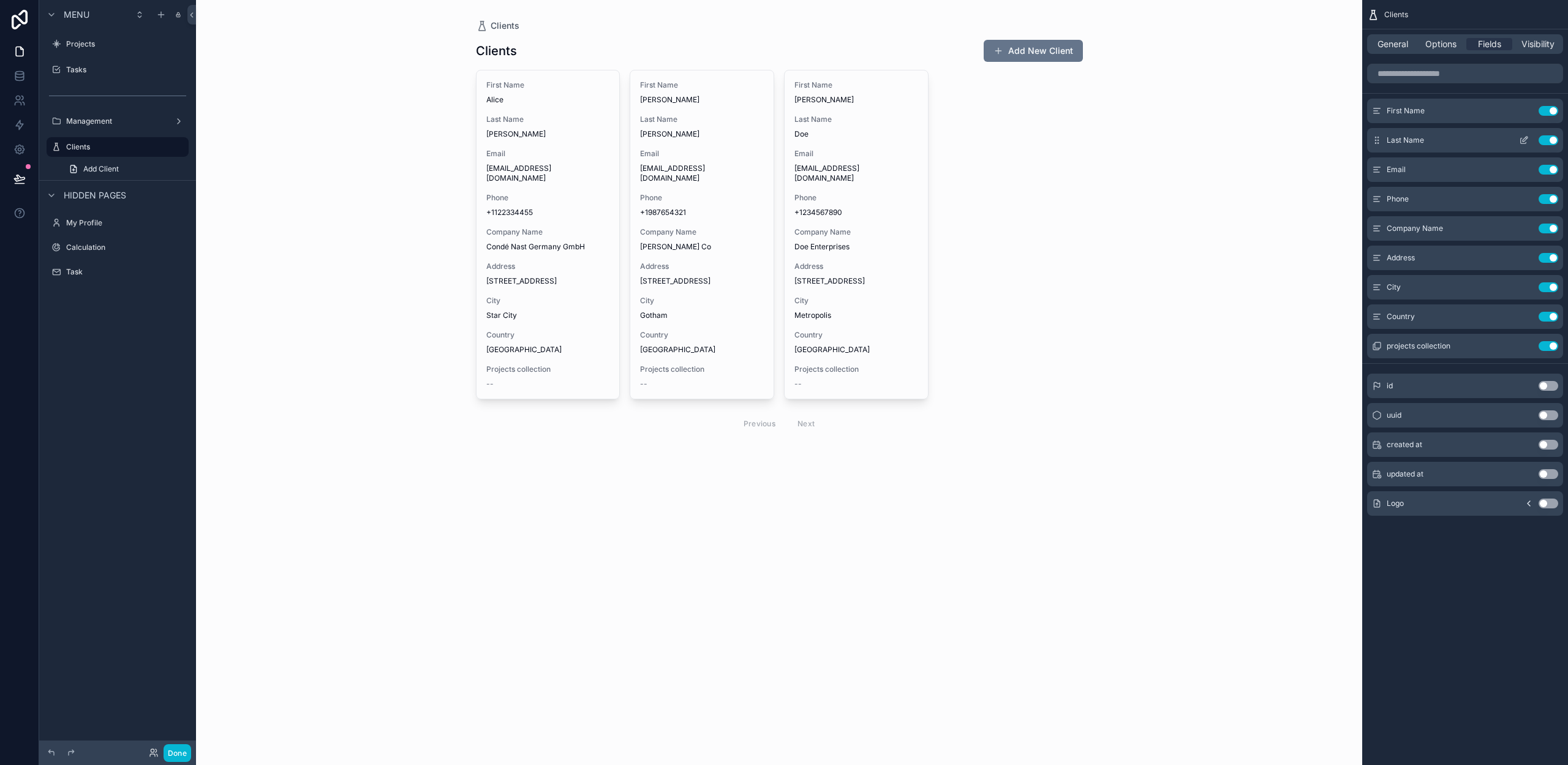
click at [1545, 140] on button "Use setting" at bounding box center [1548, 140] width 20 height 10
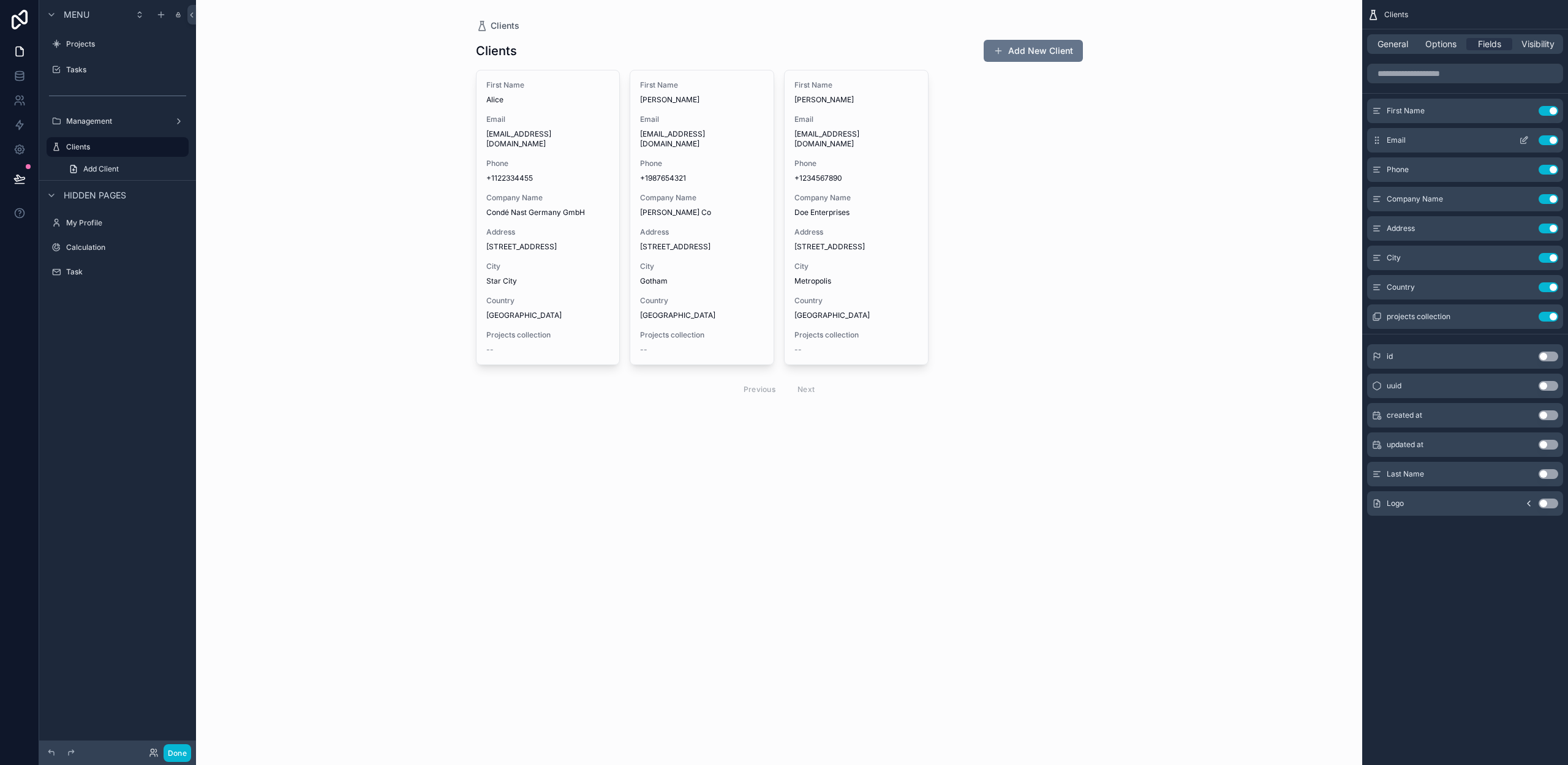
click at [1550, 141] on button "Use setting" at bounding box center [1548, 140] width 20 height 10
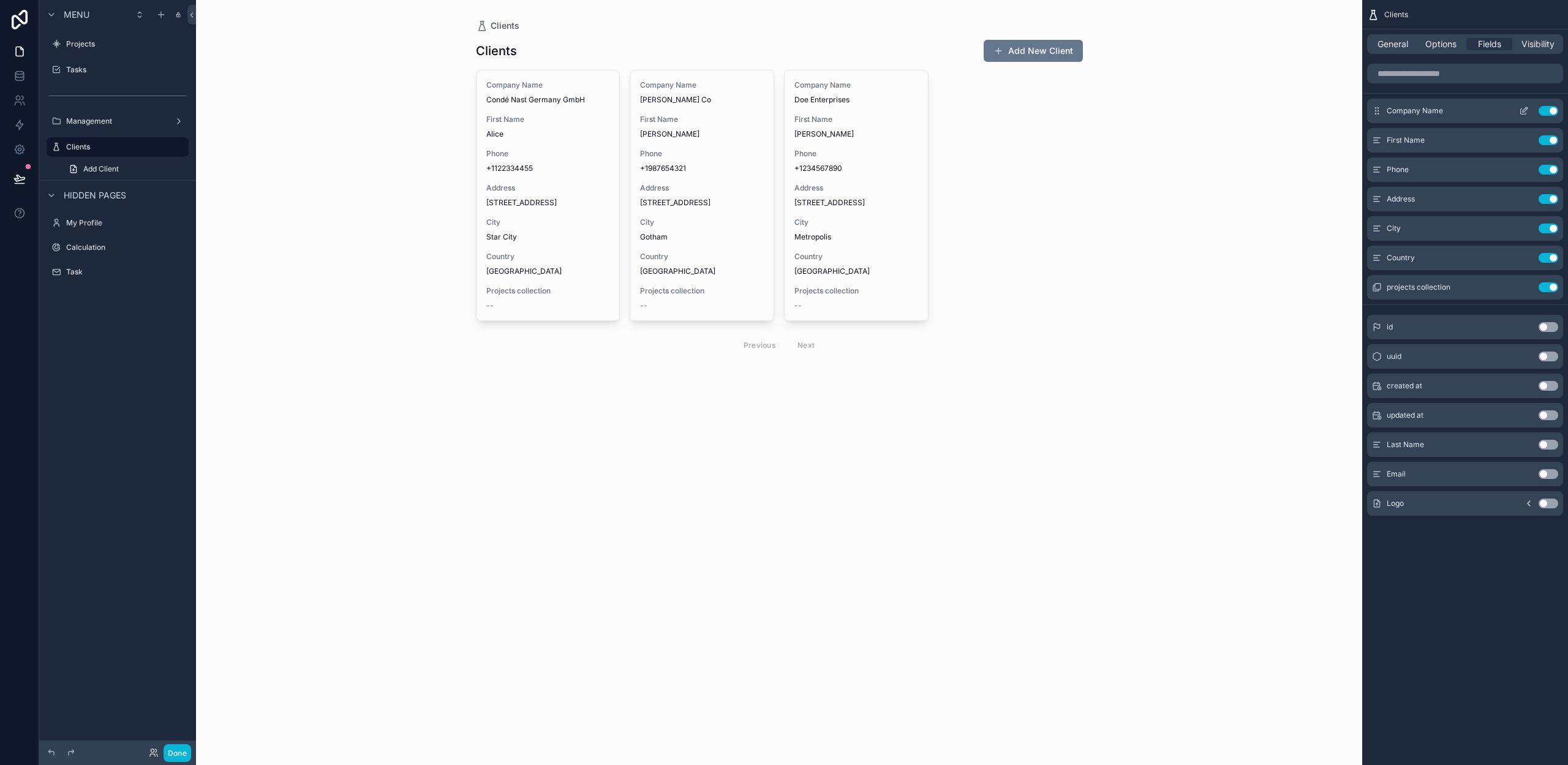
click at [1522, 111] on icon "scrollable content" at bounding box center [1524, 111] width 10 height 10
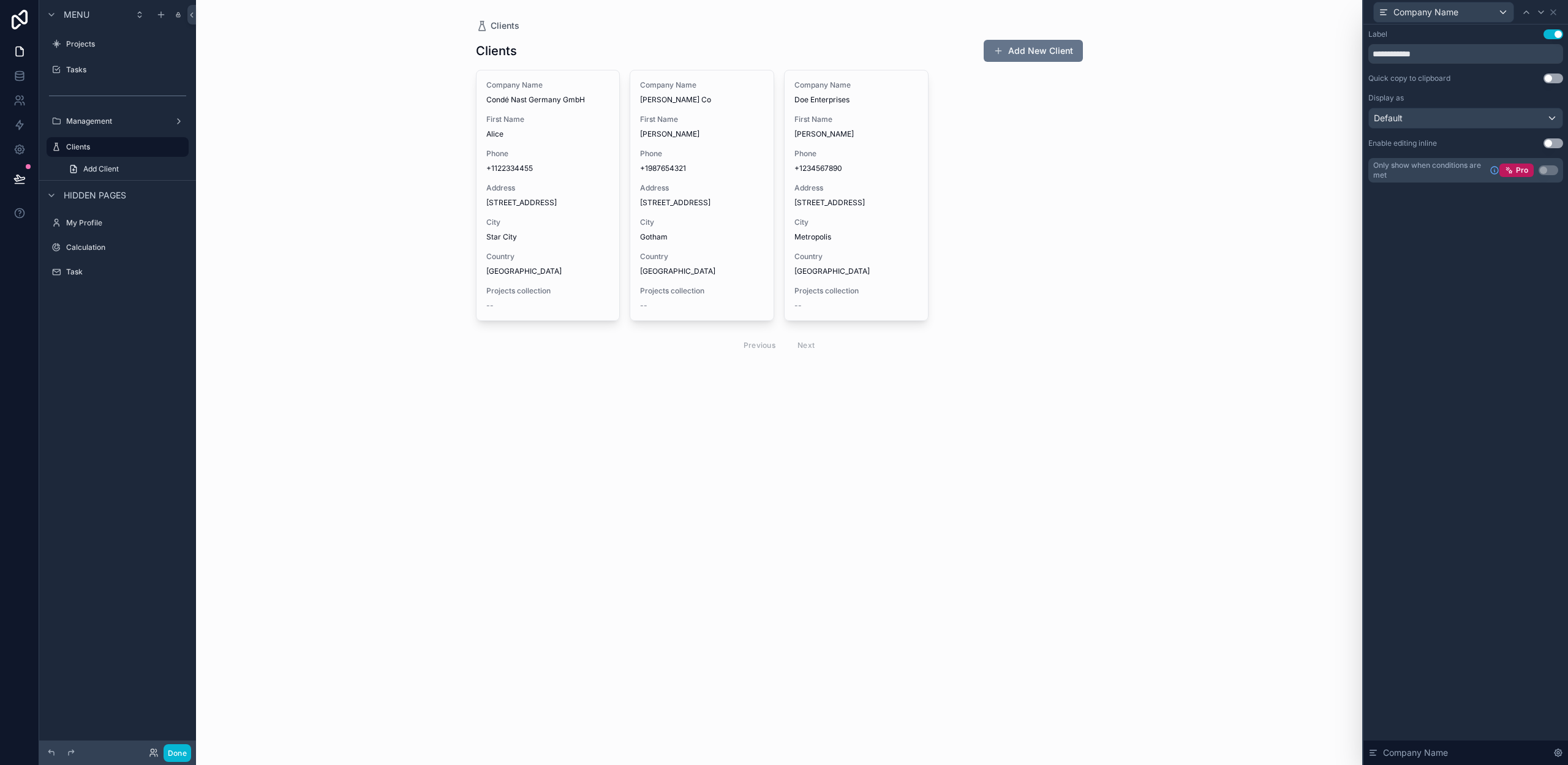
click at [1553, 32] on button "Use setting" at bounding box center [1553, 35] width 20 height 10
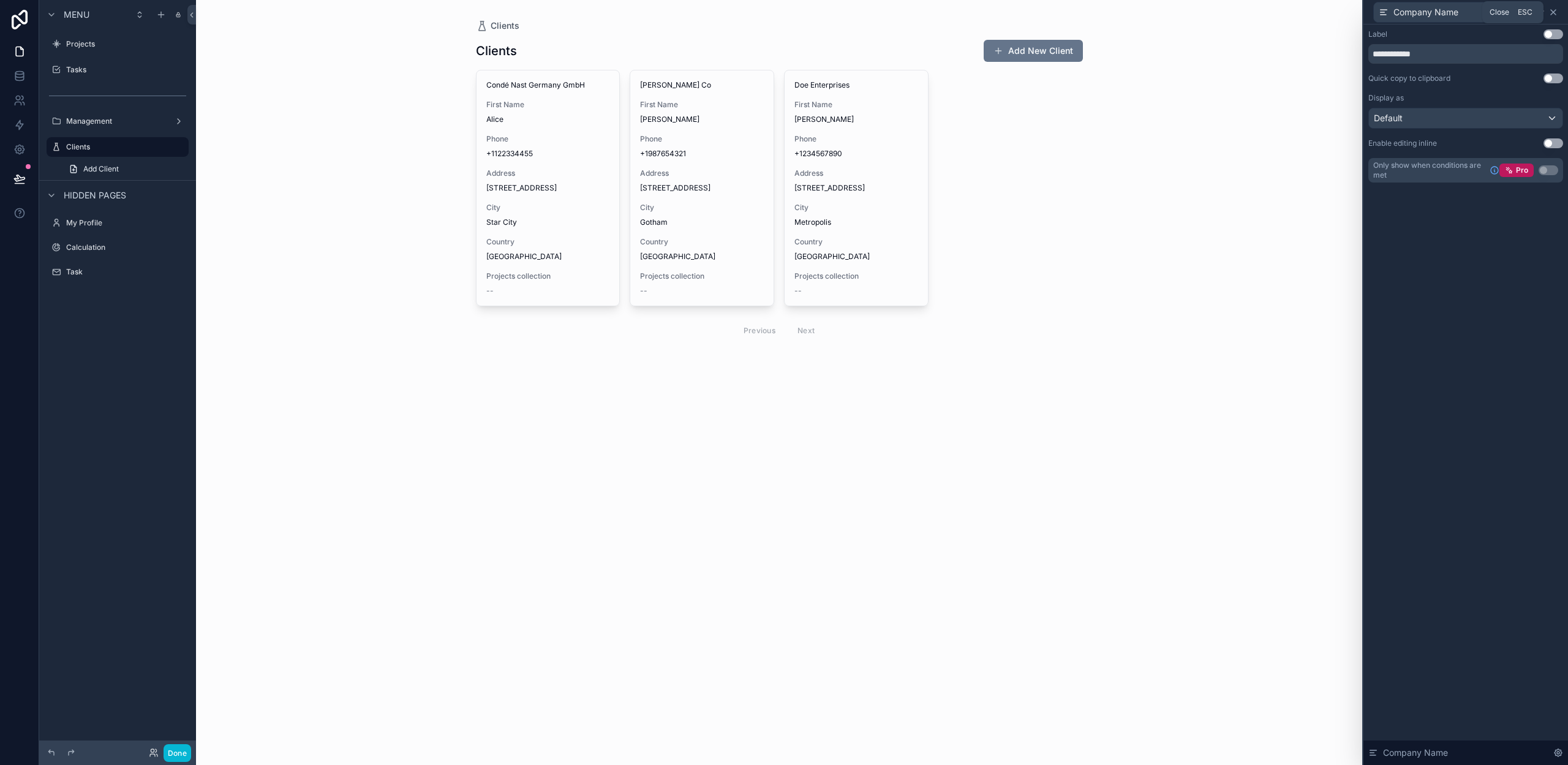
click at [1553, 11] on icon at bounding box center [1554, 13] width 10 height 10
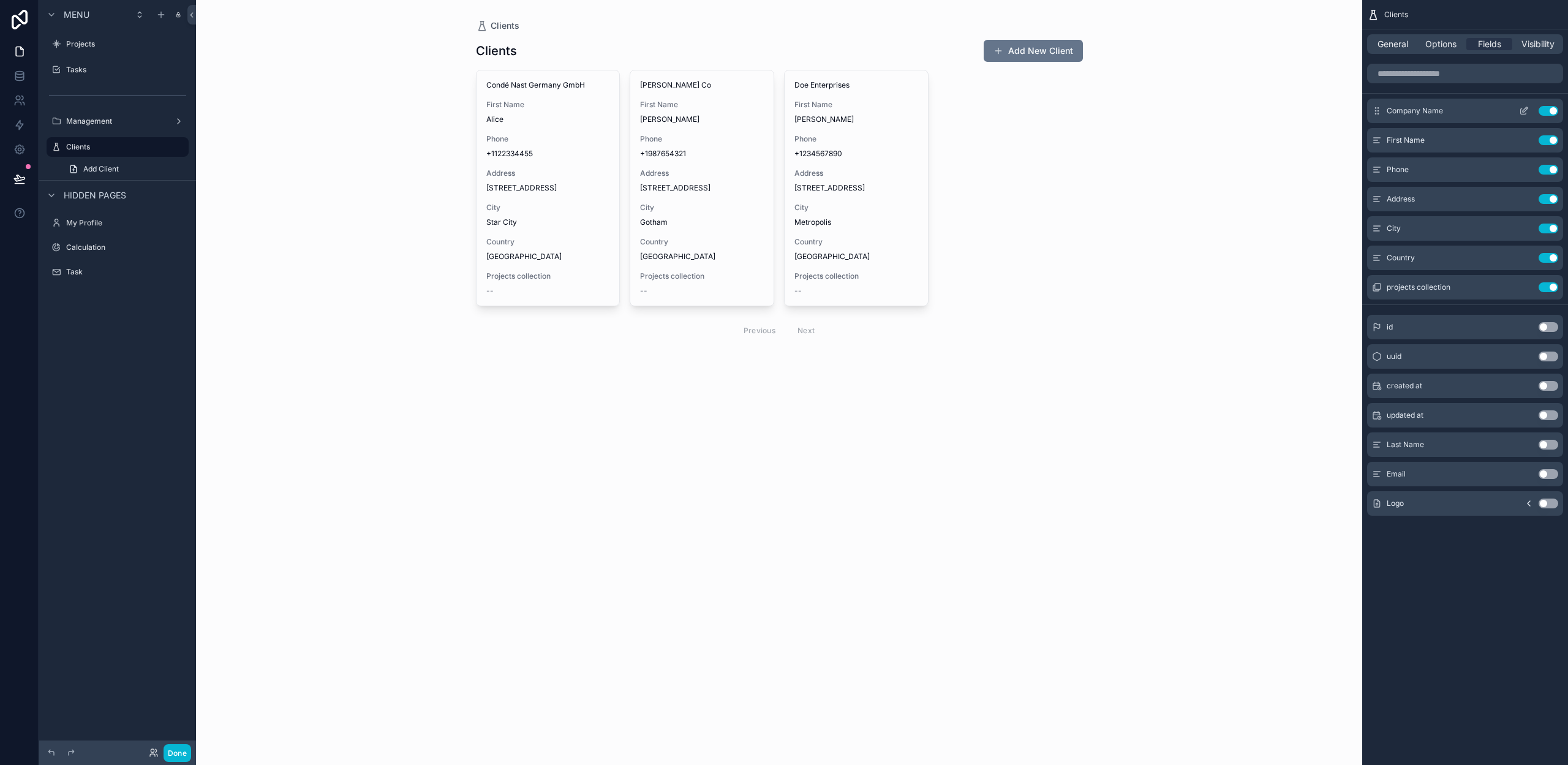
click at [1522, 109] on icon "scrollable content" at bounding box center [1524, 111] width 10 height 10
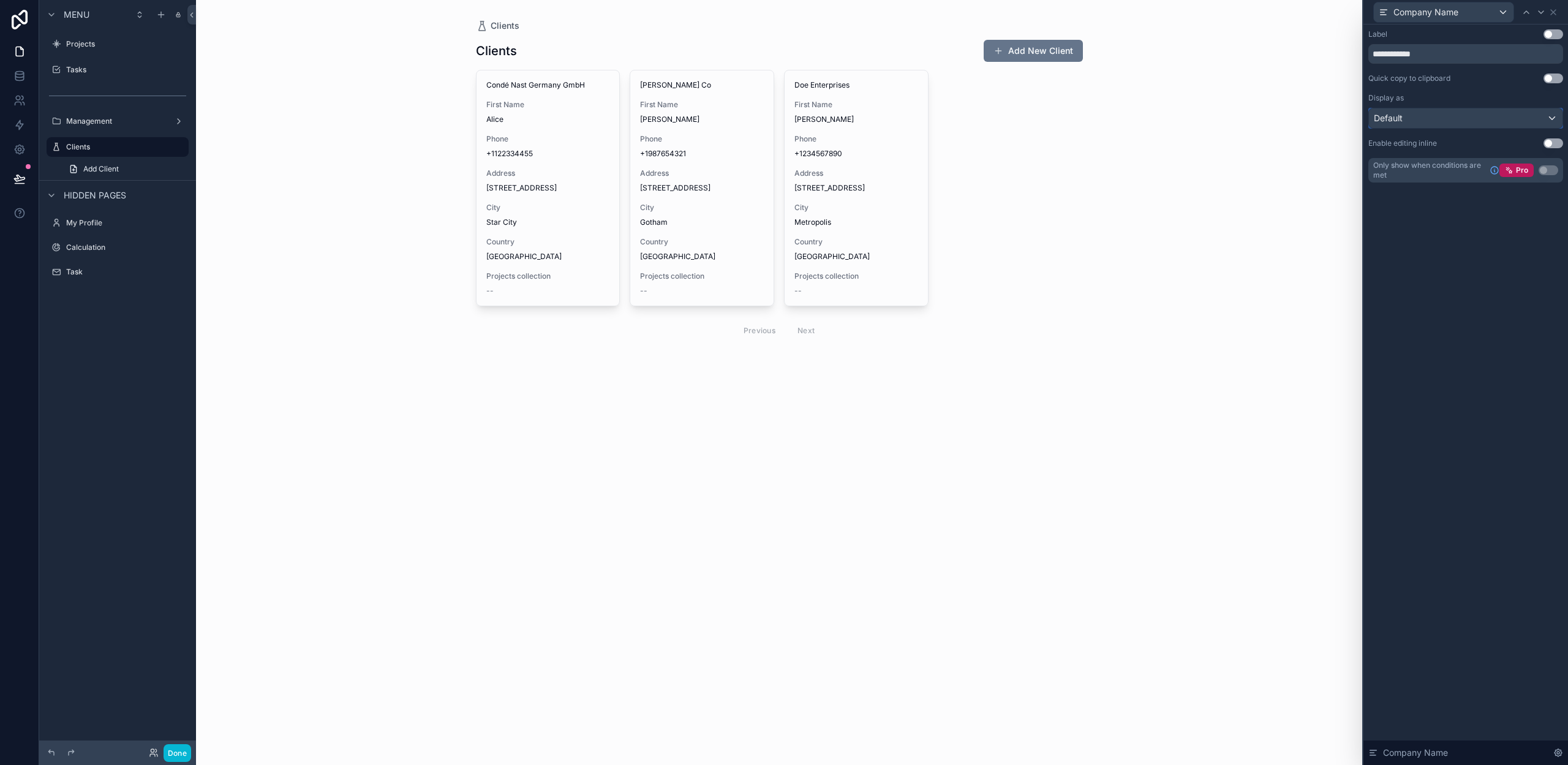
click at [1470, 117] on div "Default" at bounding box center [1465, 117] width 193 height 20
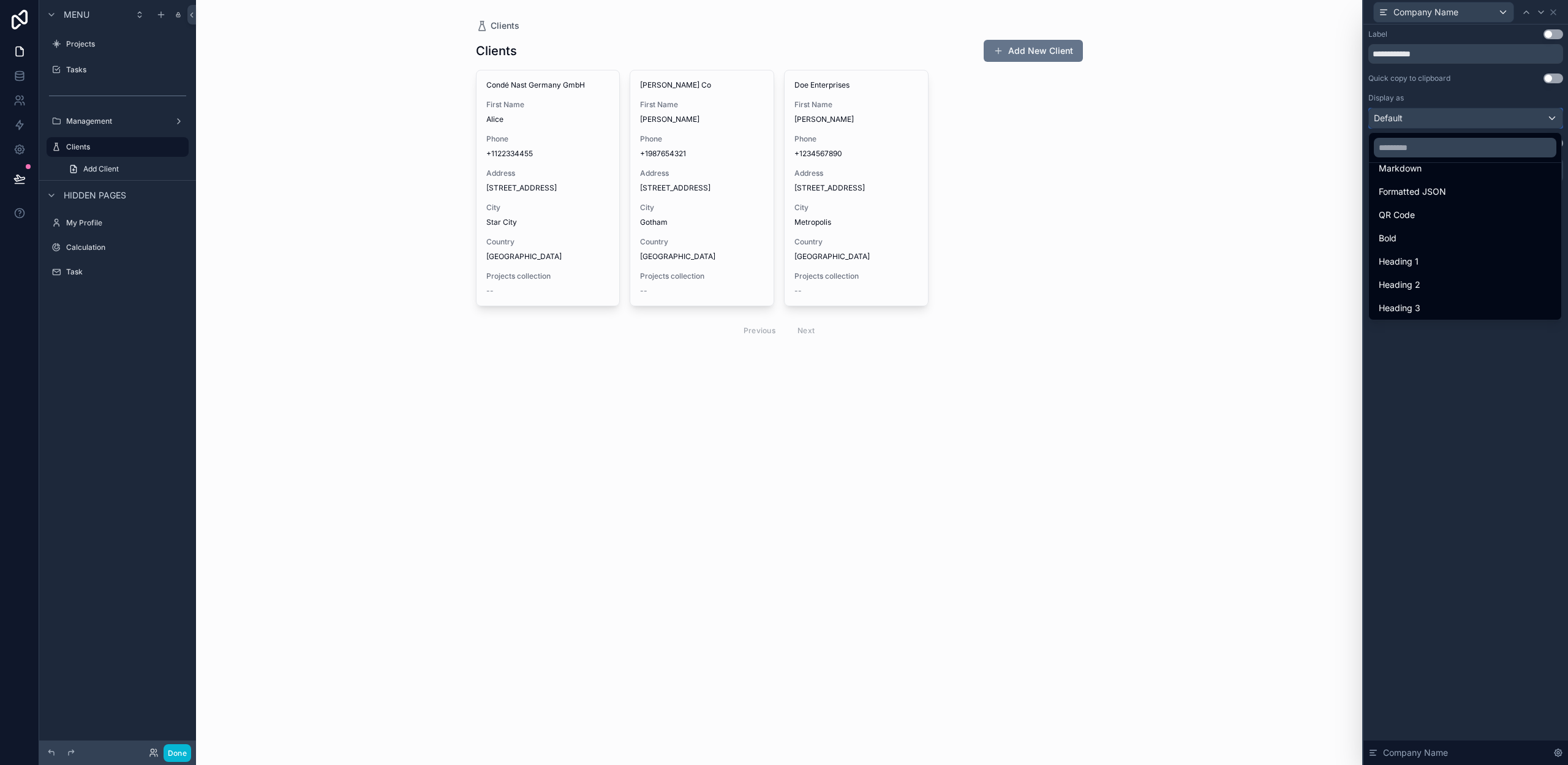
scroll to position [134, 0]
click at [1434, 279] on div "Heading 3" at bounding box center [1465, 283] width 173 height 14
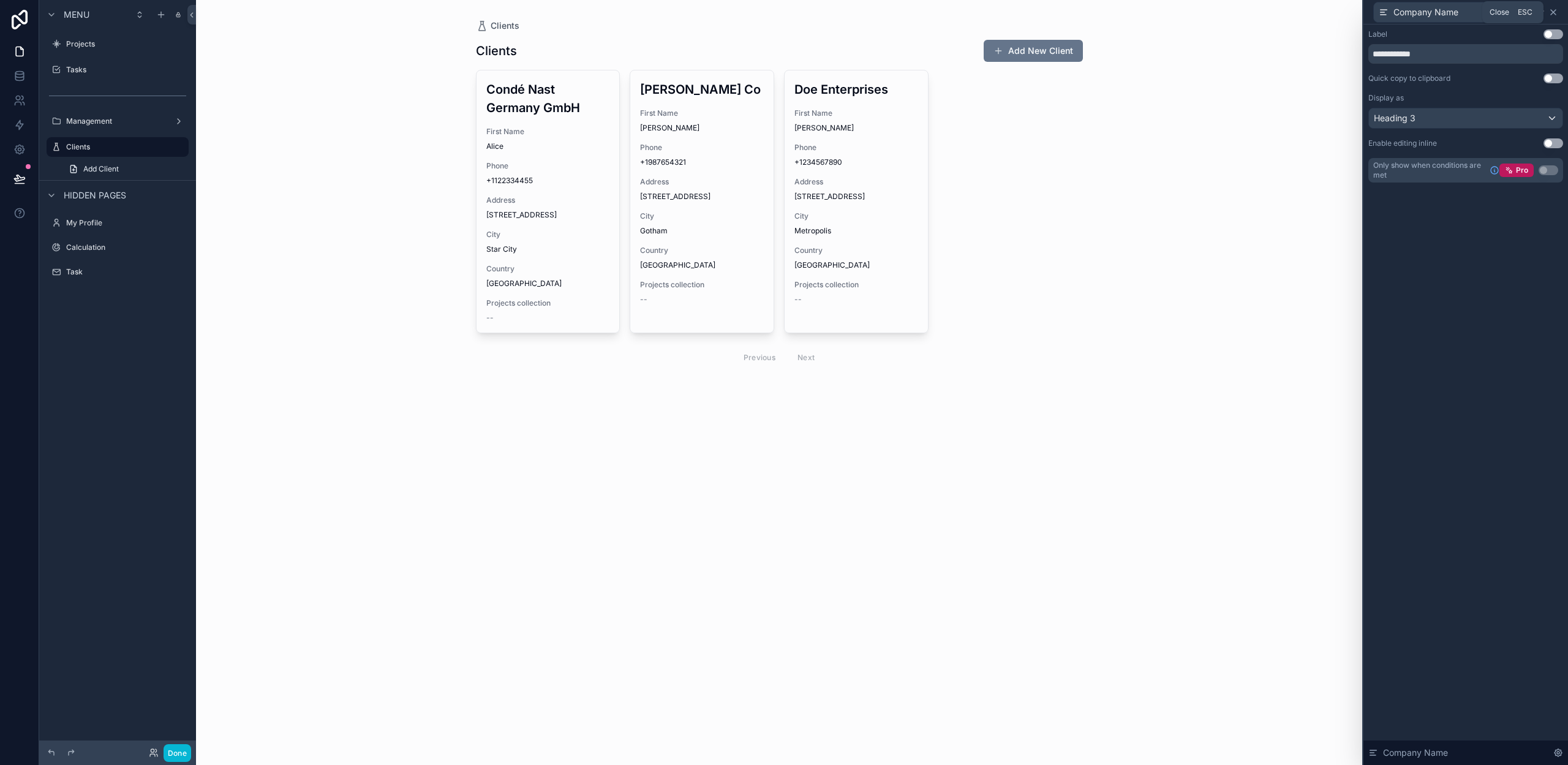
click at [1555, 12] on icon at bounding box center [1554, 13] width 10 height 10
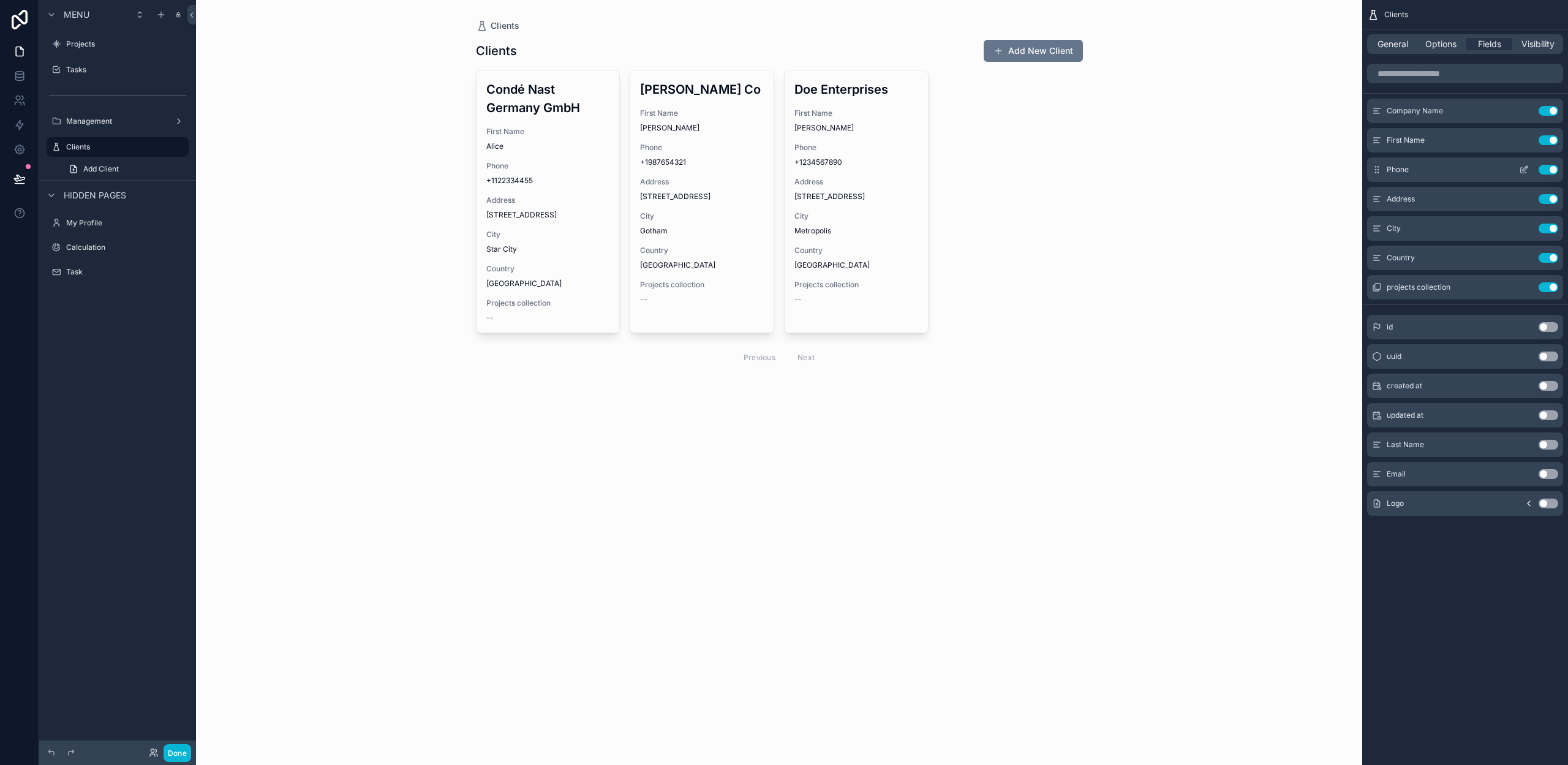
click at [1549, 169] on button "Use setting" at bounding box center [1548, 170] width 20 height 10
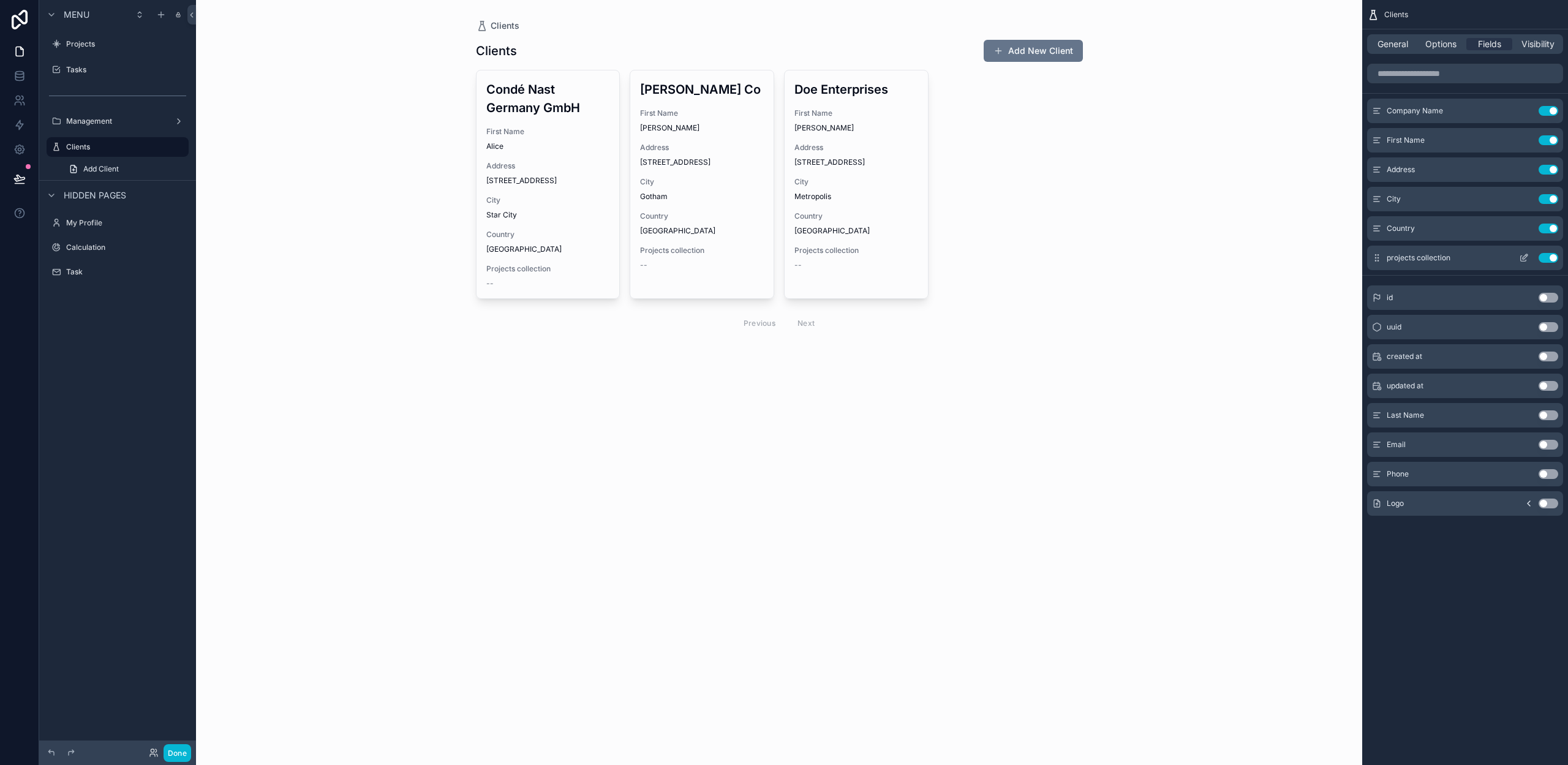
click at [1521, 257] on icon "scrollable content" at bounding box center [1524, 258] width 10 height 10
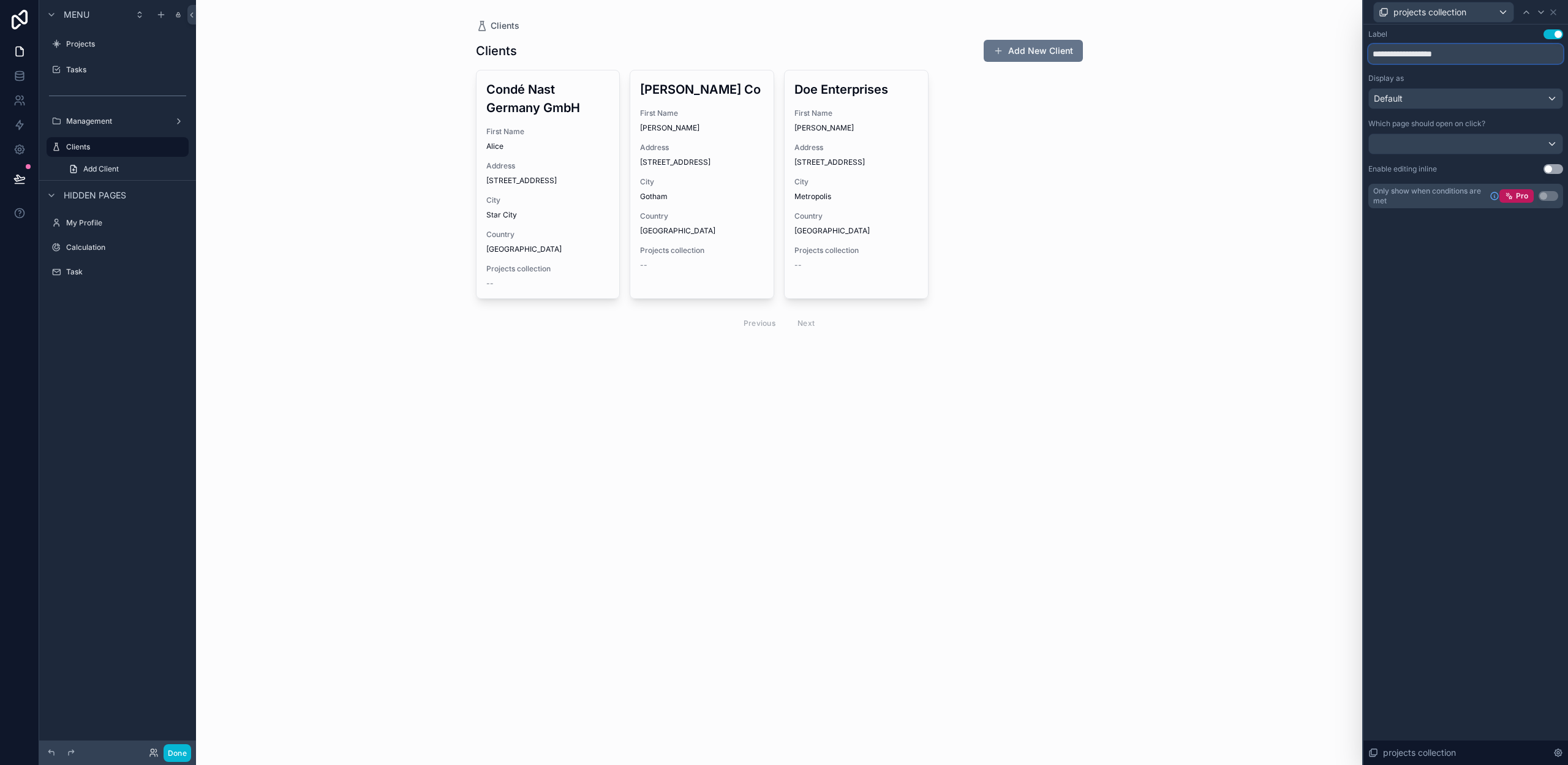
click at [1460, 55] on input "**********" at bounding box center [1465, 54] width 195 height 20
type input "**********"
click at [1505, 146] on div at bounding box center [1465, 144] width 193 height 20
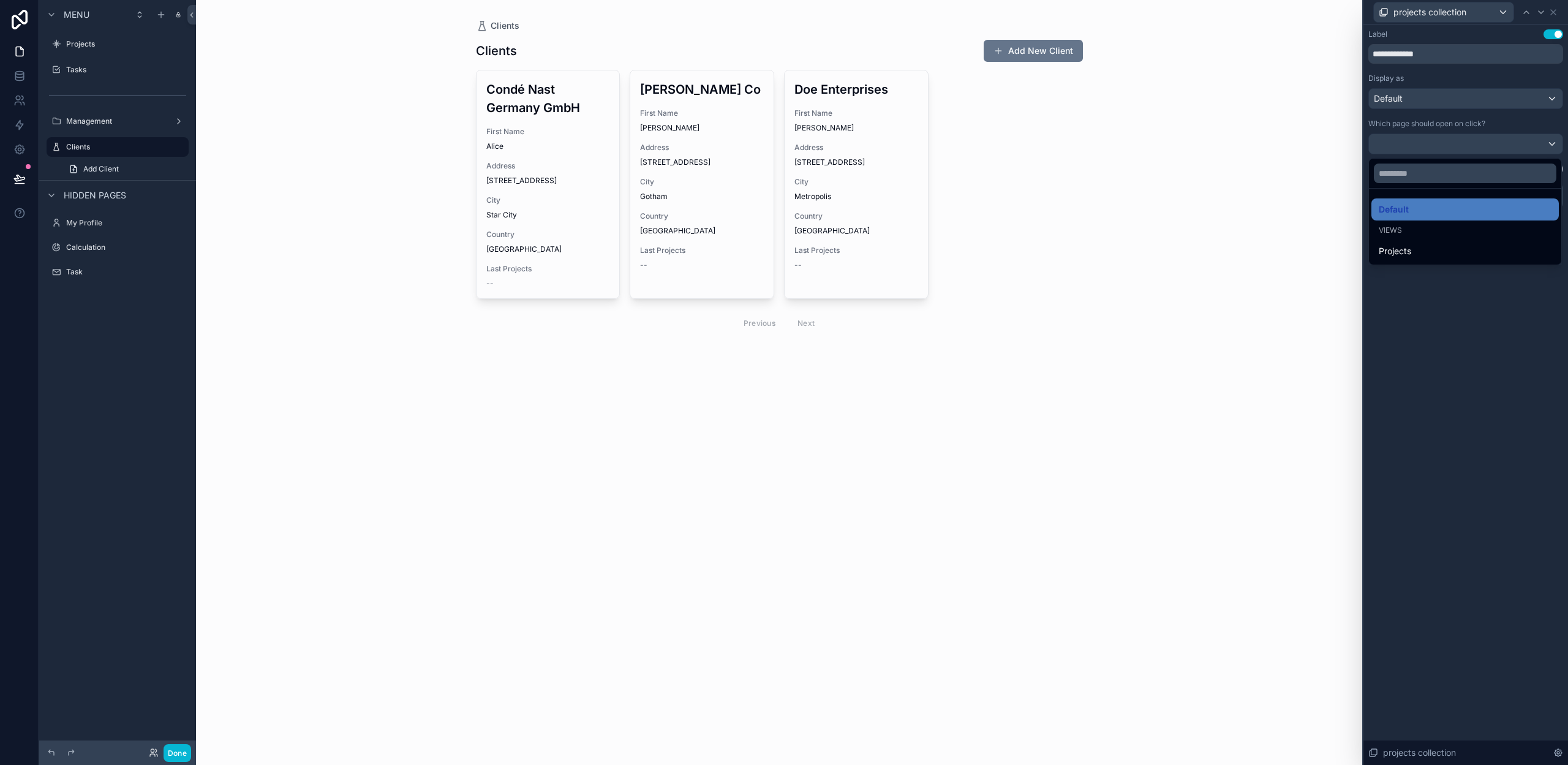
drag, startPoint x: 1453, startPoint y: 304, endPoint x: 1554, endPoint y: 97, distance: 230.3
click at [1453, 304] on div at bounding box center [1466, 382] width 204 height 765
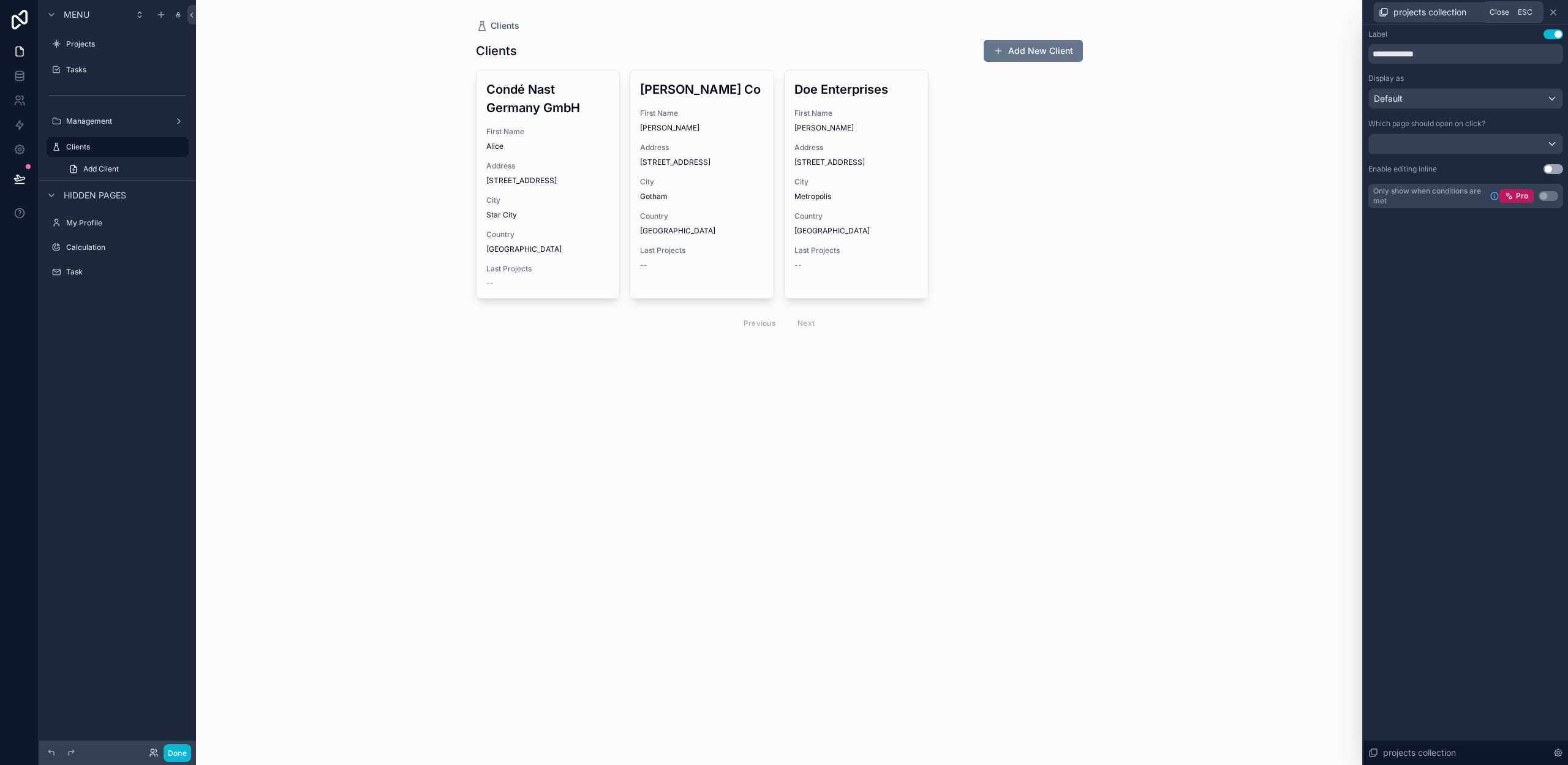
click at [1558, 12] on icon at bounding box center [1554, 13] width 10 height 10
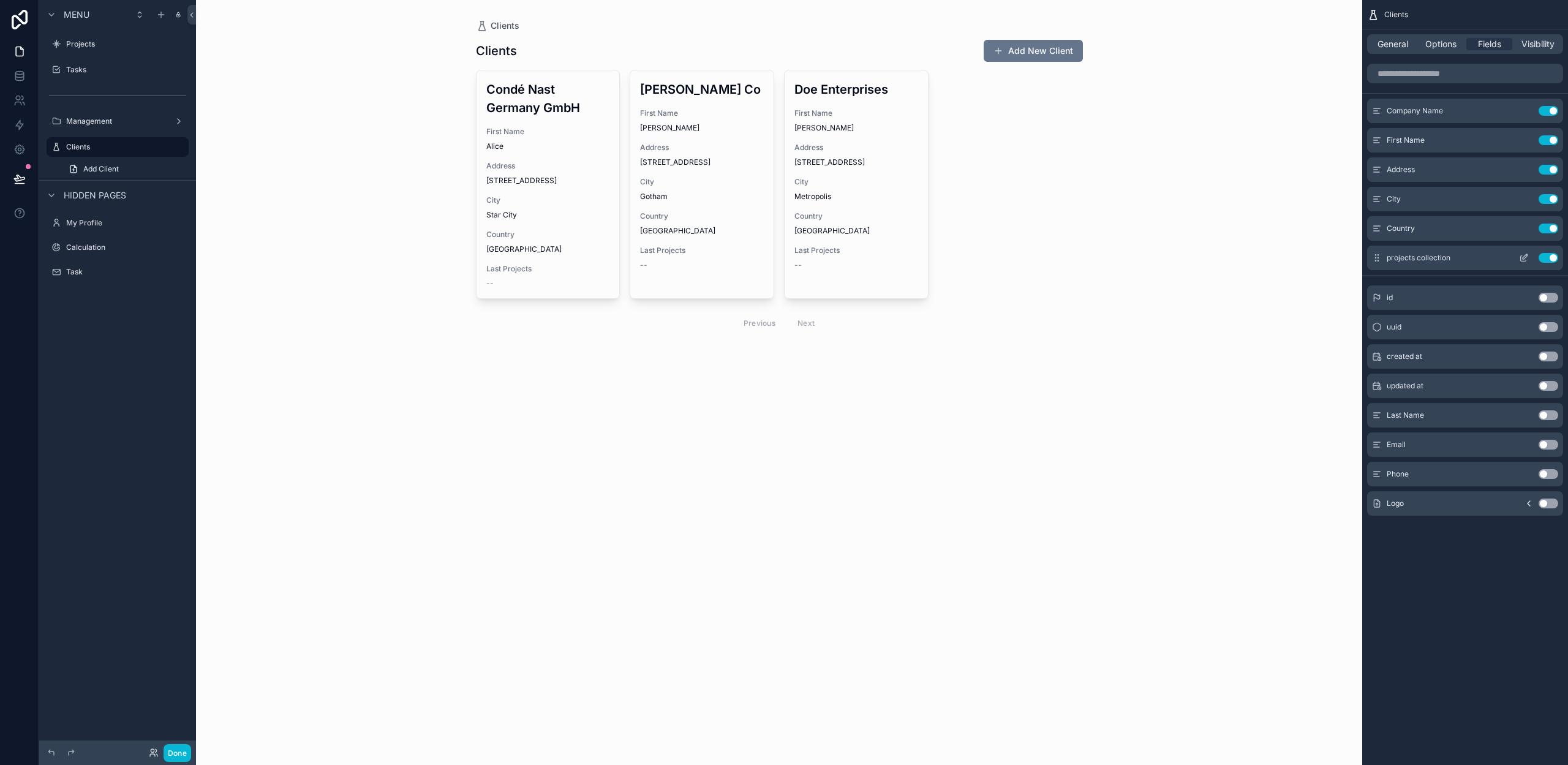
click at [1519, 257] on icon "scrollable content" at bounding box center [1524, 258] width 10 height 10
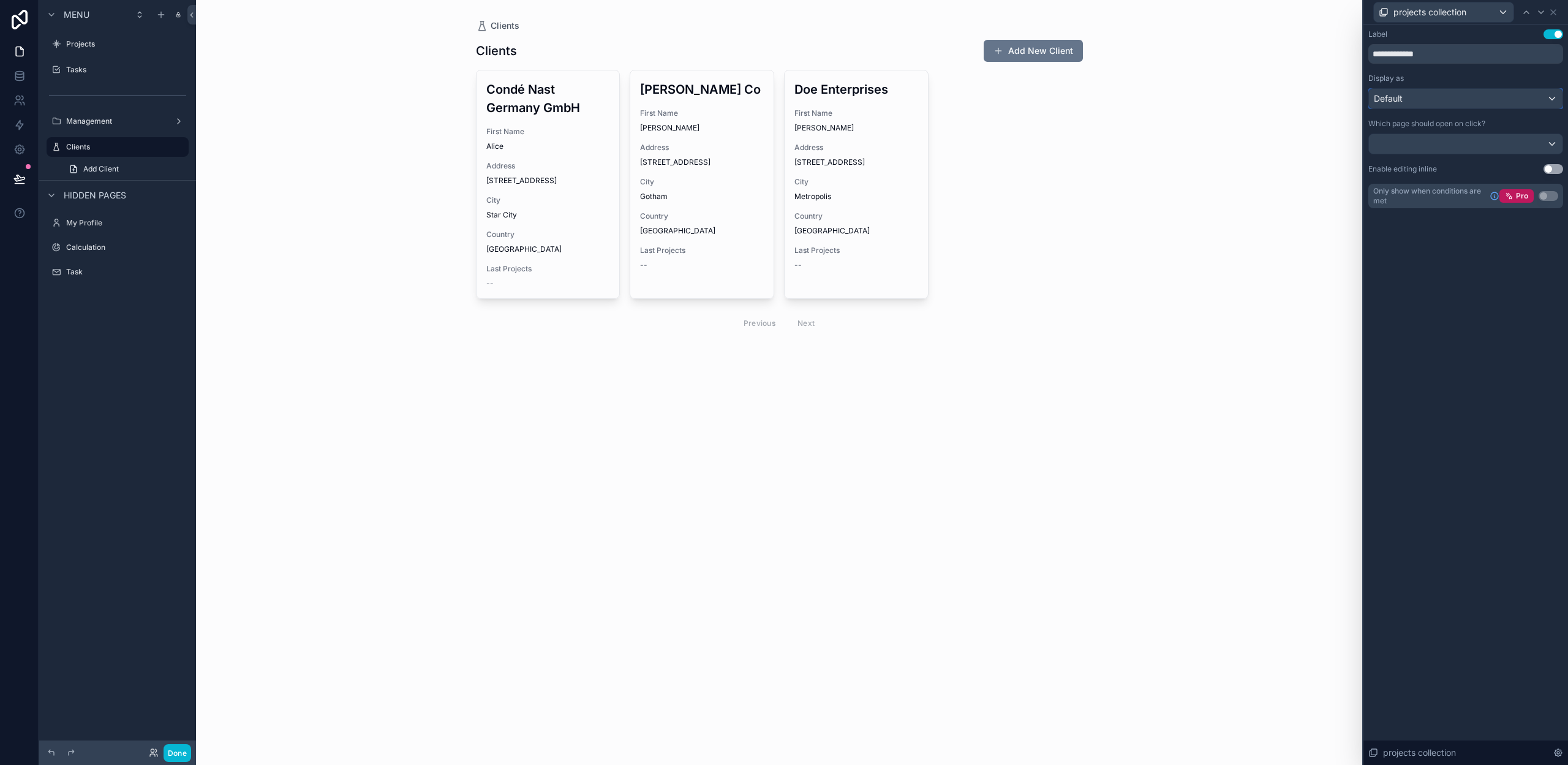
click at [1426, 103] on div "Default" at bounding box center [1465, 98] width 193 height 20
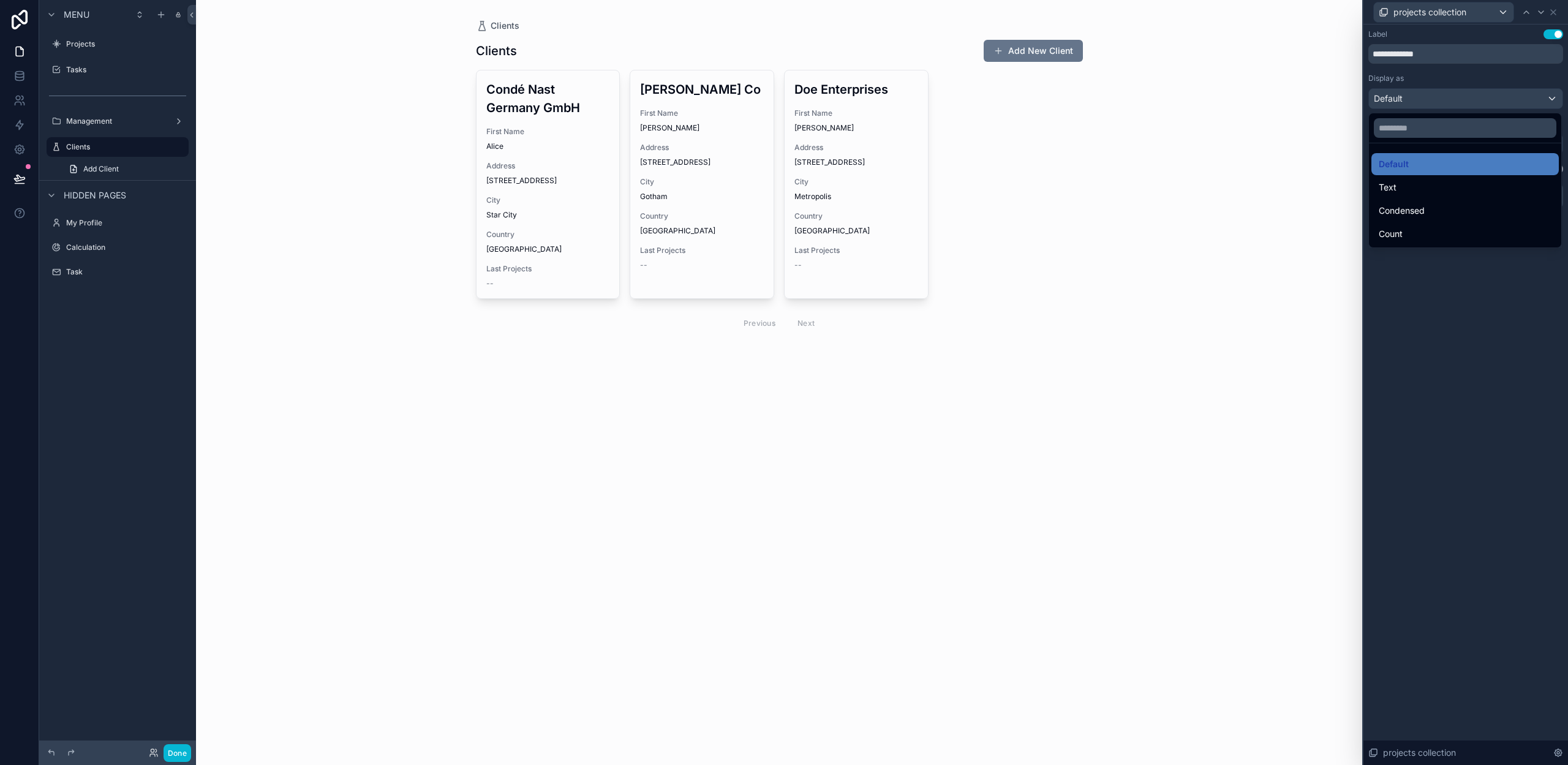
drag, startPoint x: 1422, startPoint y: 329, endPoint x: 1440, endPoint y: 279, distance: 53.1
click at [1426, 317] on div at bounding box center [1466, 382] width 204 height 765
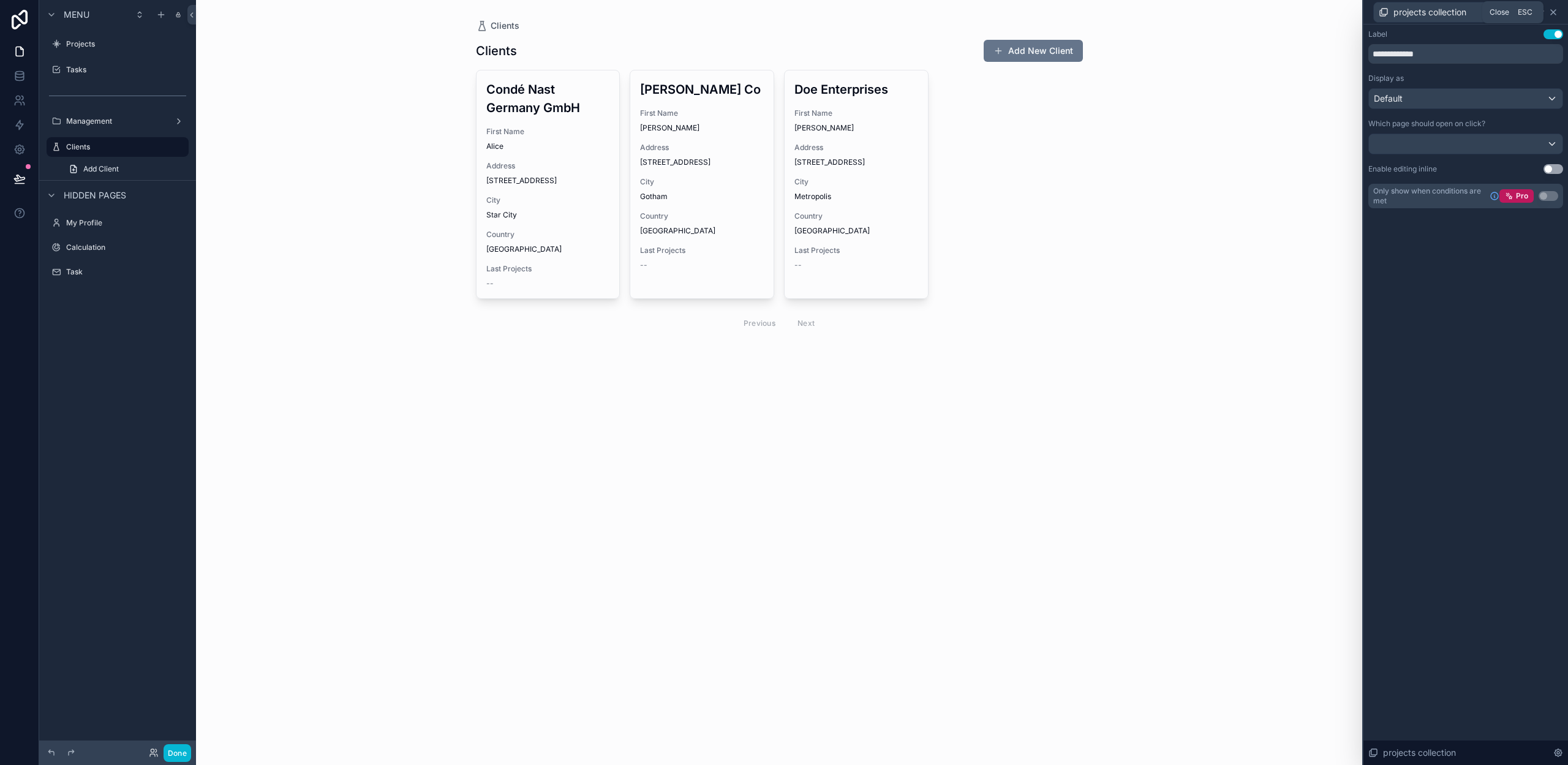
click at [1556, 12] on icon at bounding box center [1554, 13] width 10 height 10
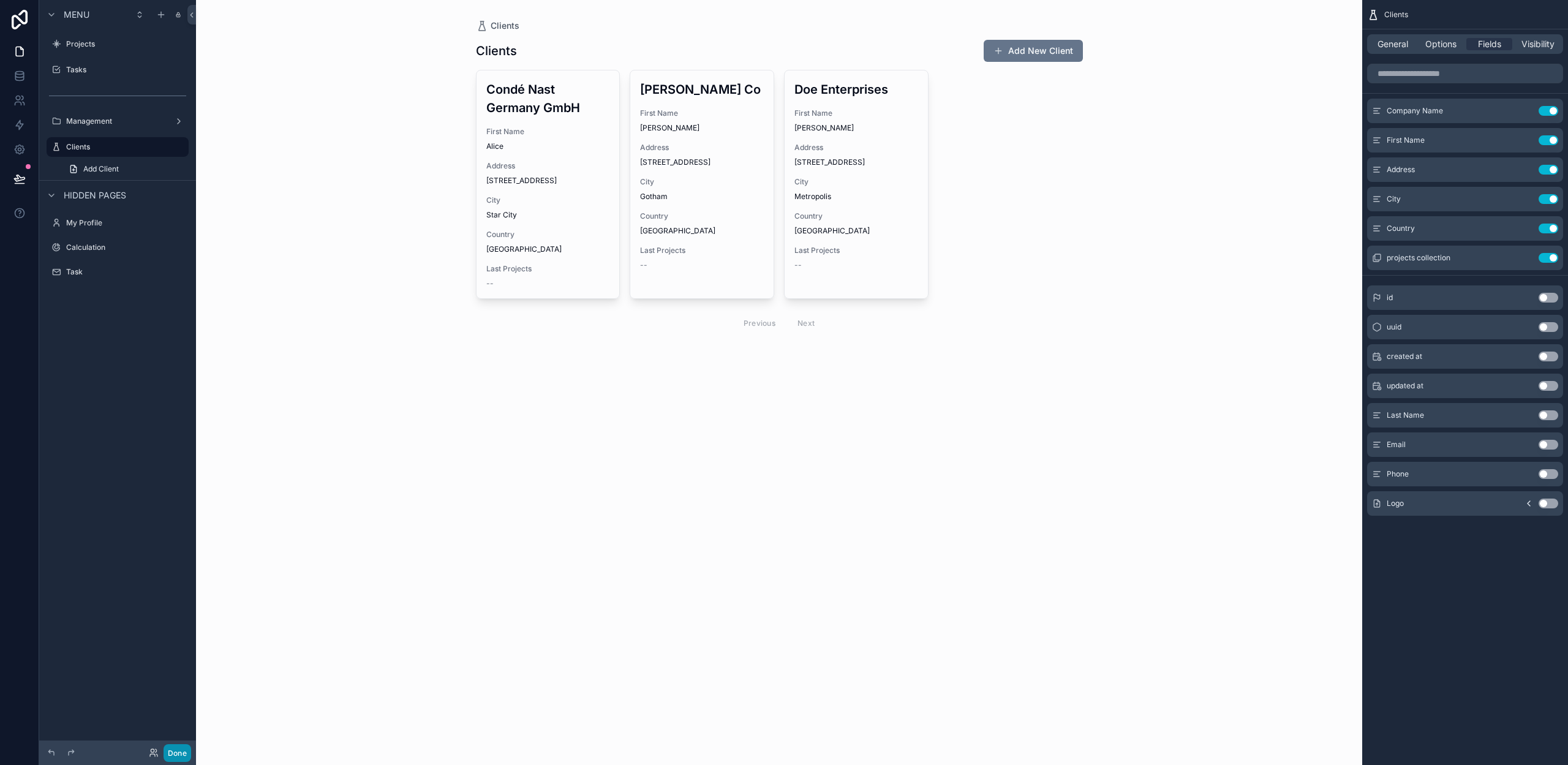
click at [174, 755] on button "Done" at bounding box center [177, 752] width 27 height 18
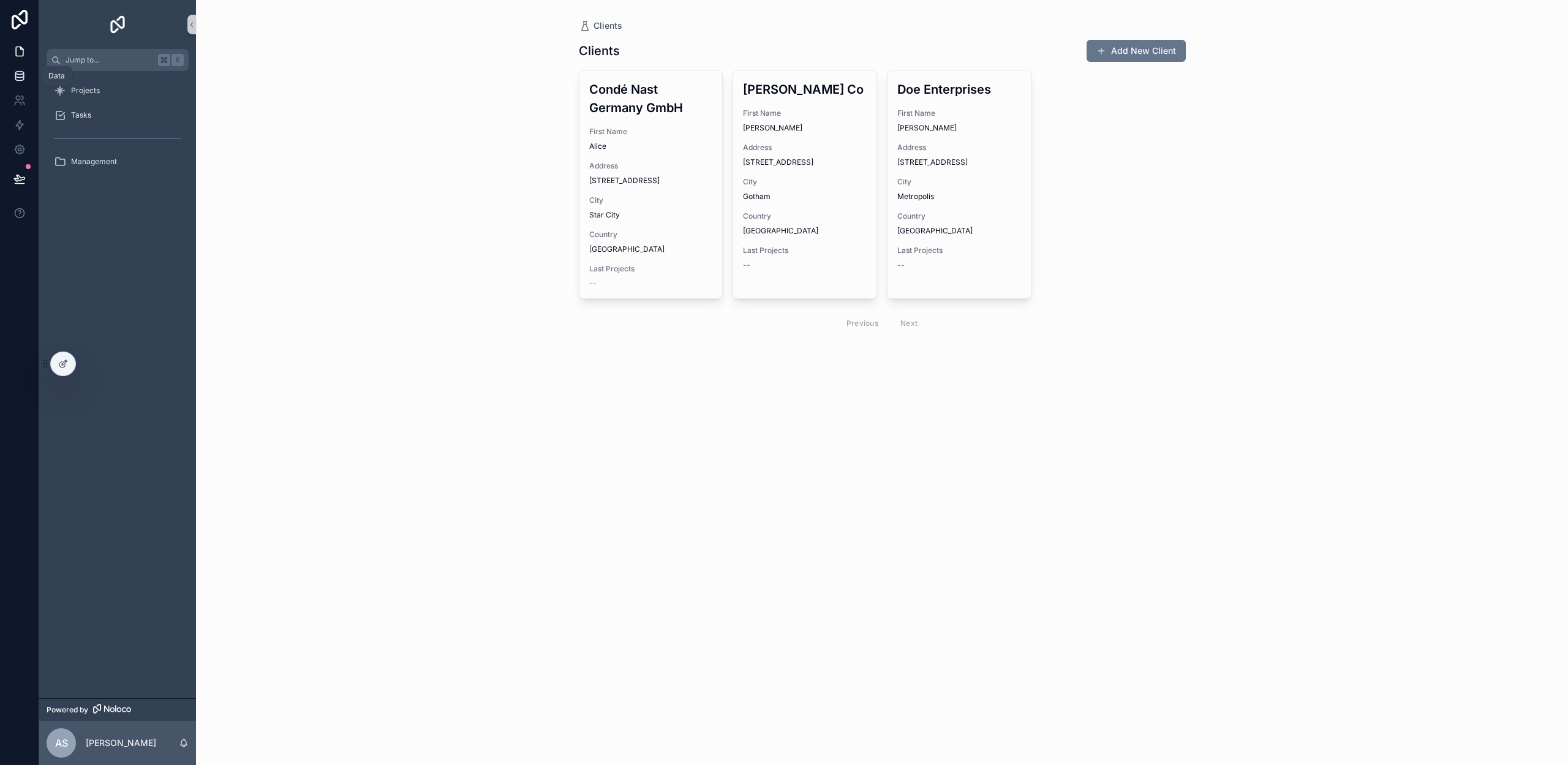
click at [16, 81] on icon at bounding box center [20, 76] width 12 height 12
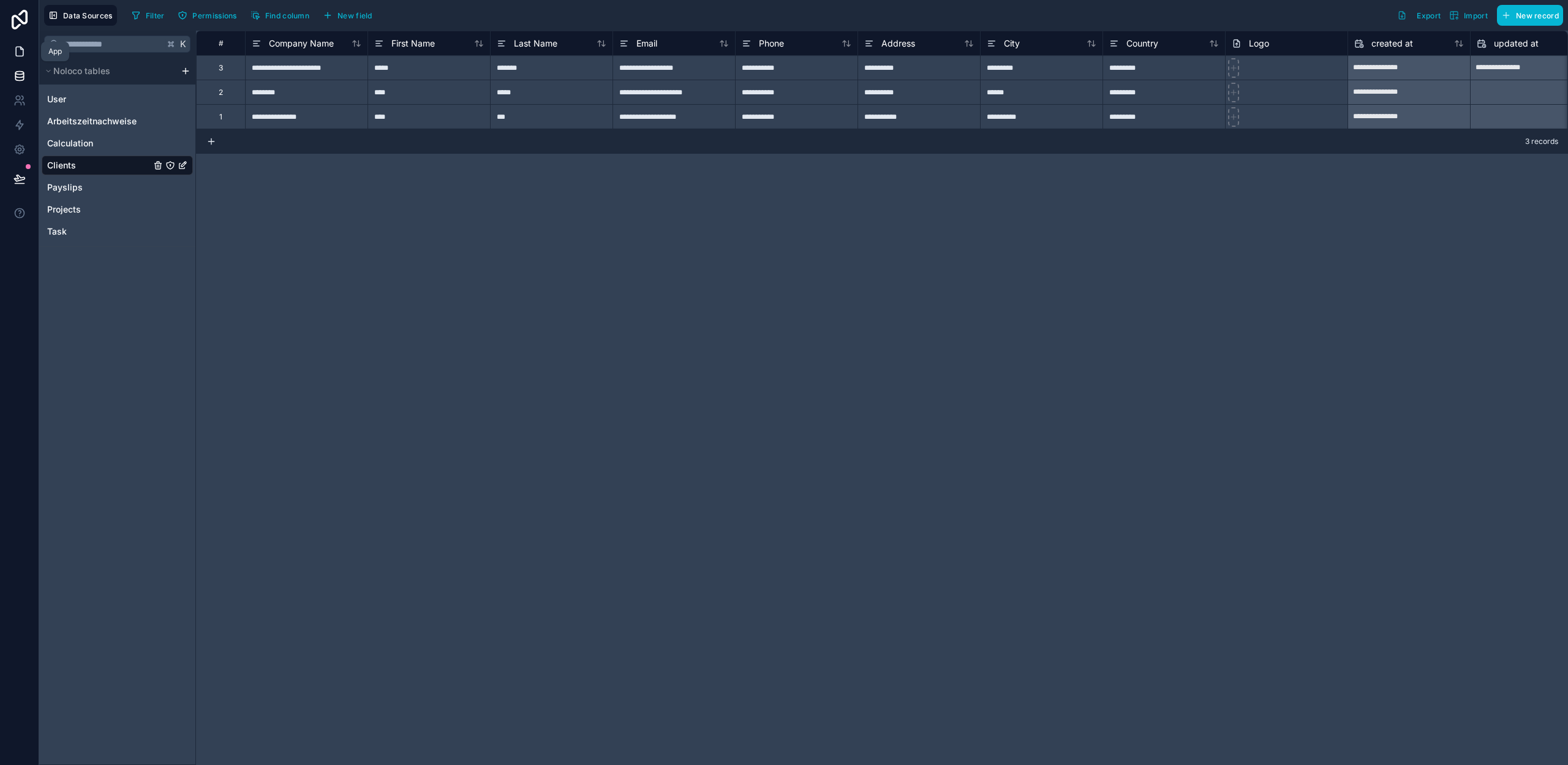
click at [20, 37] on link at bounding box center [20, 20] width 39 height 39
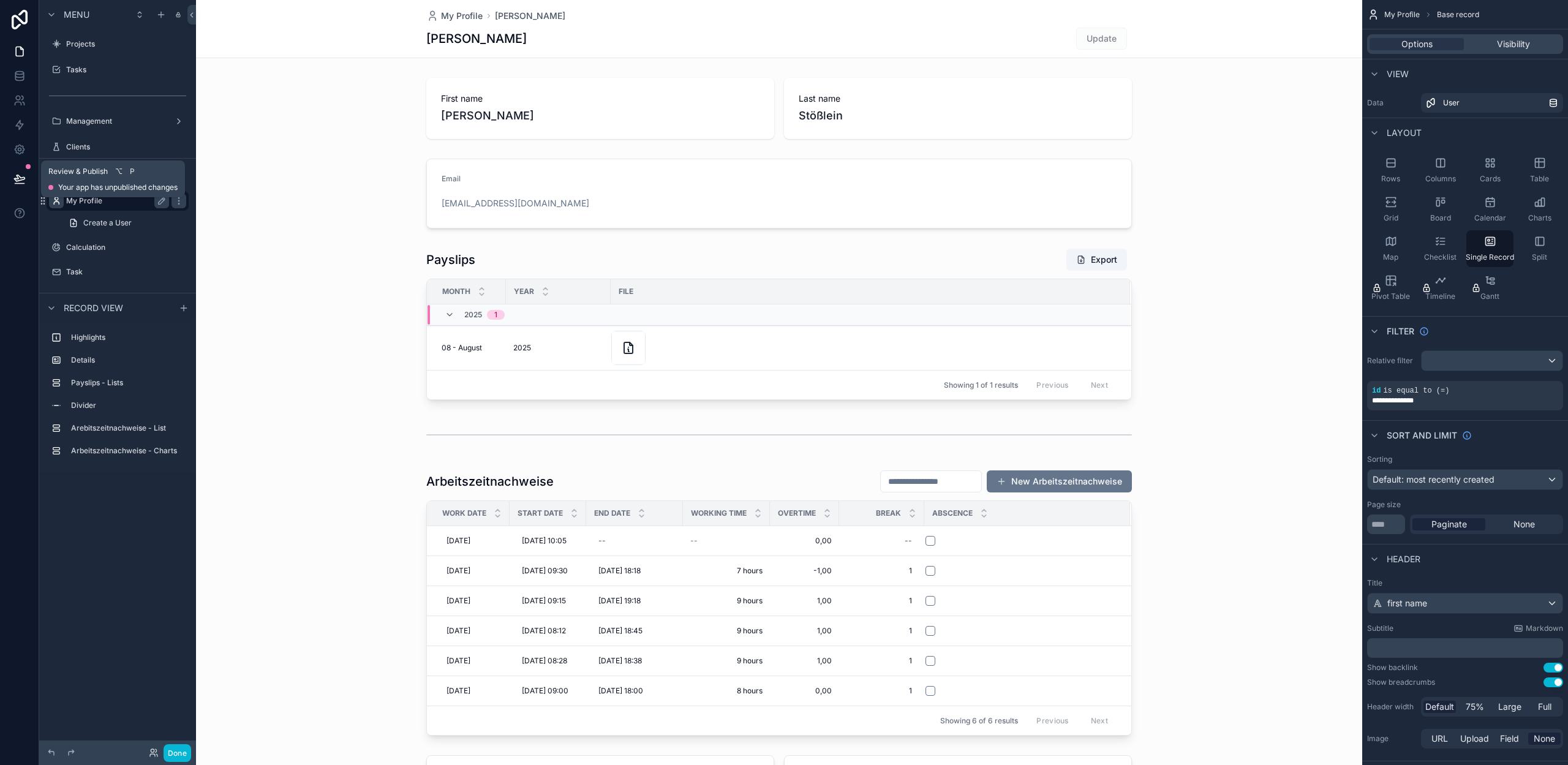
drag, startPoint x: 14, startPoint y: 174, endPoint x: 57, endPoint y: 202, distance: 51.3
click at [14, 174] on icon at bounding box center [20, 179] width 12 height 12
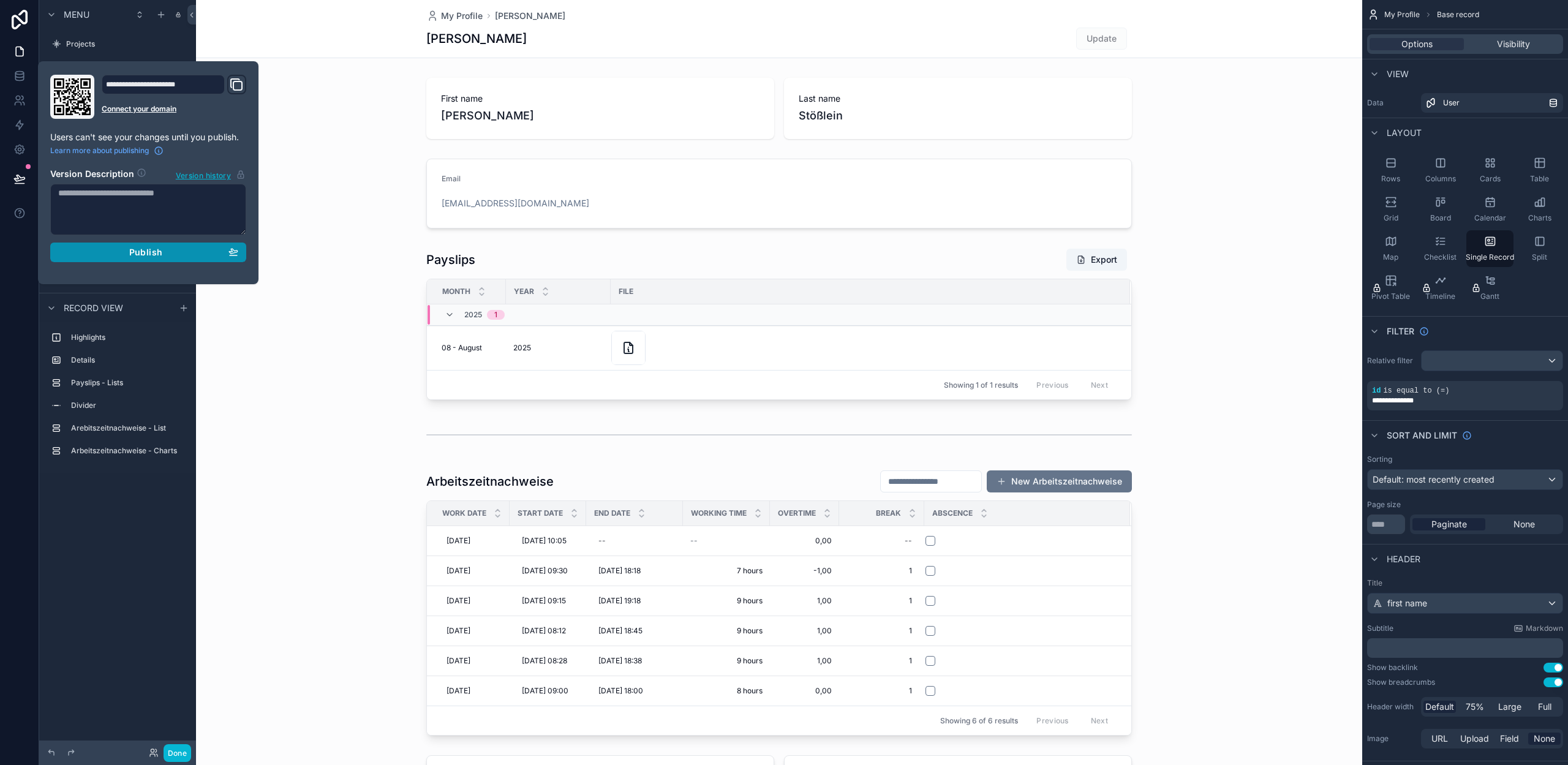
click at [138, 254] on span "Publish" at bounding box center [146, 252] width 33 height 11
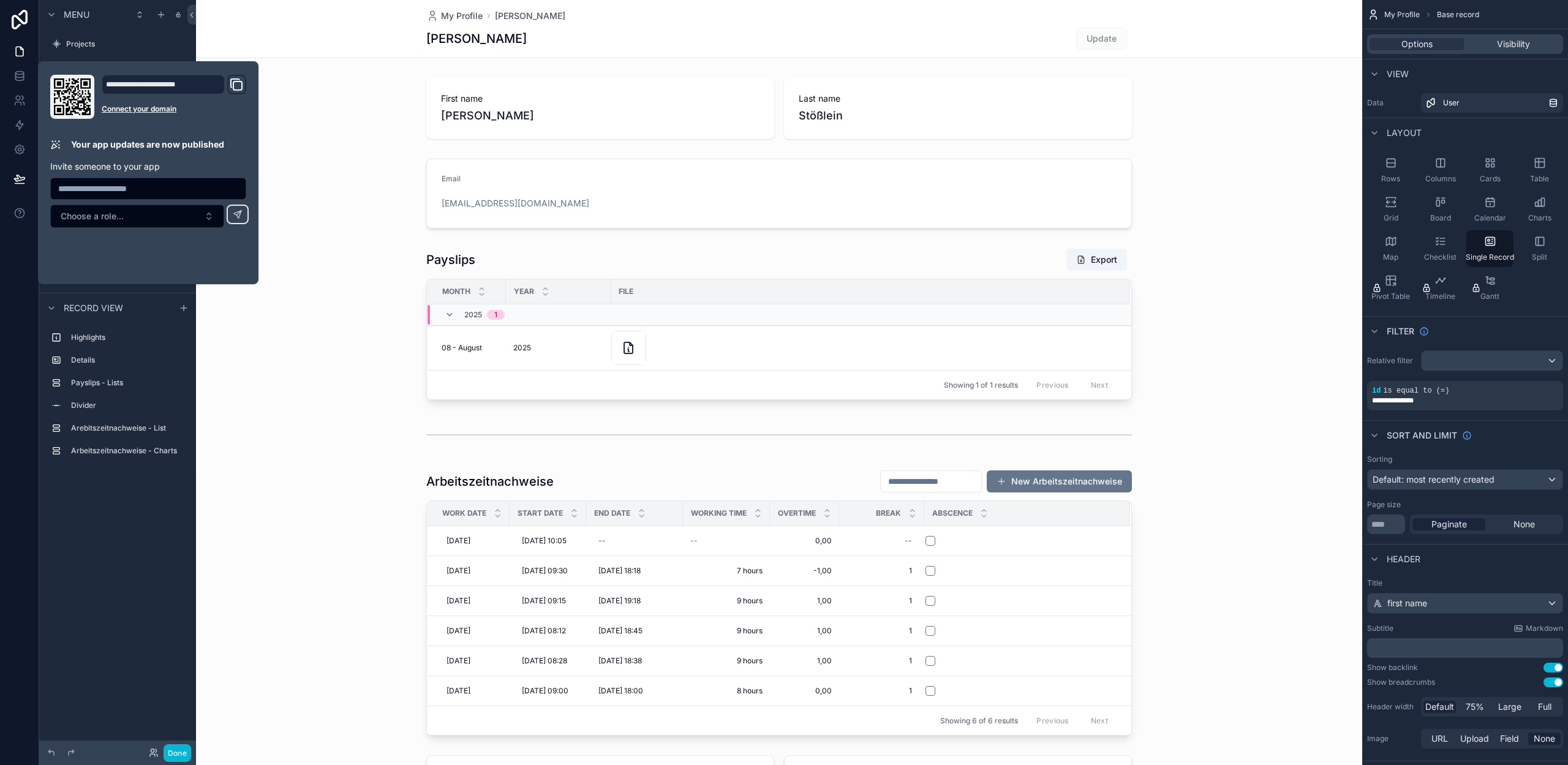
click at [121, 497] on div "Menu Projects Tasks Management Clients Hidden pages My Profile Create a User Ca…" at bounding box center [117, 374] width 157 height 750
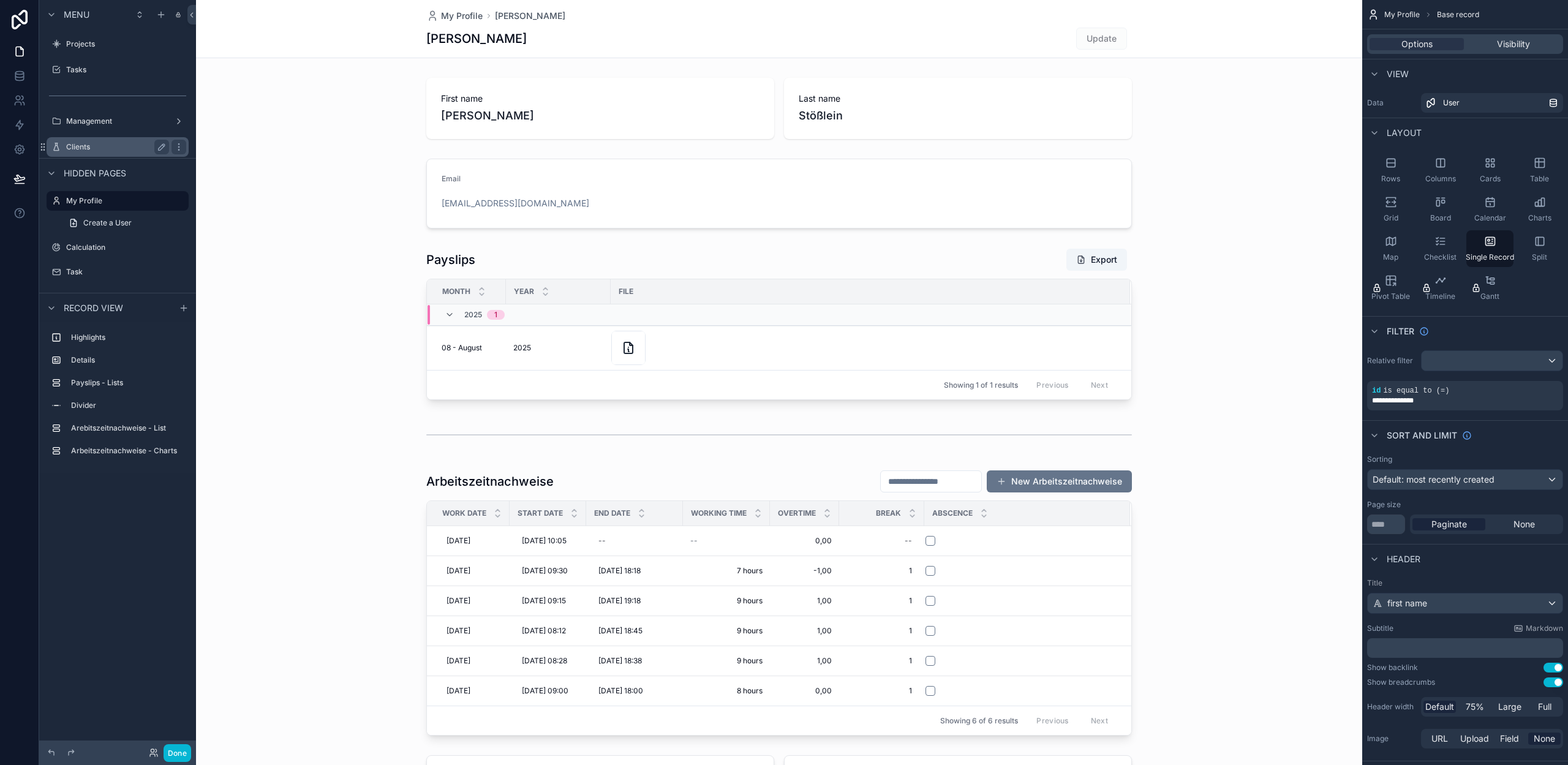
click at [96, 147] on label "Clients" at bounding box center [115, 147] width 98 height 10
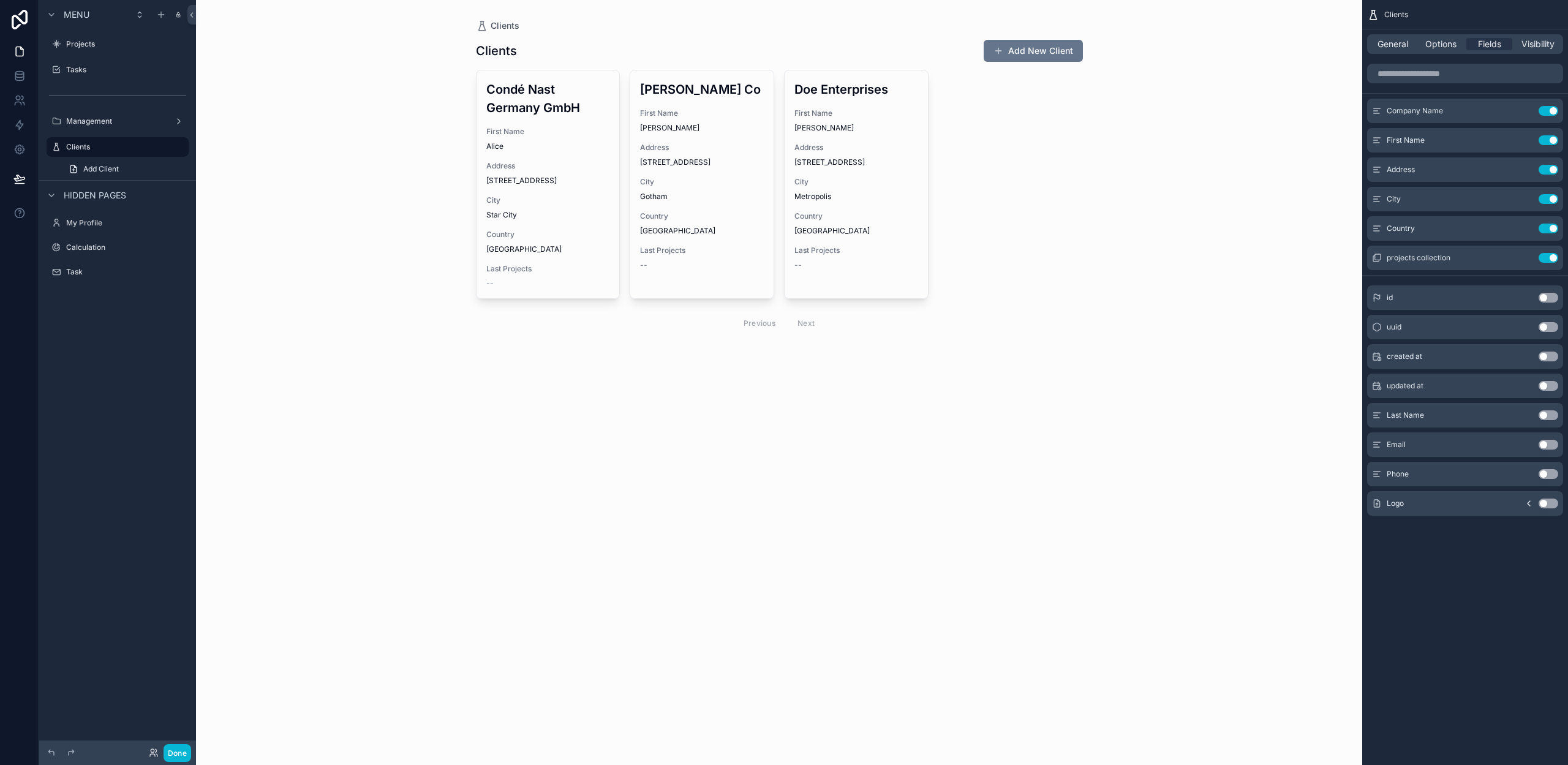
click at [544, 102] on div "scrollable content" at bounding box center [780, 188] width 627 height 377
click at [558, 99] on h3 "Condé Nast Germany GmbH" at bounding box center [547, 98] width 123 height 37
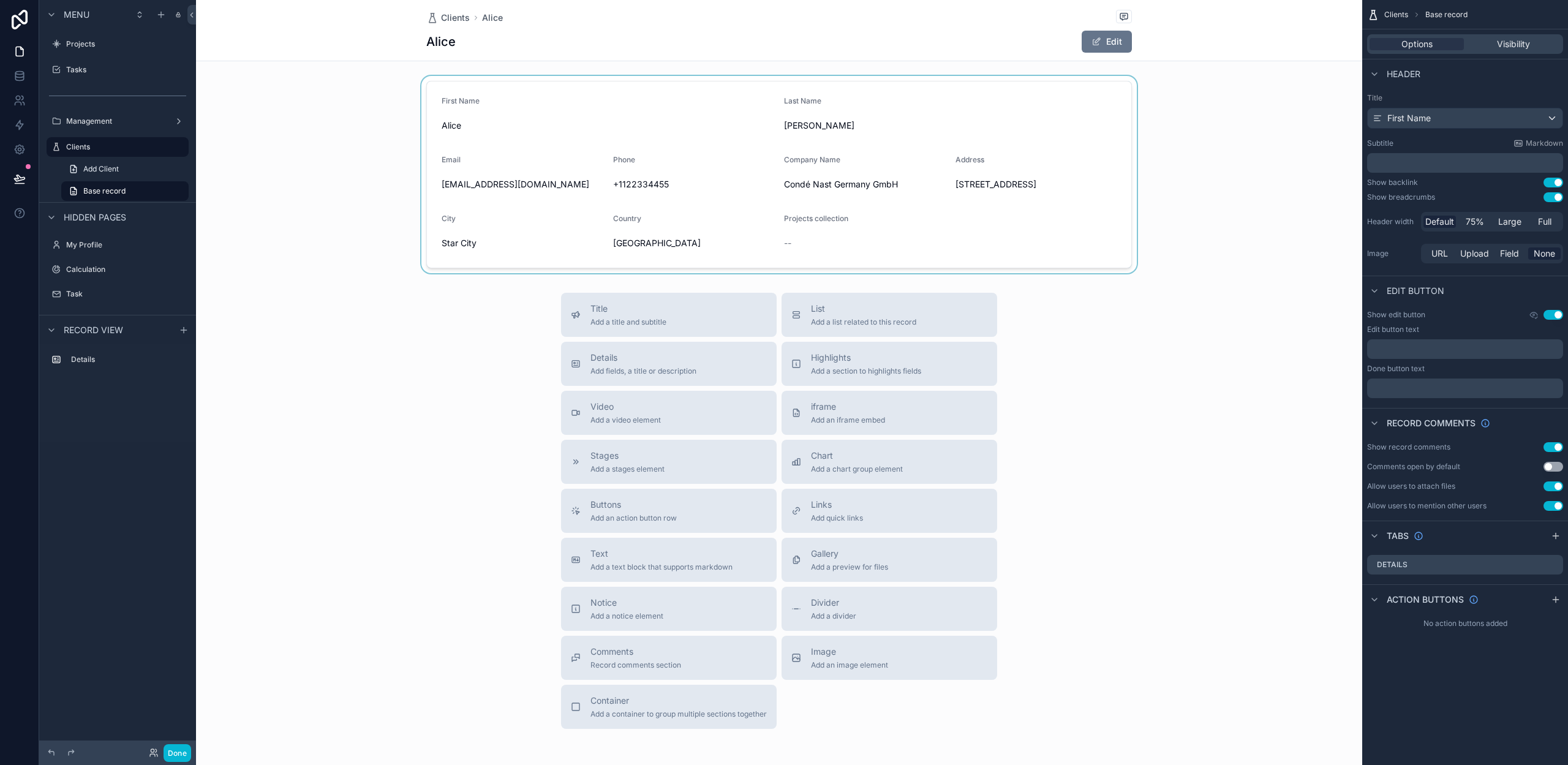
click at [868, 226] on div "scrollable content" at bounding box center [779, 174] width 1166 height 197
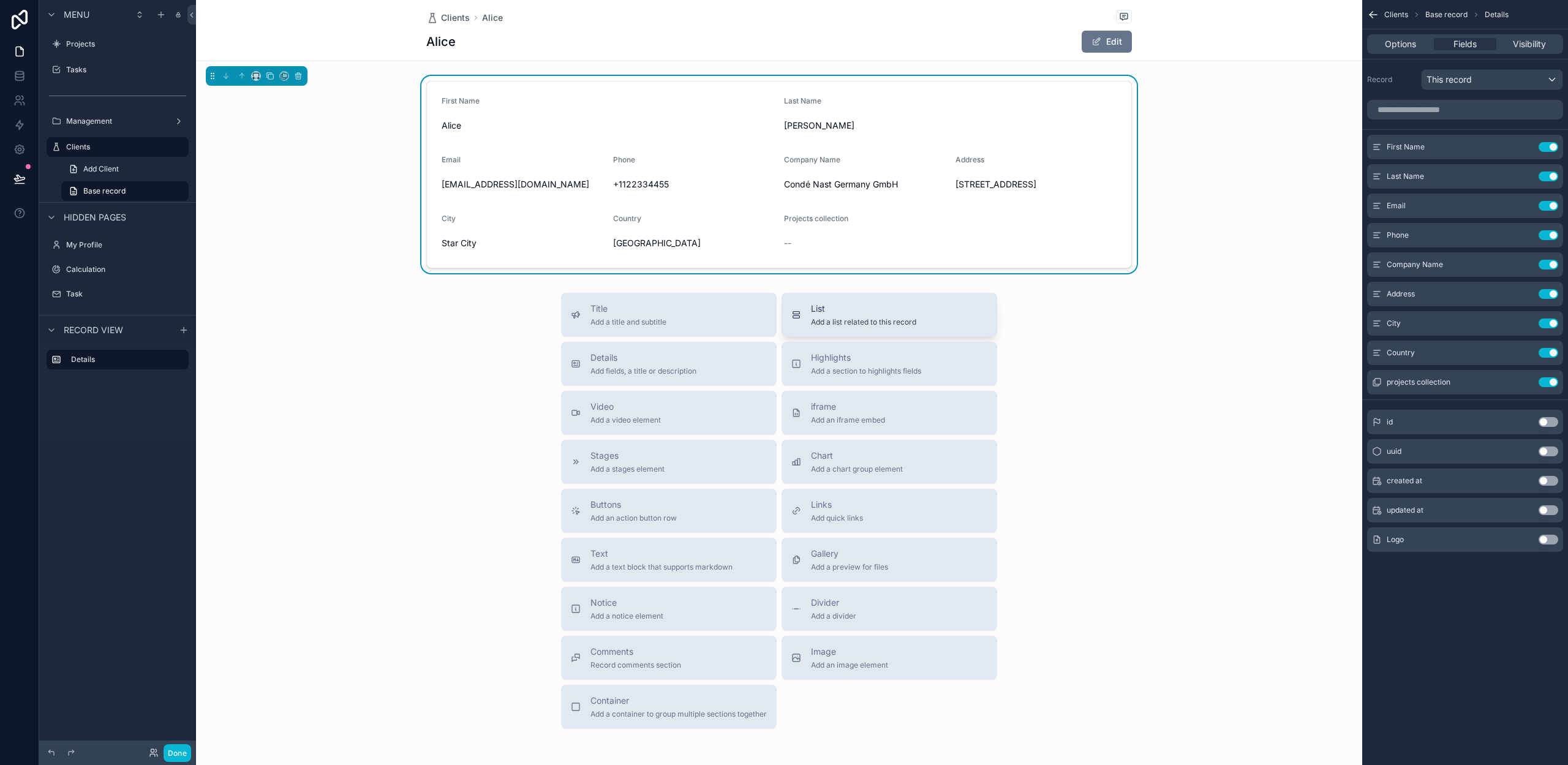
click at [835, 324] on span "Add a list related to this record" at bounding box center [864, 323] width 106 height 10
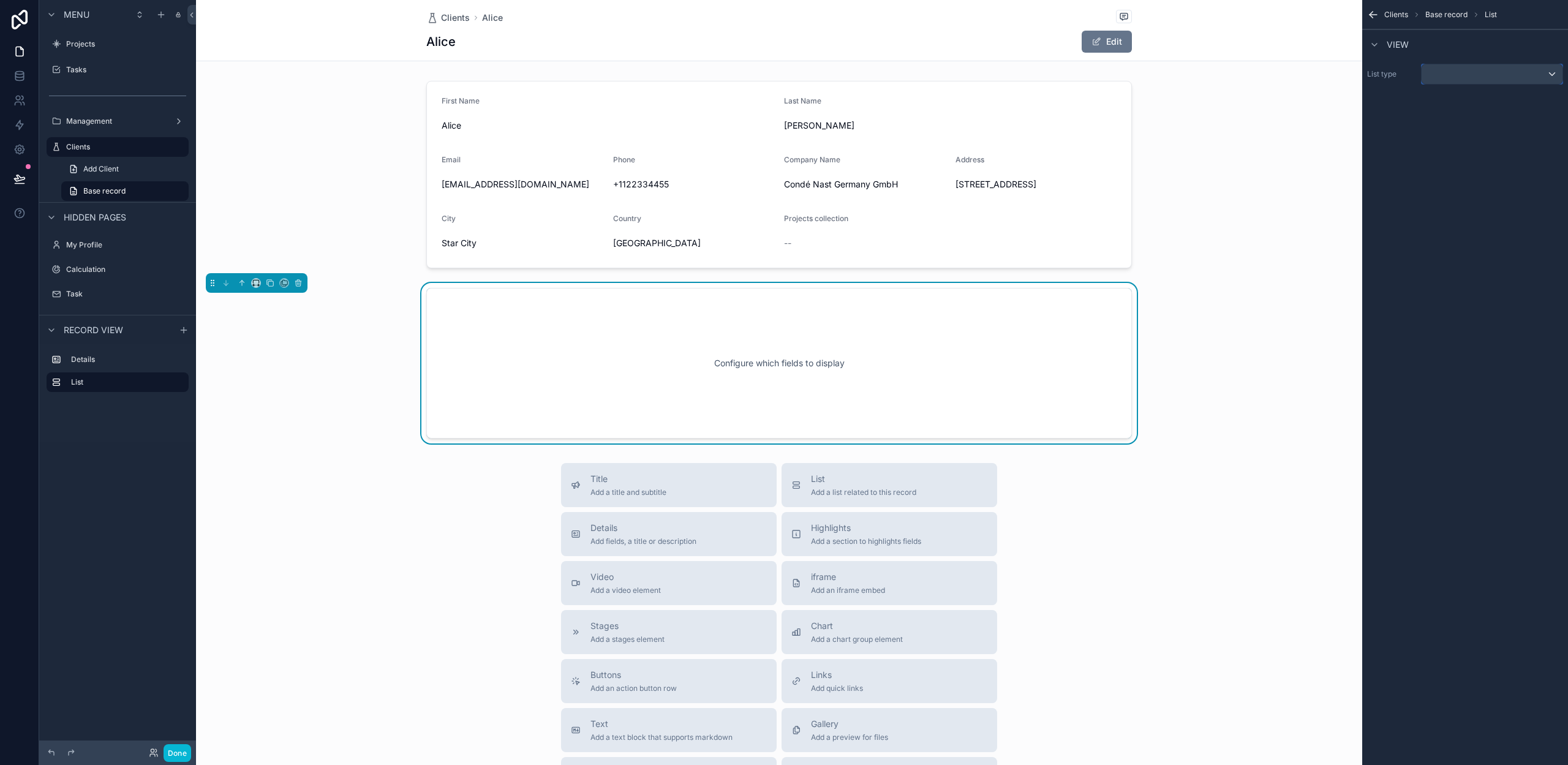
click at [1495, 67] on div "scrollable content" at bounding box center [1491, 74] width 140 height 20
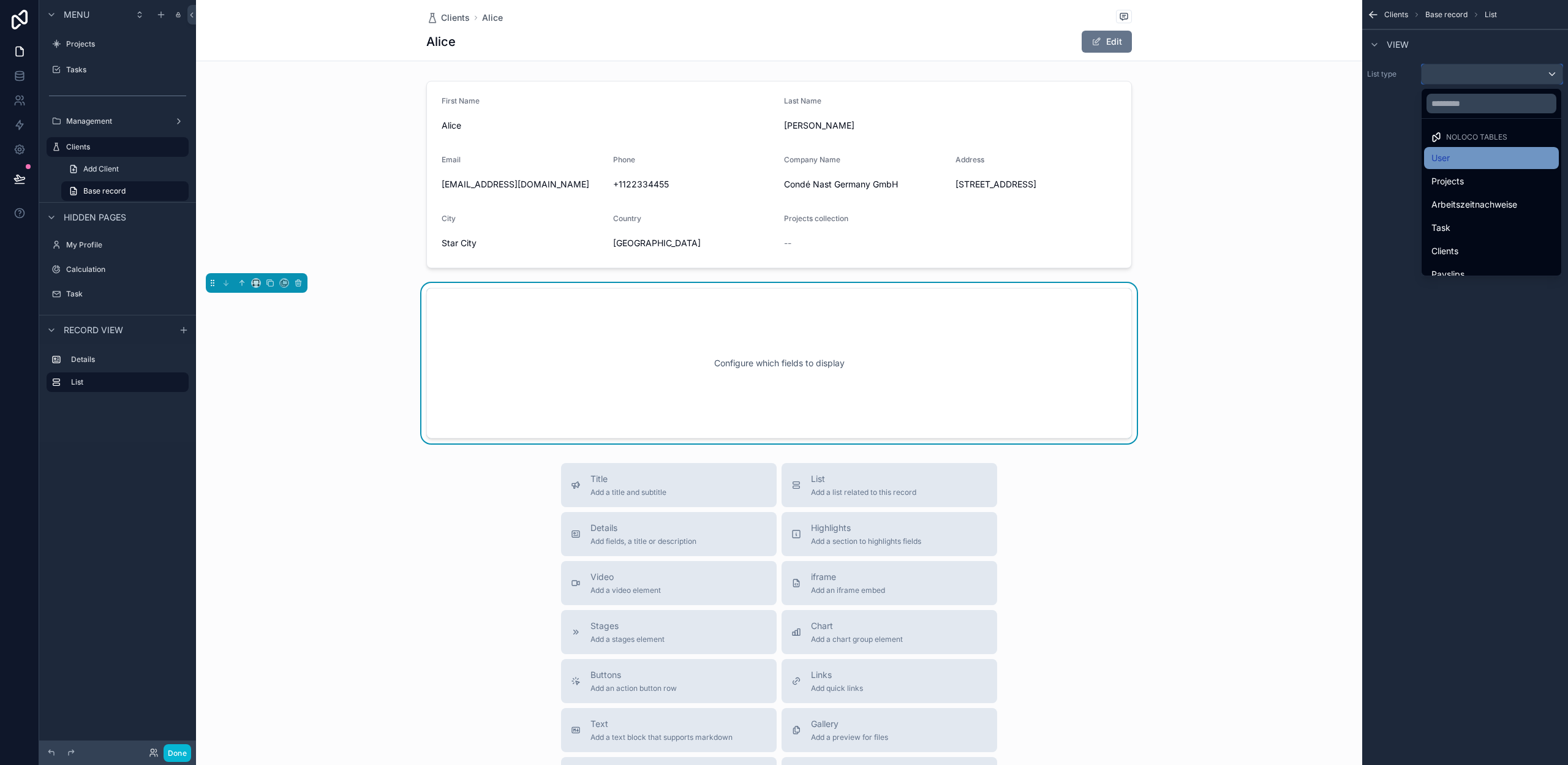
scroll to position [2, 0]
click at [1462, 185] on span "Projects" at bounding box center [1448, 179] width 32 height 14
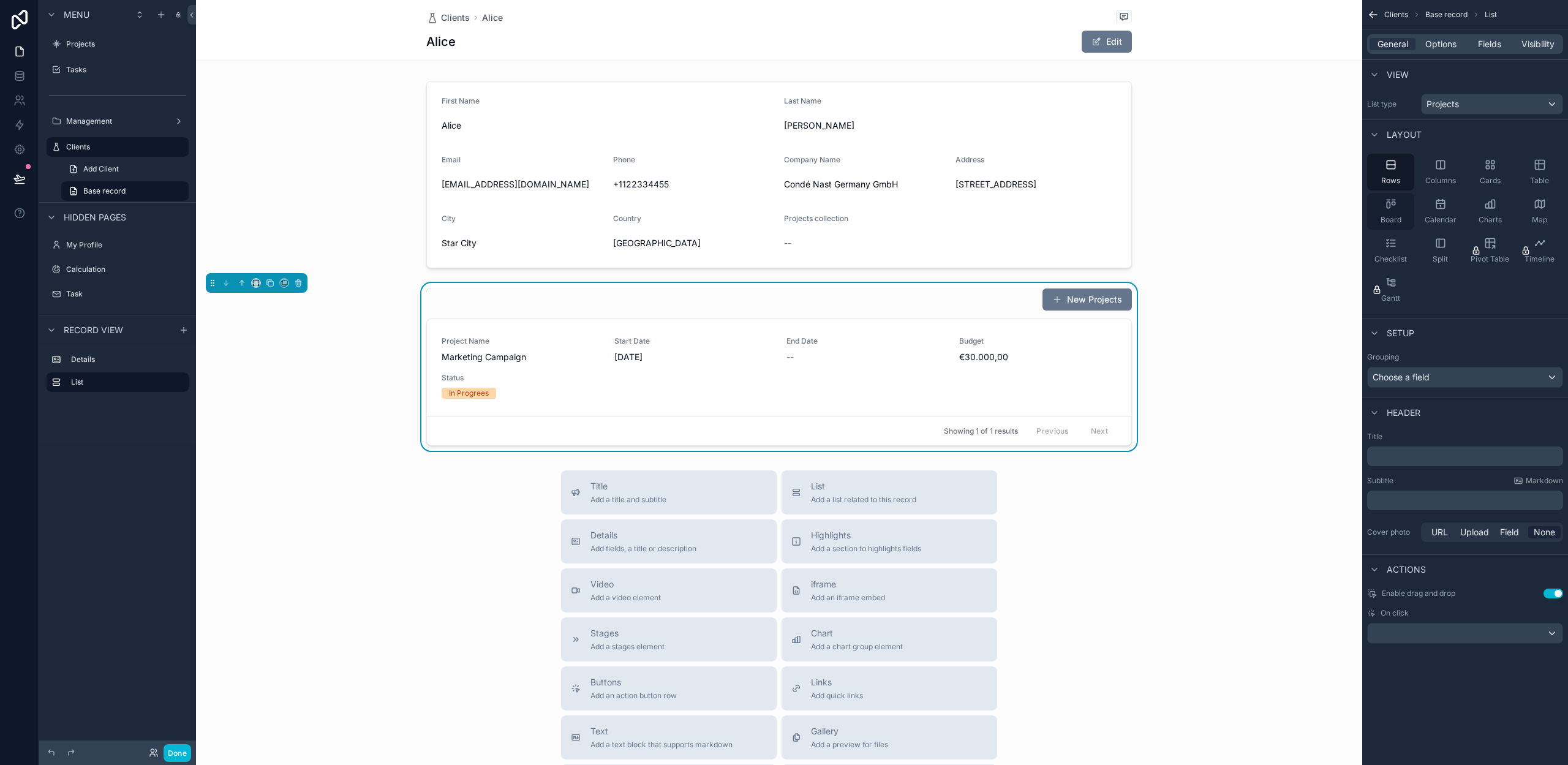
click at [1401, 208] on div "Board" at bounding box center [1390, 211] width 47 height 37
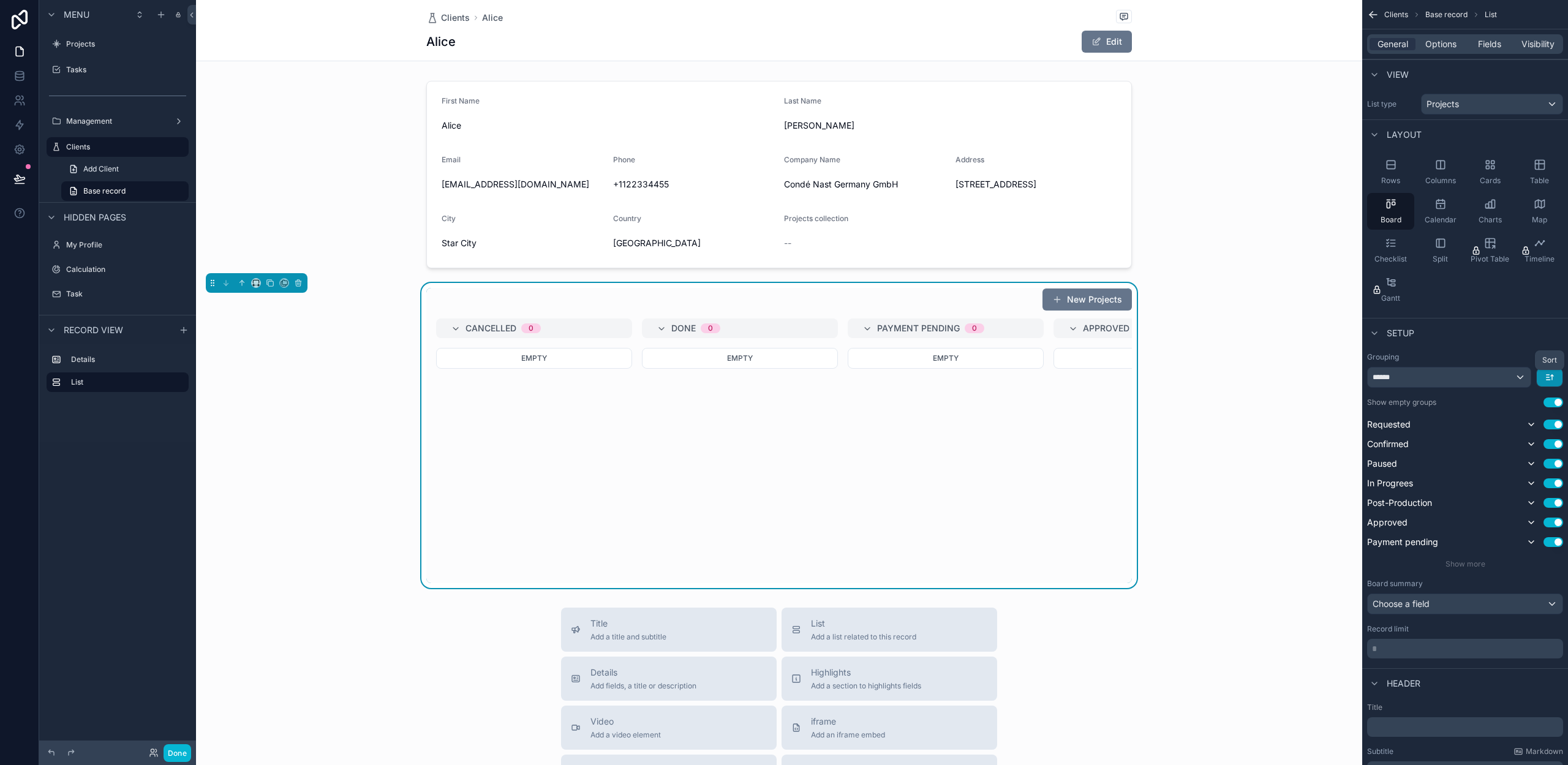
click at [1548, 379] on icon "scrollable content" at bounding box center [1550, 377] width 10 height 10
click at [1530, 403] on span "First -> Last" at bounding box center [1528, 404] width 49 height 14
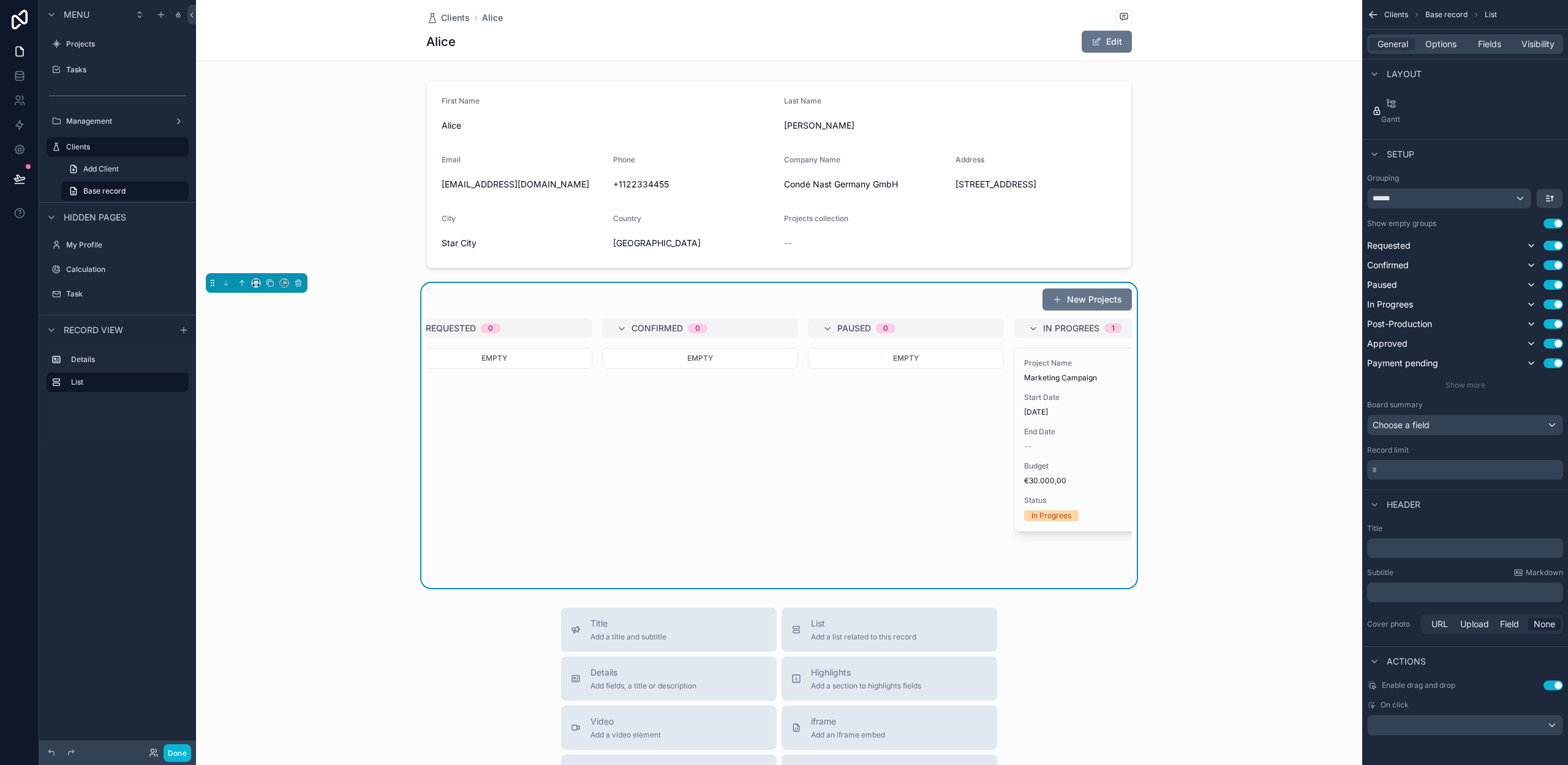
scroll to position [0, 0]
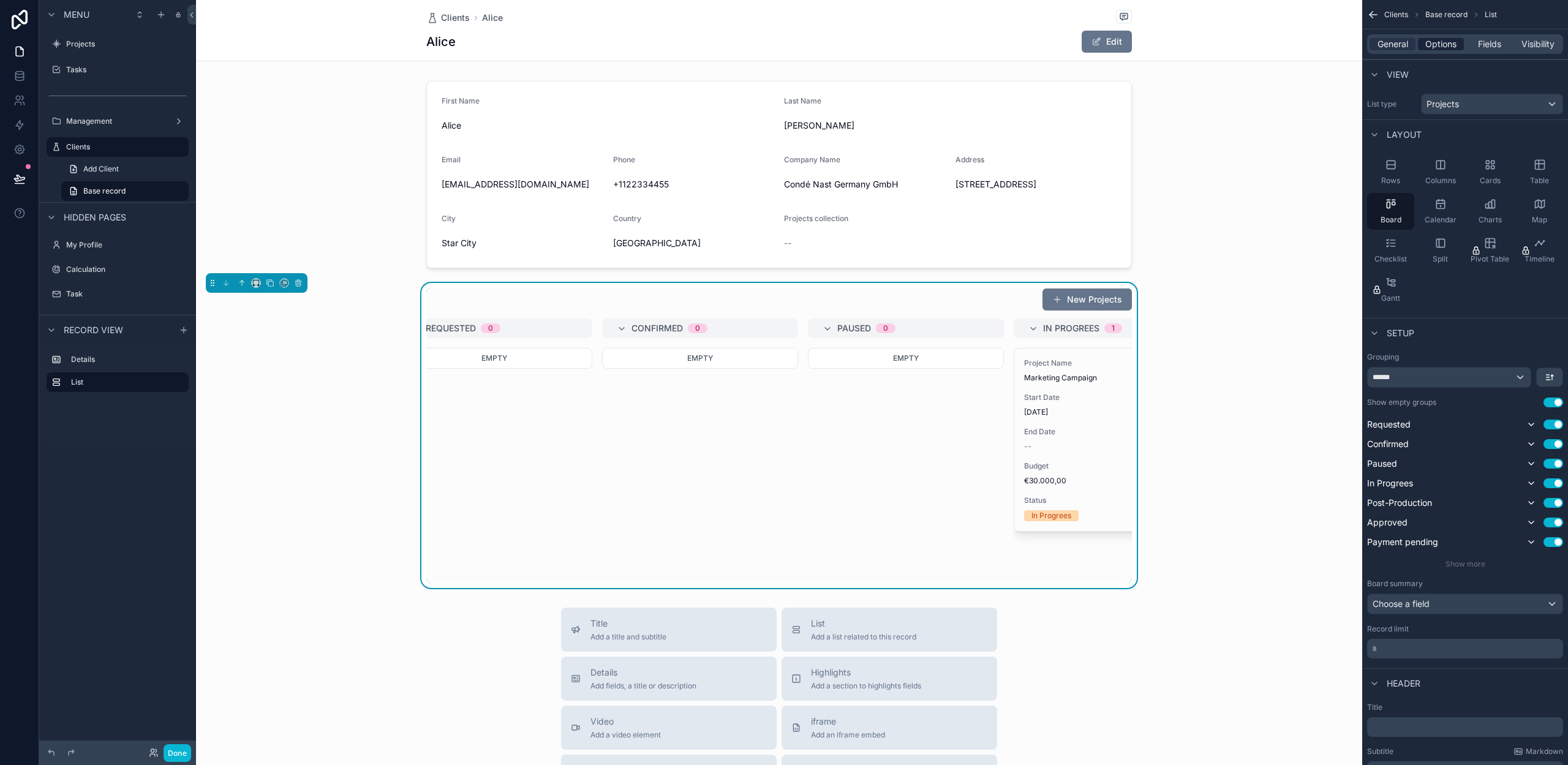
drag, startPoint x: 1437, startPoint y: 40, endPoint x: 1440, endPoint y: 50, distance: 10.4
click at [1437, 40] on span "Options" at bounding box center [1440, 44] width 31 height 12
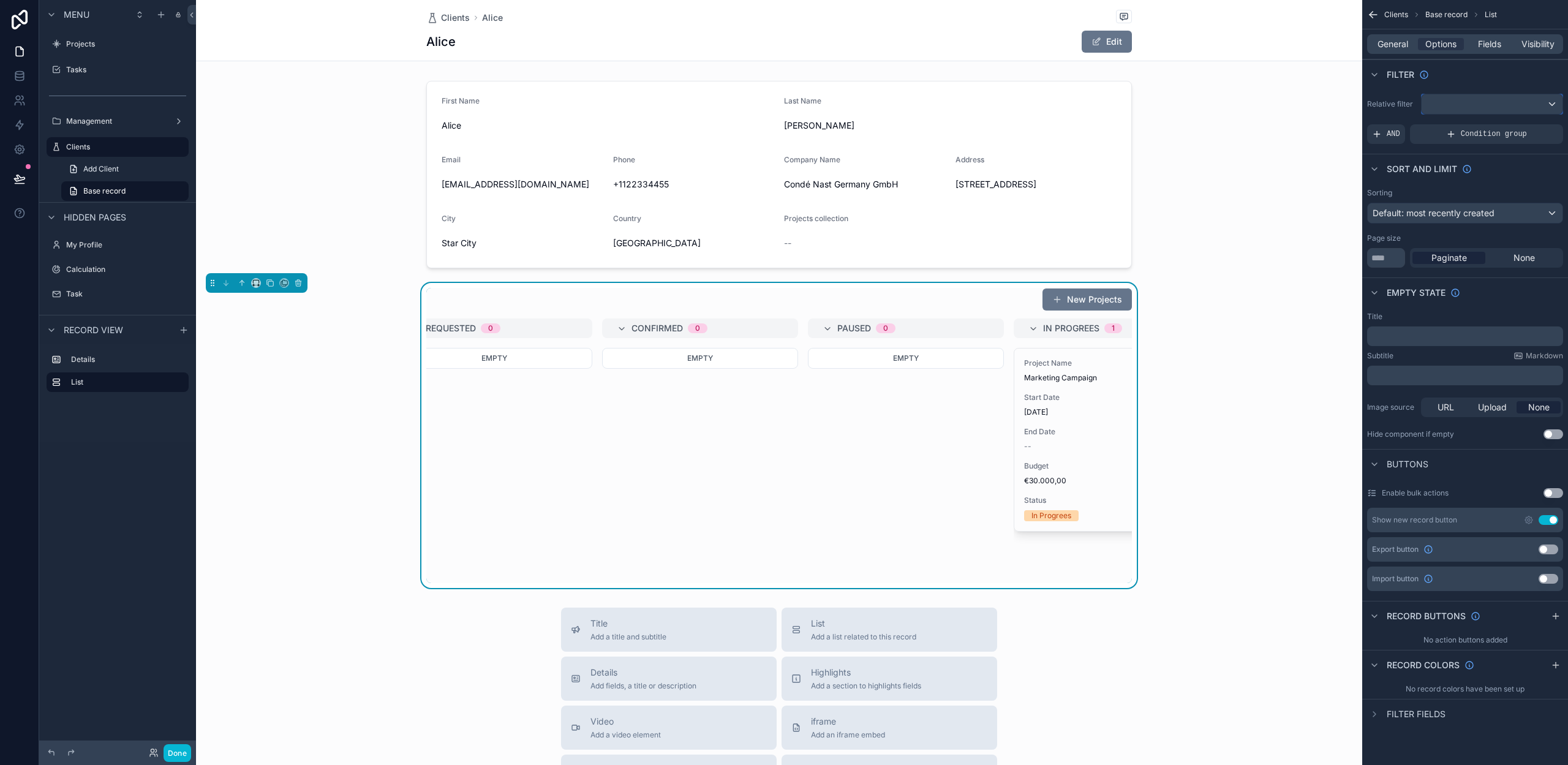
click at [1473, 102] on div "scrollable content" at bounding box center [1491, 104] width 140 height 20
click at [1468, 208] on span "projects collection" at bounding box center [1483, 211] width 73 height 14
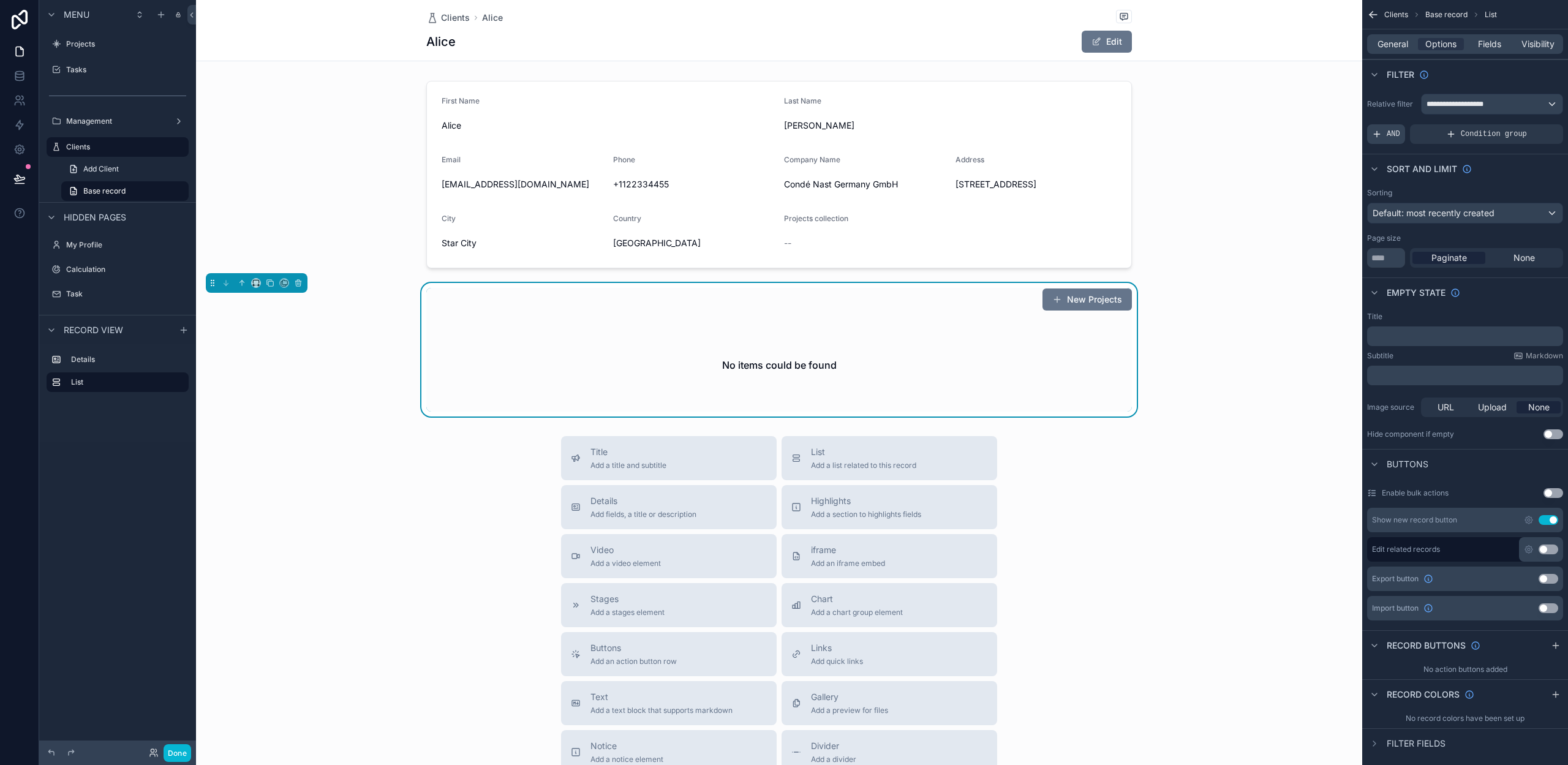
click at [1390, 134] on span "AND" at bounding box center [1393, 134] width 14 height 10
click at [1532, 124] on icon "scrollable content" at bounding box center [1534, 124] width 3 height 3
click at [1263, 112] on span "Select a field" at bounding box center [1243, 116] width 52 height 10
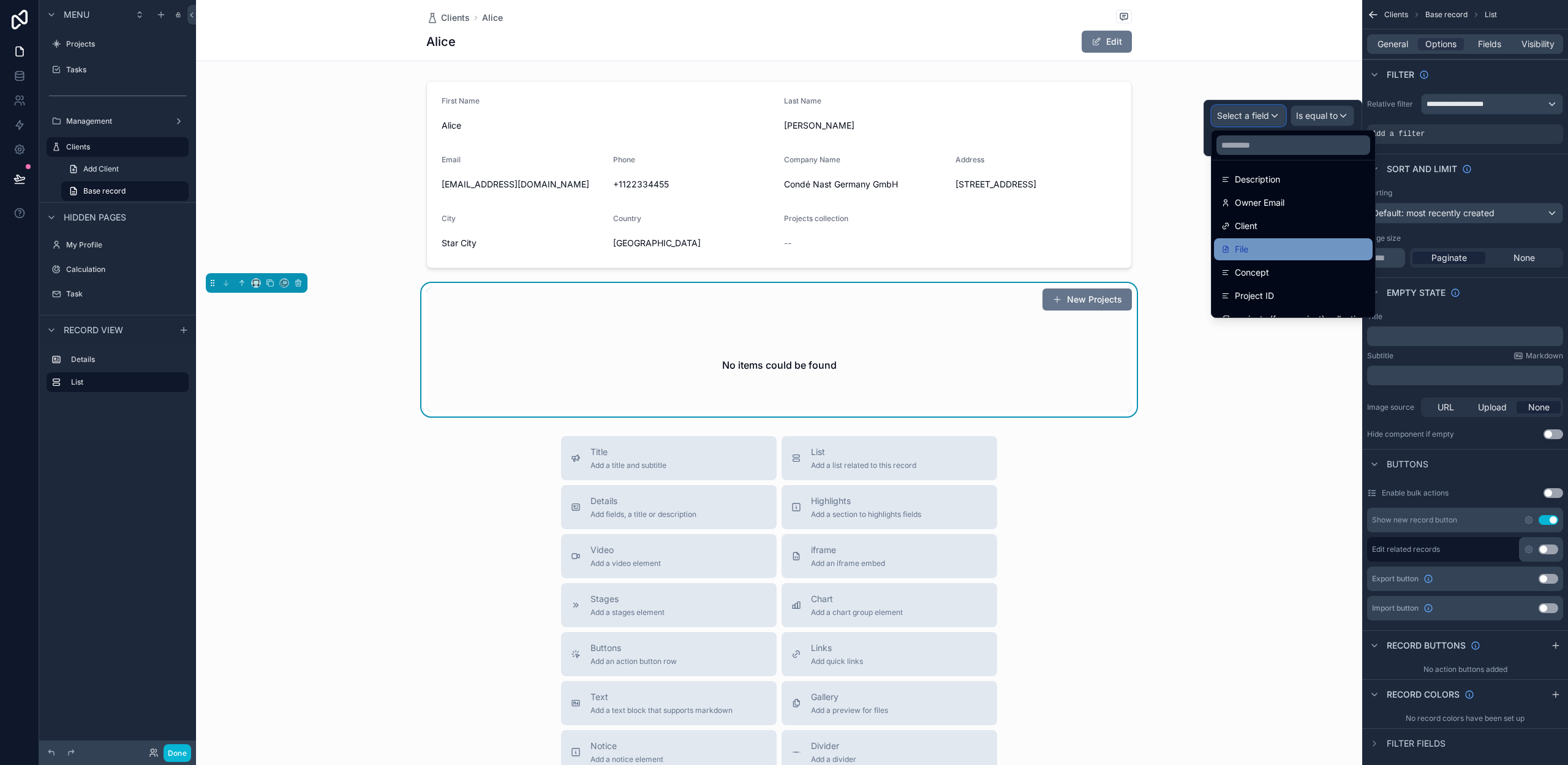
scroll to position [214, 0]
click at [1262, 223] on div "Client" at bounding box center [1293, 222] width 144 height 14
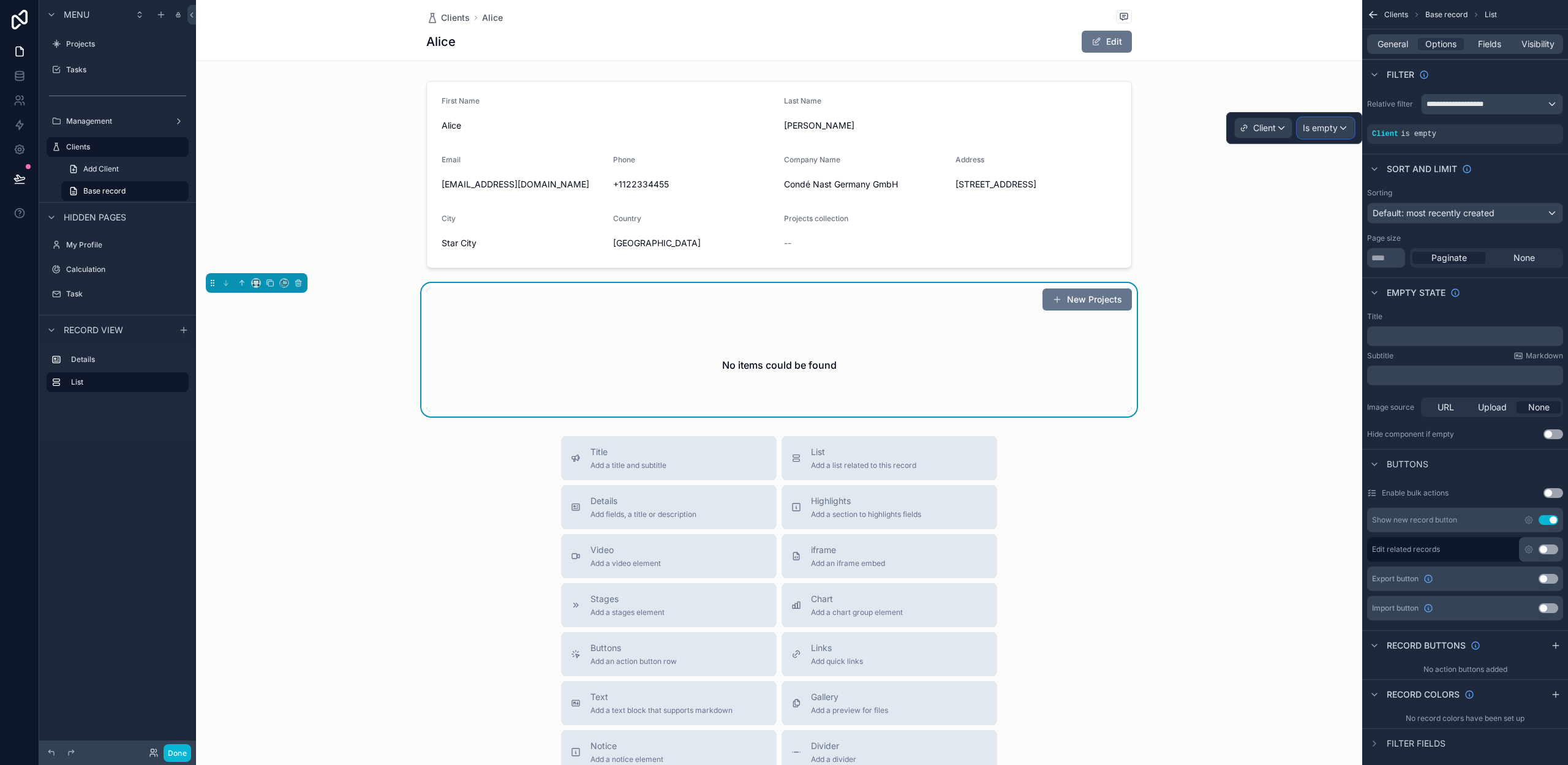
click at [1322, 126] on span "Is empty" at bounding box center [1319, 128] width 35 height 12
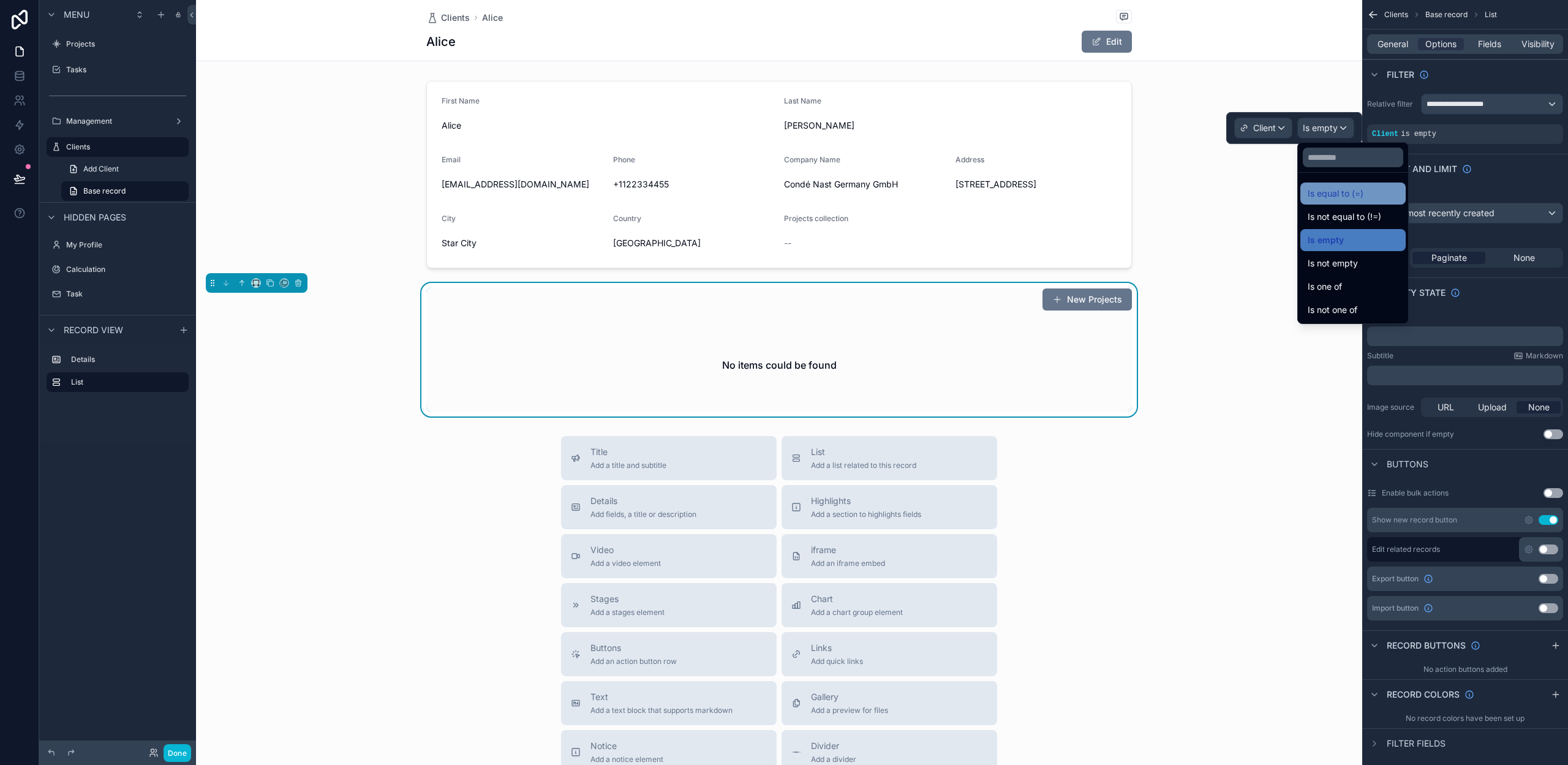
click at [1329, 191] on span "Is equal to (=)" at bounding box center [1335, 193] width 55 height 14
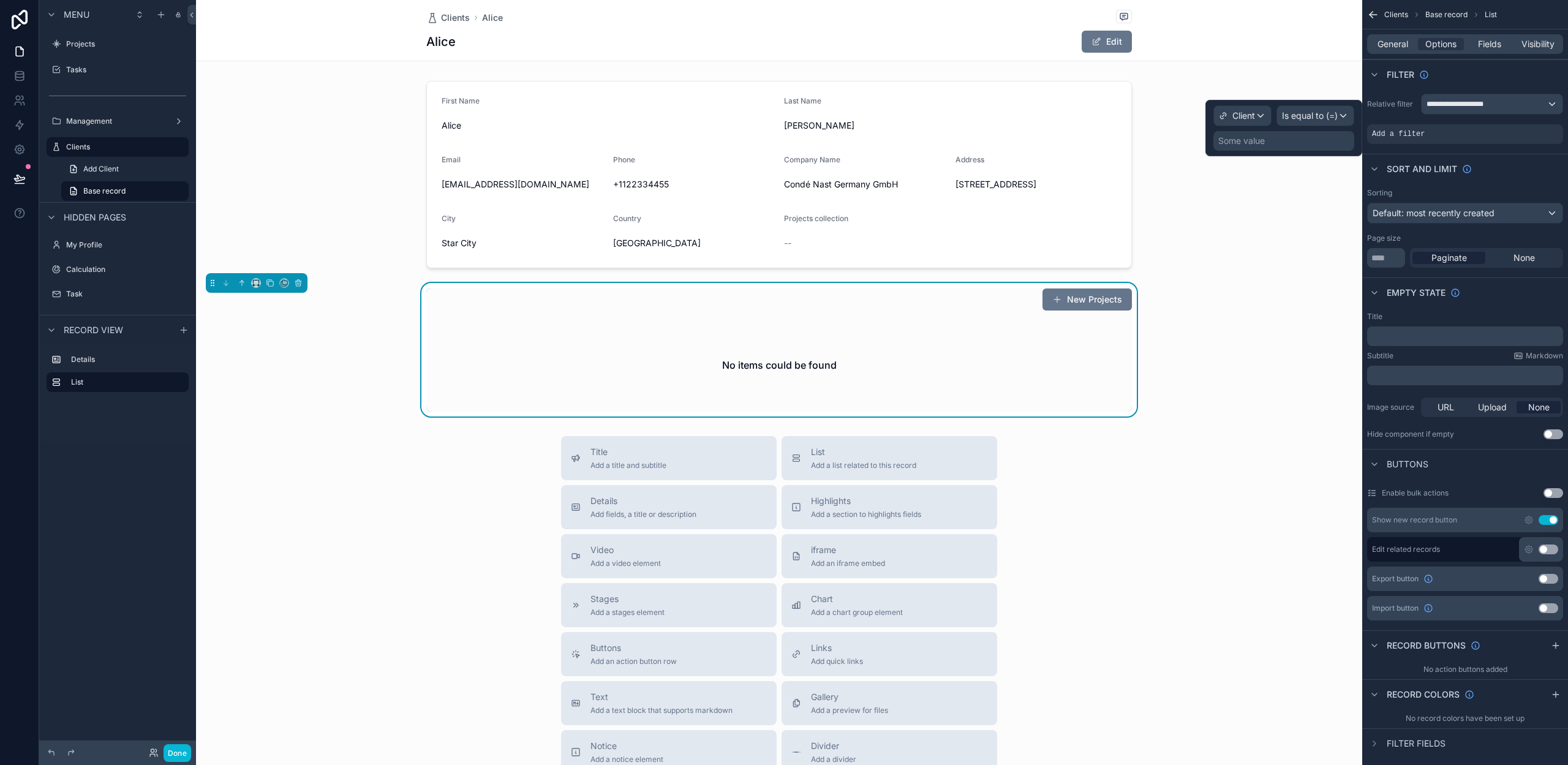
click at [1278, 143] on div "Some value" at bounding box center [1283, 140] width 140 height 20
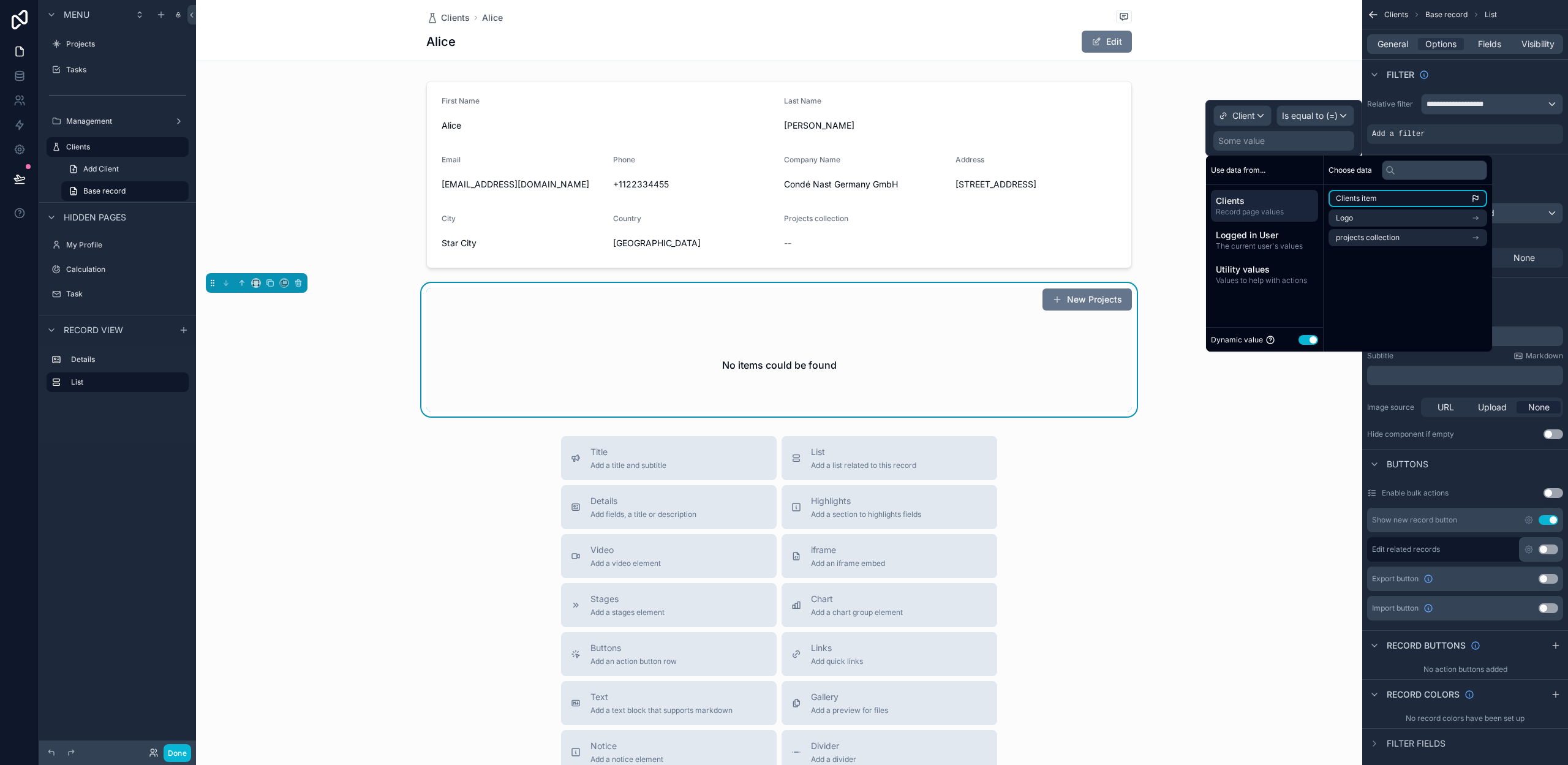
click at [1367, 201] on span "Clients item" at bounding box center [1356, 198] width 41 height 10
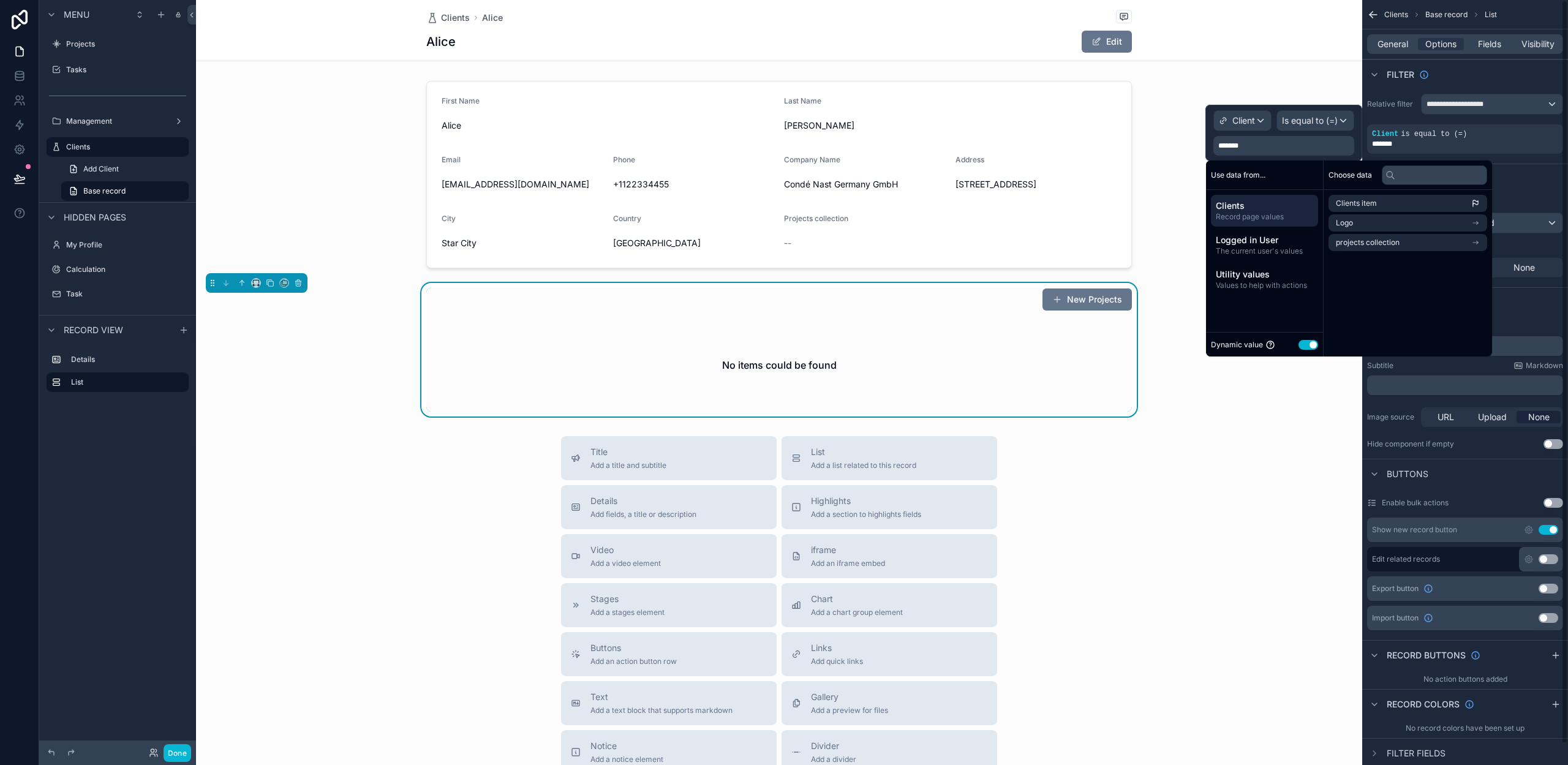
click at [1544, 178] on div "Sort And Limit" at bounding box center [1465, 178] width 206 height 30
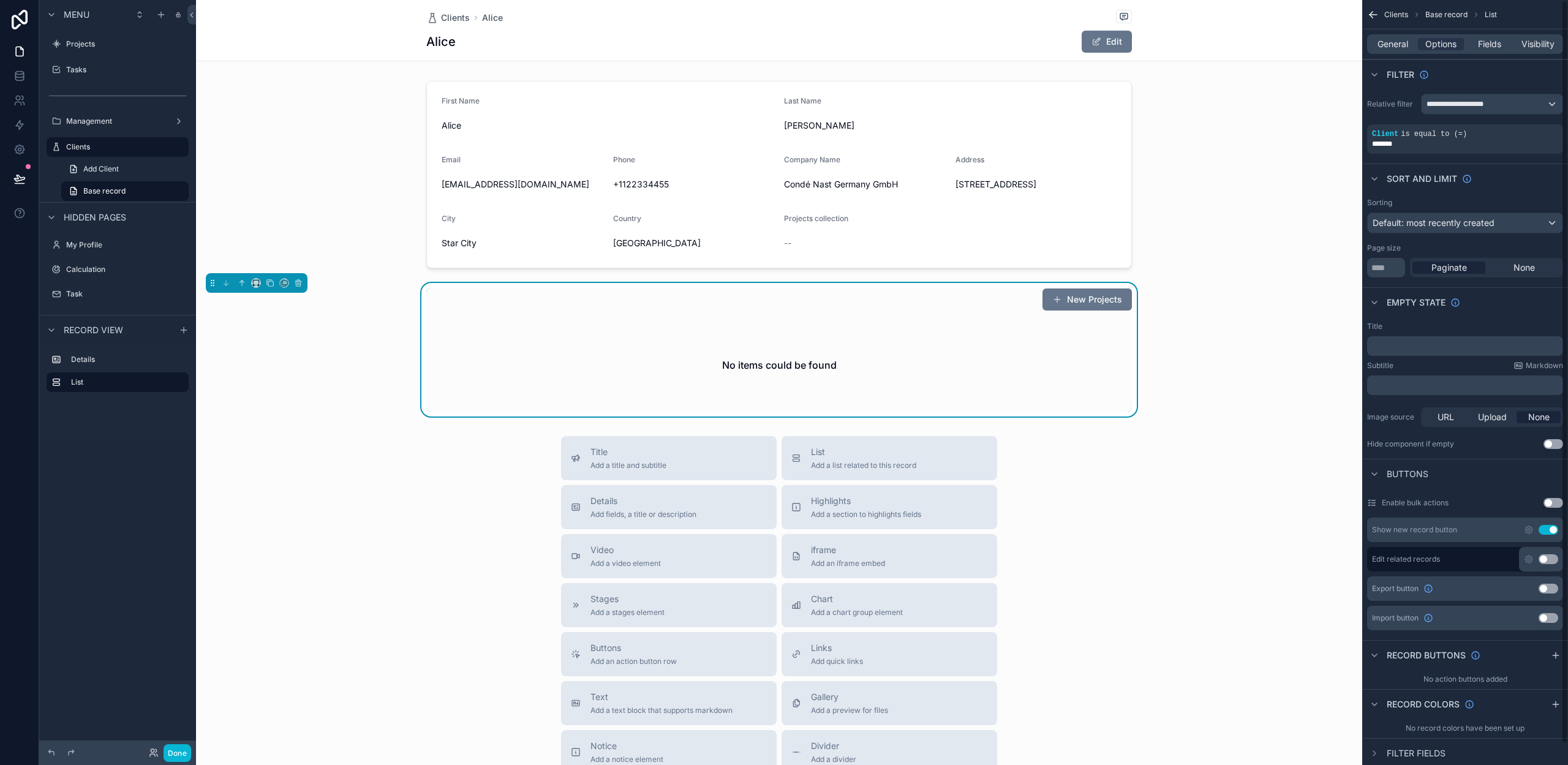
scroll to position [22, 0]
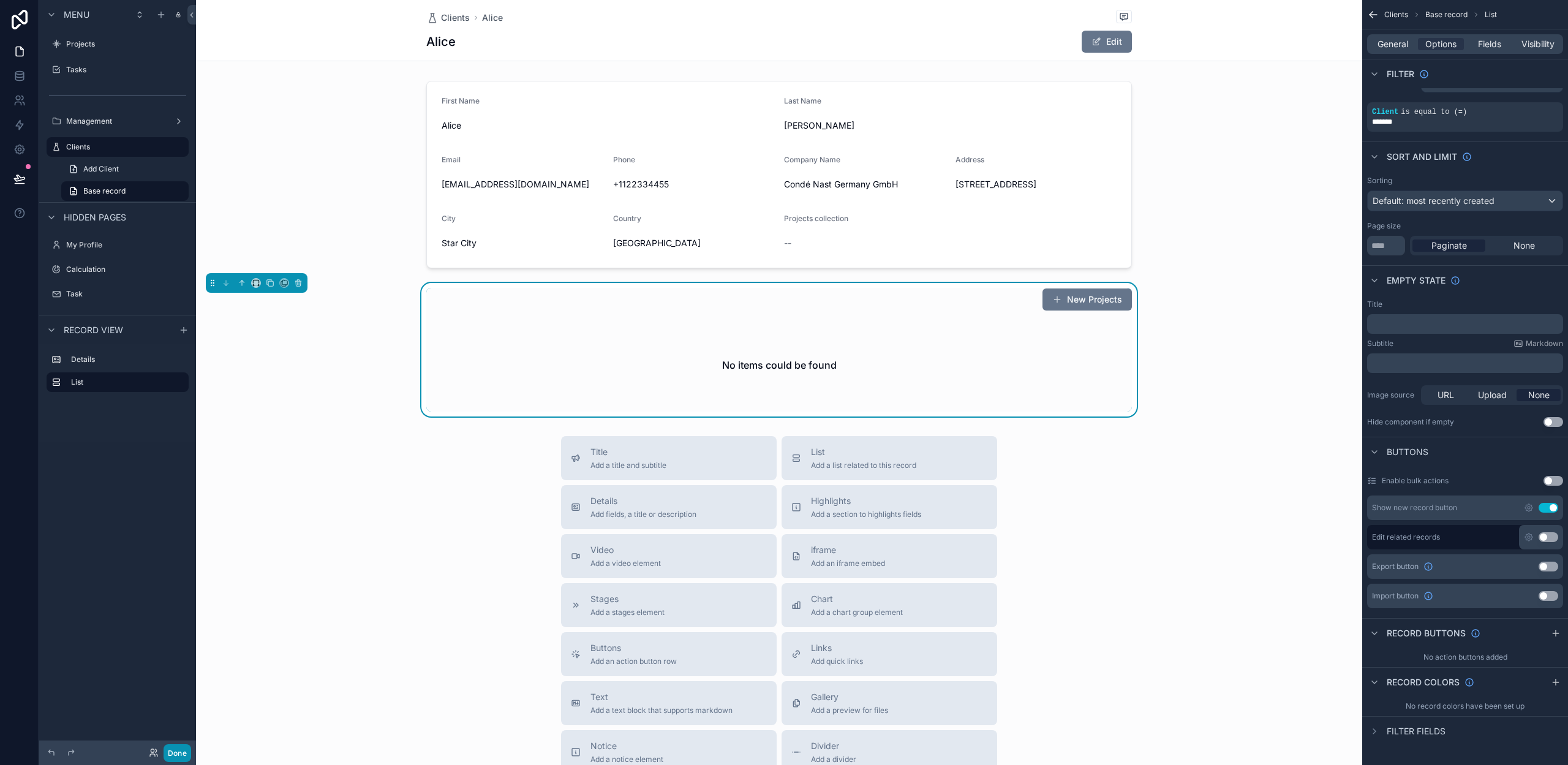
click at [181, 752] on button "Done" at bounding box center [177, 752] width 27 height 18
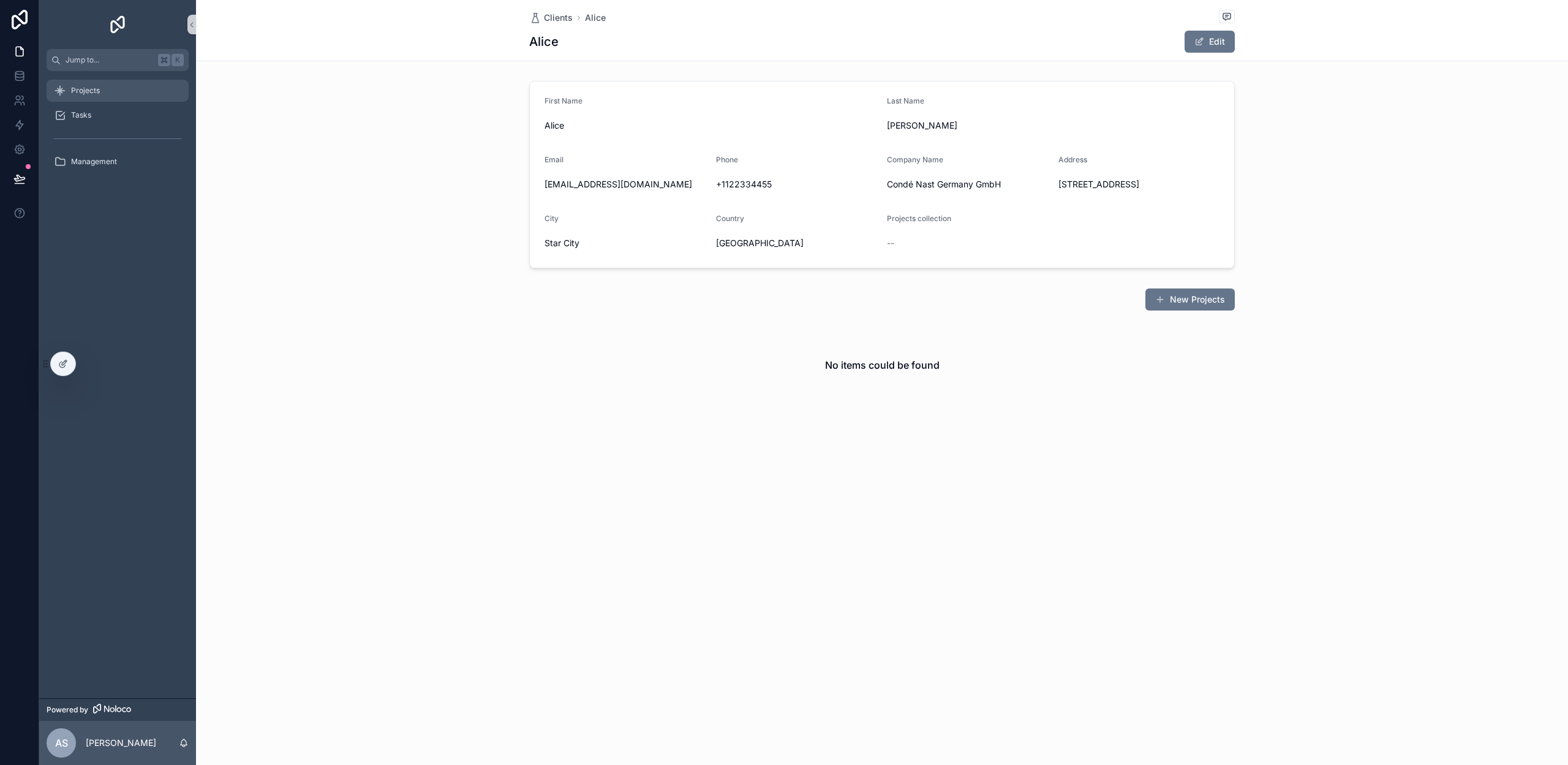
click at [104, 94] on div "Projects" at bounding box center [117, 90] width 128 height 20
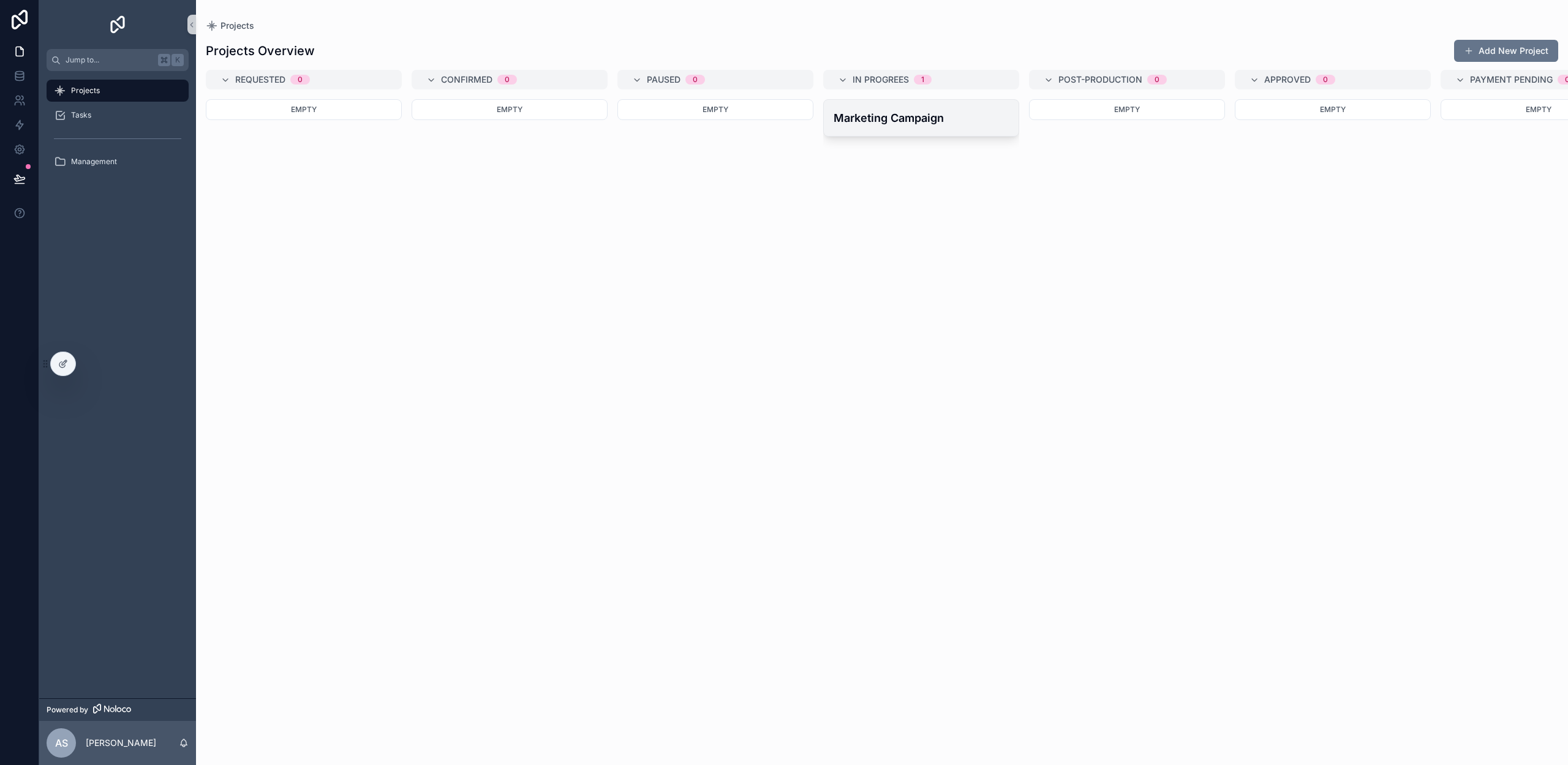
click at [910, 121] on h4 "Marketing Campaign" at bounding box center [921, 117] width 175 height 16
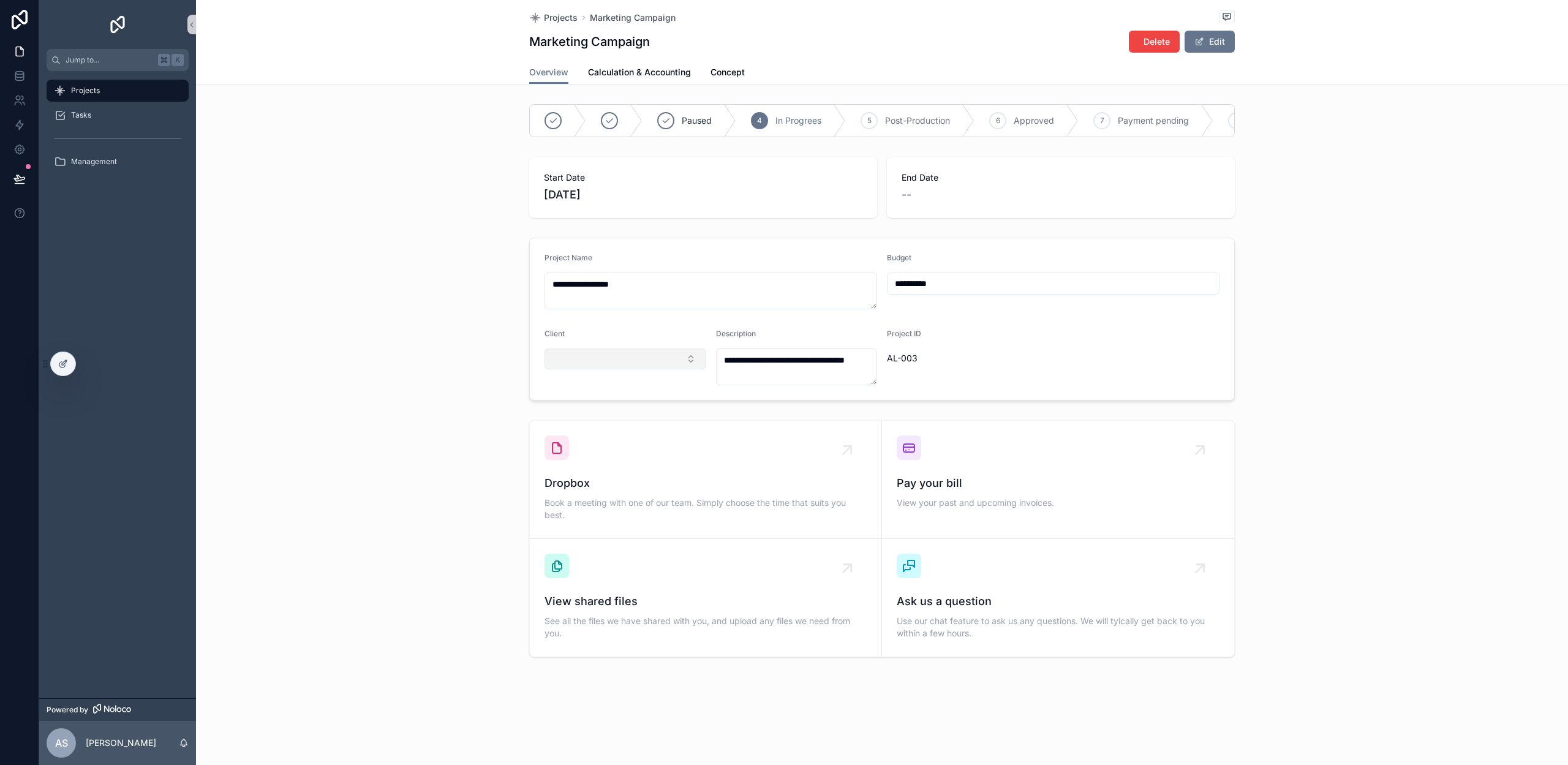
click at [587, 352] on button "Select Button" at bounding box center [626, 358] width 162 height 20
click at [600, 407] on span "Condé Nast Germany GmbH" at bounding box center [609, 407] width 114 height 12
click at [97, 165] on span "Management" at bounding box center [94, 162] width 46 height 10
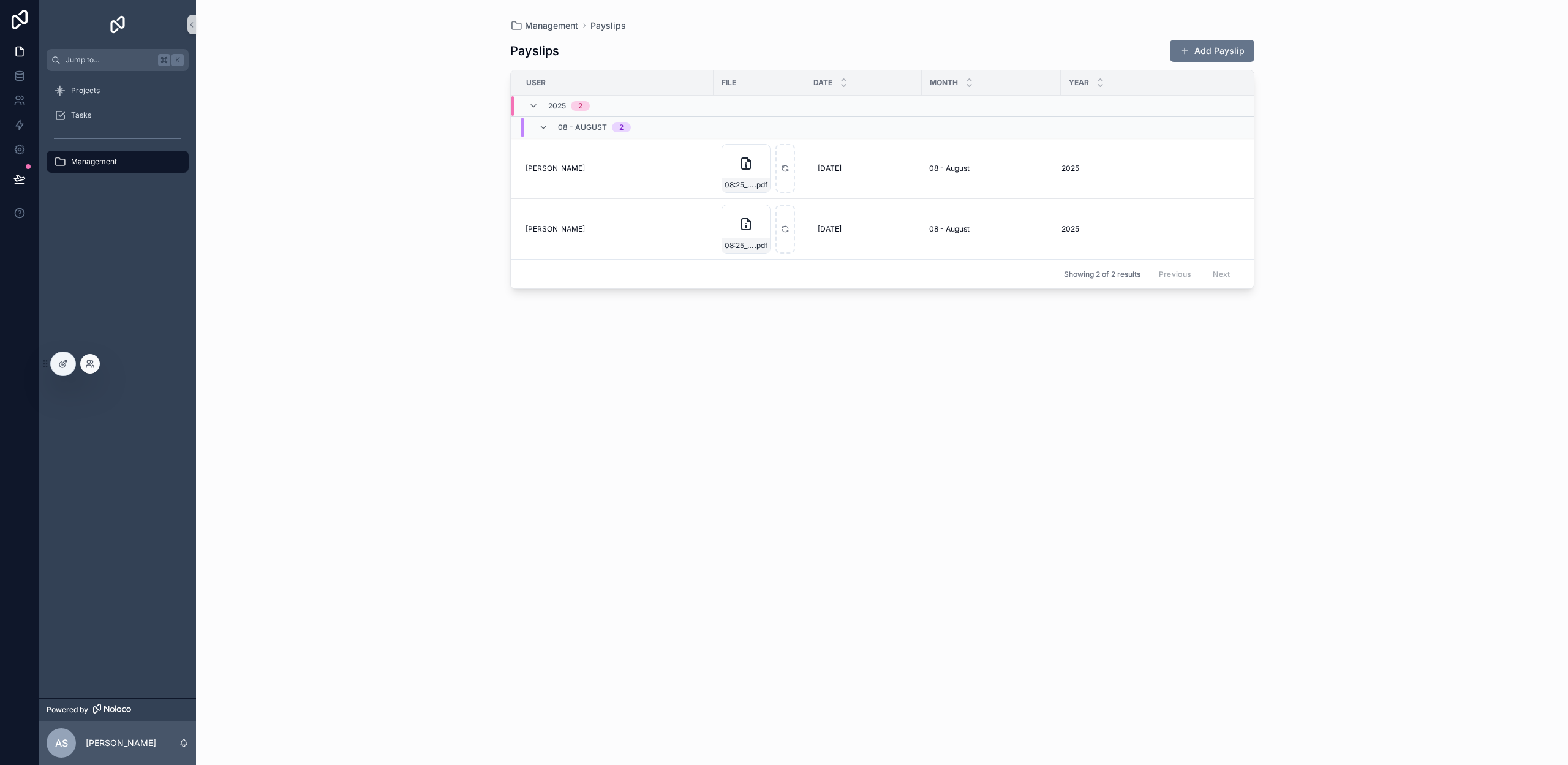
click at [71, 372] on div at bounding box center [63, 363] width 25 height 23
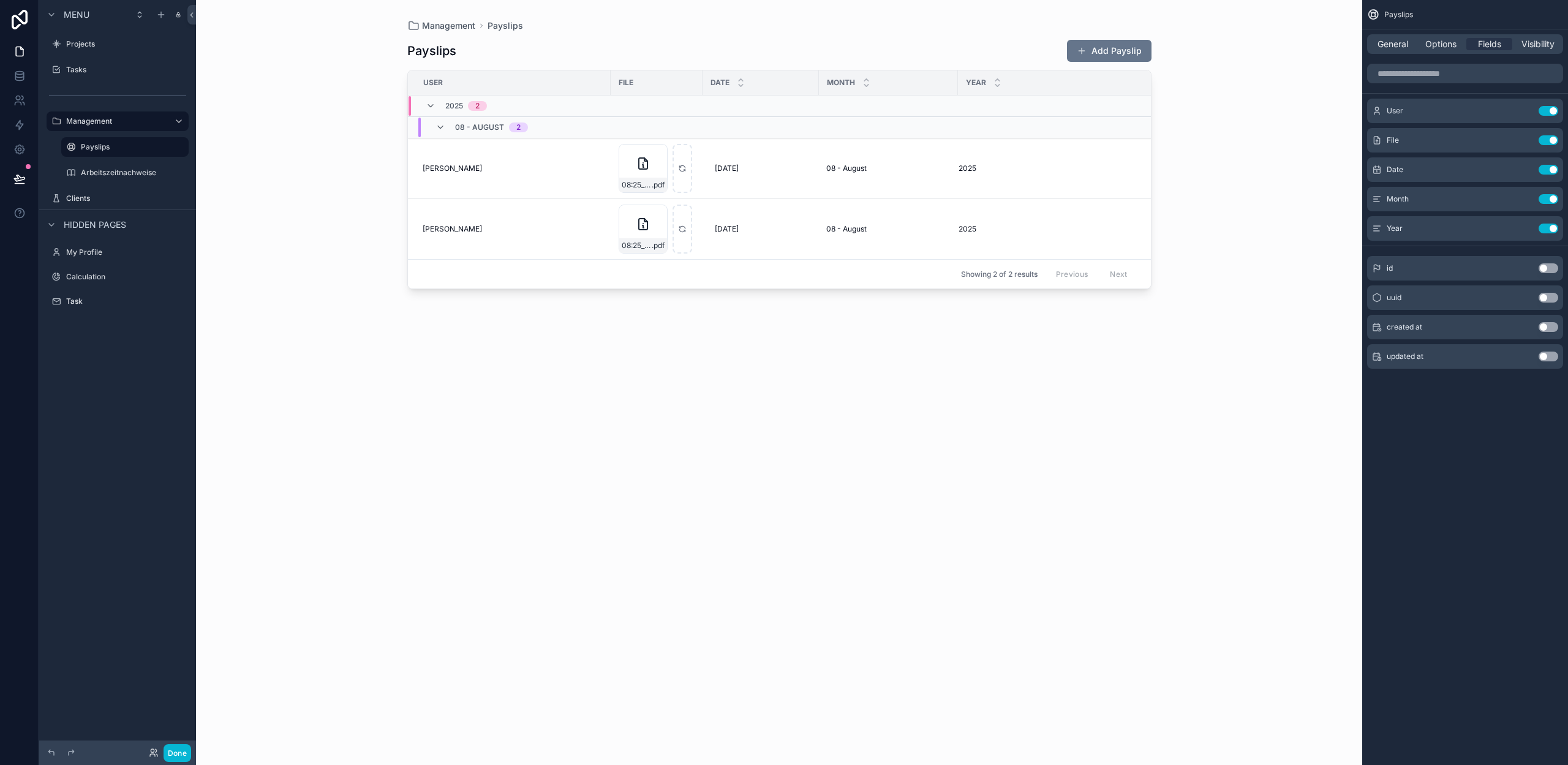
click at [100, 194] on label "Clients" at bounding box center [126, 198] width 120 height 10
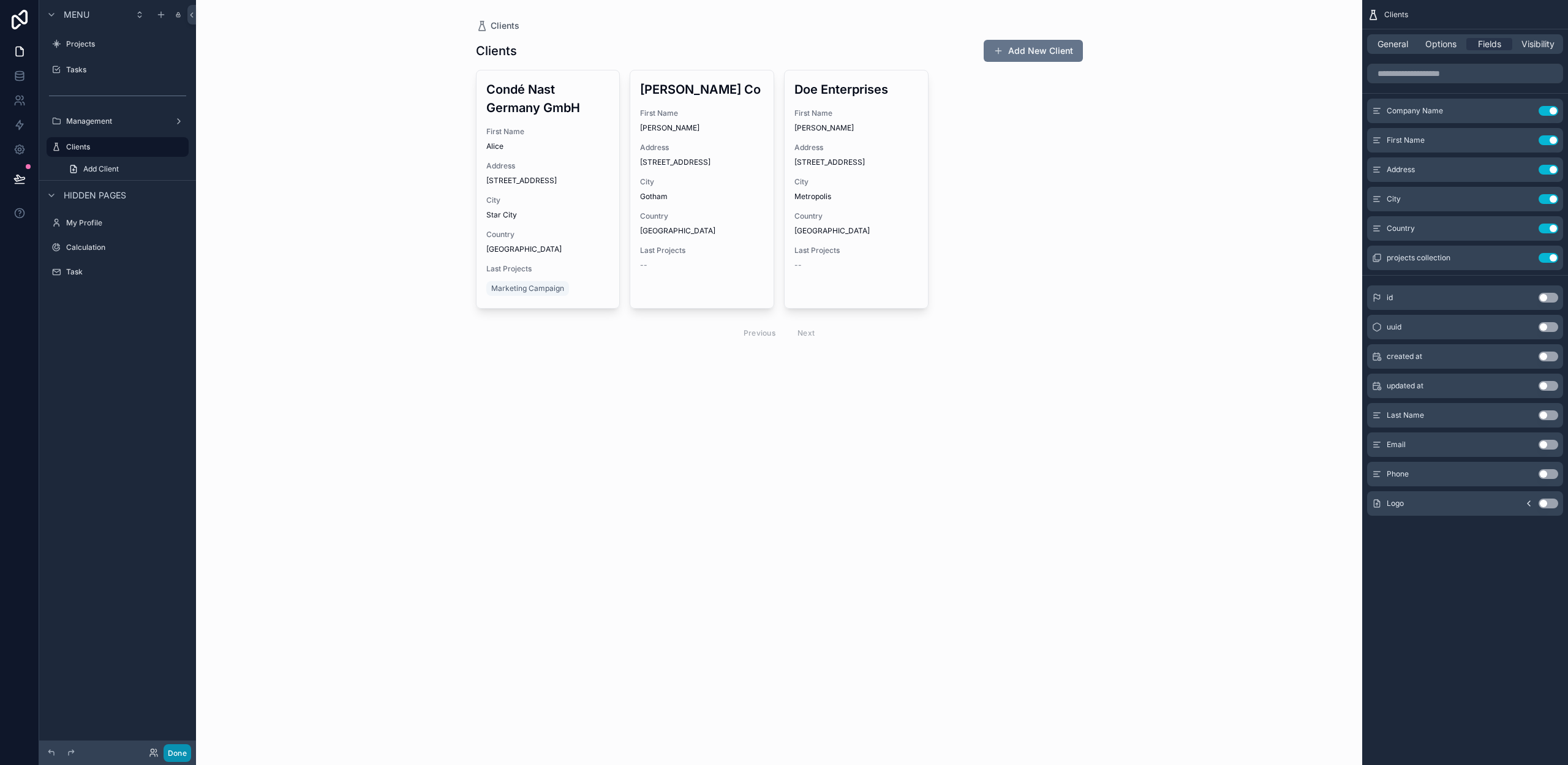
click at [187, 751] on button "Done" at bounding box center [177, 752] width 27 height 18
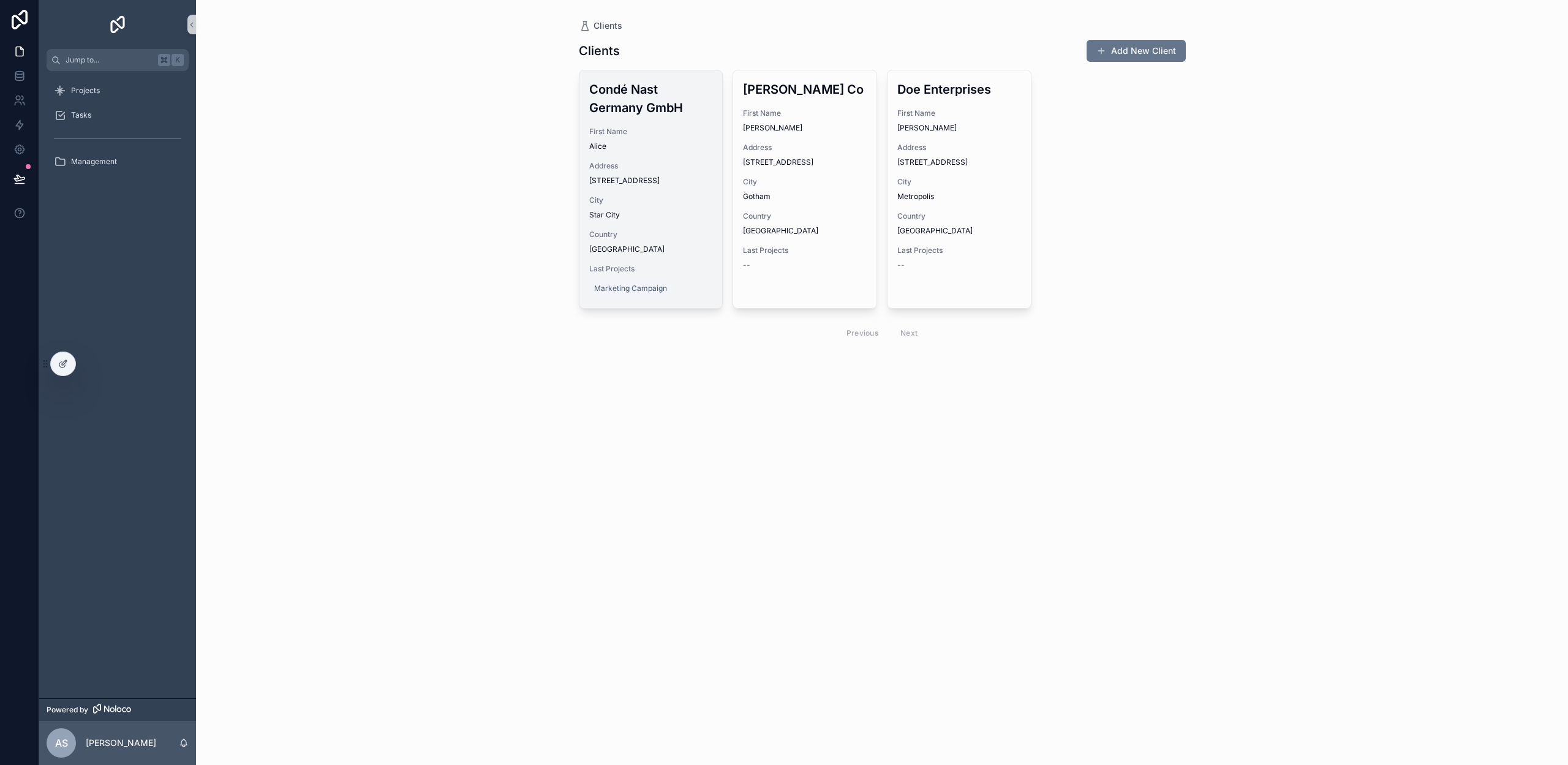
click at [651, 108] on h3 "Condé Nast Germany GmbH" at bounding box center [650, 98] width 123 height 37
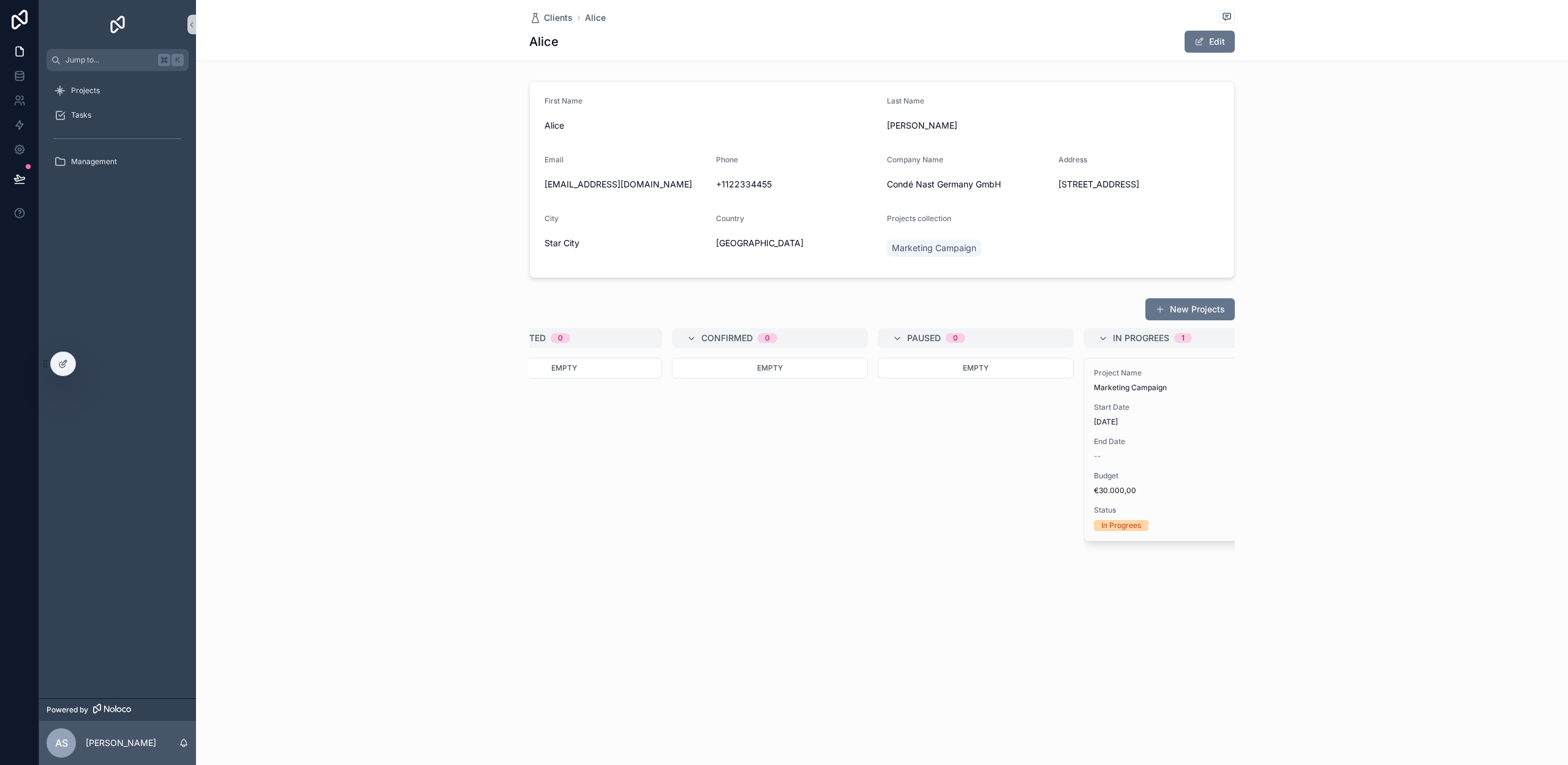
scroll to position [0, 55]
drag, startPoint x: 63, startPoint y: 364, endPoint x: 268, endPoint y: 442, distance: 219.3
click at [63, 364] on icon at bounding box center [65, 363] width 5 height 5
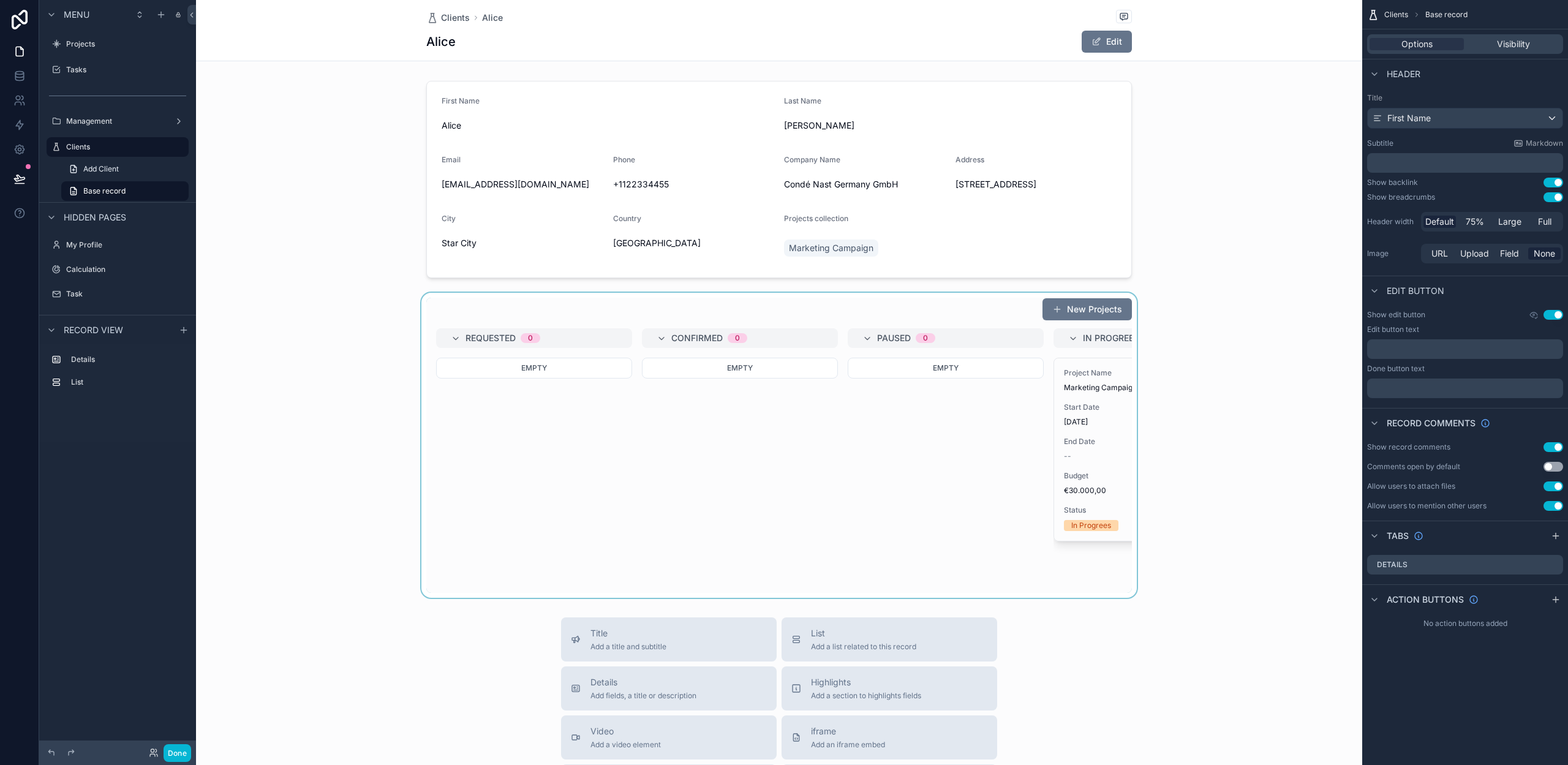
click at [457, 436] on div "scrollable content" at bounding box center [779, 445] width 1166 height 305
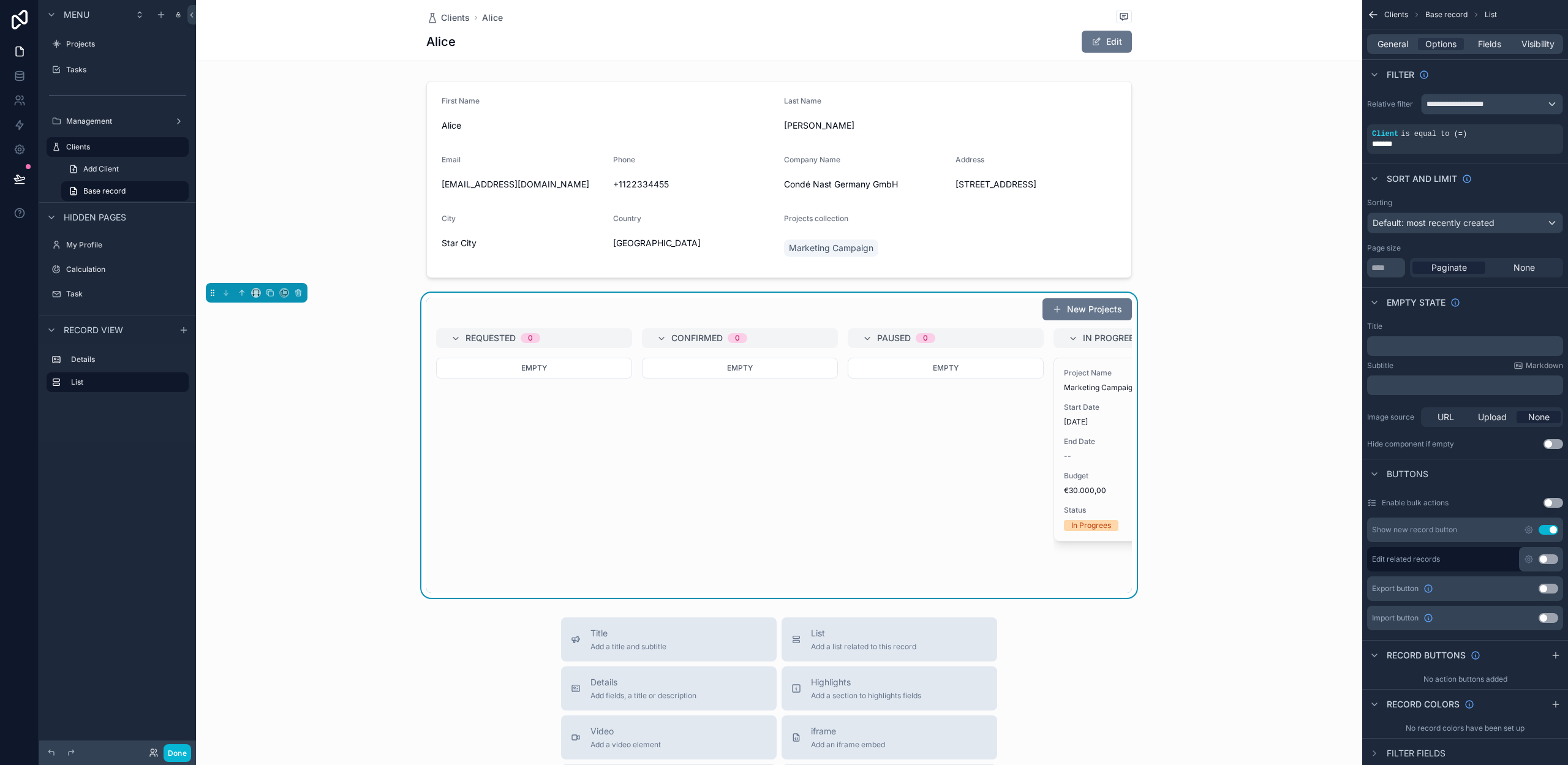
scroll to position [0, 1]
click at [1235, 198] on div "scrollable content" at bounding box center [779, 179] width 1166 height 207
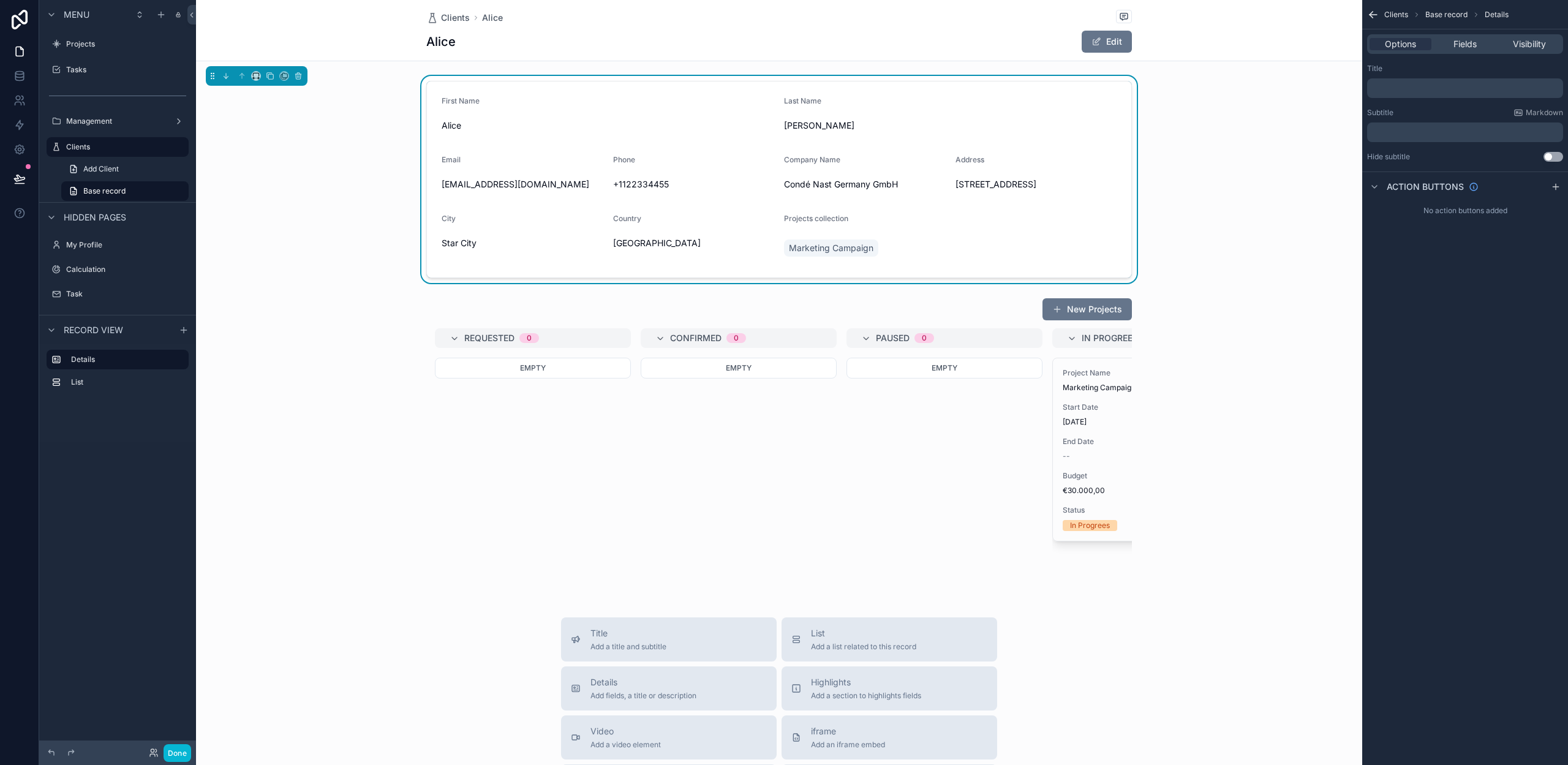
click at [1235, 198] on div "First Name Alice Last Name Johnson Email alicej@example.com Phone +1122334455 C…" at bounding box center [779, 179] width 1166 height 207
click at [1408, 84] on p "﻿" at bounding box center [1467, 88] width 189 height 10
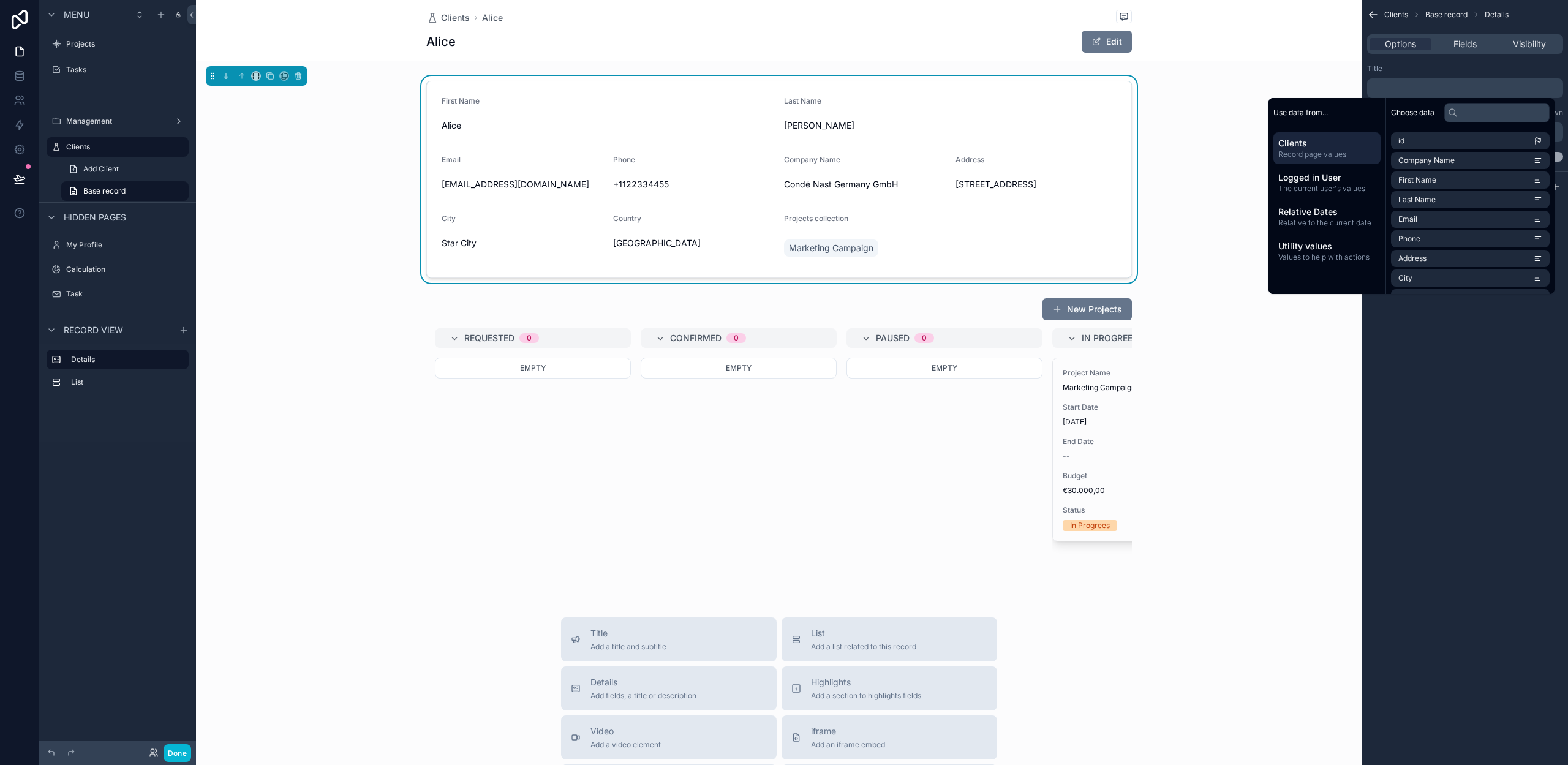
click at [1330, 139] on span "Clients" at bounding box center [1327, 143] width 97 height 12
click at [1412, 161] on span "Company Name" at bounding box center [1427, 161] width 56 height 10
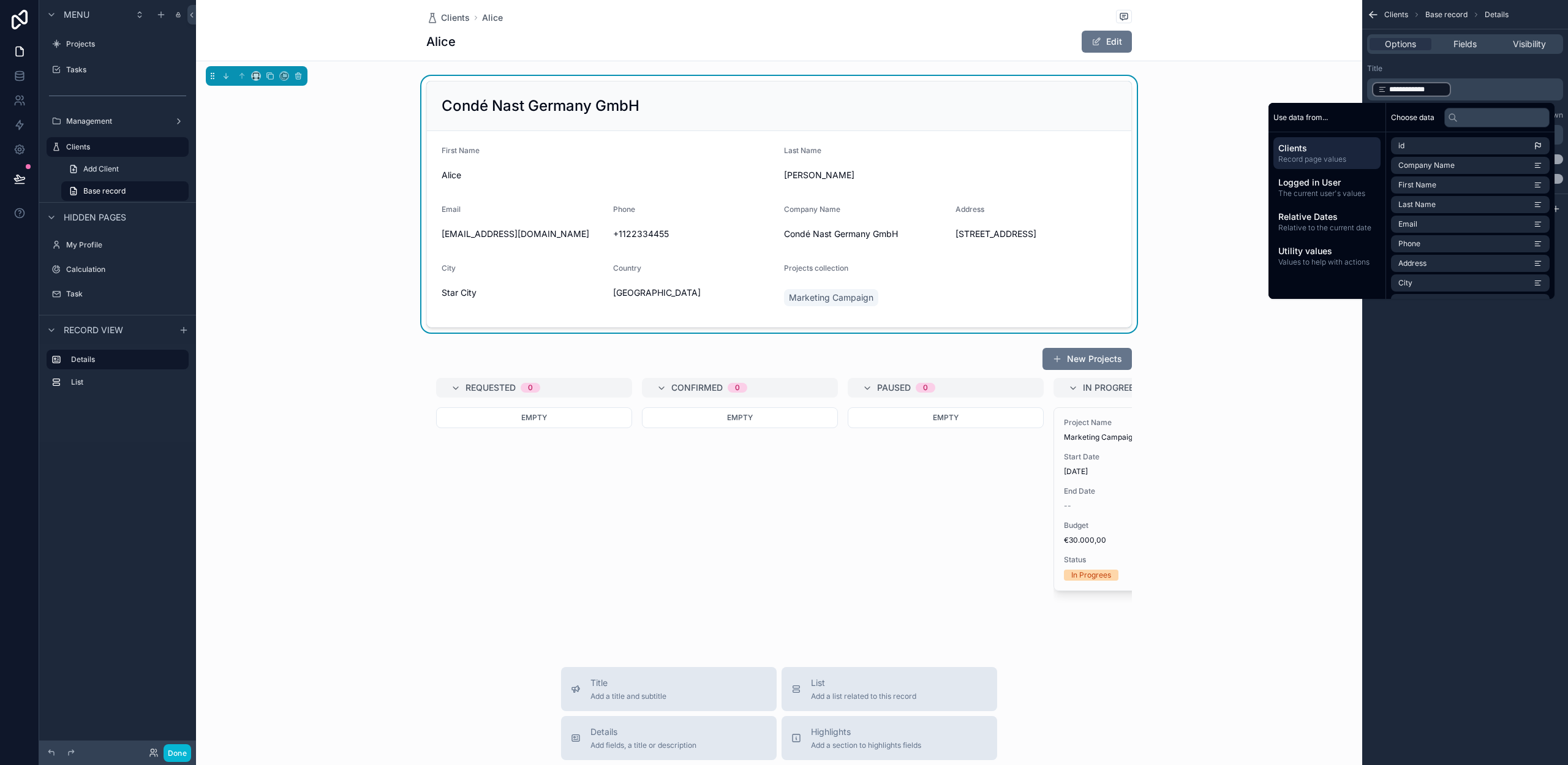
click at [1216, 81] on div "Condé Nast Germany GmbH First Name Alice Last Name Johnson Email alicej@example…" at bounding box center [779, 203] width 1166 height 256
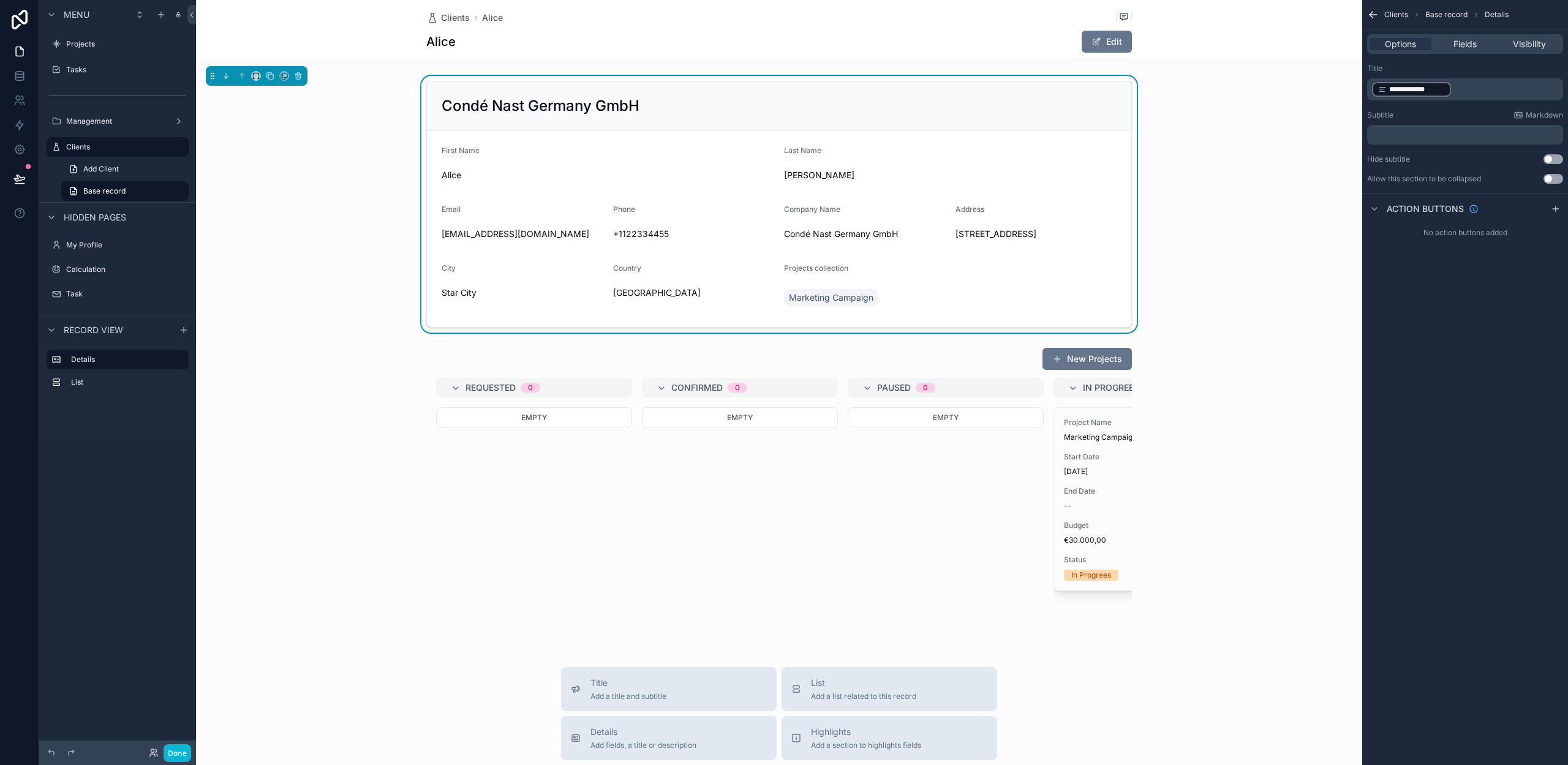
click at [1224, 221] on div "Condé Nast Germany GmbH First Name Alice Last Name Johnson Email alicej@example…" at bounding box center [779, 203] width 1166 height 256
click at [182, 750] on button "Done" at bounding box center [177, 752] width 27 height 18
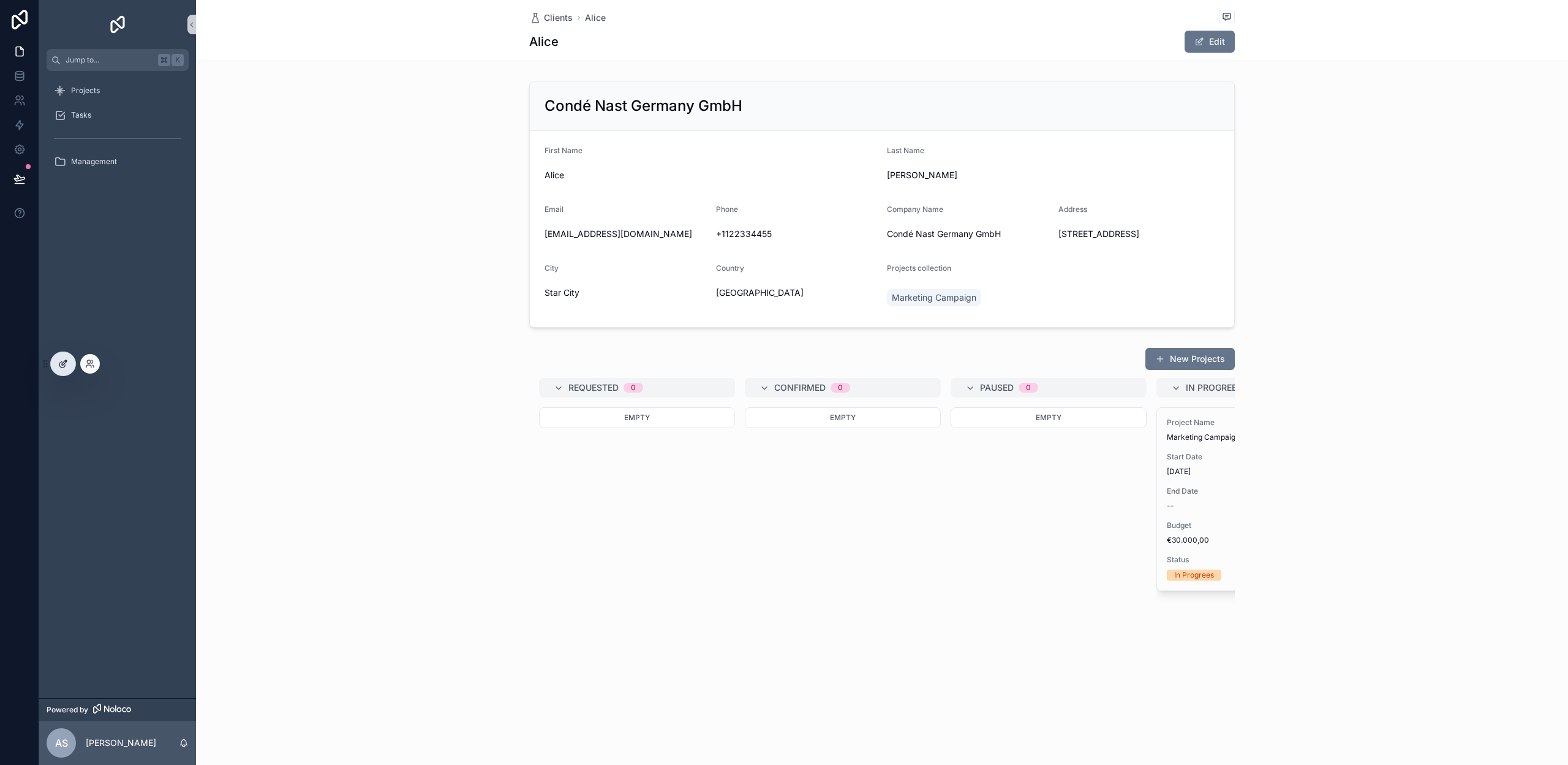
click at [66, 357] on div at bounding box center [63, 363] width 25 height 23
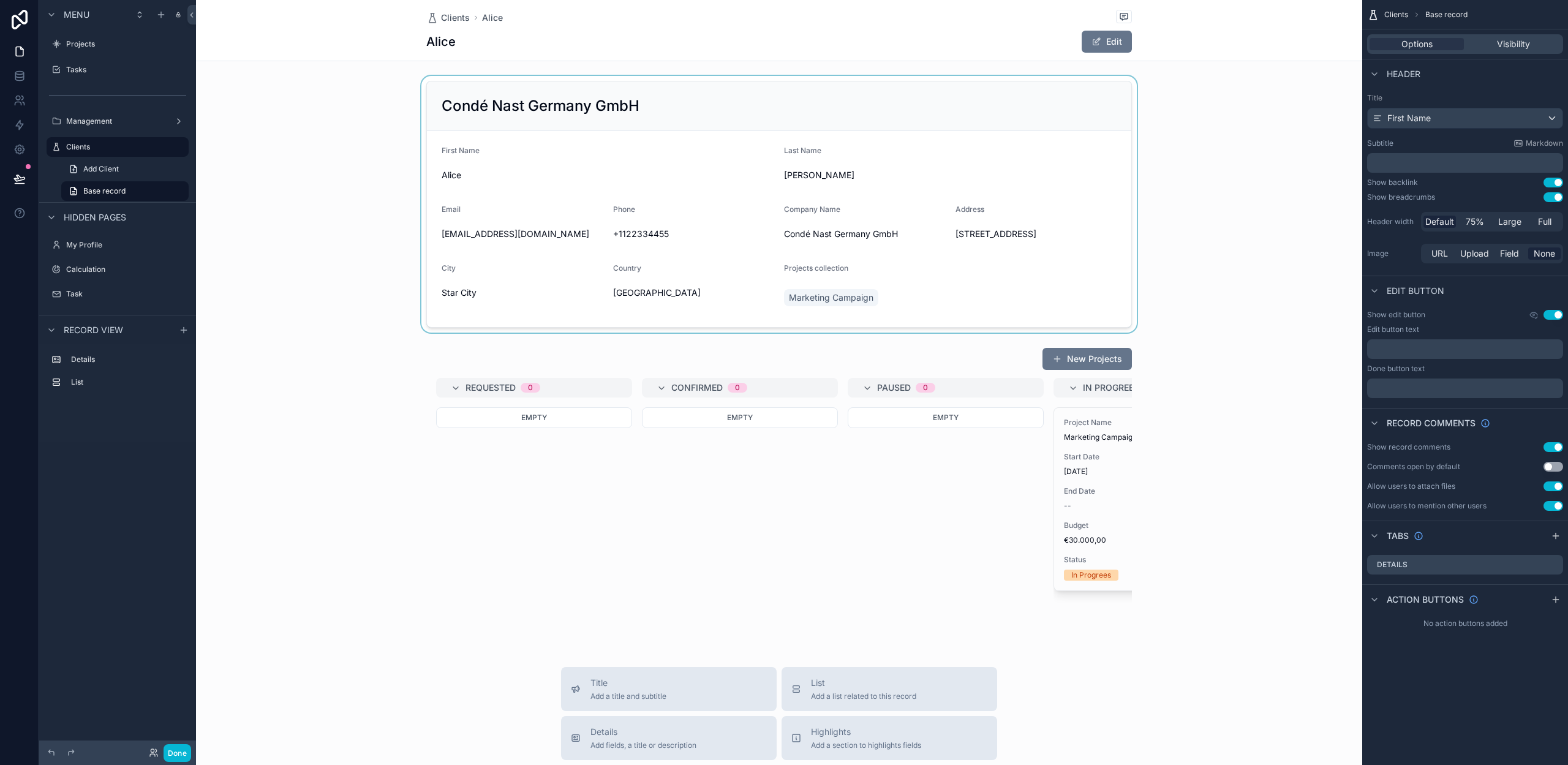
click at [1244, 200] on div "scrollable content" at bounding box center [779, 203] width 1166 height 256
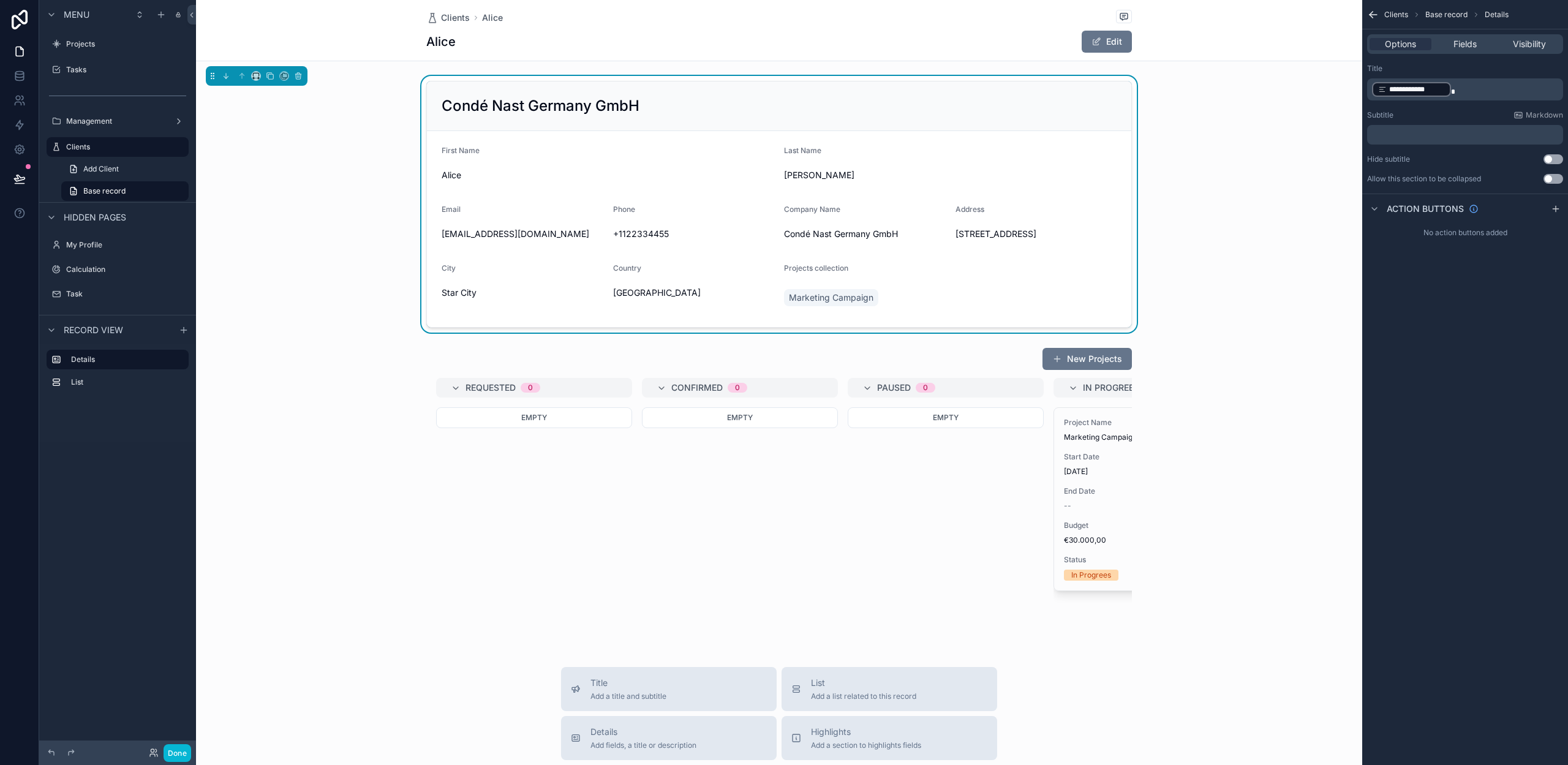
click at [920, 41] on div "Alice Edit" at bounding box center [779, 41] width 706 height 23
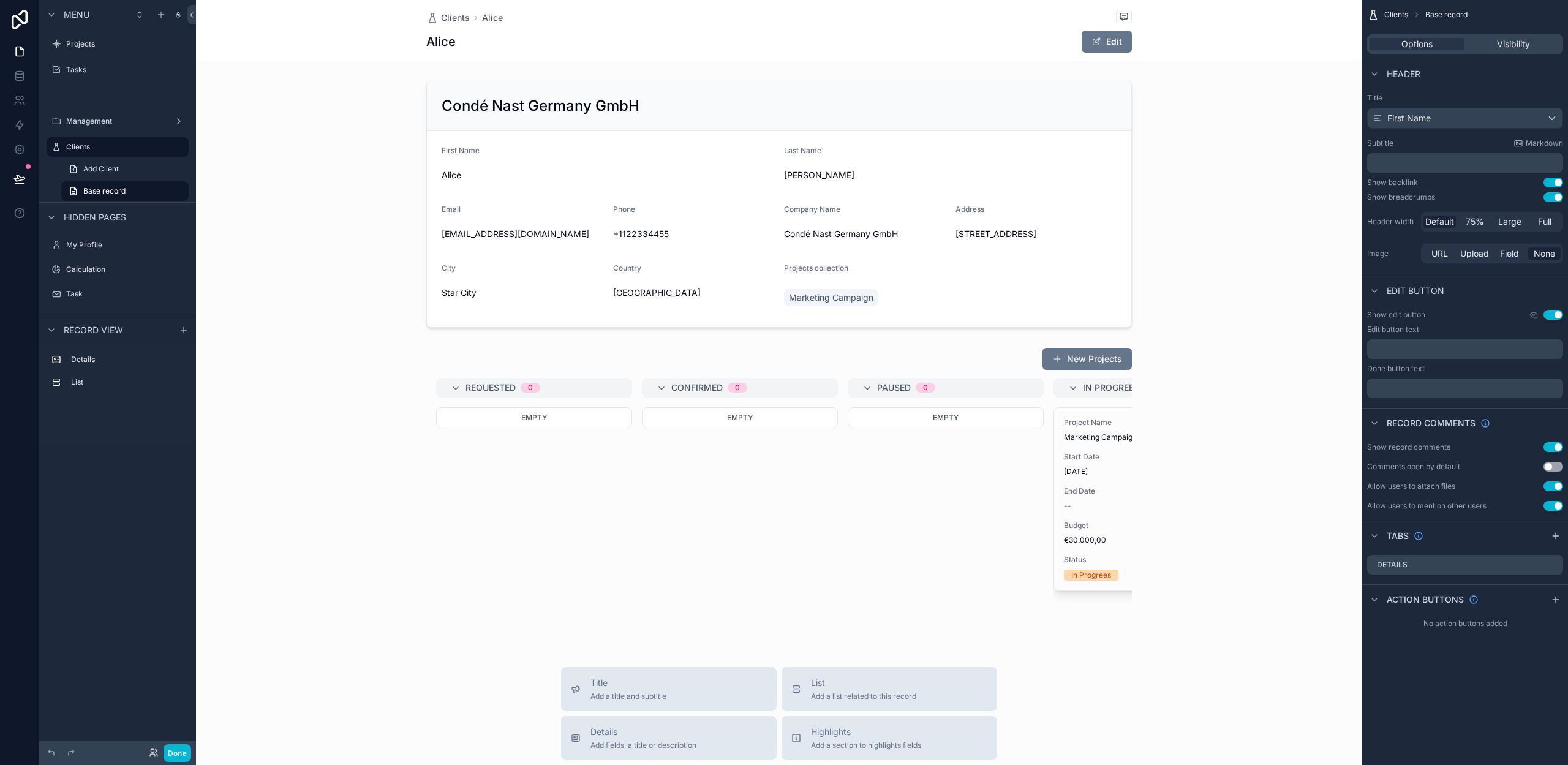
click at [916, 39] on div "Alice Edit" at bounding box center [779, 41] width 706 height 23
click at [1442, 120] on div "First Name" at bounding box center [1465, 117] width 195 height 20
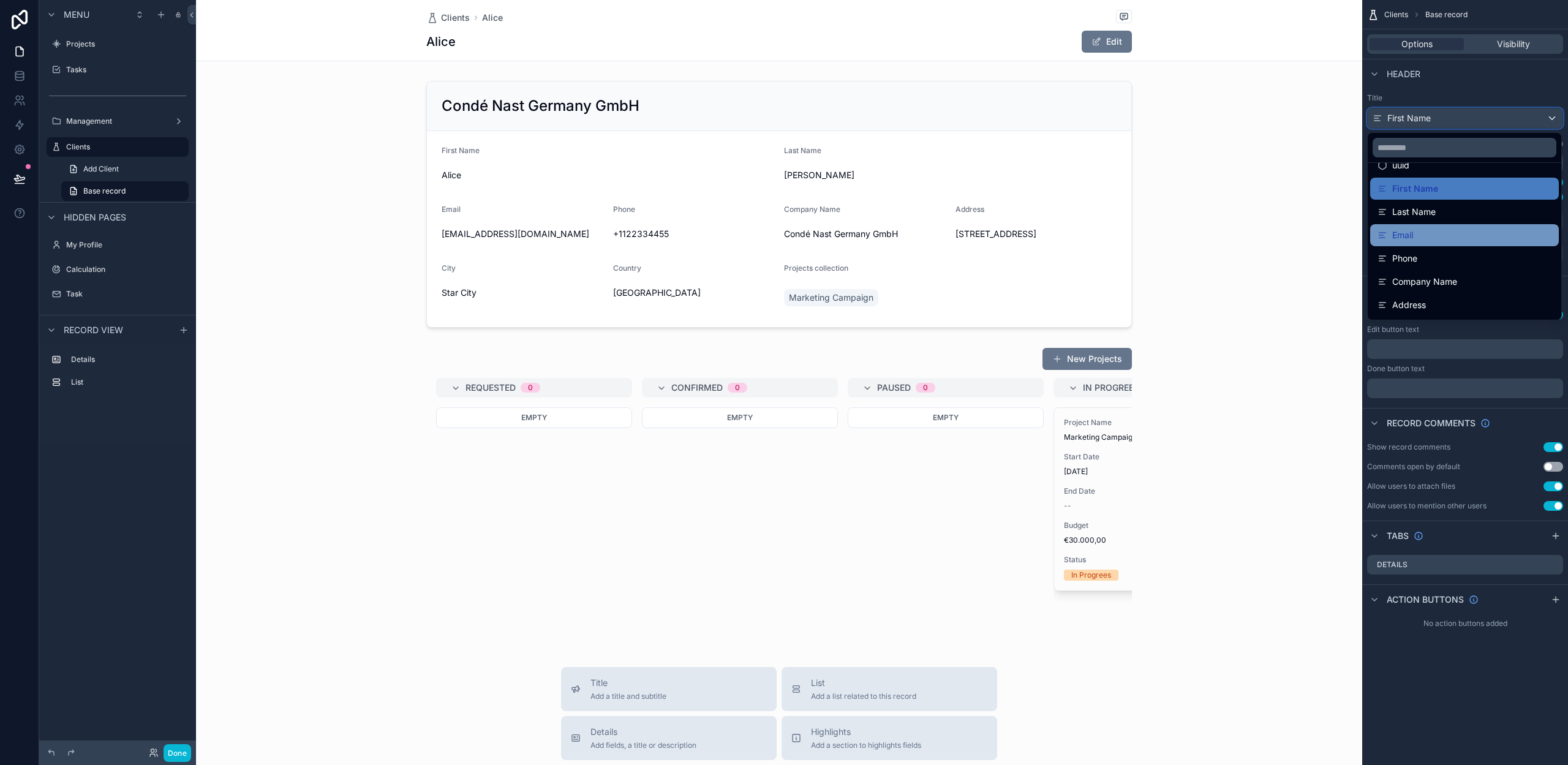
scroll to position [87, 0]
click at [1425, 229] on span "Company Name" at bounding box center [1425, 236] width 65 height 14
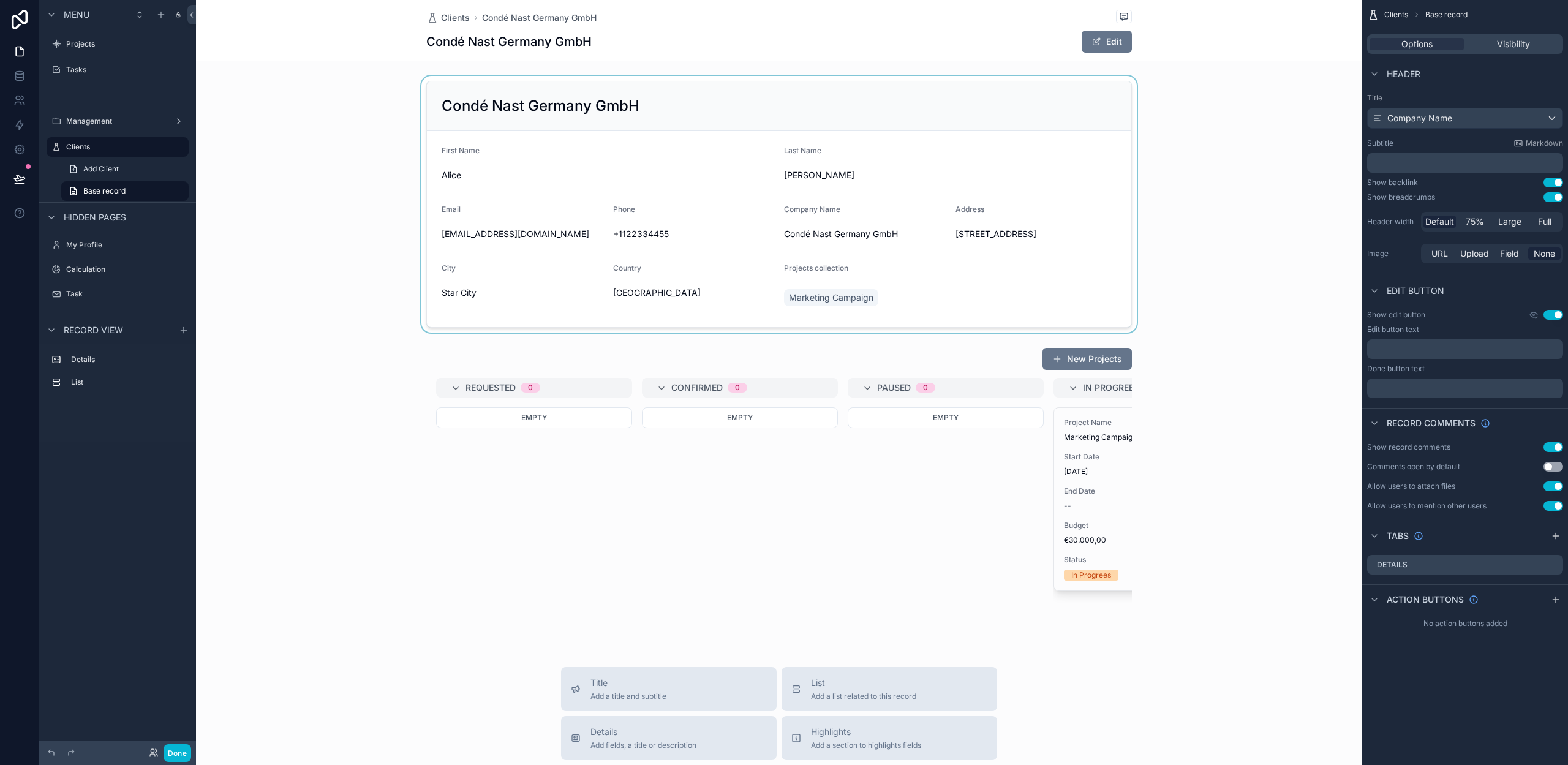
drag, startPoint x: 1224, startPoint y: 223, endPoint x: 1071, endPoint y: 191, distance: 156.3
click at [1220, 223] on div "scrollable content" at bounding box center [779, 203] width 1166 height 256
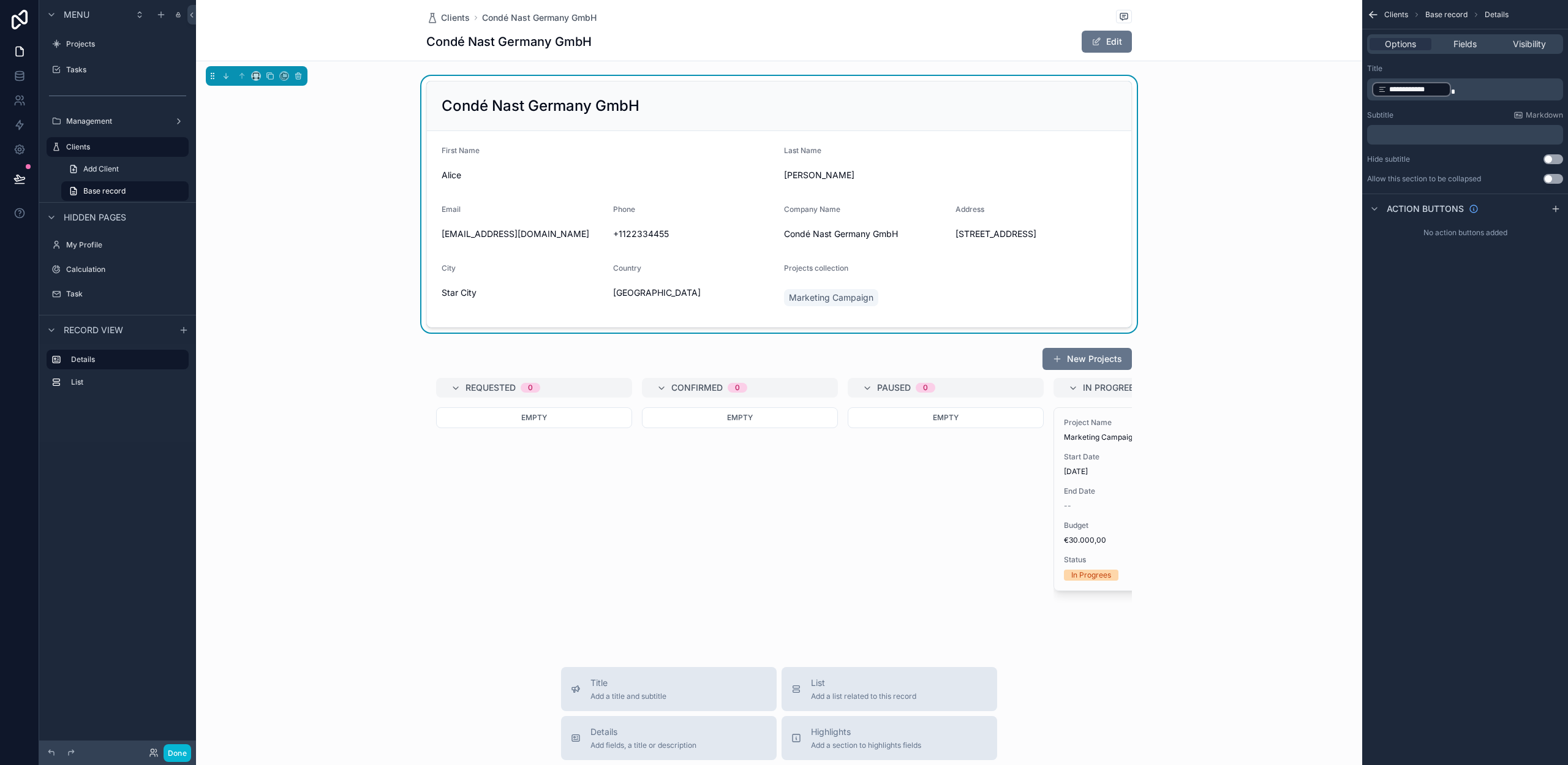
click at [1008, 171] on span "[PERSON_NAME]" at bounding box center [950, 175] width 333 height 12
drag, startPoint x: 811, startPoint y: 35, endPoint x: 941, endPoint y: 71, distance: 134.9
click at [811, 35] on div "Condé Nast Germany GmbH Edit" at bounding box center [779, 41] width 706 height 23
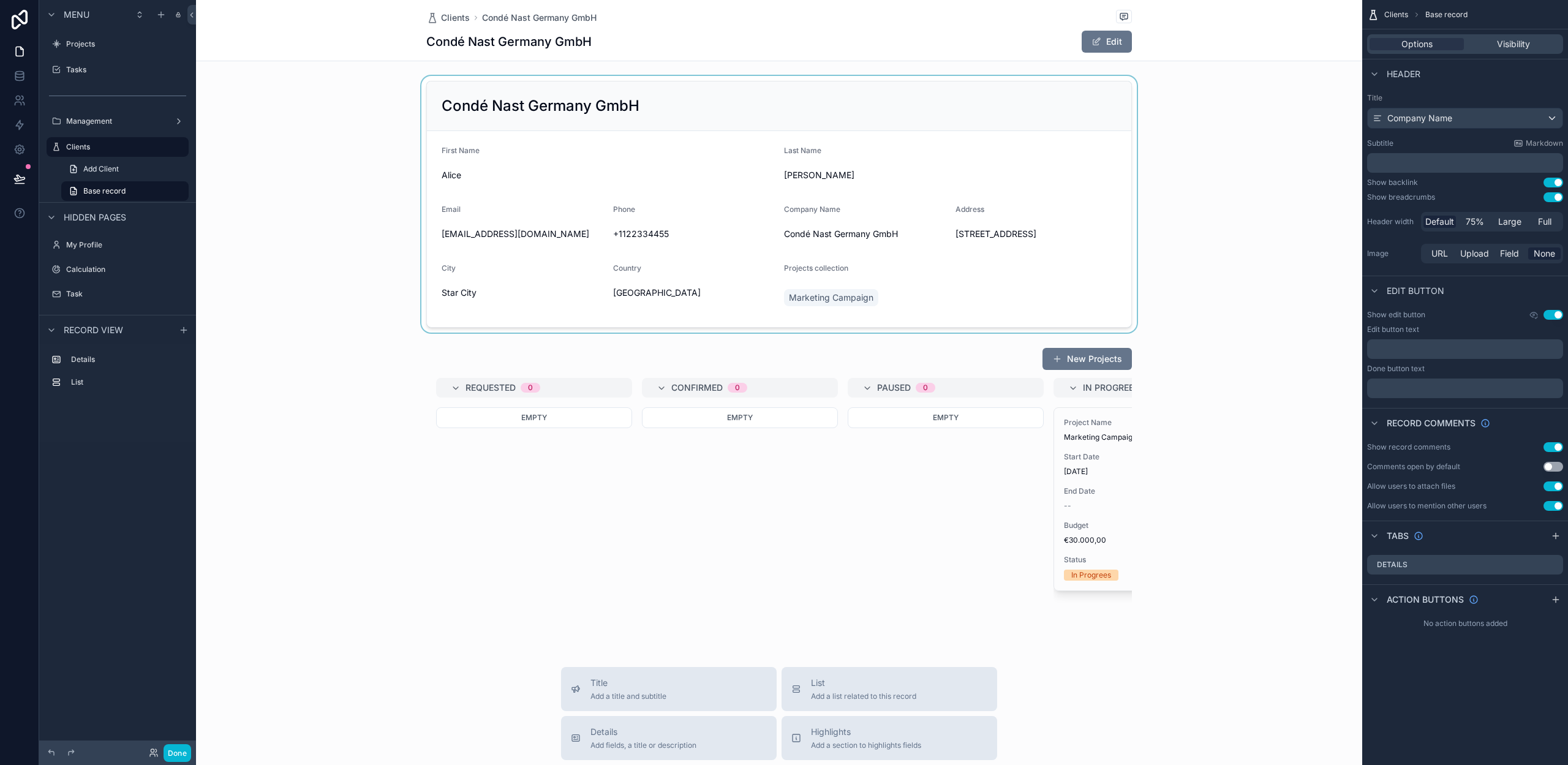
click at [1205, 158] on div "scrollable content" at bounding box center [779, 203] width 1166 height 256
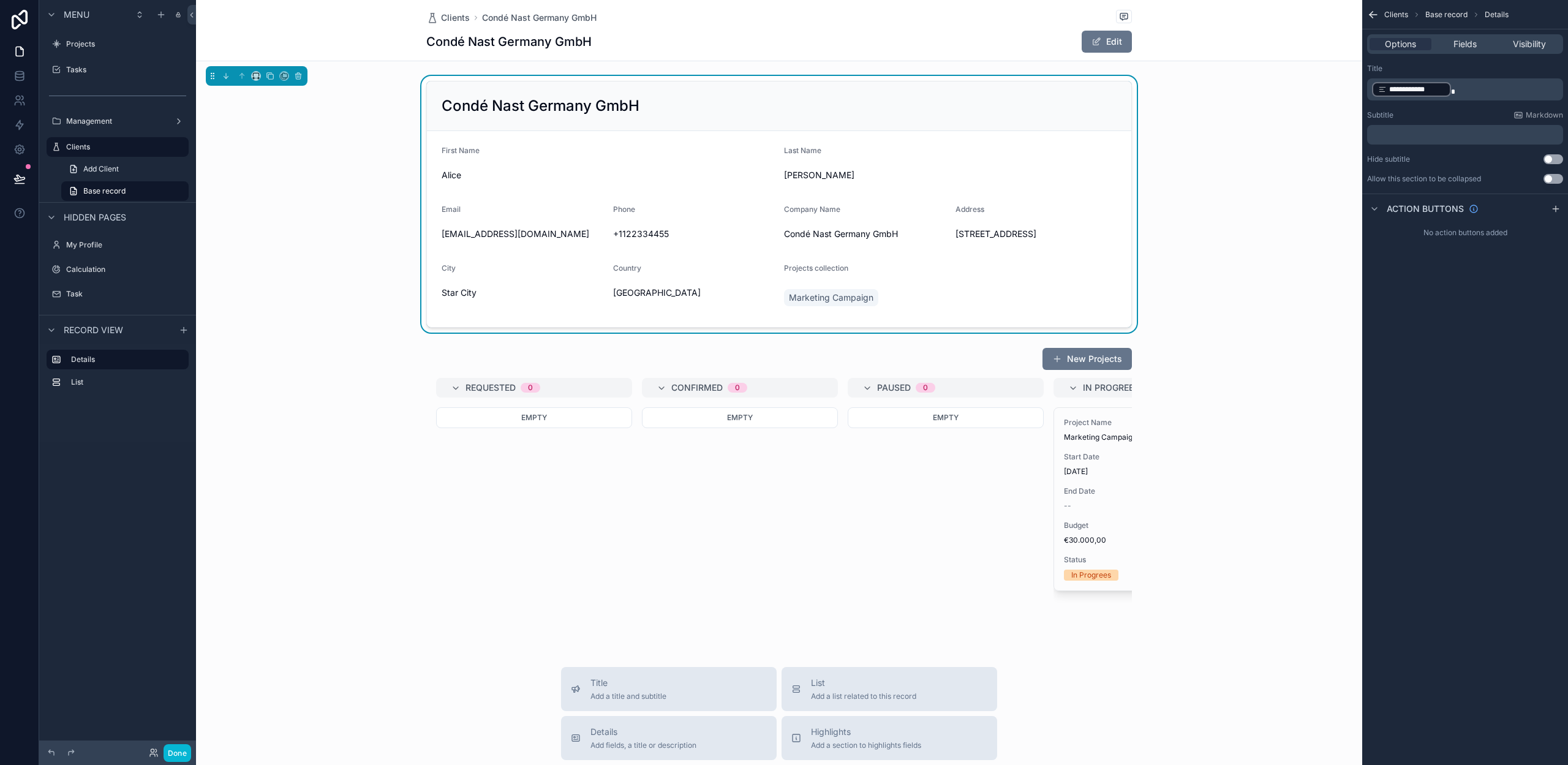
click at [953, 100] on div "Condé Nast Germany GmbH" at bounding box center [779, 106] width 675 height 20
click at [1211, 111] on div "Condé Nast Germany GmbH First Name Alice Last Name Johnson Email alicej@example…" at bounding box center [779, 203] width 1166 height 256
click at [993, 126] on div "Condé Nast Germany GmbH" at bounding box center [779, 106] width 704 height 49
click at [302, 117] on div "Condé Nast Germany GmbH First Name Alice Last Name Johnson Email alicej@example…" at bounding box center [779, 203] width 1166 height 256
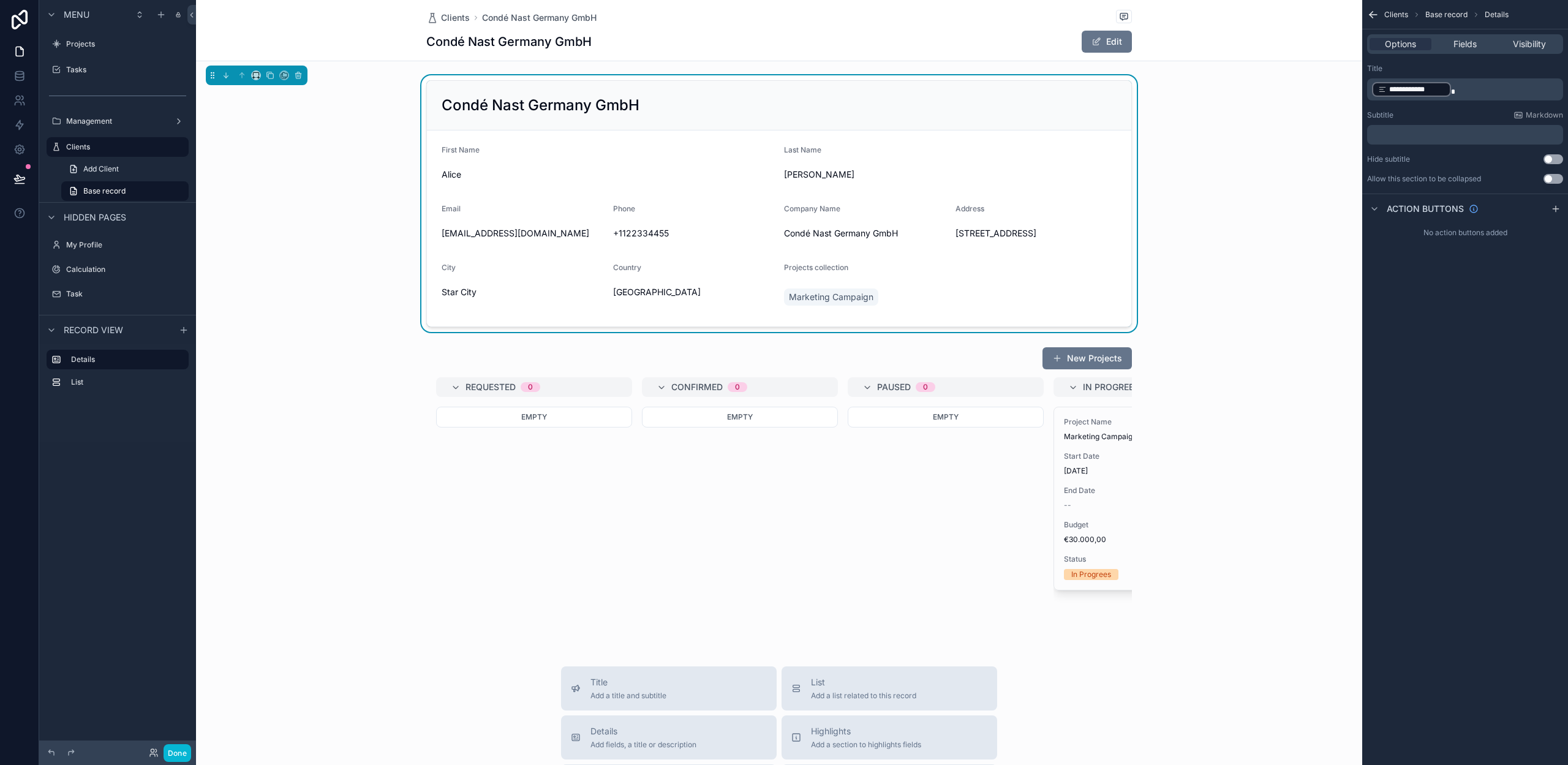
drag, startPoint x: 342, startPoint y: 486, endPoint x: 348, endPoint y: 484, distance: 6.3
click at [342, 486] on div "scrollable content" at bounding box center [779, 494] width 1166 height 305
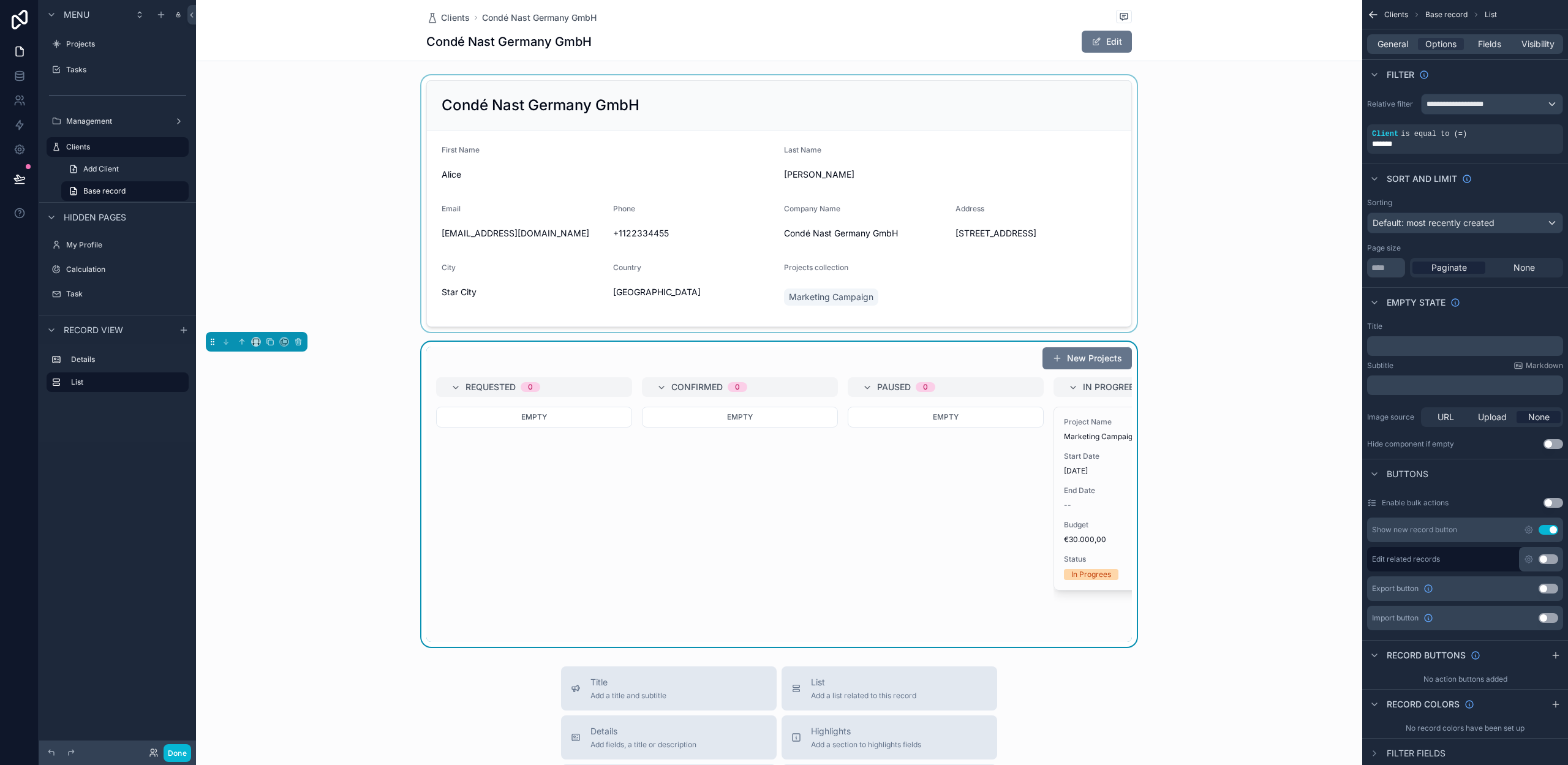
click at [613, 265] on div "scrollable content" at bounding box center [779, 203] width 1166 height 256
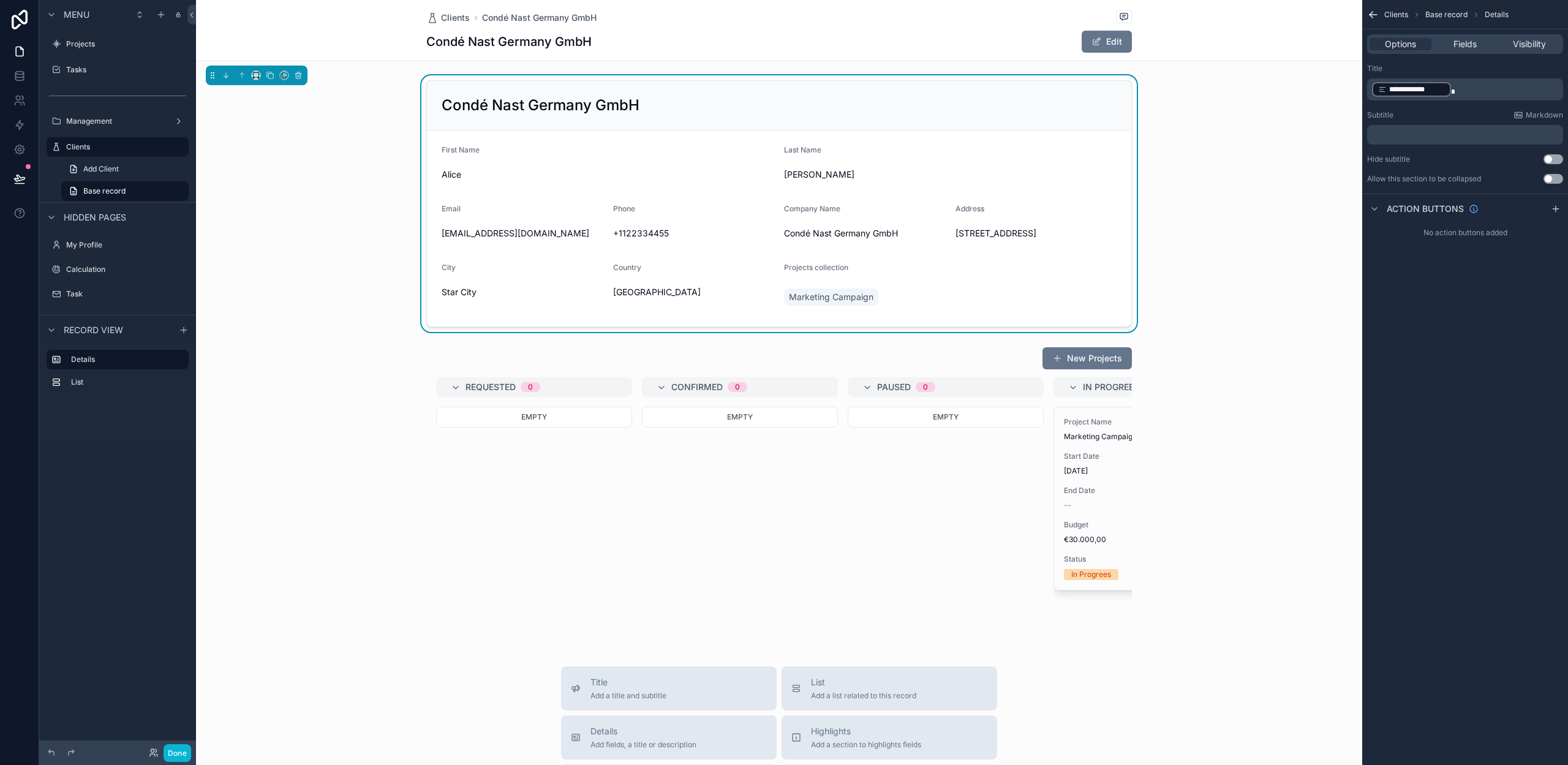
click at [1488, 93] on p "**********" at bounding box center [1467, 89] width 189 height 17
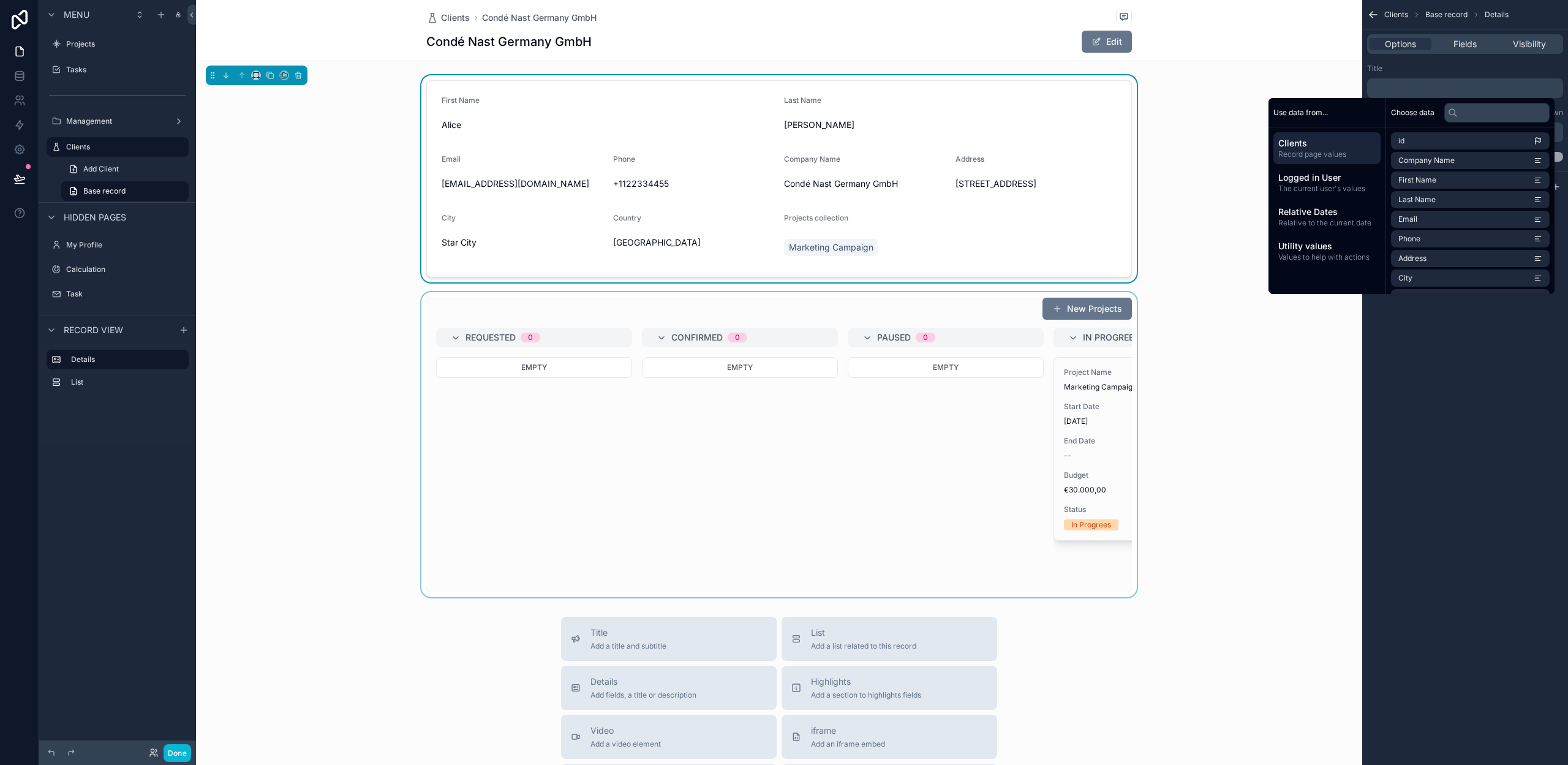
click at [1220, 380] on div "scrollable content" at bounding box center [779, 444] width 1166 height 305
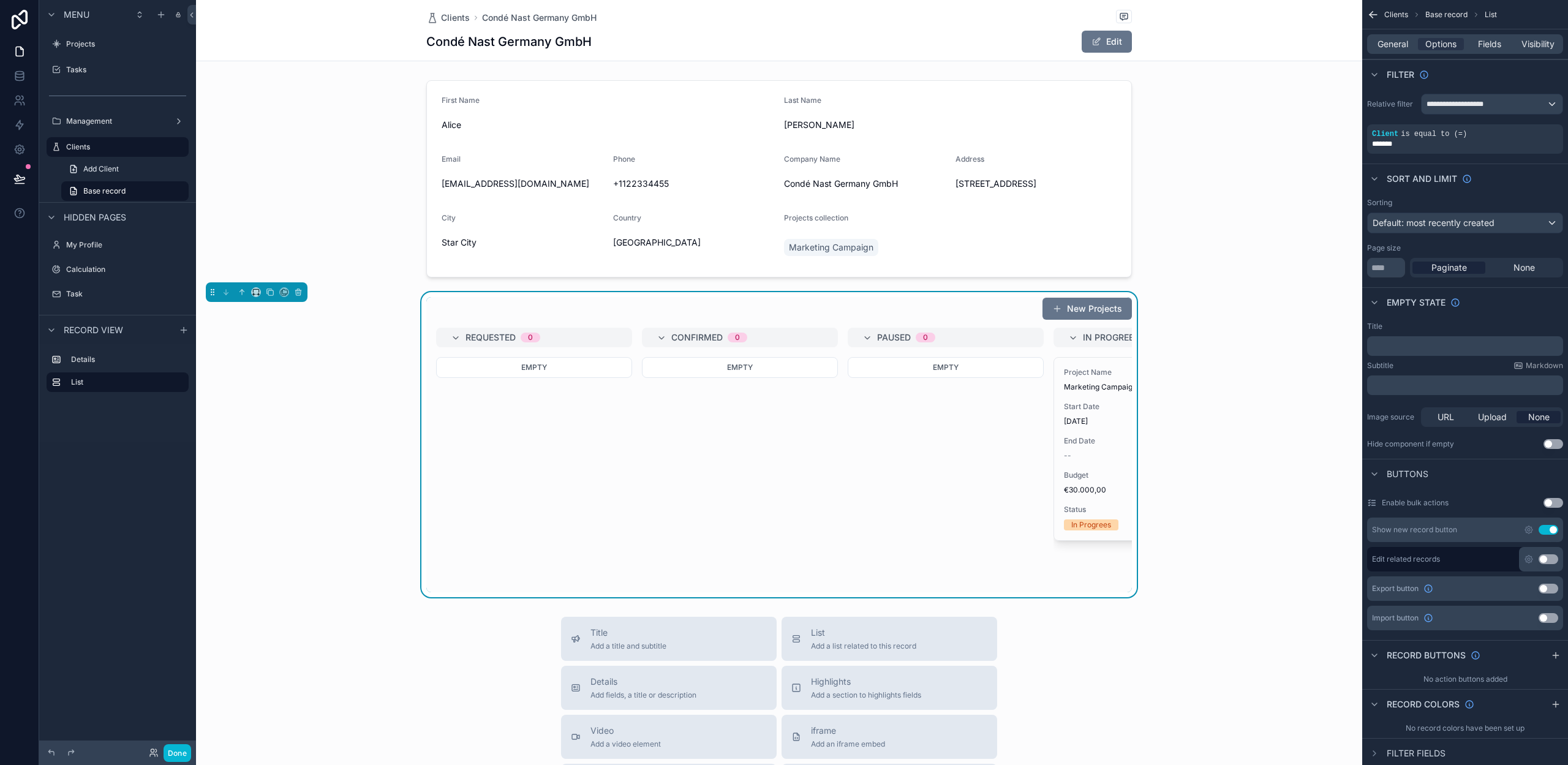
click at [936, 392] on div "Empty" at bounding box center [946, 474] width 196 height 235
click at [1388, 39] on span "General" at bounding box center [1393, 44] width 31 height 12
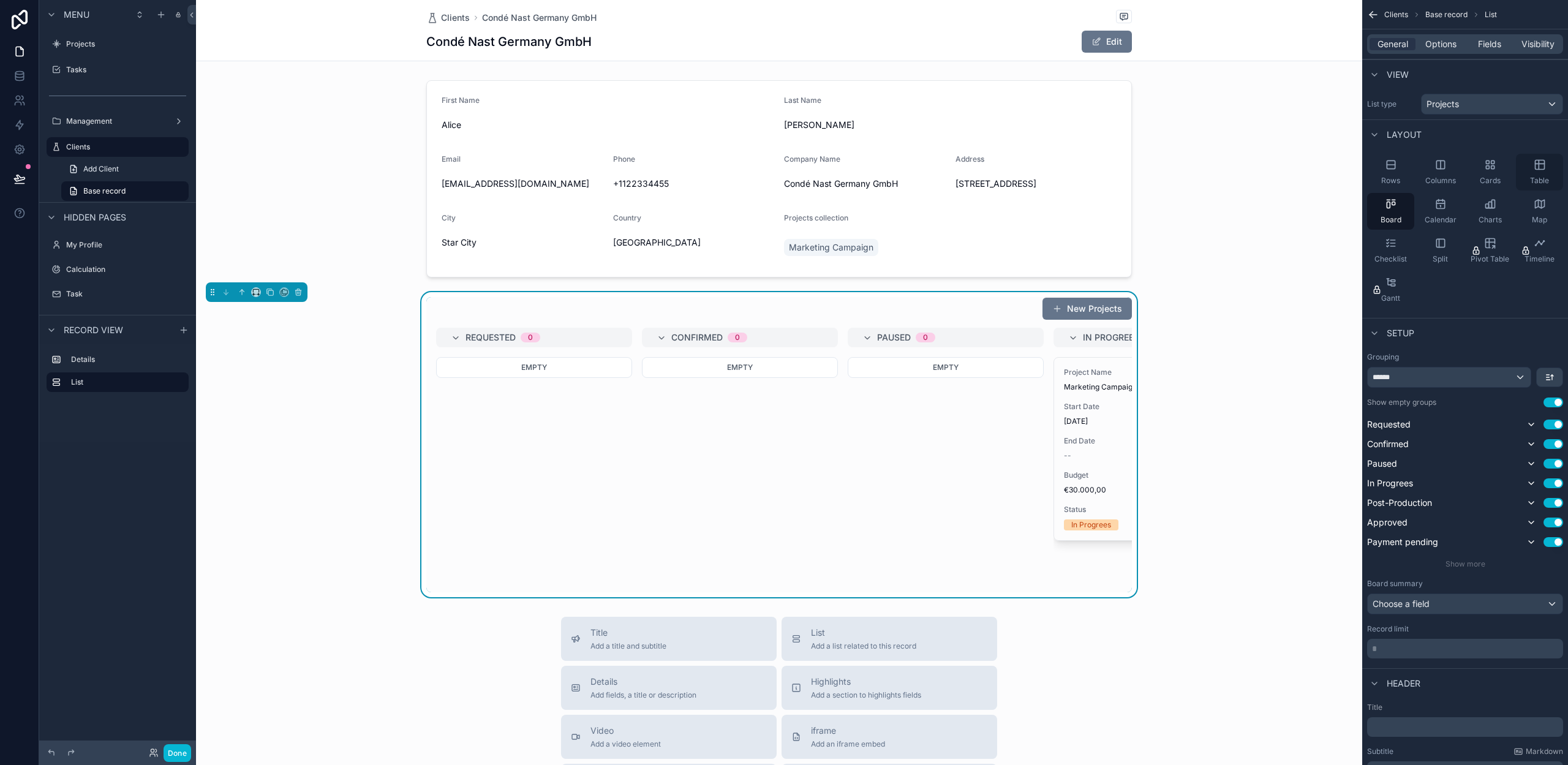
click at [1536, 170] on icon "scrollable content" at bounding box center [1540, 164] width 12 height 12
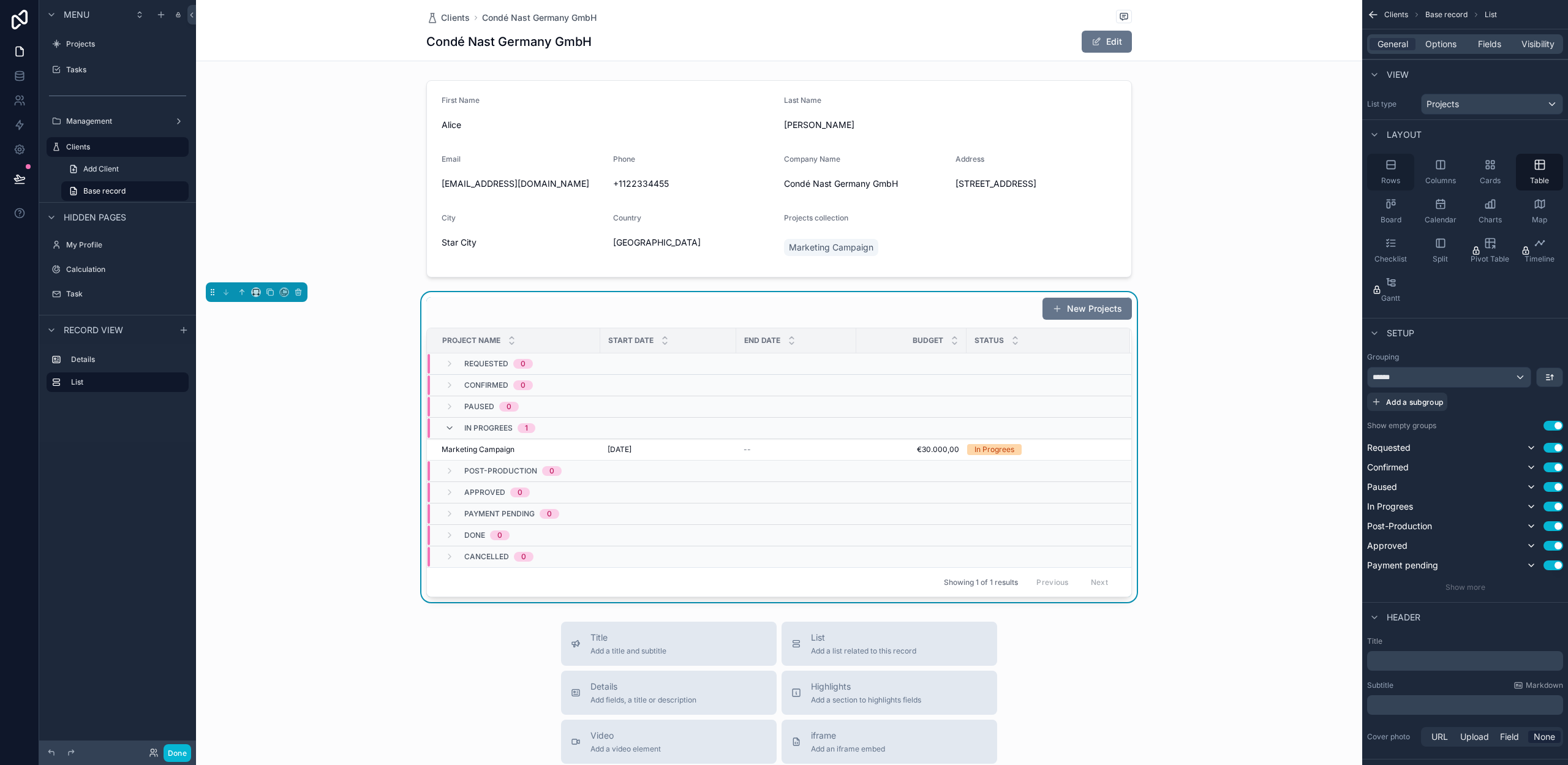
click at [1401, 168] on div "Rows" at bounding box center [1390, 172] width 47 height 37
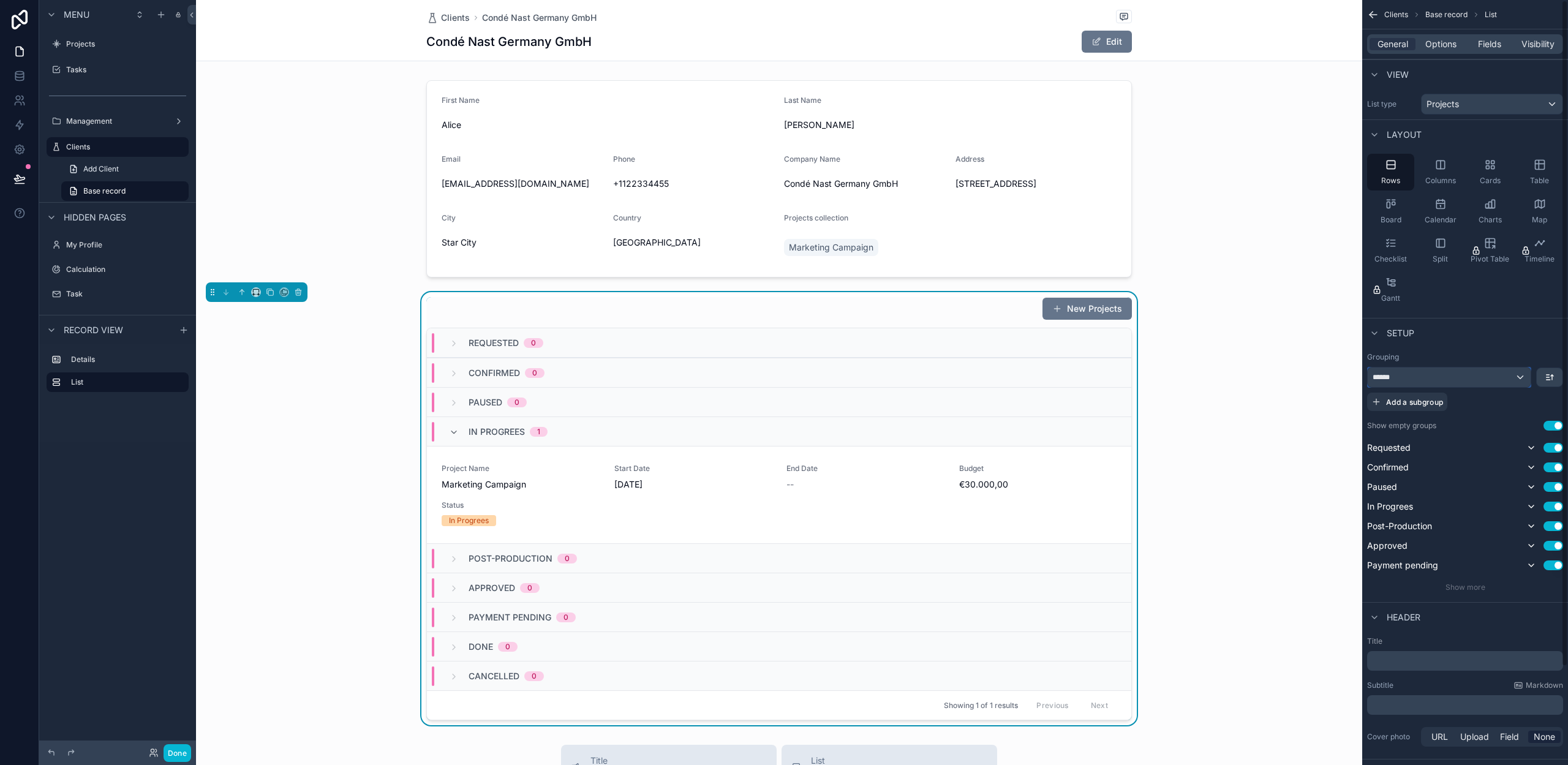
click at [1508, 374] on div "******" at bounding box center [1449, 377] width 163 height 20
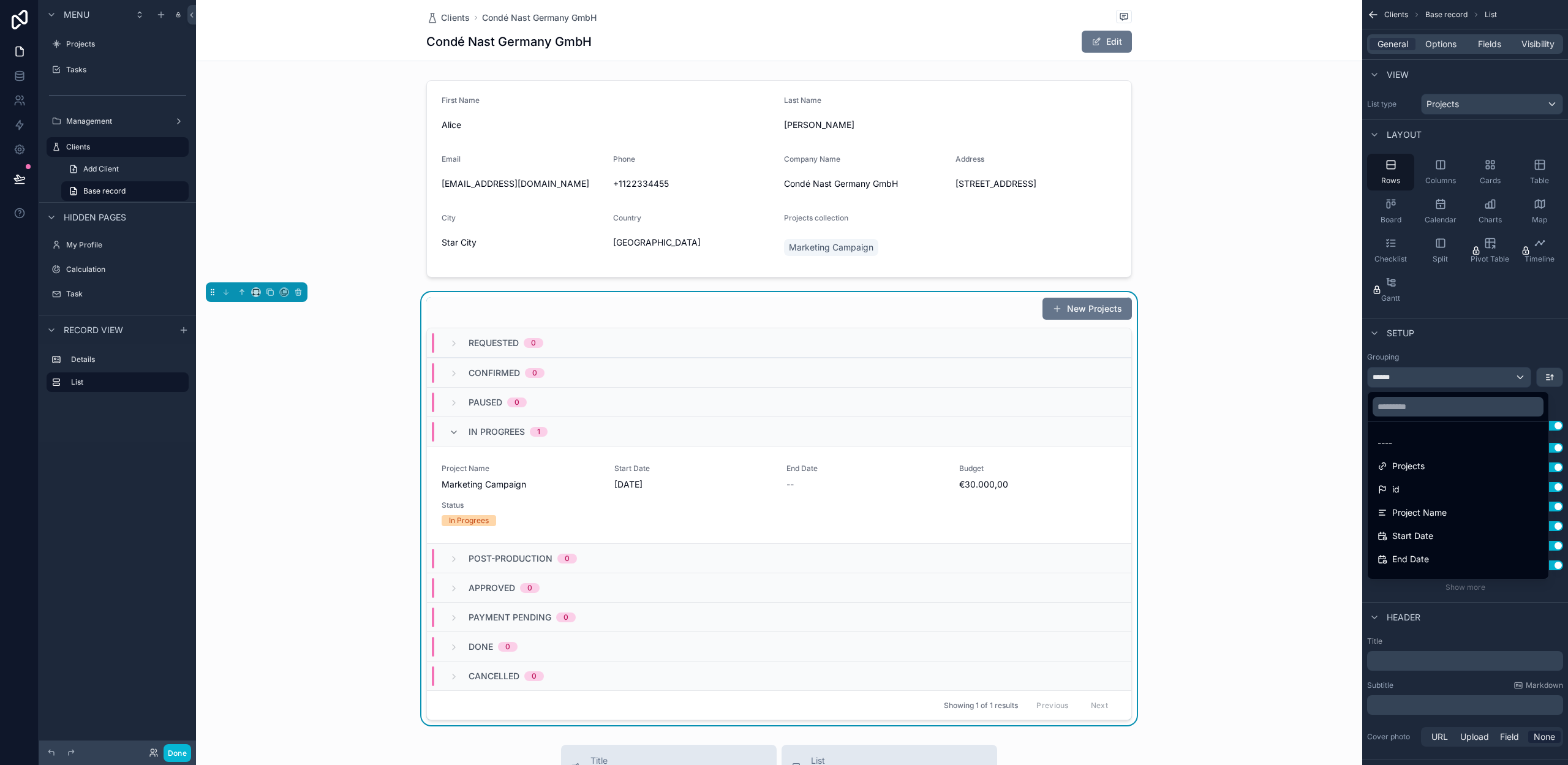
click at [1414, 445] on div "----" at bounding box center [1457, 442] width 161 height 14
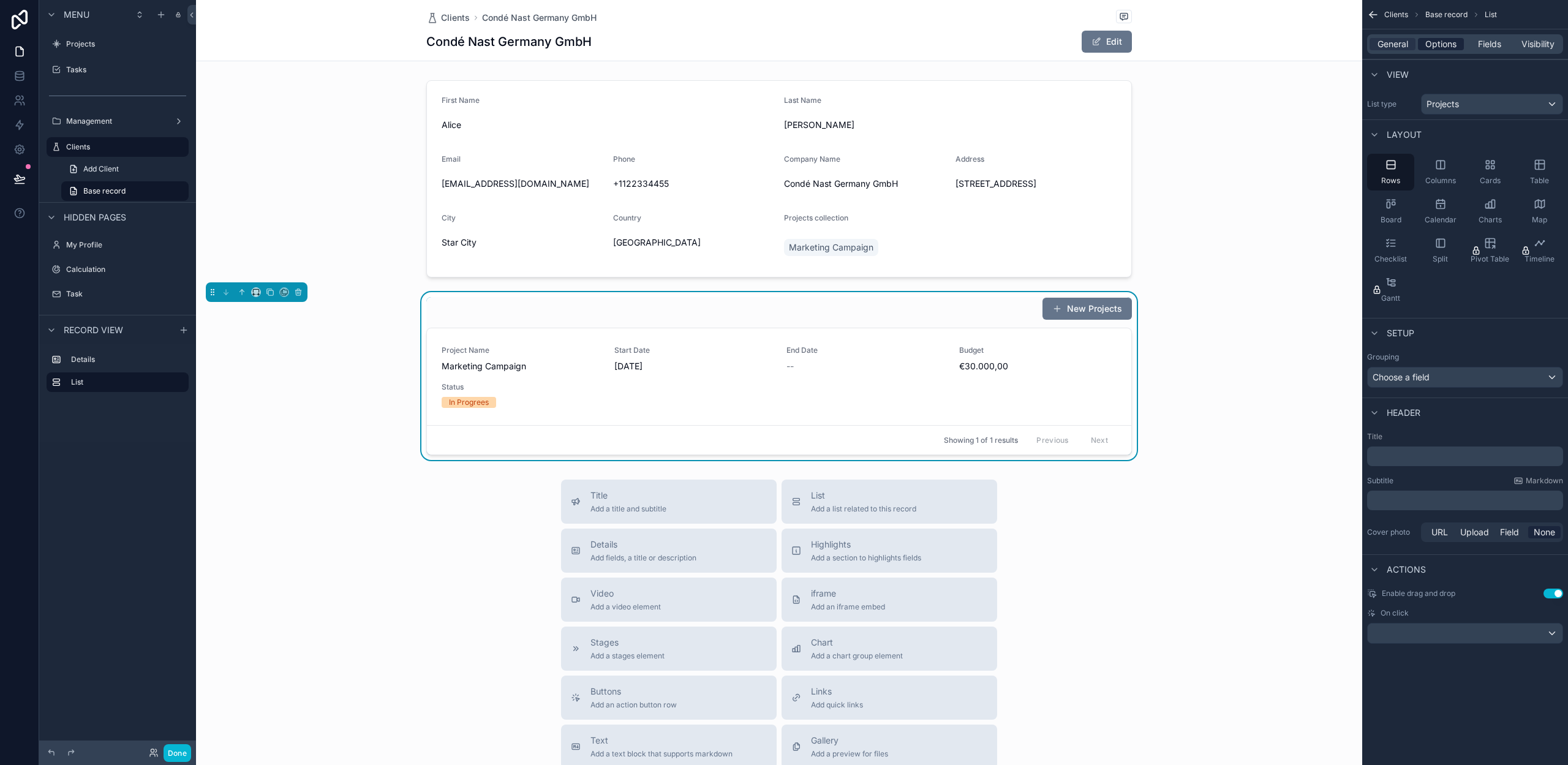
click at [1439, 43] on span "Options" at bounding box center [1440, 44] width 31 height 12
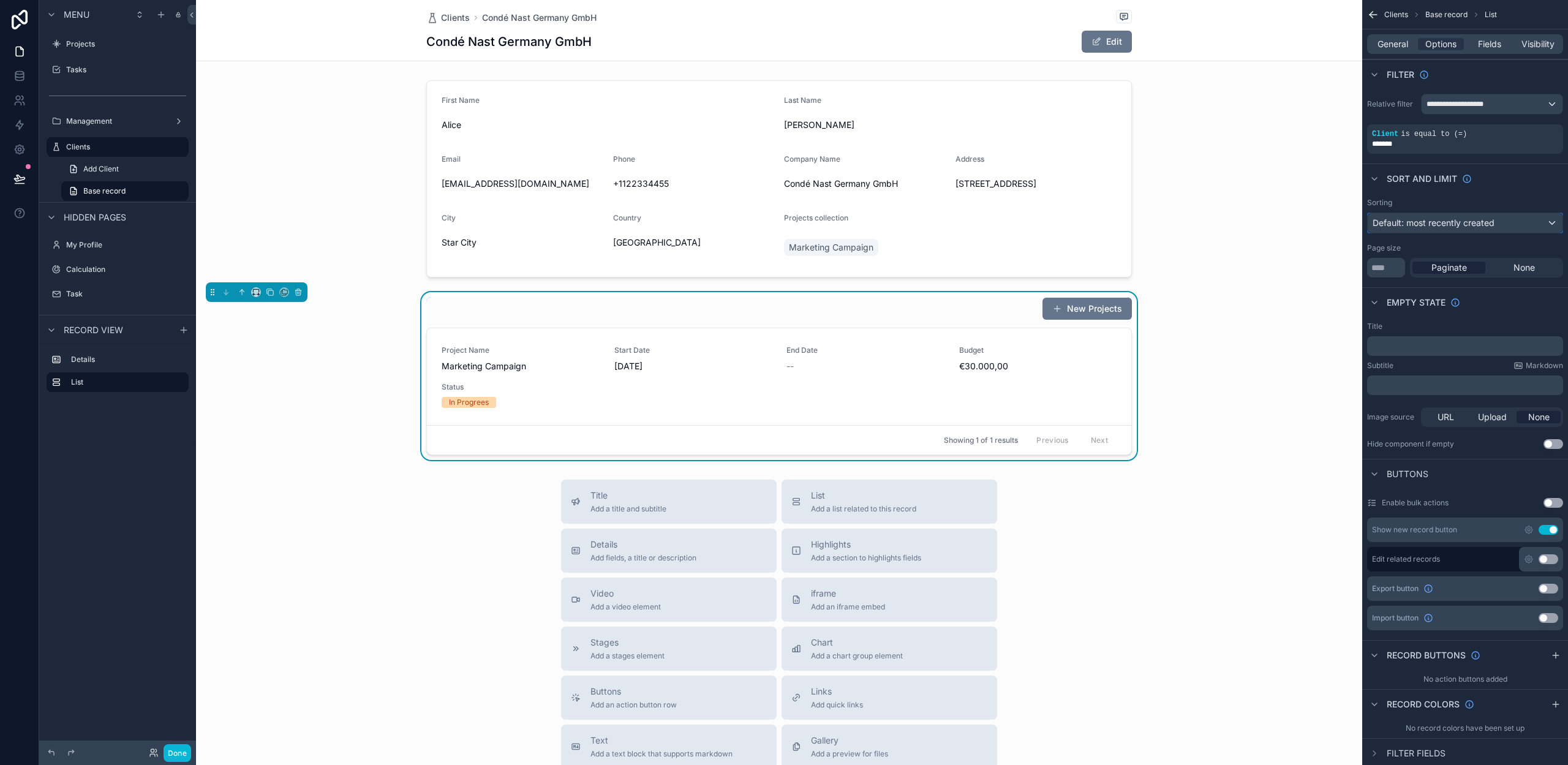
click at [1449, 227] on span "Default: most recently created" at bounding box center [1433, 222] width 122 height 10
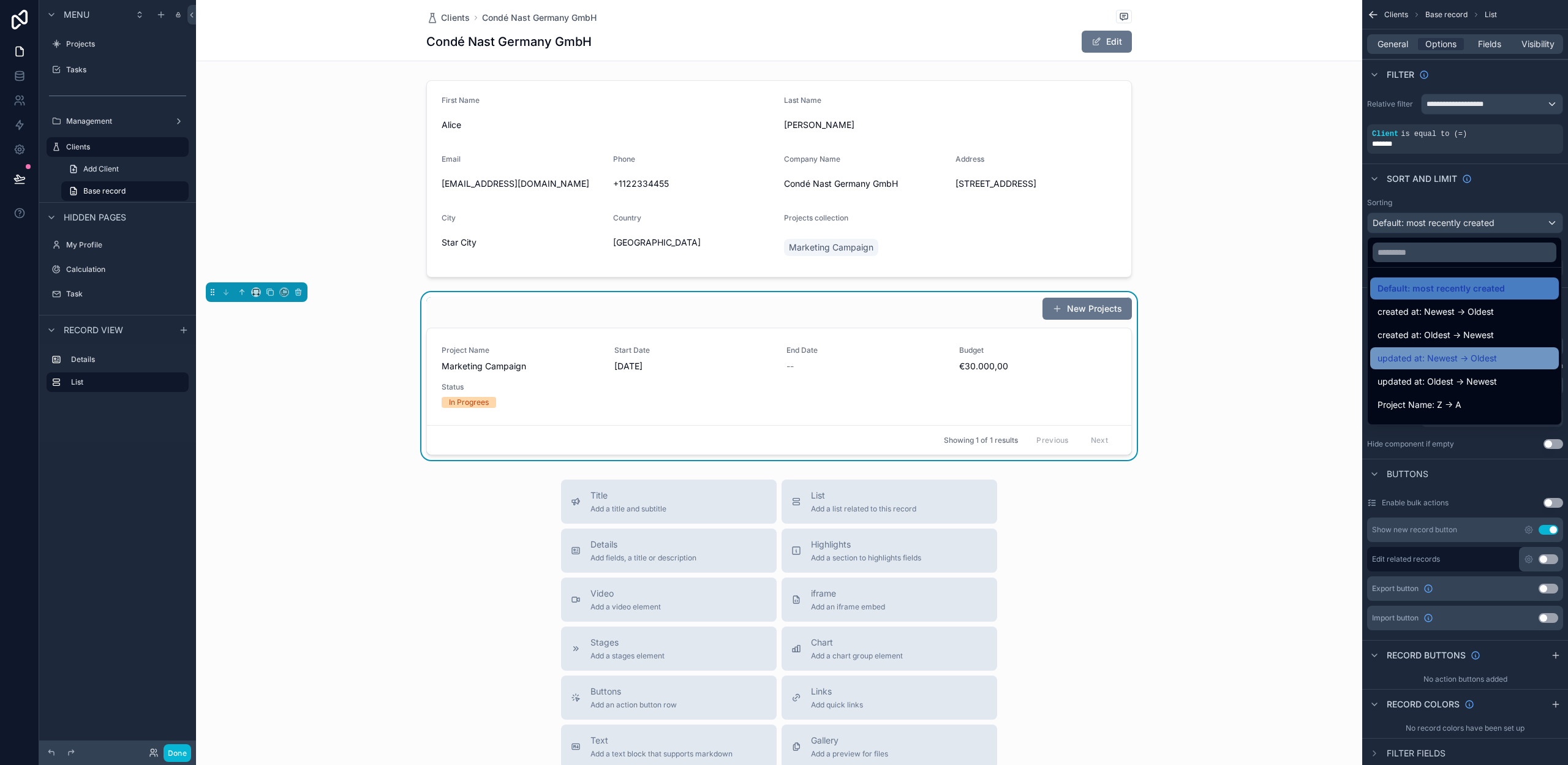
click at [1450, 361] on span "updated at: Newest -> Oldest" at bounding box center [1437, 357] width 119 height 14
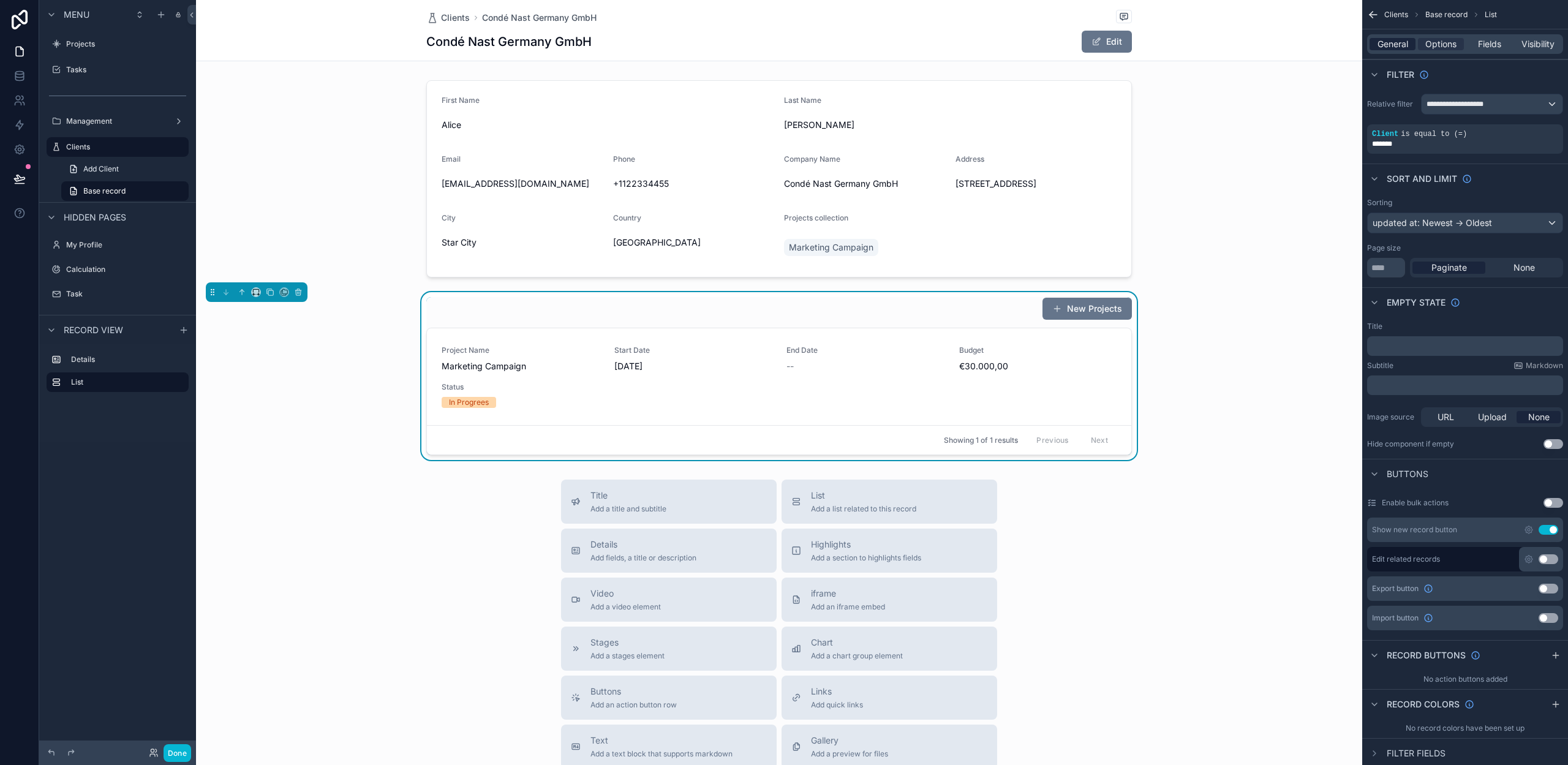
click at [1397, 47] on span "General" at bounding box center [1393, 44] width 31 height 12
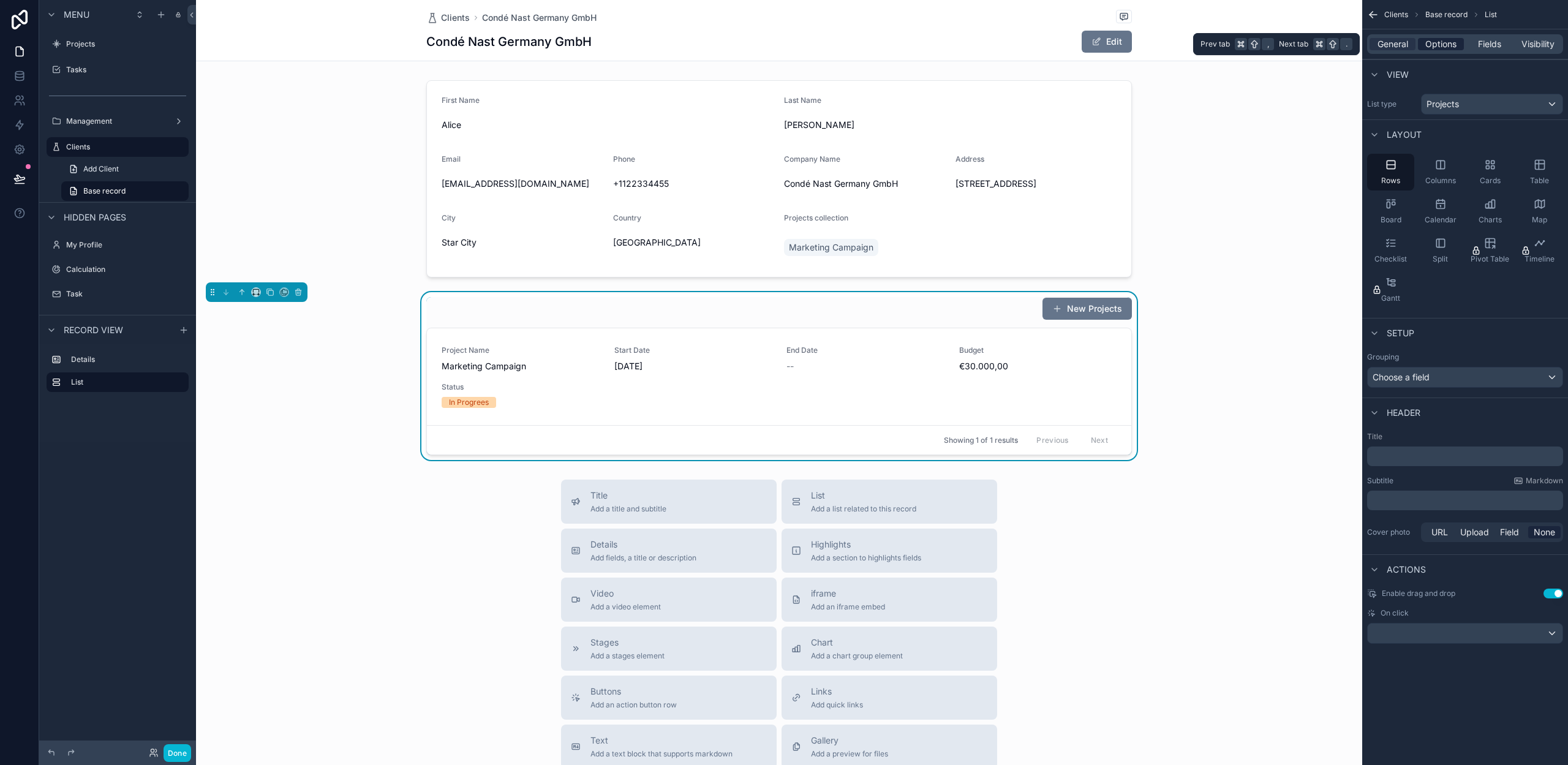
click at [1443, 48] on span "Options" at bounding box center [1440, 44] width 31 height 12
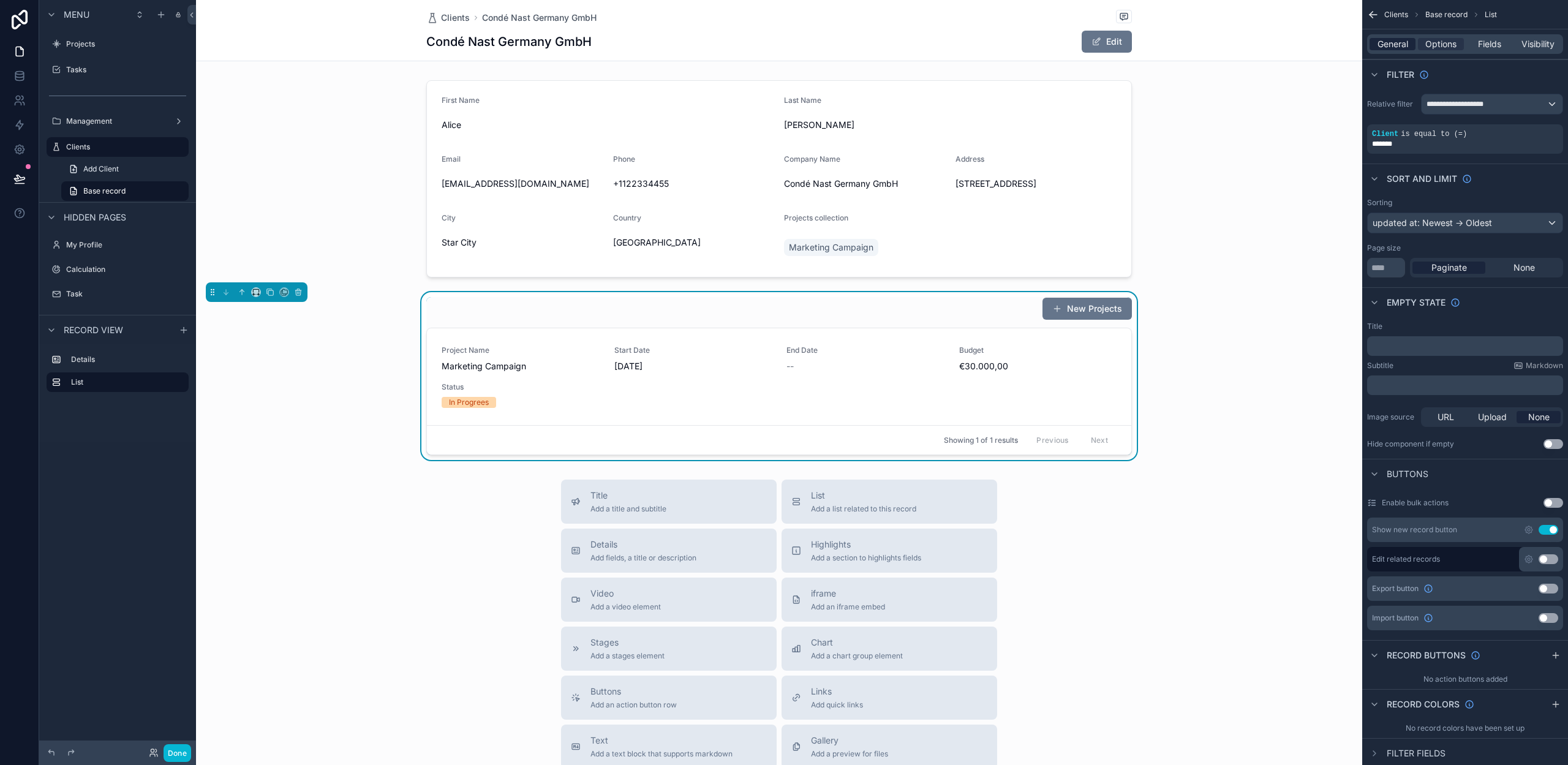
click at [1394, 43] on span "General" at bounding box center [1393, 44] width 31 height 12
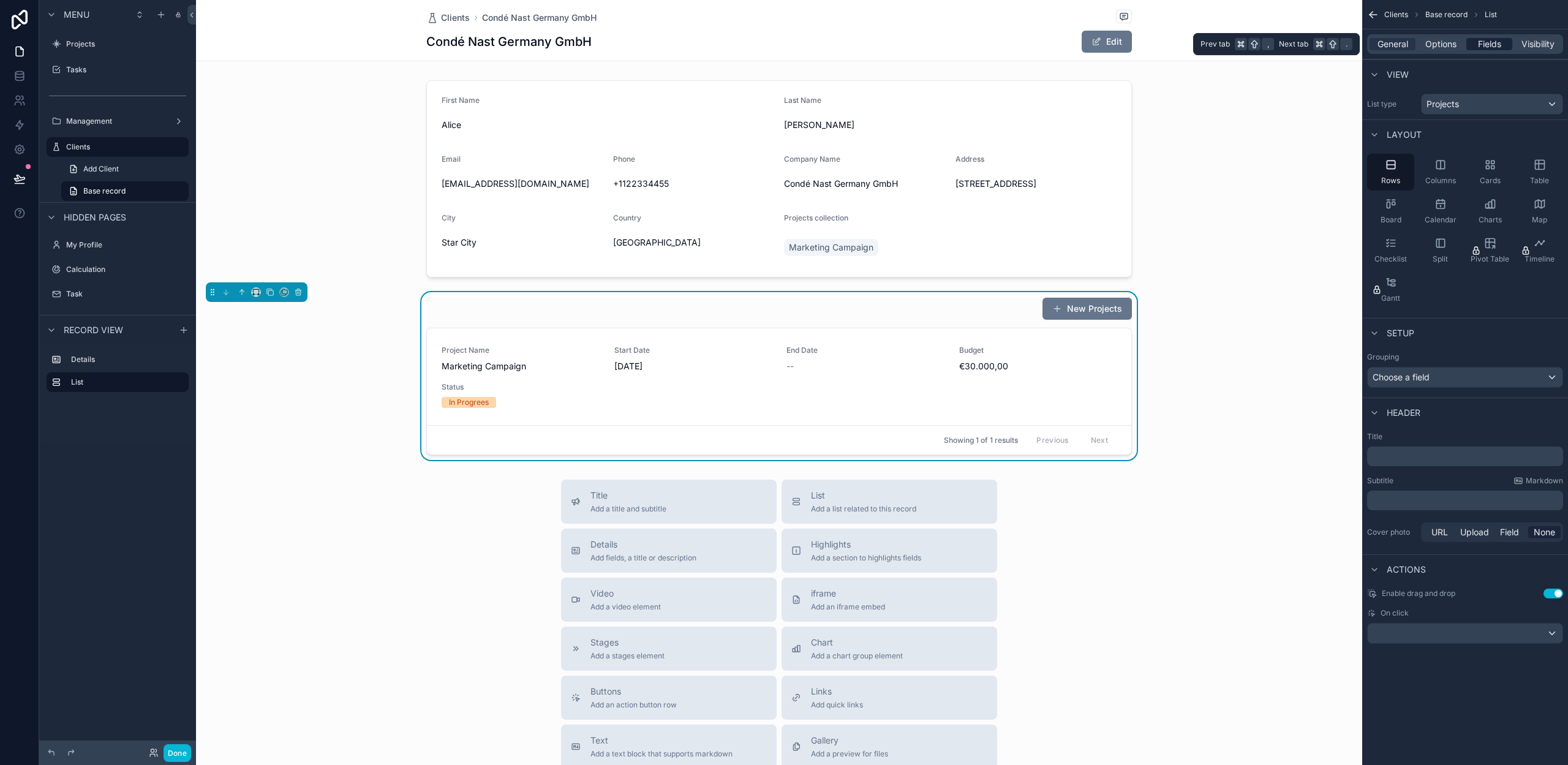
click at [1480, 45] on span "Fields" at bounding box center [1489, 44] width 23 height 12
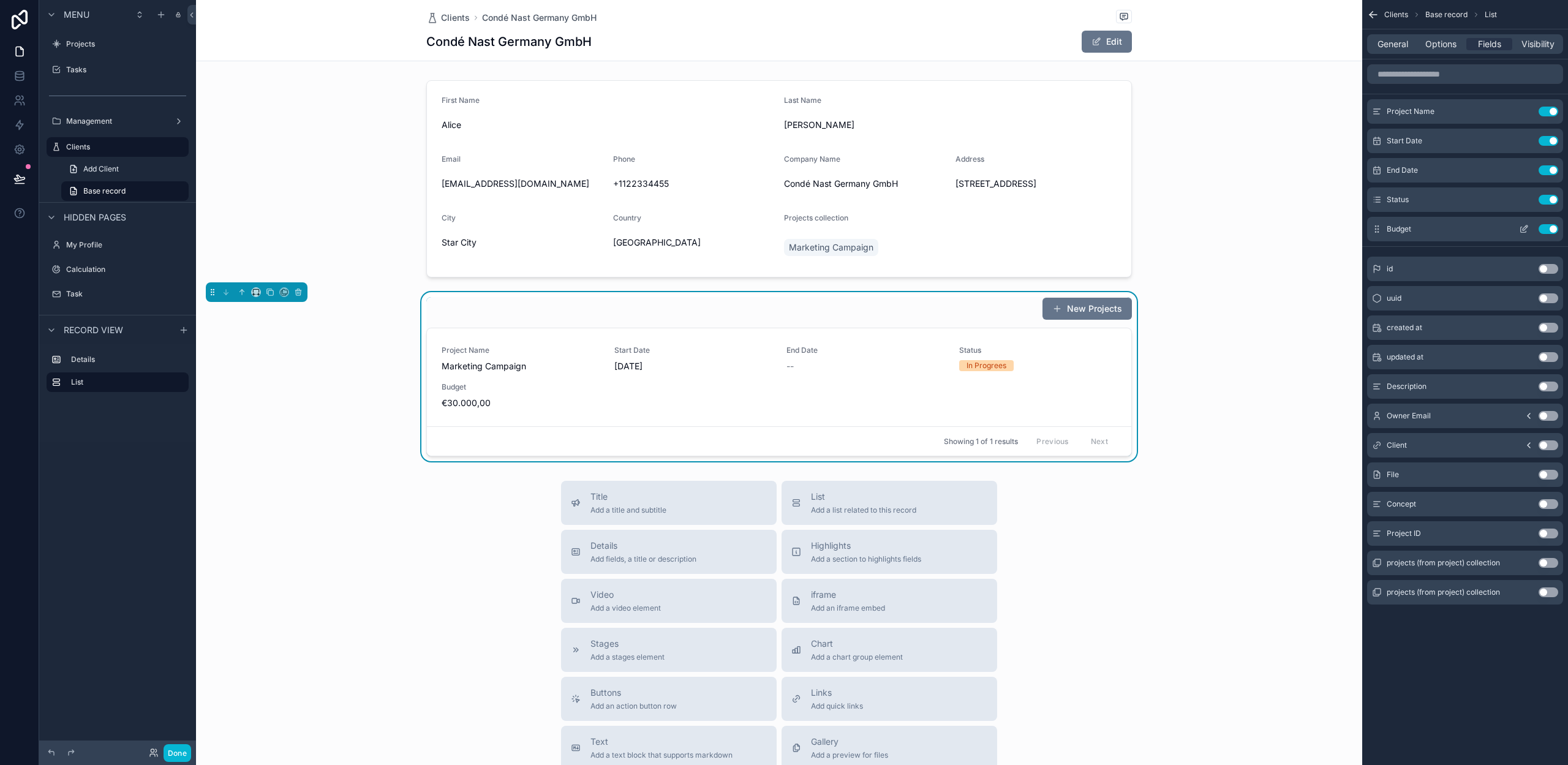
click at [1543, 228] on button "Use setting" at bounding box center [1548, 229] width 20 height 10
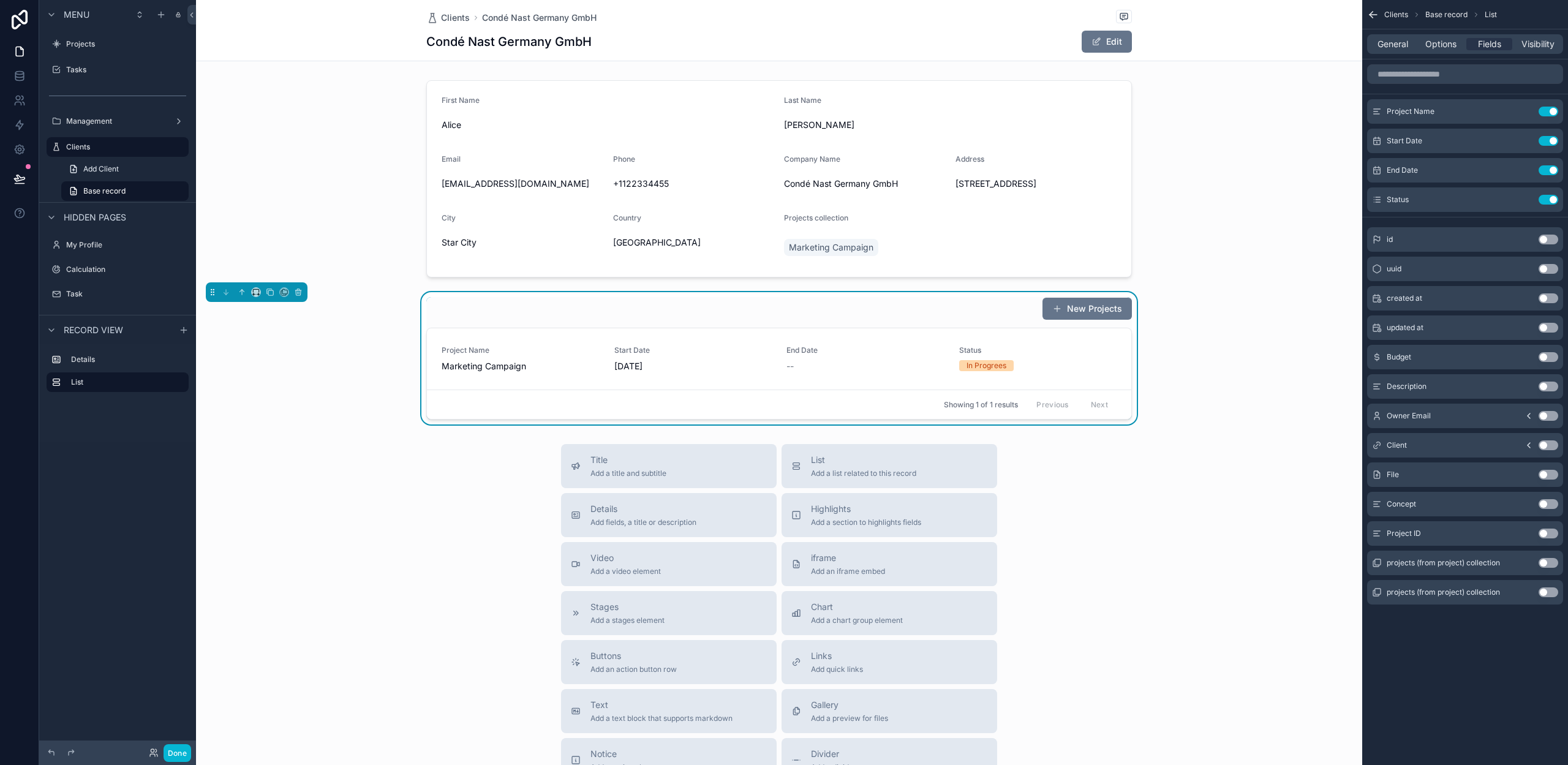
click at [1281, 370] on div "New Projects Project Name Marketing Campaign Start Date 1.3.2025 End Date -- St…" at bounding box center [779, 357] width 1166 height 132
click at [1382, 47] on span "General" at bounding box center [1393, 44] width 31 height 12
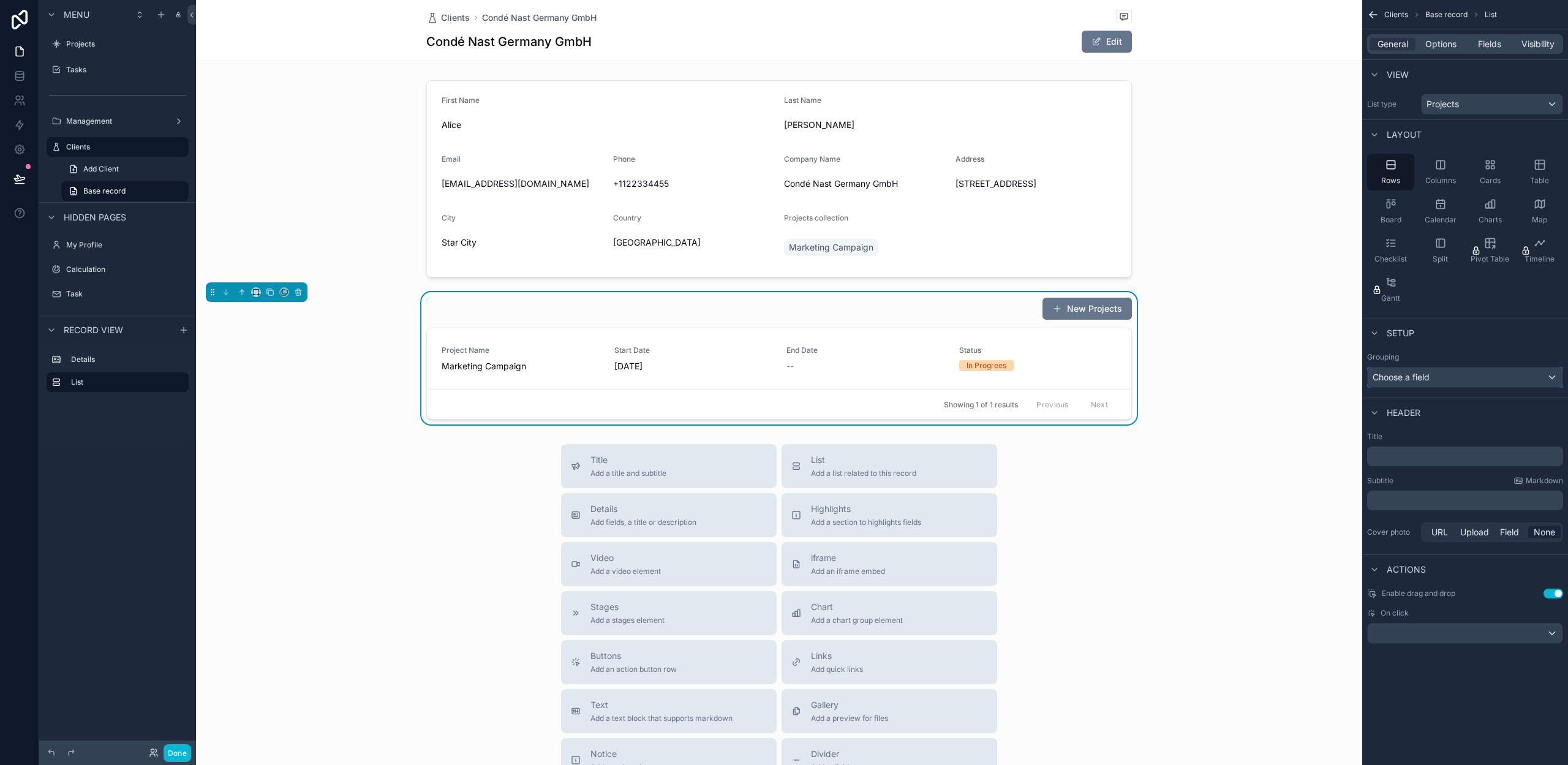
click at [1432, 380] on div "Choose a field" at bounding box center [1465, 377] width 195 height 20
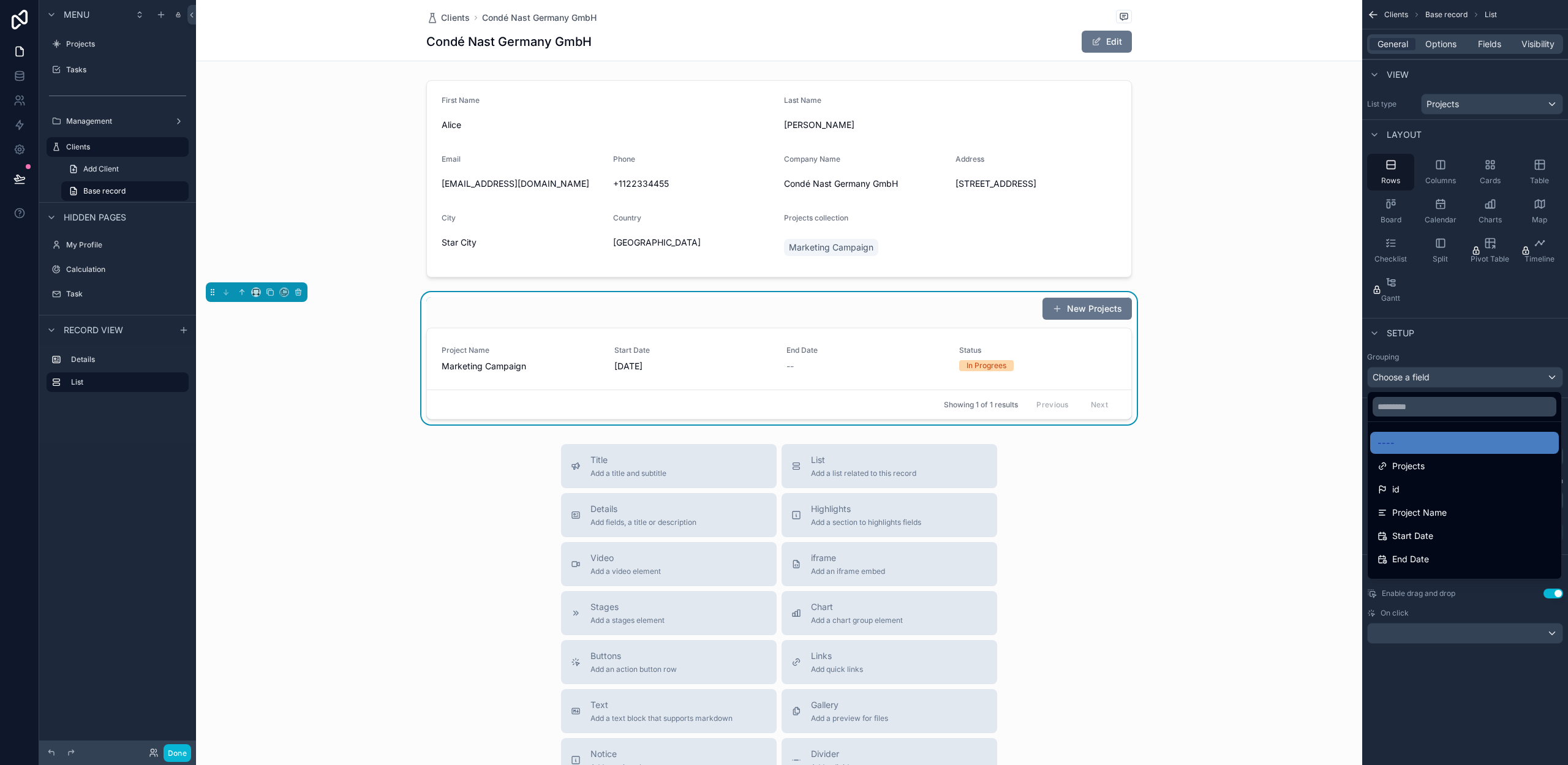
click at [1432, 380] on div "scrollable content" at bounding box center [784, 382] width 1568 height 765
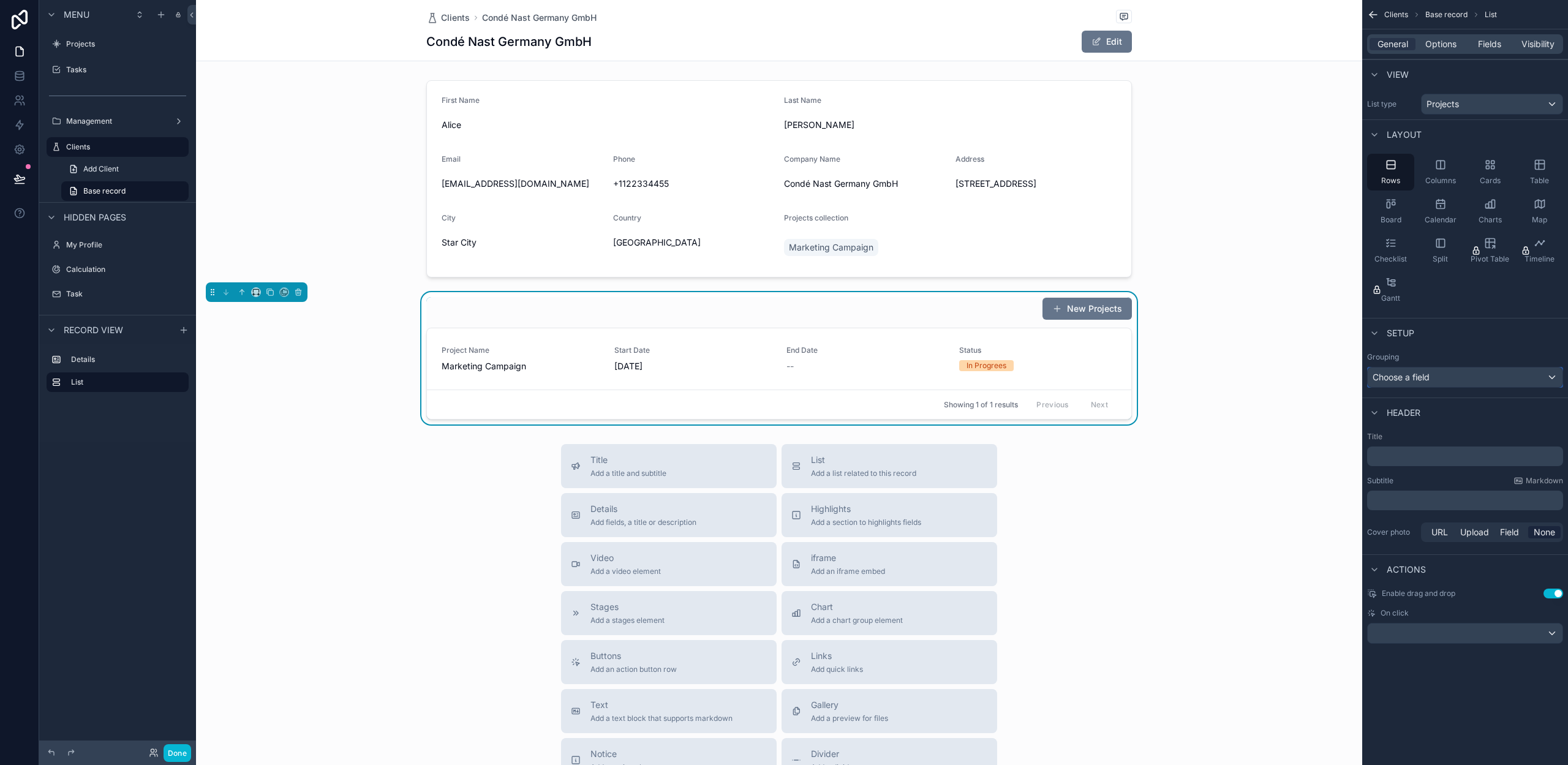
click at [1432, 380] on div "Choose a field" at bounding box center [1465, 377] width 195 height 20
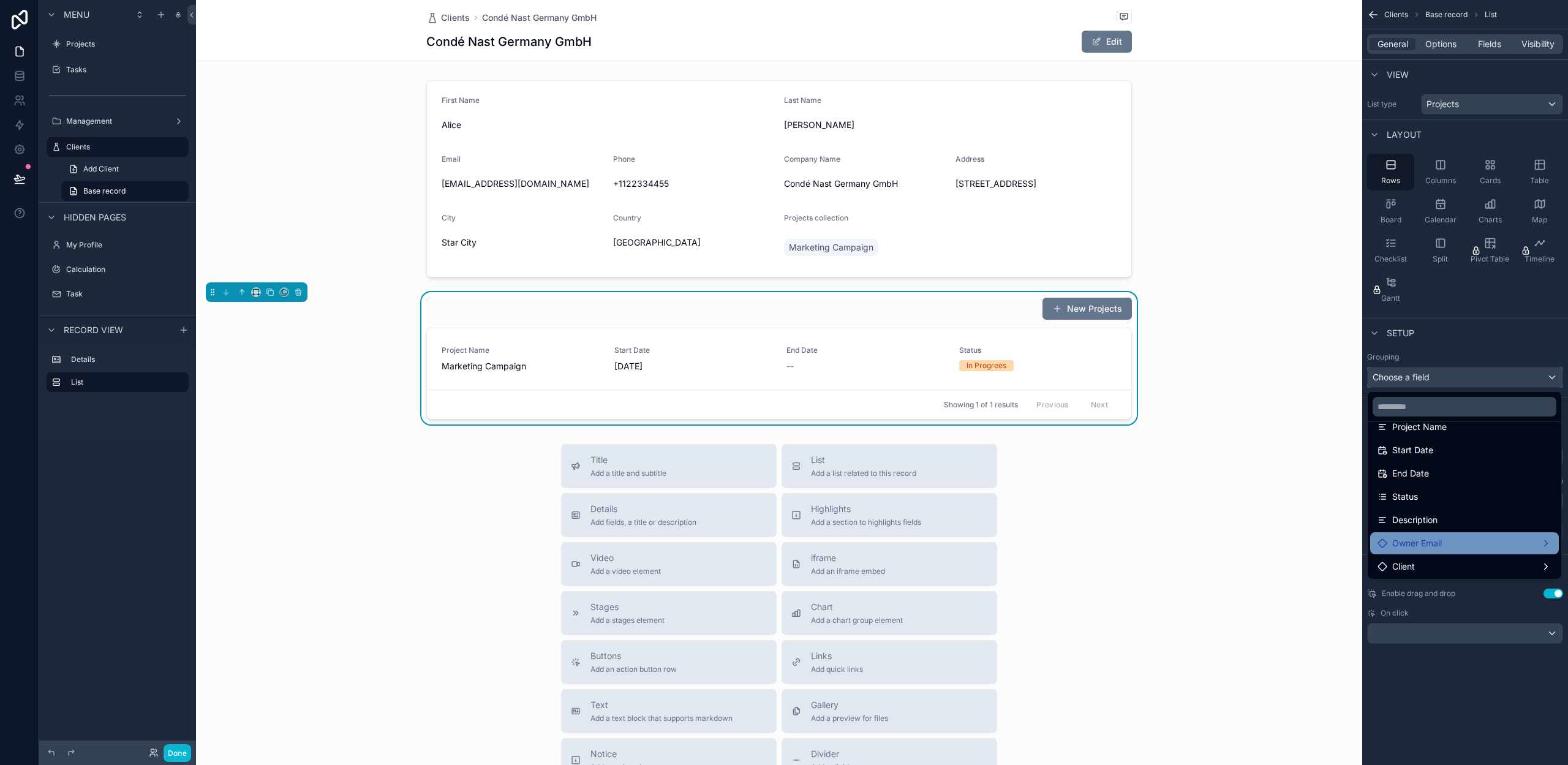
scroll to position [83, 0]
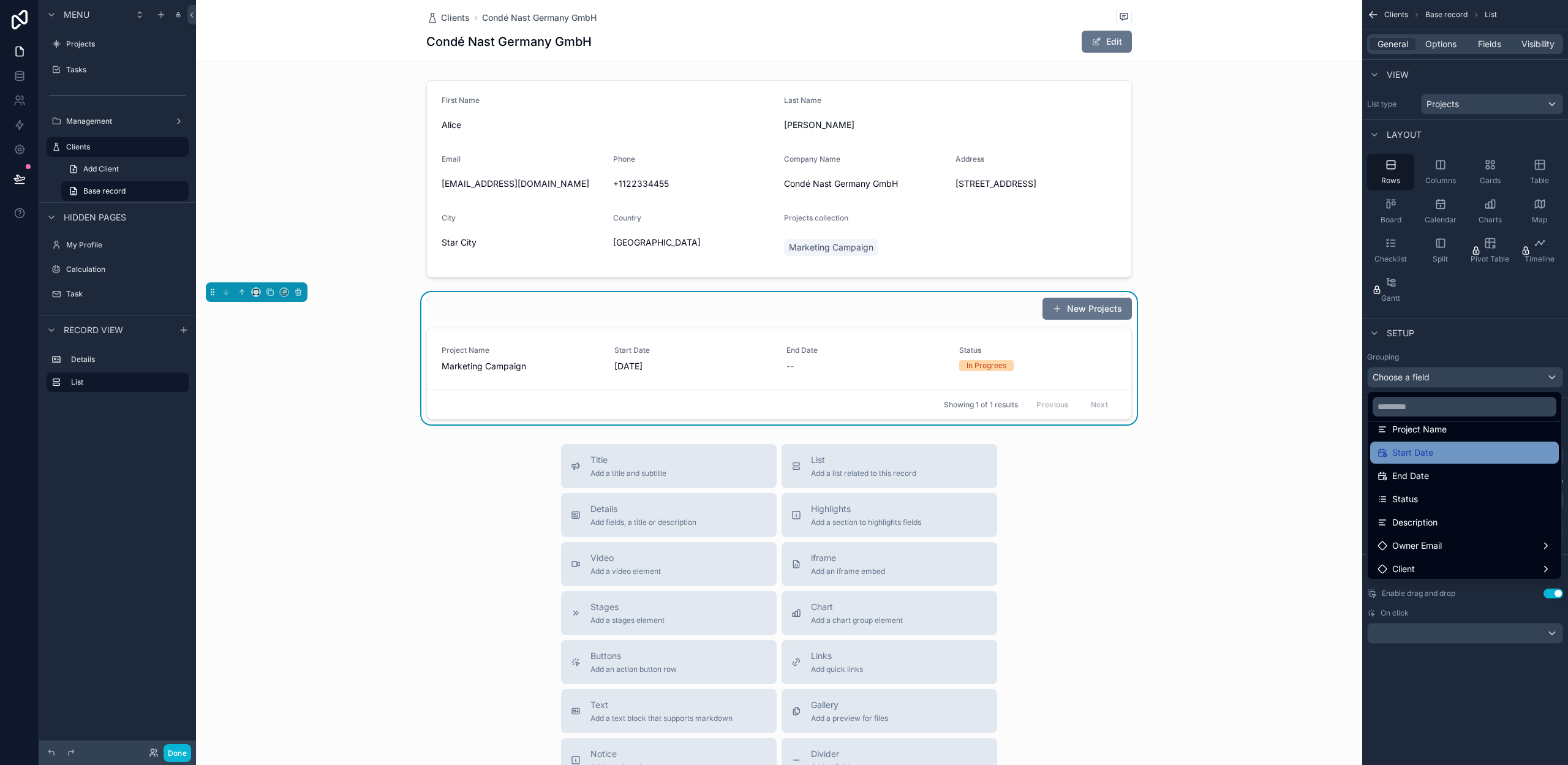
click at [1418, 457] on span "Start Date" at bounding box center [1413, 452] width 41 height 14
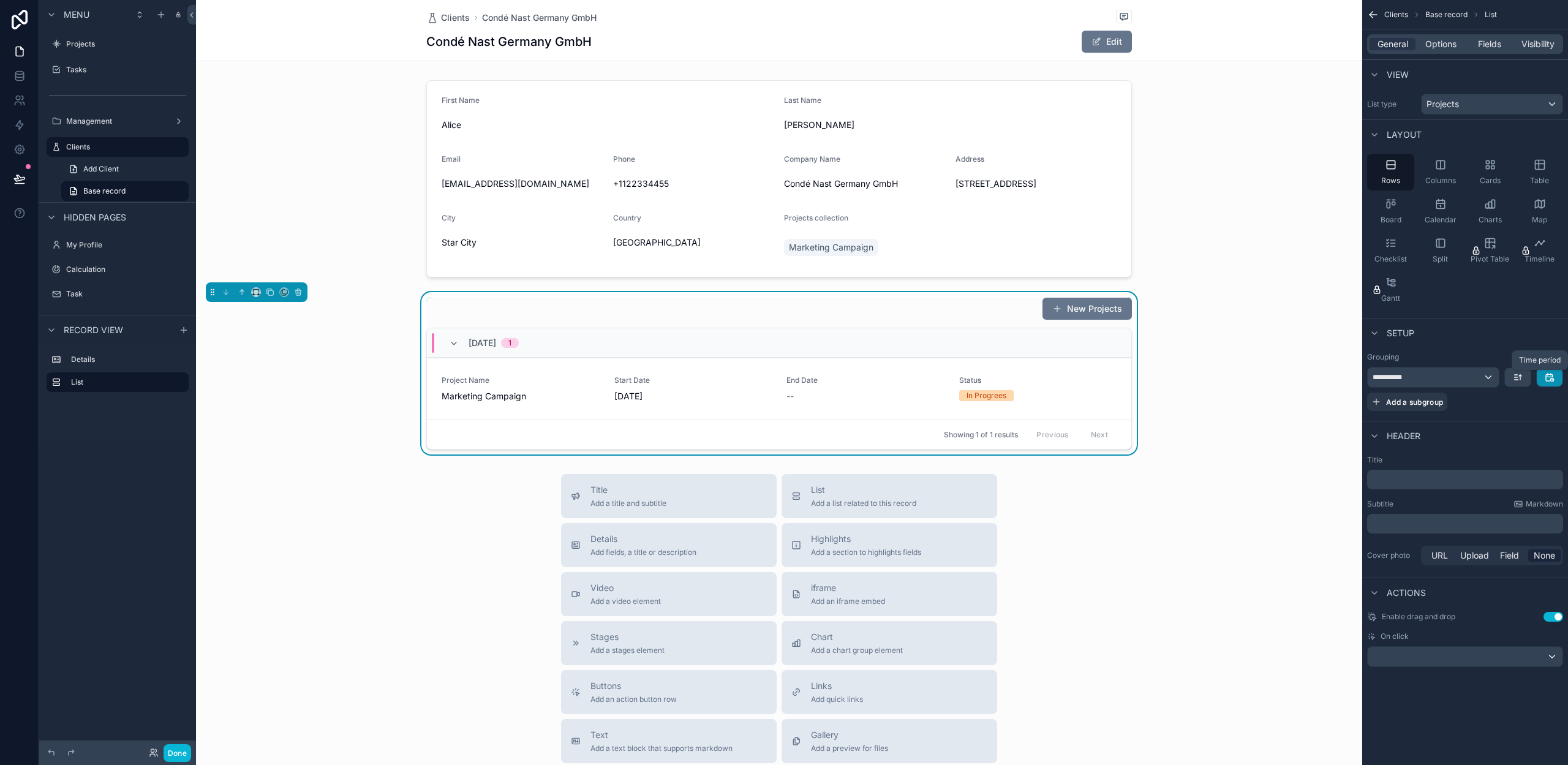
click at [1550, 378] on icon "scrollable content" at bounding box center [1552, 380] width 3 height 3
click at [1510, 517] on span "Group by year" at bounding box center [1513, 521] width 58 height 14
click at [180, 751] on button "Done" at bounding box center [177, 752] width 27 height 18
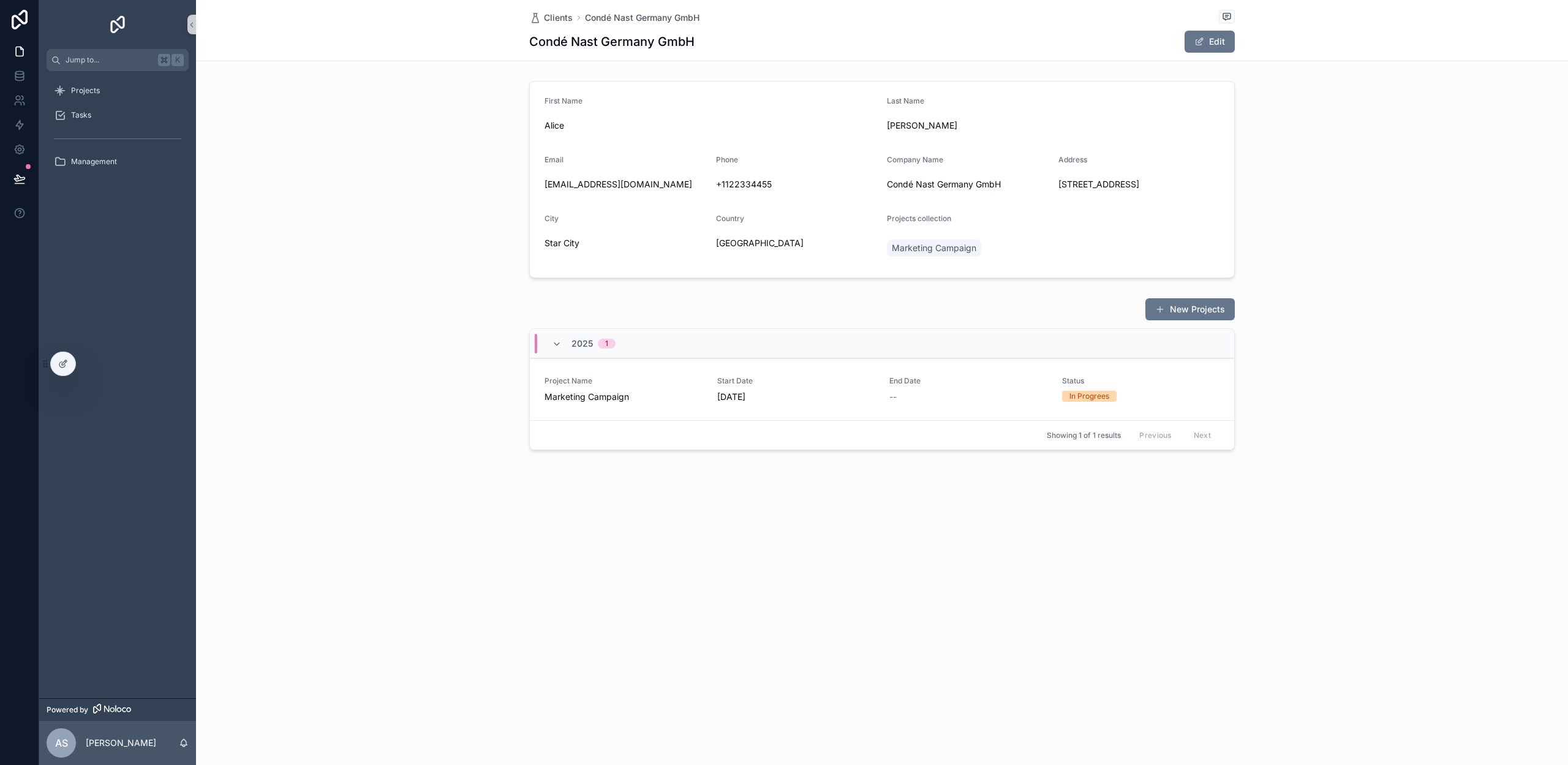
scroll to position [0, 0]
drag, startPoint x: 713, startPoint y: 157, endPoint x: 770, endPoint y: 227, distance: 90.3
click at [766, 229] on form "First Name Alice Last Name Johnson Email alicej@example.com Phone +1122334455 C…" at bounding box center [881, 180] width 704 height 196
click at [770, 227] on div "Country" at bounding box center [797, 220] width 162 height 14
click at [62, 366] on icon at bounding box center [63, 364] width 10 height 10
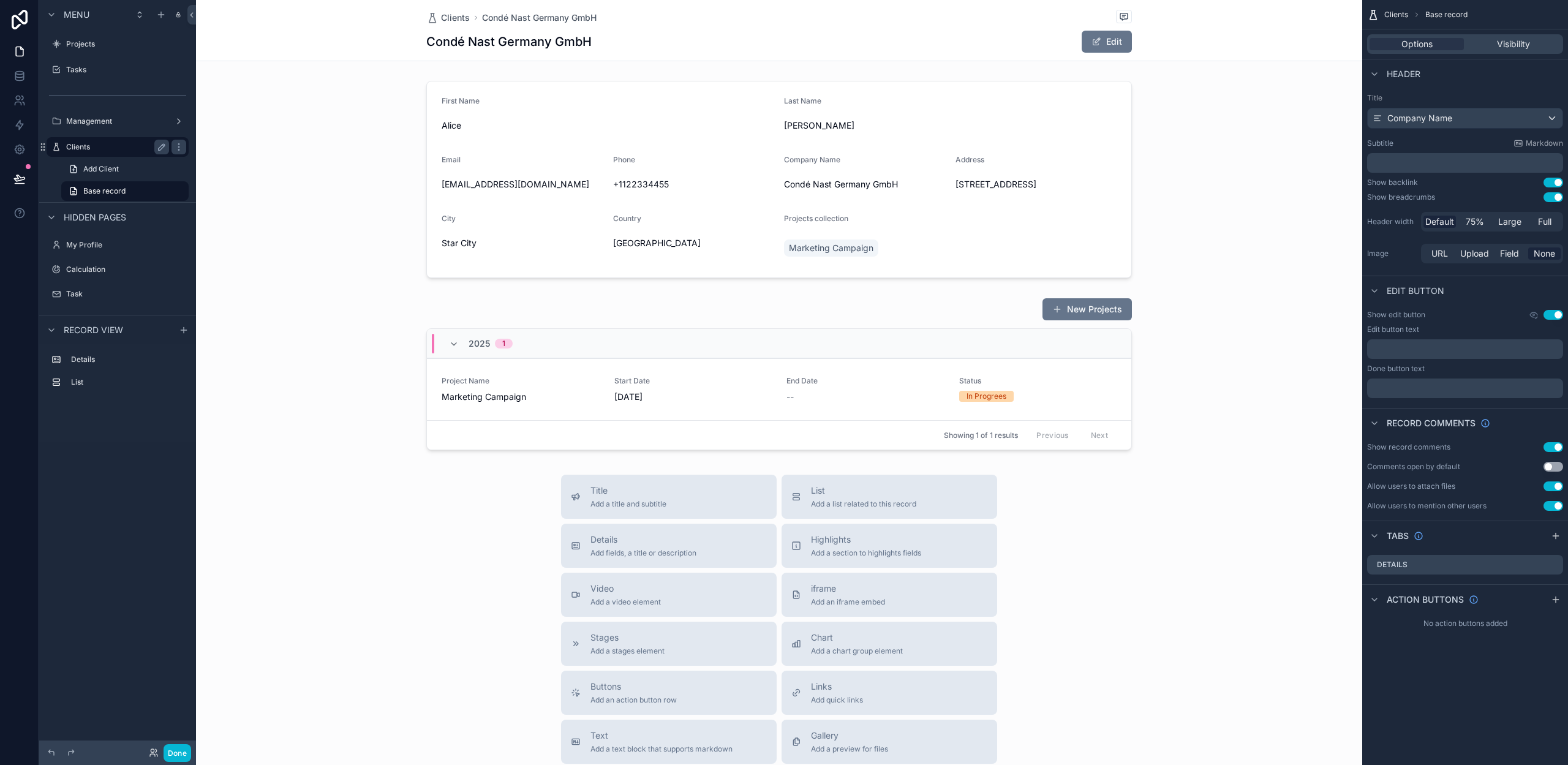
click at [117, 146] on label "Clients" at bounding box center [115, 147] width 98 height 10
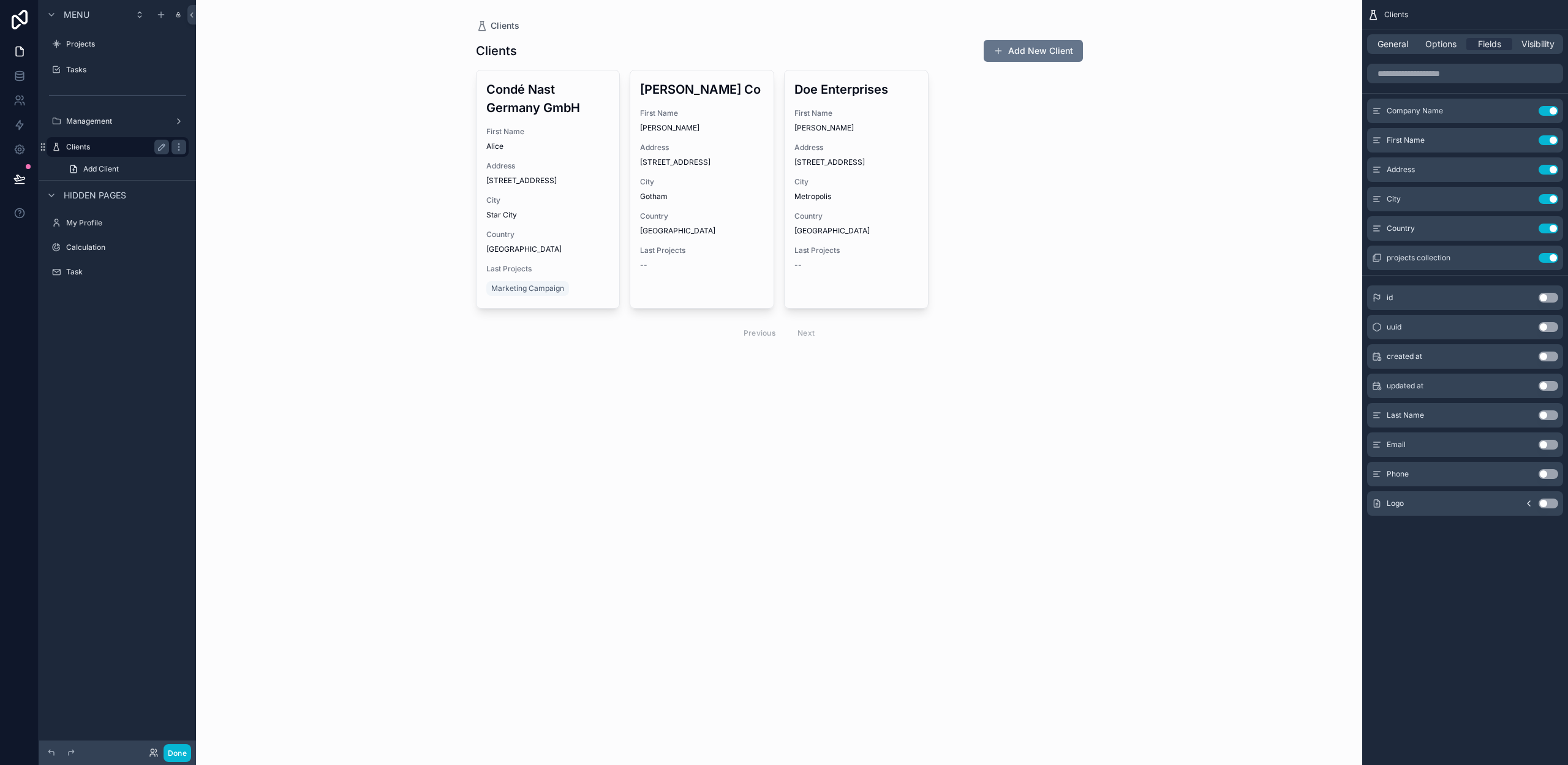
click at [106, 146] on label "Clients" at bounding box center [115, 147] width 98 height 10
click at [1405, 43] on span "General" at bounding box center [1393, 44] width 31 height 12
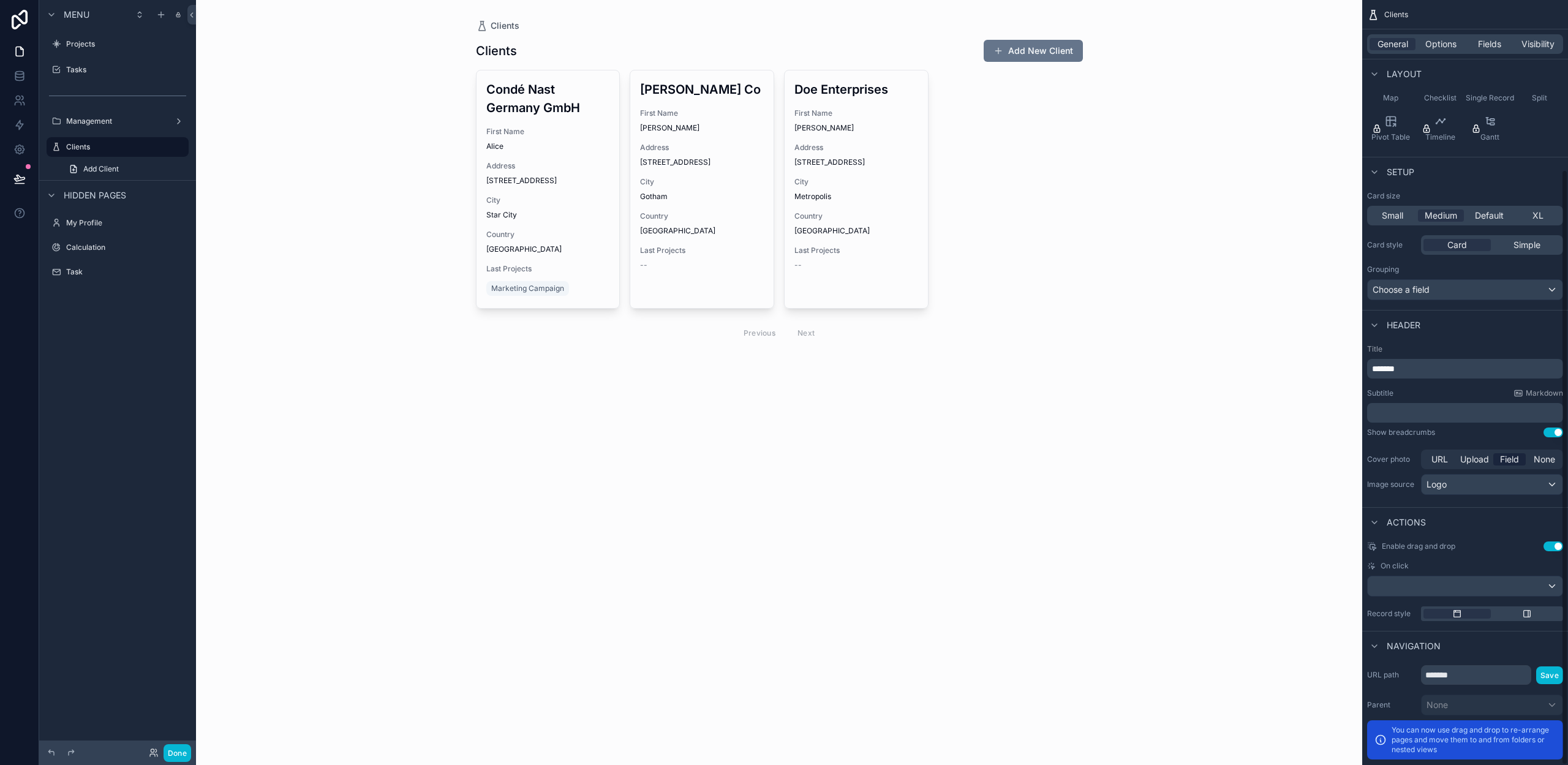
scroll to position [217, 0]
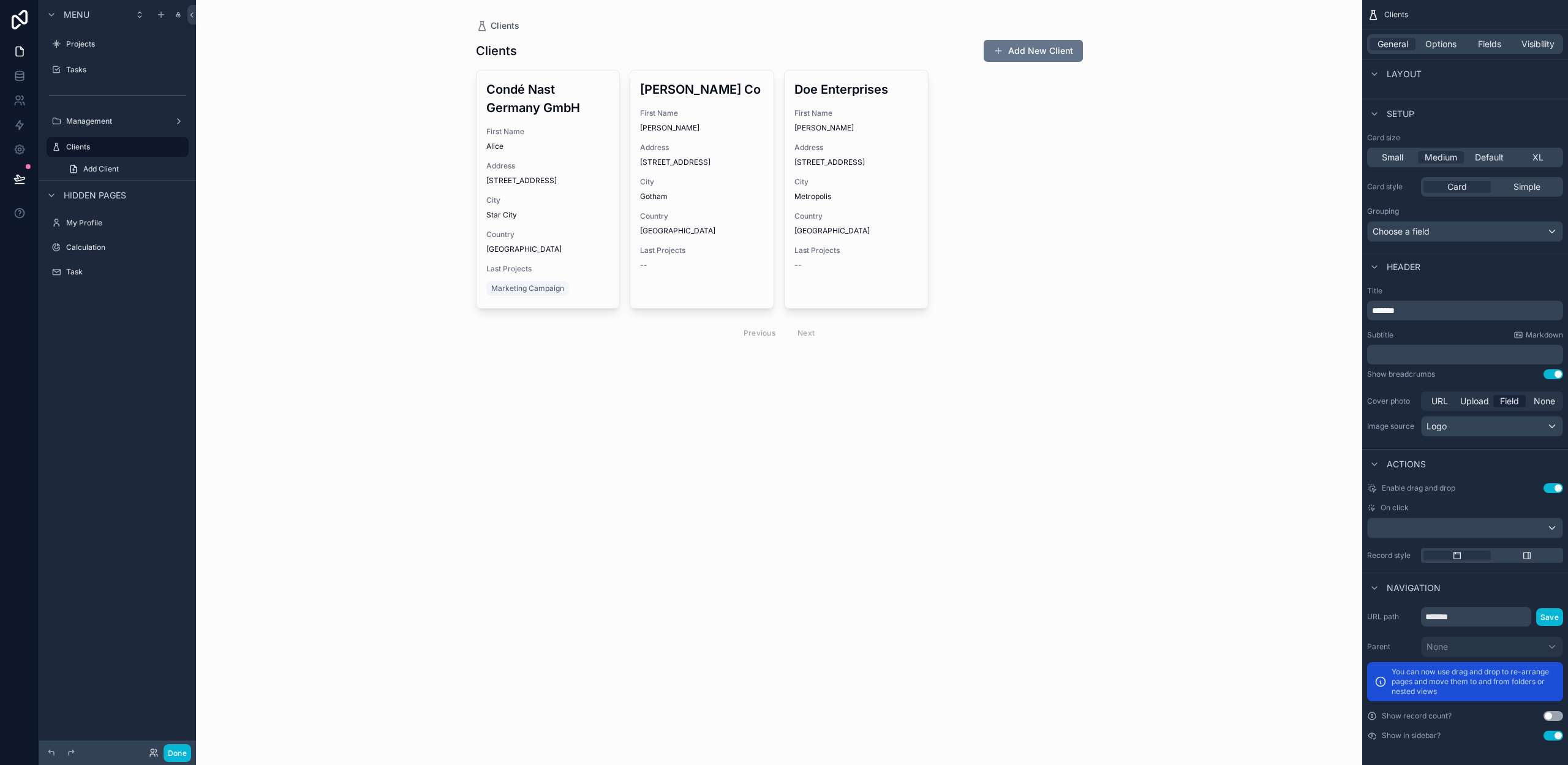
click at [1552, 734] on button "Use setting" at bounding box center [1553, 735] width 20 height 10
click at [1553, 734] on button "Use setting" at bounding box center [1553, 735] width 20 height 10
drag, startPoint x: 173, startPoint y: 756, endPoint x: 217, endPoint y: 732, distance: 50.1
click at [173, 756] on button "Done" at bounding box center [177, 752] width 27 height 18
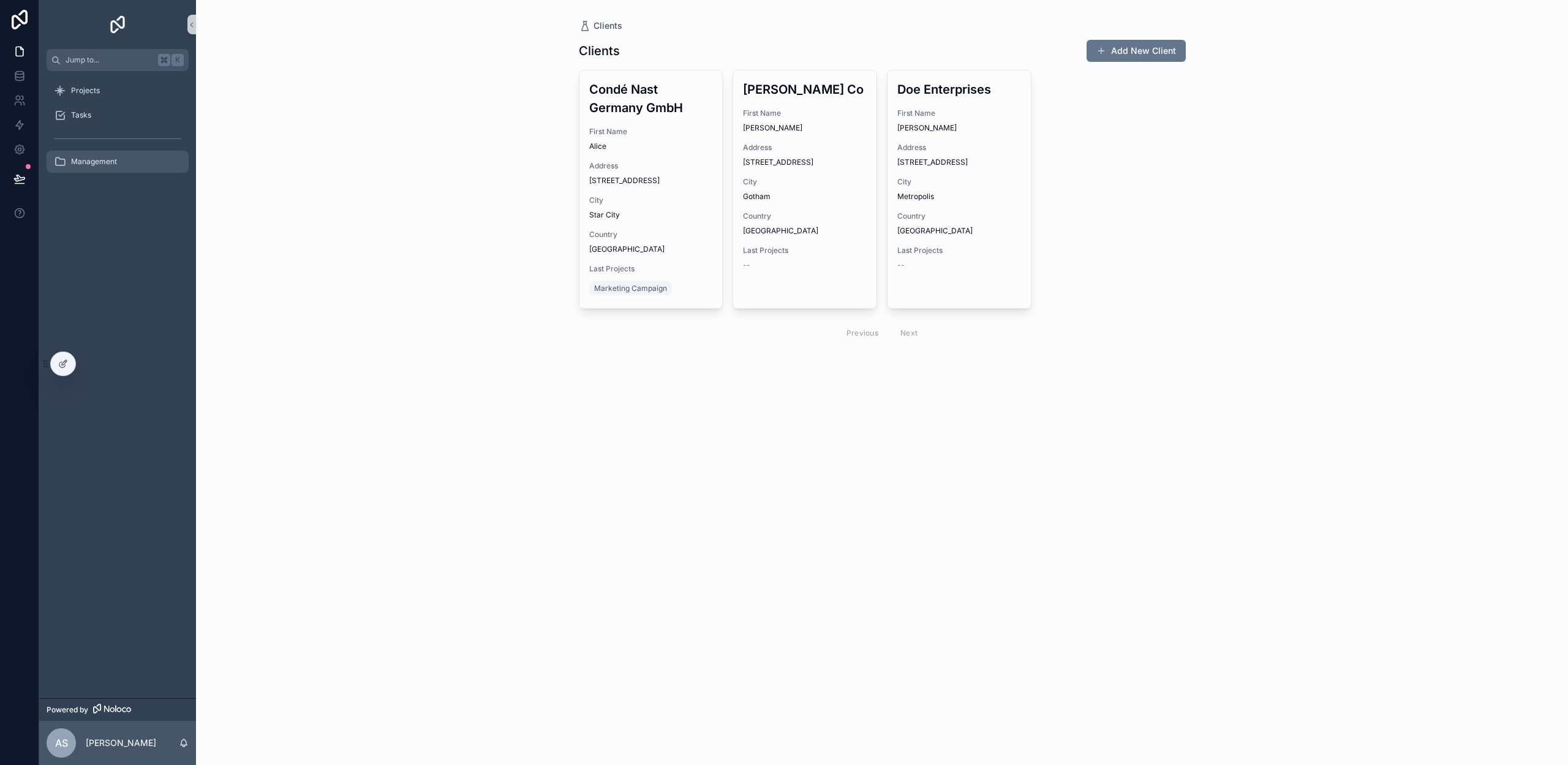
click at [86, 166] on span "Management" at bounding box center [94, 162] width 46 height 10
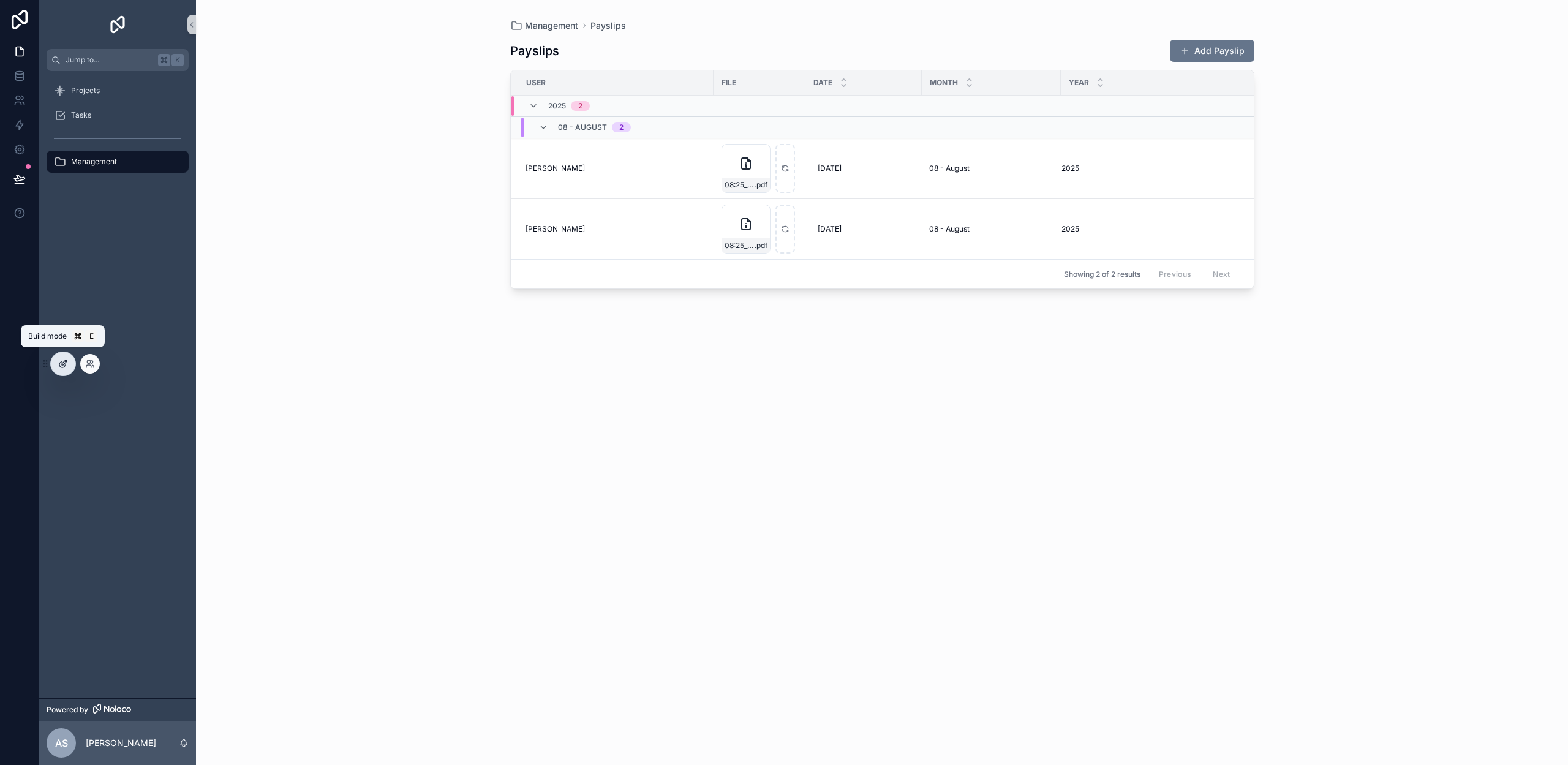
click at [55, 367] on div at bounding box center [63, 363] width 25 height 23
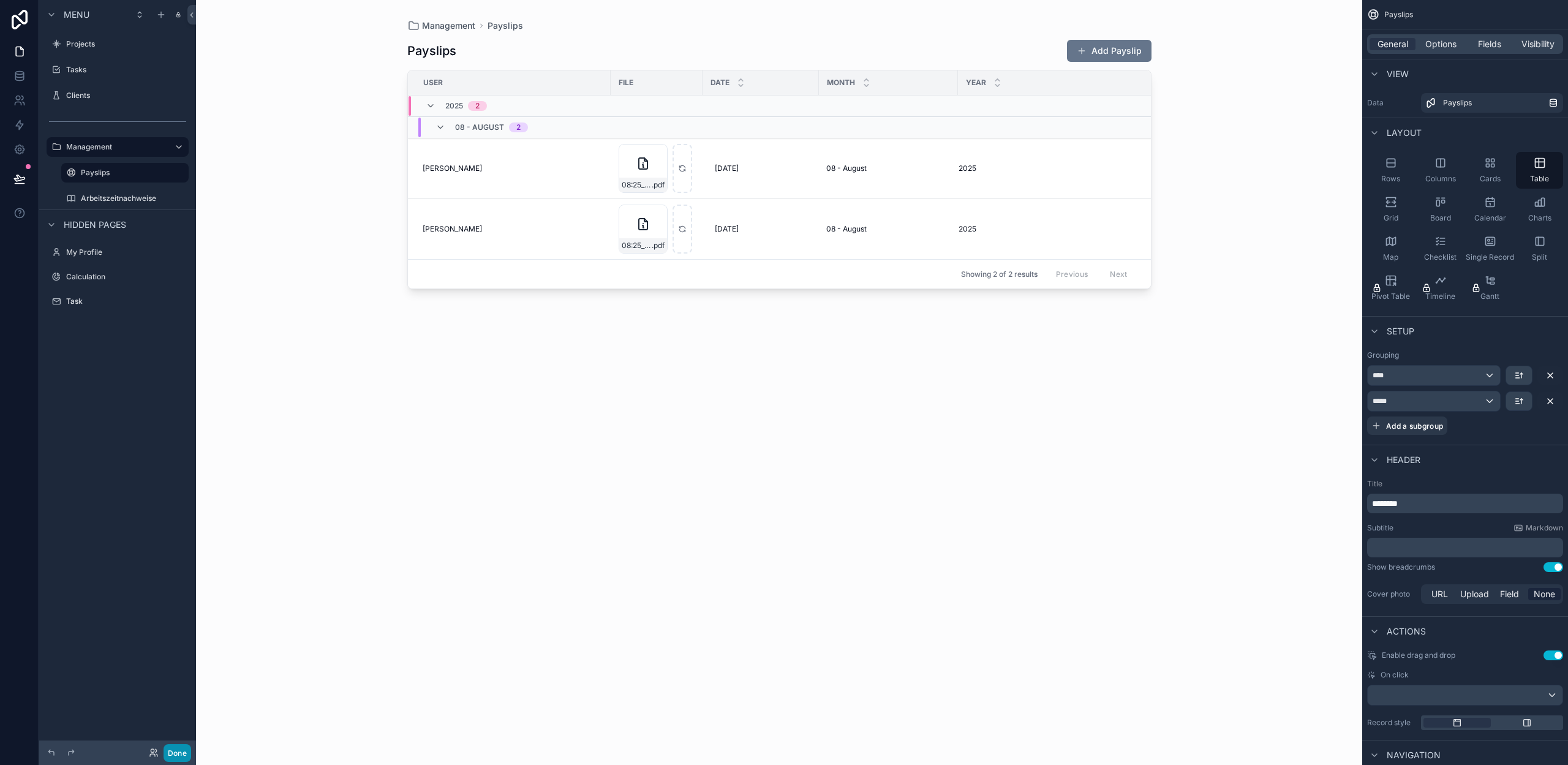
click at [179, 751] on button "Done" at bounding box center [177, 752] width 27 height 18
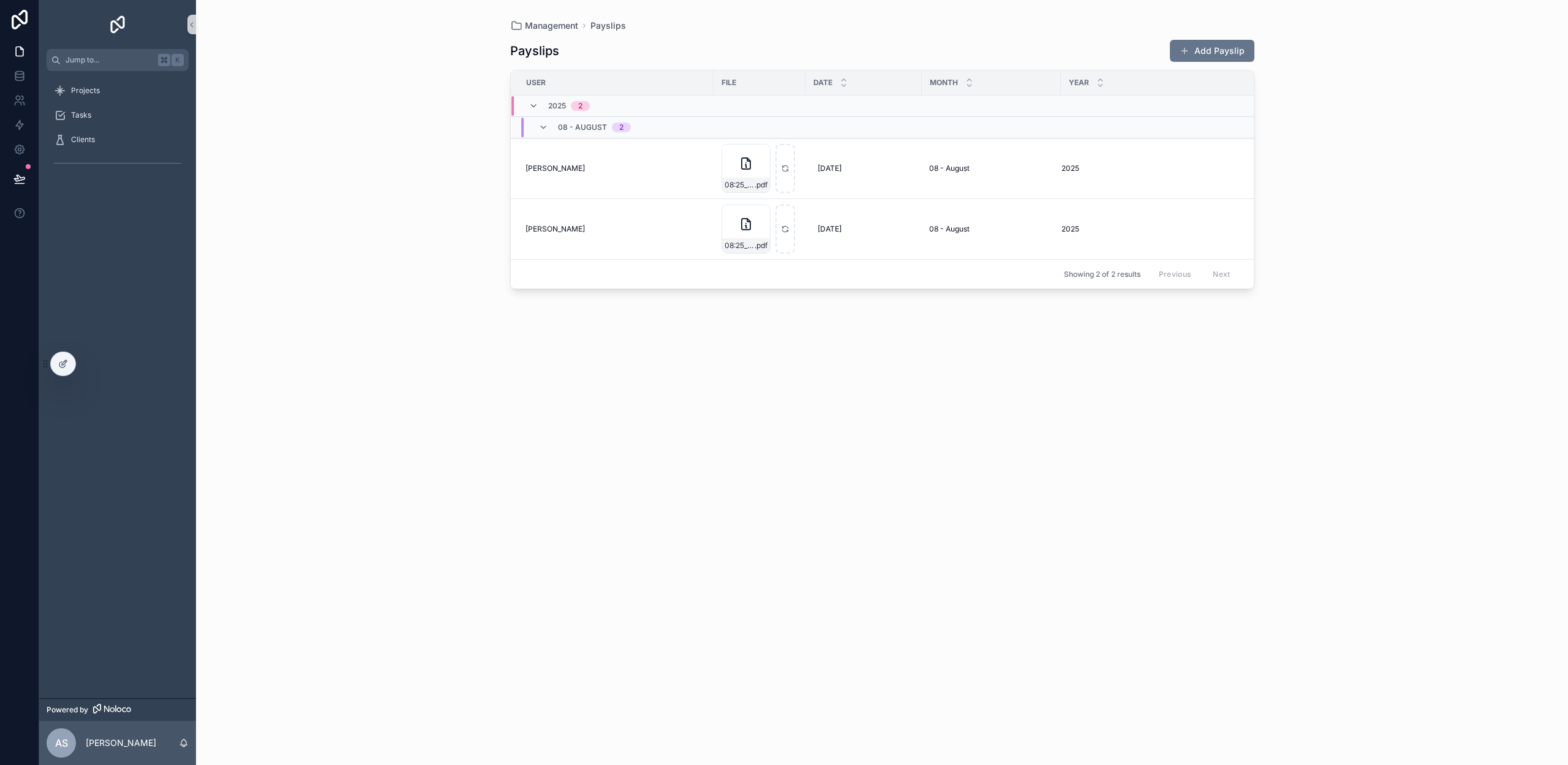
drag, startPoint x: 80, startPoint y: 189, endPoint x: 83, endPoint y: 180, distance: 9.5
click at [80, 189] on div "Projects Tasks Clients" at bounding box center [117, 384] width 157 height 627
click at [78, 136] on span "Clients" at bounding box center [83, 140] width 24 height 10
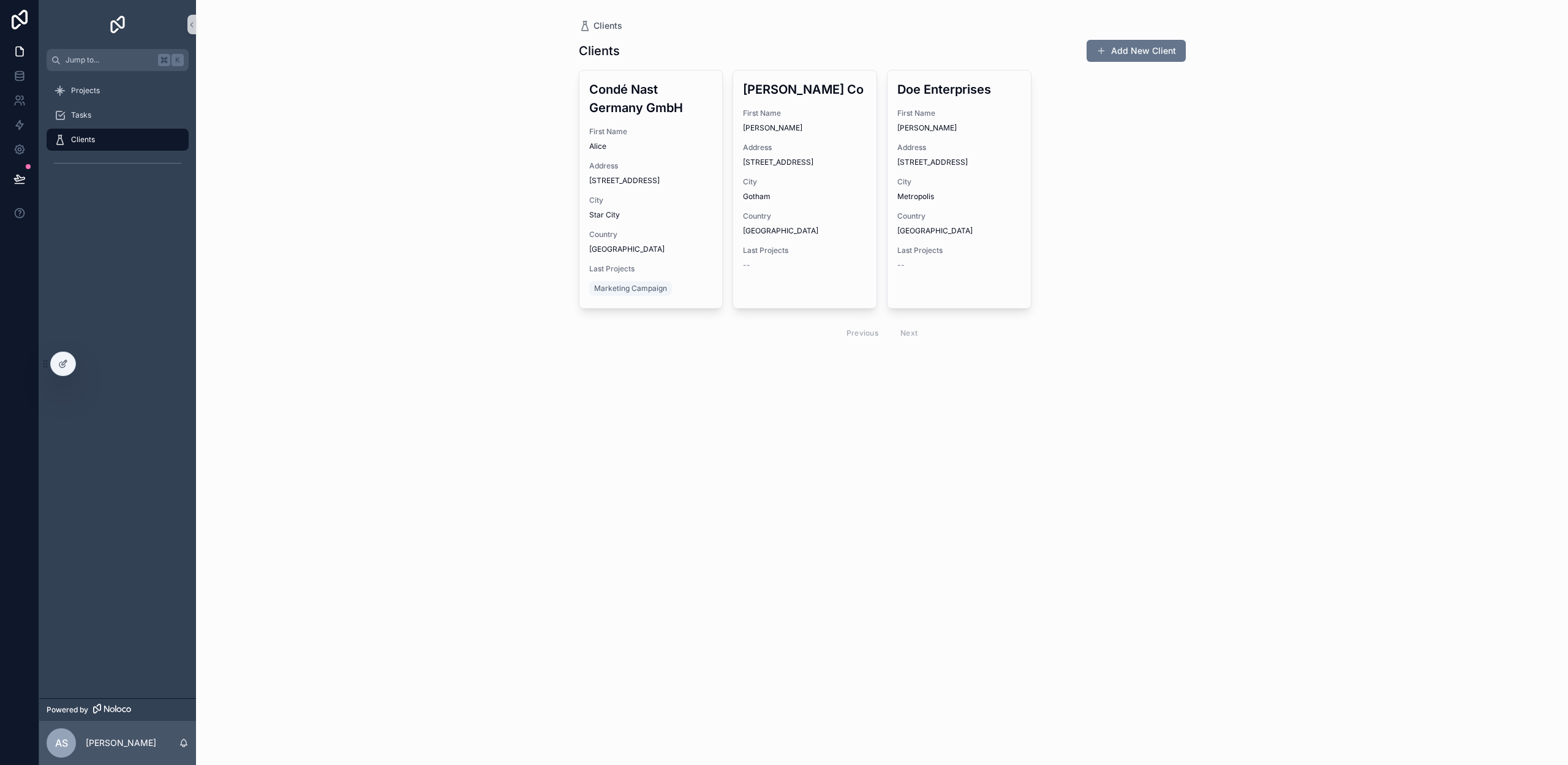
click at [300, 147] on div "Projects Projects Create New Project Tasks Clients Clients Add Client Open Page" at bounding box center [784, 382] width 1568 height 765
click at [90, 140] on span "Clients" at bounding box center [83, 140] width 24 height 10
click at [67, 138] on div "Clients" at bounding box center [117, 140] width 128 height 20
click at [108, 160] on div "scrollable content" at bounding box center [117, 163] width 142 height 20
click at [66, 360] on icon at bounding box center [65, 363] width 5 height 5
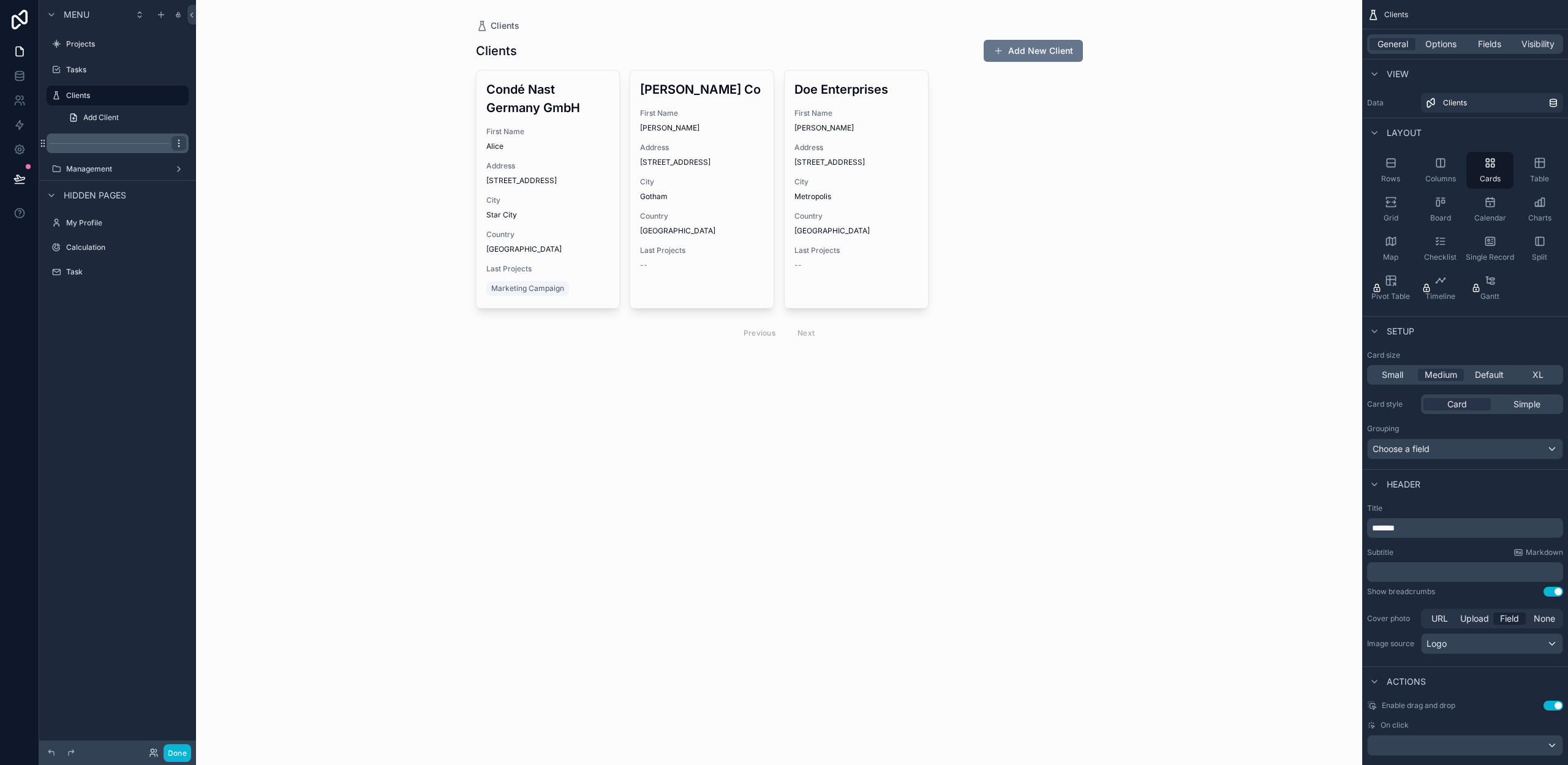
click at [178, 145] on icon "scrollable content" at bounding box center [179, 144] width 10 height 10
click at [224, 159] on span "Remove" at bounding box center [234, 160] width 32 height 12
click at [176, 755] on button "Done" at bounding box center [177, 752] width 27 height 18
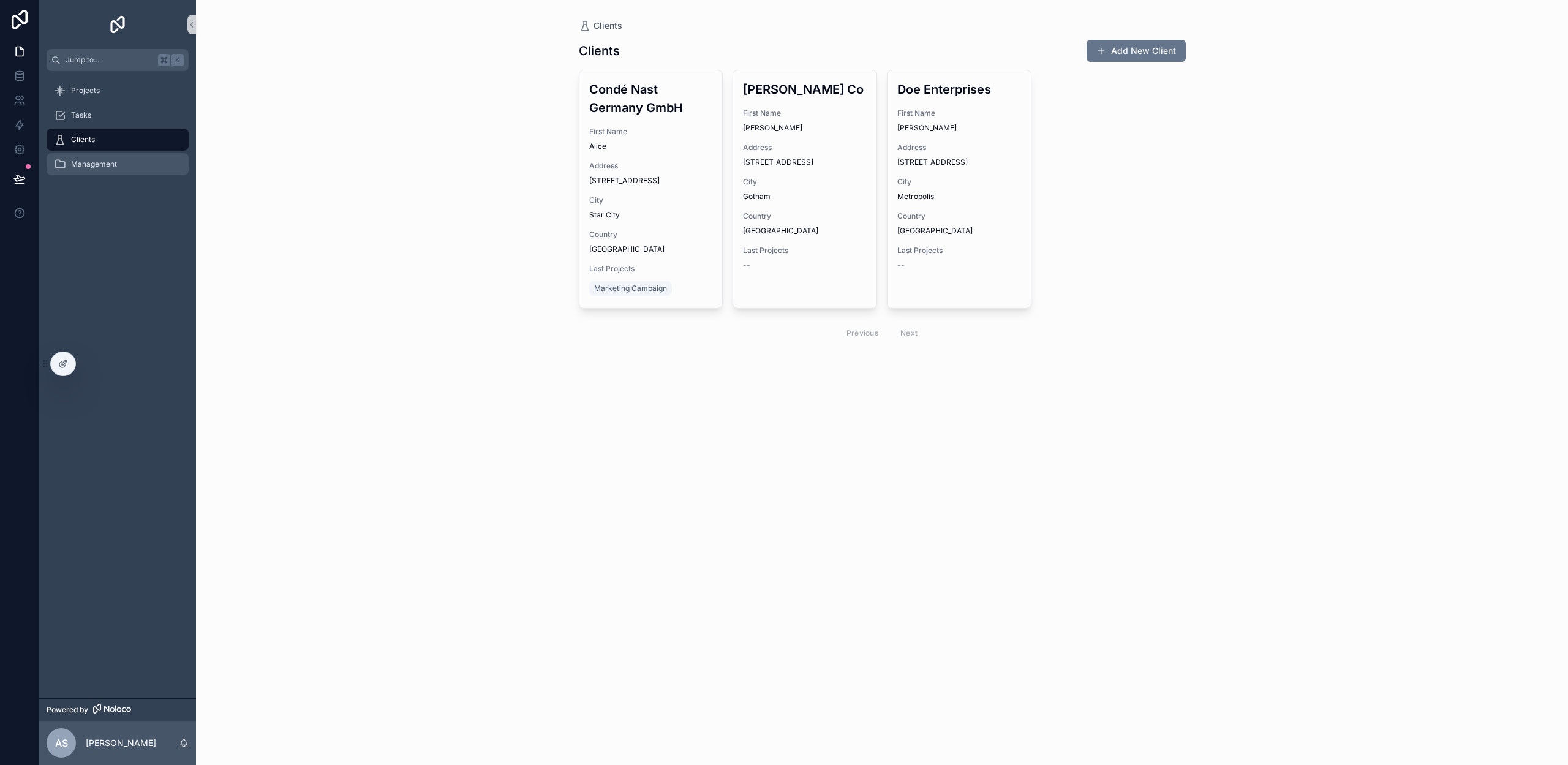
click at [76, 165] on span "Management" at bounding box center [94, 164] width 46 height 10
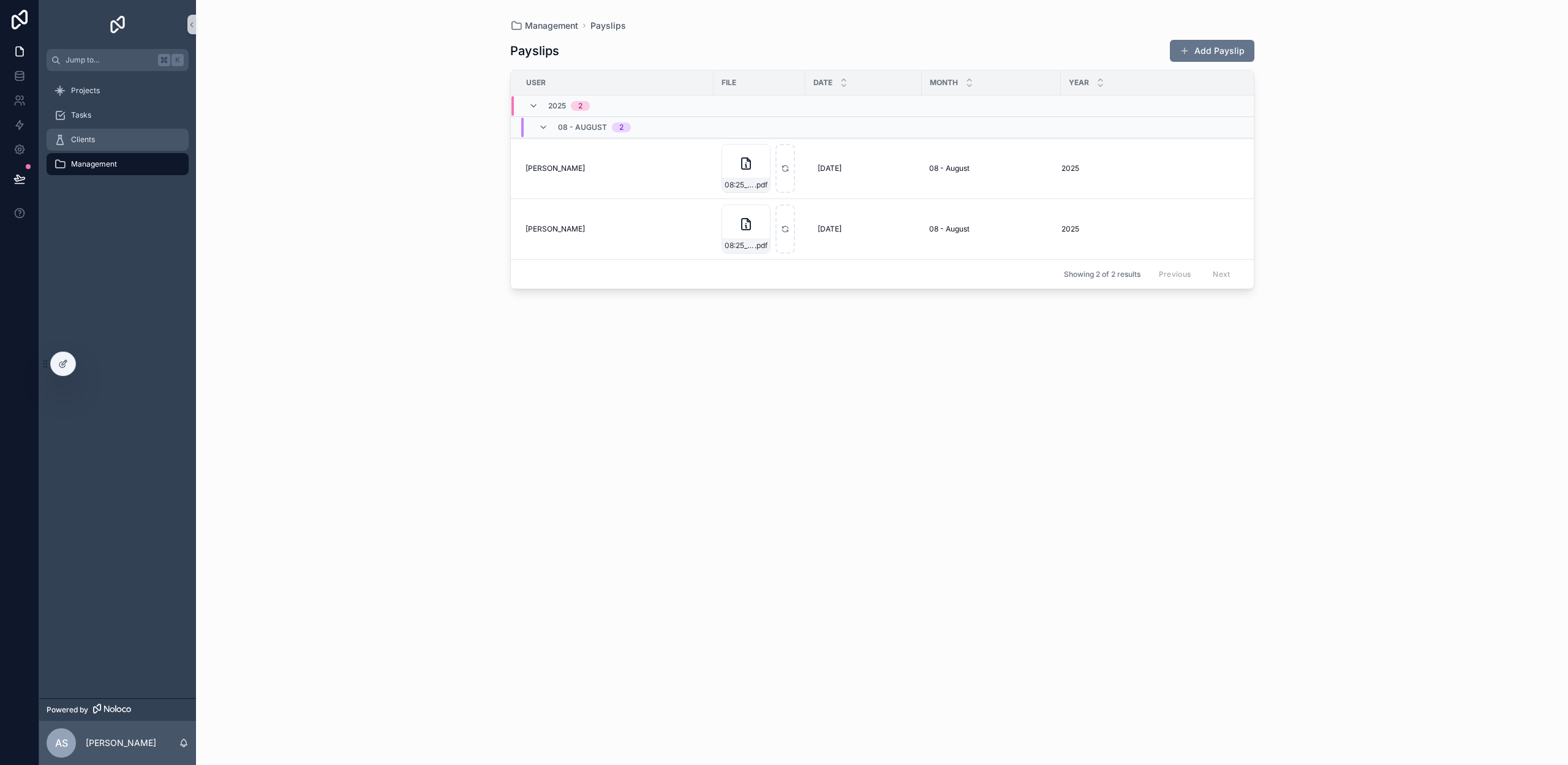
click at [86, 139] on span "Clients" at bounding box center [83, 140] width 24 height 10
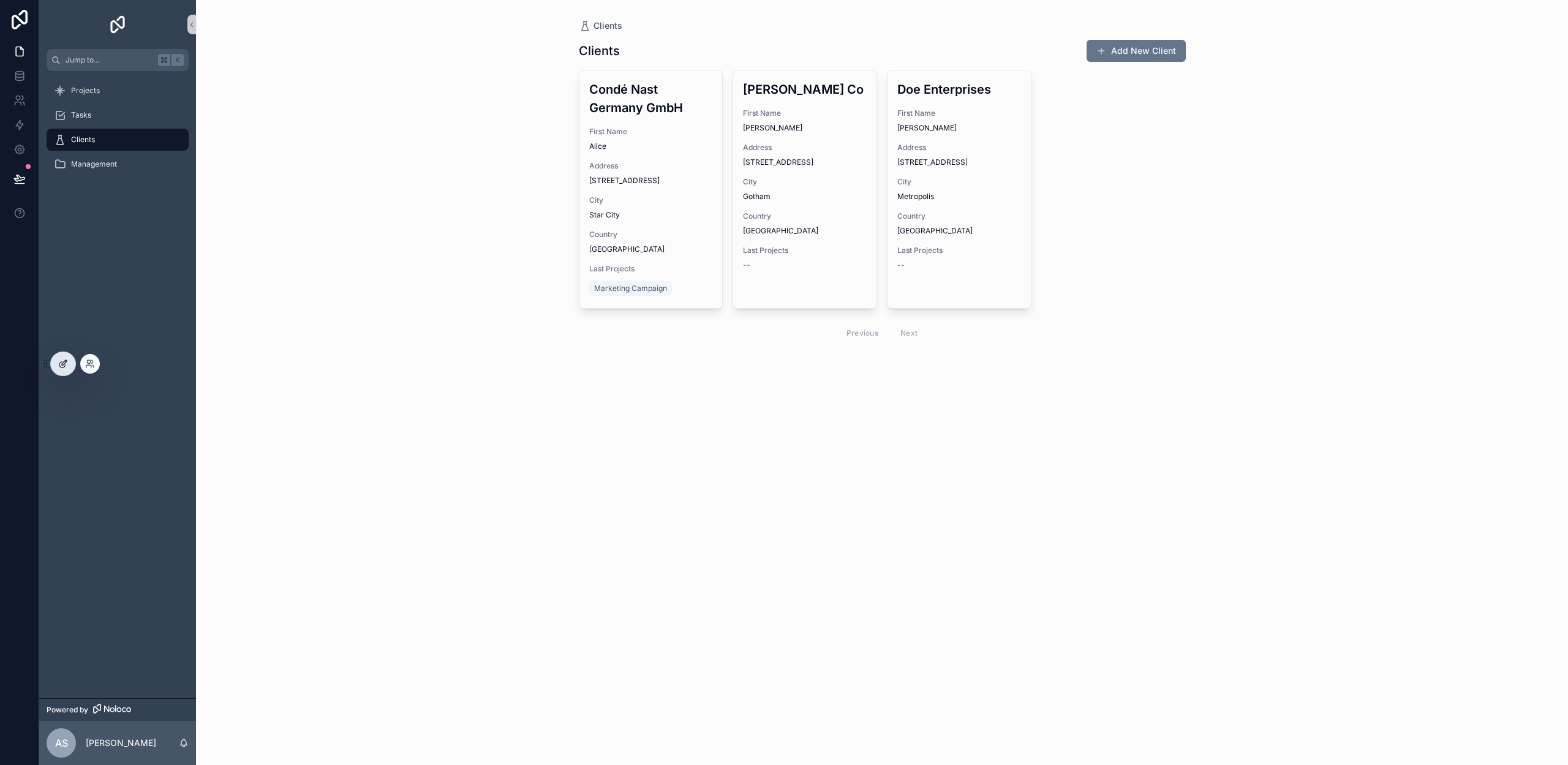
click at [65, 364] on icon at bounding box center [63, 364] width 10 height 10
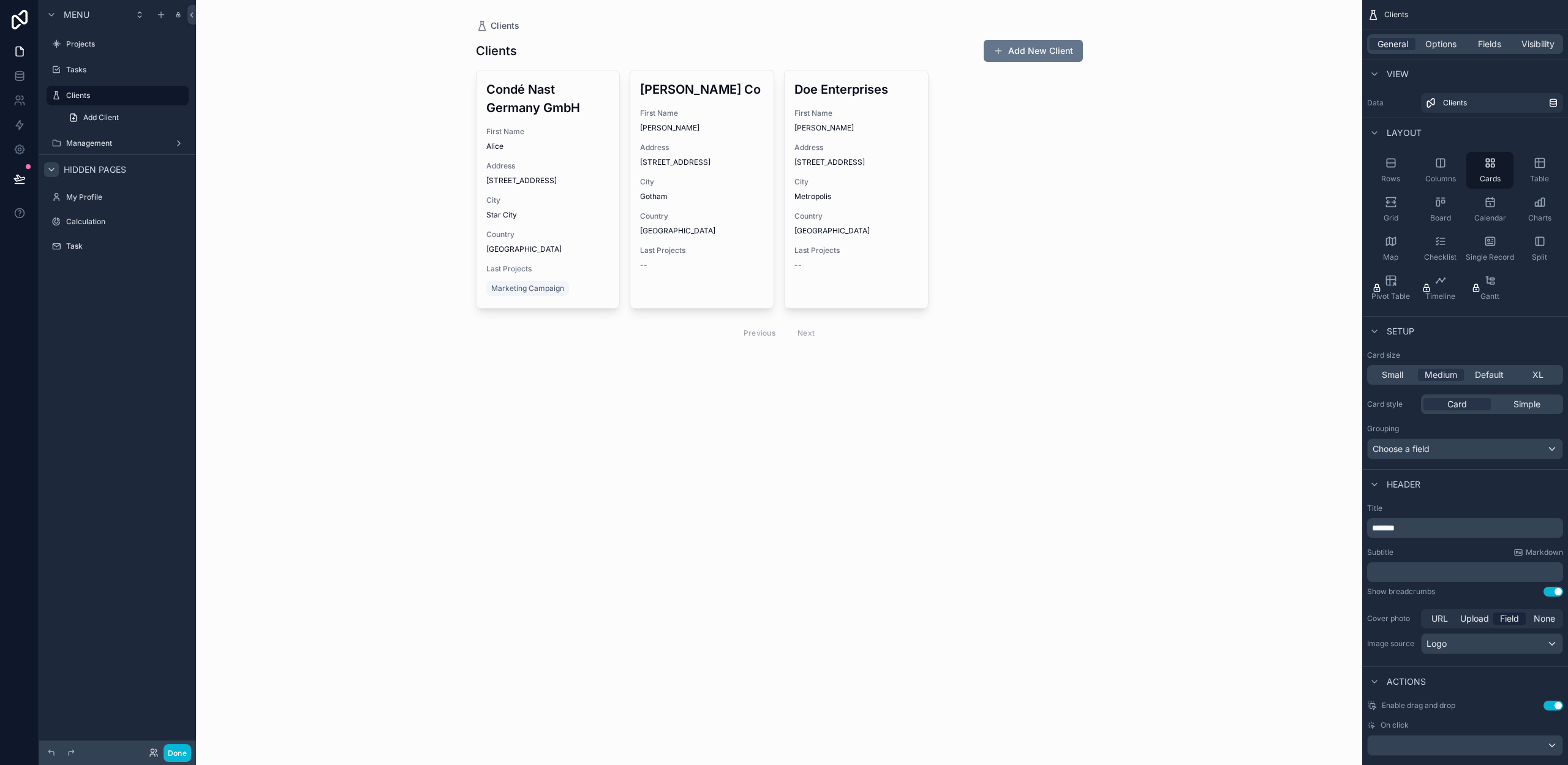
click at [47, 167] on icon "scrollable content" at bounding box center [52, 170] width 10 height 10
drag, startPoint x: 258, startPoint y: 146, endPoint x: 209, endPoint y: 523, distance: 380.2
click at [258, 146] on div "Clients Clients Add New Client Condé Nast Germany GmbH First Name Alice Address…" at bounding box center [779, 382] width 1166 height 765
click at [185, 745] on button "Done" at bounding box center [177, 752] width 27 height 18
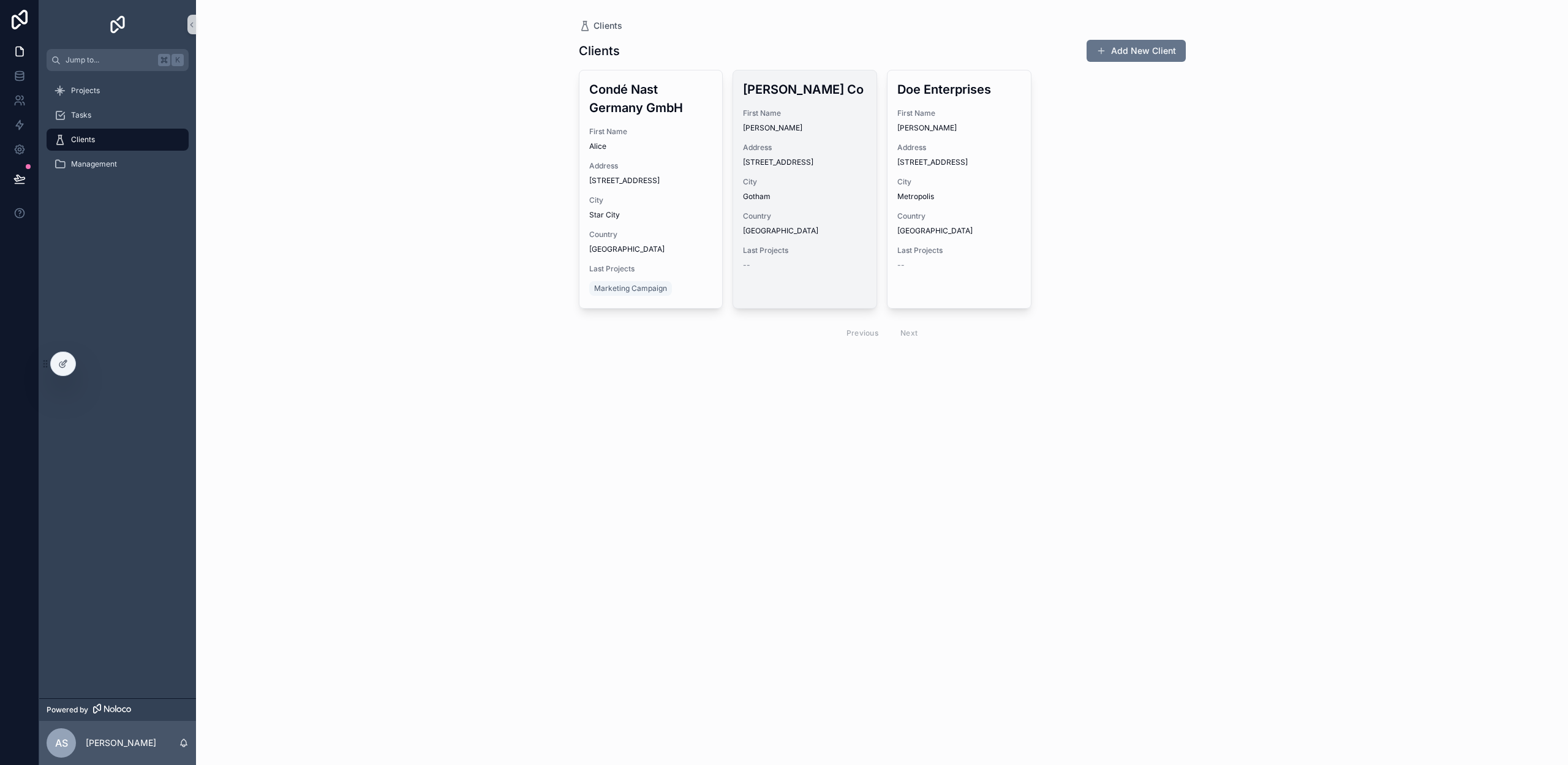
click at [816, 88] on h3 "[PERSON_NAME] Co" at bounding box center [804, 89] width 123 height 19
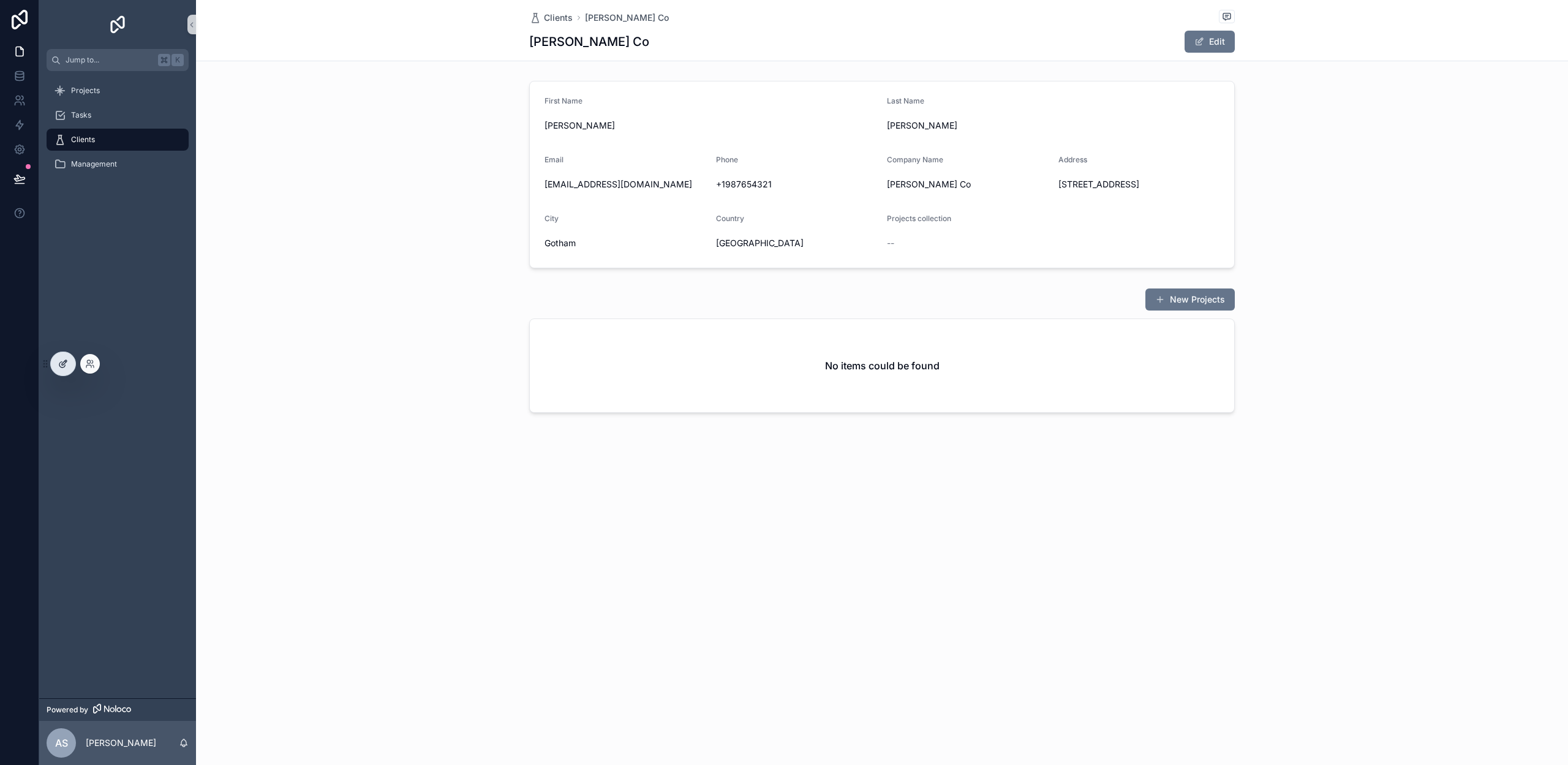
click at [62, 360] on icon at bounding box center [63, 364] width 10 height 10
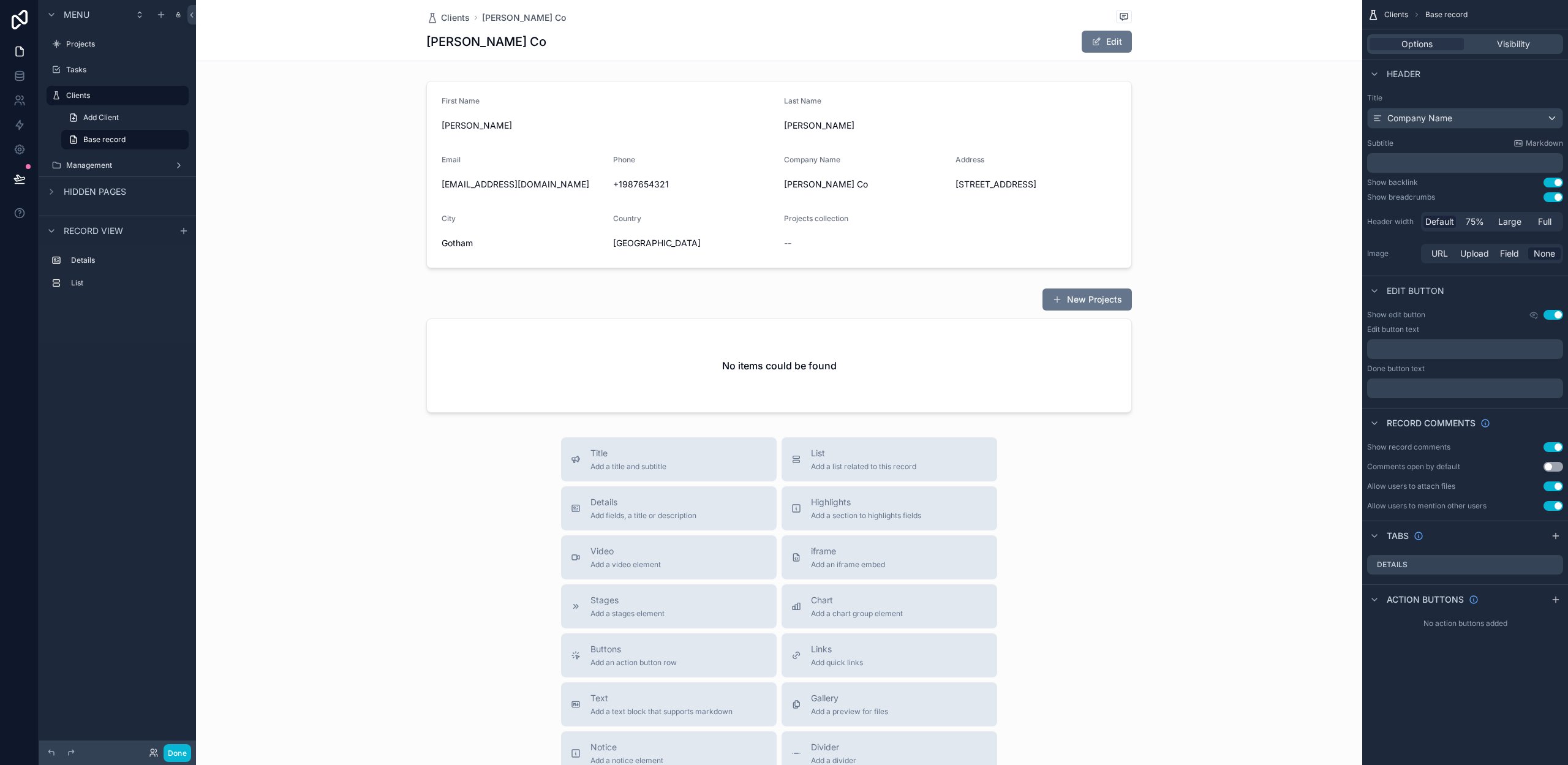
click at [999, 35] on div "Smith Co Edit" at bounding box center [779, 41] width 706 height 23
click at [1556, 597] on icon "scrollable content" at bounding box center [1556, 600] width 10 height 10
click at [1526, 628] on icon "scrollable content" at bounding box center [1529, 628] width 10 height 10
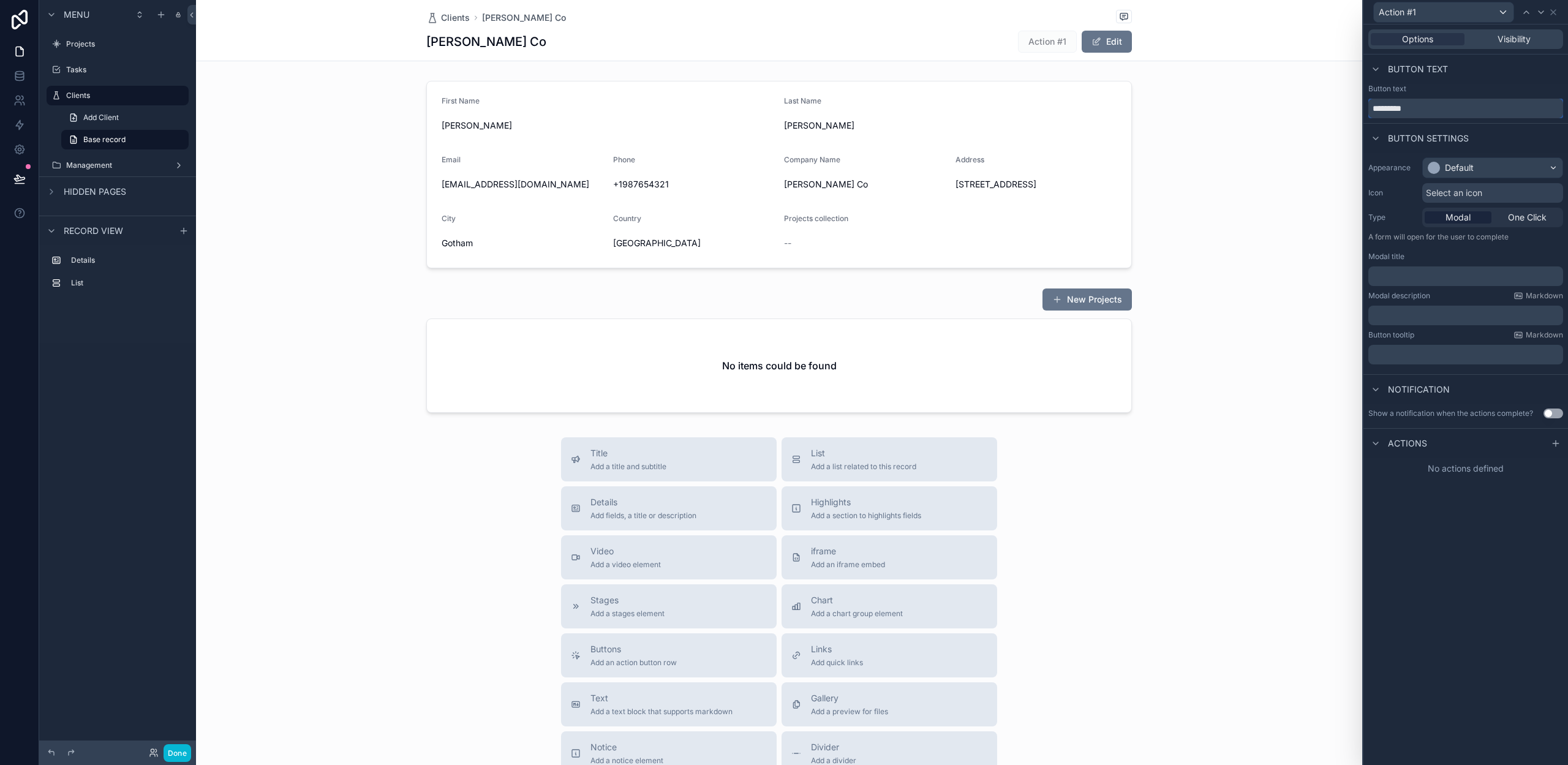
click at [1408, 104] on input "*********" at bounding box center [1465, 108] width 195 height 20
type input "******"
click at [1484, 158] on div "Default" at bounding box center [1492, 168] width 140 height 20
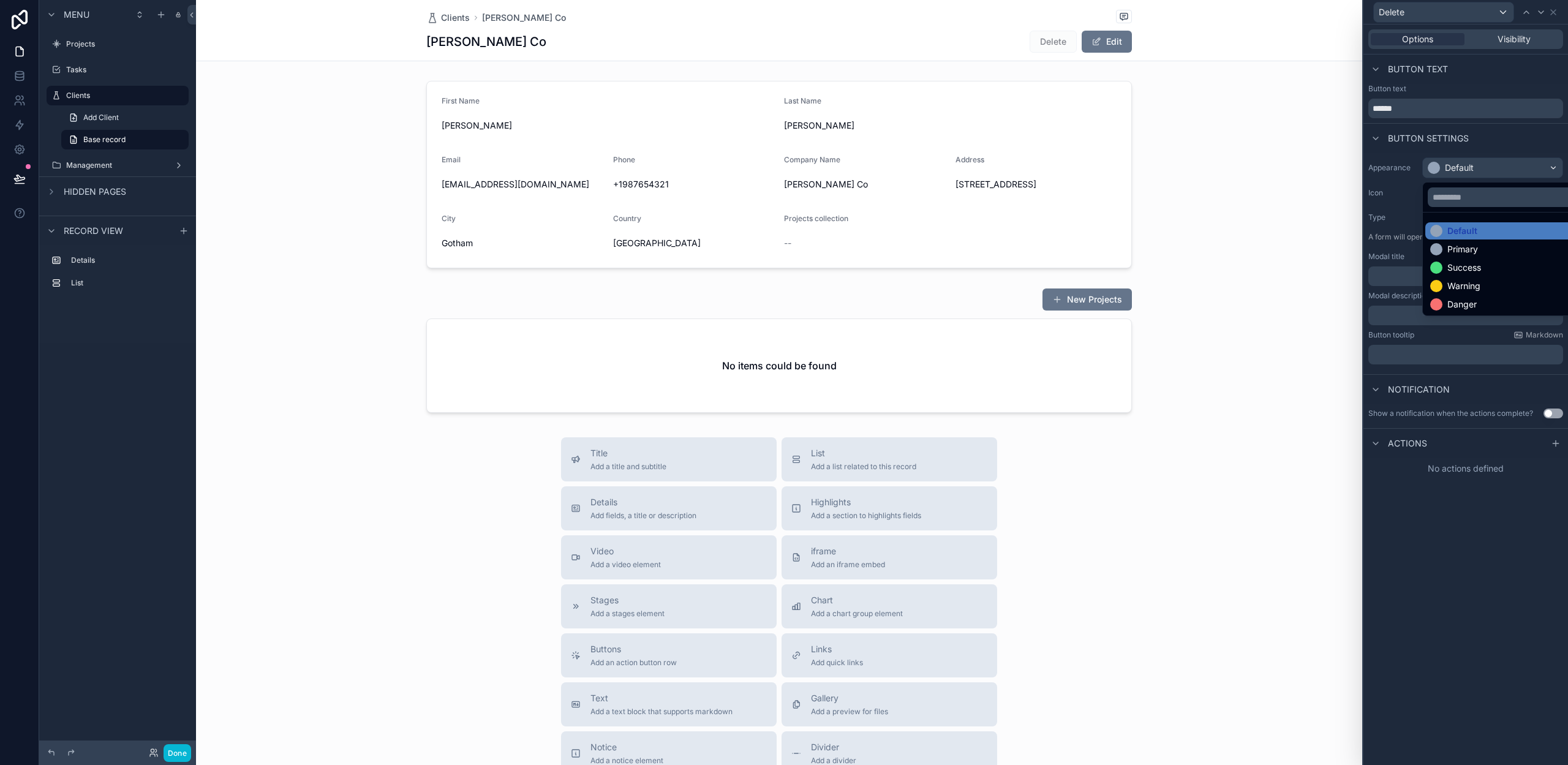
drag, startPoint x: 1461, startPoint y: 302, endPoint x: 1404, endPoint y: 303, distance: 57.0
click at [1460, 302] on div "Danger" at bounding box center [1462, 304] width 30 height 12
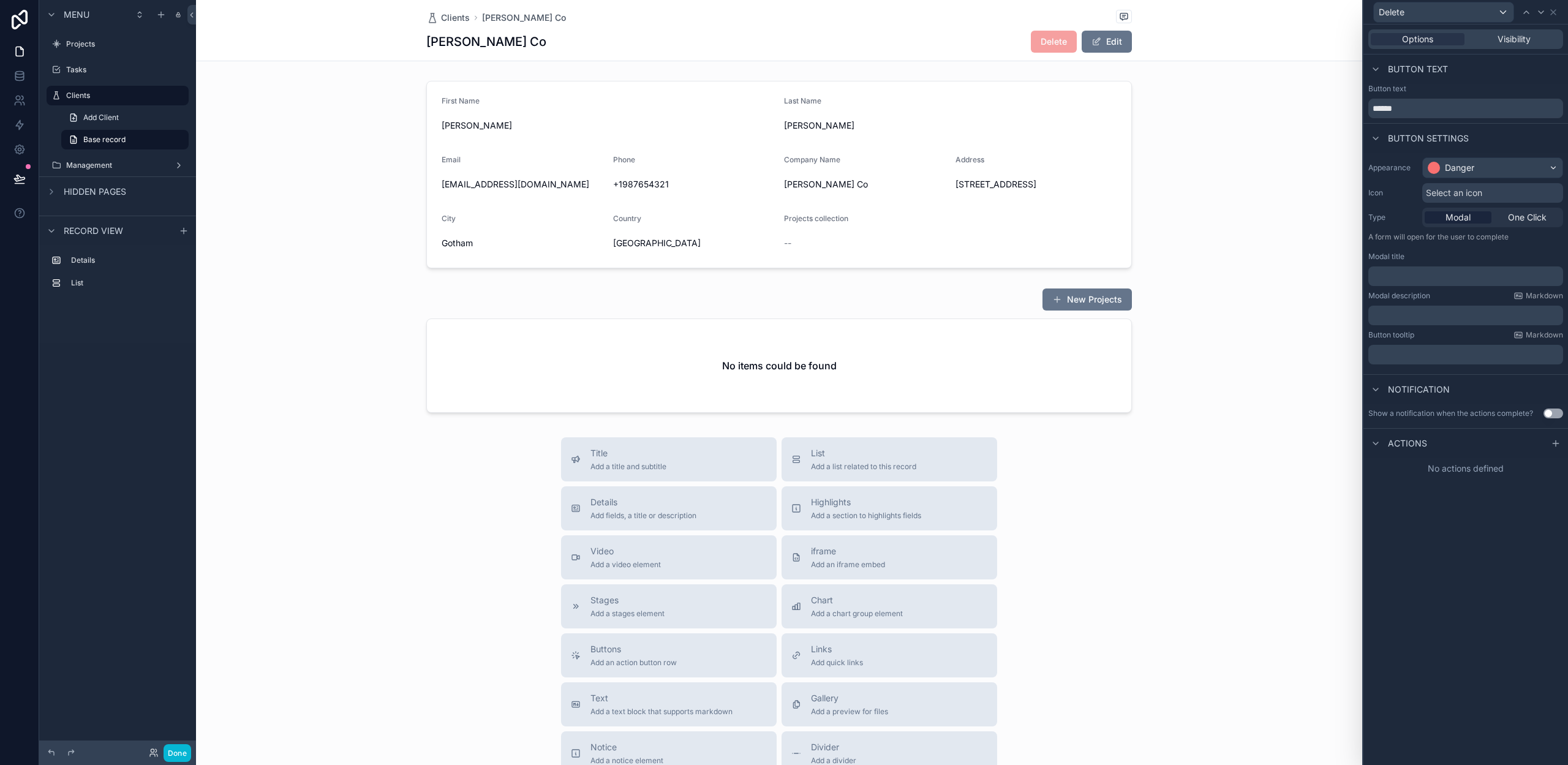
click at [1422, 279] on p "﻿" at bounding box center [1467, 276] width 187 height 12
click at [1445, 545] on div "**********" at bounding box center [1466, 395] width 204 height 740
drag, startPoint x: 1554, startPoint y: 443, endPoint x: 1536, endPoint y: 454, distance: 21.1
click at [1554, 443] on icon at bounding box center [1556, 443] width 10 height 10
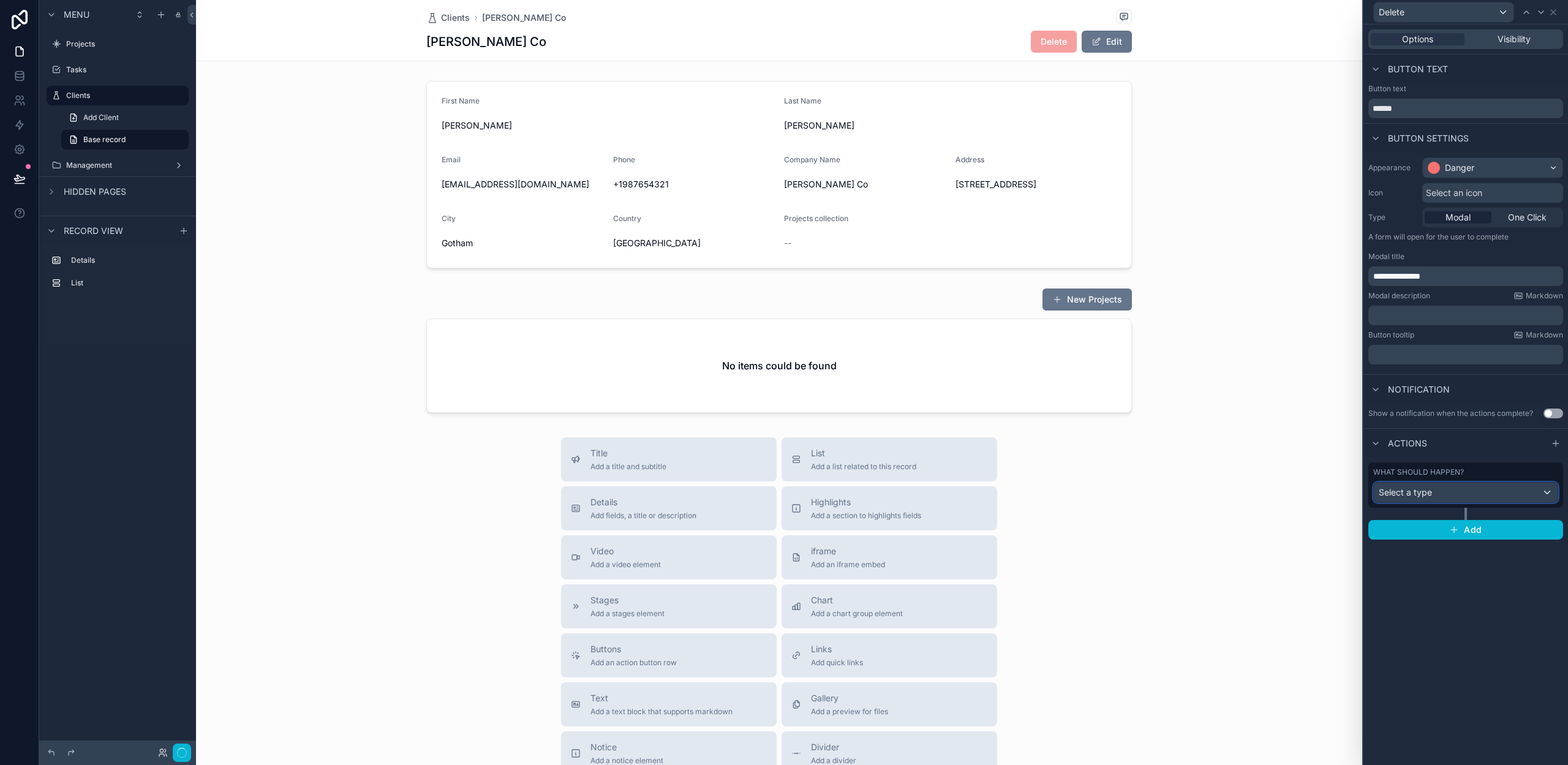
click at [1429, 492] on span "Select a type" at bounding box center [1405, 492] width 54 height 10
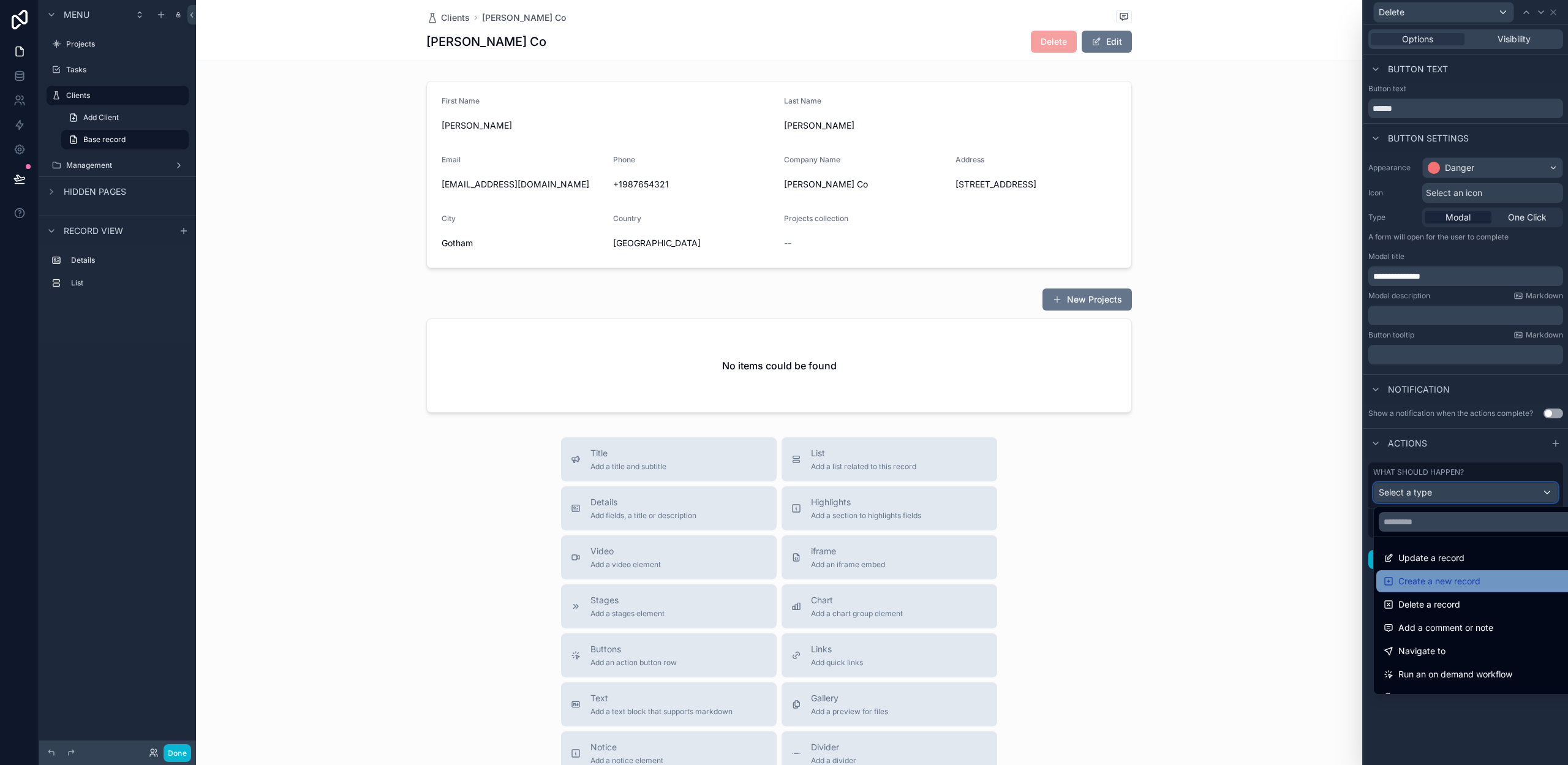
scroll to position [48, 0]
click at [1436, 560] on span "Delete a record" at bounding box center [1429, 556] width 62 height 14
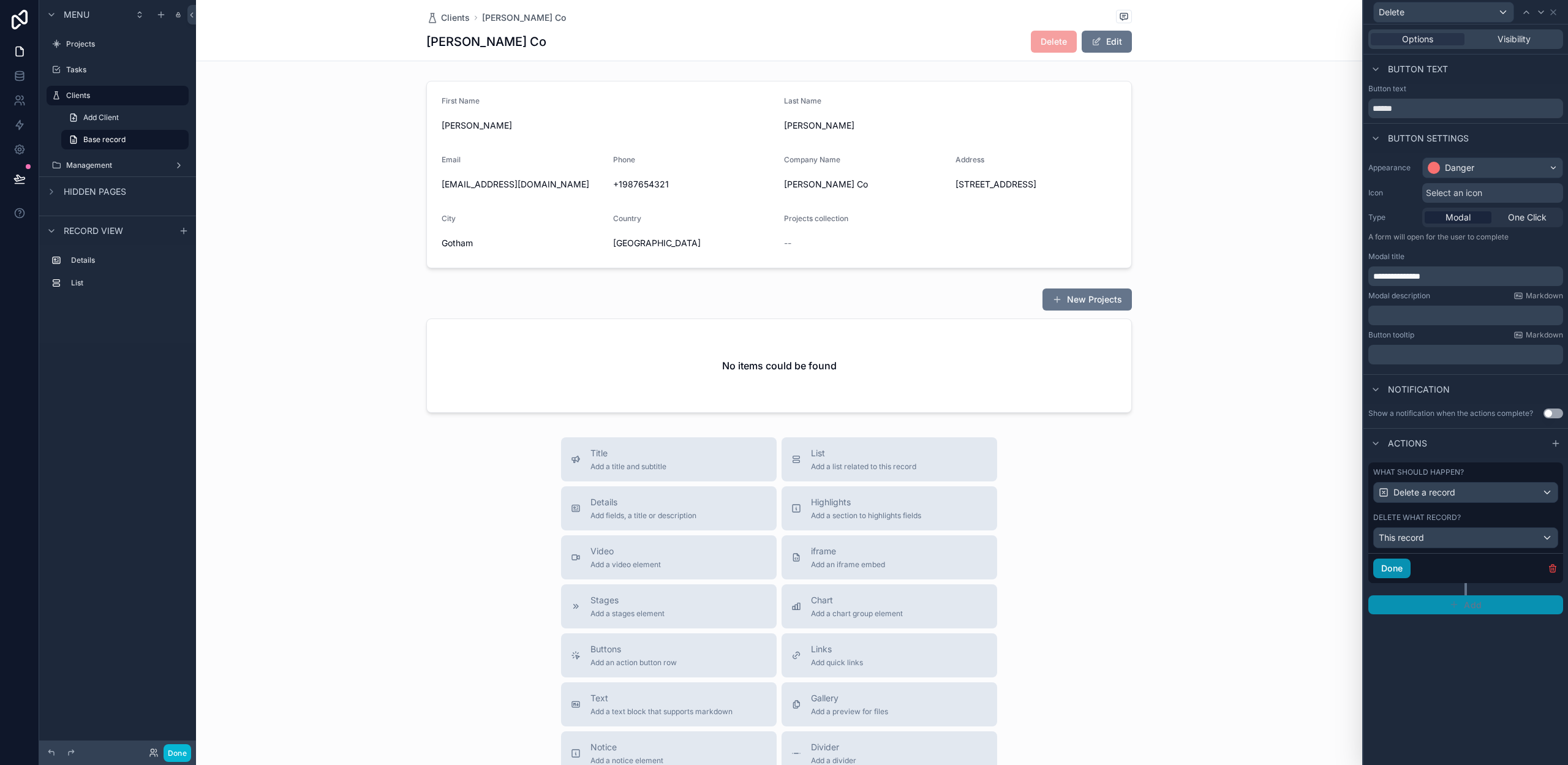
click at [1395, 568] on button "Done" at bounding box center [1392, 568] width 37 height 20
click at [182, 758] on button "Done" at bounding box center [177, 752] width 27 height 18
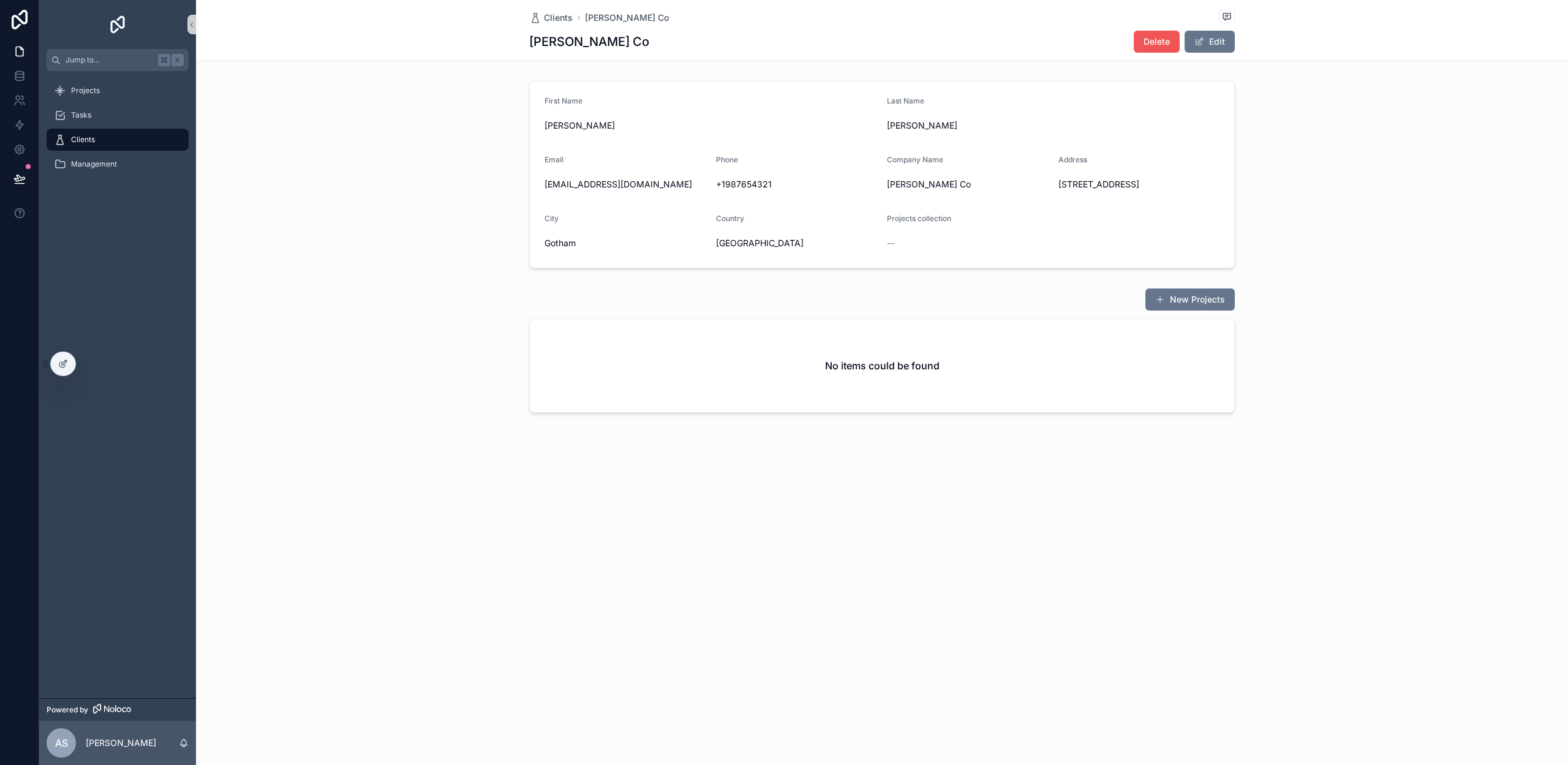
click at [1155, 39] on span "Delete" at bounding box center [1156, 42] width 26 height 12
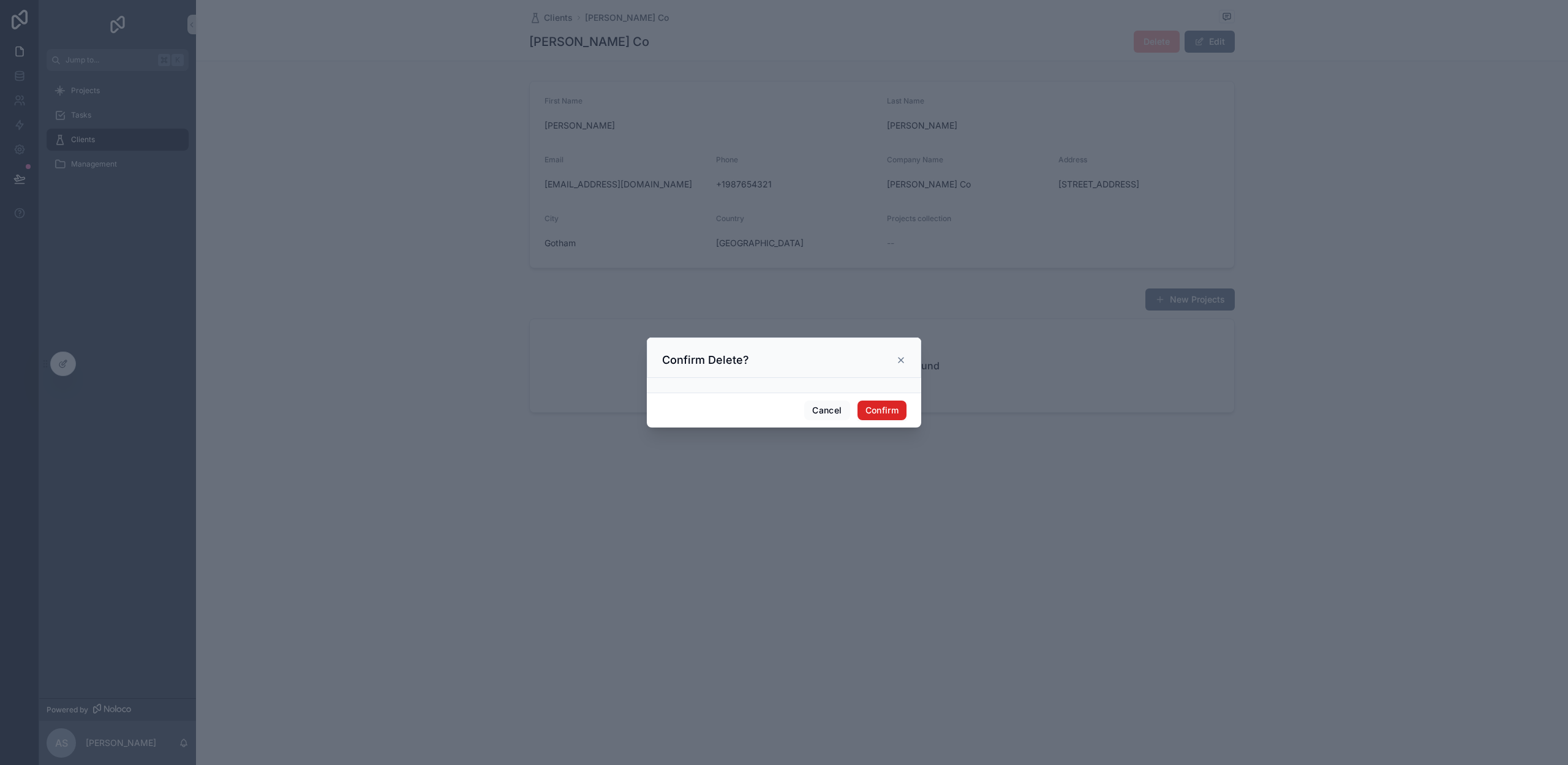
click at [877, 409] on button "Confirm" at bounding box center [882, 410] width 49 height 20
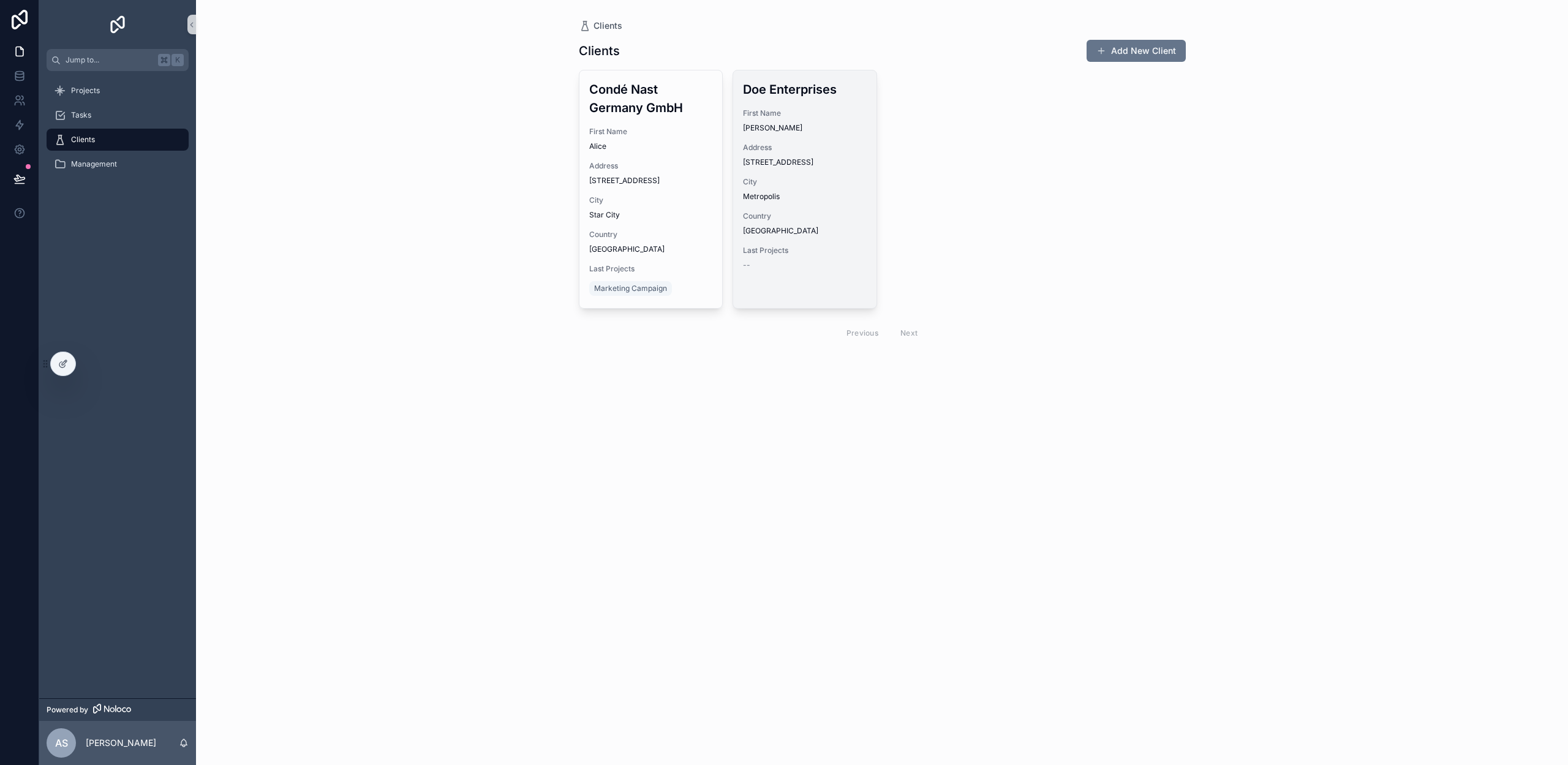
click at [836, 154] on div "Address 123 Main St" at bounding box center [804, 155] width 123 height 25
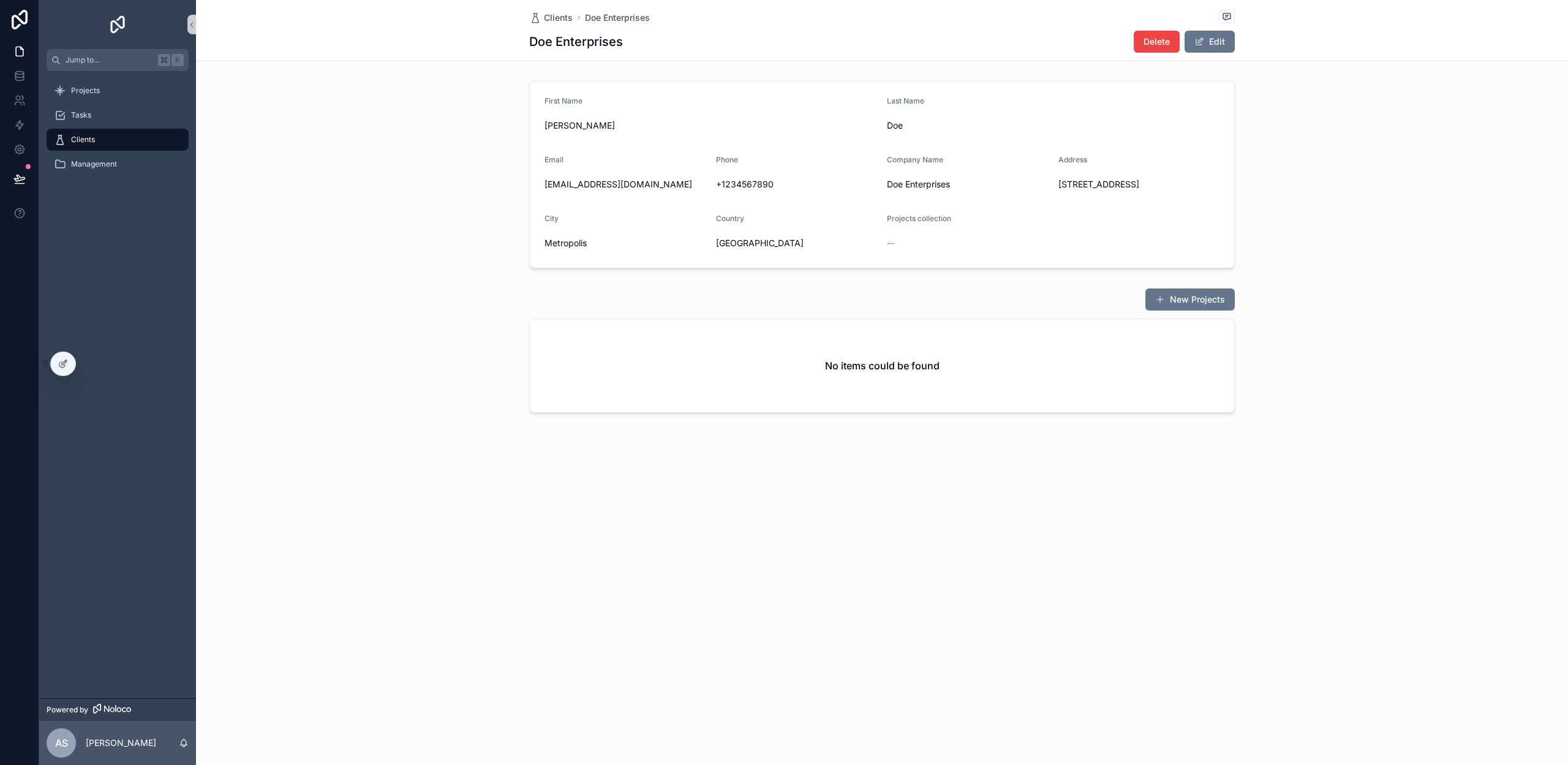
drag, startPoint x: 1173, startPoint y: 30, endPoint x: 1046, endPoint y: 154, distance: 177.5
click at [1173, 30] on div "Delete Edit" at bounding box center [1179, 41] width 111 height 23
click at [1152, 46] on span "Delete" at bounding box center [1156, 42] width 26 height 12
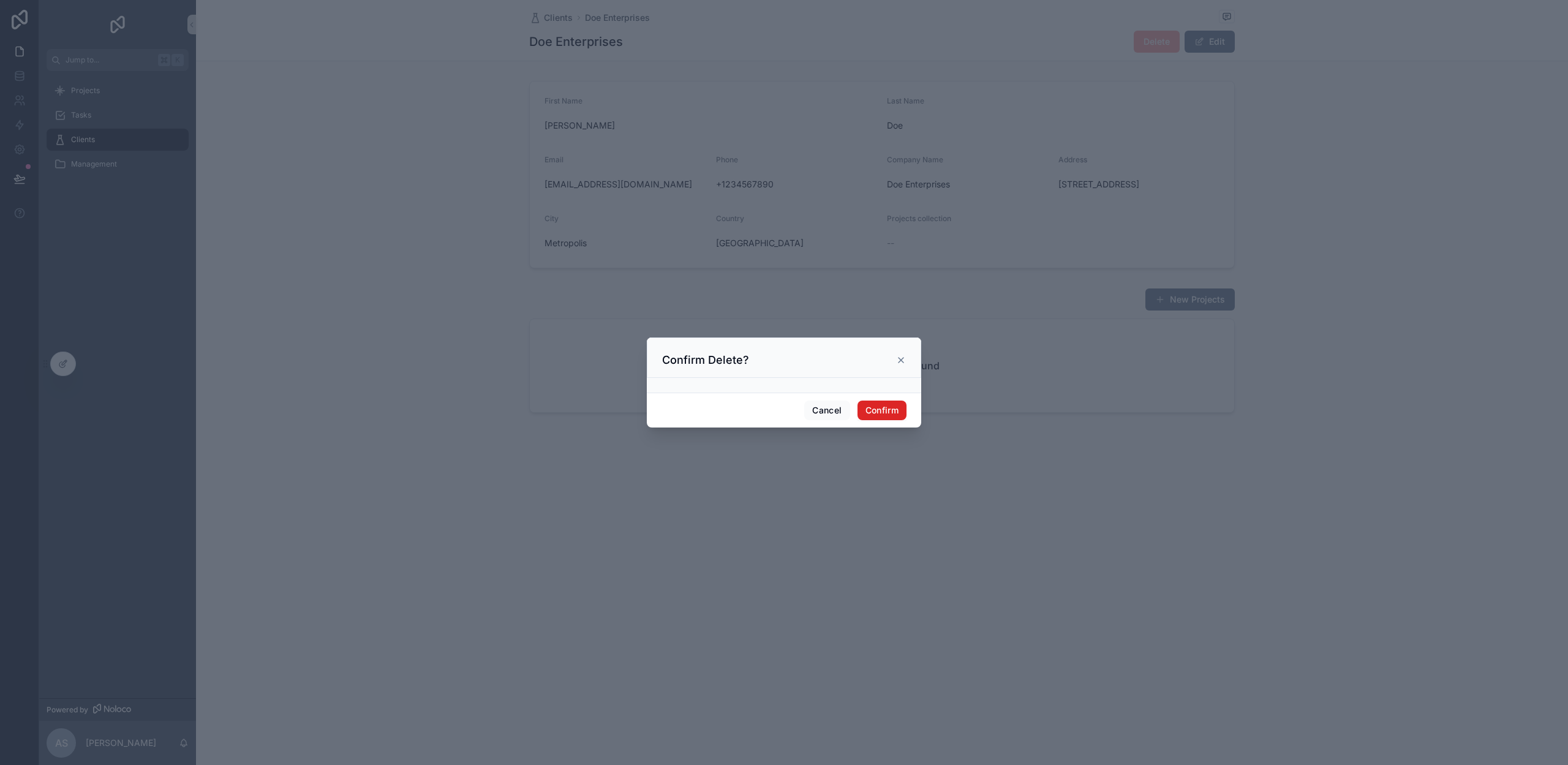
click at [876, 408] on button "Confirm" at bounding box center [882, 410] width 49 height 20
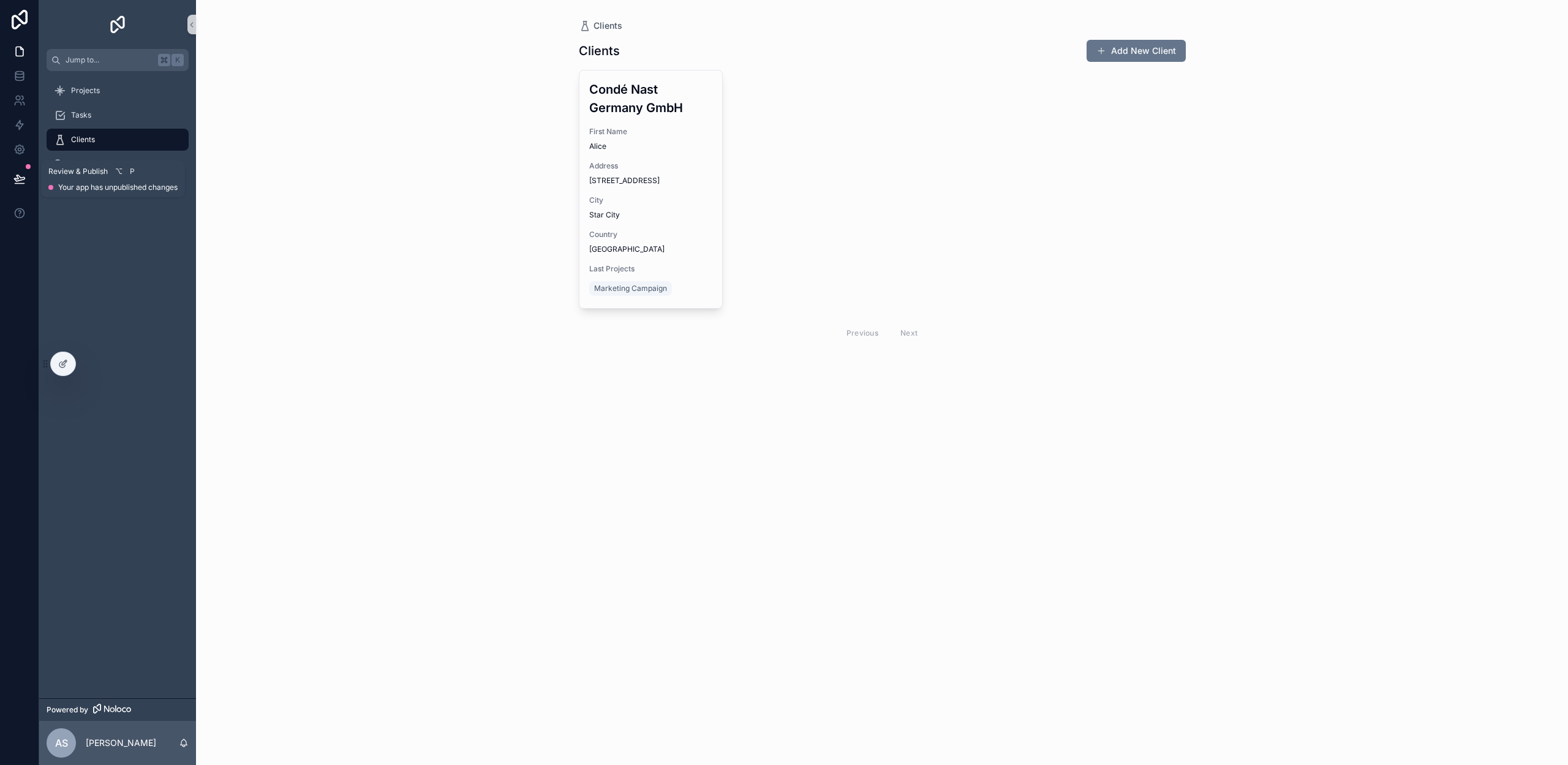
click at [17, 173] on icon at bounding box center [20, 179] width 12 height 12
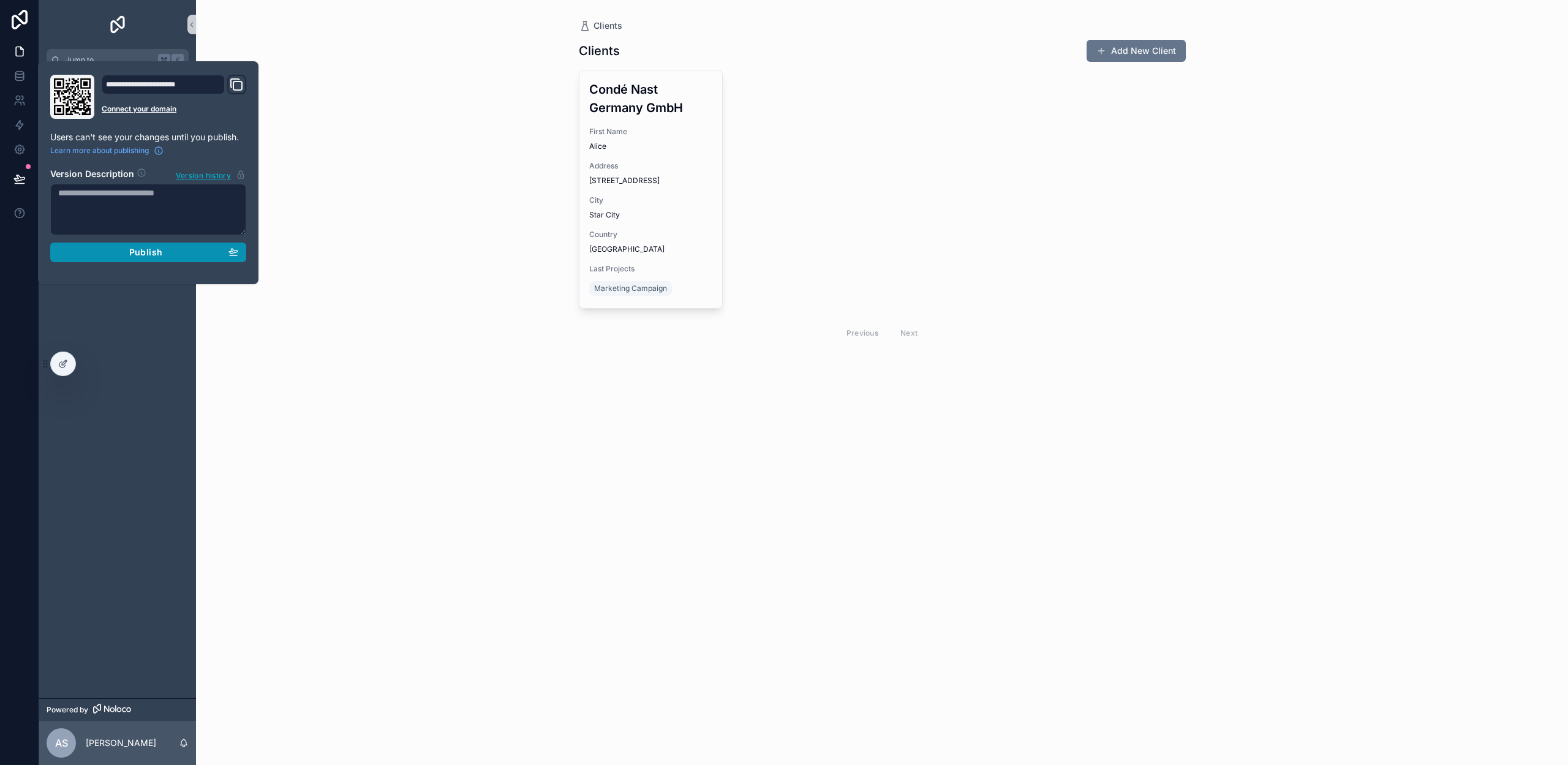
drag, startPoint x: 194, startPoint y: 262, endPoint x: 133, endPoint y: 246, distance: 63.1
click at [193, 263] on div "**********" at bounding box center [148, 173] width 206 height 196
drag, startPoint x: 137, startPoint y: 246, endPoint x: 169, endPoint y: 373, distance: 131.0
click at [137, 247] on span "Publish" at bounding box center [146, 252] width 33 height 11
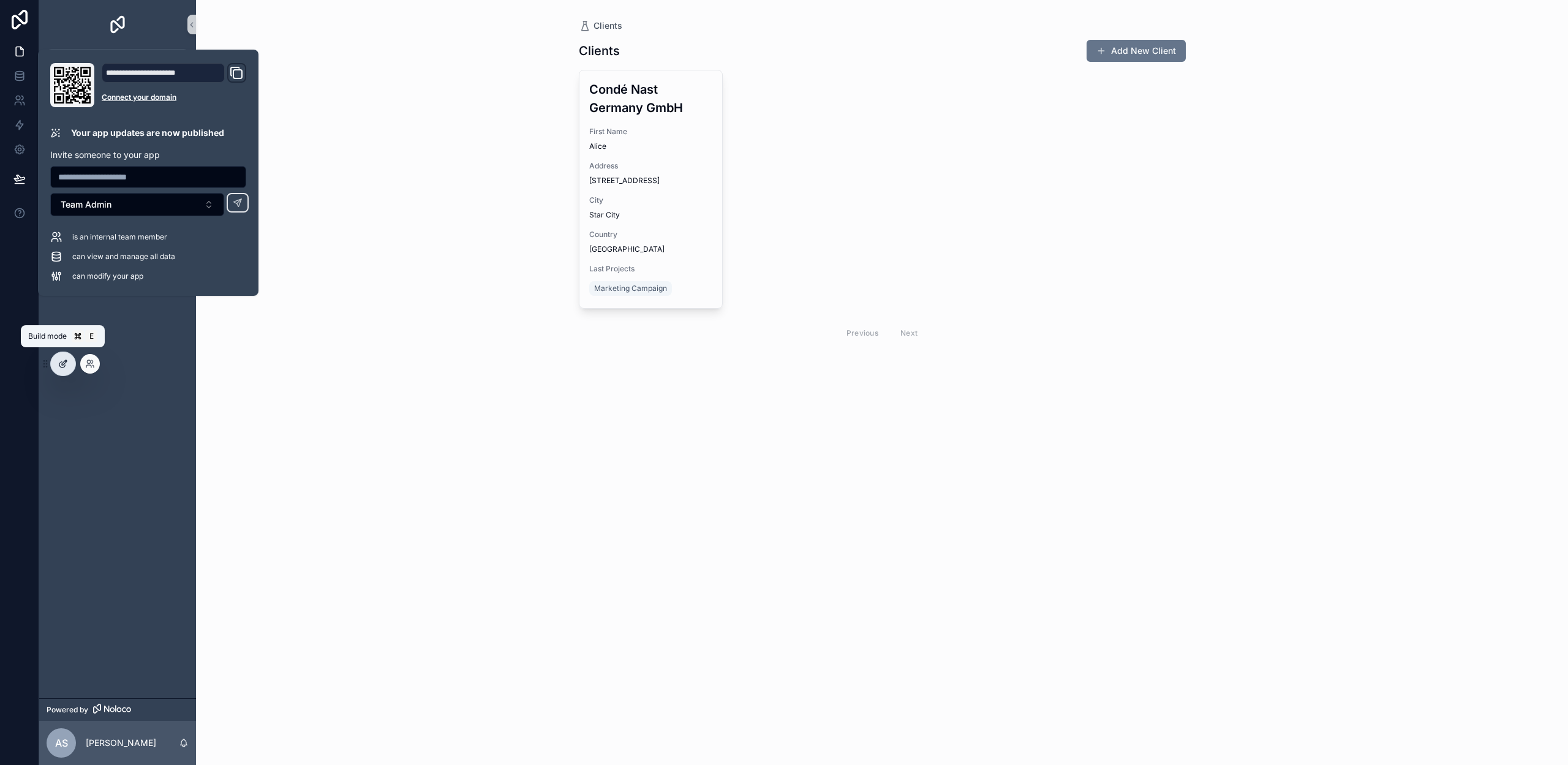
click at [60, 363] on icon at bounding box center [62, 364] width 5 height 5
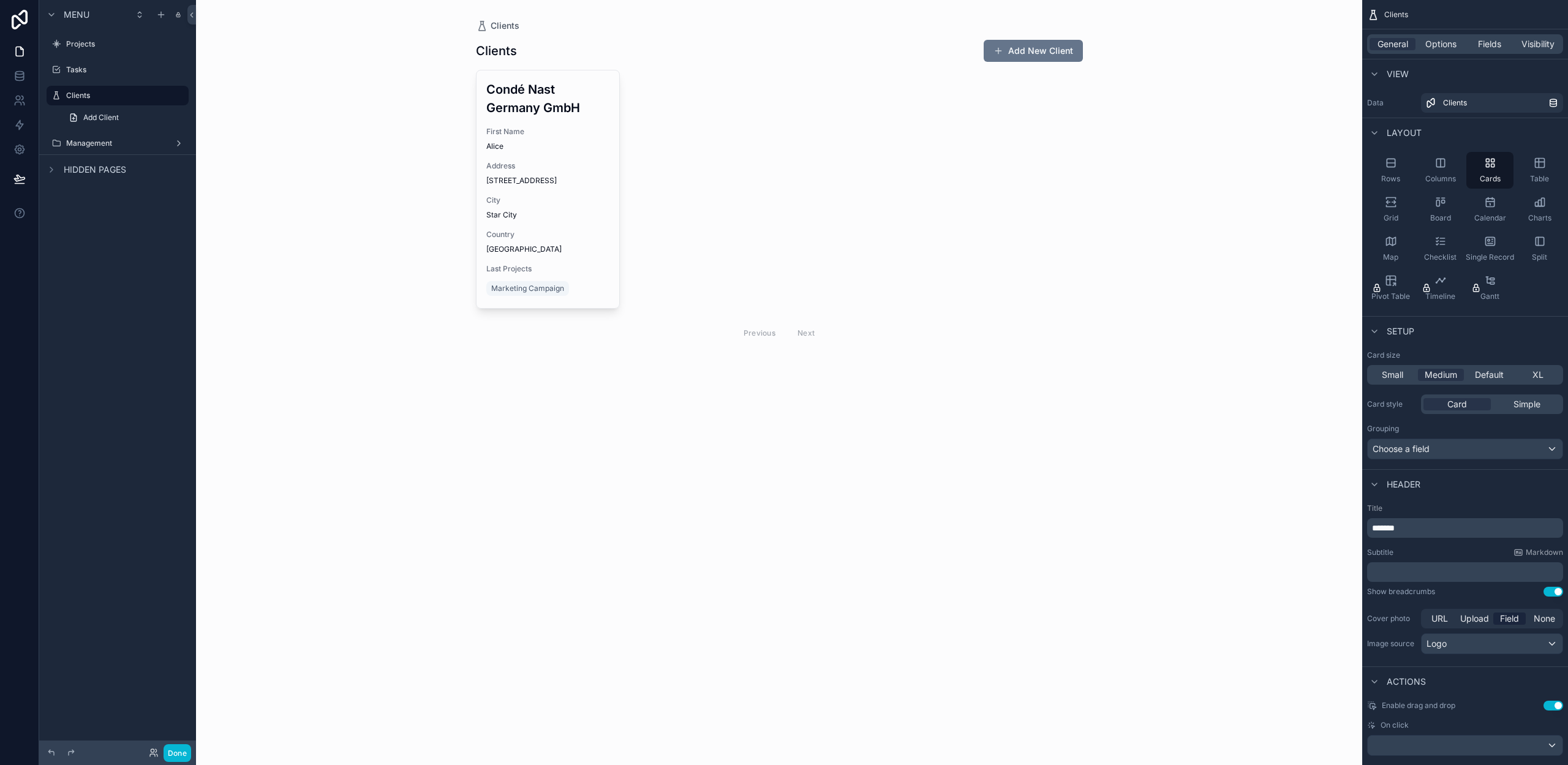
click at [577, 85] on div "scrollable content" at bounding box center [780, 193] width 627 height 386
click at [569, 93] on h3 "Condé Nast Germany GmbH" at bounding box center [547, 98] width 123 height 37
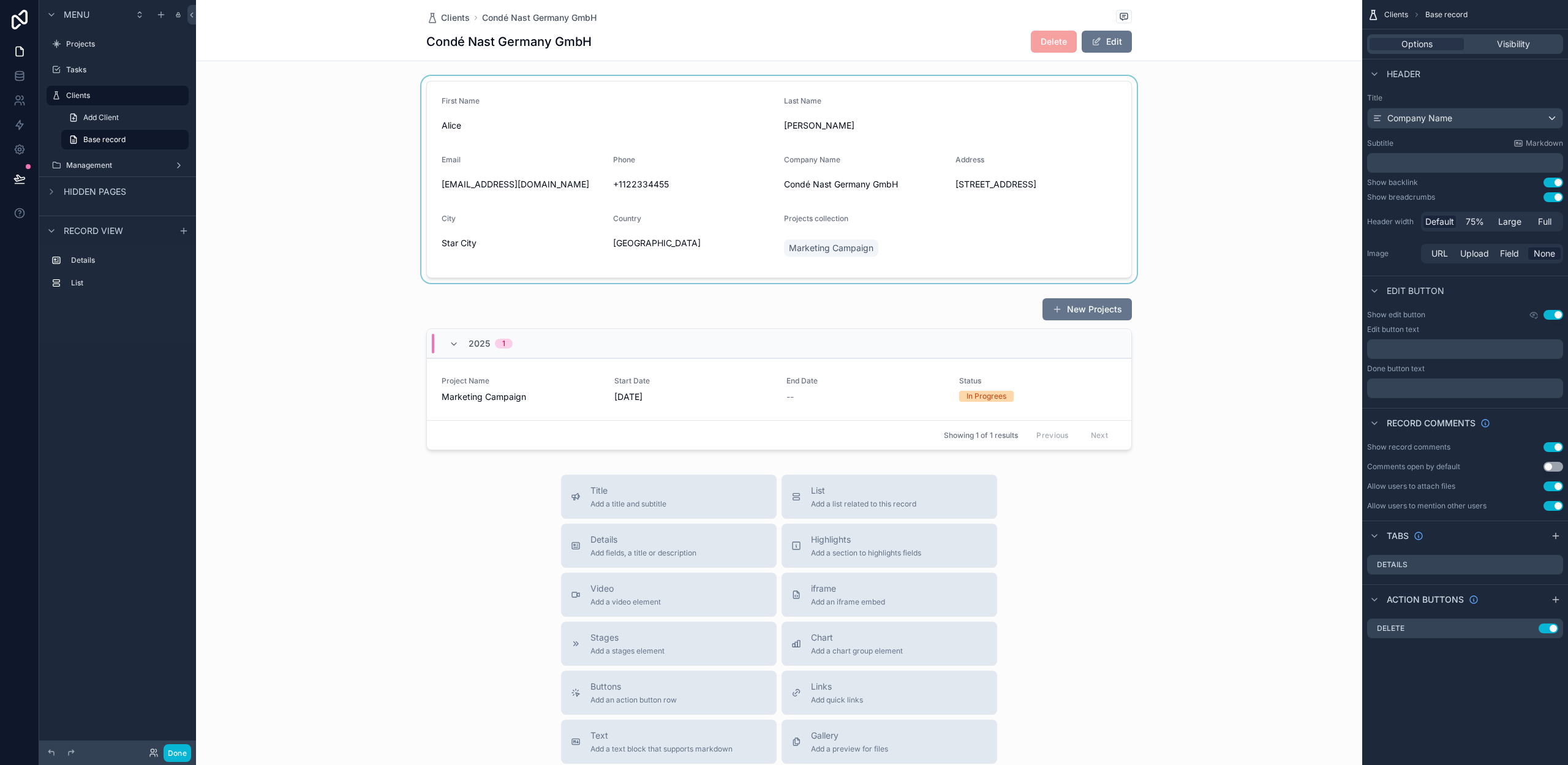
click at [988, 248] on div "scrollable content" at bounding box center [779, 179] width 1166 height 207
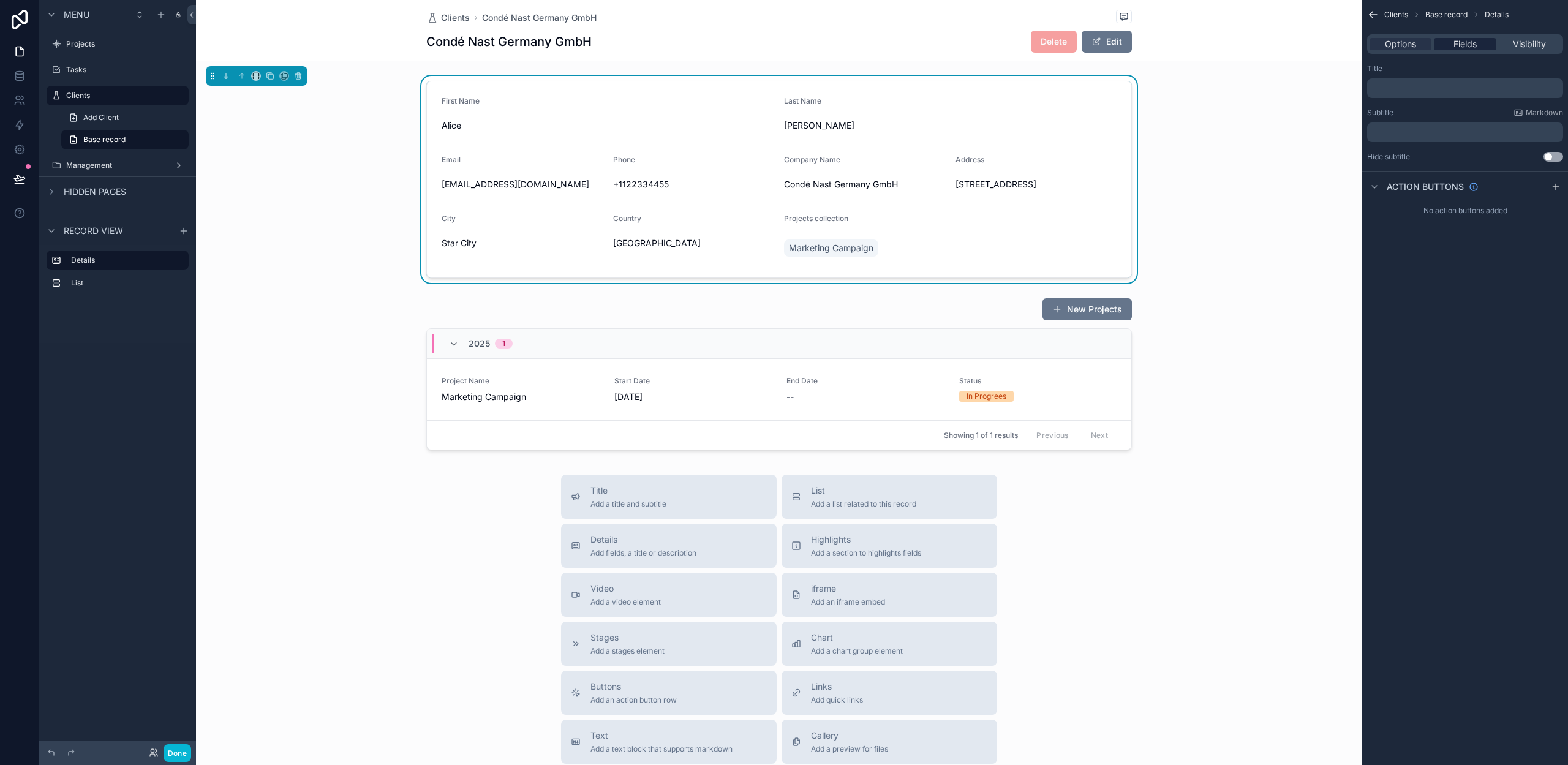
drag, startPoint x: 1467, startPoint y: 45, endPoint x: 1459, endPoint y: 56, distance: 13.6
click at [1467, 45] on span "Fields" at bounding box center [1464, 44] width 23 height 12
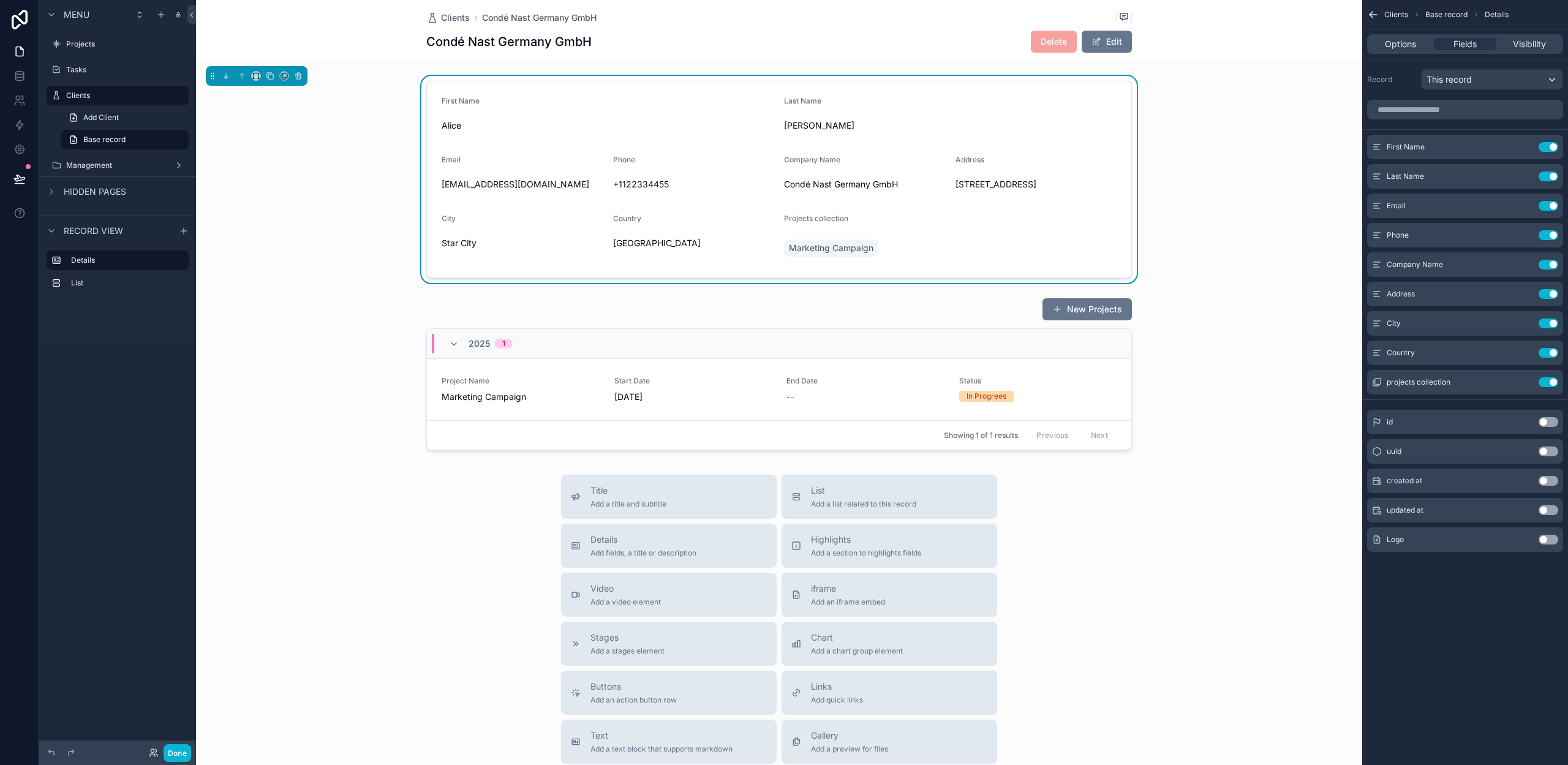
click at [1550, 540] on button "Use setting" at bounding box center [1548, 539] width 20 height 10
click at [1524, 411] on icon "scrollable content" at bounding box center [1524, 412] width 10 height 10
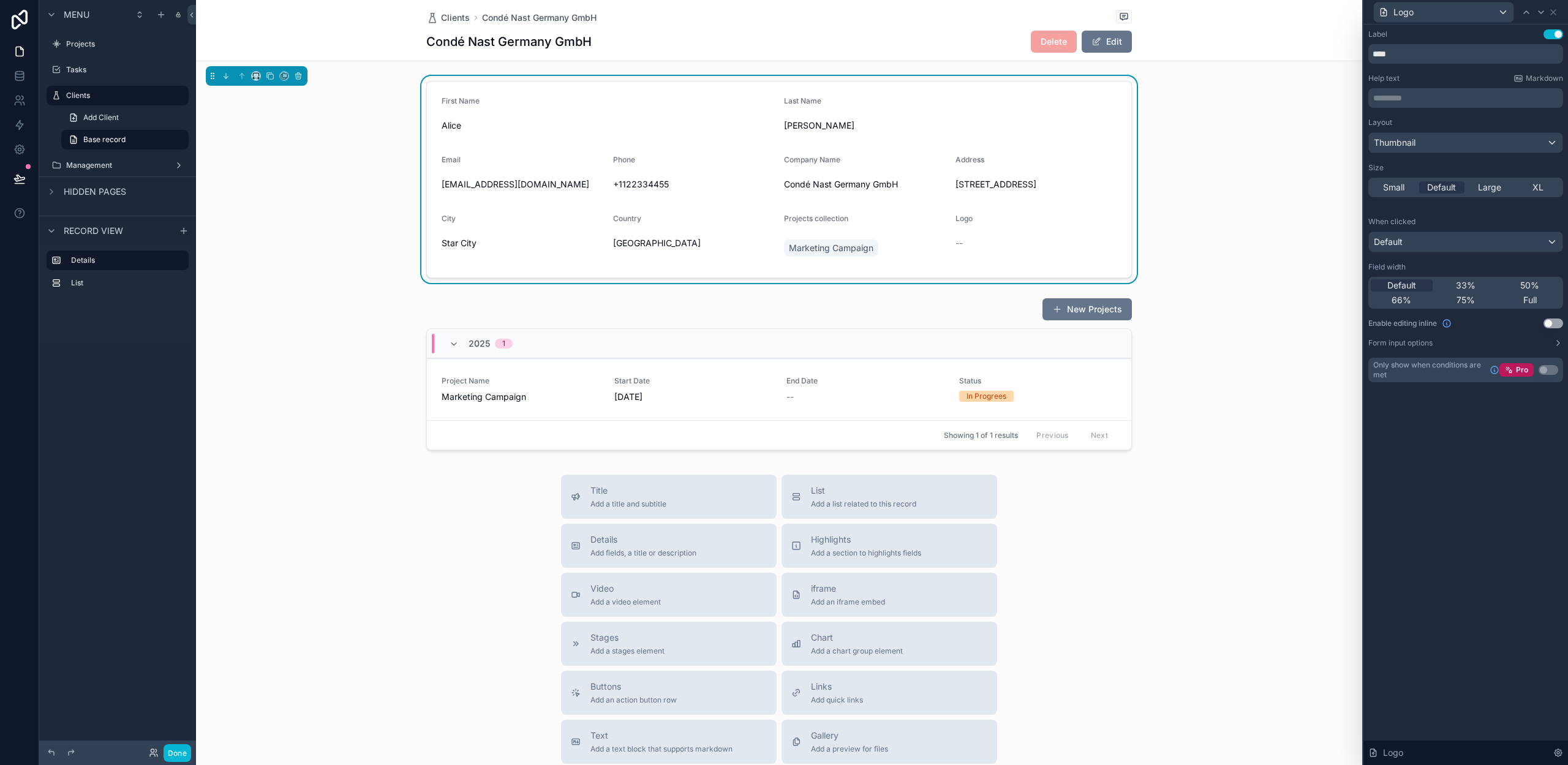
drag, startPoint x: 1557, startPoint y: 323, endPoint x: 1549, endPoint y: 323, distance: 8.0
click at [1557, 323] on button "Use setting" at bounding box center [1553, 323] width 20 height 10
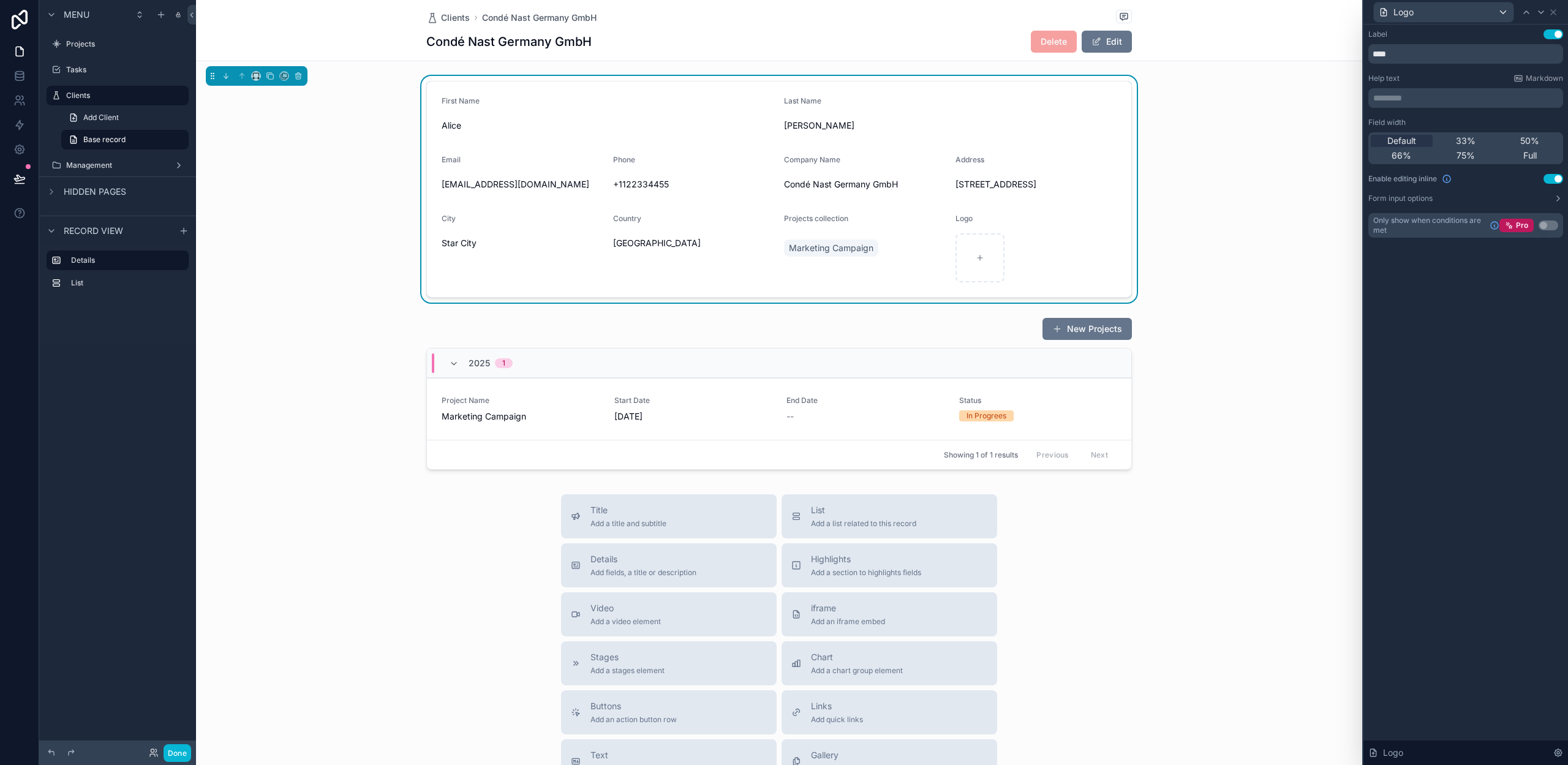
scroll to position [1, 0]
click at [175, 752] on button "Done" at bounding box center [177, 752] width 27 height 18
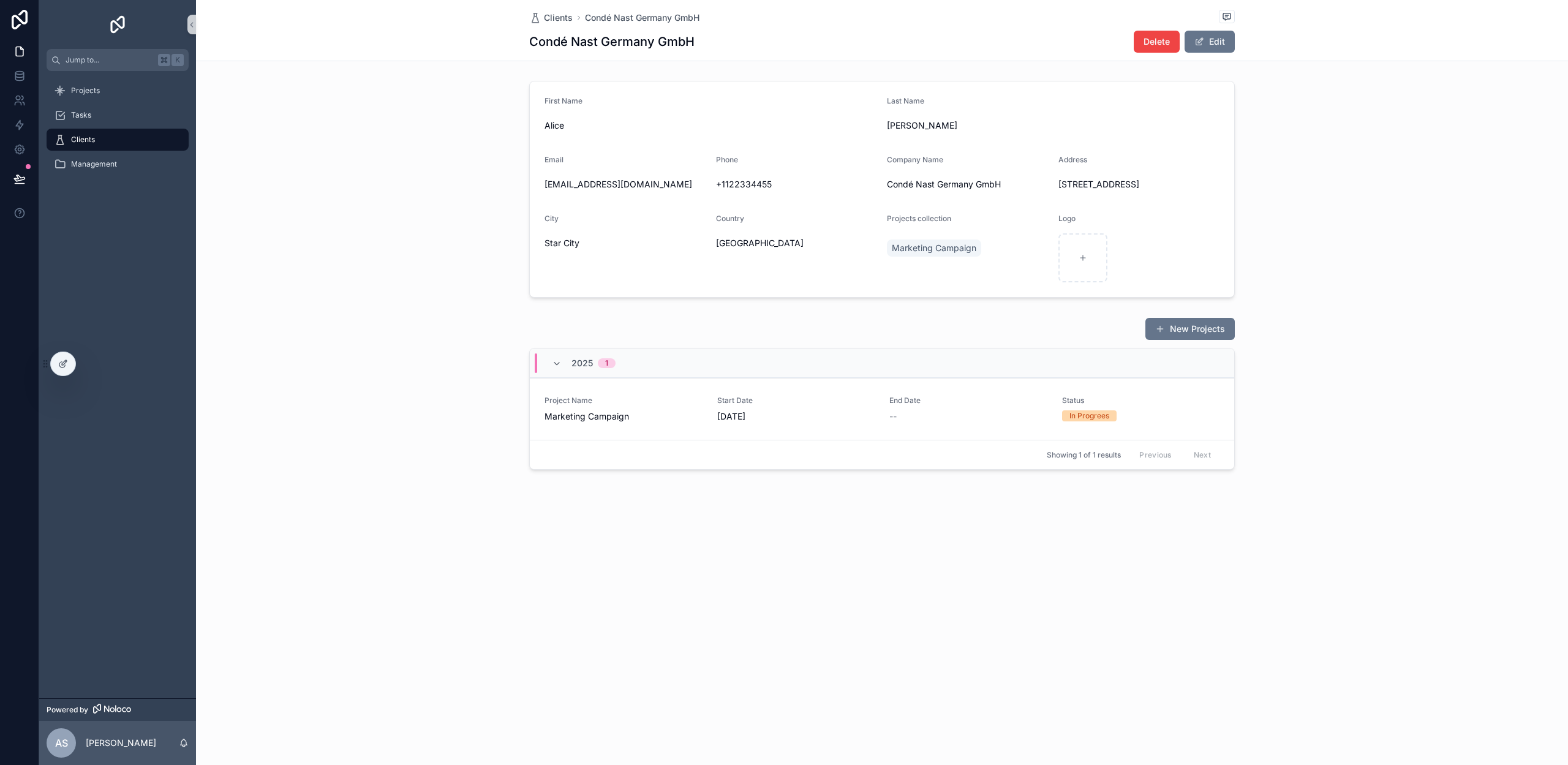
scroll to position [0, 0]
click at [1083, 260] on icon "scrollable content" at bounding box center [1083, 258] width 9 height 9
type input "**********"
drag, startPoint x: 536, startPoint y: 534, endPoint x: 537, endPoint y: 497, distance: 37.0
click at [536, 534] on div "Clients Condé Nast Germany GmbH Condé Nast Germany GmbH Delete Edit First Name …" at bounding box center [882, 277] width 1372 height 553
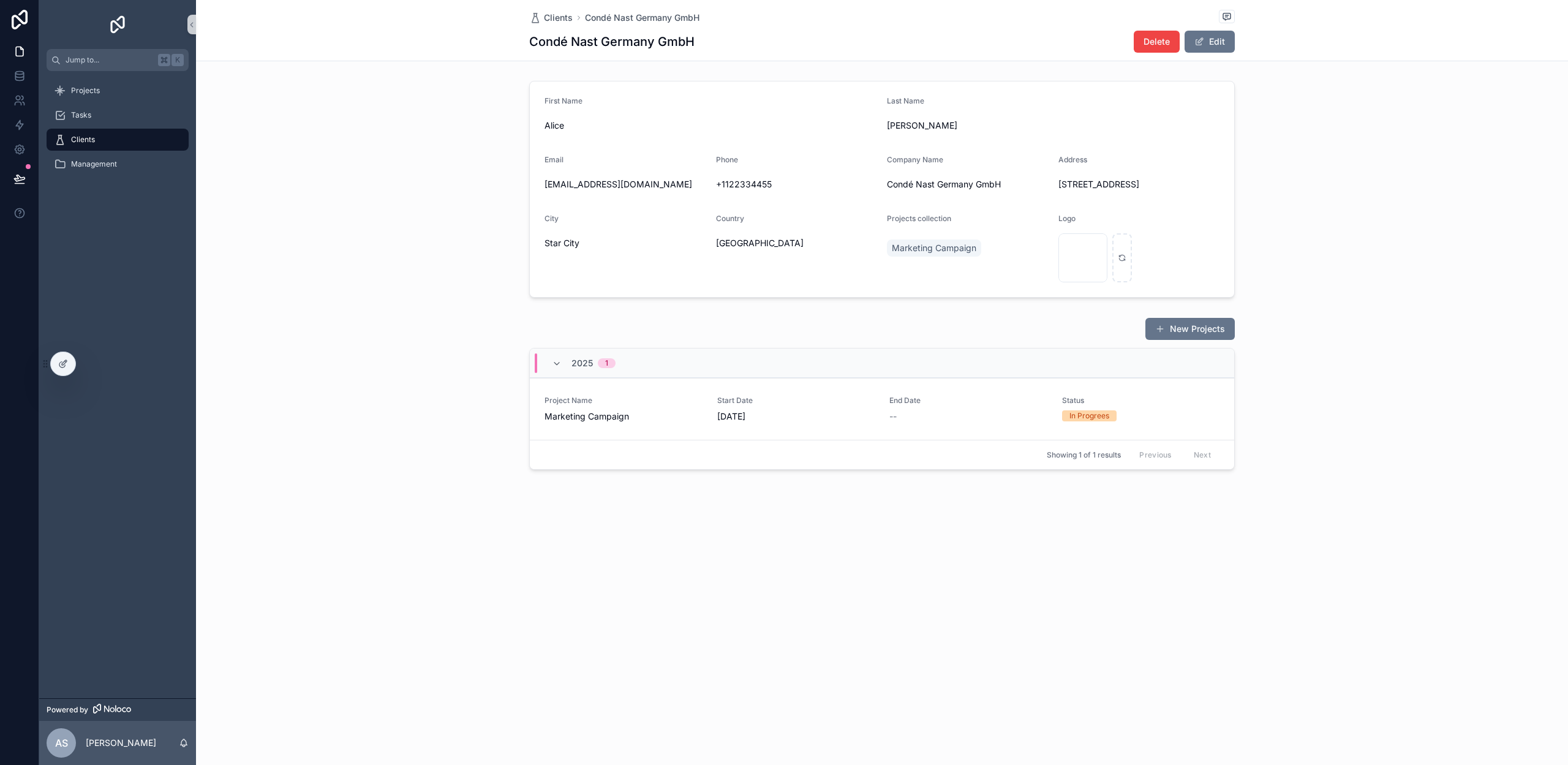
click at [89, 137] on span "Clients" at bounding box center [83, 140] width 24 height 10
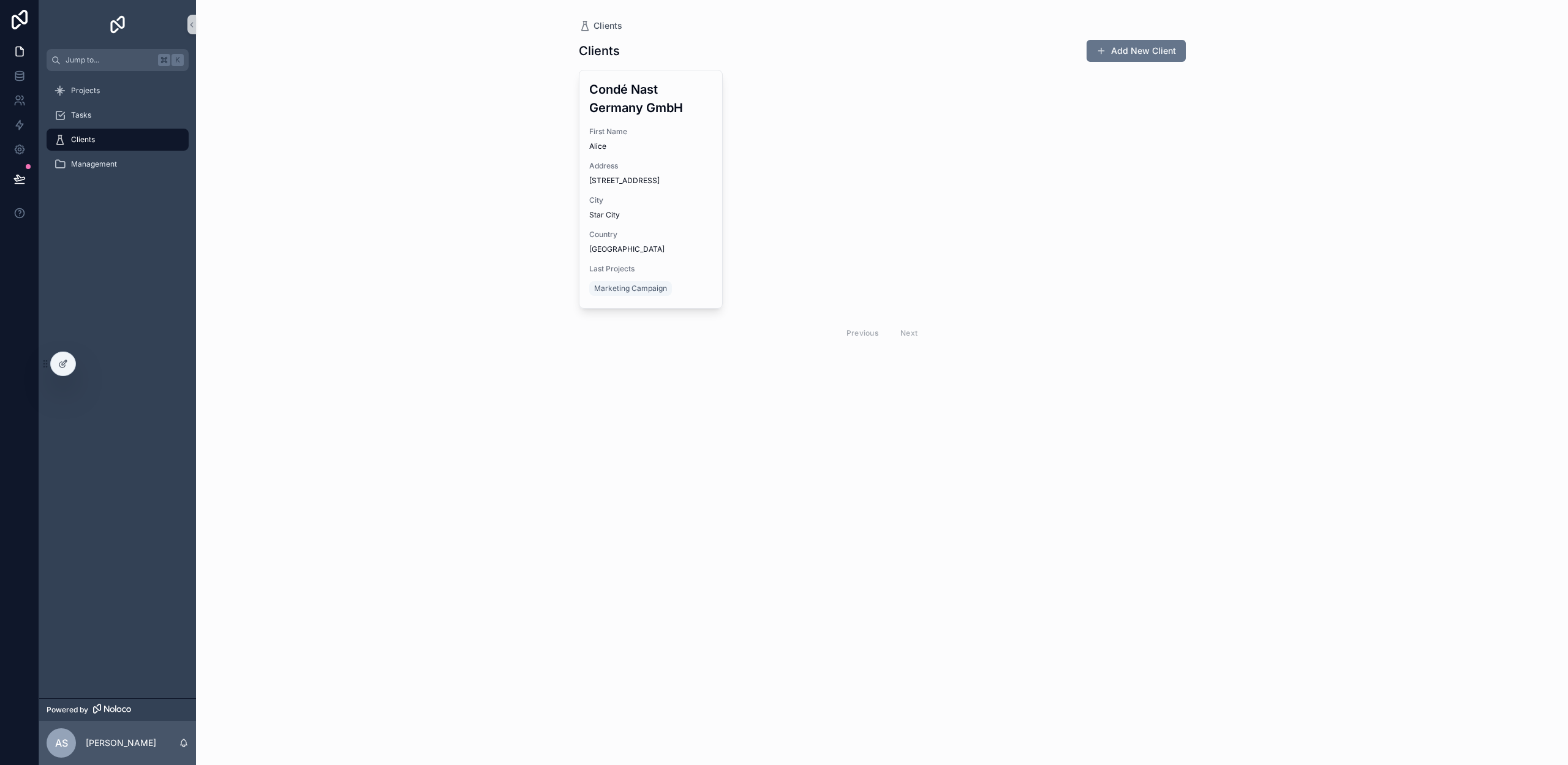
drag, startPoint x: 62, startPoint y: 363, endPoint x: 235, endPoint y: 344, distance: 174.0
click at [62, 363] on icon at bounding box center [63, 364] width 10 height 10
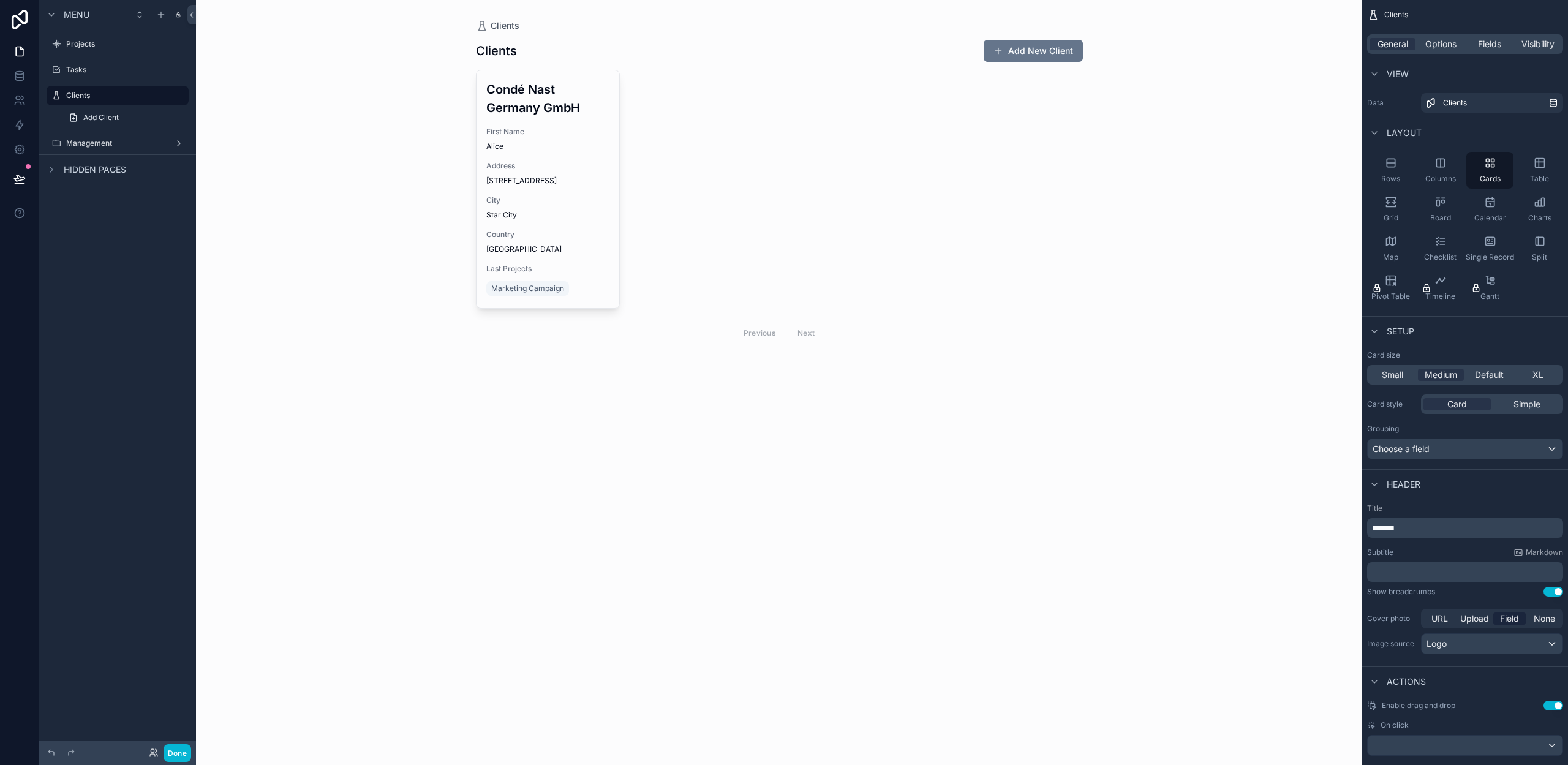
click at [681, 220] on div "scrollable content" at bounding box center [780, 193] width 627 height 386
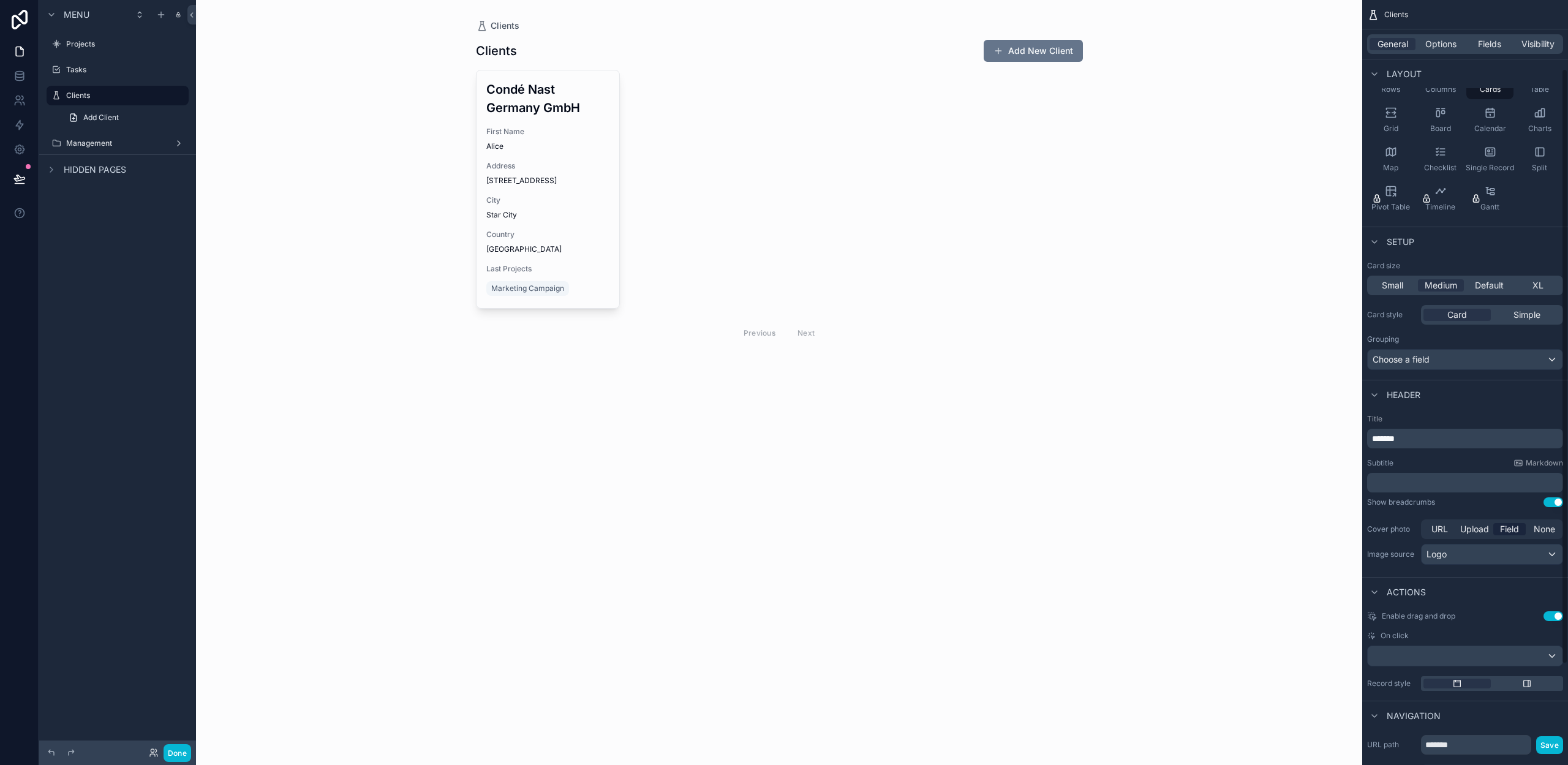
scroll to position [80, 0]
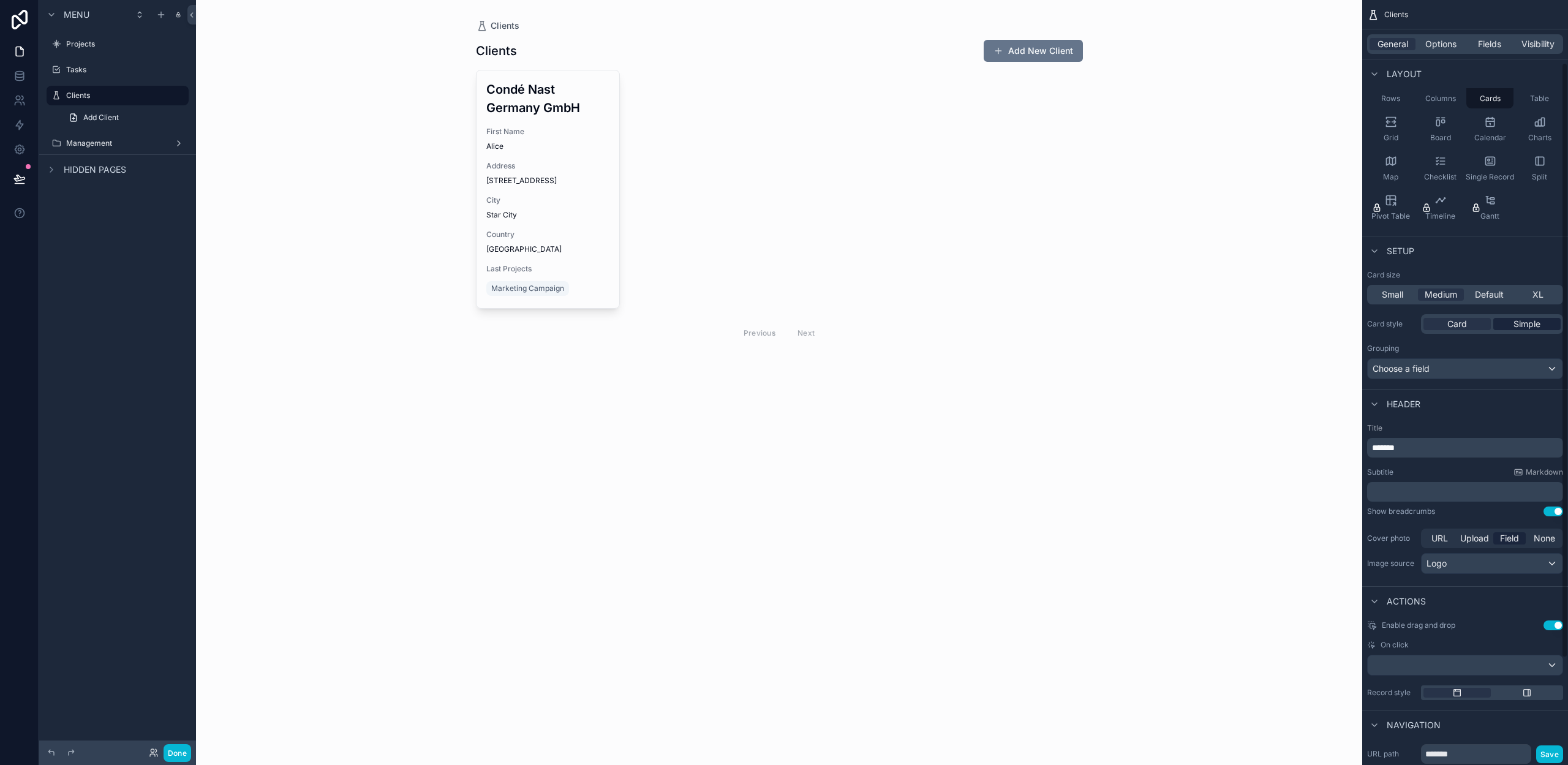
click at [1525, 321] on span "Simple" at bounding box center [1527, 323] width 27 height 12
click at [1468, 323] on div "Card" at bounding box center [1456, 323] width 67 height 12
click at [1533, 327] on span "Simple" at bounding box center [1527, 323] width 27 height 12
click at [1479, 326] on div "Card" at bounding box center [1456, 323] width 67 height 12
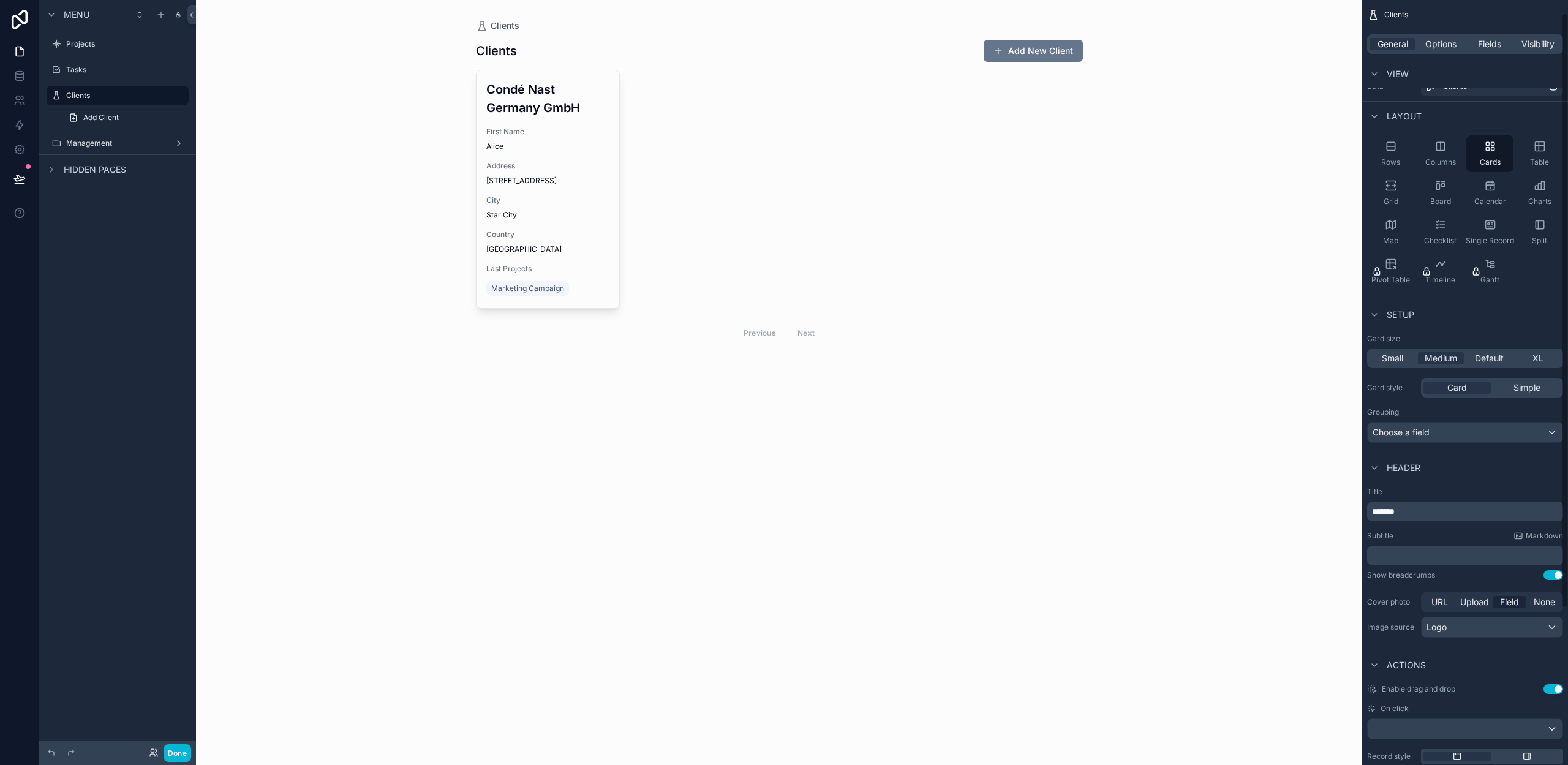
scroll to position [15, 0]
click at [1488, 353] on span "Default" at bounding box center [1490, 359] width 29 height 12
click at [1547, 366] on div "Small Medium Default XL" at bounding box center [1465, 359] width 196 height 20
click at [1440, 358] on span "Medium" at bounding box center [1441, 359] width 32 height 12
click at [1475, 361] on span "Default" at bounding box center [1490, 359] width 29 height 12
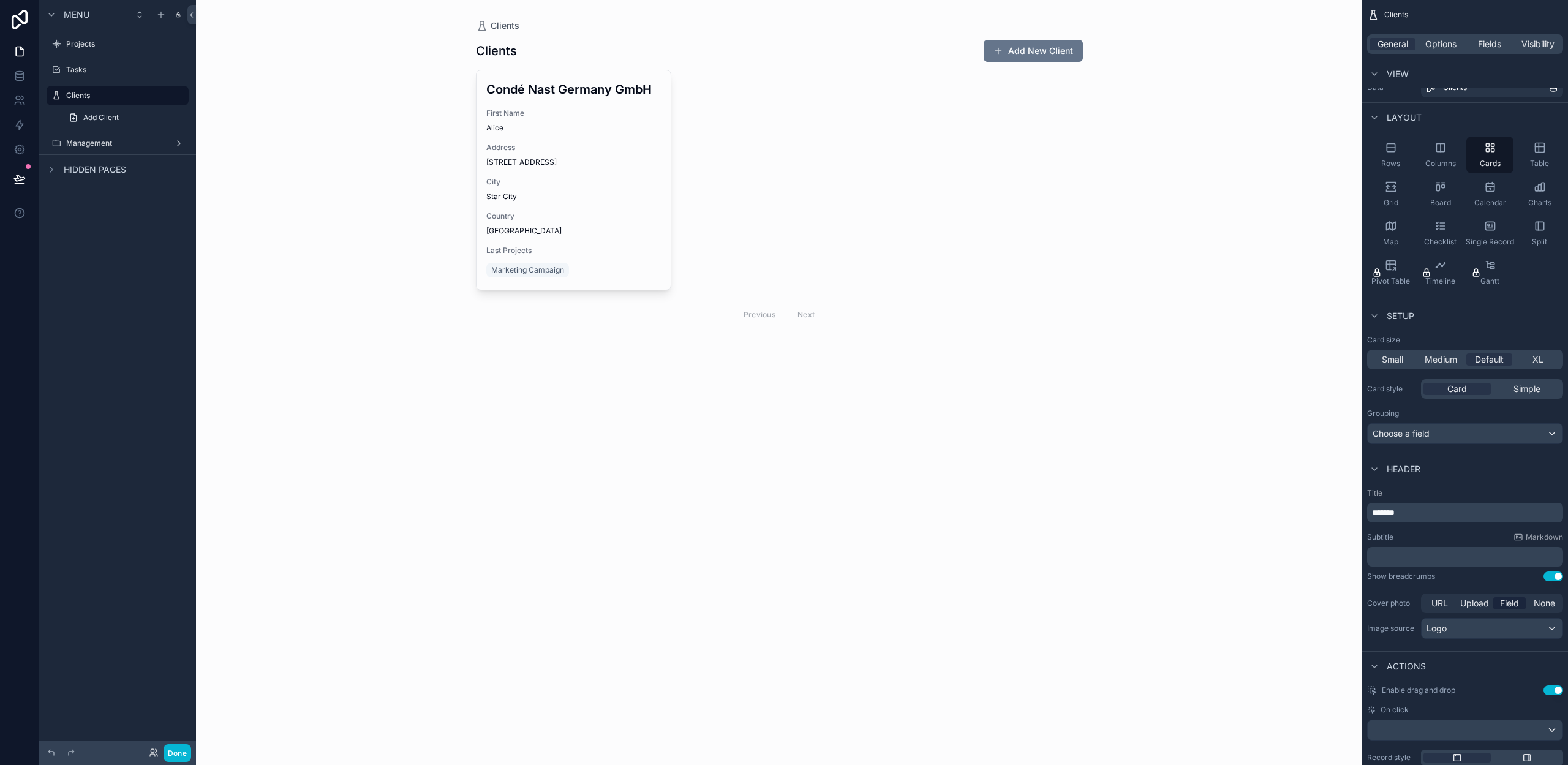
click at [1517, 366] on div "Small Medium Default XL" at bounding box center [1465, 359] width 196 height 20
click at [1448, 360] on span "Medium" at bounding box center [1441, 359] width 32 height 12
click at [1484, 362] on span "Default" at bounding box center [1490, 359] width 29 height 12
click at [1534, 362] on span "XL" at bounding box center [1537, 359] width 11 height 12
click at [1495, 359] on span "Default" at bounding box center [1490, 359] width 29 height 12
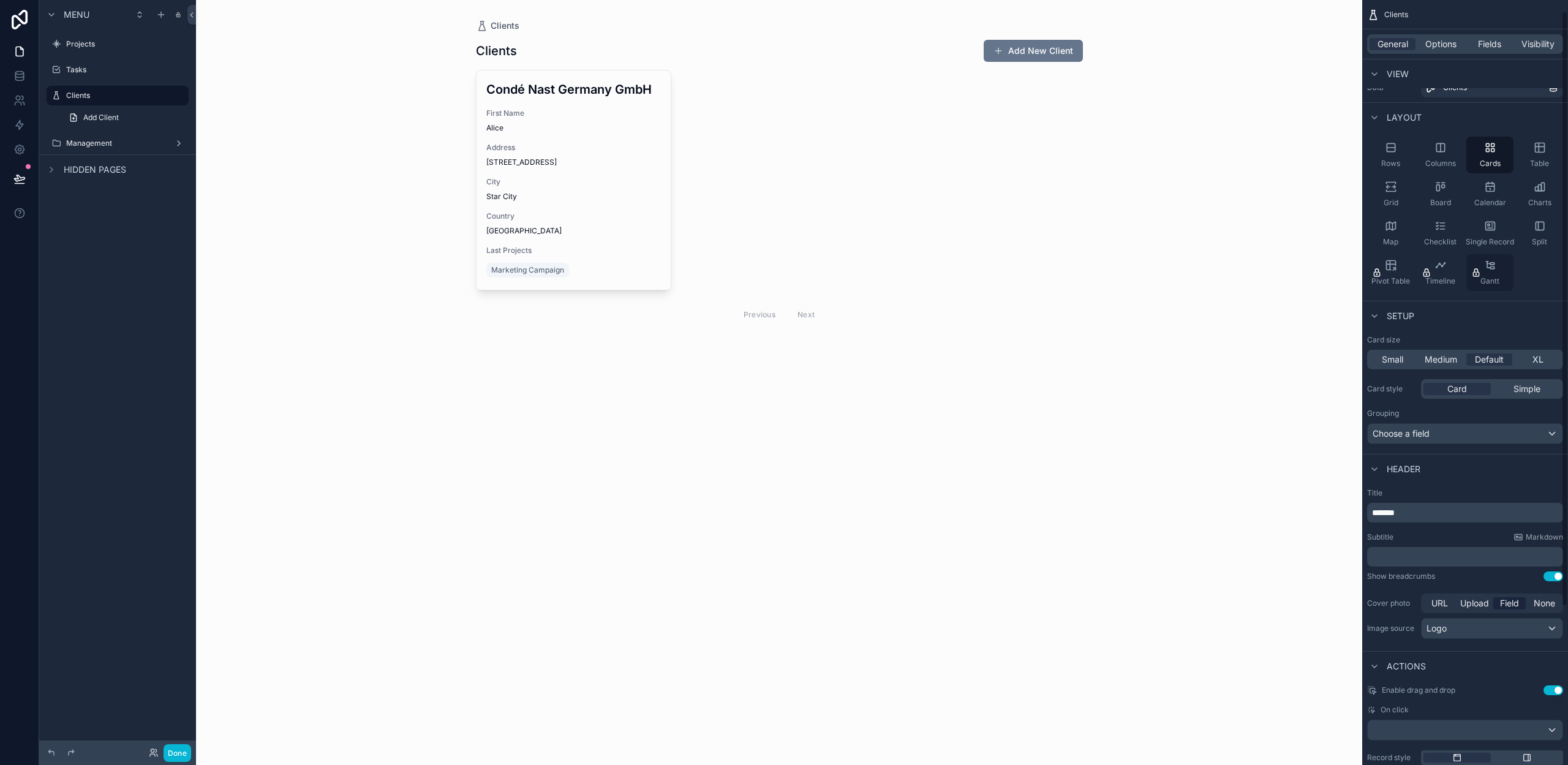
scroll to position [0, 0]
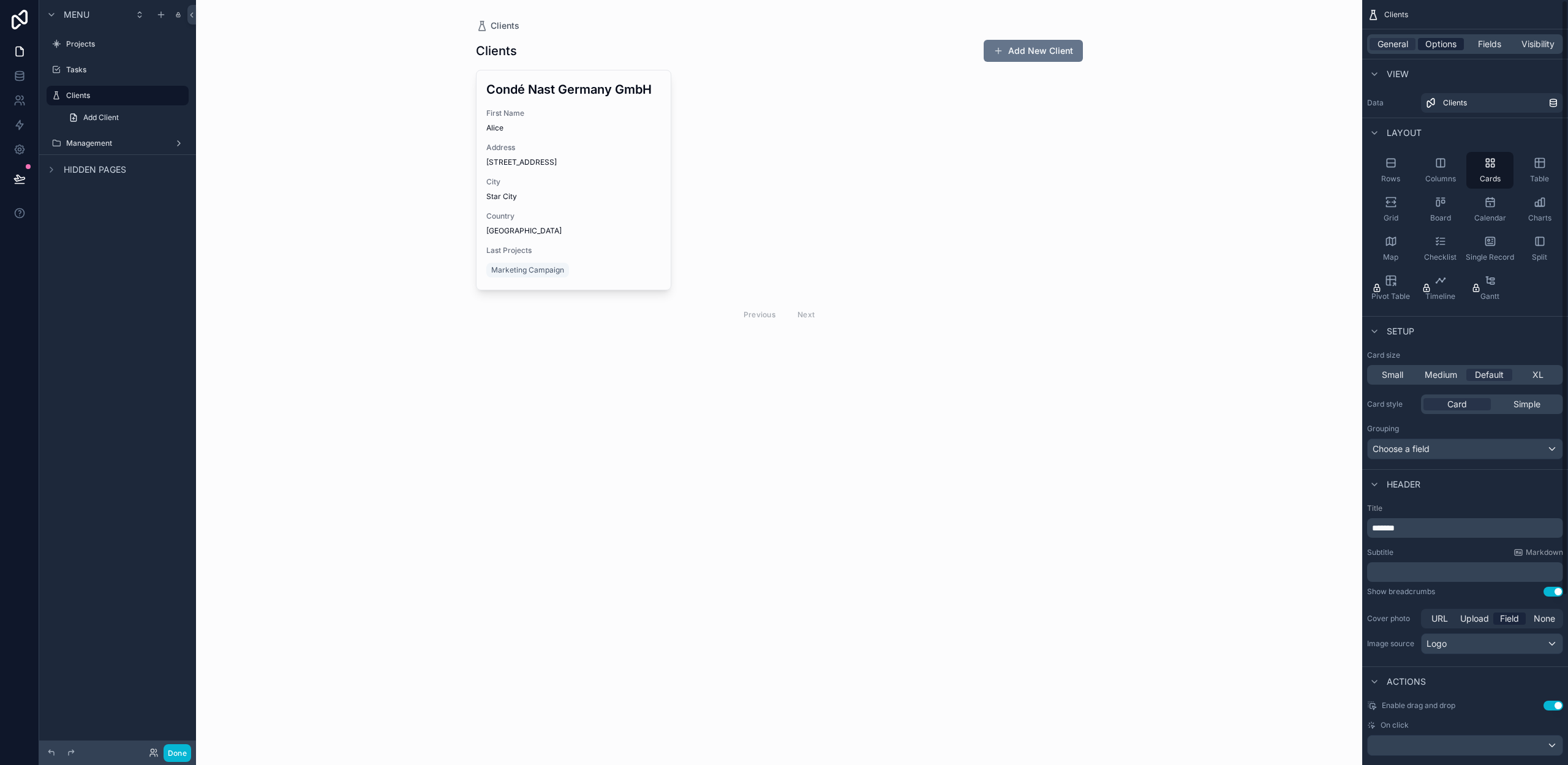
click at [1439, 46] on span "Options" at bounding box center [1440, 44] width 31 height 12
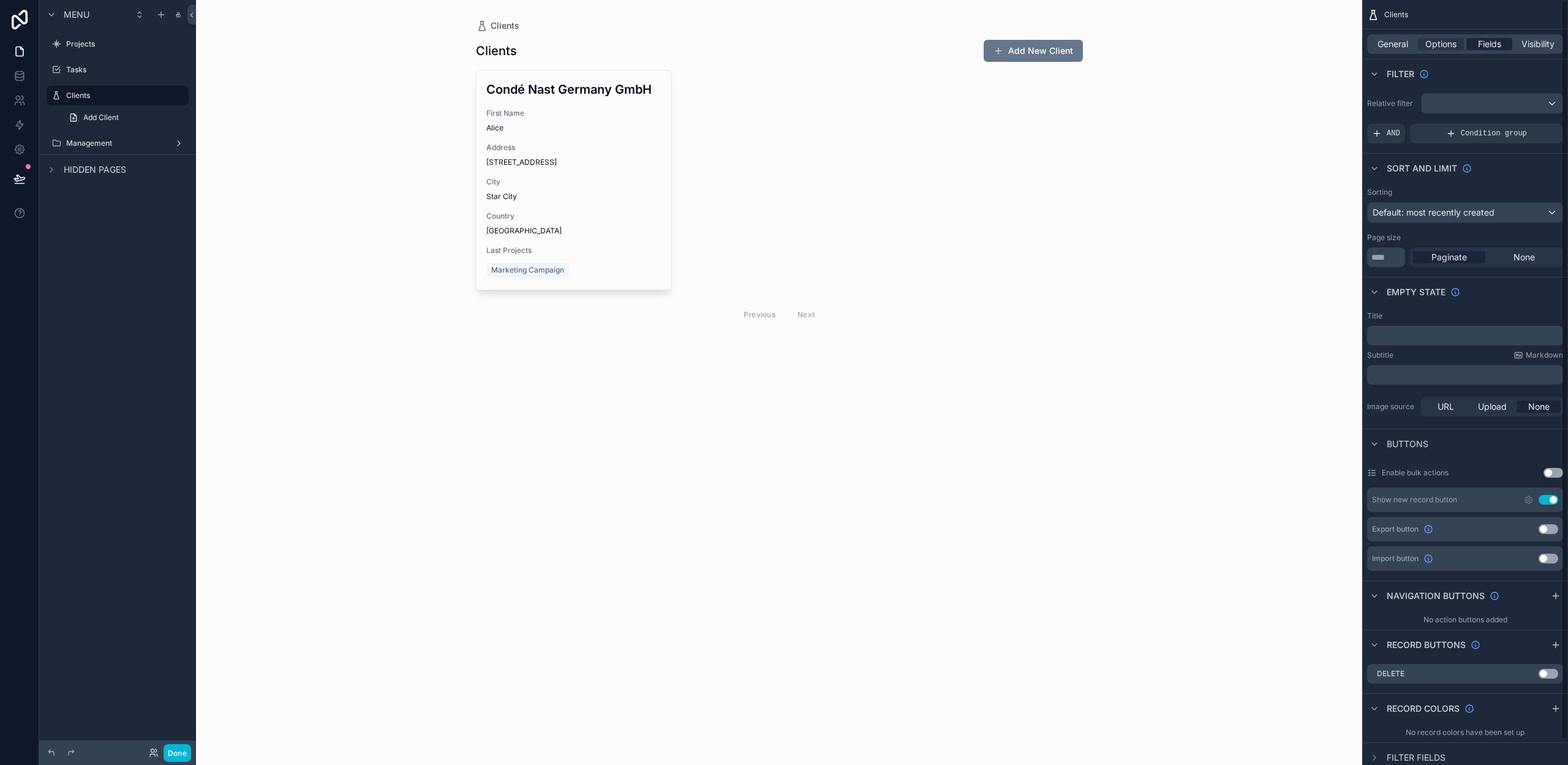
click at [1490, 47] on span "Fields" at bounding box center [1489, 44] width 23 height 12
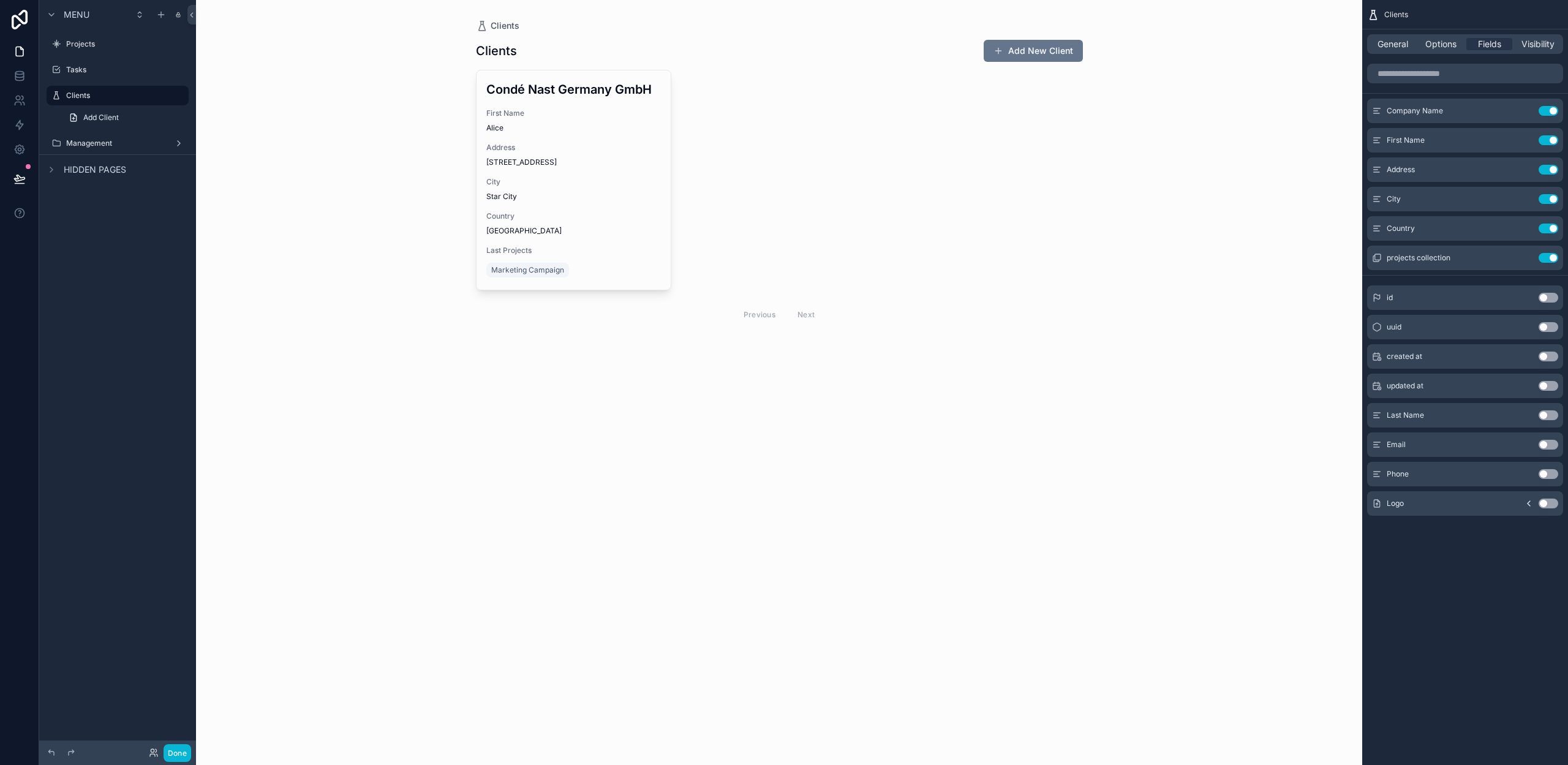
click at [1546, 503] on button "Use setting" at bounding box center [1548, 504] width 20 height 10
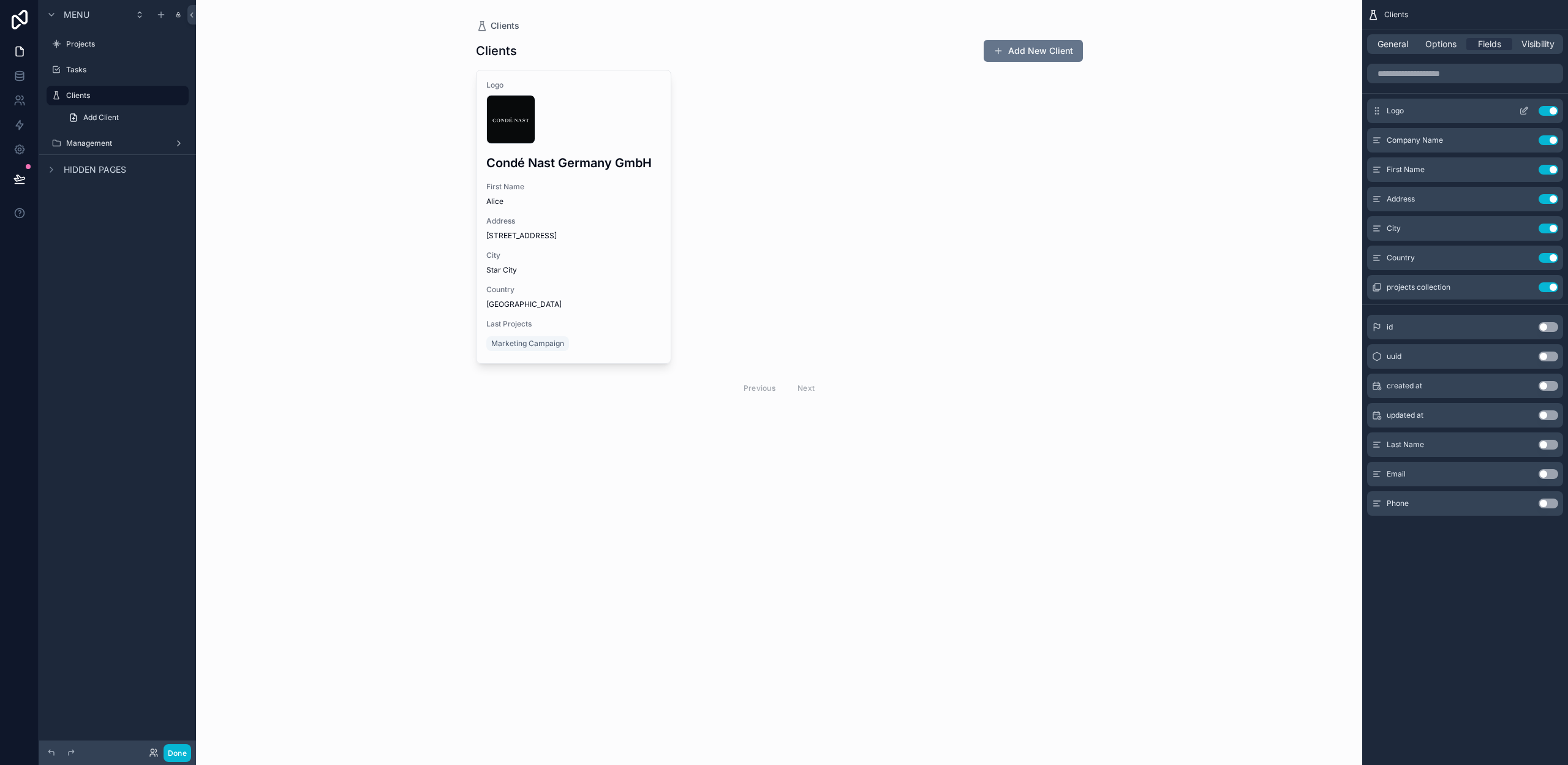
click at [1525, 110] on icon "scrollable content" at bounding box center [1524, 111] width 10 height 10
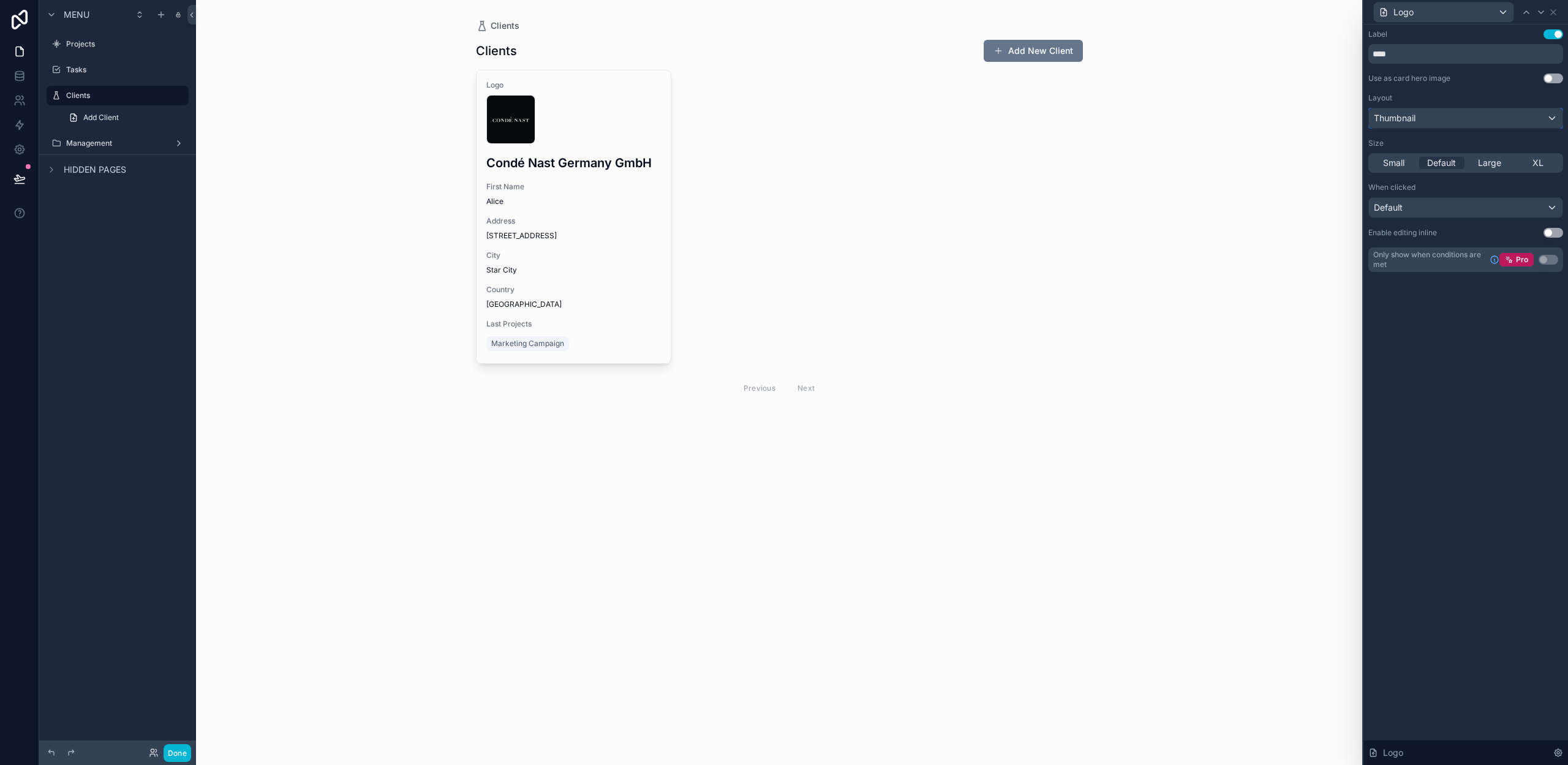
click at [1442, 120] on div "Thumbnail" at bounding box center [1465, 117] width 193 height 20
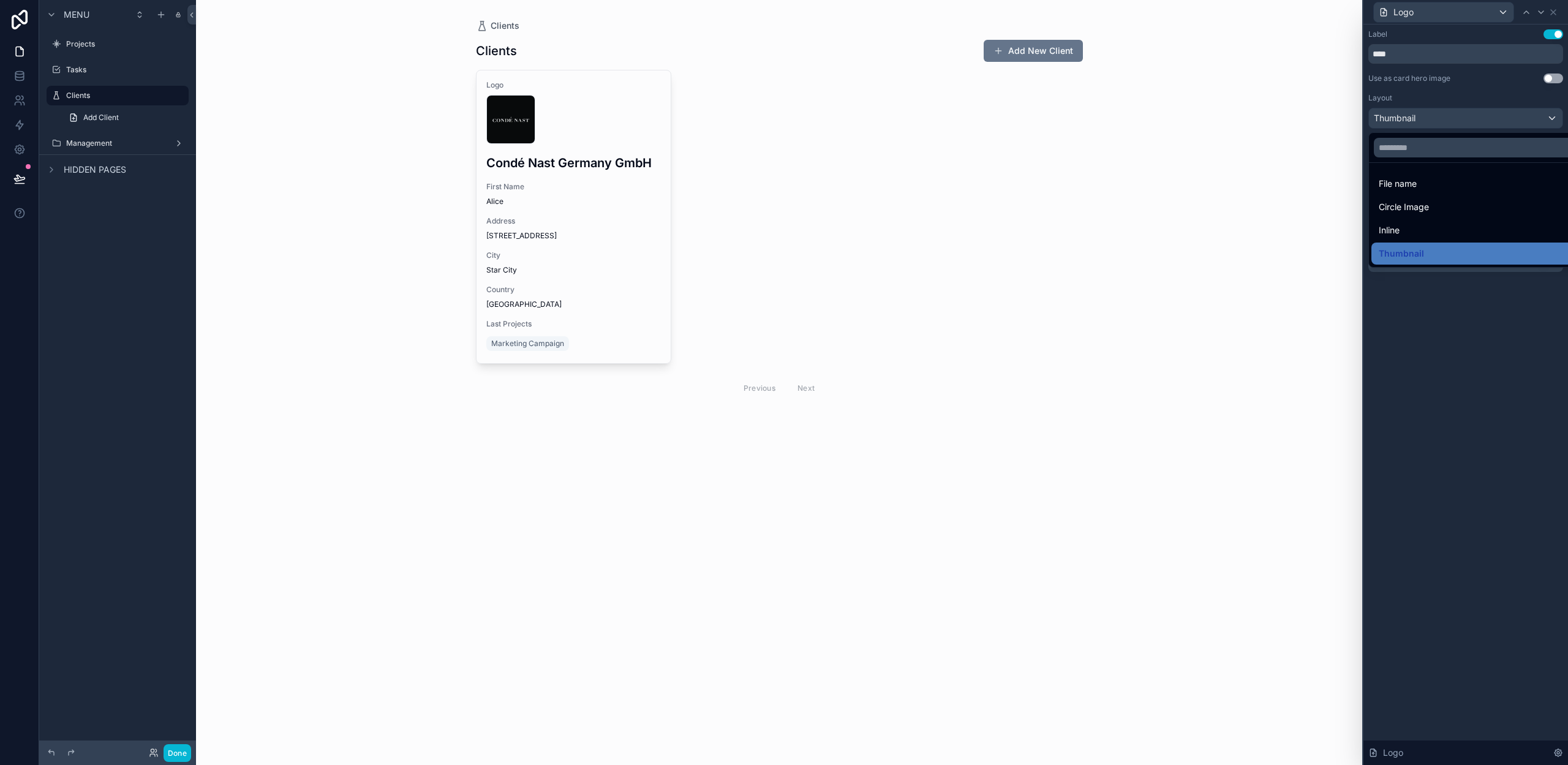
click at [1422, 204] on span "Circle Image" at bounding box center [1404, 207] width 50 height 14
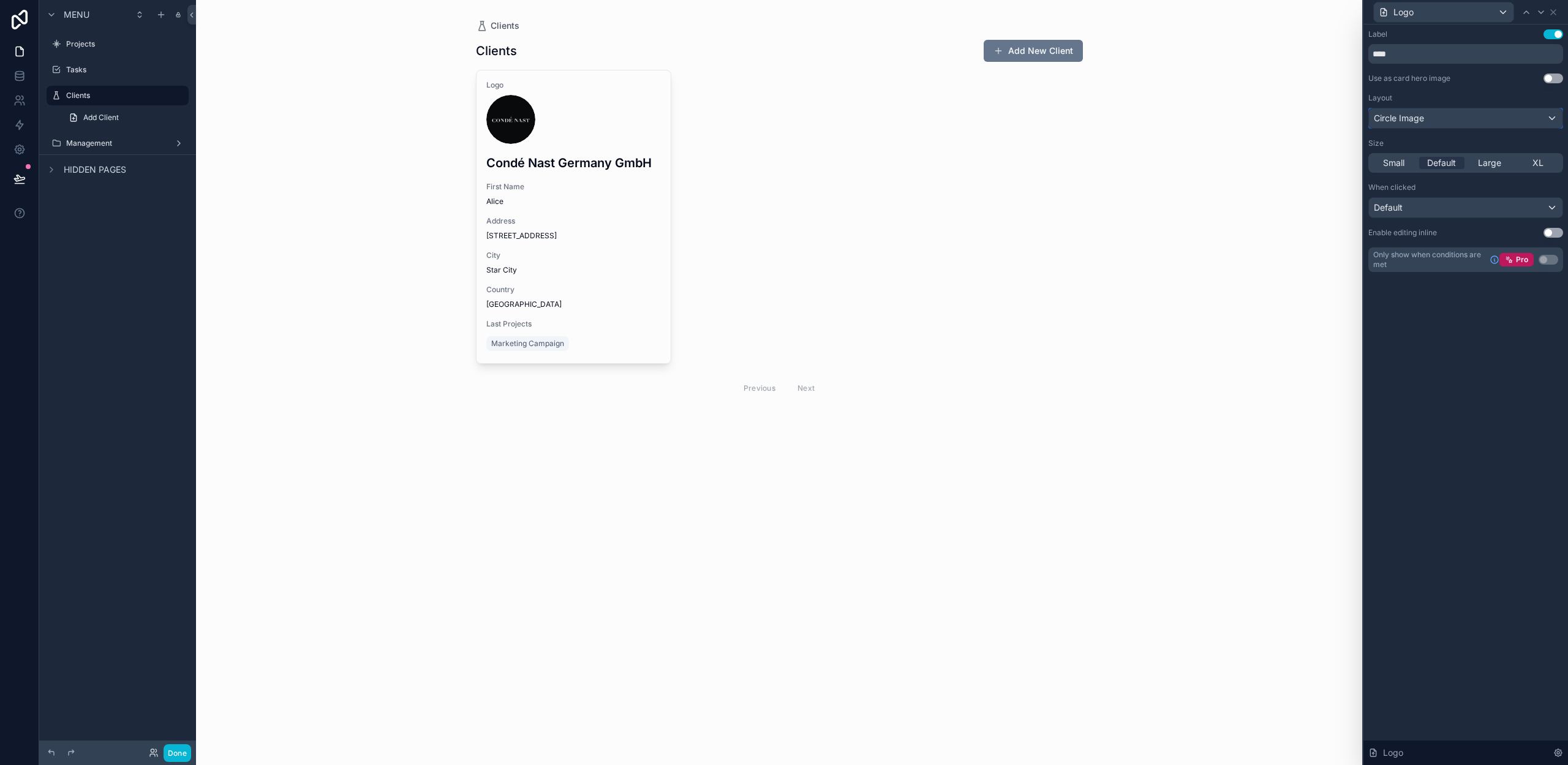
click at [1420, 121] on span "Circle Image" at bounding box center [1399, 118] width 50 height 12
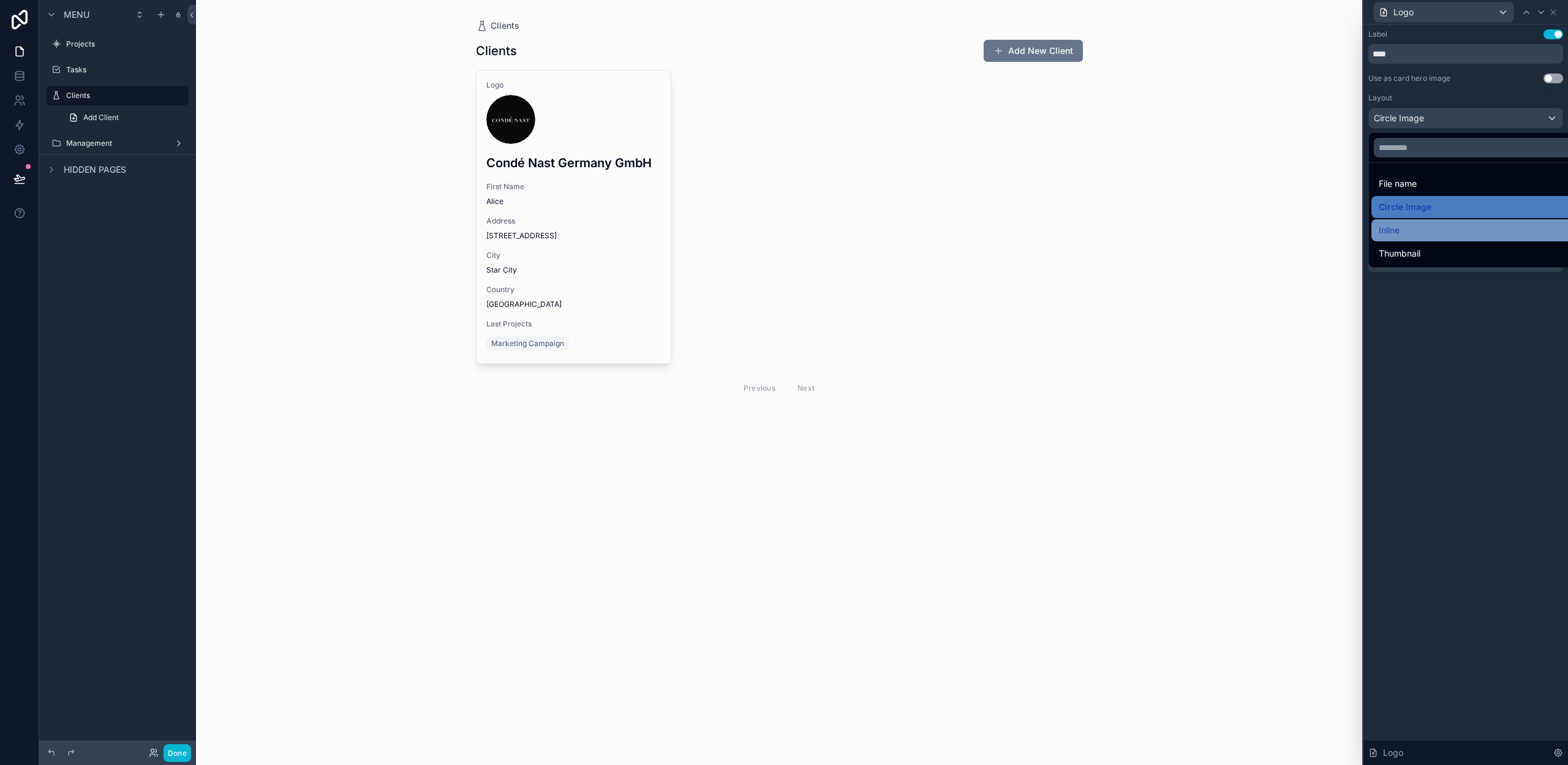
click at [1411, 231] on div "Inline" at bounding box center [1479, 230] width 202 height 14
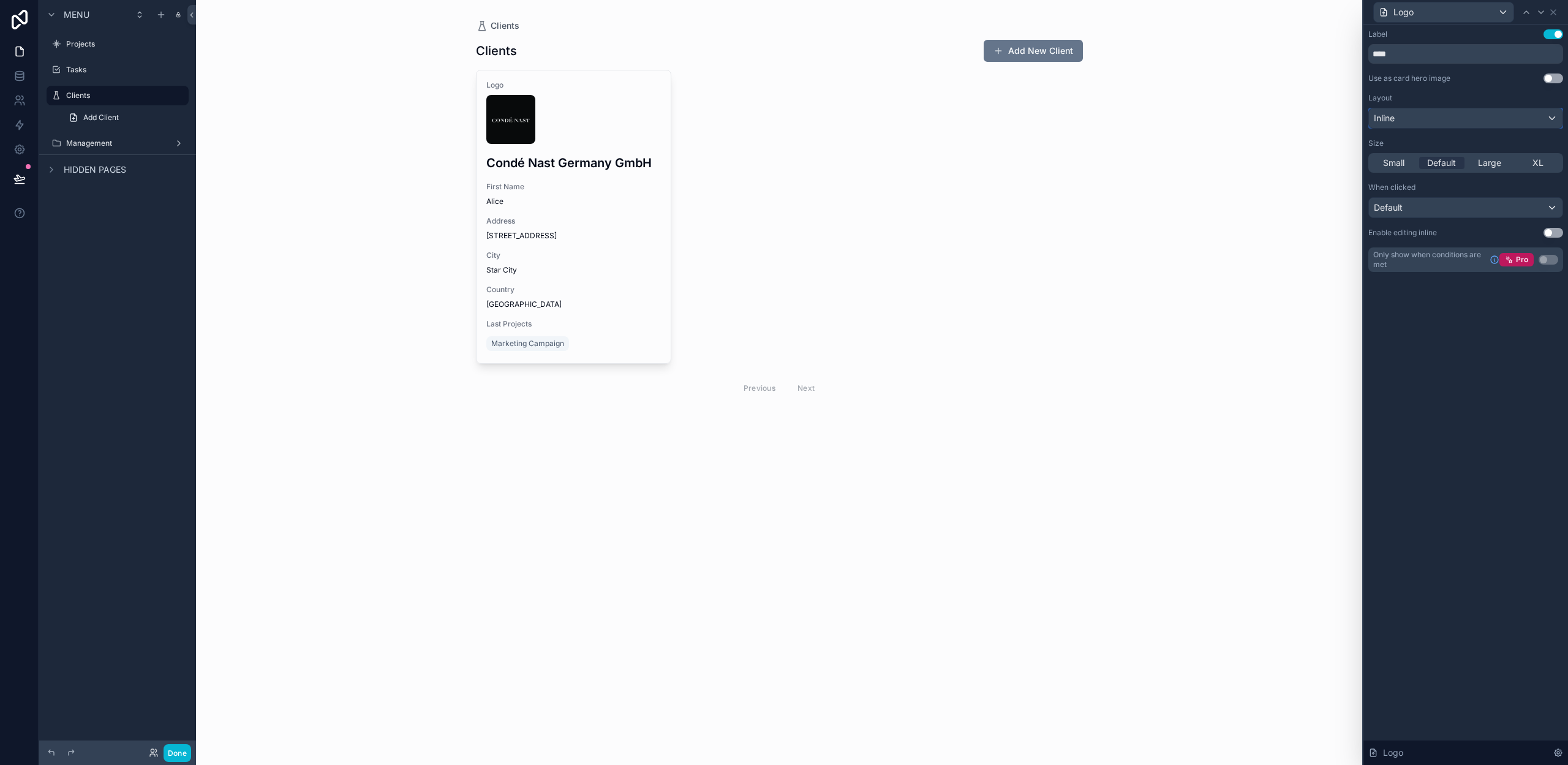
click at [1416, 123] on div "Inline" at bounding box center [1465, 117] width 193 height 20
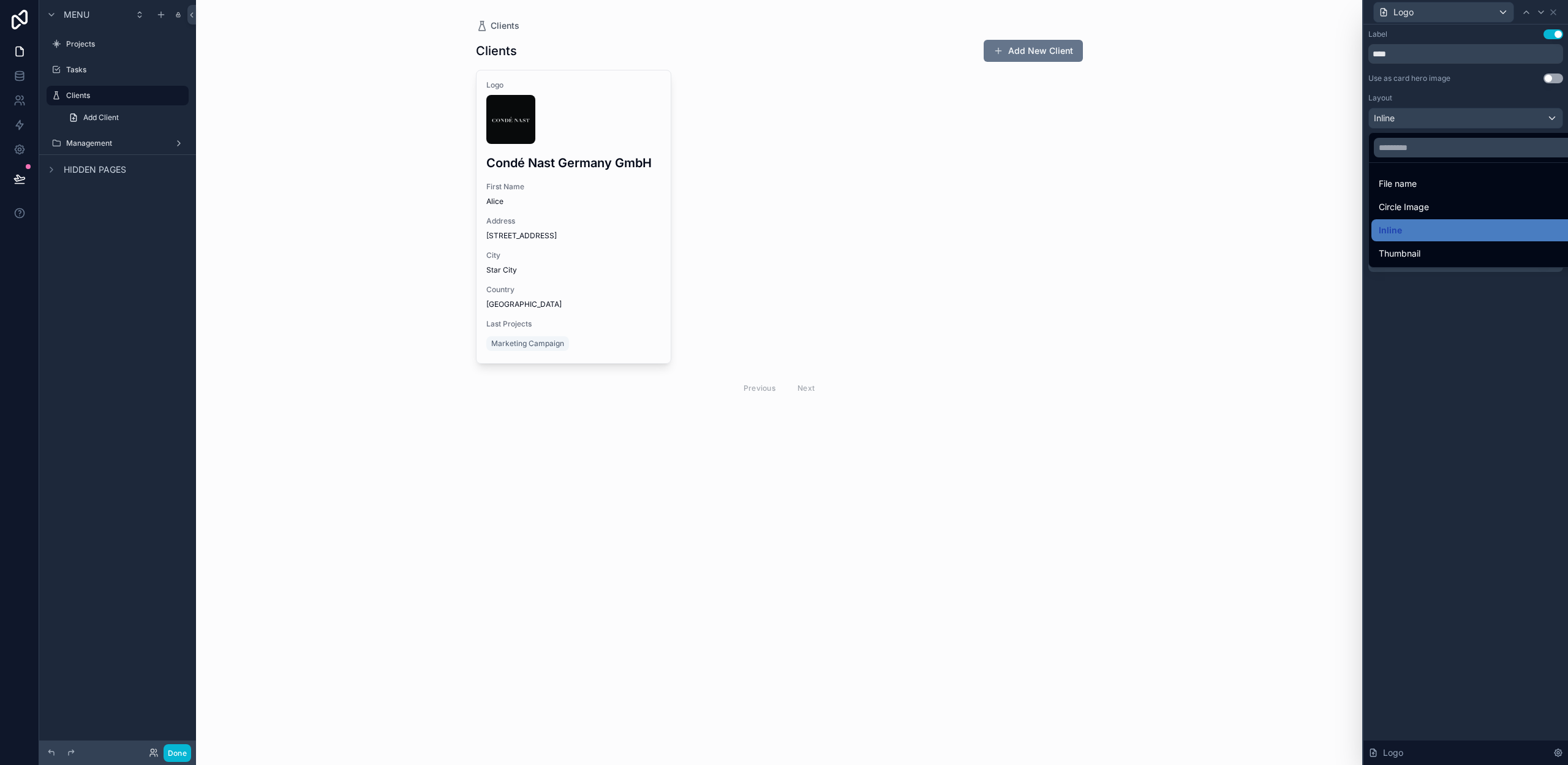
click at [1414, 248] on span "Thumbnail" at bounding box center [1399, 253] width 42 height 14
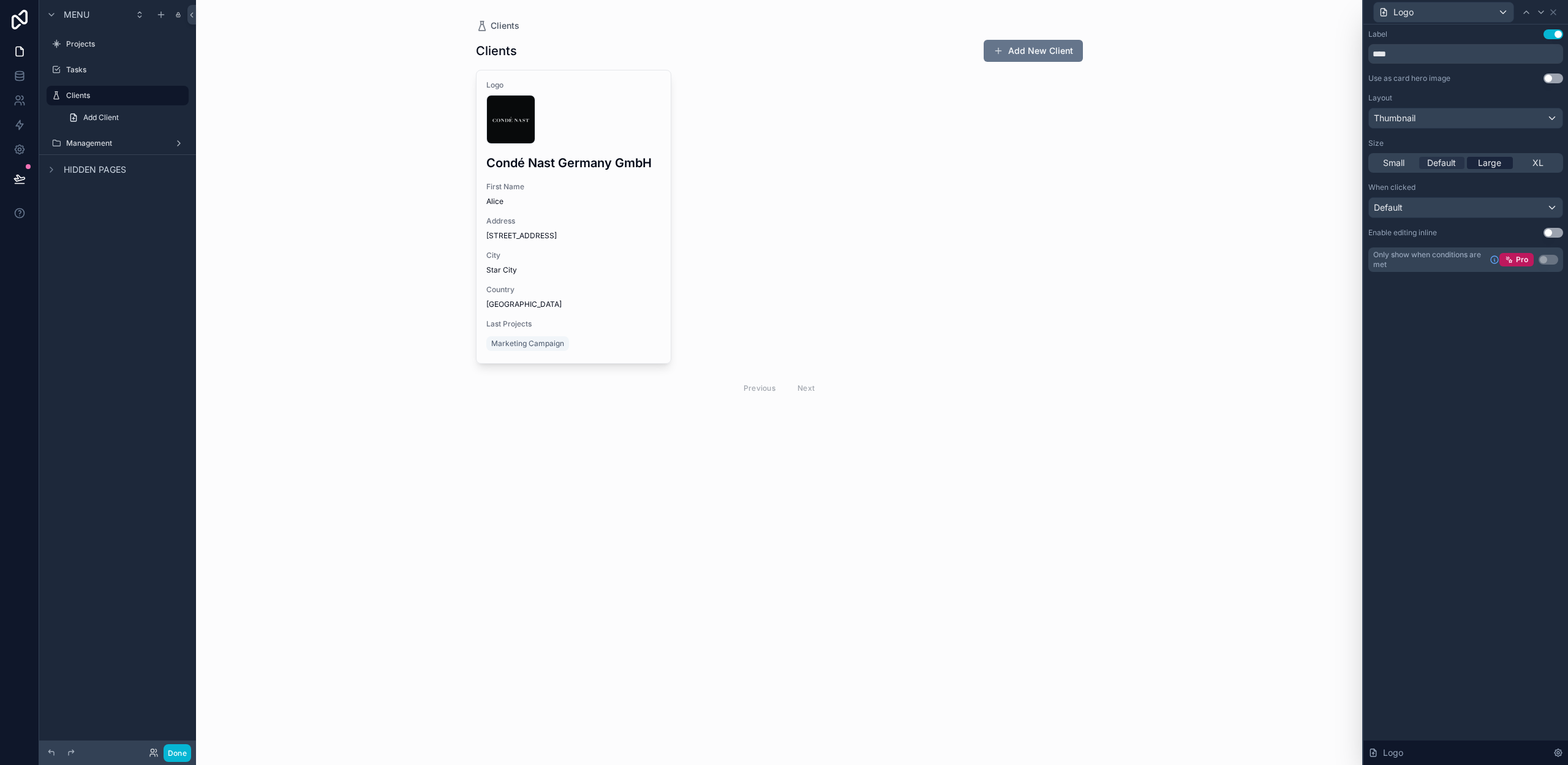
click at [1494, 163] on span "Large" at bounding box center [1489, 163] width 23 height 12
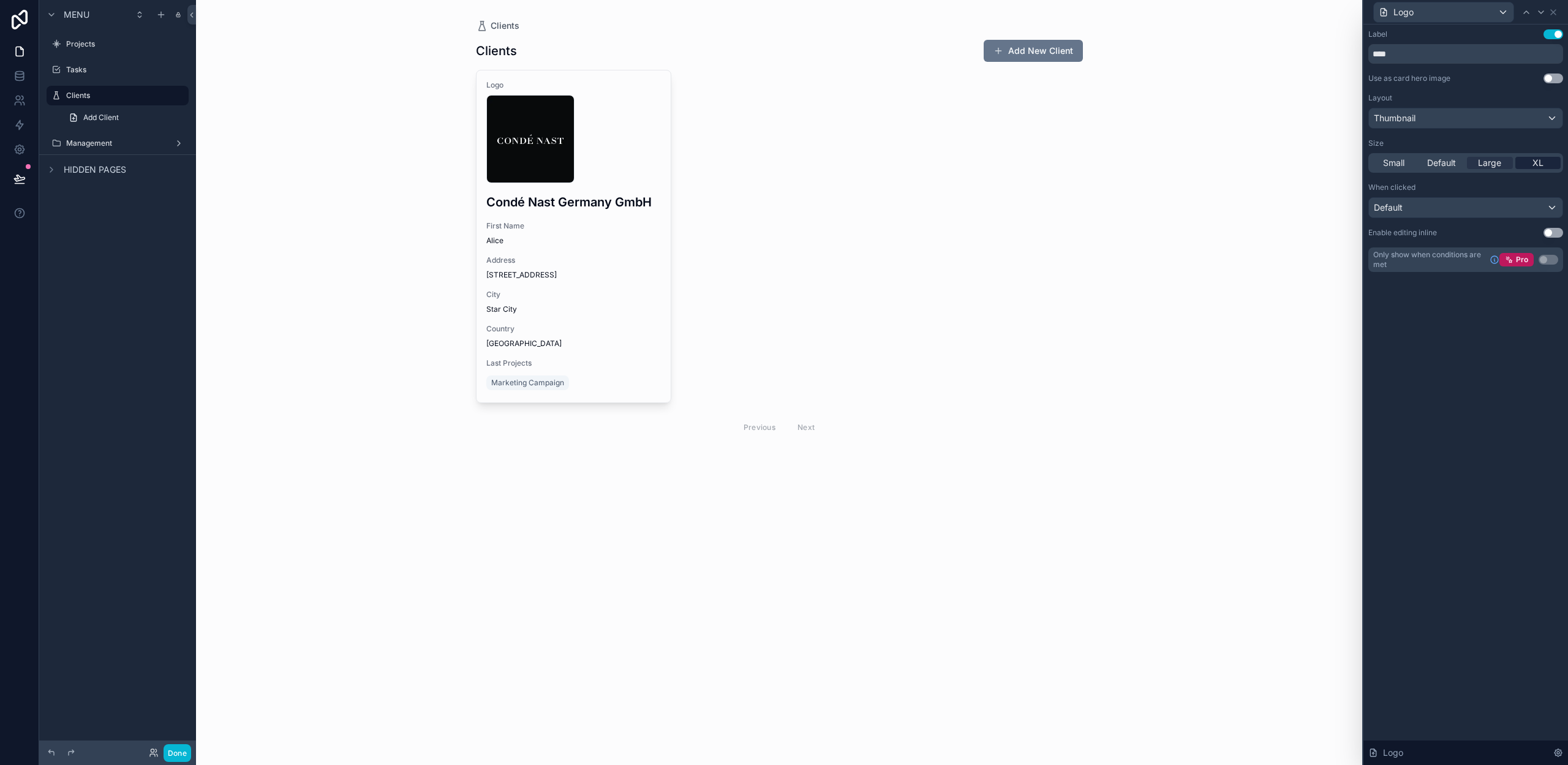
click at [1545, 164] on div "XL" at bounding box center [1538, 163] width 46 height 12
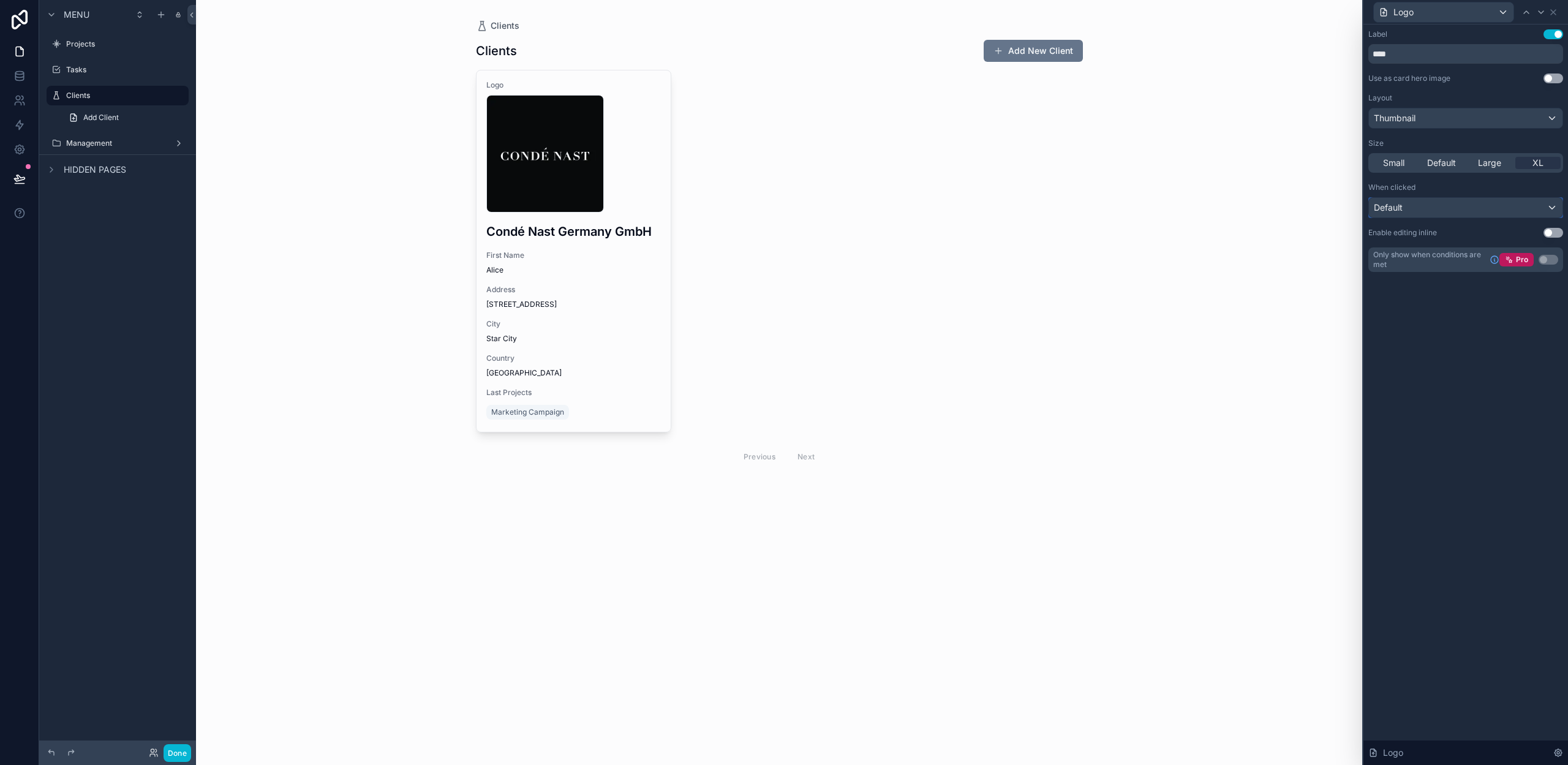
click at [1467, 206] on div "Default" at bounding box center [1465, 207] width 193 height 20
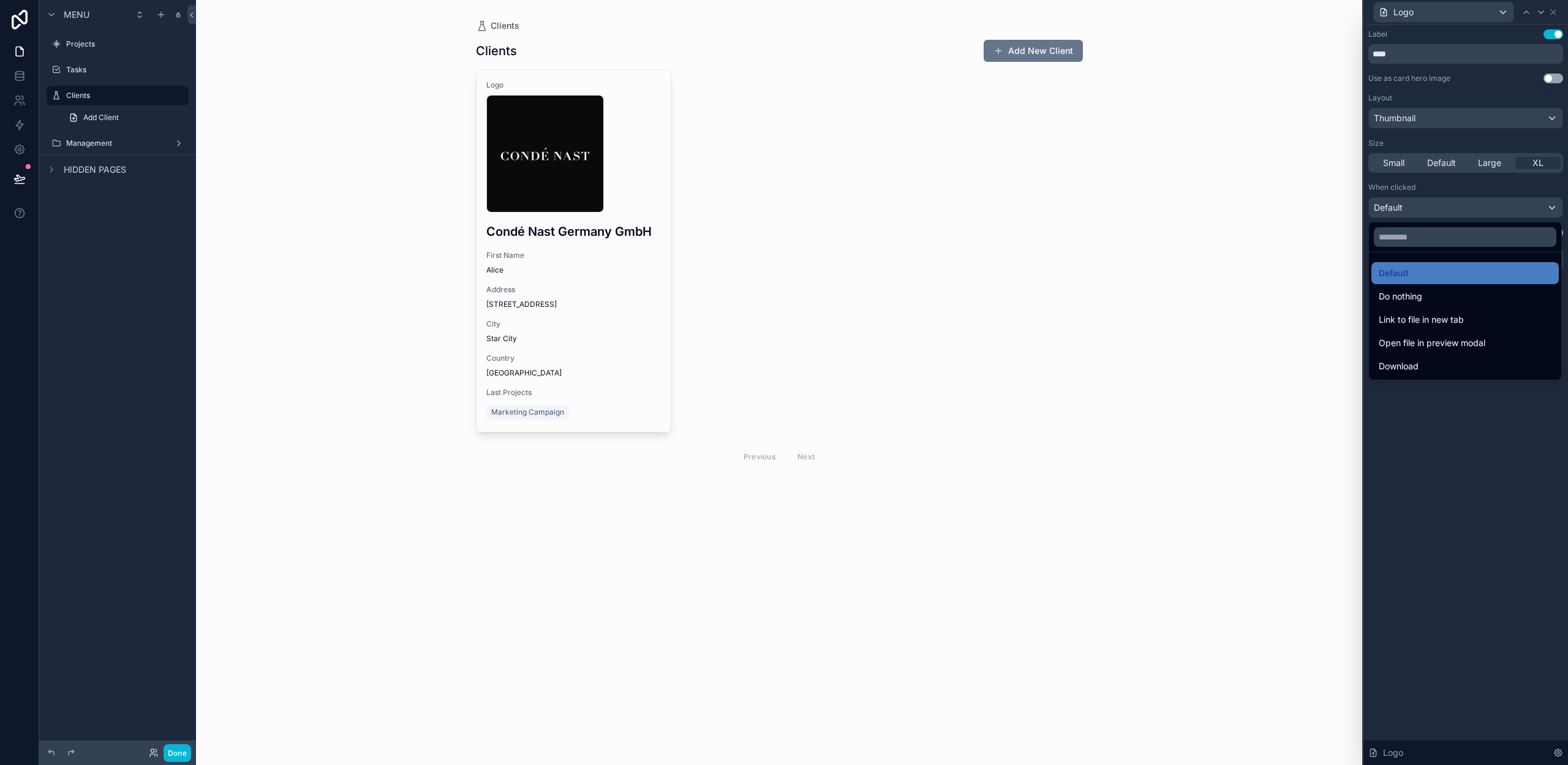
click at [1462, 210] on div at bounding box center [1466, 382] width 204 height 765
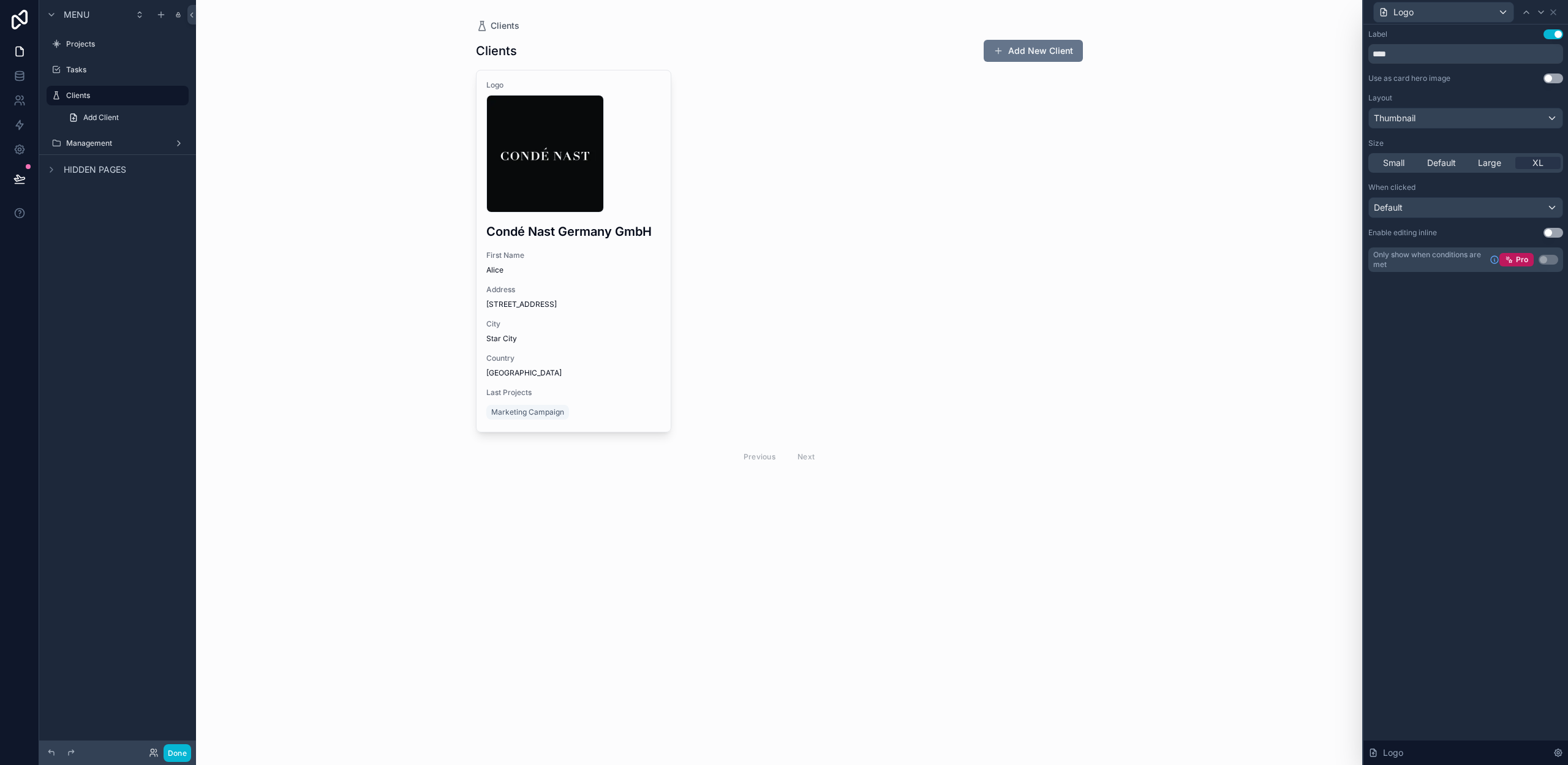
click at [1550, 31] on button "Use setting" at bounding box center [1553, 35] width 20 height 10
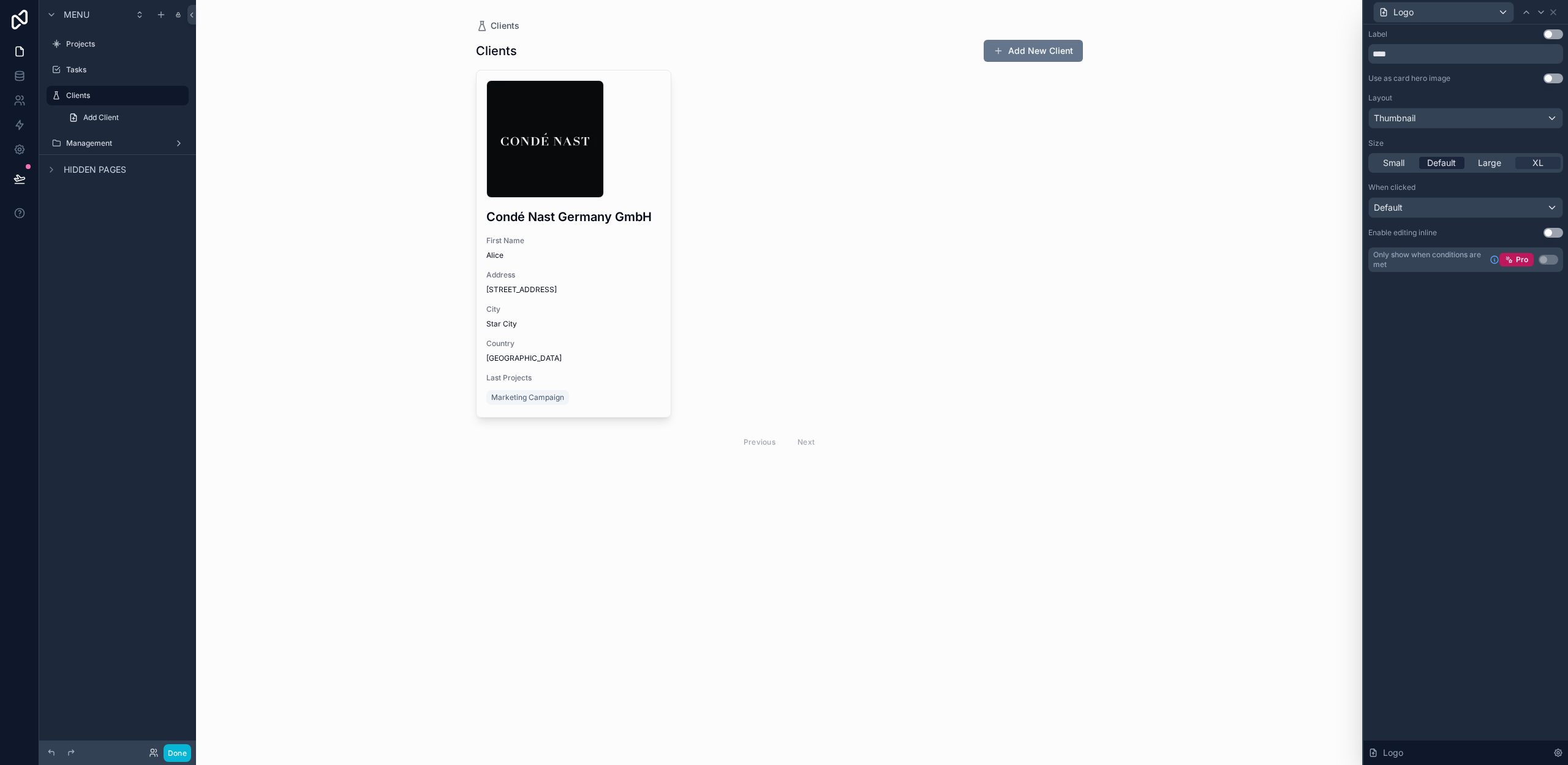
click at [1452, 163] on span "Default" at bounding box center [1442, 163] width 29 height 12
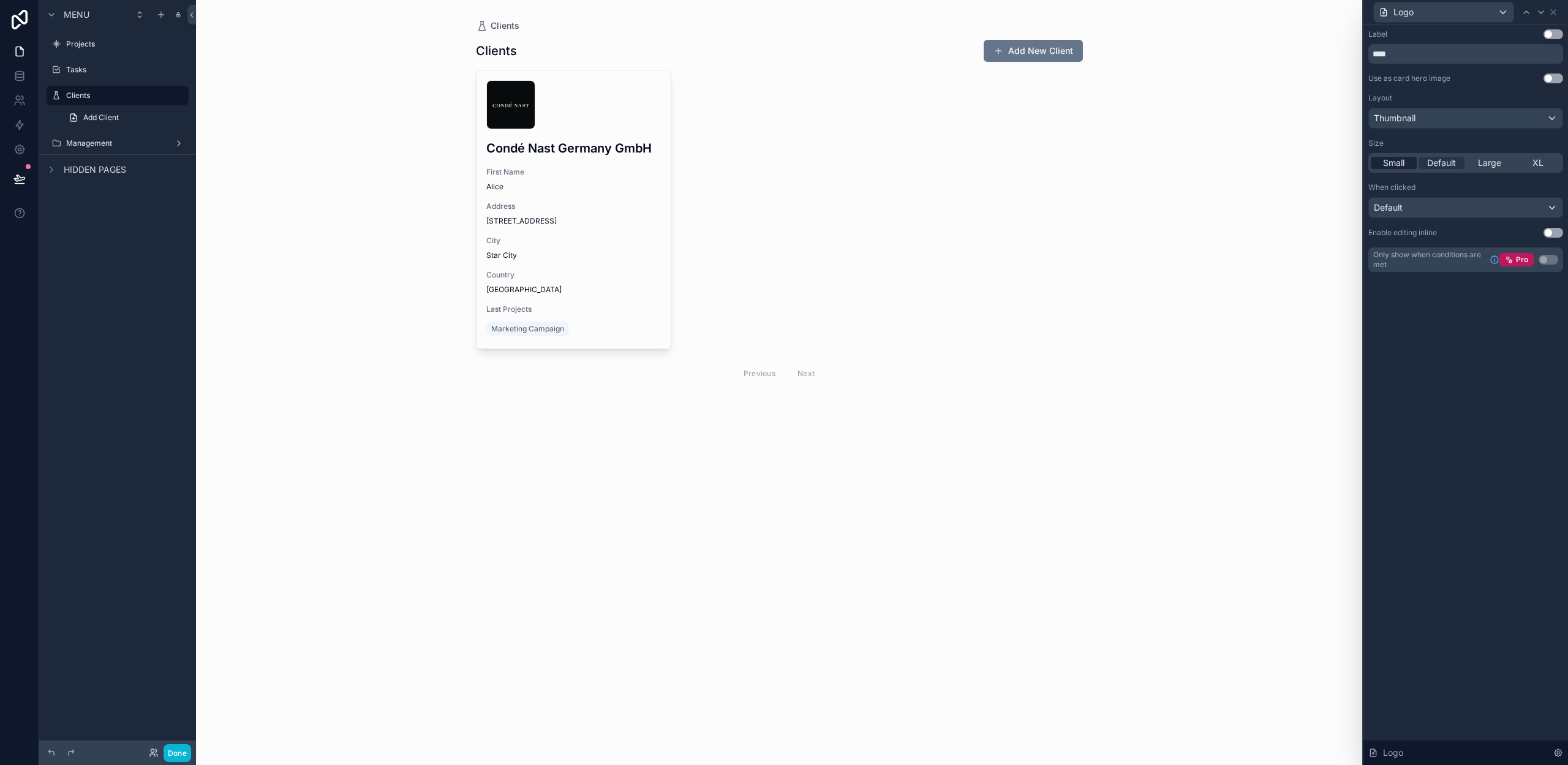
click at [1400, 163] on span "Small" at bounding box center [1393, 163] width 21 height 12
click at [1436, 163] on span "Default" at bounding box center [1442, 163] width 29 height 12
click at [1425, 121] on div "Thumbnail" at bounding box center [1465, 117] width 193 height 20
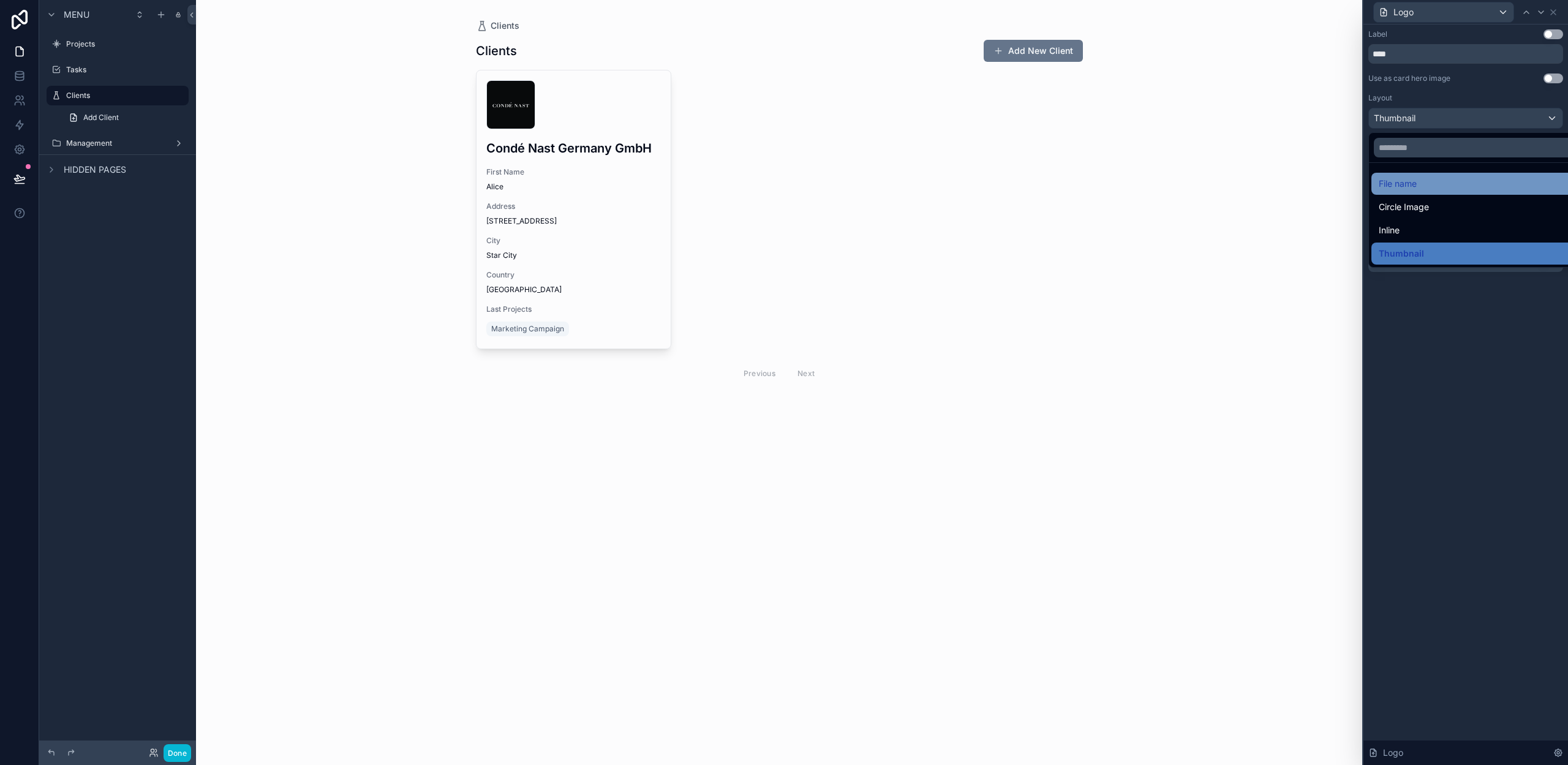
click at [1427, 189] on div "File name" at bounding box center [1479, 183] width 202 height 14
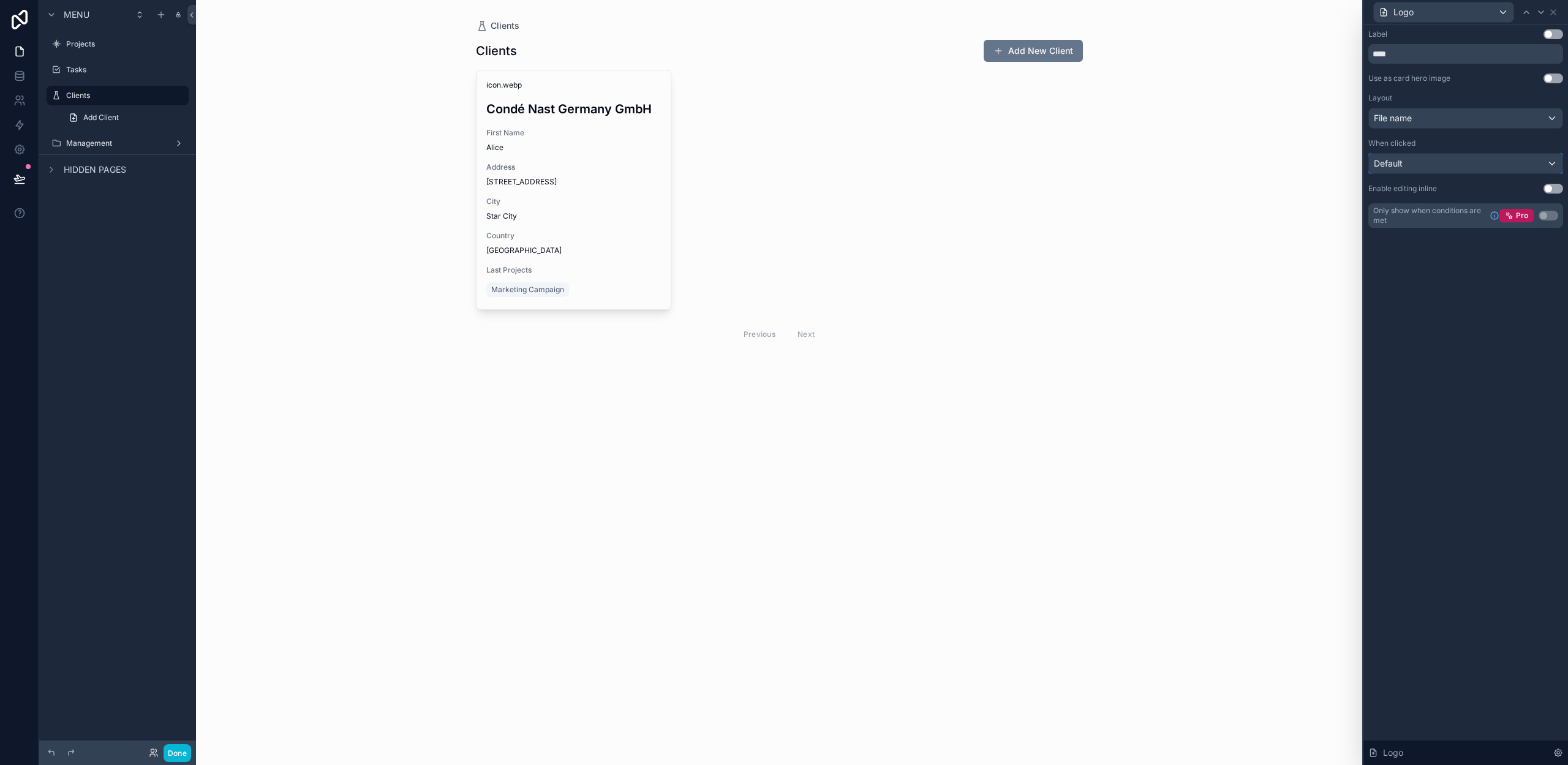
click at [1422, 165] on div "Default" at bounding box center [1465, 163] width 193 height 20
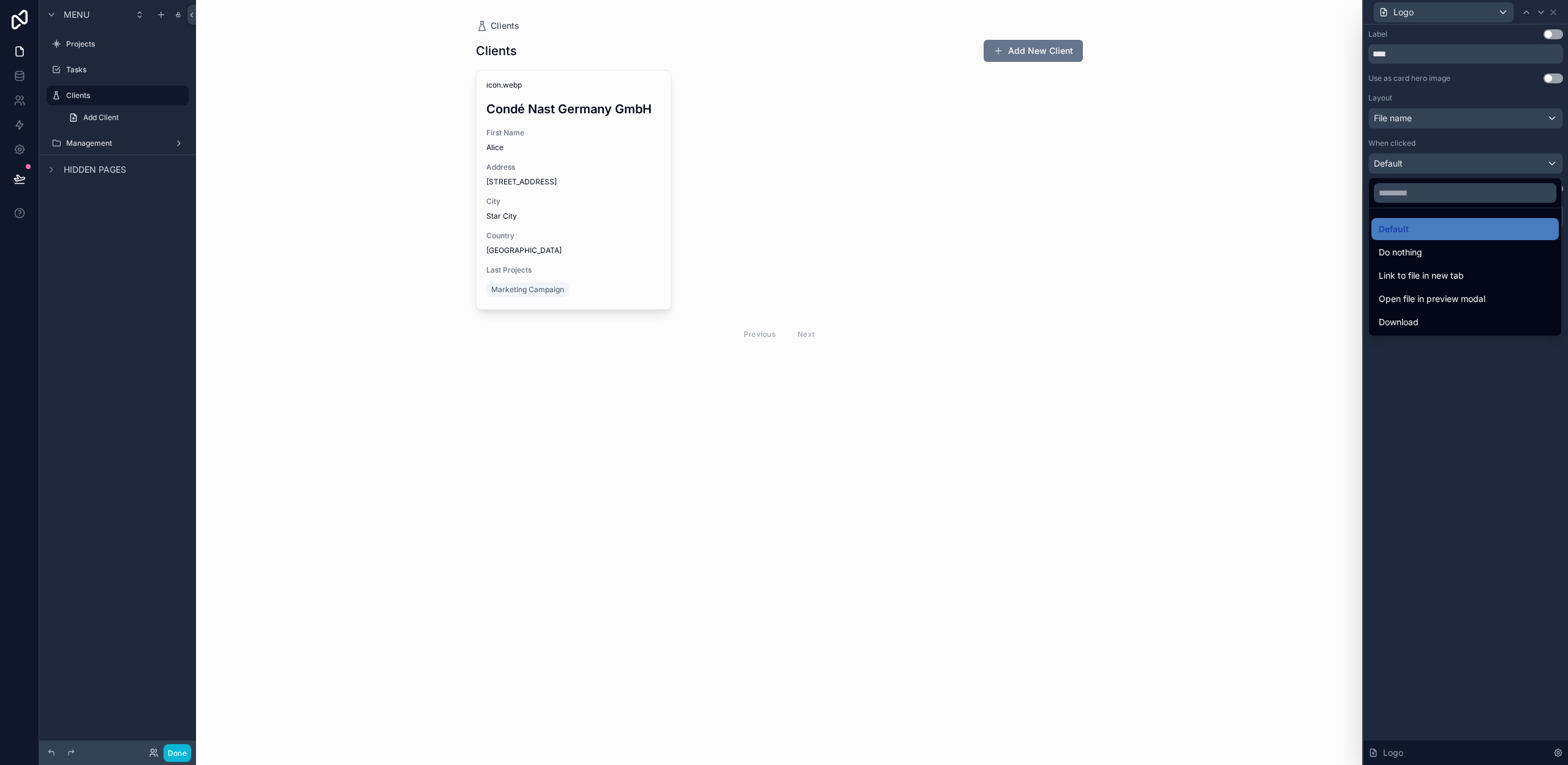
click at [1430, 155] on div at bounding box center [1466, 382] width 204 height 765
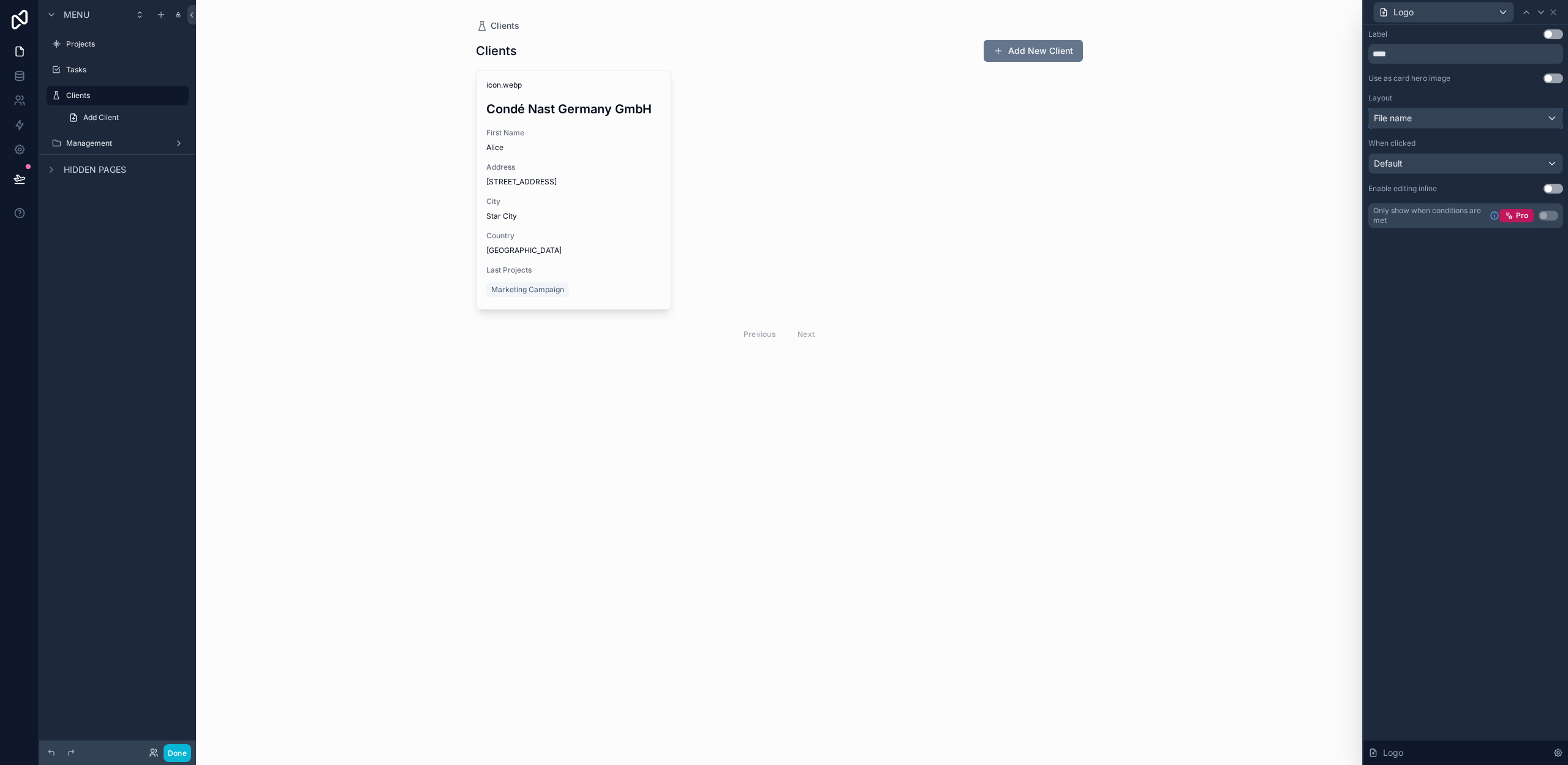
click at [1414, 123] on div "File name" at bounding box center [1465, 117] width 193 height 20
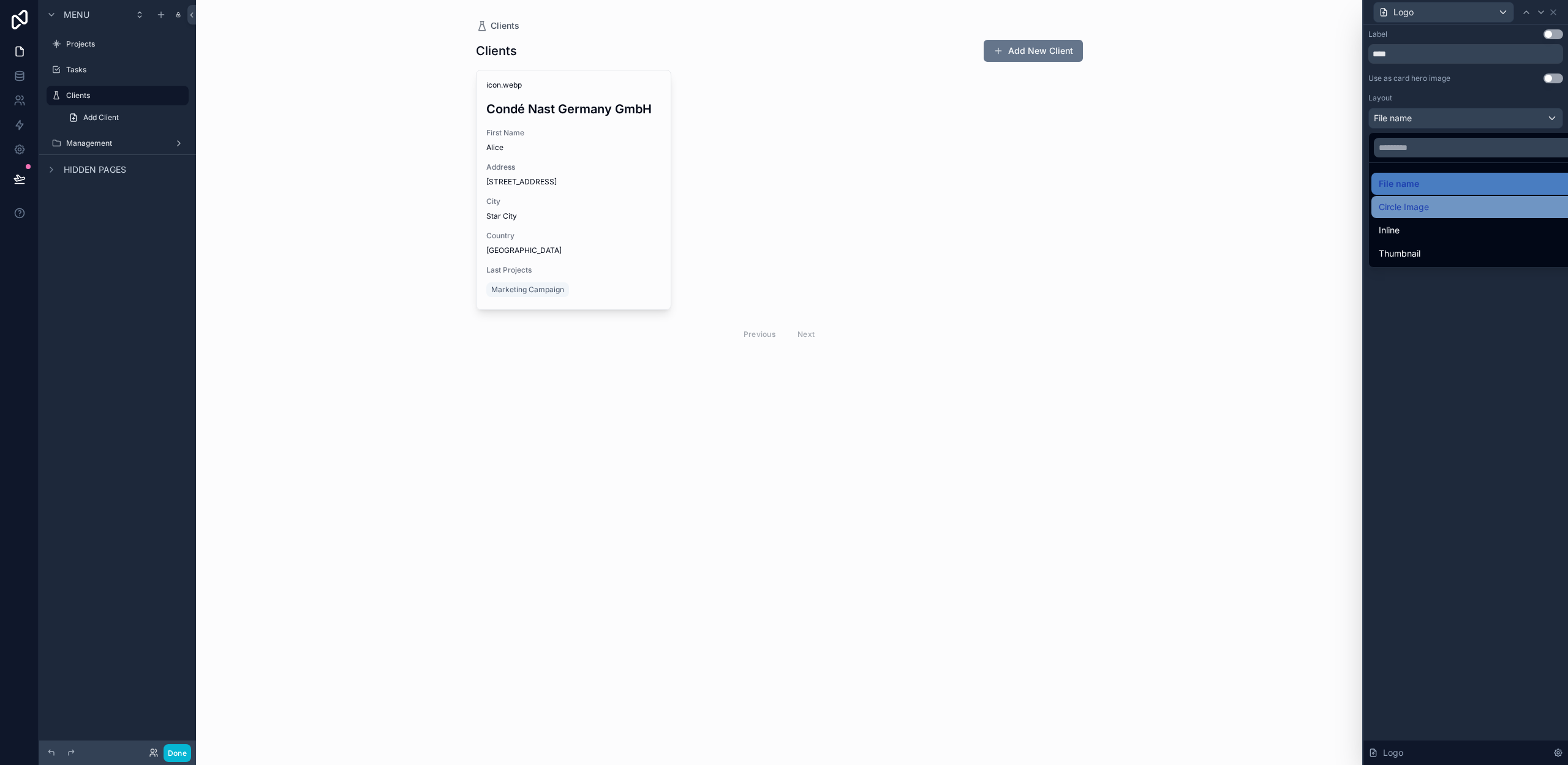
click at [1417, 206] on span "Circle Image" at bounding box center [1404, 207] width 50 height 14
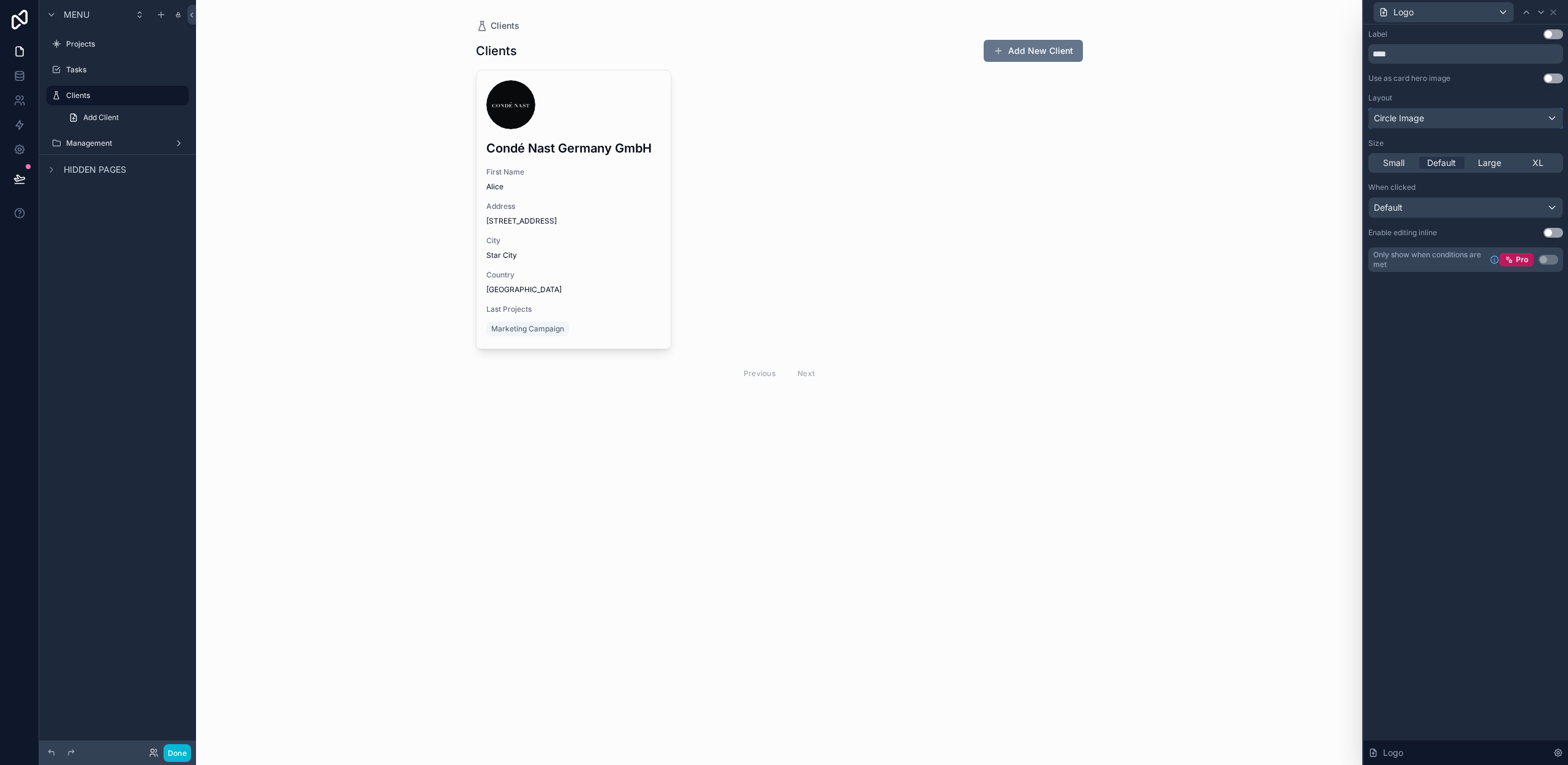
click at [1421, 127] on div "Circle Image" at bounding box center [1465, 117] width 193 height 20
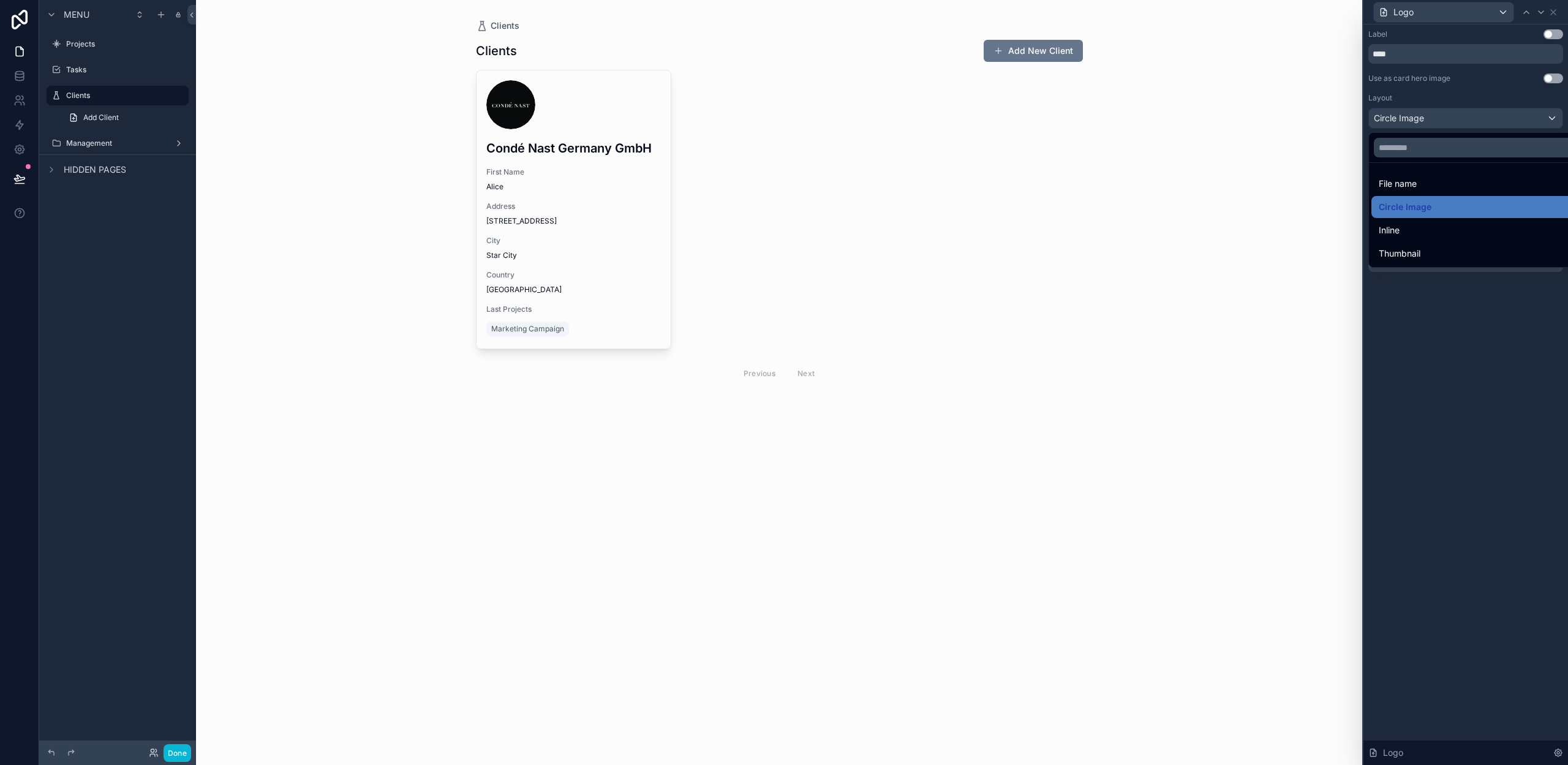
click at [1420, 226] on div "Inline" at bounding box center [1479, 230] width 202 height 14
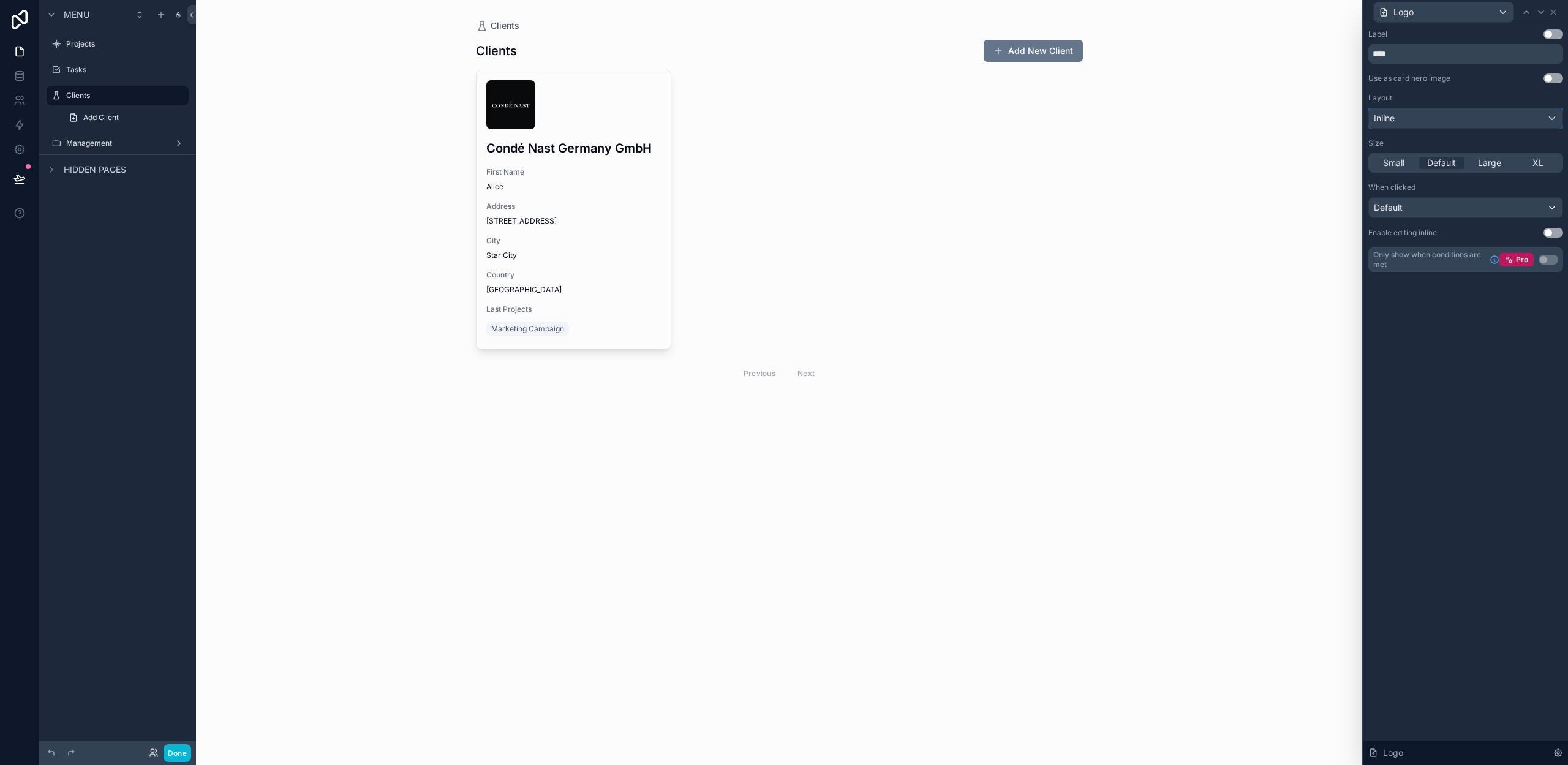
click at [1418, 117] on div "Inline" at bounding box center [1465, 117] width 193 height 20
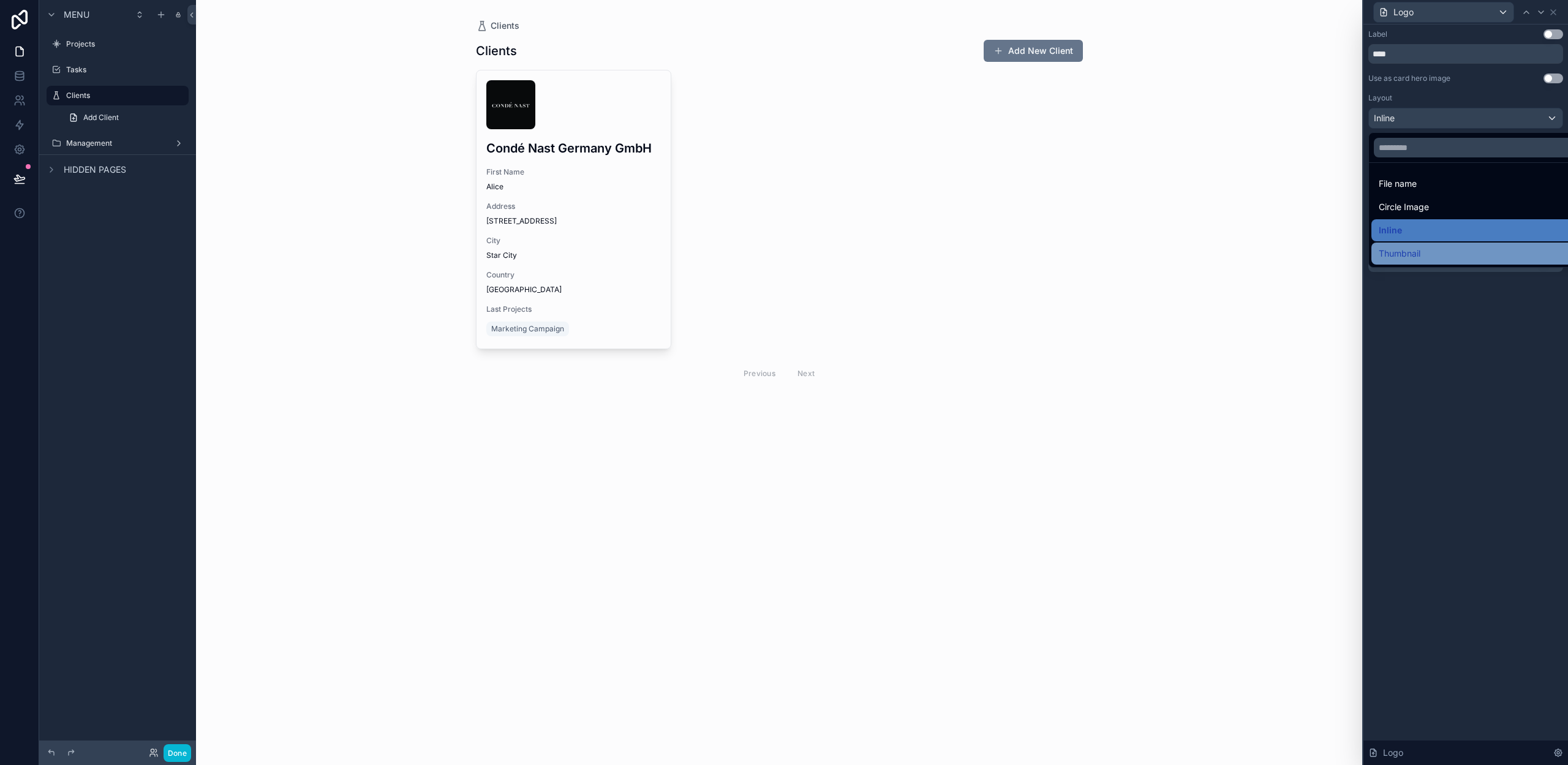
click at [1416, 250] on span "Thumbnail" at bounding box center [1399, 253] width 42 height 14
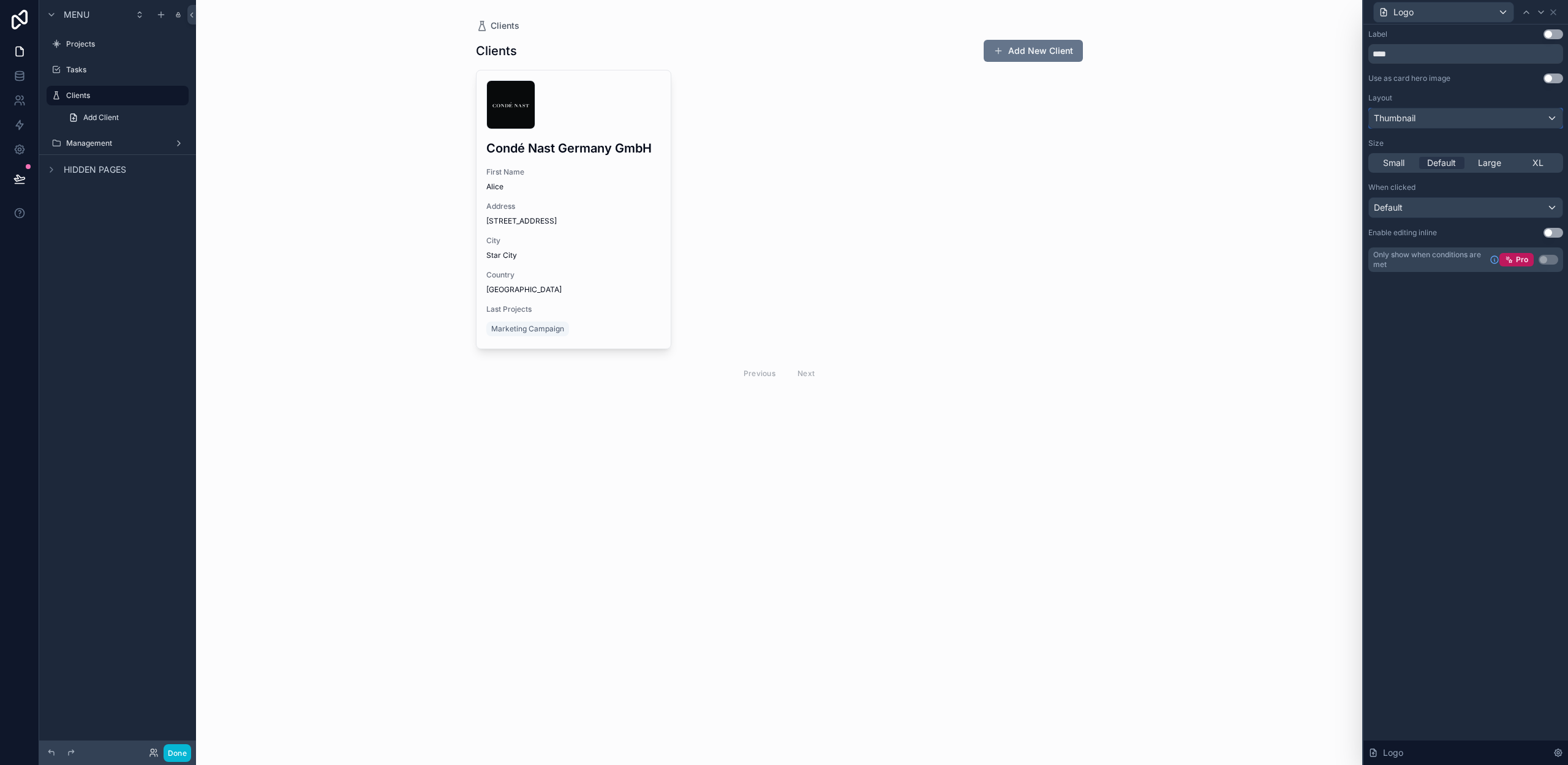
click at [1420, 124] on div "Thumbnail" at bounding box center [1465, 117] width 193 height 20
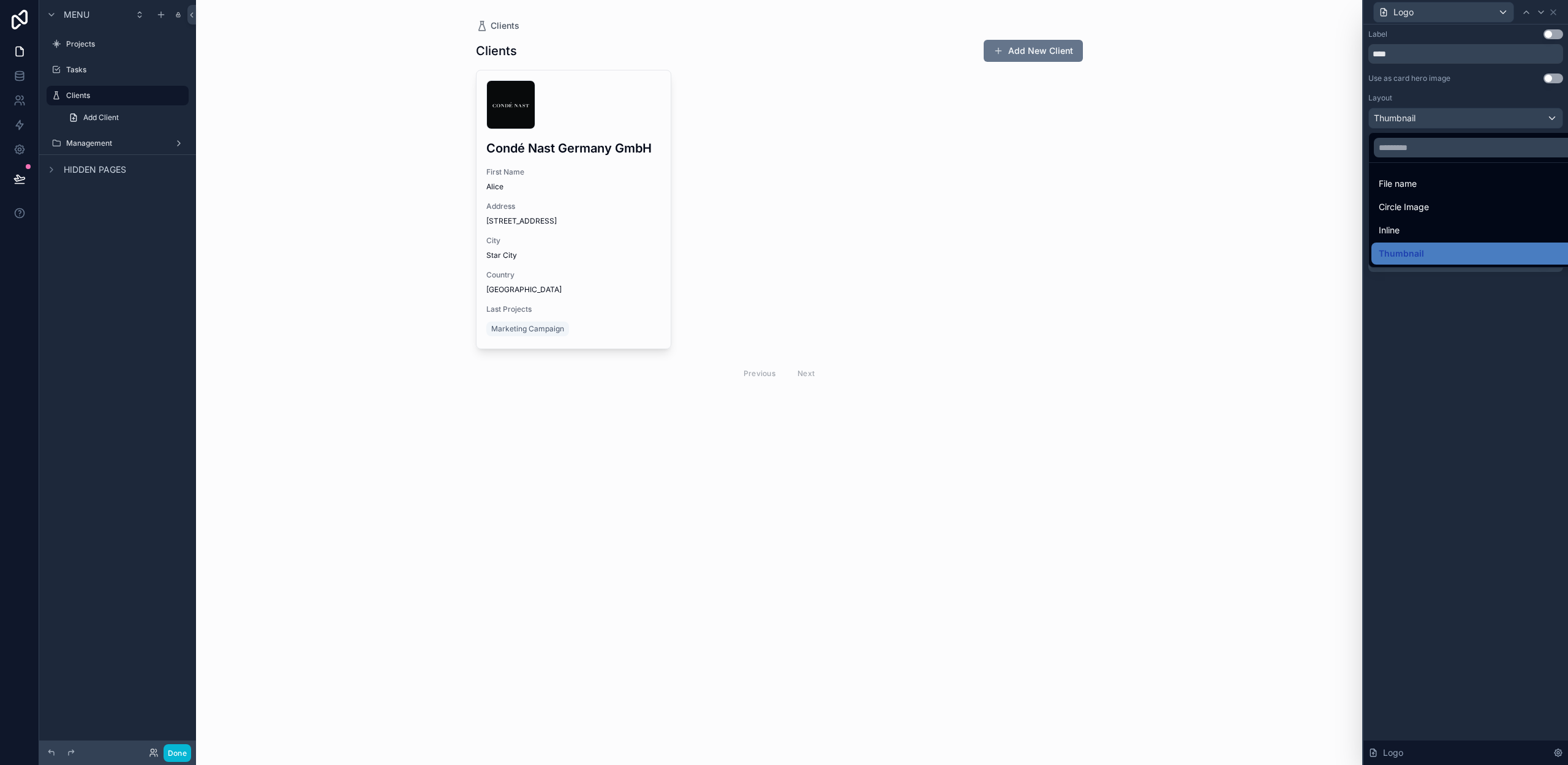
click at [1429, 90] on div at bounding box center [1466, 382] width 204 height 765
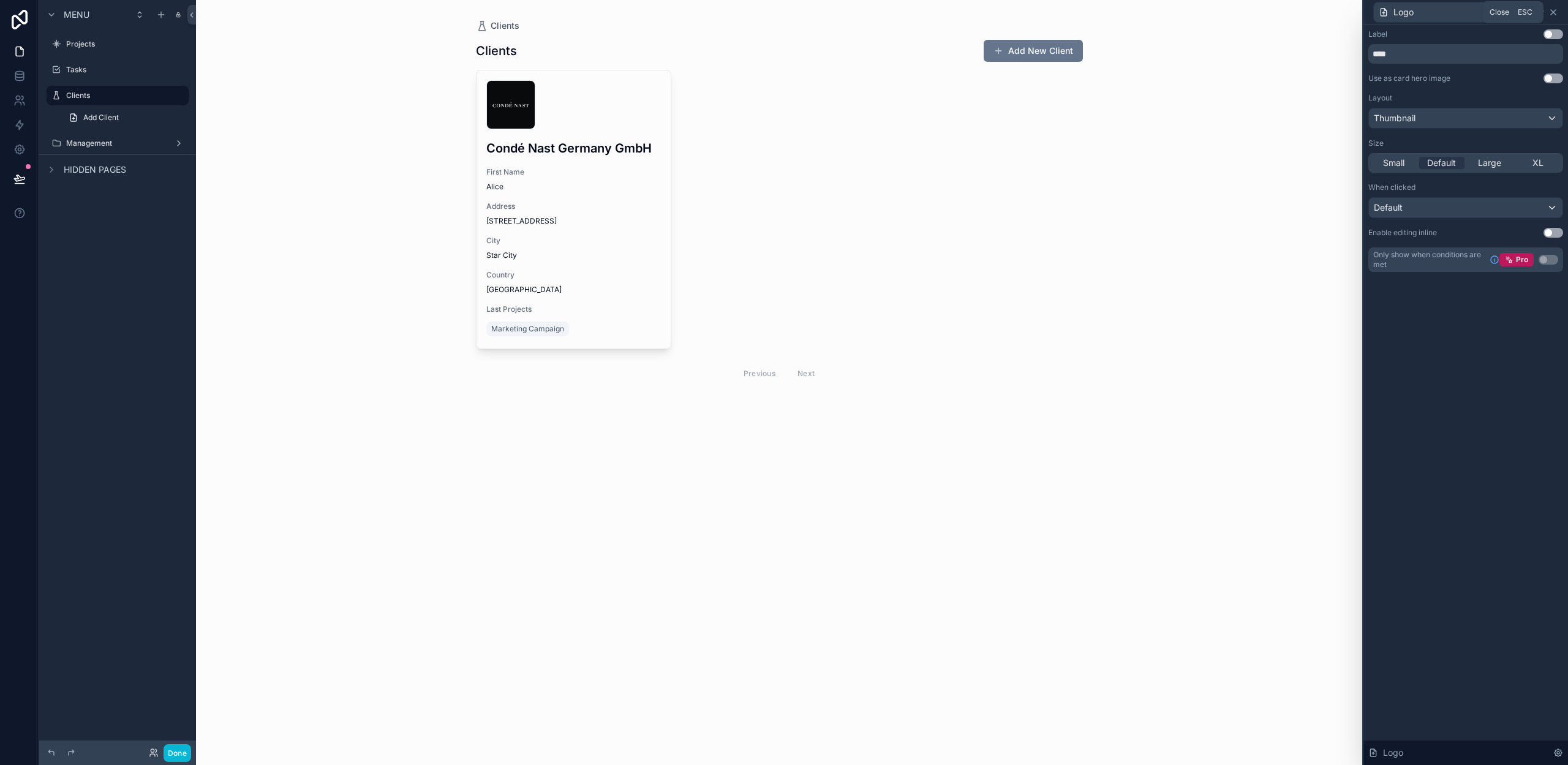
click at [1556, 11] on icon at bounding box center [1554, 13] width 10 height 10
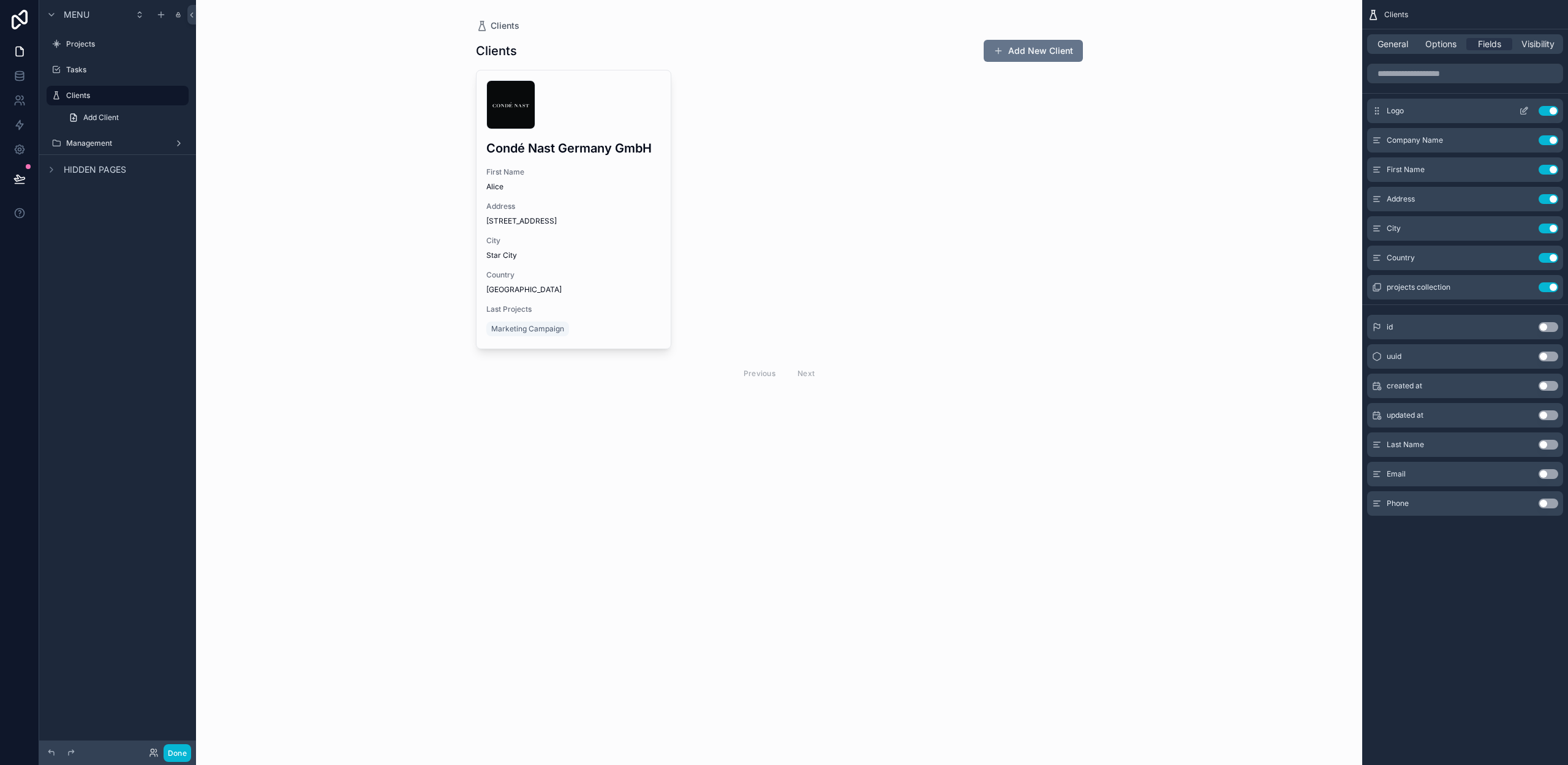
click at [1548, 106] on button "Use setting" at bounding box center [1548, 111] width 20 height 10
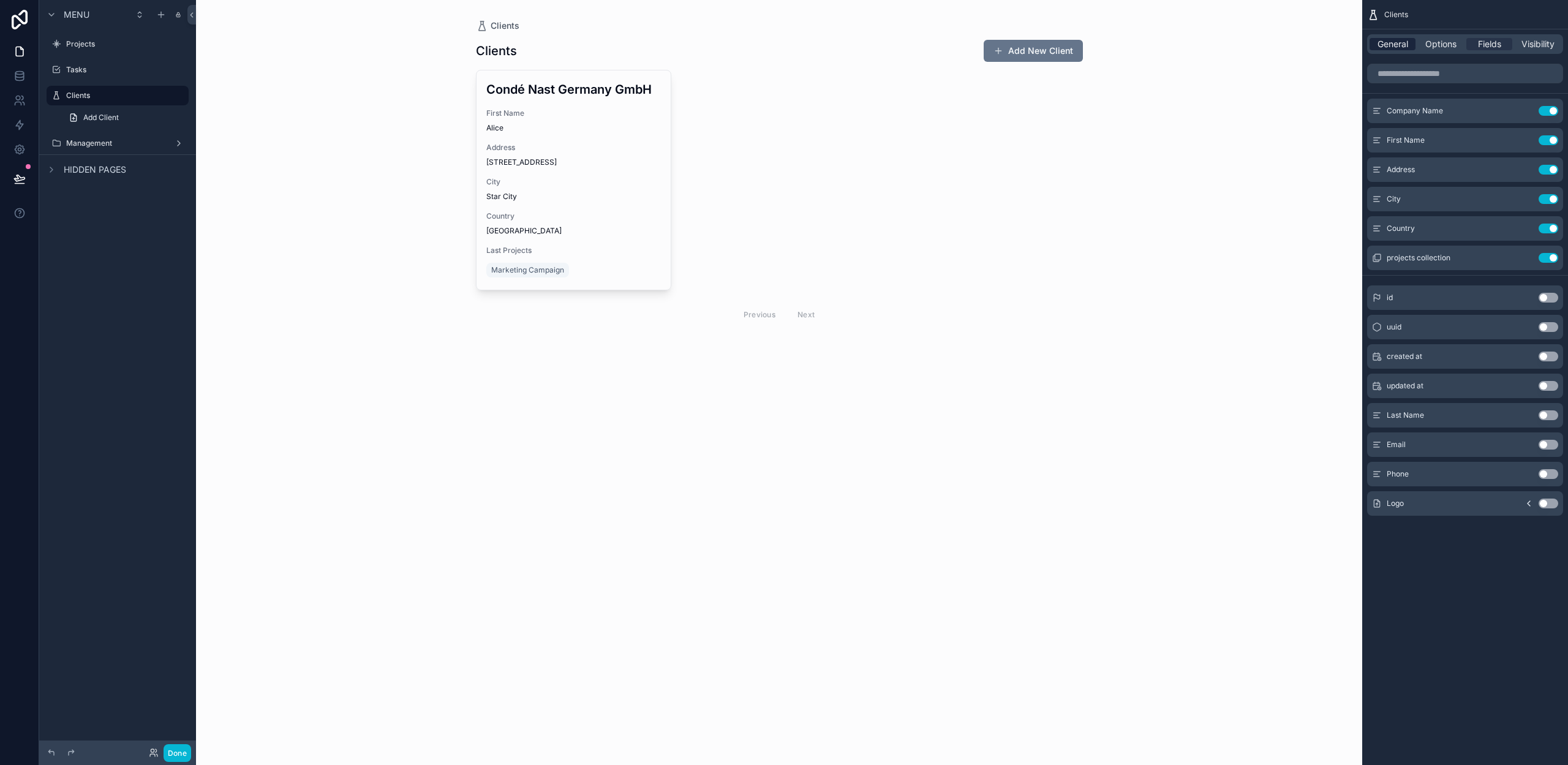
click at [1389, 48] on span "General" at bounding box center [1393, 44] width 31 height 12
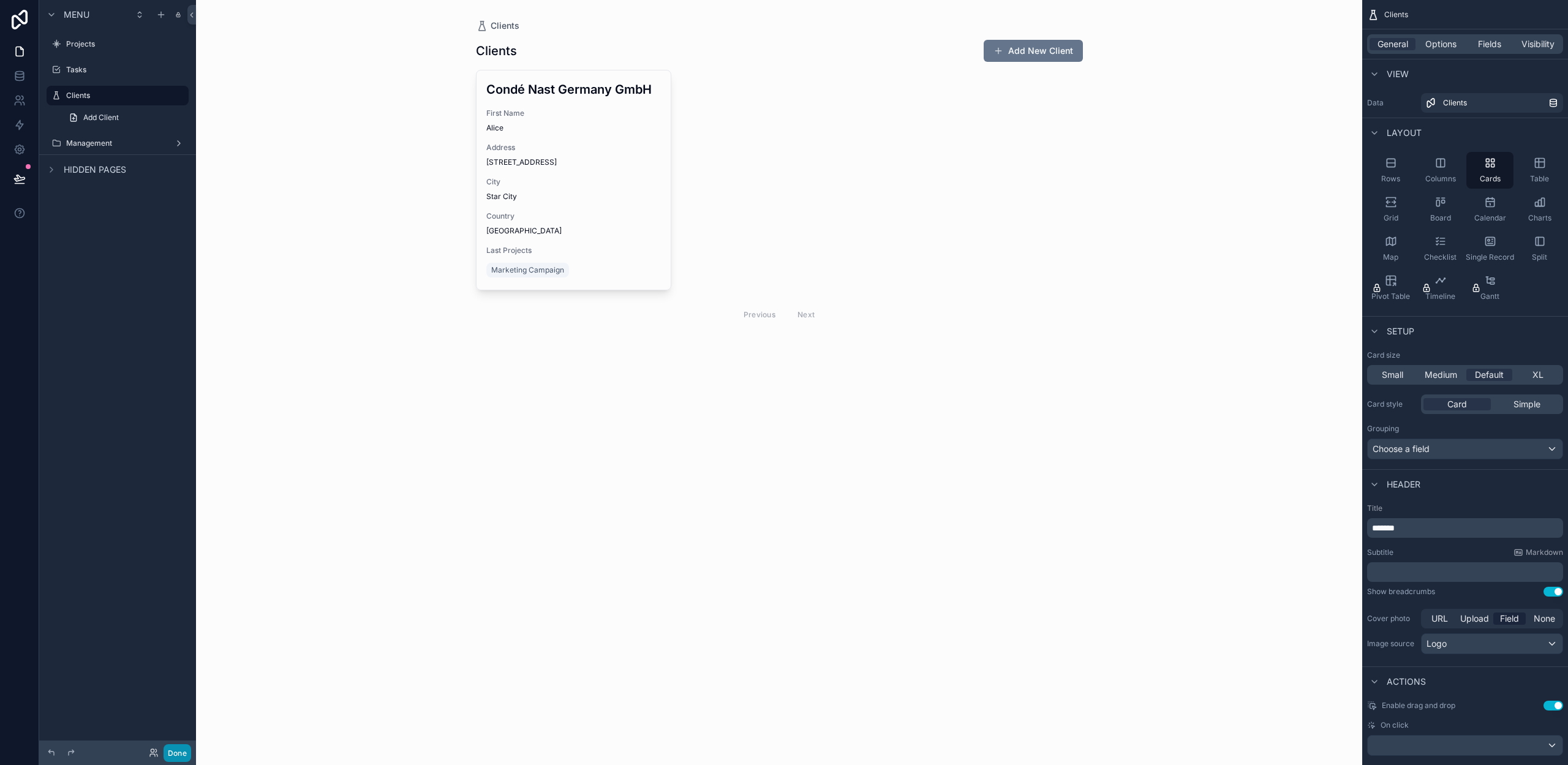
click at [169, 749] on button "Done" at bounding box center [177, 752] width 27 height 18
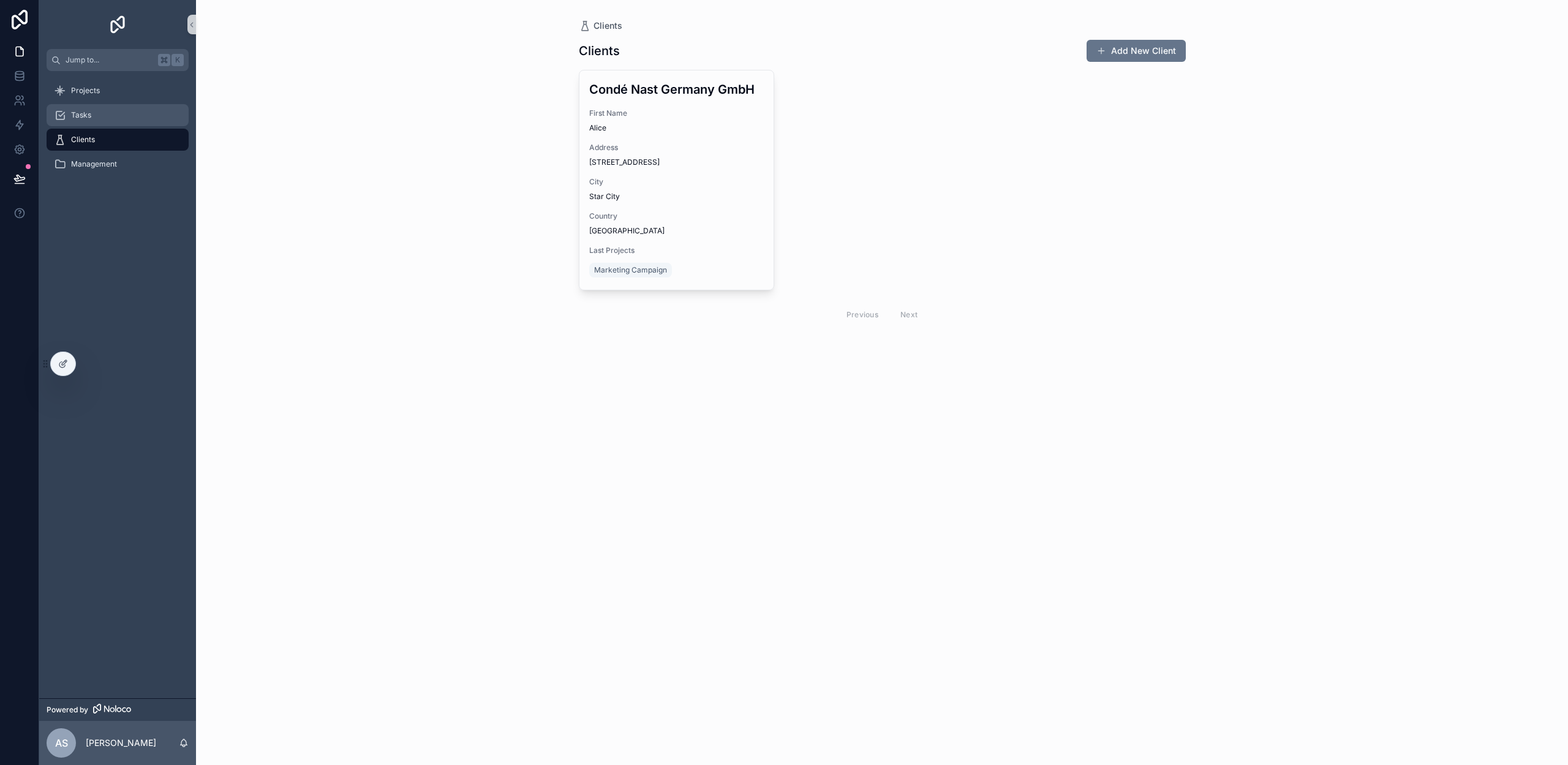
click at [110, 111] on div "Tasks" at bounding box center [117, 115] width 128 height 20
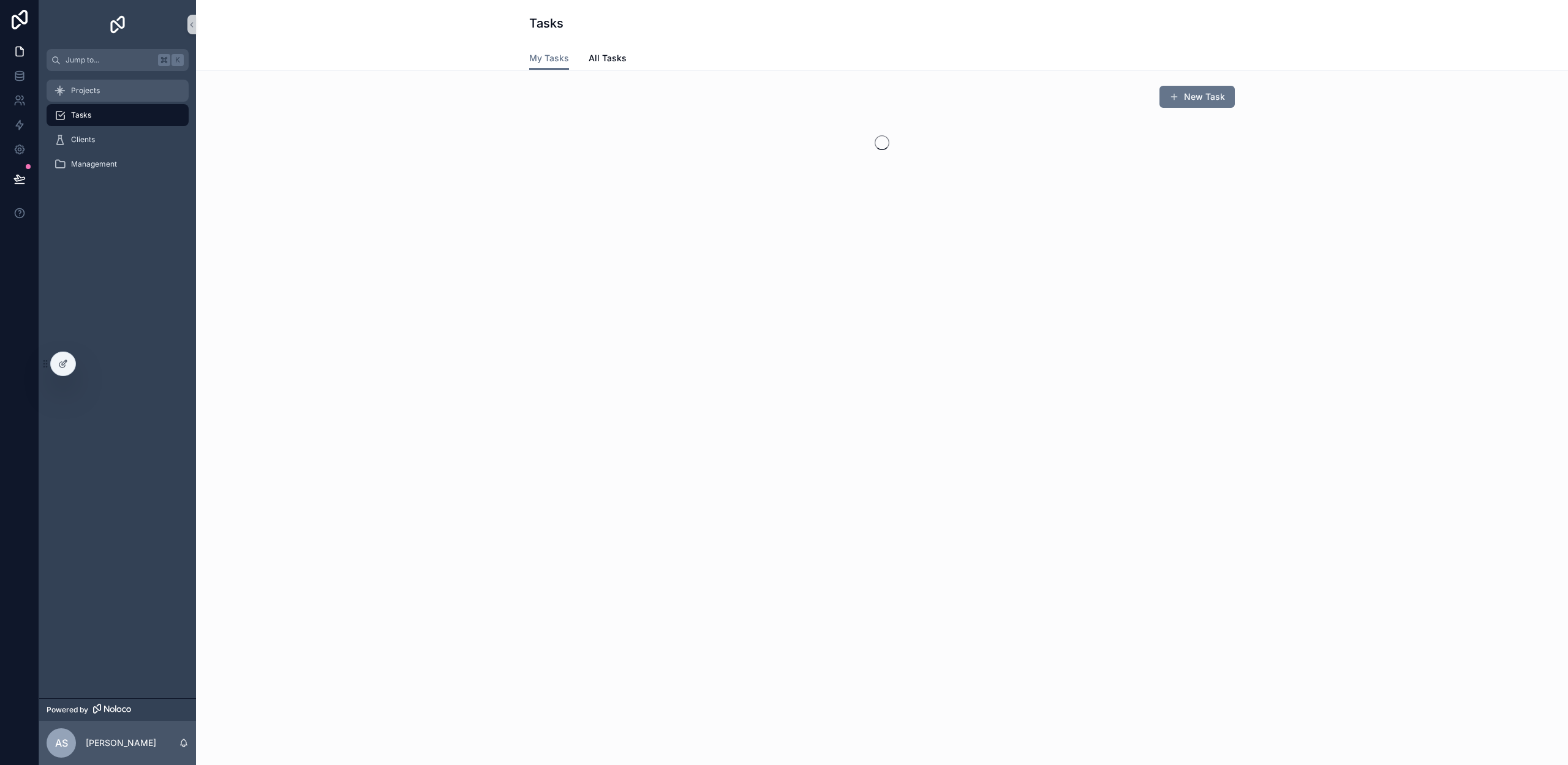
click at [104, 88] on div "Projects" at bounding box center [117, 90] width 128 height 20
